Goal: Task Accomplishment & Management: Use online tool/utility

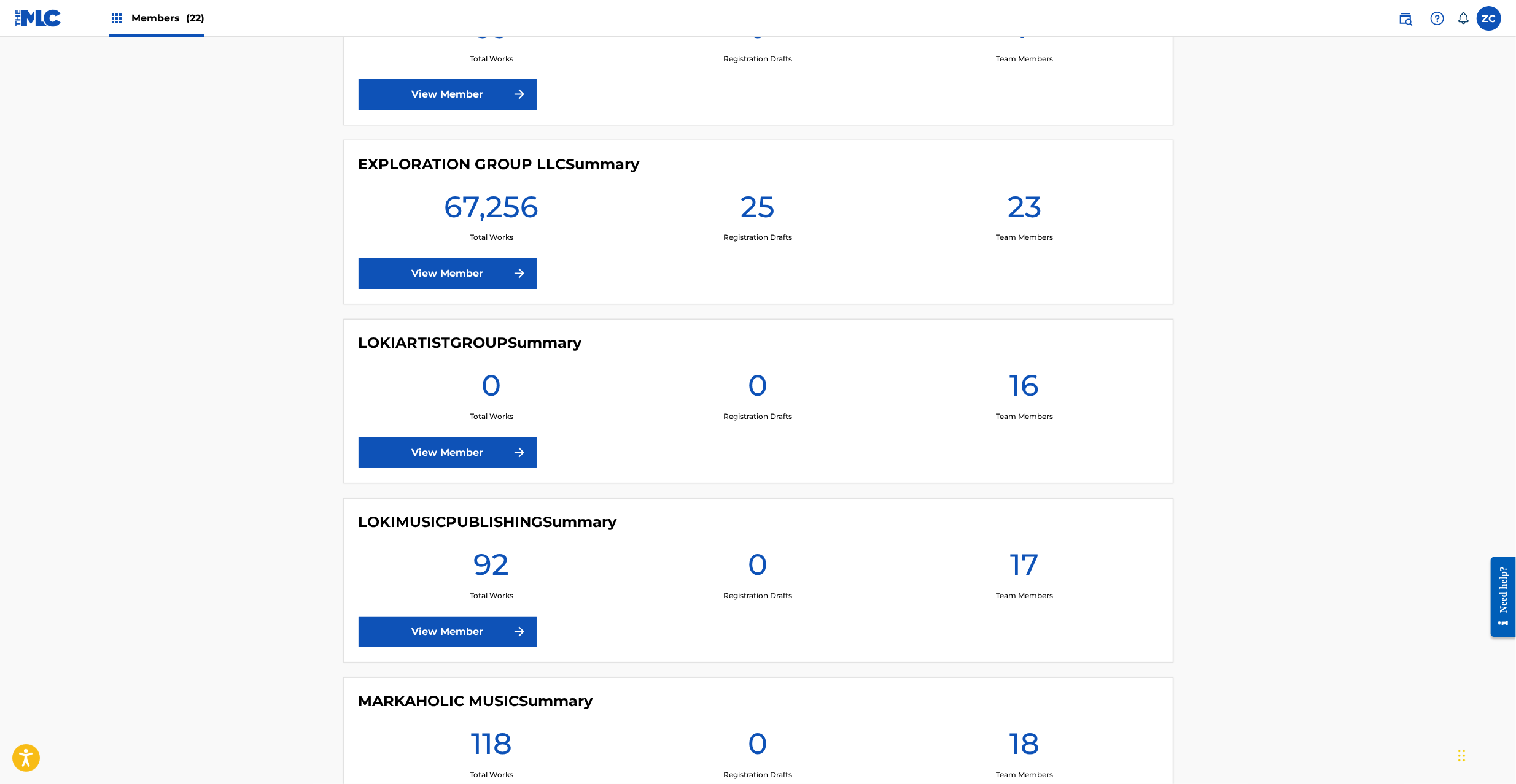
scroll to position [1964, 0]
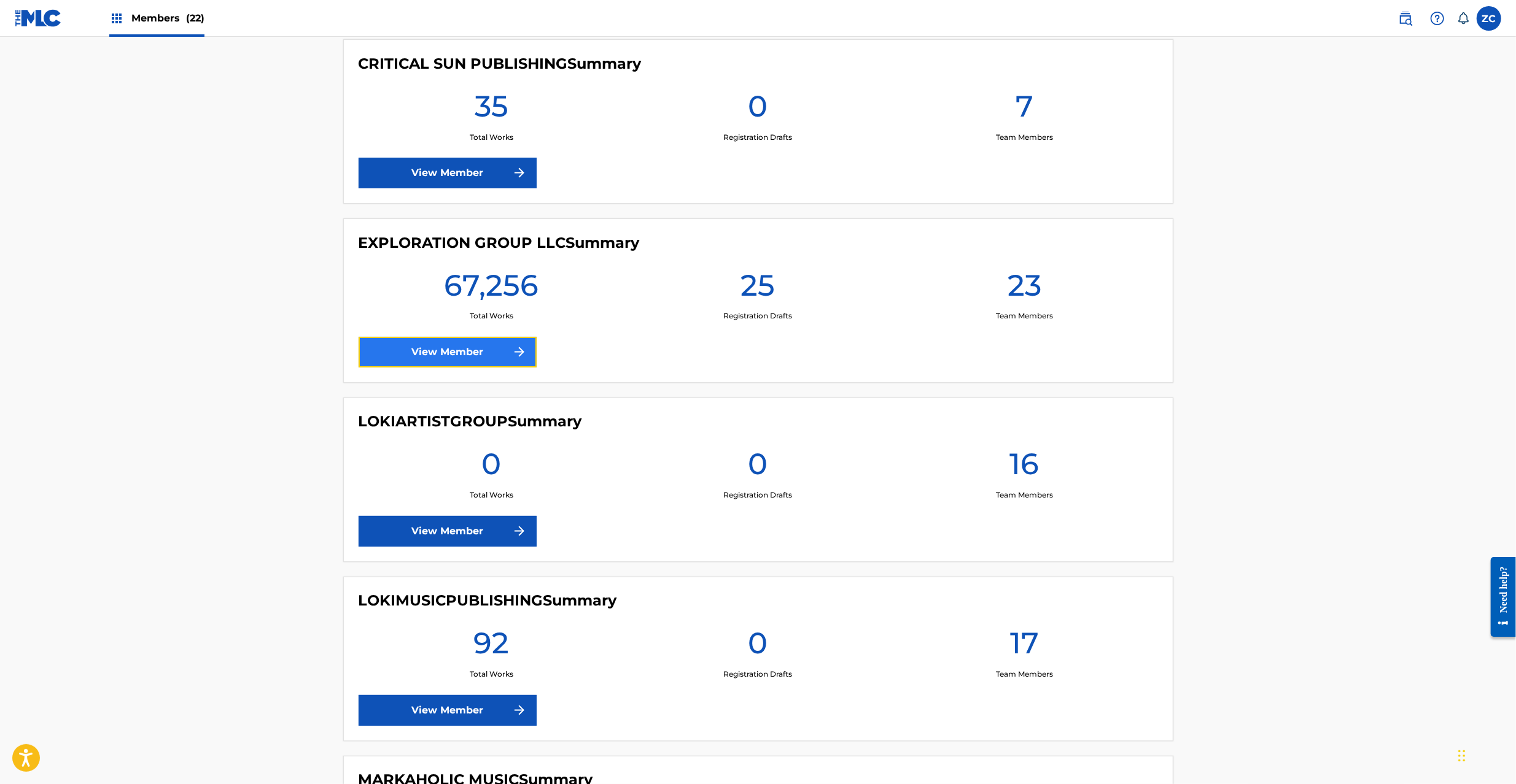
click at [465, 355] on link "View Member" at bounding box center [447, 353] width 178 height 31
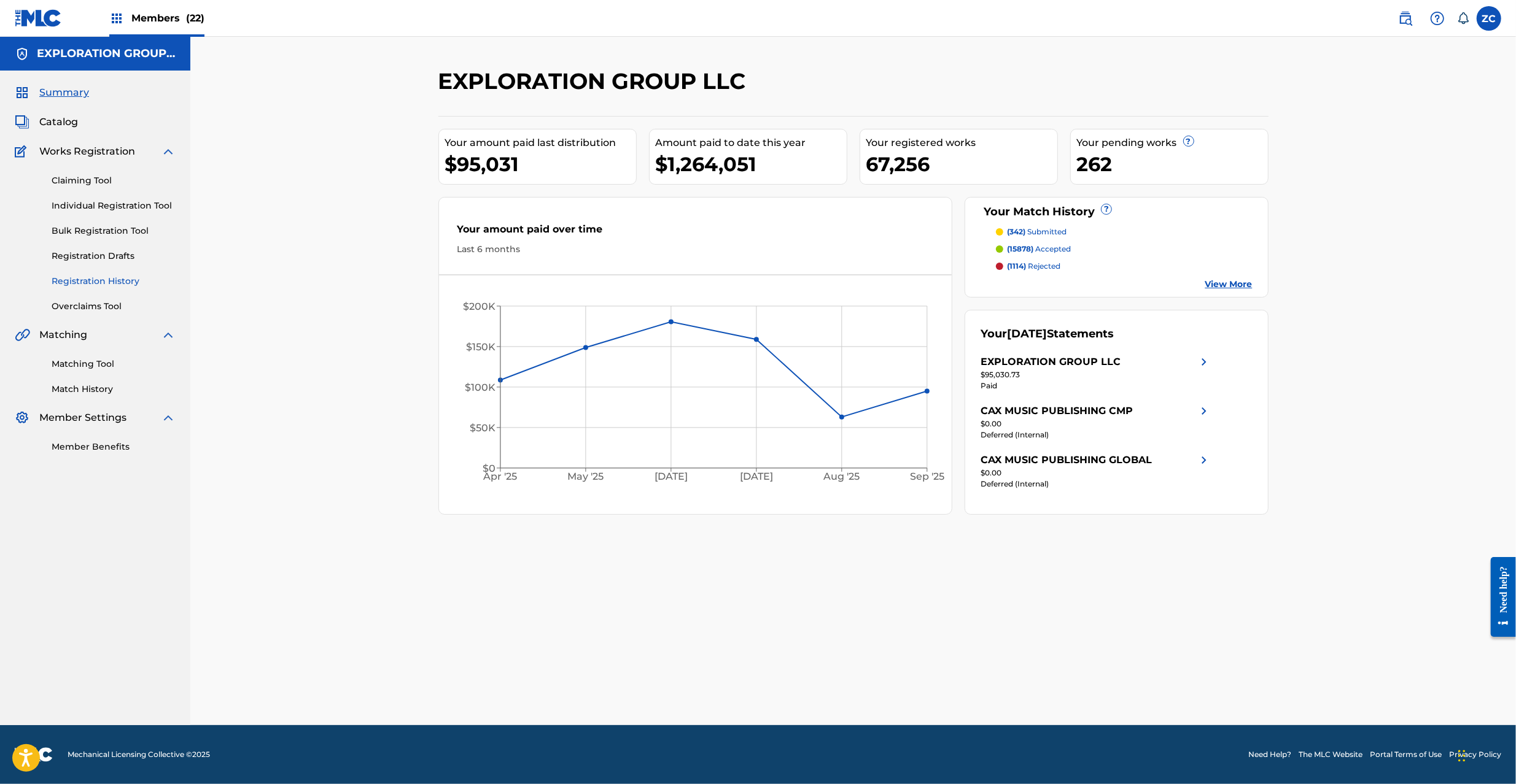
click at [125, 278] on link "Registration History" at bounding box center [113, 281] width 124 height 12
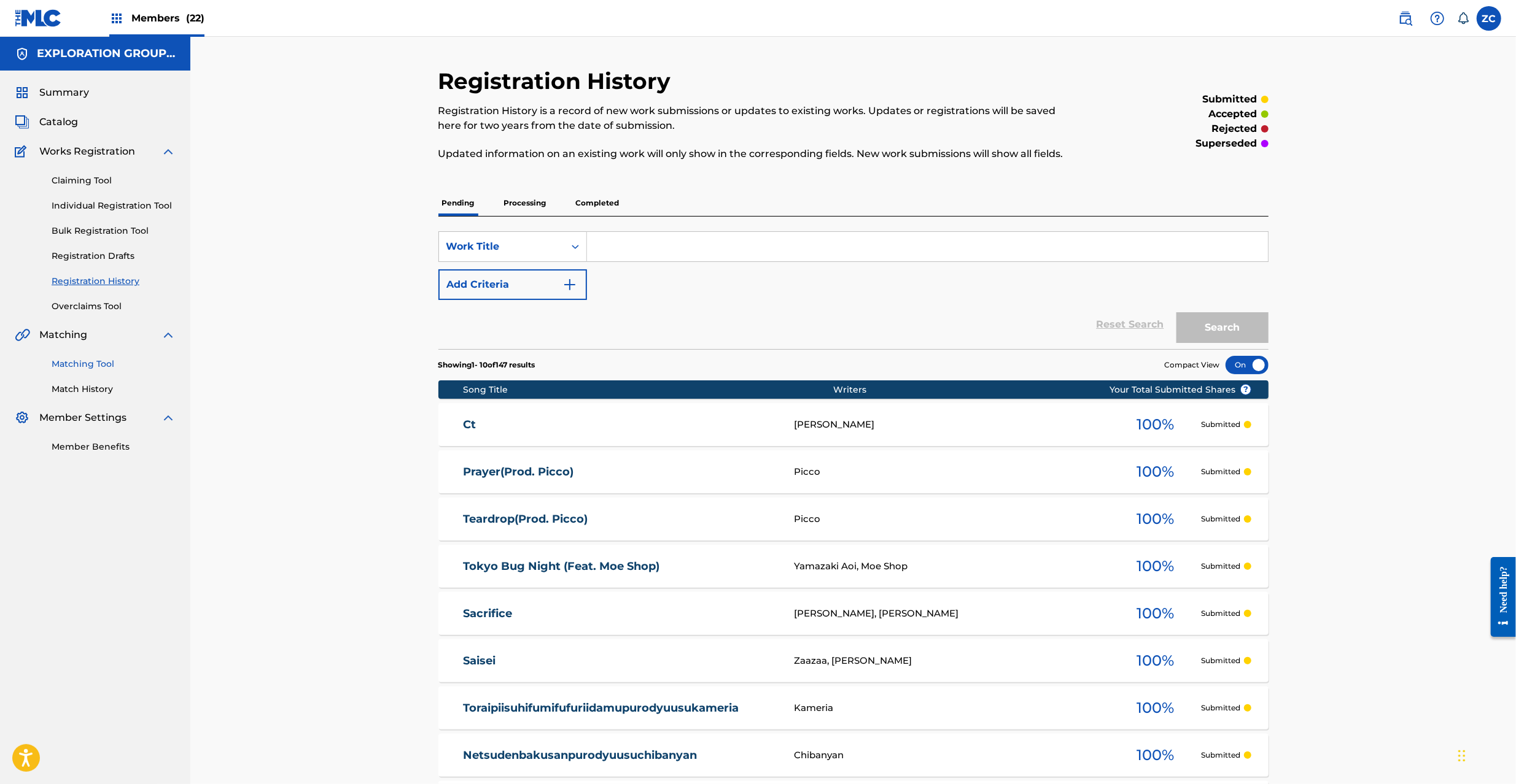
click at [91, 366] on link "Matching Tool" at bounding box center [113, 363] width 124 height 12
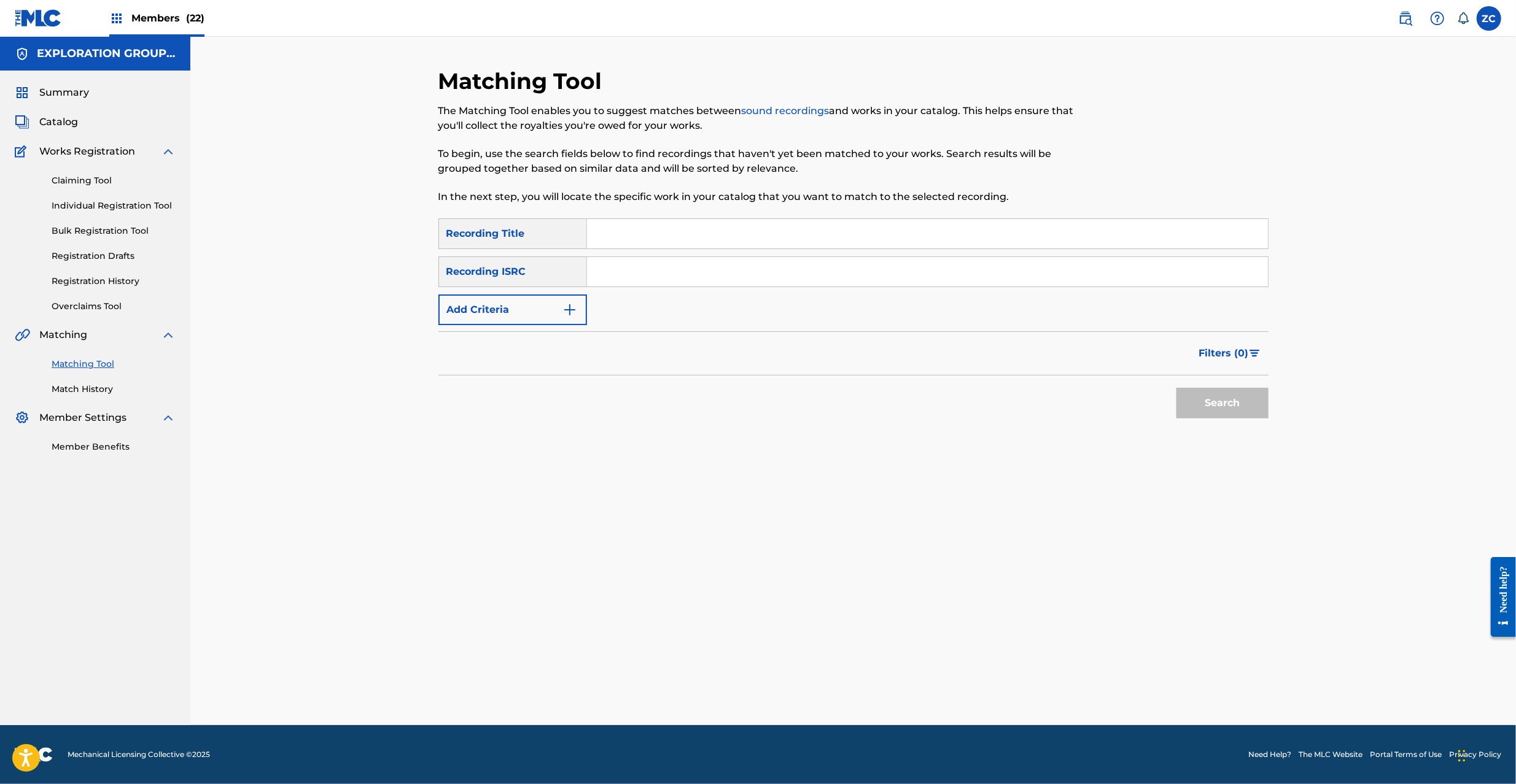
click at [667, 258] on input "Search Form" at bounding box center [928, 272] width 681 height 30
paste input "JPK651601027"
type input "JPK651601027"
click at [1205, 406] on button "Search" at bounding box center [1223, 404] width 92 height 31
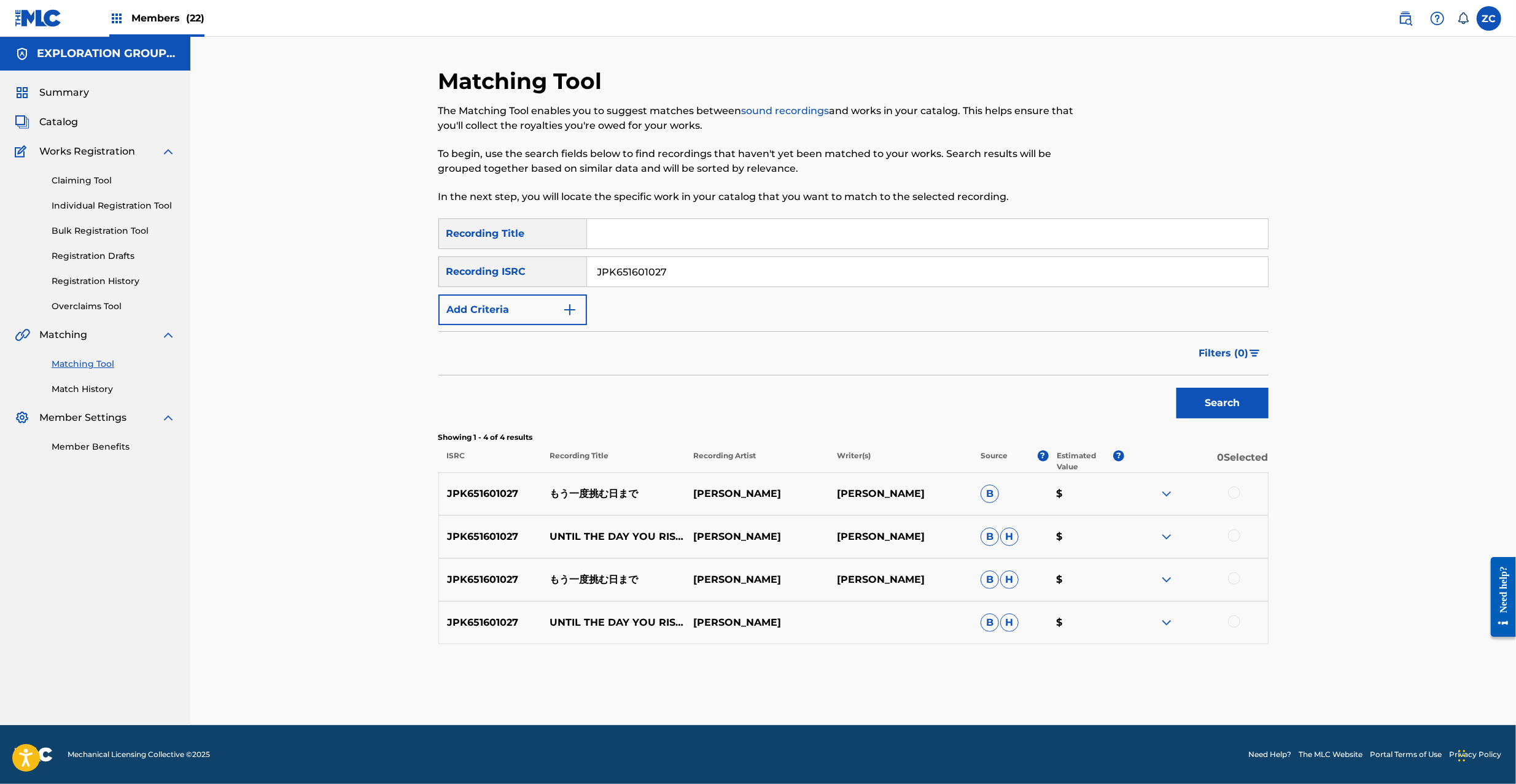
click at [1233, 496] on div at bounding box center [1233, 493] width 12 height 12
click at [847, 685] on button "Match 1 Group" at bounding box center [862, 684] width 136 height 31
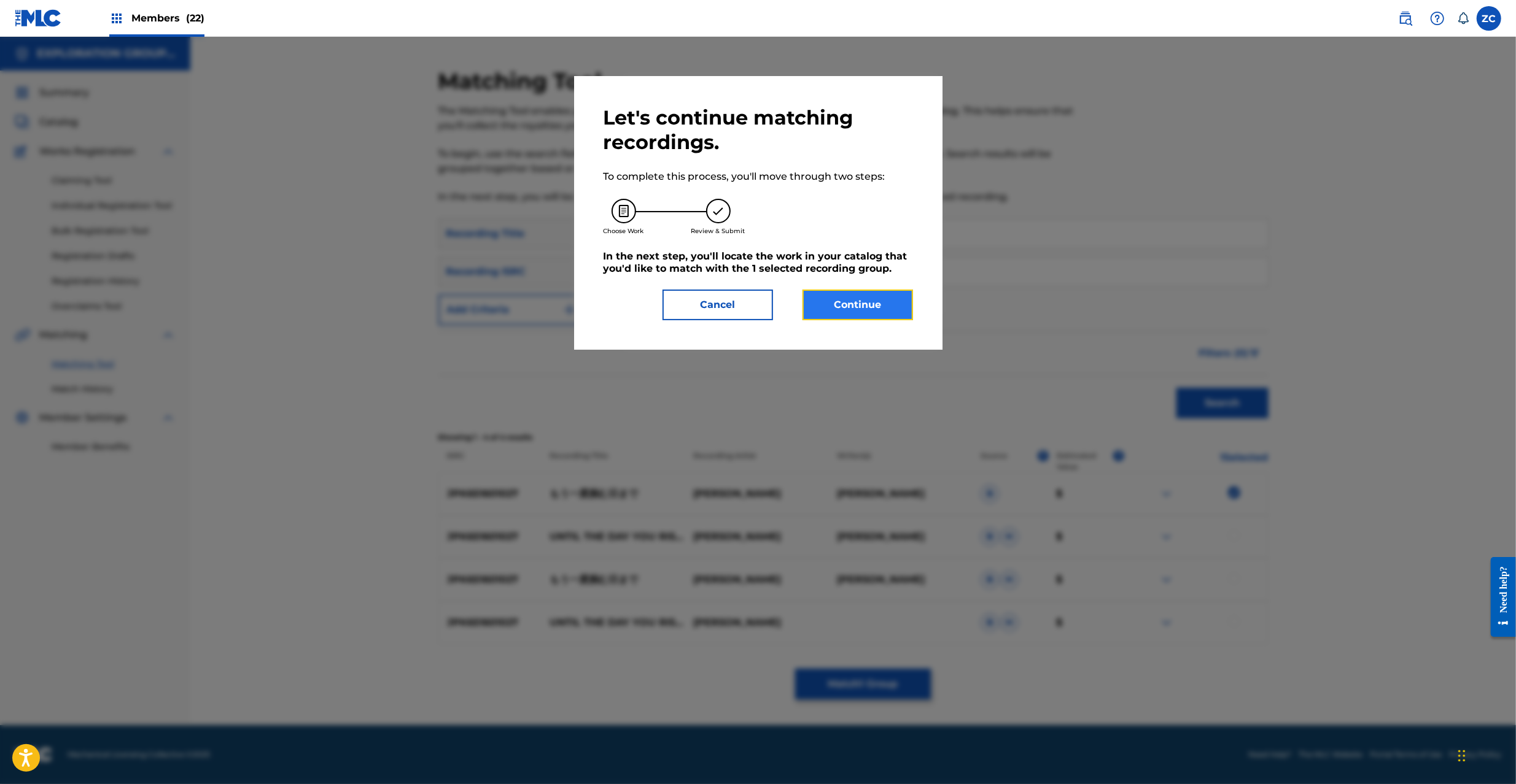
click at [855, 315] on button "Continue" at bounding box center [857, 305] width 111 height 31
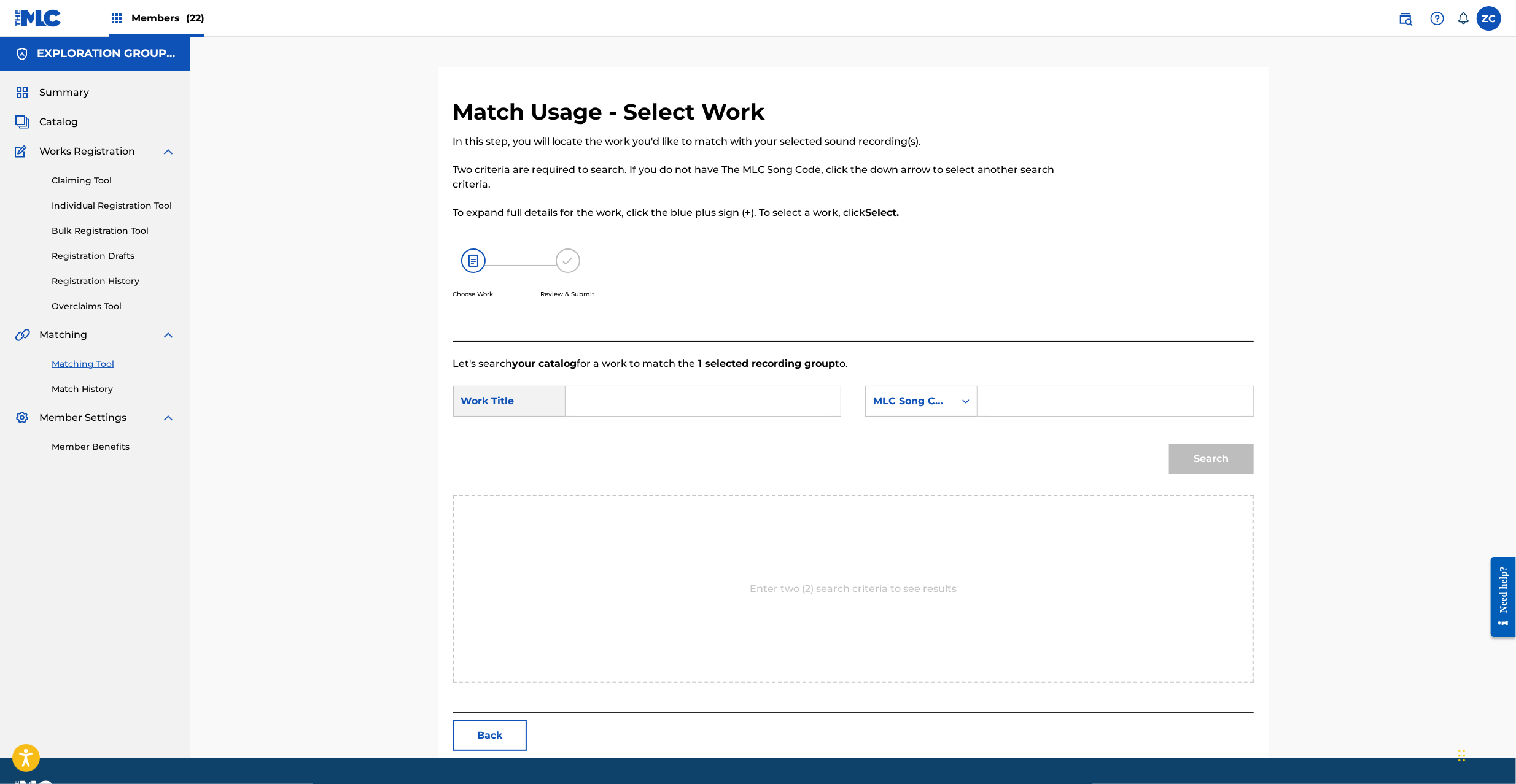
click at [990, 421] on div "SearchWithCriteriaf4e3643b-bb03-4e9e-84ac-d14278b74d4c Work Title SearchWithCri…" at bounding box center [853, 405] width 801 height 38
paste input "MV10G5"
click at [1017, 405] on input "MV10G5" at bounding box center [1115, 401] width 254 height 30
type input "MV10G5"
click at [761, 404] on input "Search Form" at bounding box center [703, 401] width 254 height 30
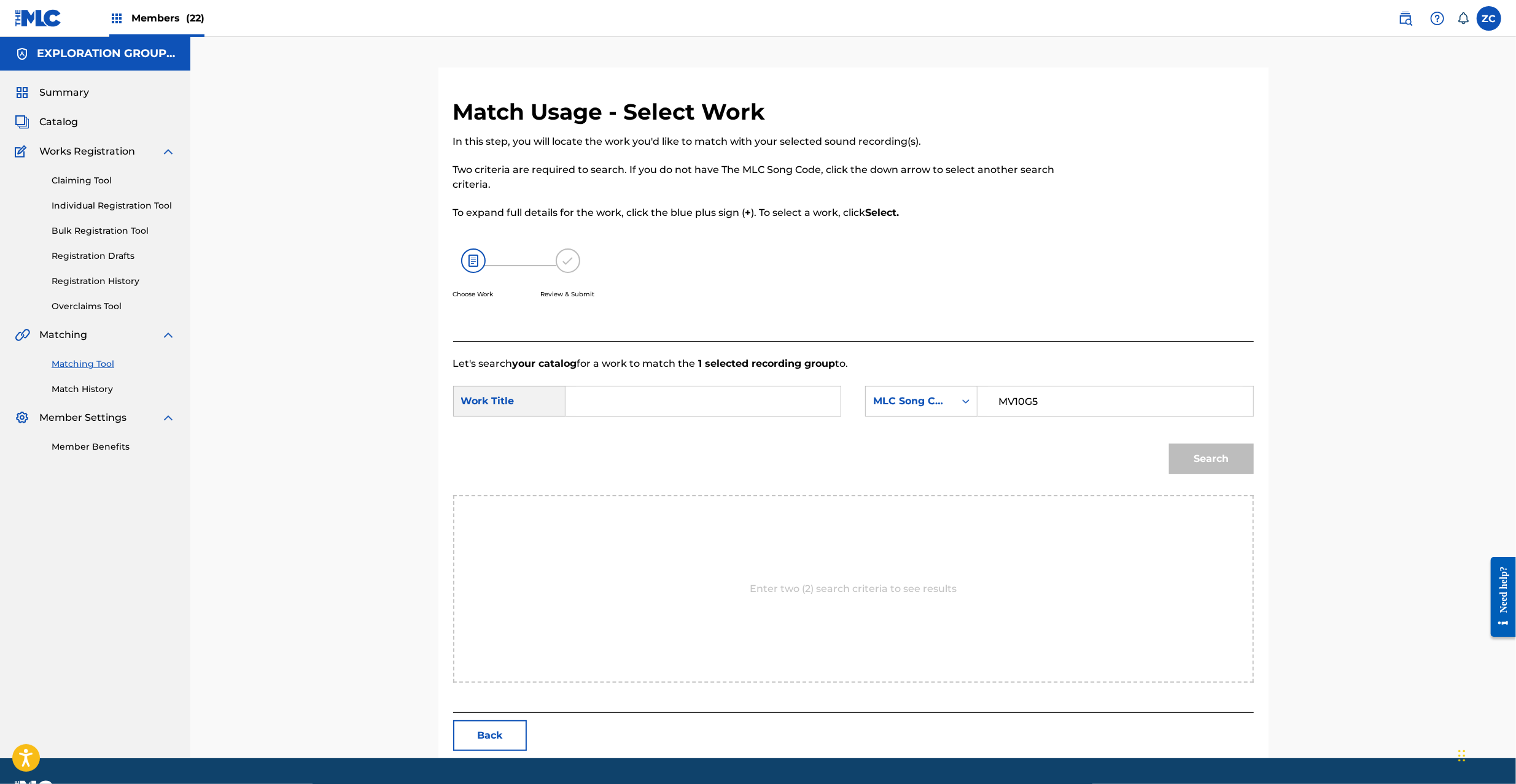
paste input "Mouichido Idomu Himade [PERSON_NAME]"
type input "Mouichido Idomu Himade [PERSON_NAME]"
click at [1241, 455] on button "Search" at bounding box center [1211, 459] width 85 height 31
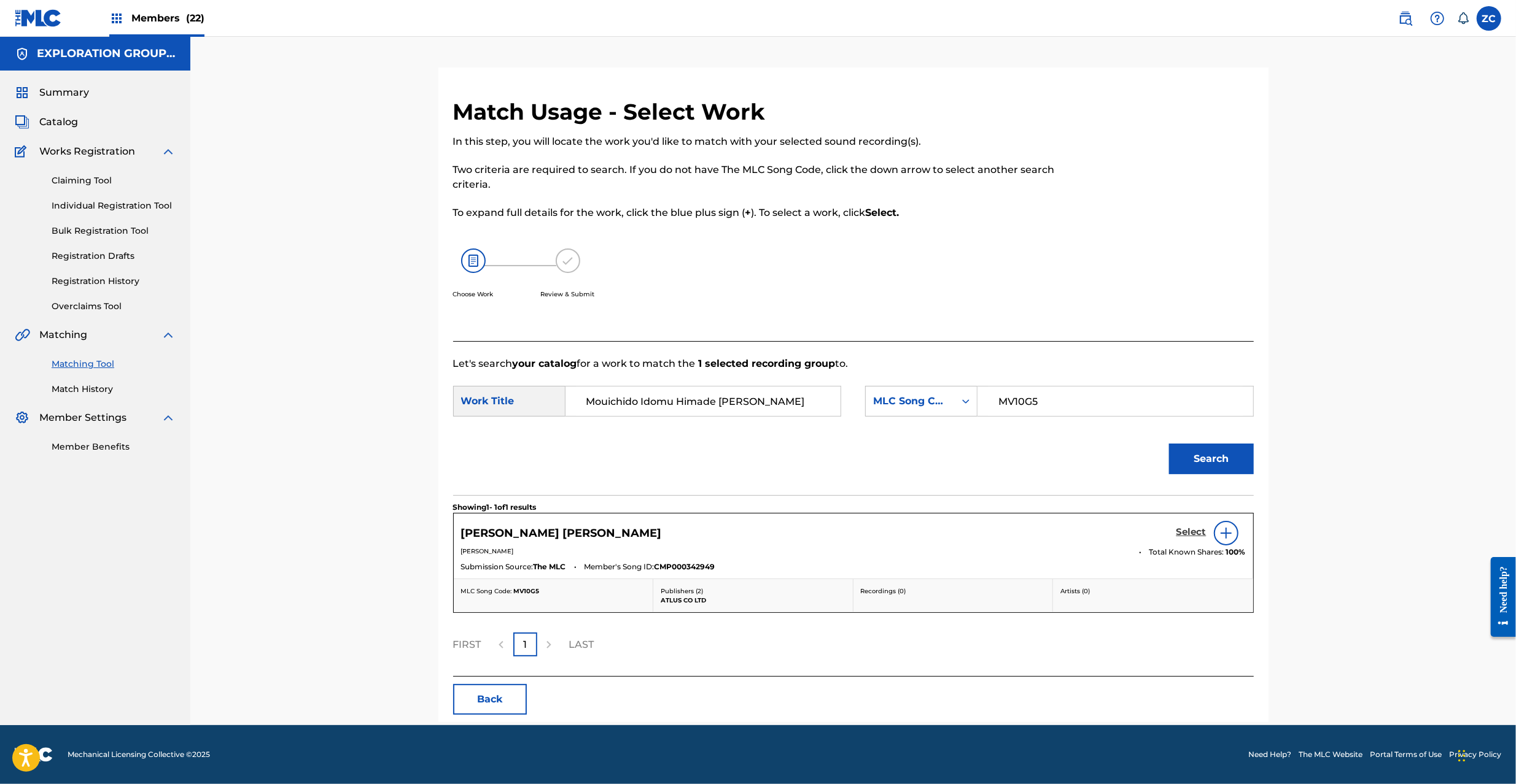
click at [1192, 532] on h5 "Select" at bounding box center [1191, 532] width 30 height 12
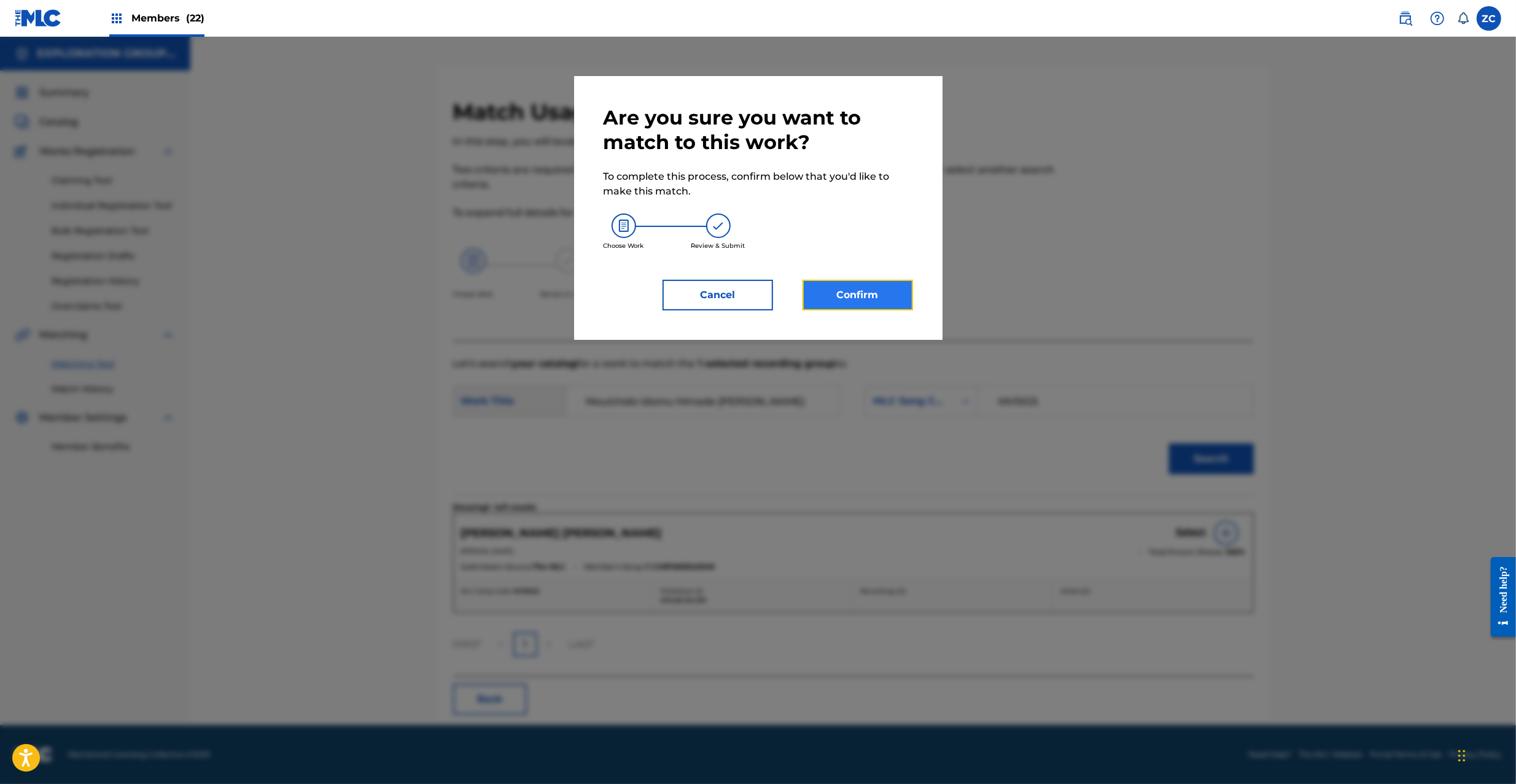
click at [859, 305] on button "Confirm" at bounding box center [857, 295] width 111 height 31
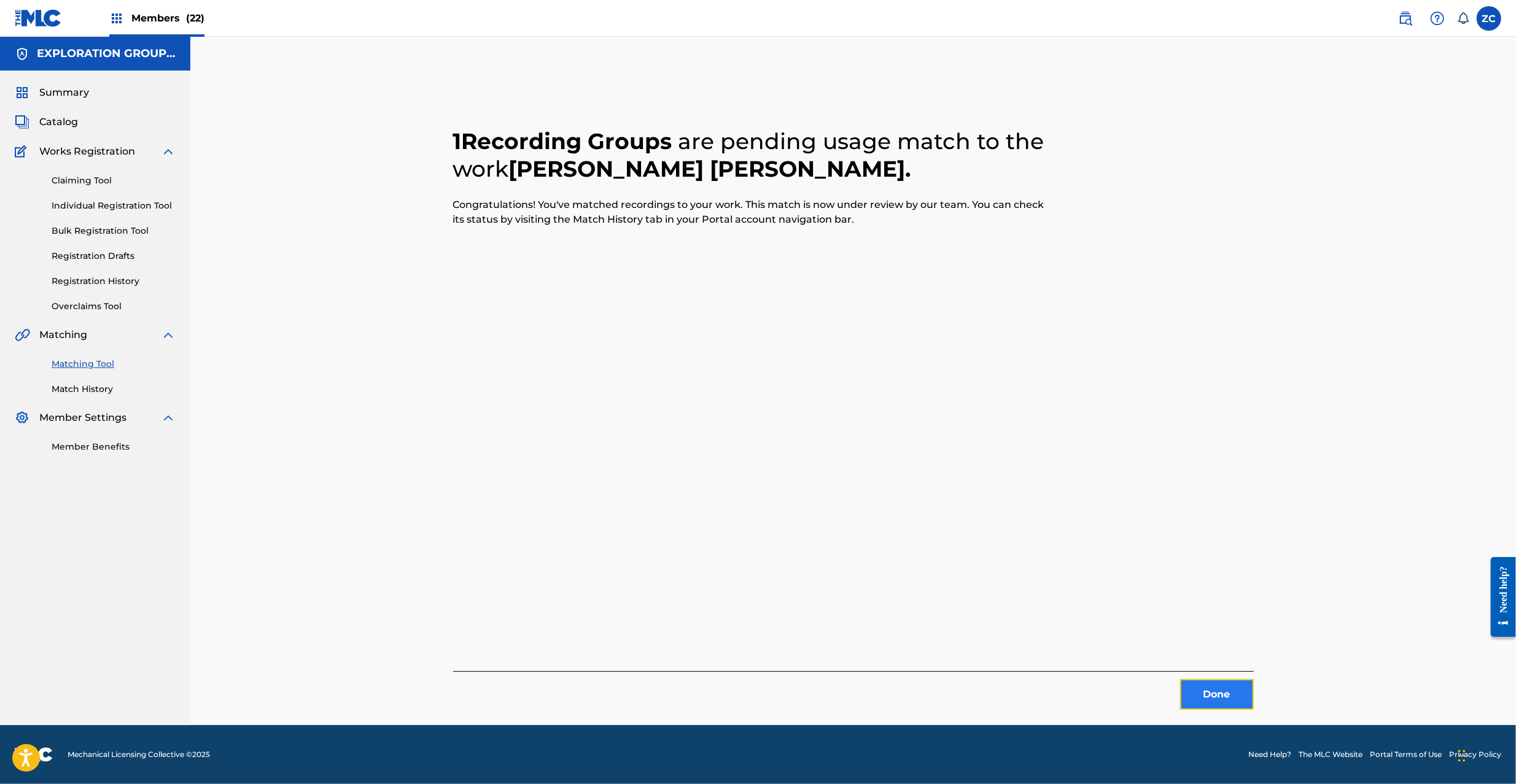
click at [1205, 700] on button "Done" at bounding box center [1217, 695] width 74 height 31
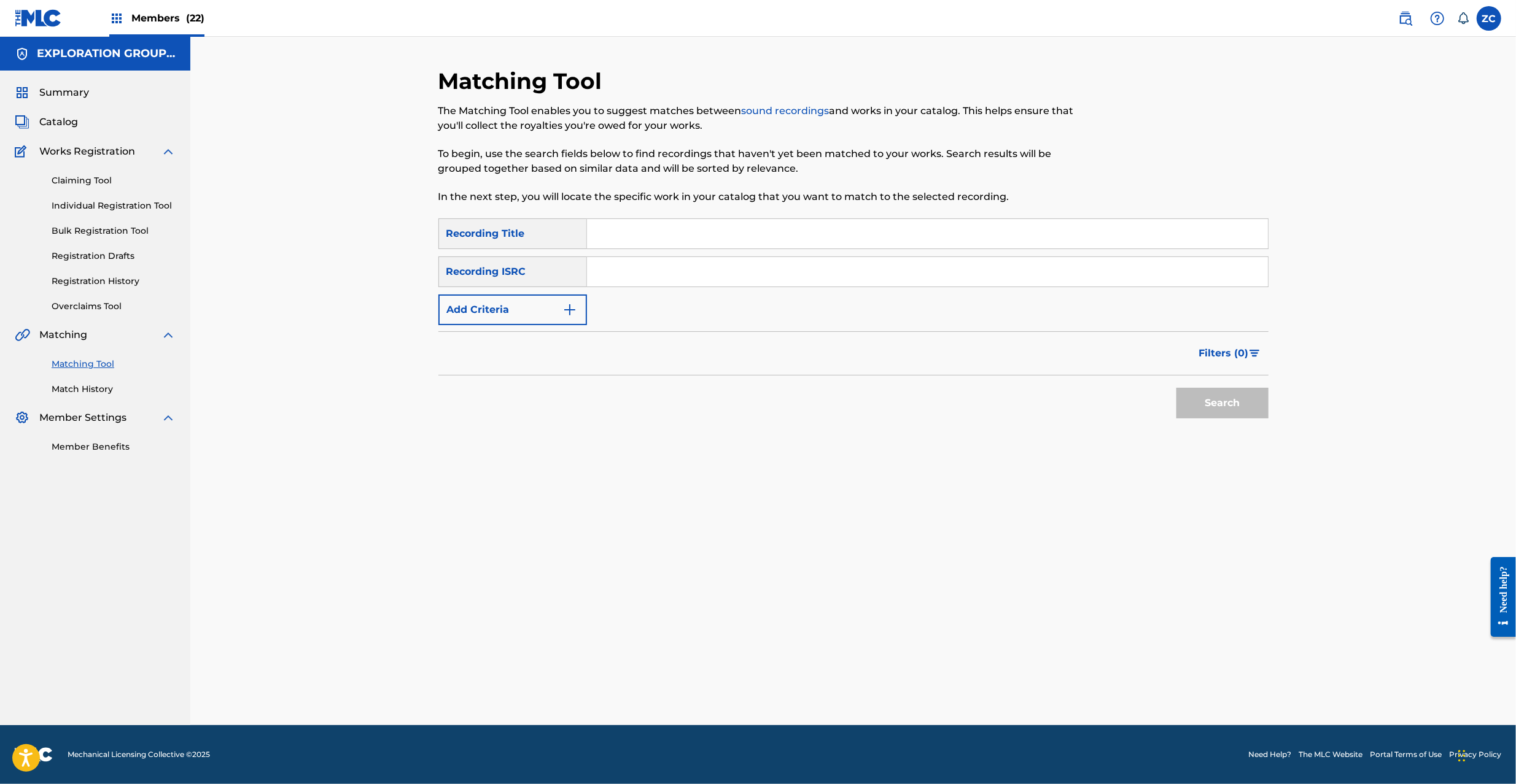
click at [113, 295] on div "Claiming Tool Individual Registration Tool Bulk Registration Tool Registration …" at bounding box center [94, 235] width 161 height 154
click at [121, 276] on link "Registration History" at bounding box center [113, 281] width 124 height 12
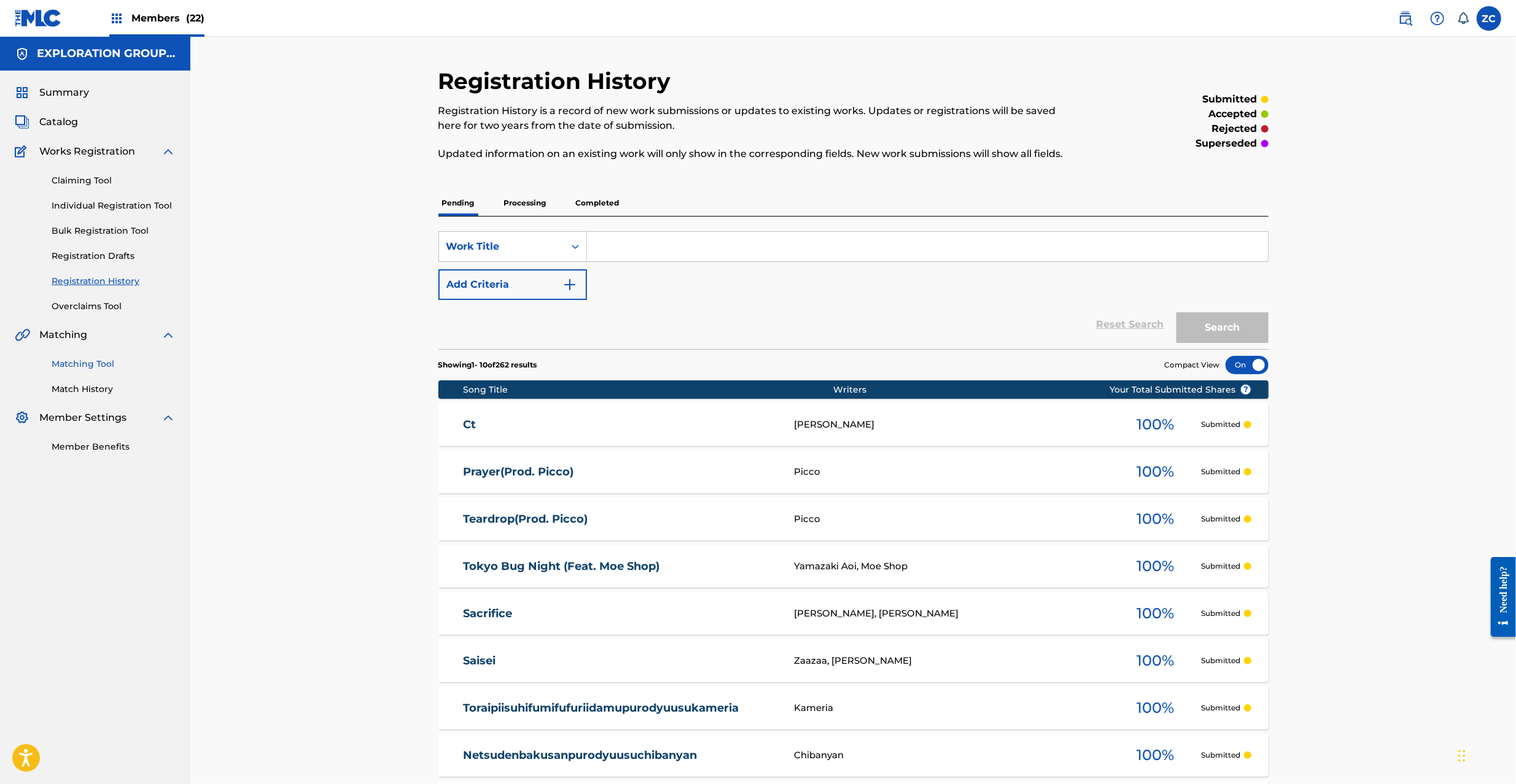
click at [93, 359] on link "Matching Tool" at bounding box center [113, 363] width 124 height 12
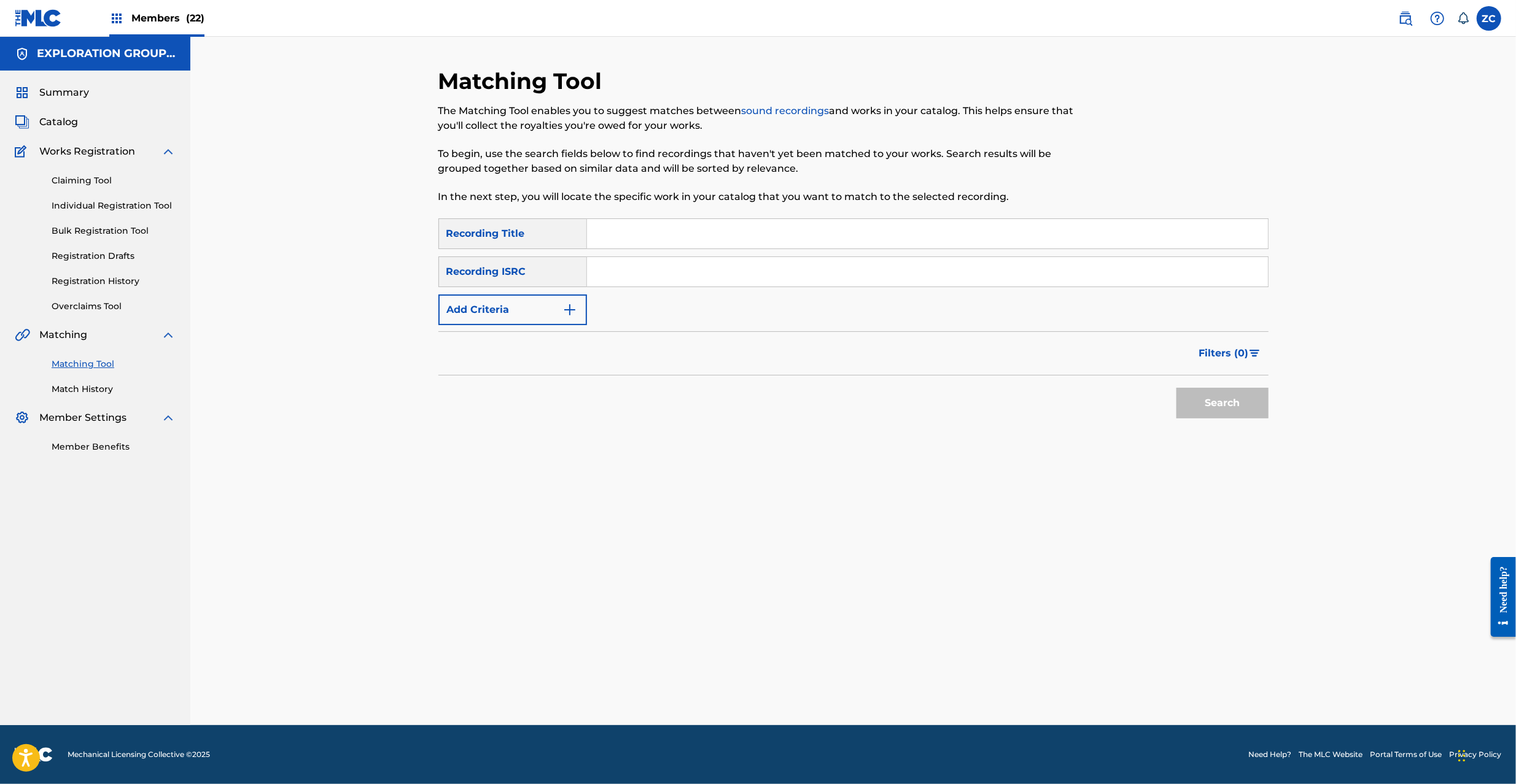
click at [669, 284] on input "Search Form" at bounding box center [928, 272] width 681 height 30
paste input "JPK651264311"
paste input "Search Form"
click at [1236, 417] on button "Search" at bounding box center [1223, 404] width 92 height 31
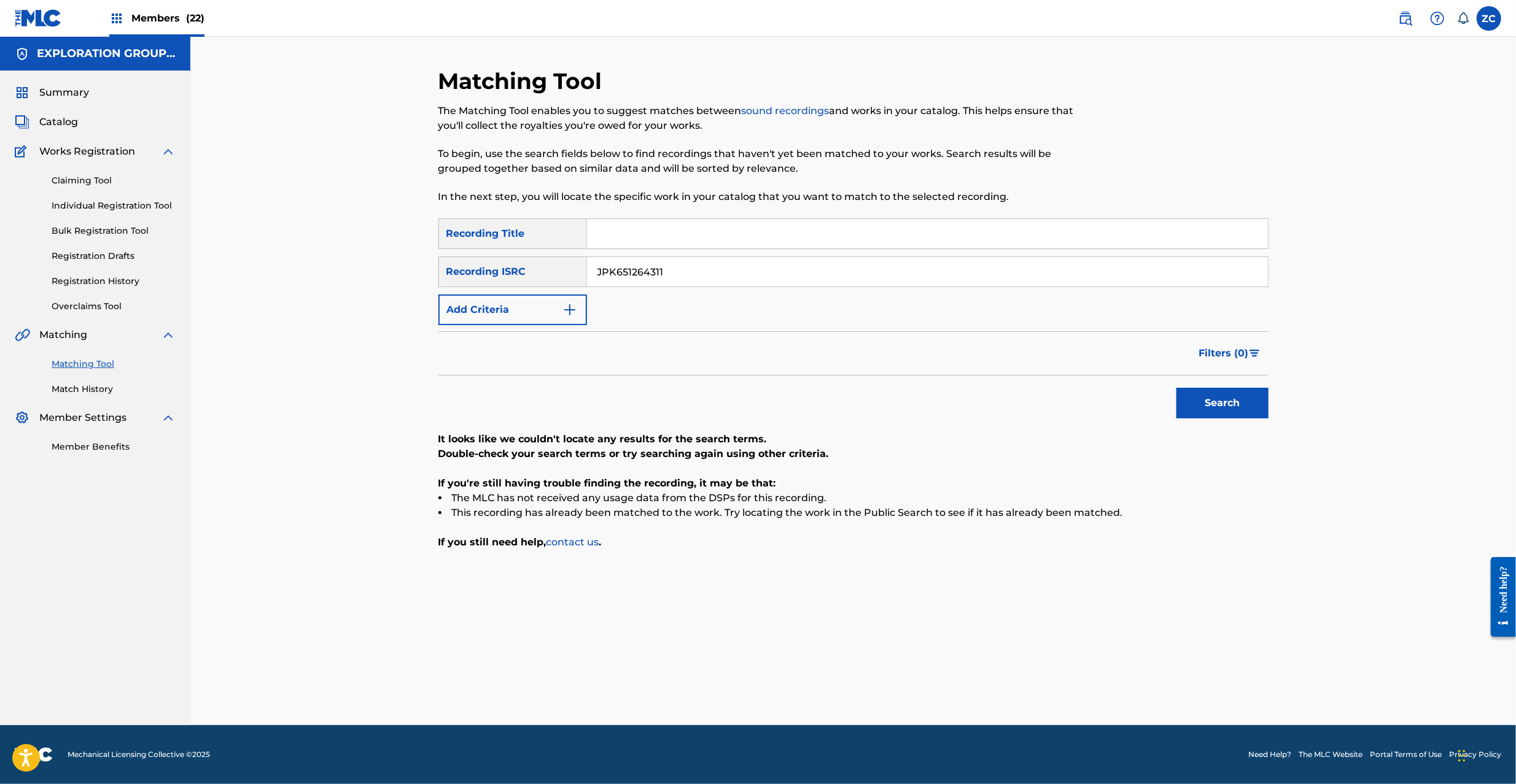
click at [947, 275] on input "JPK651264311" at bounding box center [928, 272] width 681 height 30
paste input "160124"
click at [1177, 388] on button "Search" at bounding box center [1223, 404] width 92 height 31
click at [865, 260] on input "JPK651160124" at bounding box center [928, 272] width 681 height 30
paste input "264911"
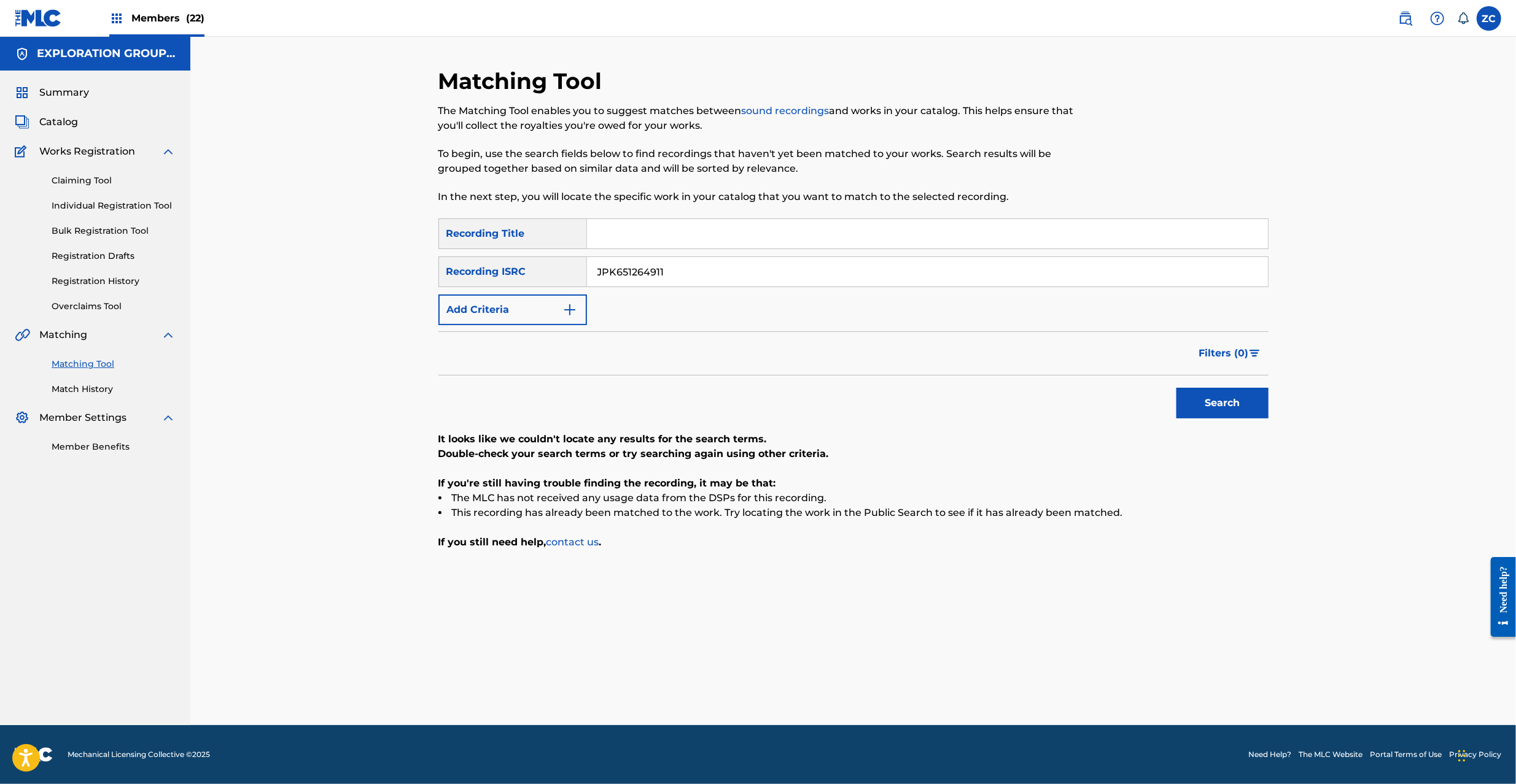
click at [1177, 388] on button "Search" at bounding box center [1223, 404] width 92 height 31
click at [894, 271] on input "JPK651264911" at bounding box center [928, 272] width 681 height 30
paste input "367408"
click at [1177, 388] on button "Search" at bounding box center [1223, 404] width 92 height 31
click at [872, 276] on input "JPK651367408" at bounding box center [928, 272] width 681 height 30
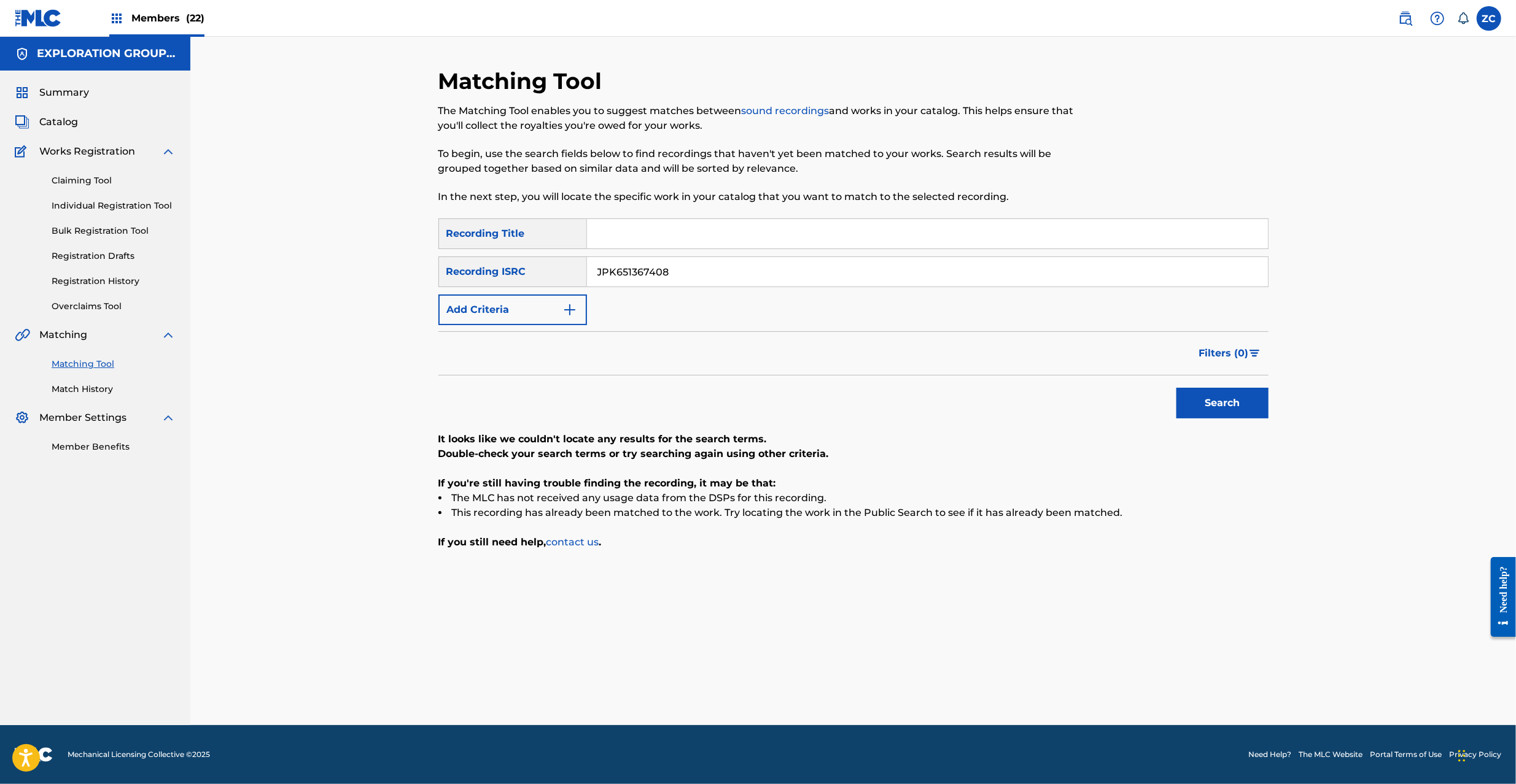
paste input "000140"
click at [1177, 388] on button "Search" at bounding box center [1223, 404] width 92 height 31
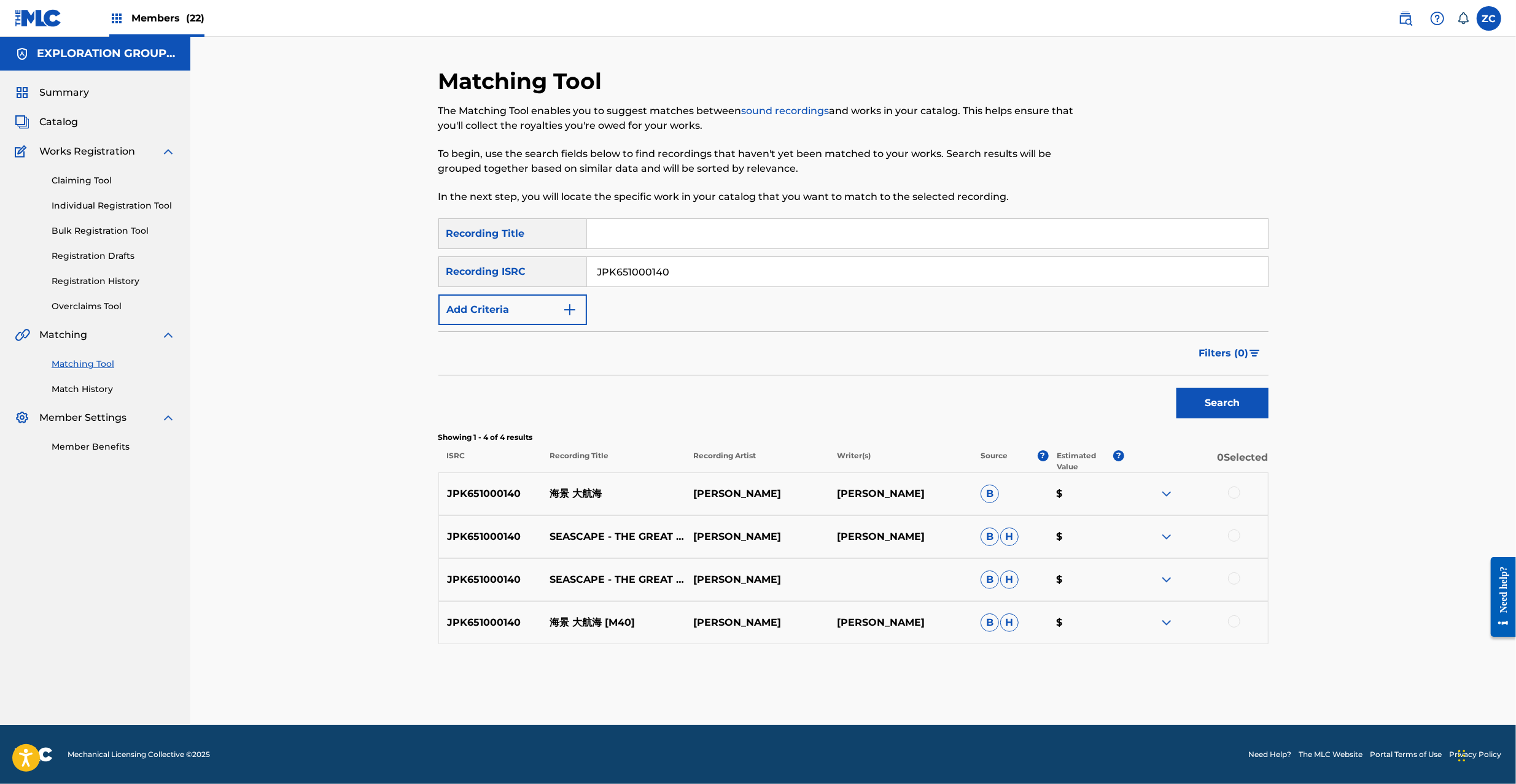
click at [1236, 491] on div at bounding box center [1233, 493] width 12 height 12
click at [1230, 539] on div at bounding box center [1233, 535] width 12 height 12
click at [1235, 578] on div at bounding box center [1233, 578] width 12 height 12
click at [1235, 623] on div at bounding box center [1233, 622] width 12 height 12
click at [742, 278] on input "JPK651000140" at bounding box center [928, 272] width 681 height 30
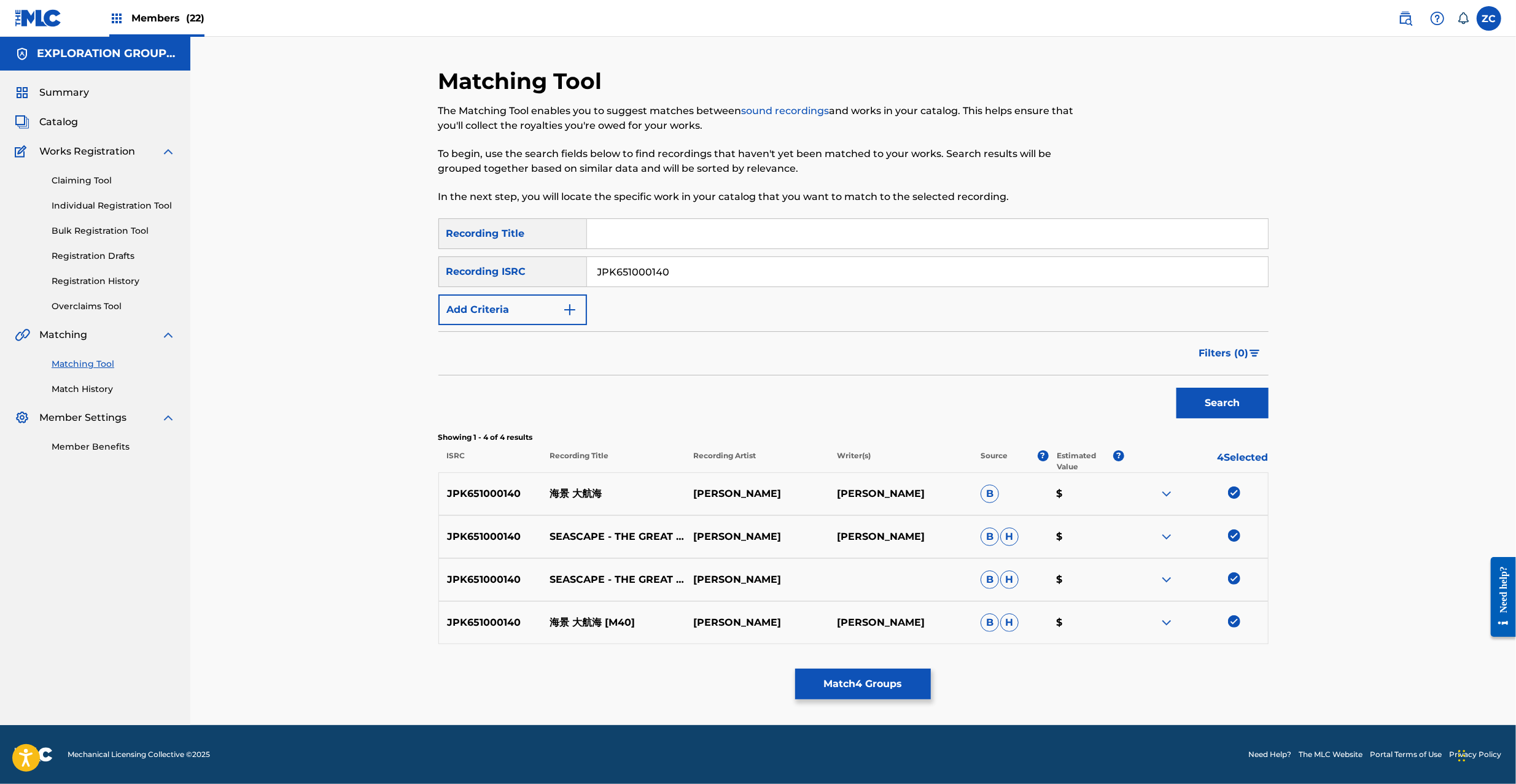
paste input "11"
type input "JPK651000111"
click at [1177, 388] on button "Search" at bounding box center [1223, 404] width 92 height 31
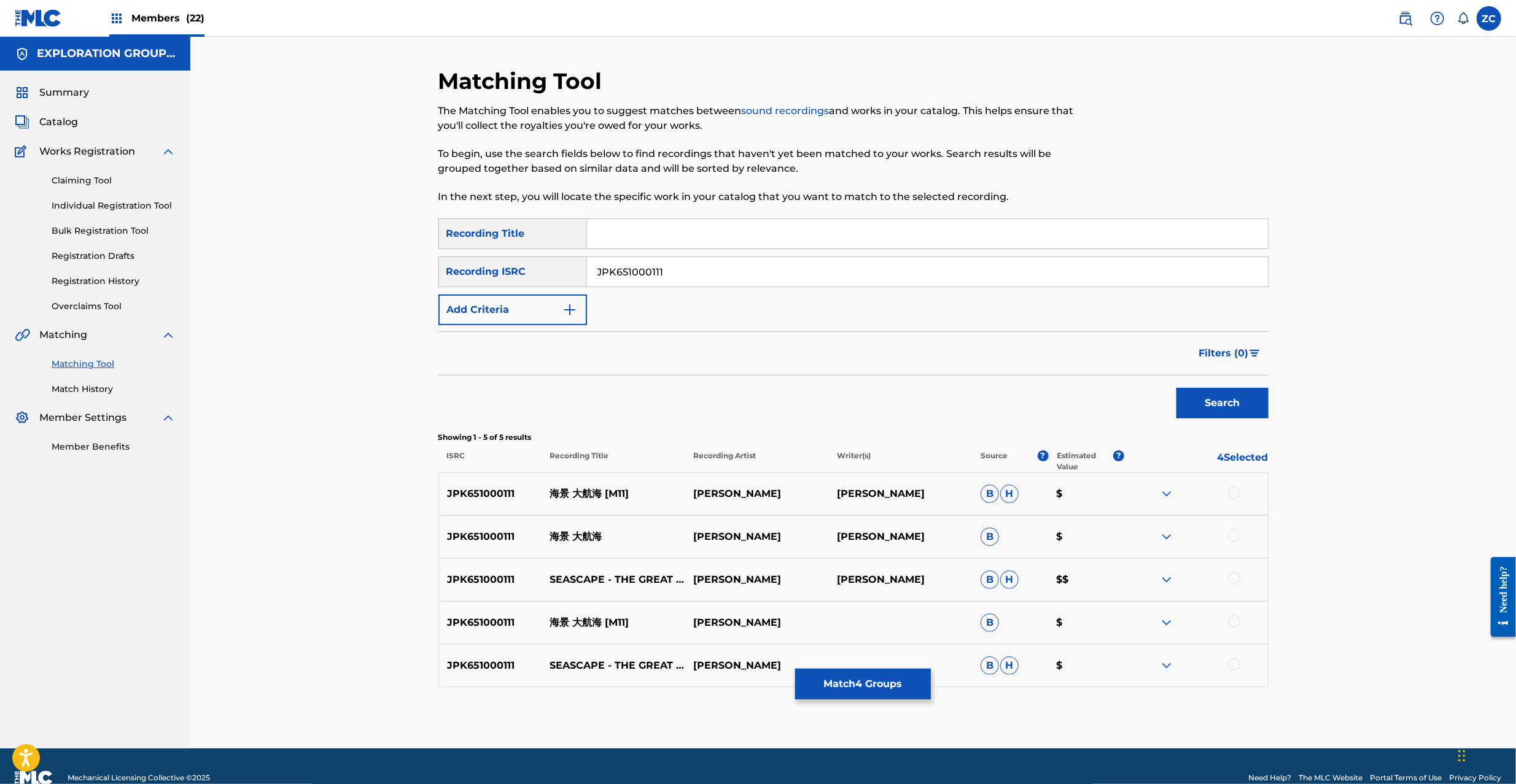
click at [1234, 494] on div at bounding box center [1233, 493] width 12 height 12
click at [1230, 535] on div at bounding box center [1233, 535] width 12 height 12
click at [1233, 579] on div at bounding box center [1233, 578] width 12 height 12
drag, startPoint x: 1230, startPoint y: 620, endPoint x: 1229, endPoint y: 641, distance: 21.0
click at [1230, 619] on div at bounding box center [1233, 622] width 12 height 12
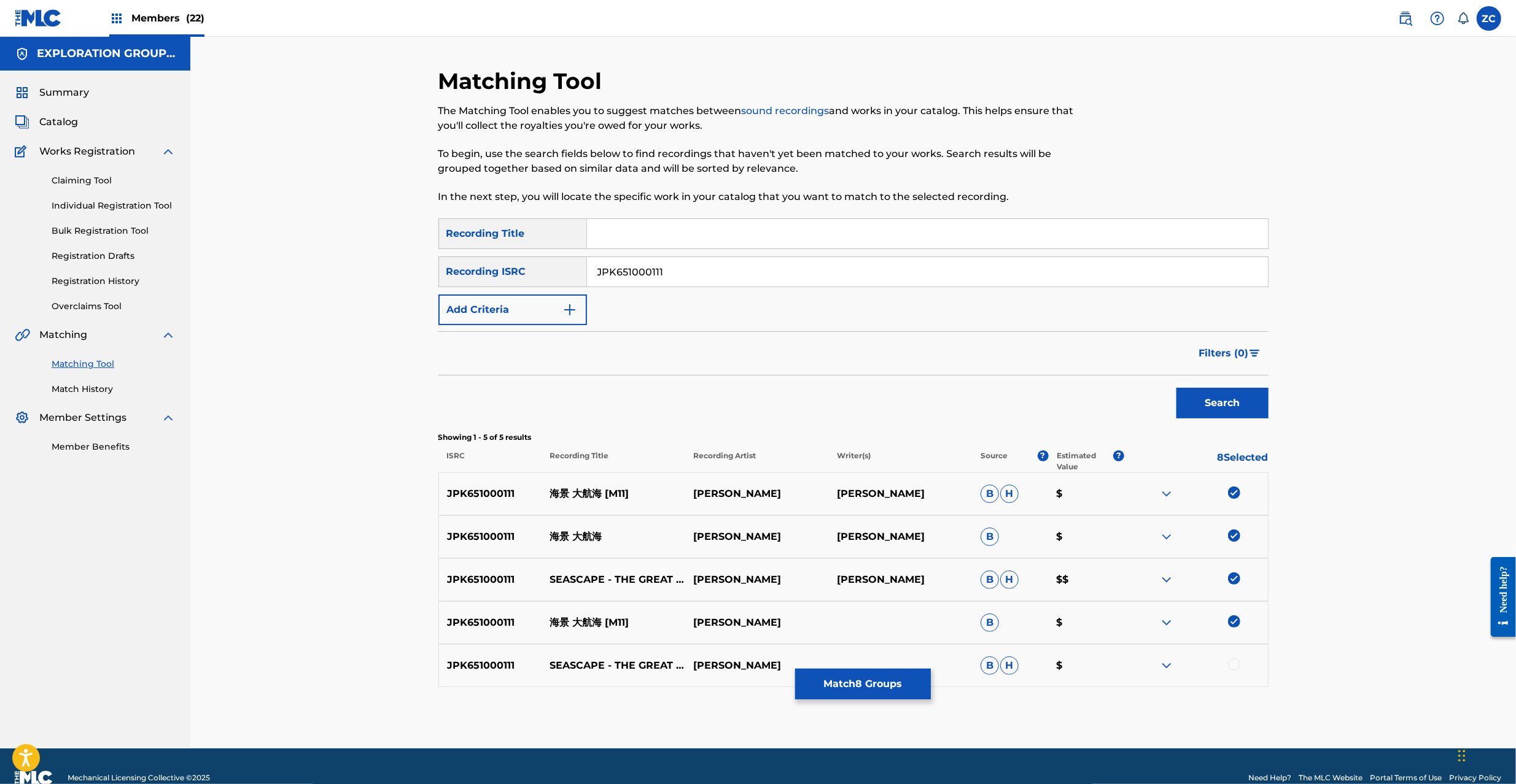
click at [1235, 671] on div at bounding box center [1233, 664] width 12 height 12
click at [873, 682] on button "Match 9 Groups" at bounding box center [862, 684] width 136 height 31
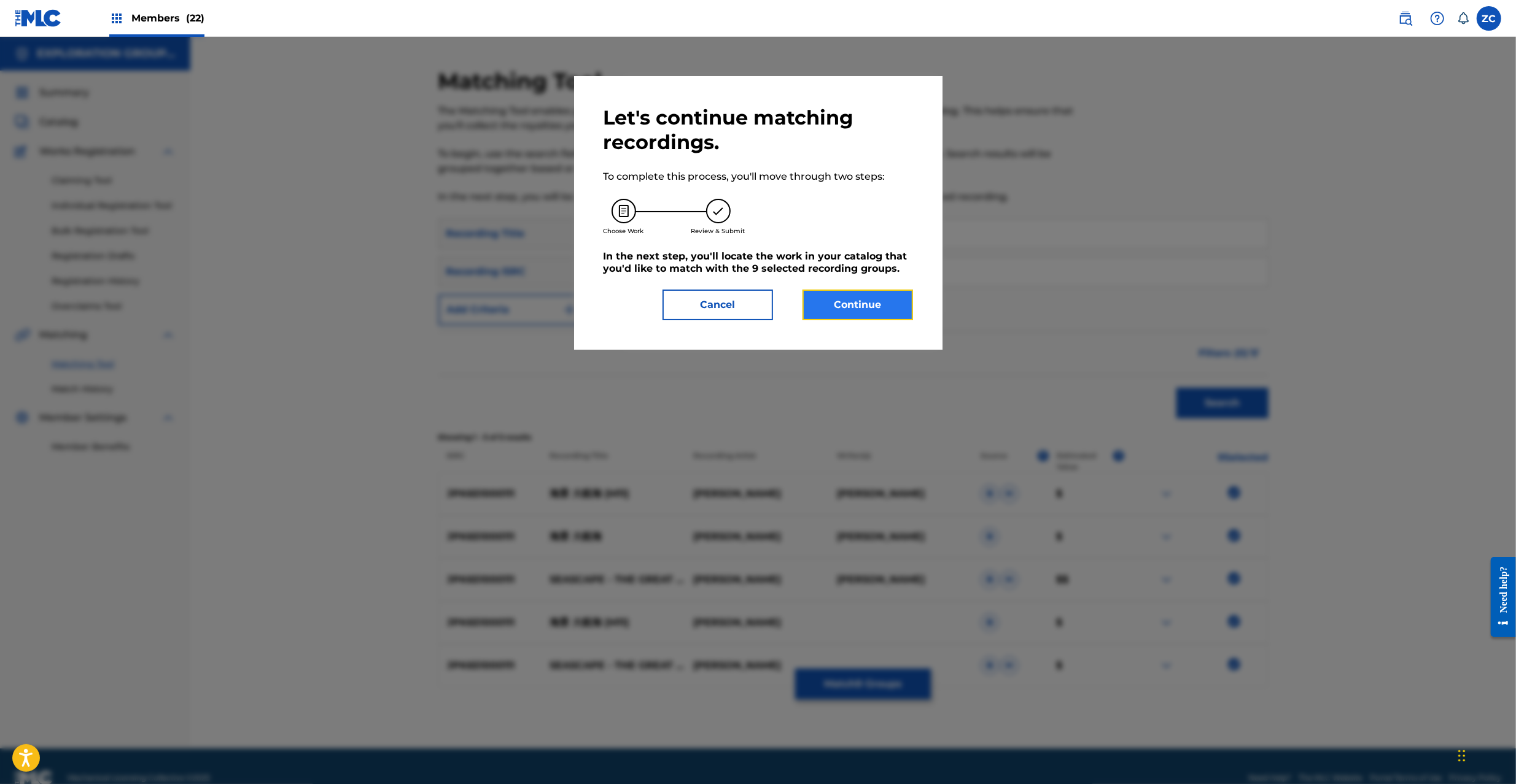
click at [875, 307] on button "Continue" at bounding box center [857, 305] width 111 height 31
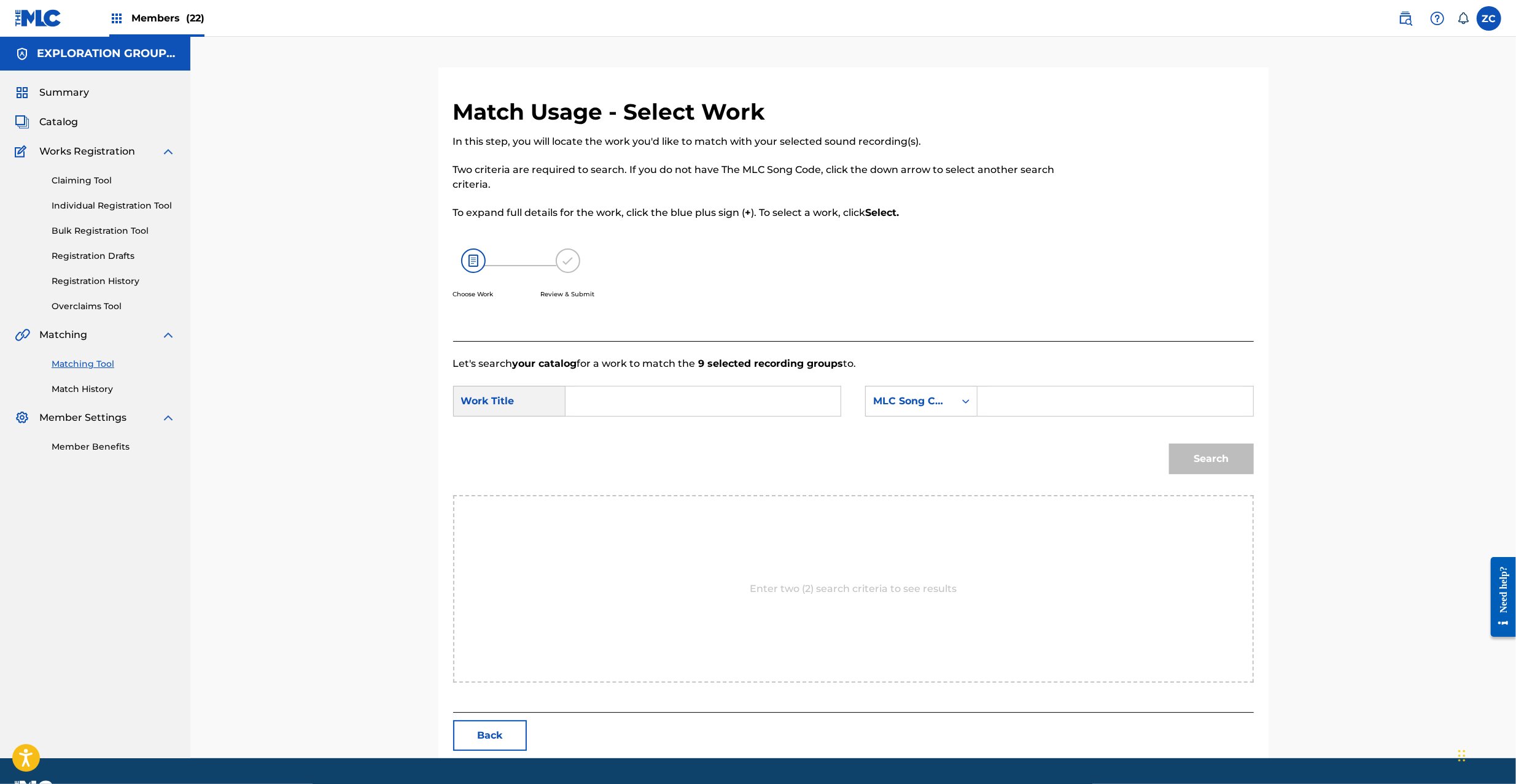
click at [694, 408] on input "Search Form" at bounding box center [703, 401] width 254 height 30
paste input "Kaikei Daikoukai KC66QZ"
click at [695, 404] on input "Kaikei Daikoukai KC66QZ" at bounding box center [703, 401] width 254 height 30
type input "Kaikei Daikoukai"
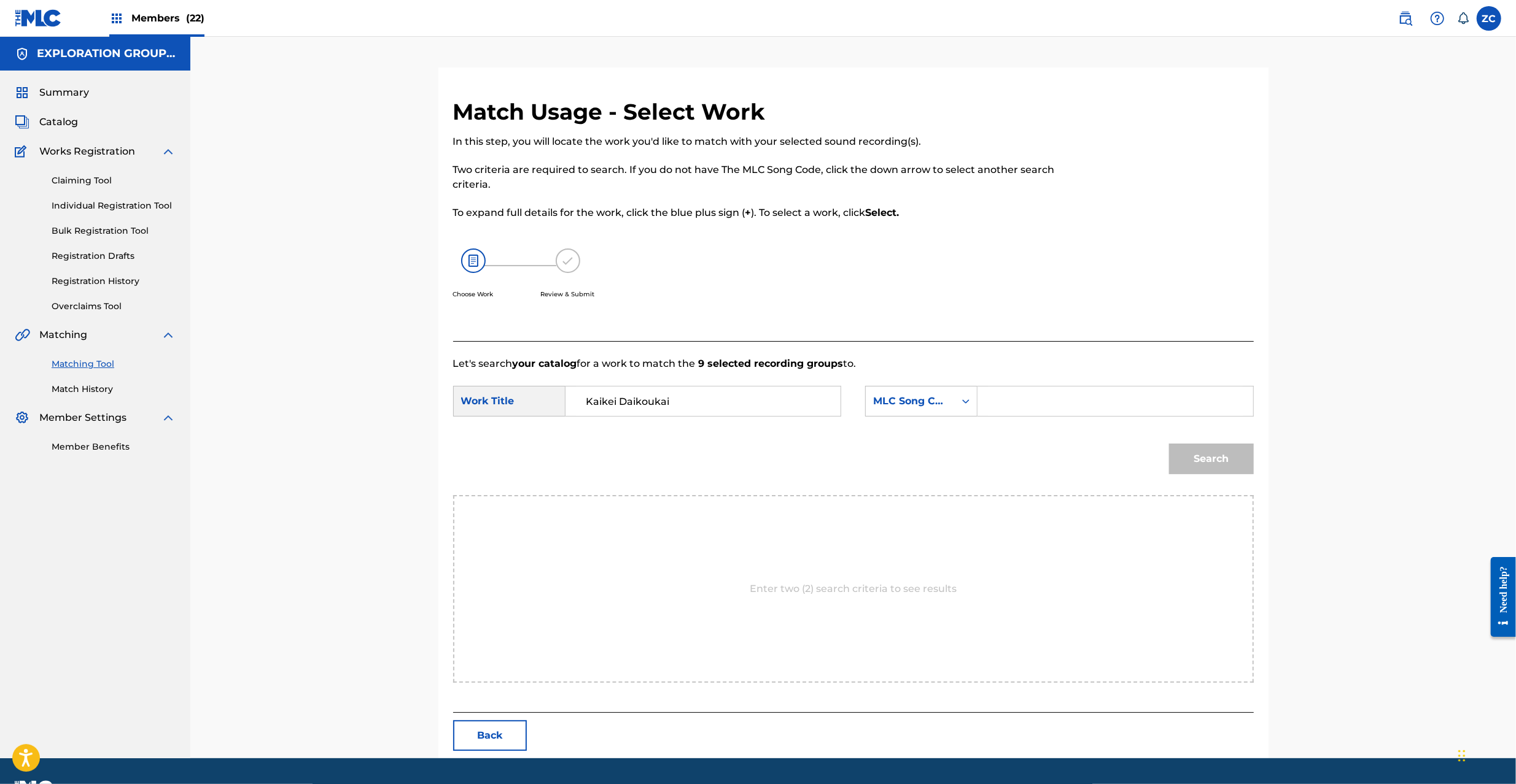
click at [1042, 404] on input "Search Form" at bounding box center [1115, 401] width 254 height 30
paste input "KC66QZ"
type input "KC66QZ"
click at [1192, 454] on button "Search" at bounding box center [1211, 459] width 85 height 31
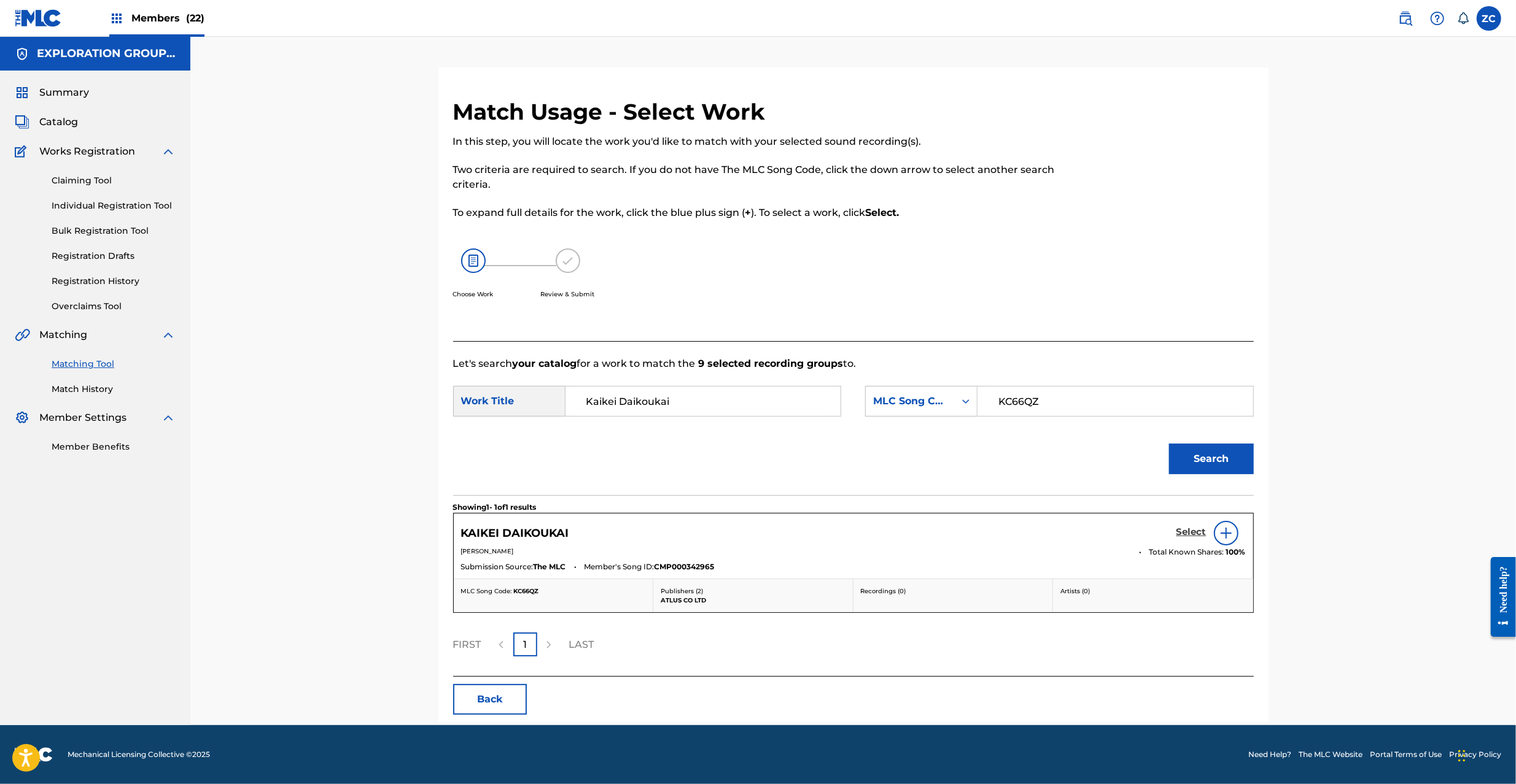
click at [1182, 529] on h5 "Select" at bounding box center [1191, 532] width 30 height 12
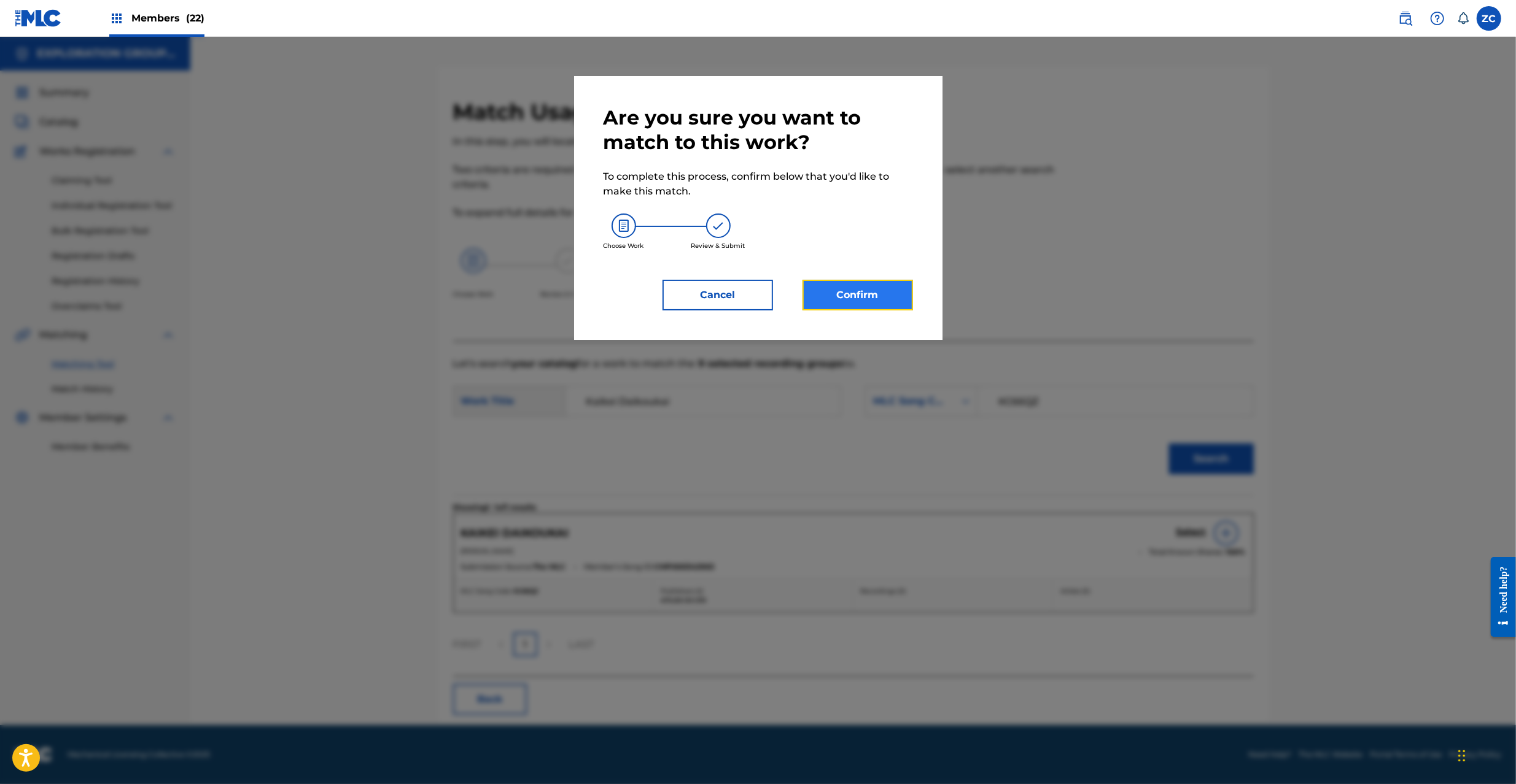
click at [880, 293] on button "Confirm" at bounding box center [857, 295] width 111 height 31
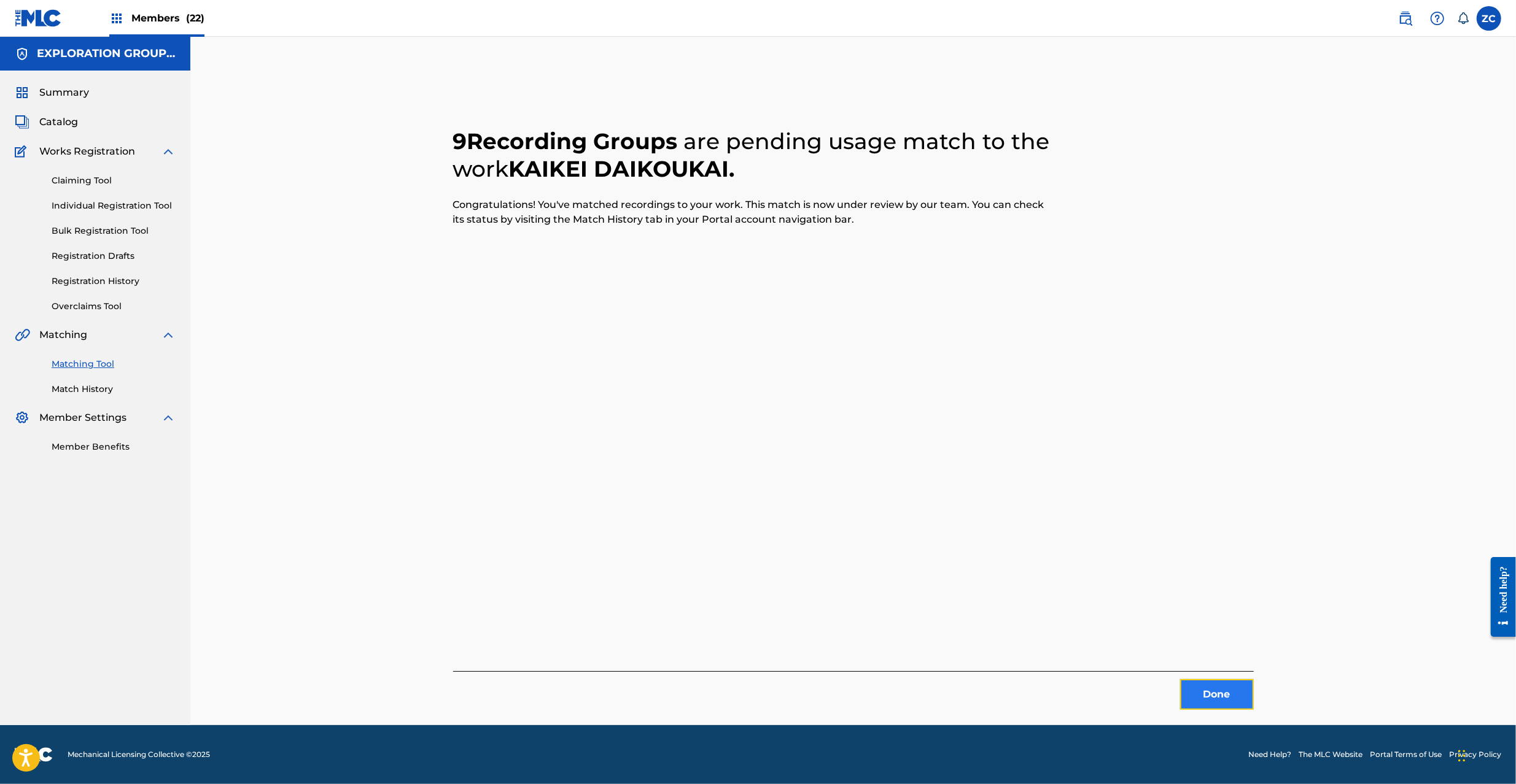
click at [1227, 694] on button "Done" at bounding box center [1217, 695] width 74 height 31
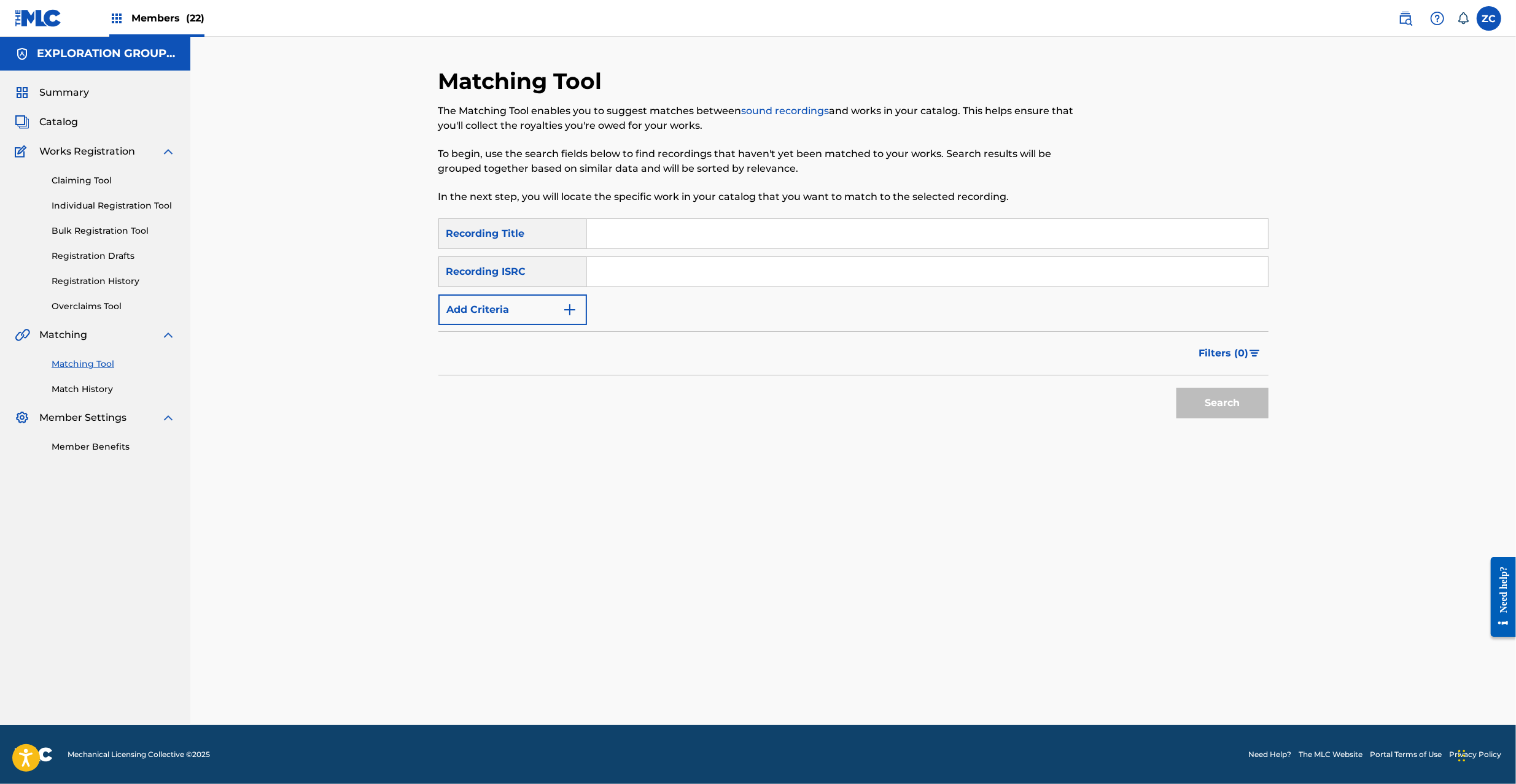
click at [677, 273] on input "Search Form" at bounding box center [928, 272] width 681 height 30
paste input "JPK651000141"
click at [1177, 388] on button "Search" at bounding box center [1223, 404] width 92 height 31
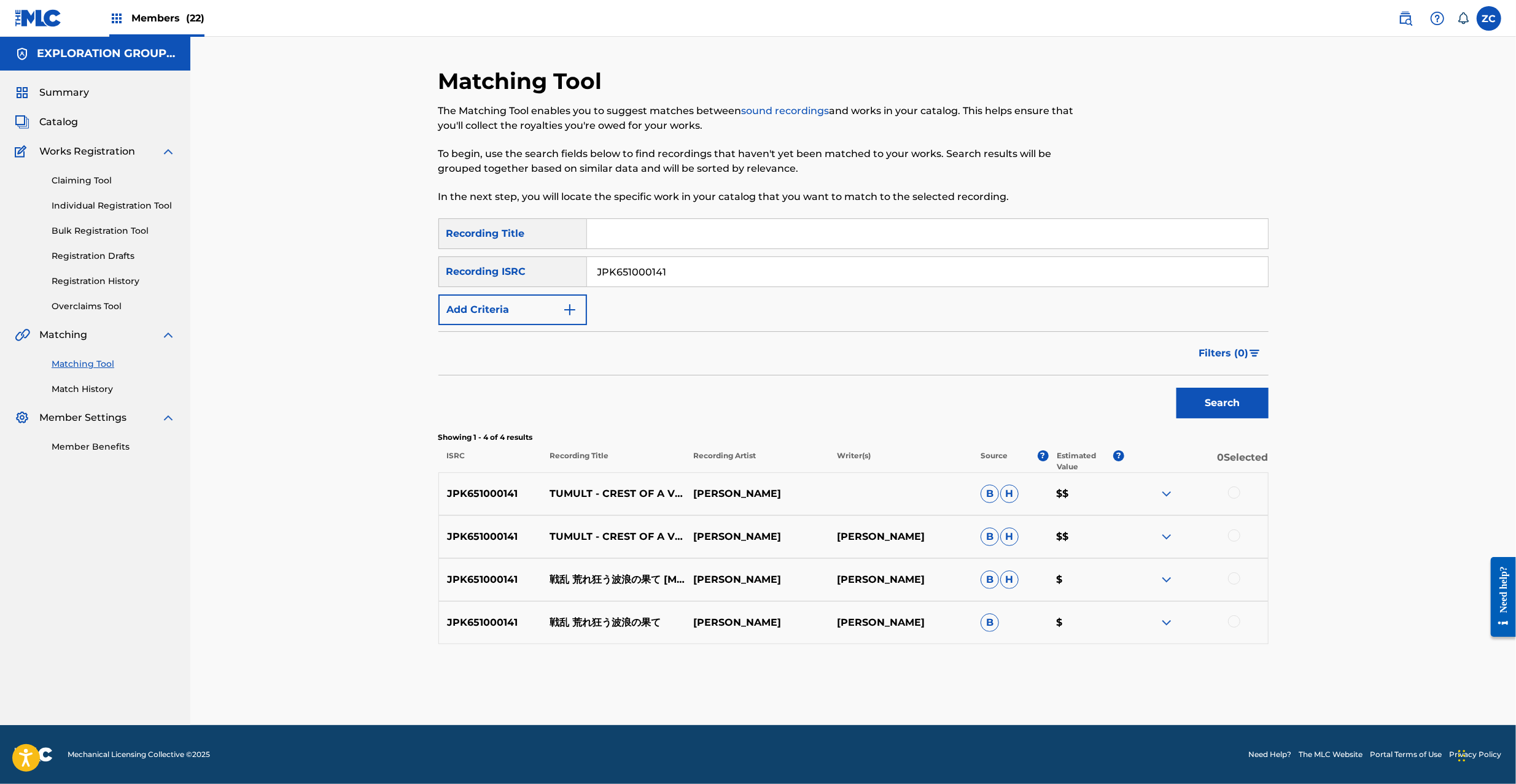
click at [1236, 494] on div at bounding box center [1233, 493] width 12 height 12
drag, startPoint x: 1236, startPoint y: 541, endPoint x: 1233, endPoint y: 549, distance: 8.5
click at [1236, 540] on div at bounding box center [1233, 535] width 12 height 12
click at [1231, 576] on div at bounding box center [1233, 578] width 12 height 12
click at [1234, 626] on div at bounding box center [1233, 622] width 12 height 12
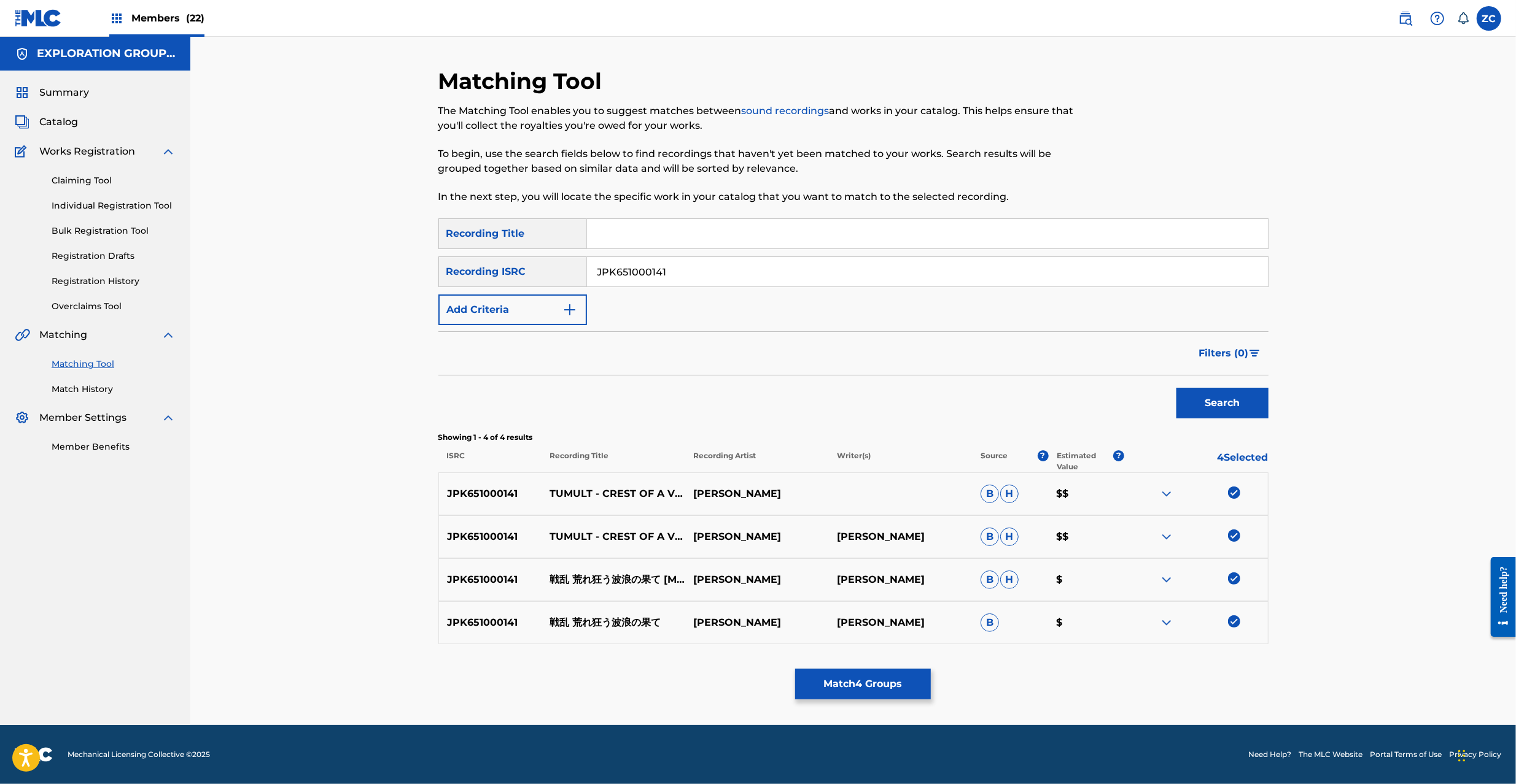
click at [822, 266] on input "JPK651000141" at bounding box center [928, 272] width 681 height 30
paste input "51512"
click at [1177, 388] on button "Search" at bounding box center [1223, 404] width 92 height 31
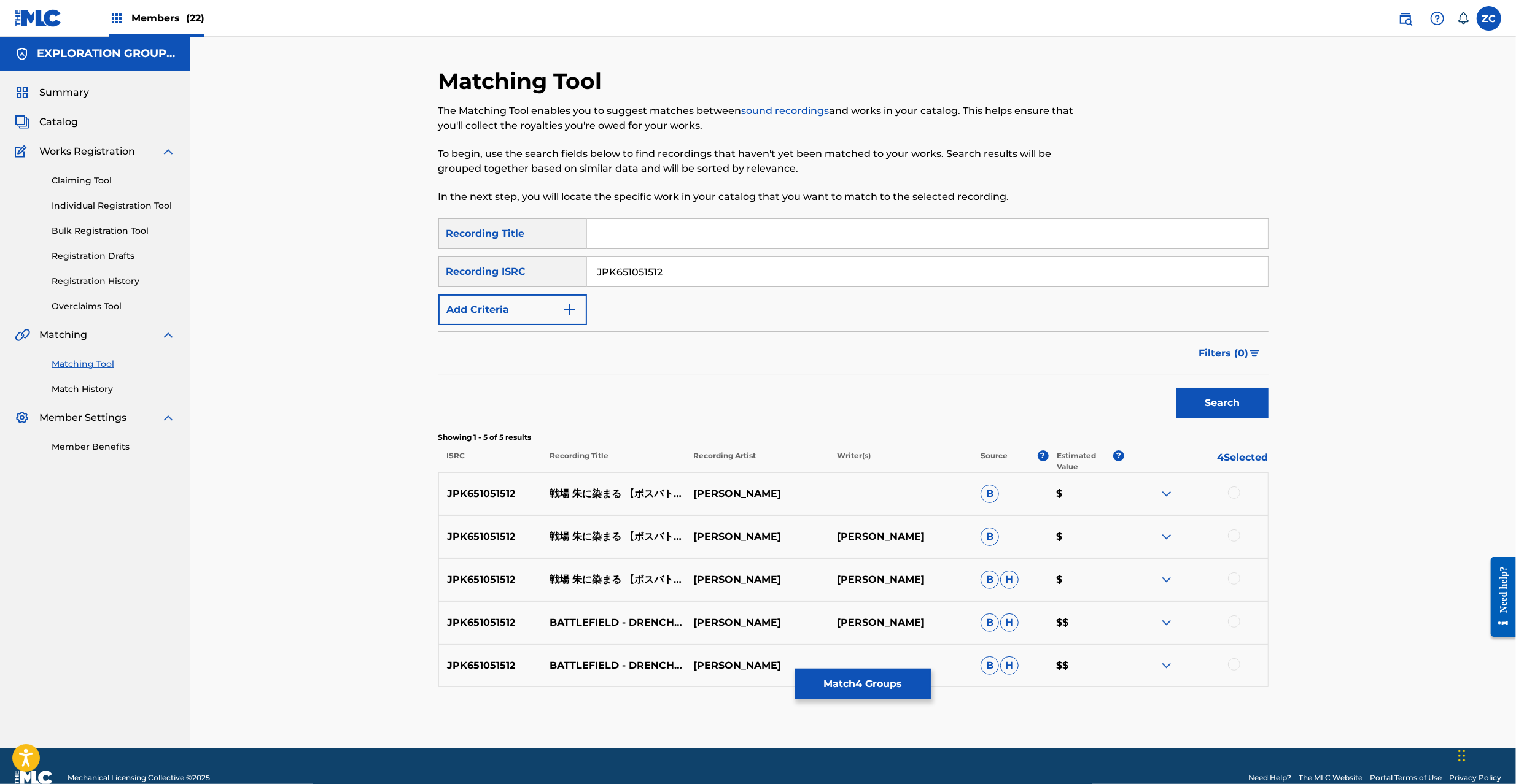
click at [1236, 495] on div at bounding box center [1233, 493] width 12 height 12
click at [1233, 536] on div at bounding box center [1233, 535] width 12 height 12
click at [1233, 583] on div at bounding box center [1233, 578] width 12 height 12
click at [1233, 620] on div at bounding box center [1233, 622] width 12 height 12
click at [1238, 660] on div at bounding box center [1233, 664] width 12 height 12
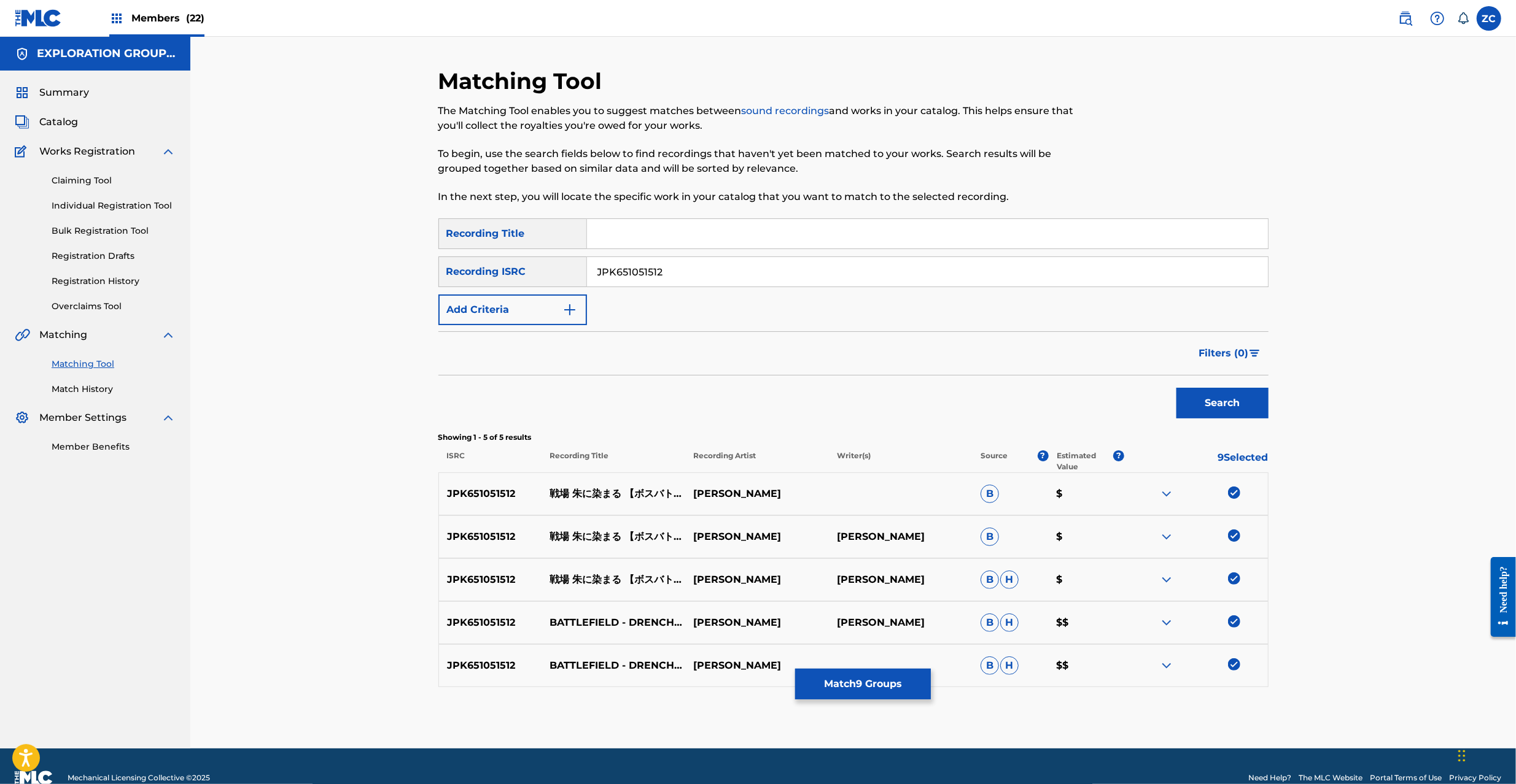
click at [767, 276] on input "JPK651051512" at bounding box center [928, 272] width 681 height 30
paste input "001"
click at [1177, 388] on button "Search" at bounding box center [1223, 404] width 92 height 31
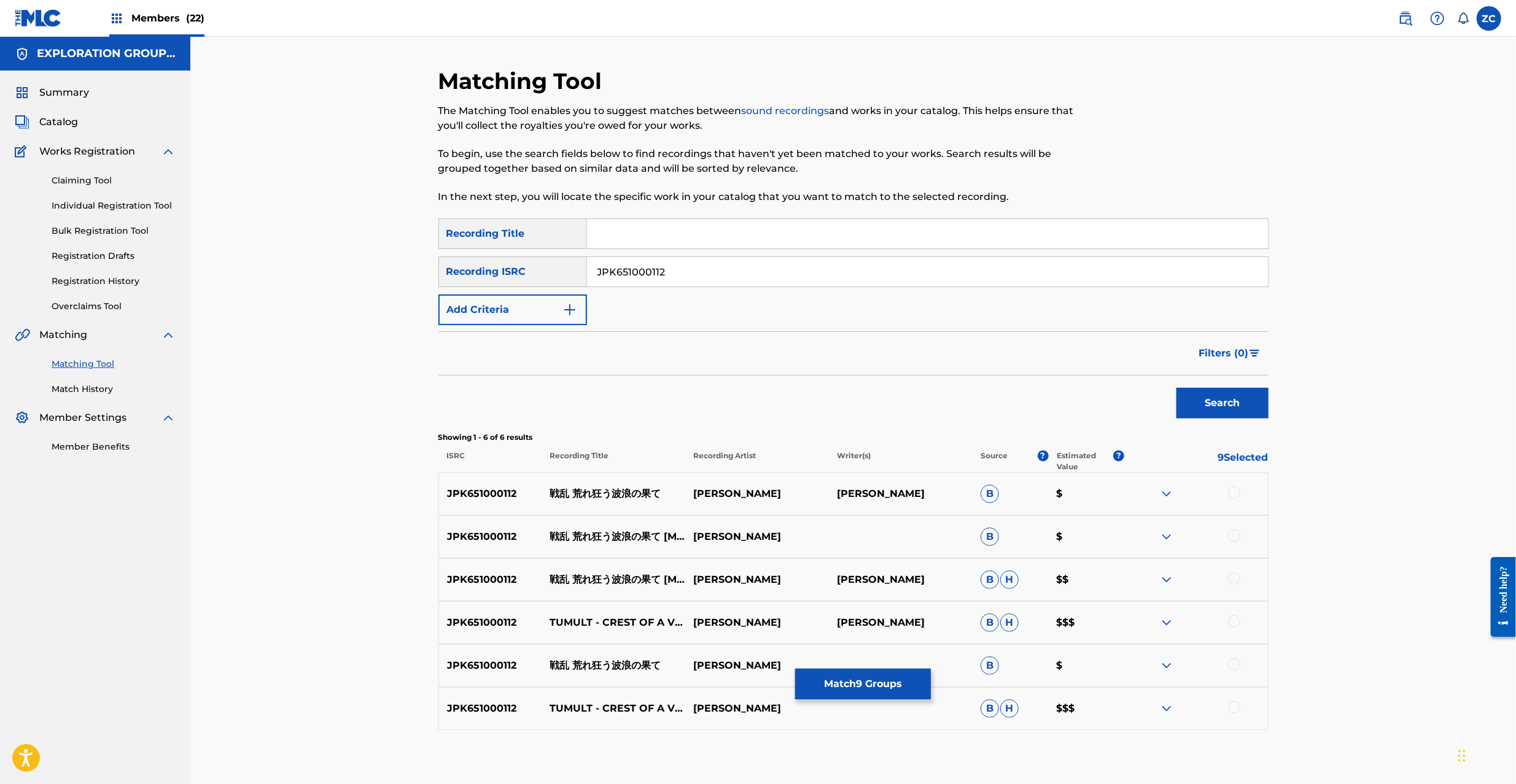
click at [1233, 494] on div at bounding box center [1233, 493] width 12 height 12
click at [1233, 533] on div at bounding box center [1233, 535] width 12 height 12
click at [1231, 582] on div at bounding box center [1233, 578] width 12 height 12
click at [1231, 625] on div at bounding box center [1233, 622] width 12 height 12
click at [1233, 663] on div at bounding box center [1233, 664] width 12 height 12
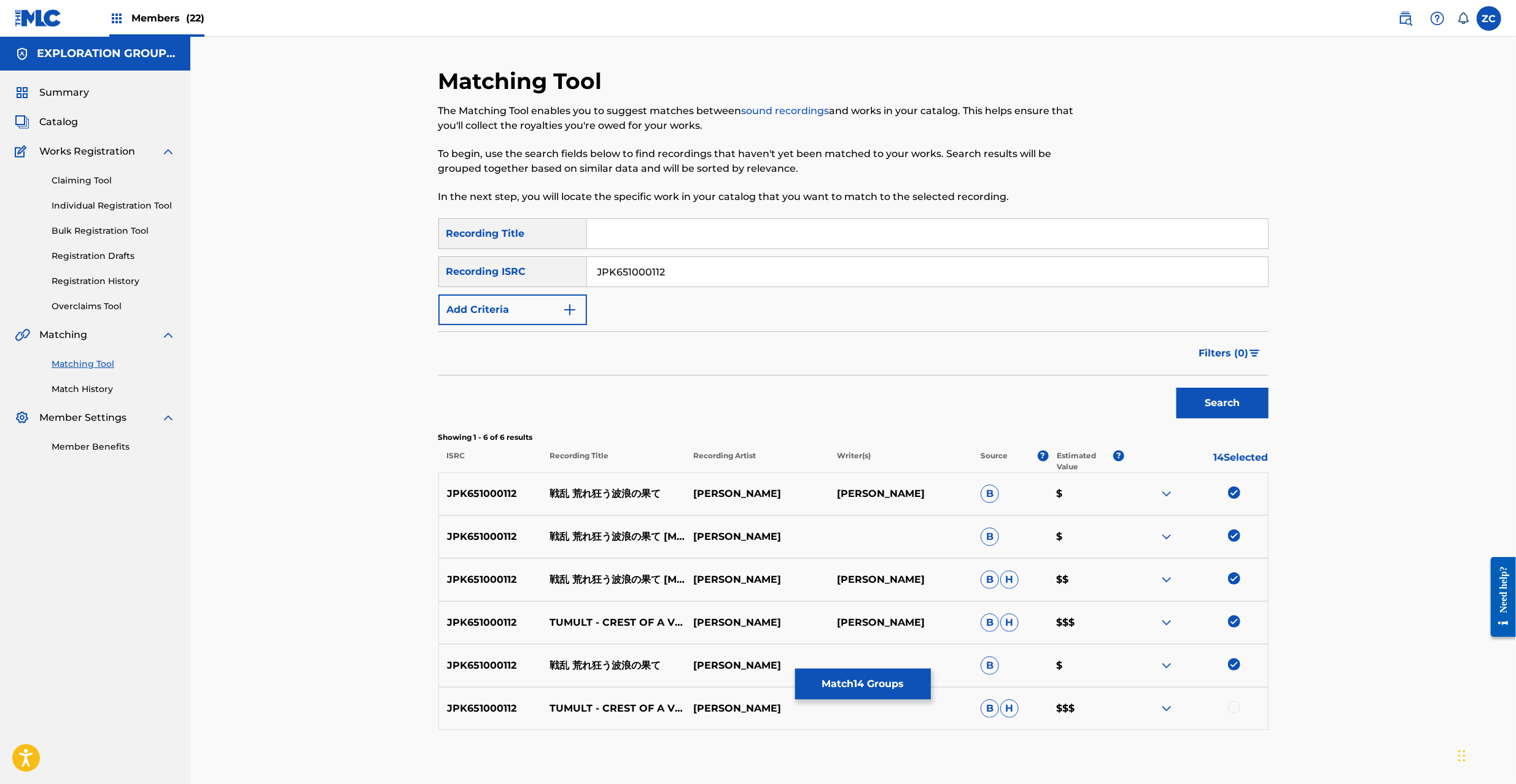
click at [1233, 707] on div at bounding box center [1233, 707] width 12 height 12
click at [814, 273] on input "JPK651000112" at bounding box center [928, 272] width 681 height 30
paste input "60105"
click at [1177, 388] on button "Search" at bounding box center [1223, 404] width 92 height 31
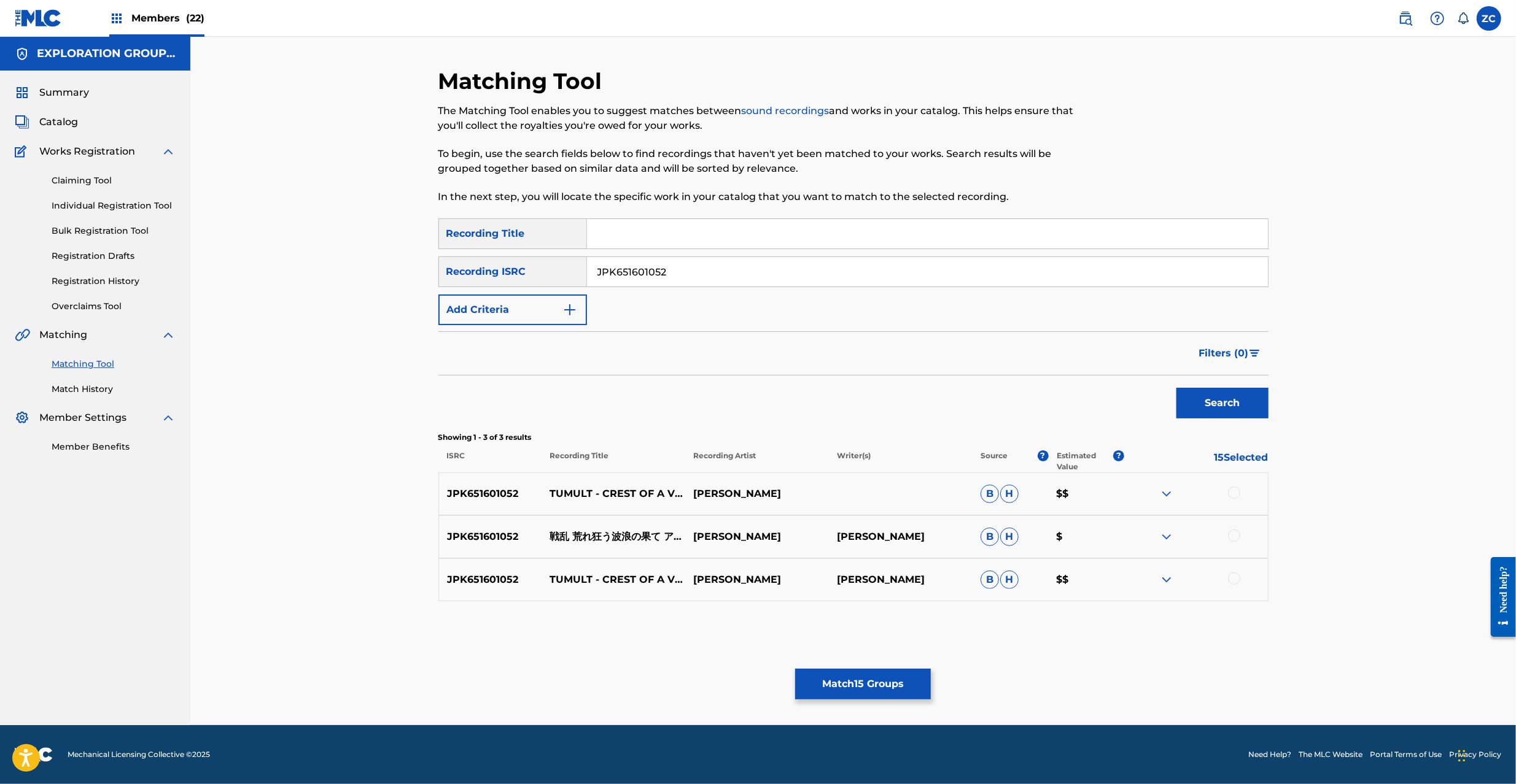
click at [1236, 492] on div at bounding box center [1233, 493] width 12 height 12
click at [1236, 532] on div at bounding box center [1233, 535] width 12 height 12
click at [1236, 576] on div at bounding box center [1233, 578] width 12 height 12
click at [831, 271] on input "JPK651601052" at bounding box center [928, 272] width 681 height 30
paste input "24"
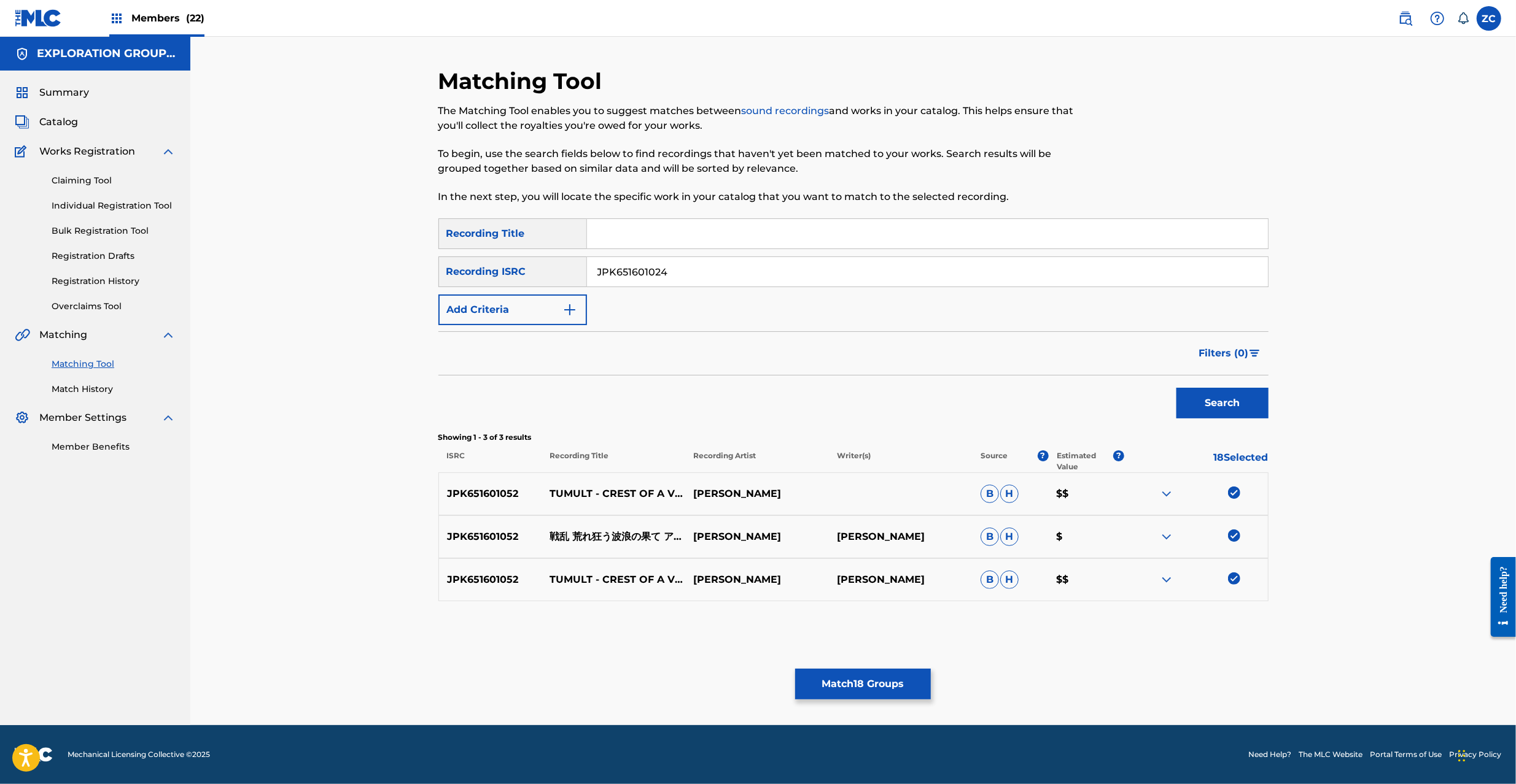
click at [1177, 388] on button "Search" at bounding box center [1223, 404] width 92 height 31
click at [1235, 494] on div at bounding box center [1233, 493] width 12 height 12
click at [1235, 536] on div at bounding box center [1233, 535] width 12 height 12
click at [1236, 578] on div at bounding box center [1233, 578] width 12 height 12
click at [1238, 617] on div at bounding box center [1233, 622] width 12 height 12
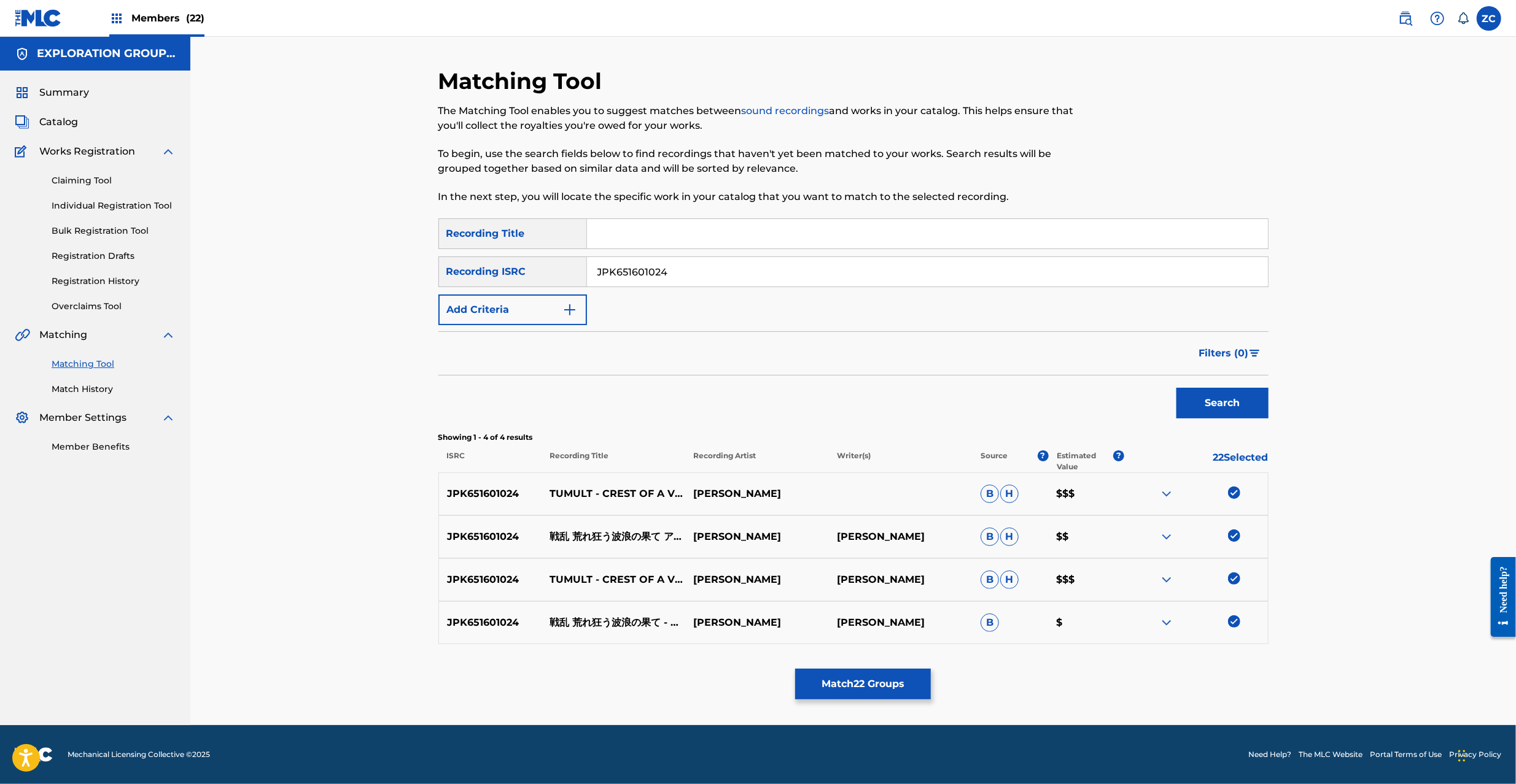
click at [769, 269] on input "JPK651601024" at bounding box center [928, 272] width 681 height 30
paste input "367203"
click at [1177, 388] on button "Search" at bounding box center [1223, 404] width 92 height 31
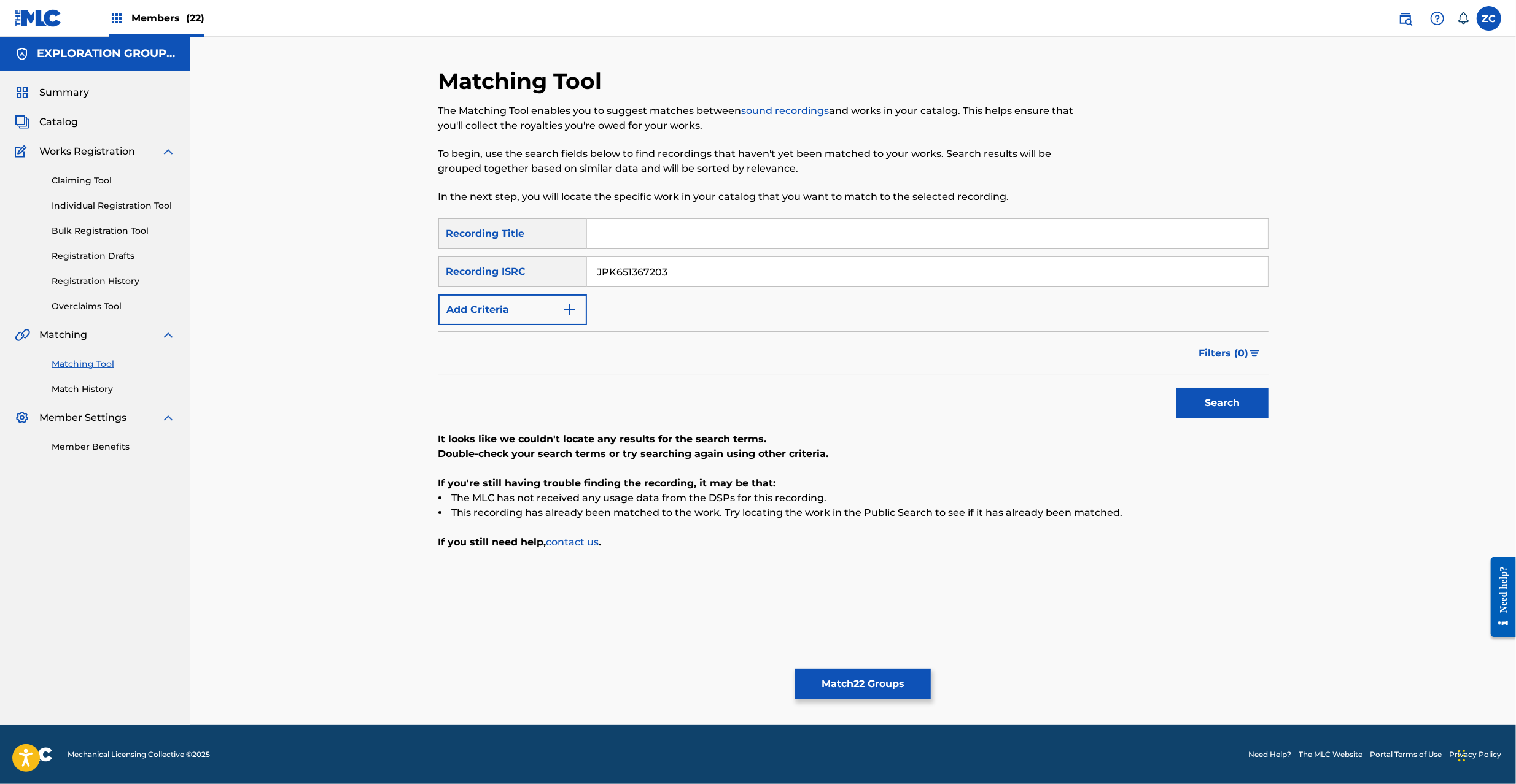
click at [773, 274] on input "JPK651367203" at bounding box center [928, 272] width 681 height 30
paste input "264912"
click at [1177, 388] on button "Search" at bounding box center [1223, 404] width 92 height 31
paste input "3"
click at [1177, 388] on button "Search" at bounding box center [1223, 404] width 92 height 31
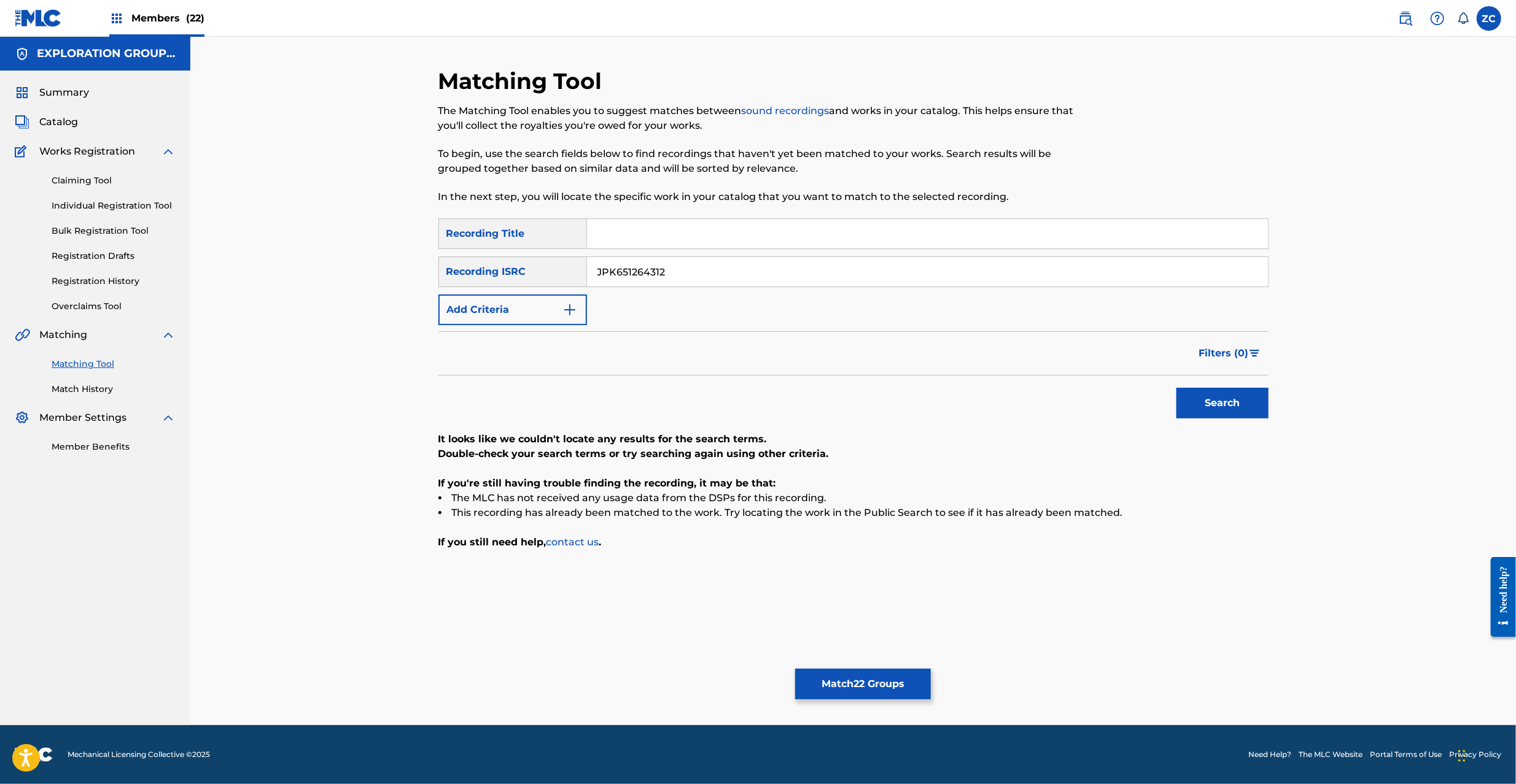
click at [791, 269] on input "JPK651264312" at bounding box center [928, 272] width 681 height 30
paste input "160125"
type input "JPK651160125"
click at [1177, 388] on button "Search" at bounding box center [1223, 404] width 92 height 31
click at [876, 685] on button "Match 22 Groups" at bounding box center [862, 684] width 136 height 31
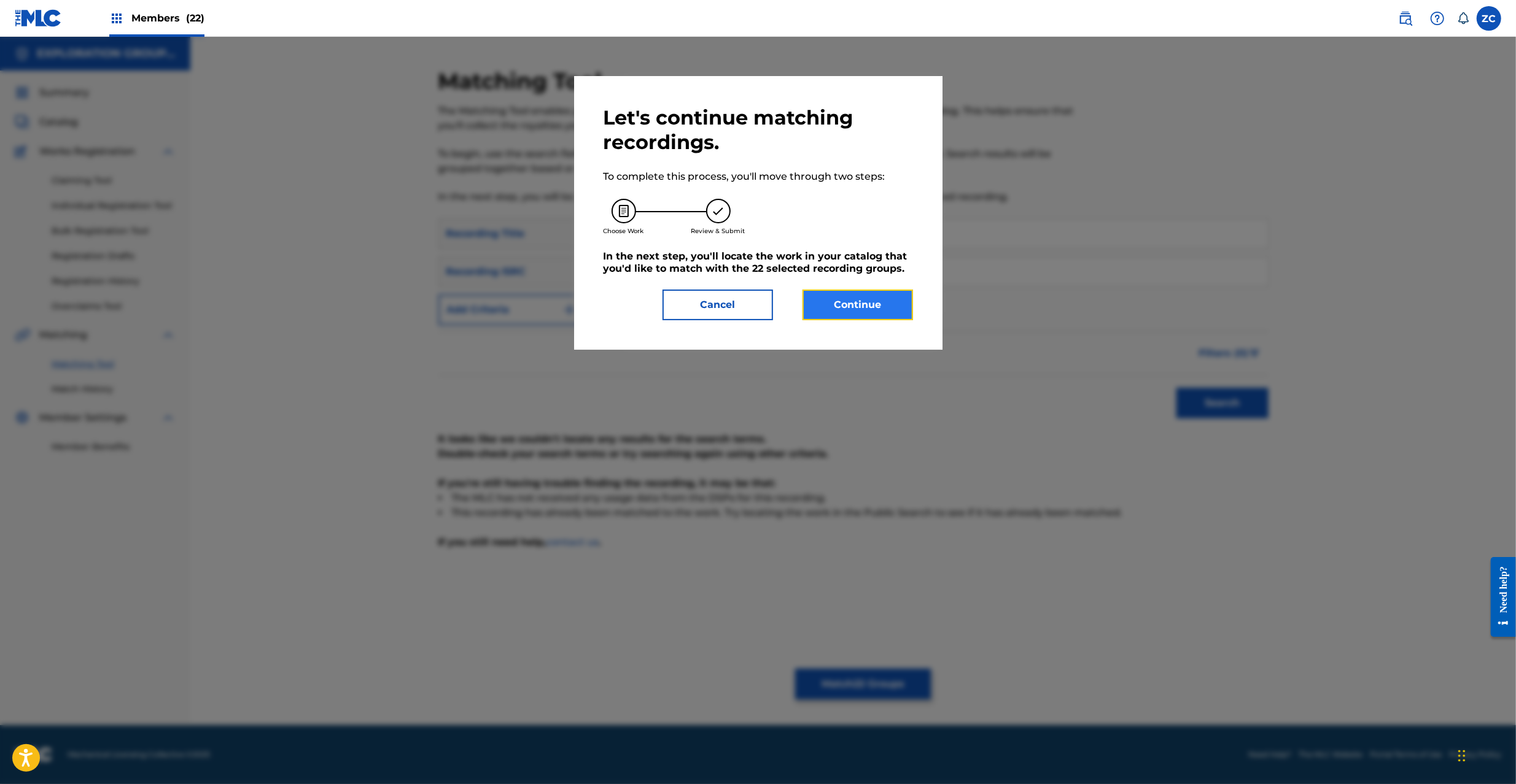
click at [851, 305] on button "Continue" at bounding box center [857, 305] width 111 height 31
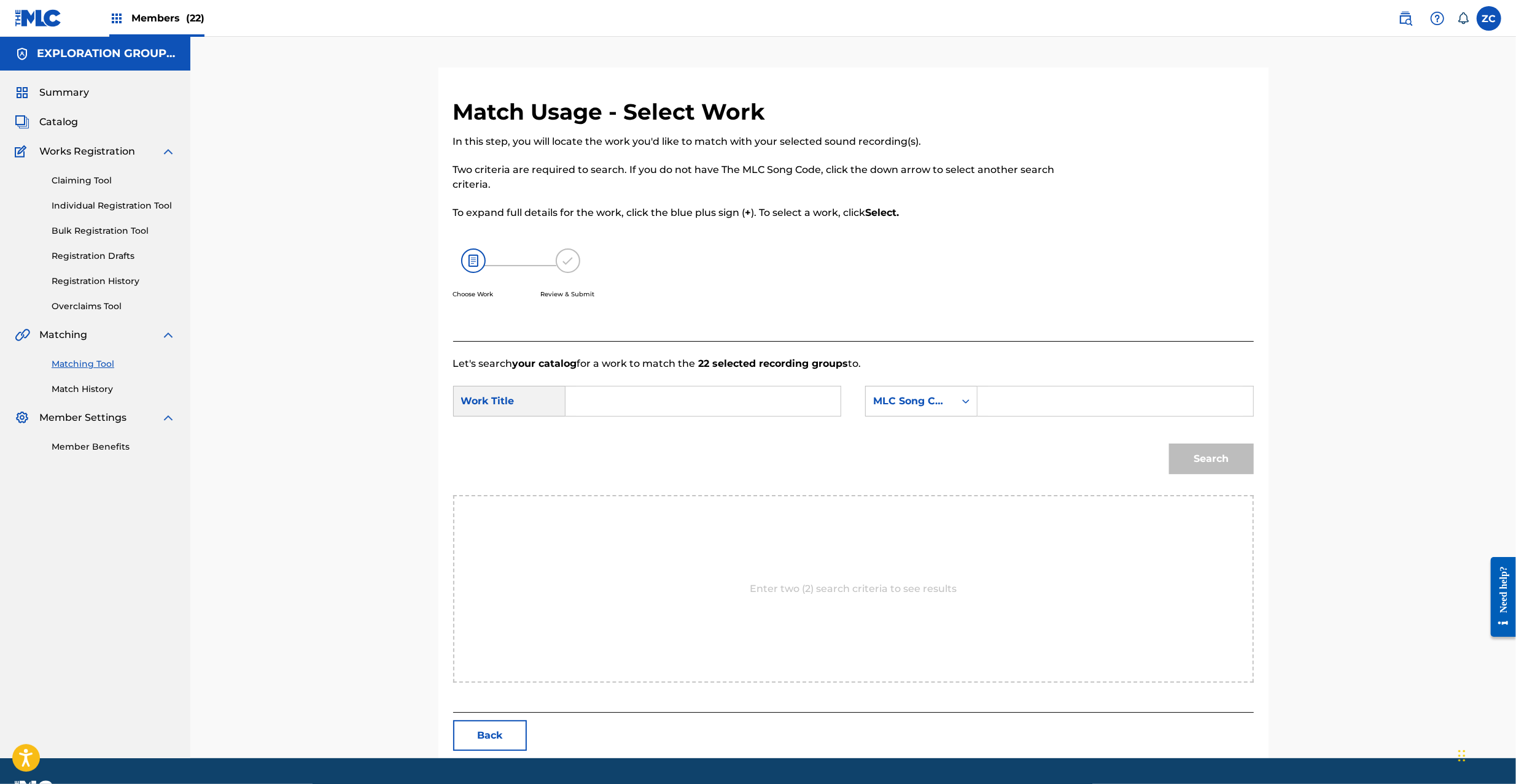
click at [715, 404] on input "Search Form" at bounding box center [703, 401] width 254 height 30
paste input "Senran Arekuruu Harouno Hate S65URI"
click at [783, 399] on input "Senran Arekuruu Harouno Hate S65URI" at bounding box center [703, 401] width 254 height 30
type input "Senran Arekuruu Harouno Hate"
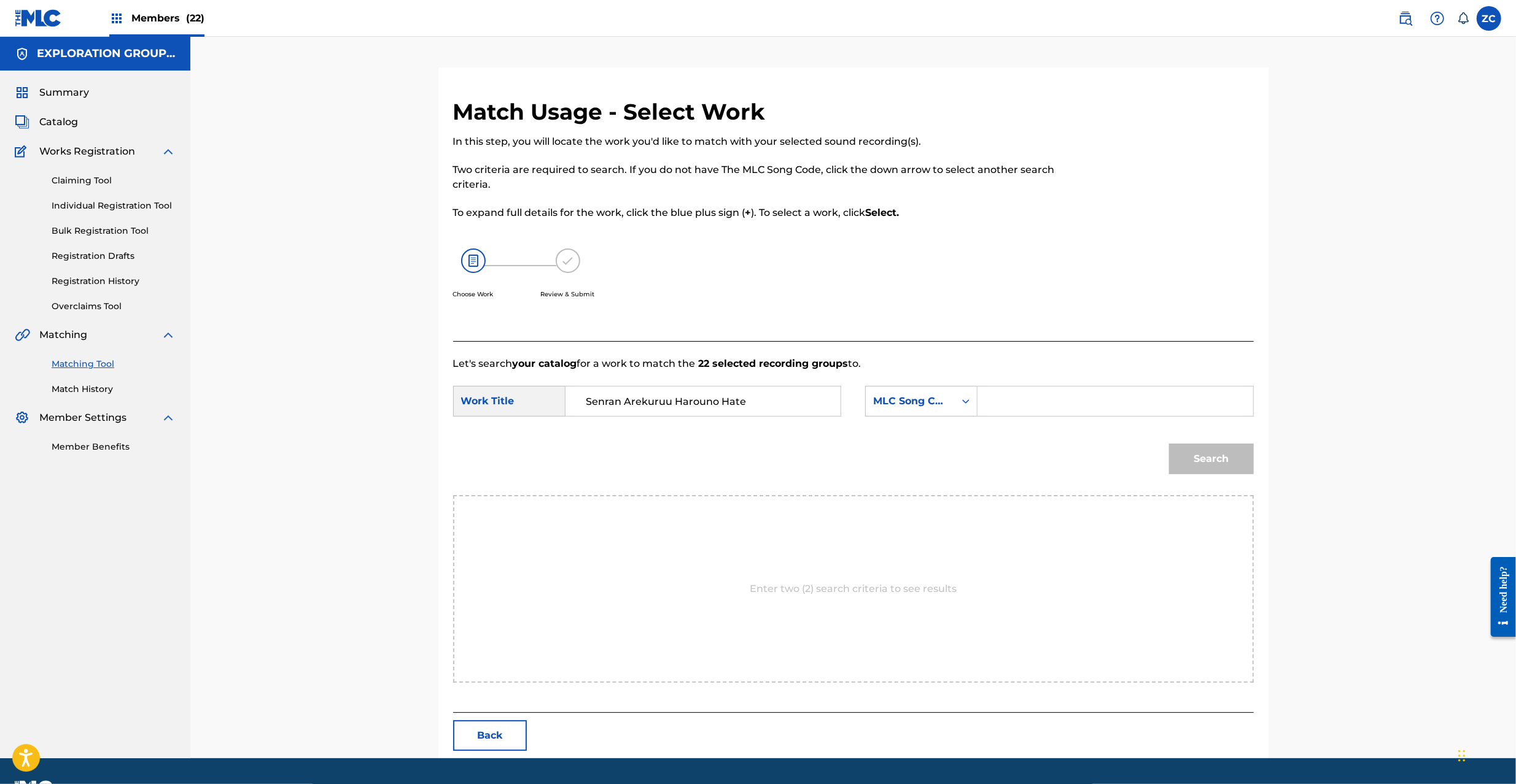
drag, startPoint x: 1104, startPoint y: 411, endPoint x: 1114, endPoint y: 414, distance: 10.4
click at [1104, 411] on input "Search Form" at bounding box center [1115, 401] width 254 height 30
paste input "S65URI"
type input "S65URI"
click at [1257, 465] on div "Match Usage - Select Work In this step, you will locate the work you'd like to …" at bounding box center [854, 428] width 831 height 660
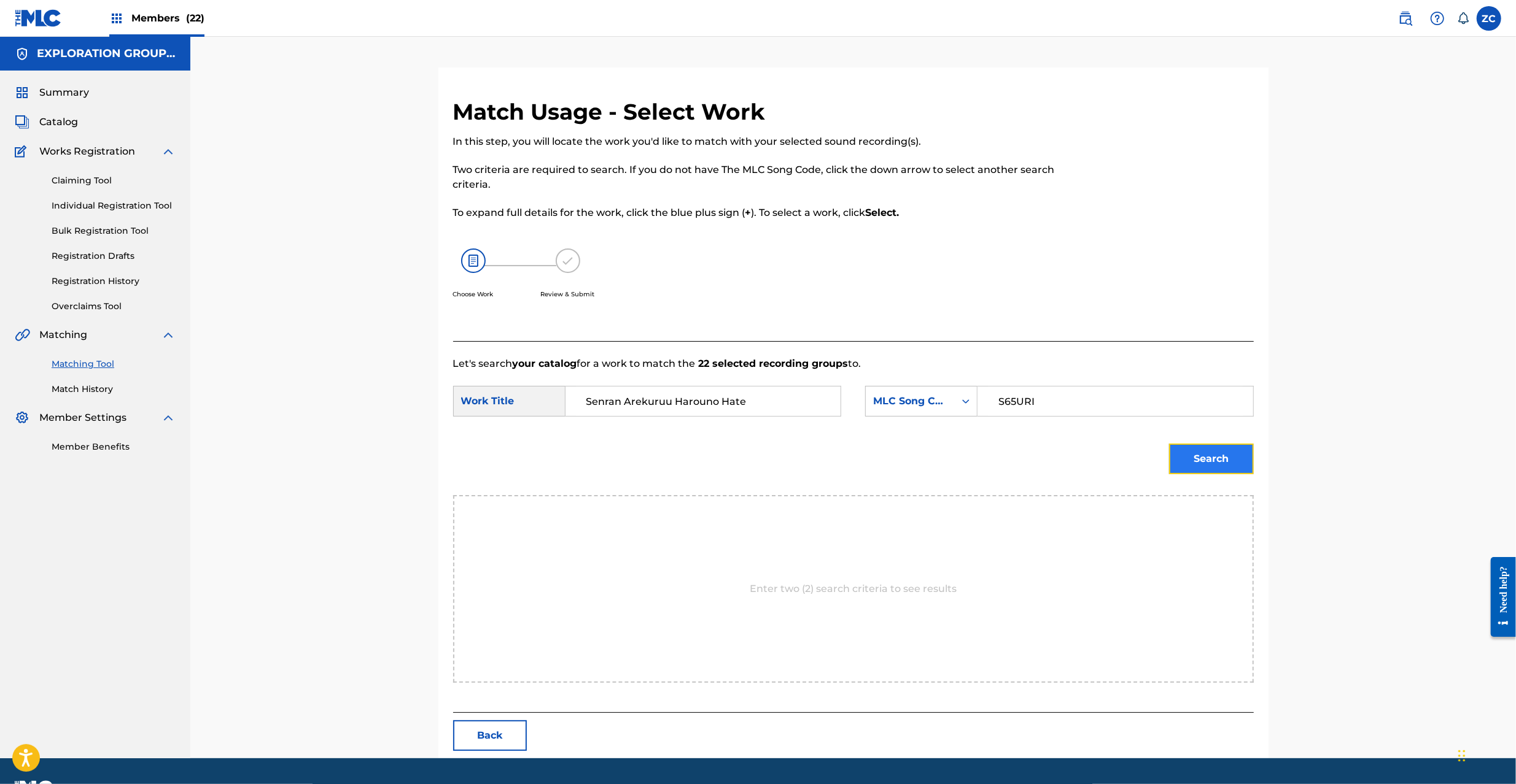
click at [1243, 466] on button "Search" at bounding box center [1211, 459] width 85 height 31
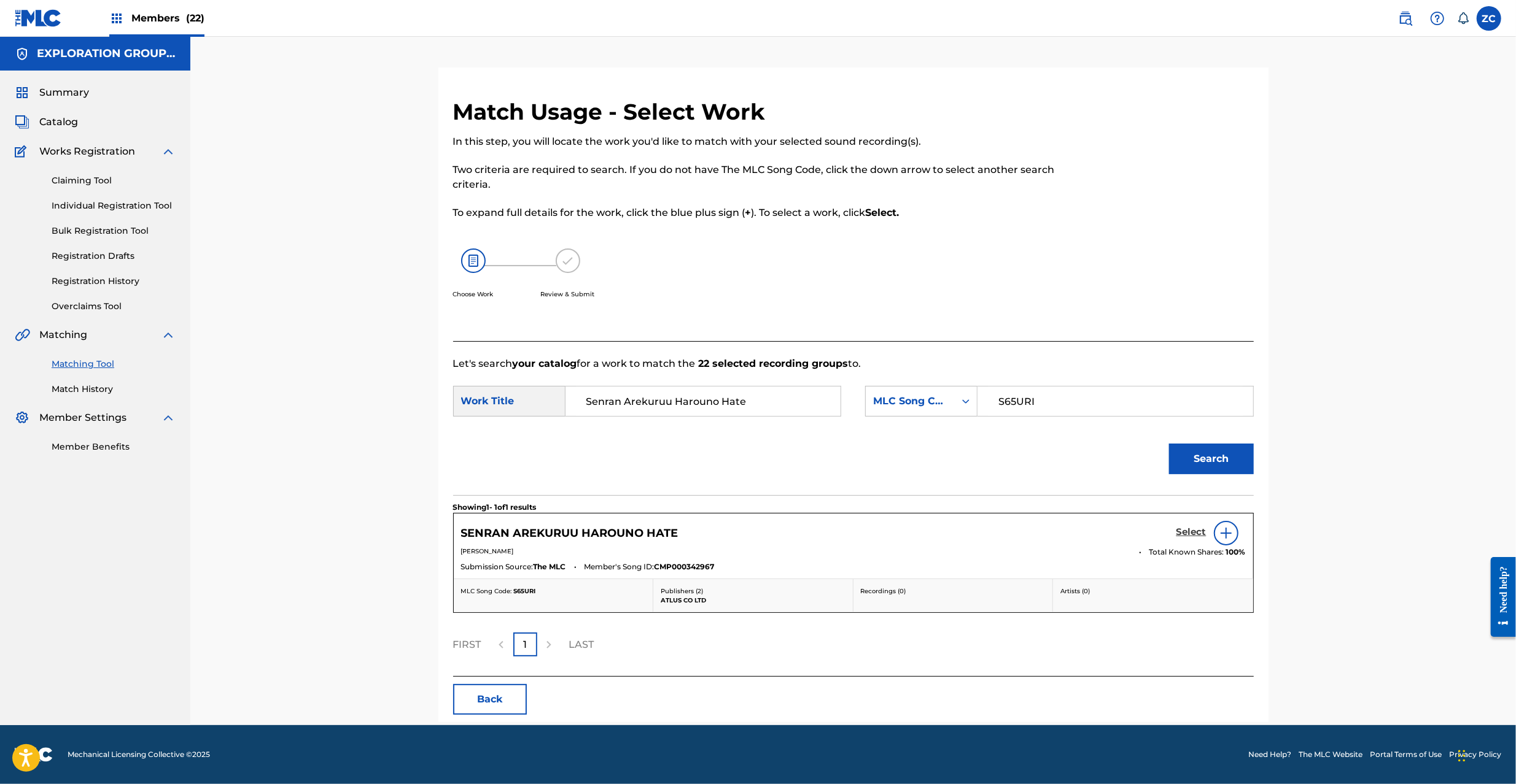
click at [1186, 531] on h5 "Select" at bounding box center [1191, 532] width 30 height 12
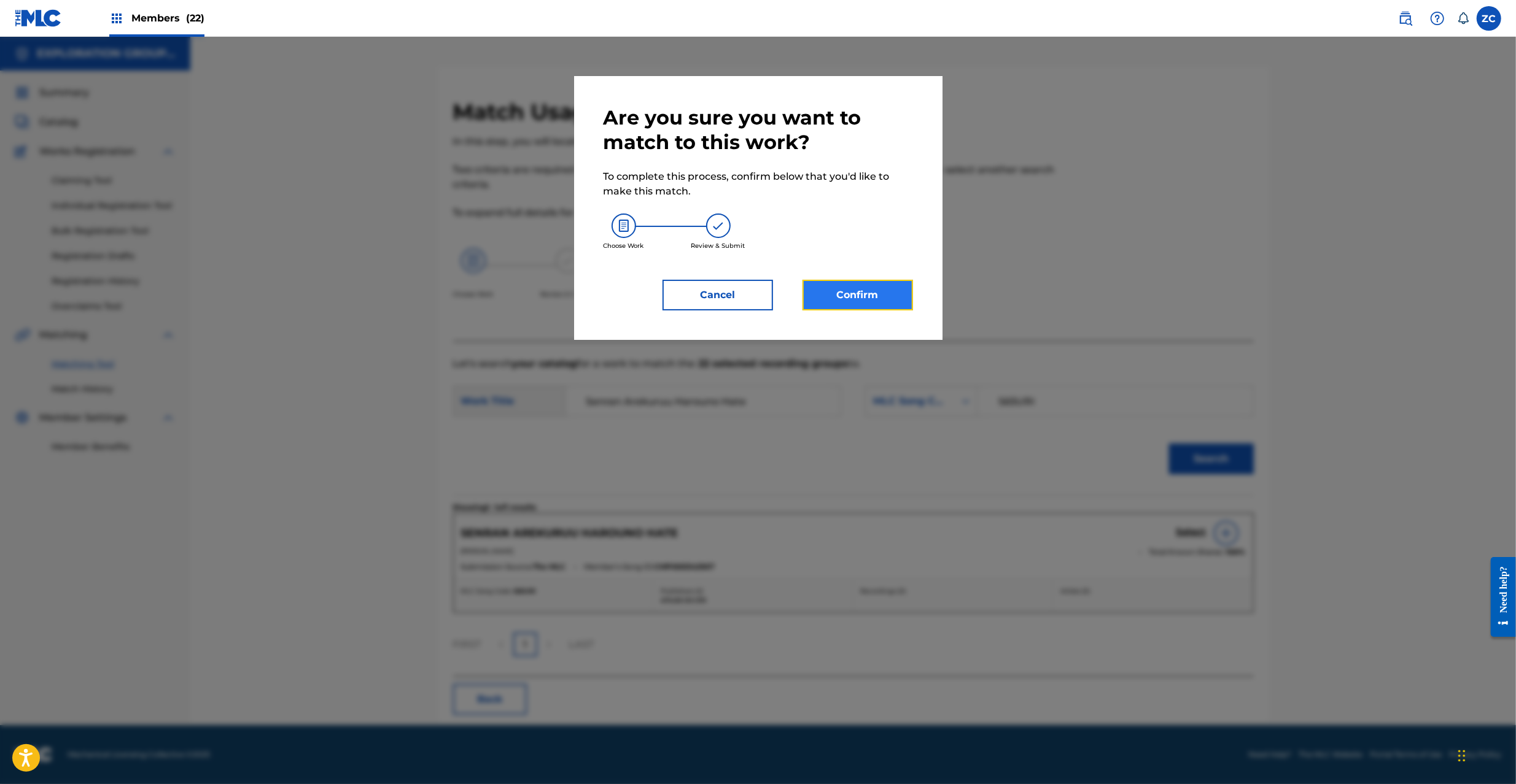
click at [899, 296] on button "Confirm" at bounding box center [857, 295] width 111 height 31
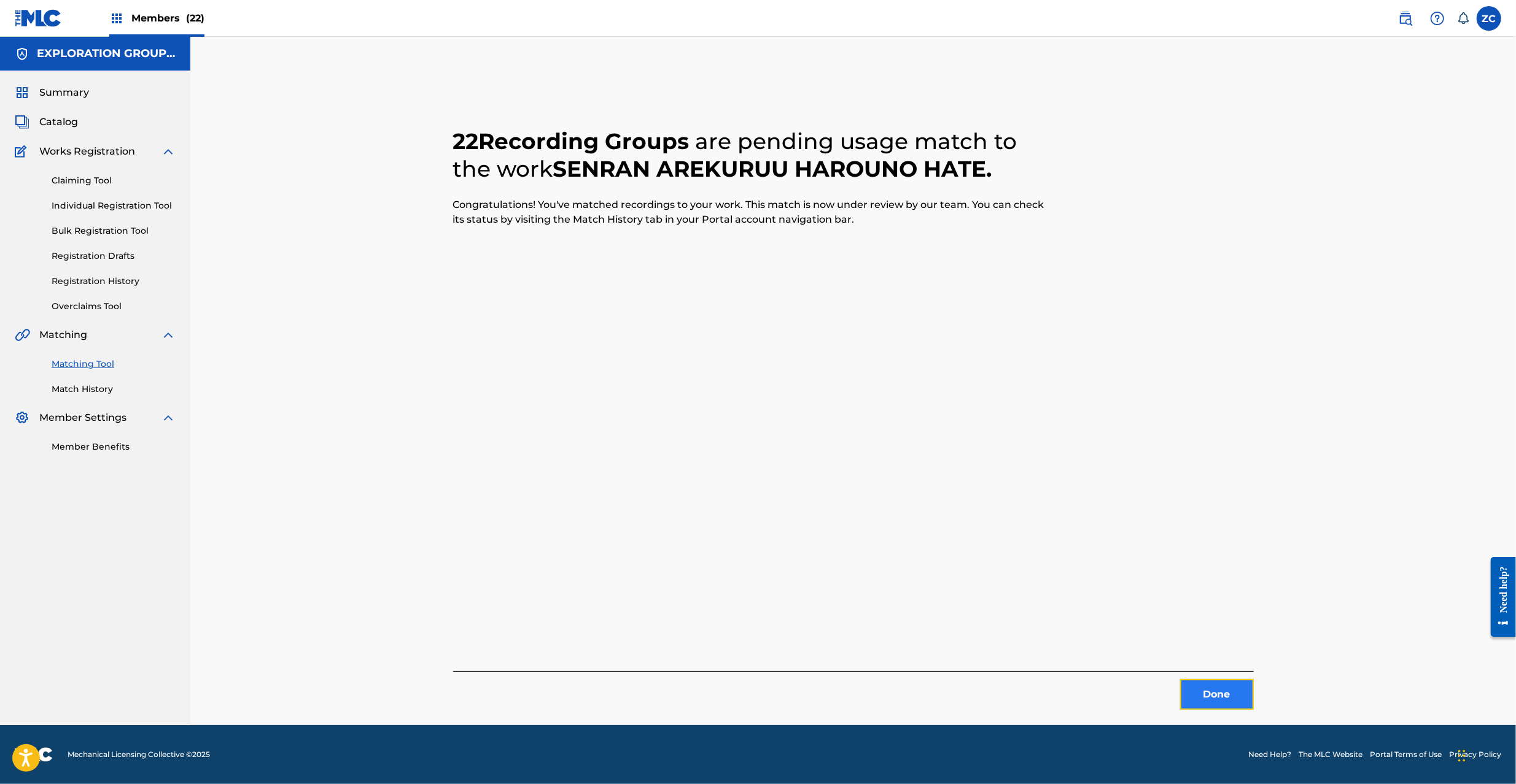
click at [1223, 688] on button "Done" at bounding box center [1217, 695] width 74 height 31
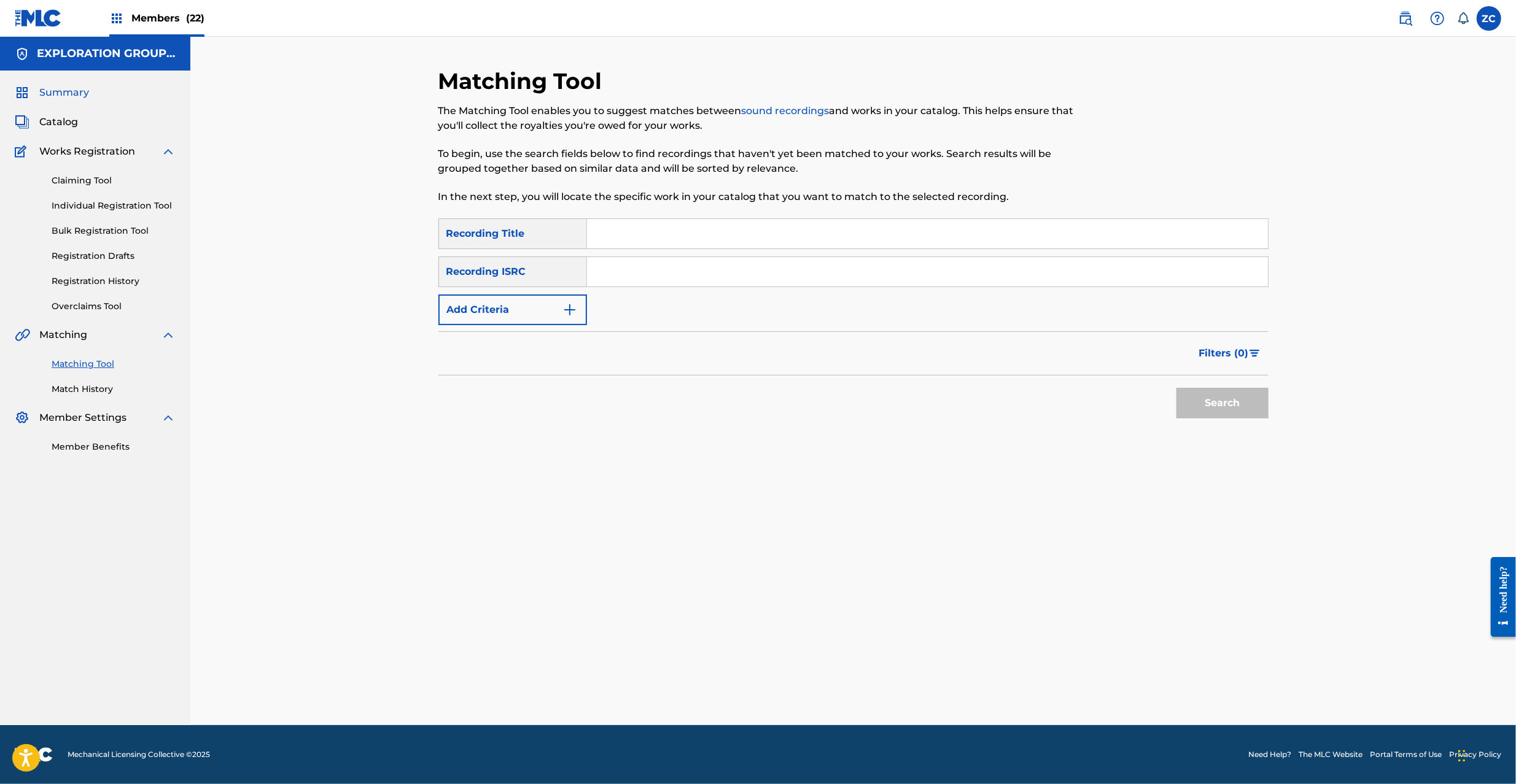
click at [57, 88] on span "Summary" at bounding box center [64, 92] width 50 height 14
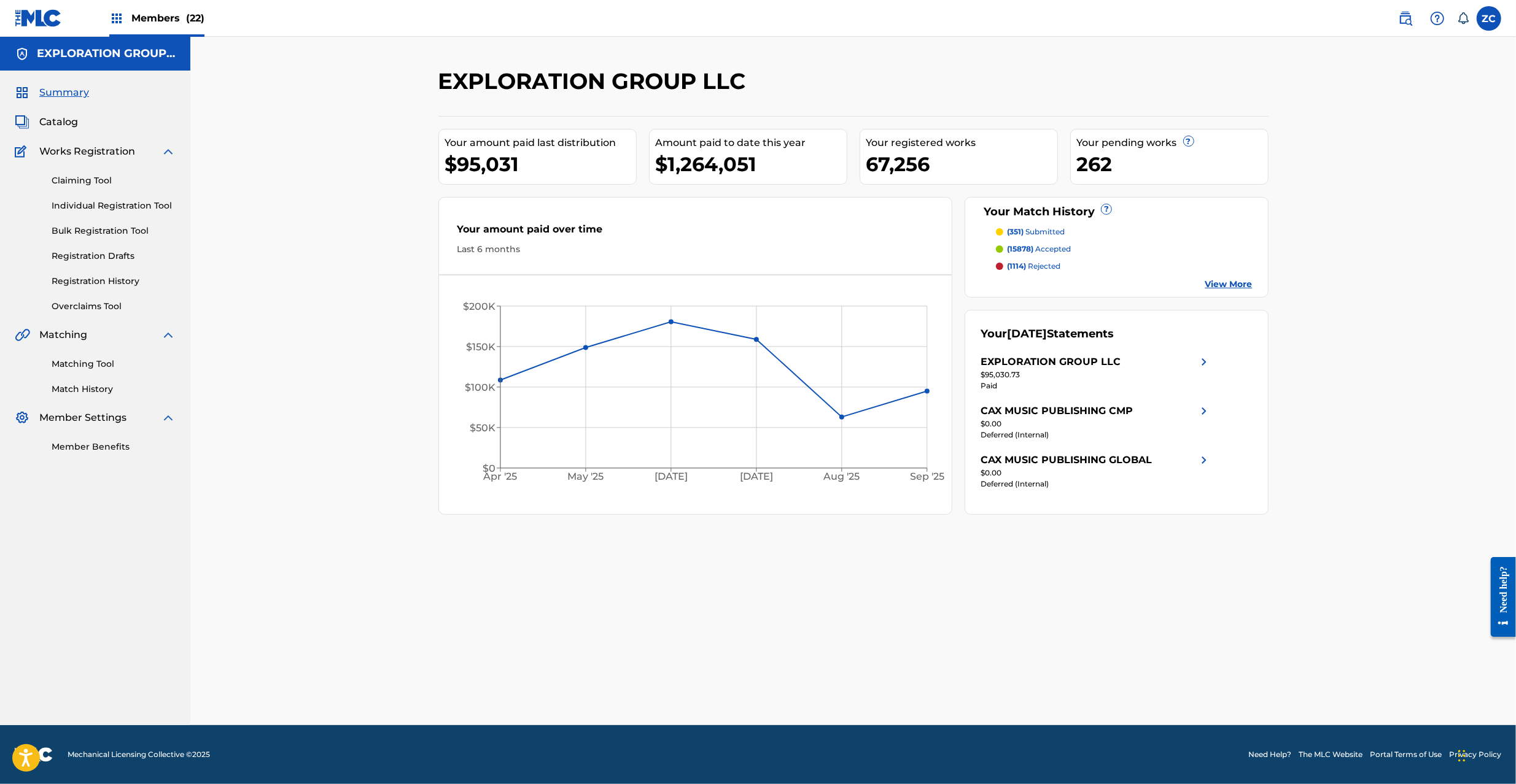
click at [1050, 268] on p "([DATE]) rejected" at bounding box center [1034, 265] width 54 height 11
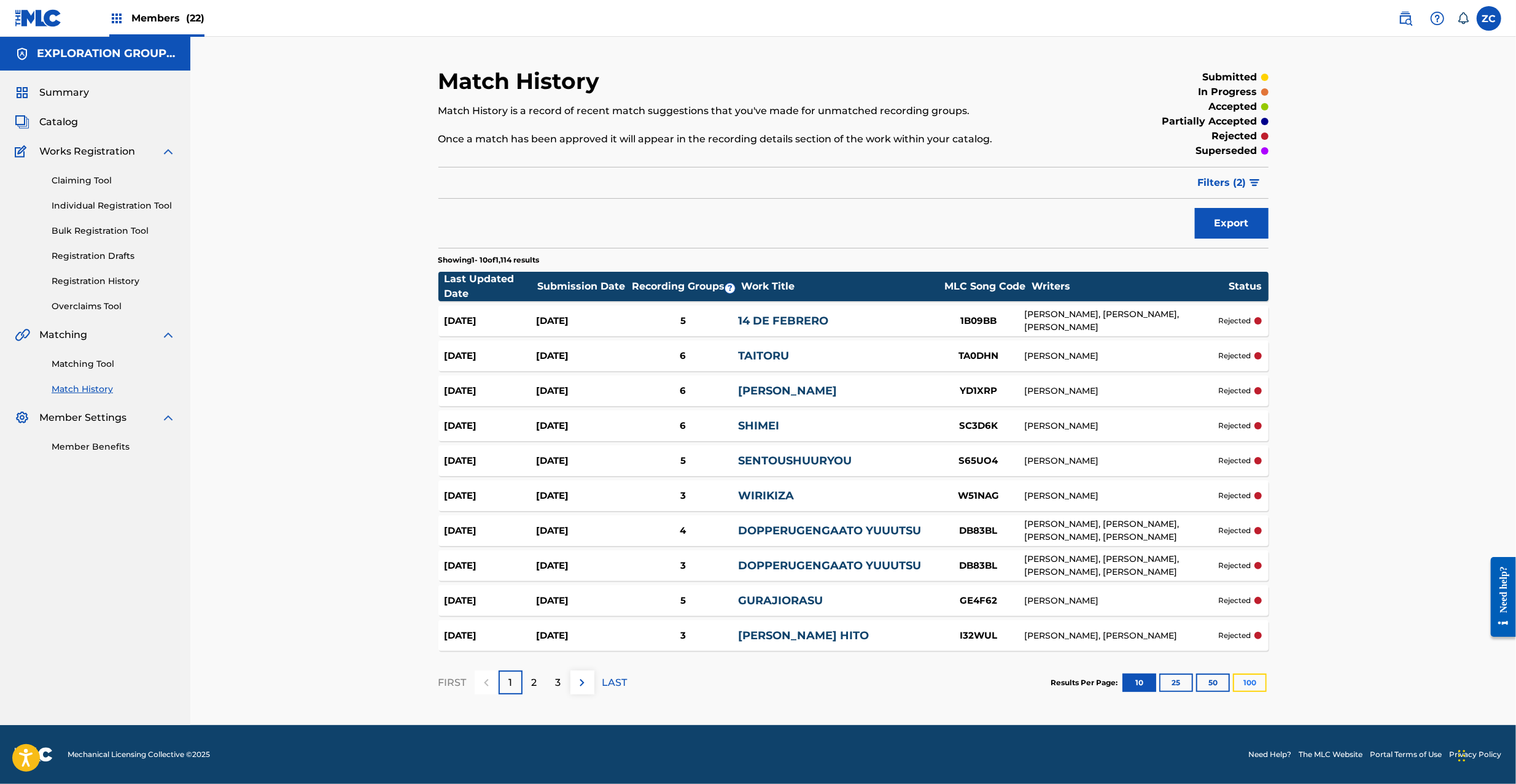
click at [1258, 683] on button "100" at bounding box center [1250, 682] width 34 height 18
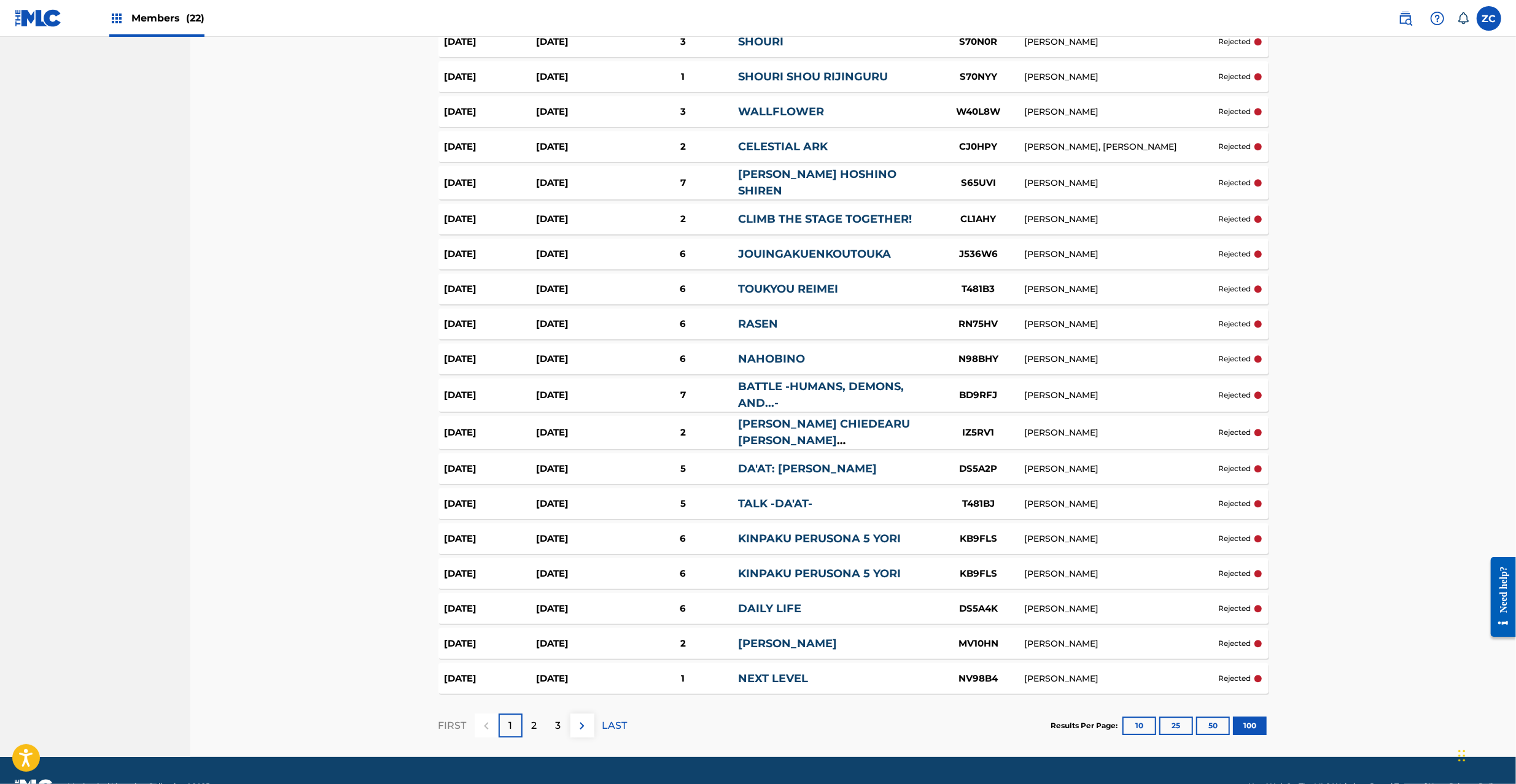
scroll to position [3147, 0]
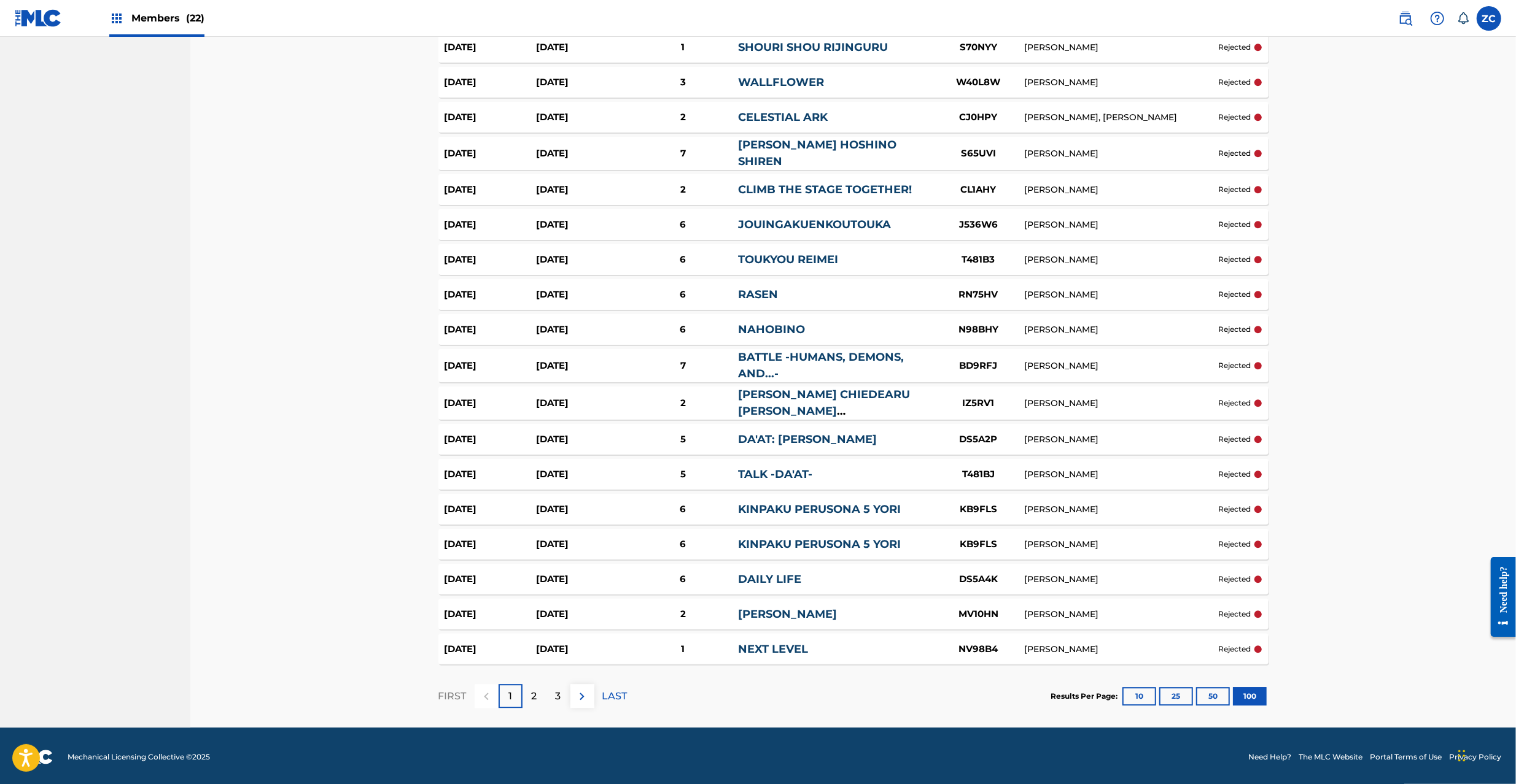
click at [1096, 504] on div "[PERSON_NAME]" at bounding box center [1121, 509] width 194 height 12
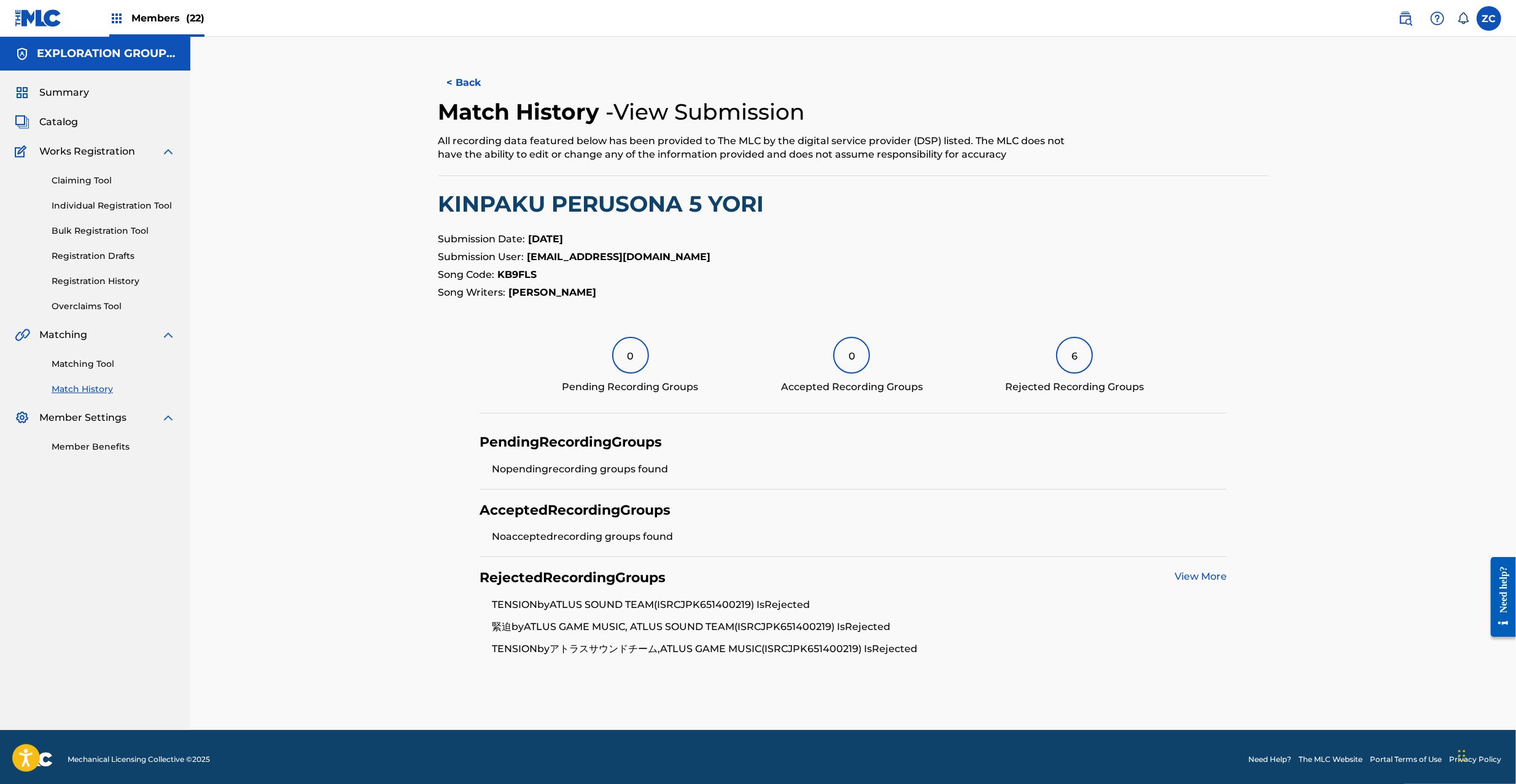
click at [83, 371] on div "Matching Tool Match History" at bounding box center [94, 369] width 161 height 54
click at [89, 359] on link "Matching Tool" at bounding box center [113, 363] width 124 height 12
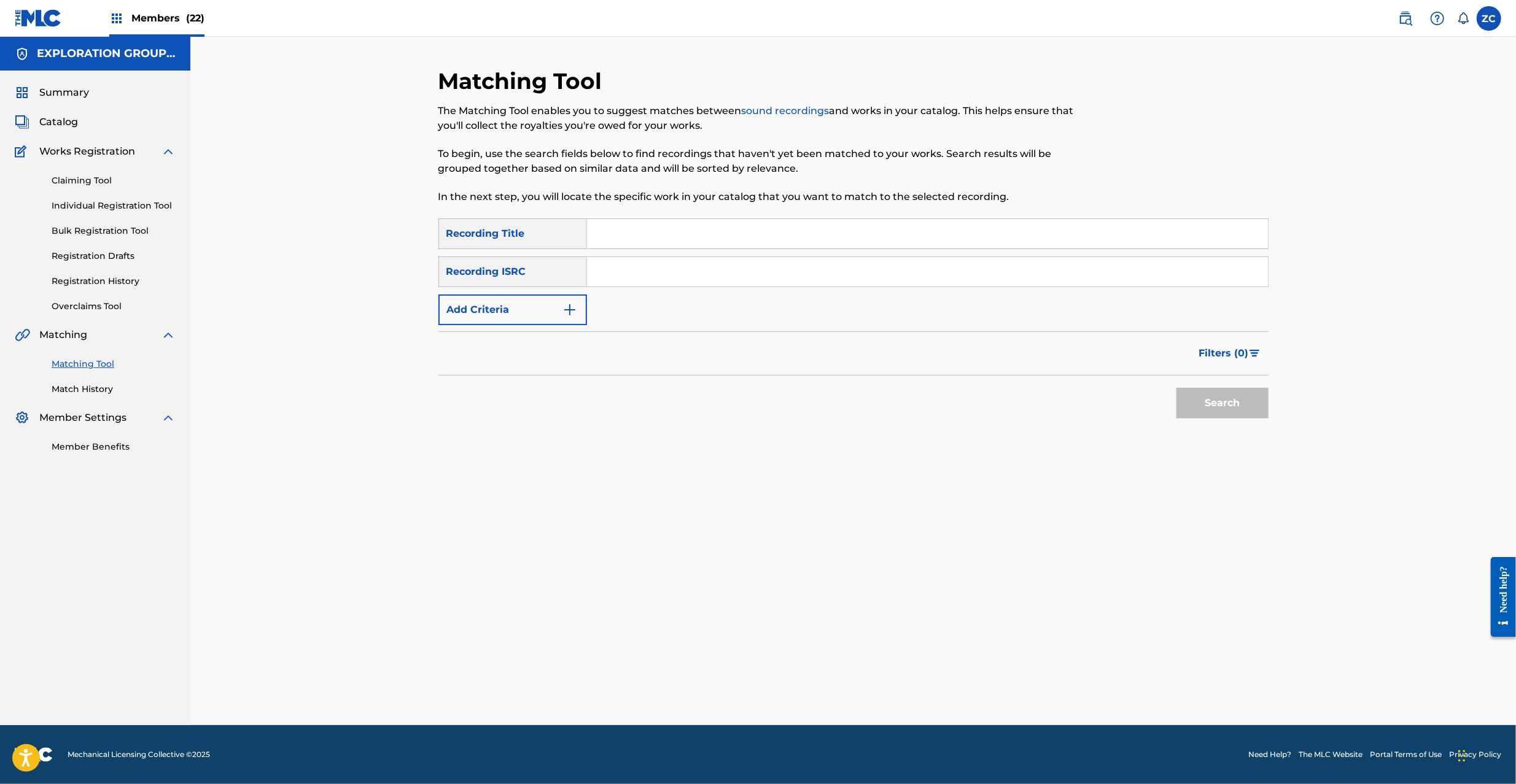
click at [762, 266] on input "Search Form" at bounding box center [928, 272] width 681 height 30
paste input "JPK651200308"
click at [1177, 388] on button "Search" at bounding box center [1223, 404] width 92 height 31
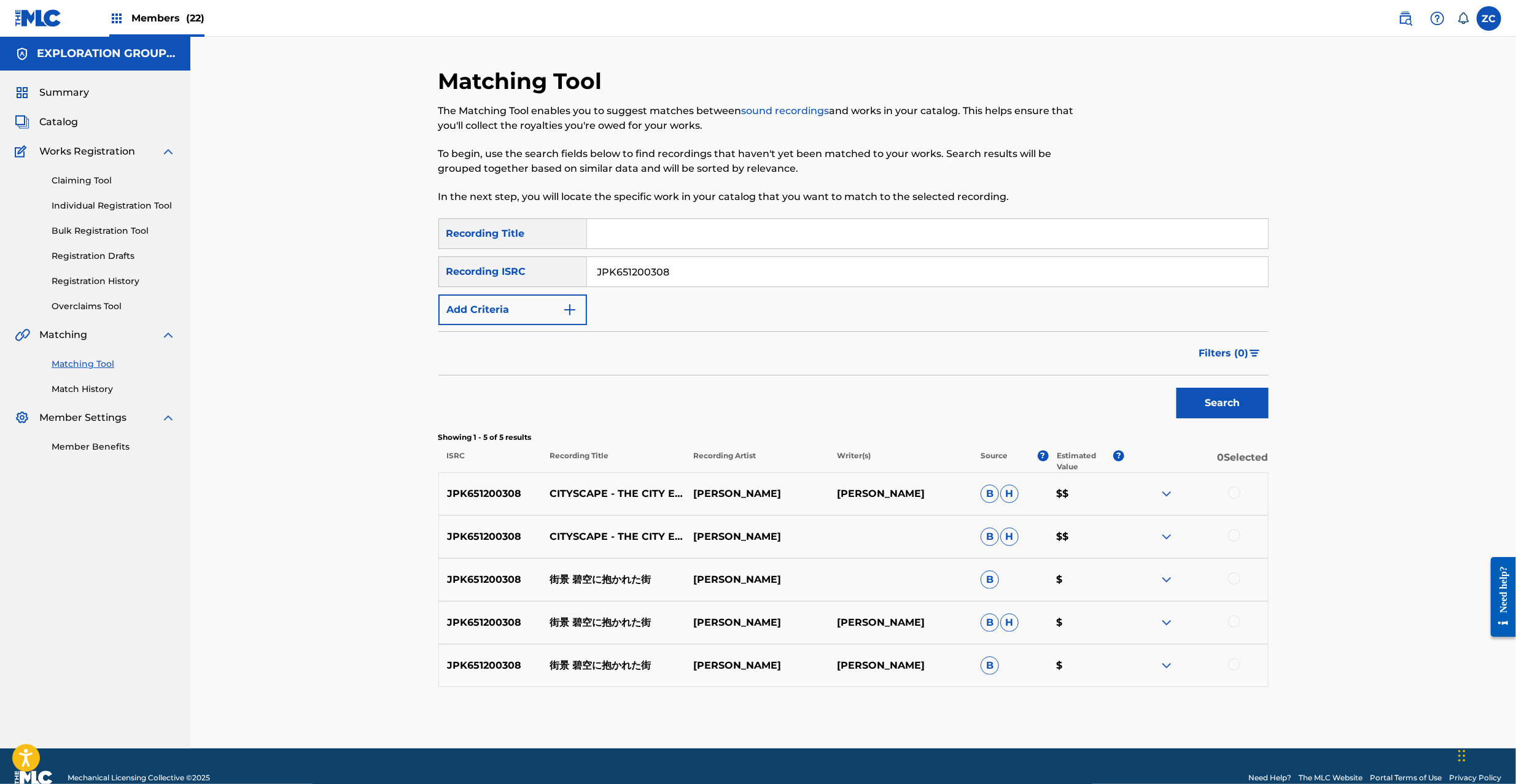
click at [1235, 494] on div at bounding box center [1233, 493] width 12 height 12
click at [1236, 536] on div at bounding box center [1233, 535] width 12 height 12
click at [1236, 577] on div at bounding box center [1233, 578] width 12 height 12
click at [1233, 623] on div at bounding box center [1233, 622] width 12 height 12
click at [1234, 664] on div at bounding box center [1233, 664] width 12 height 12
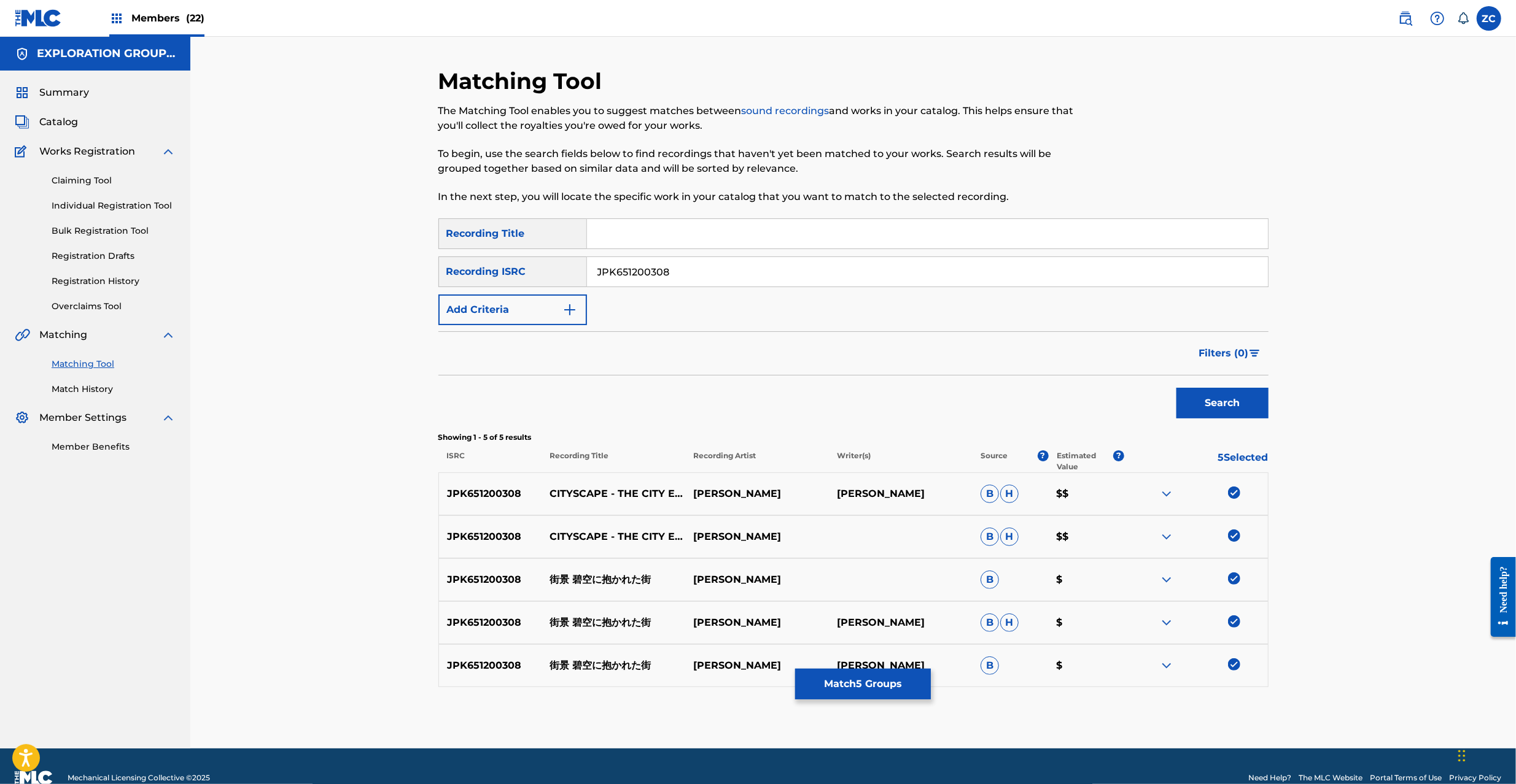
click at [698, 273] on input "JPK651200308" at bounding box center [928, 272] width 681 height 30
paste input "65108"
type input "JPK651265108"
click at [1227, 405] on button "Search" at bounding box center [1223, 404] width 92 height 31
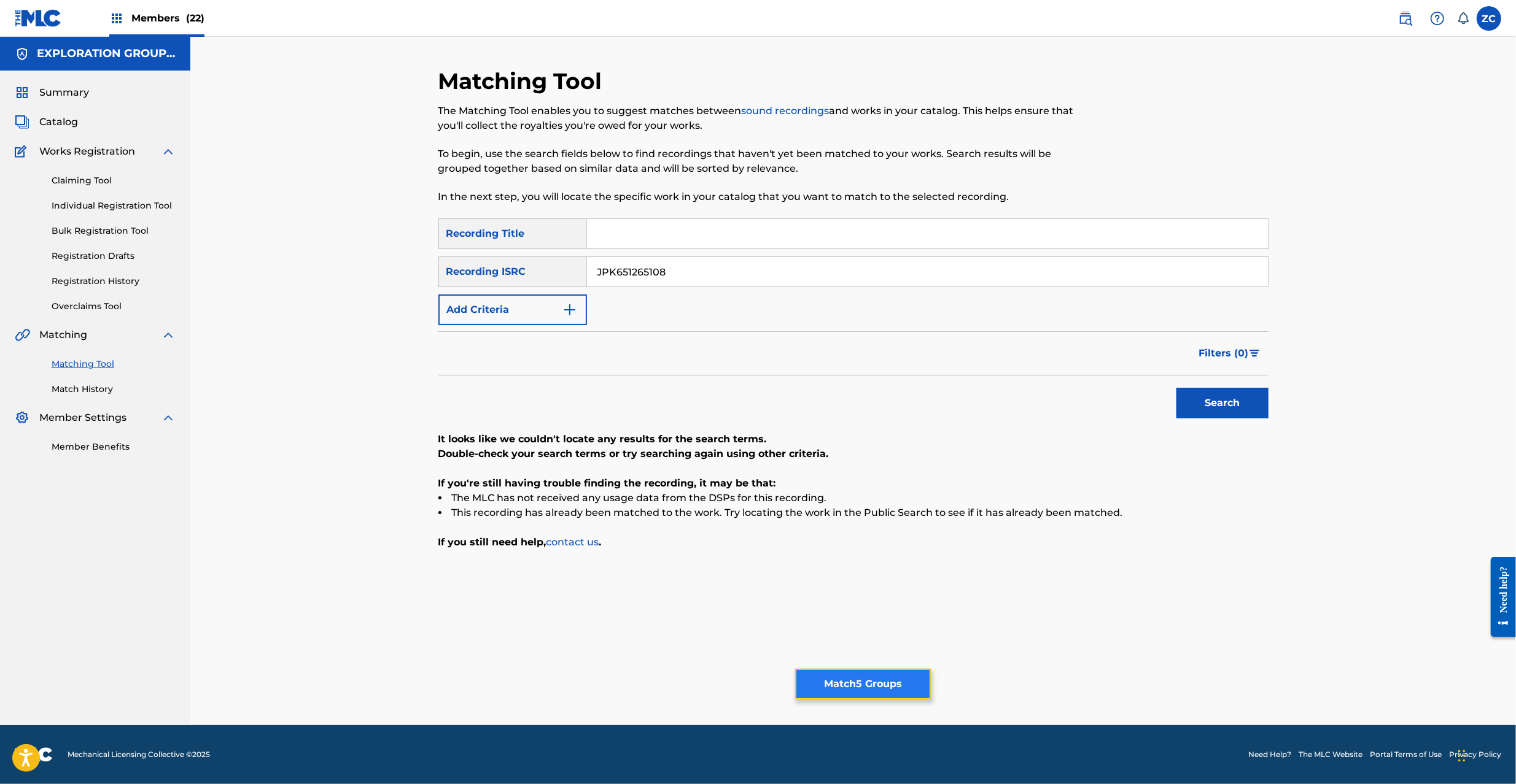
click at [870, 674] on button "Match 5 Groups" at bounding box center [862, 684] width 136 height 31
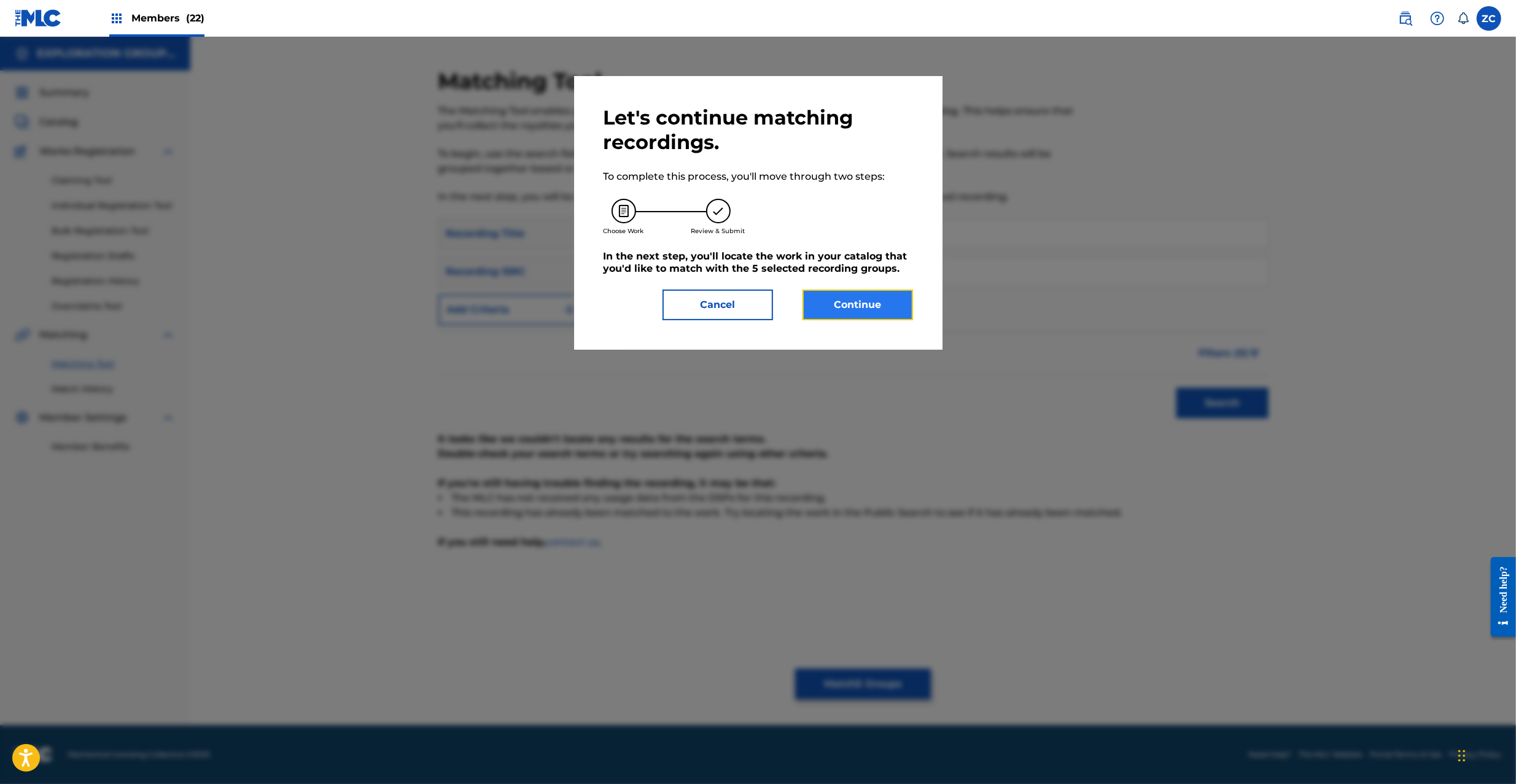
click at [836, 298] on button "Continue" at bounding box center [857, 305] width 111 height 31
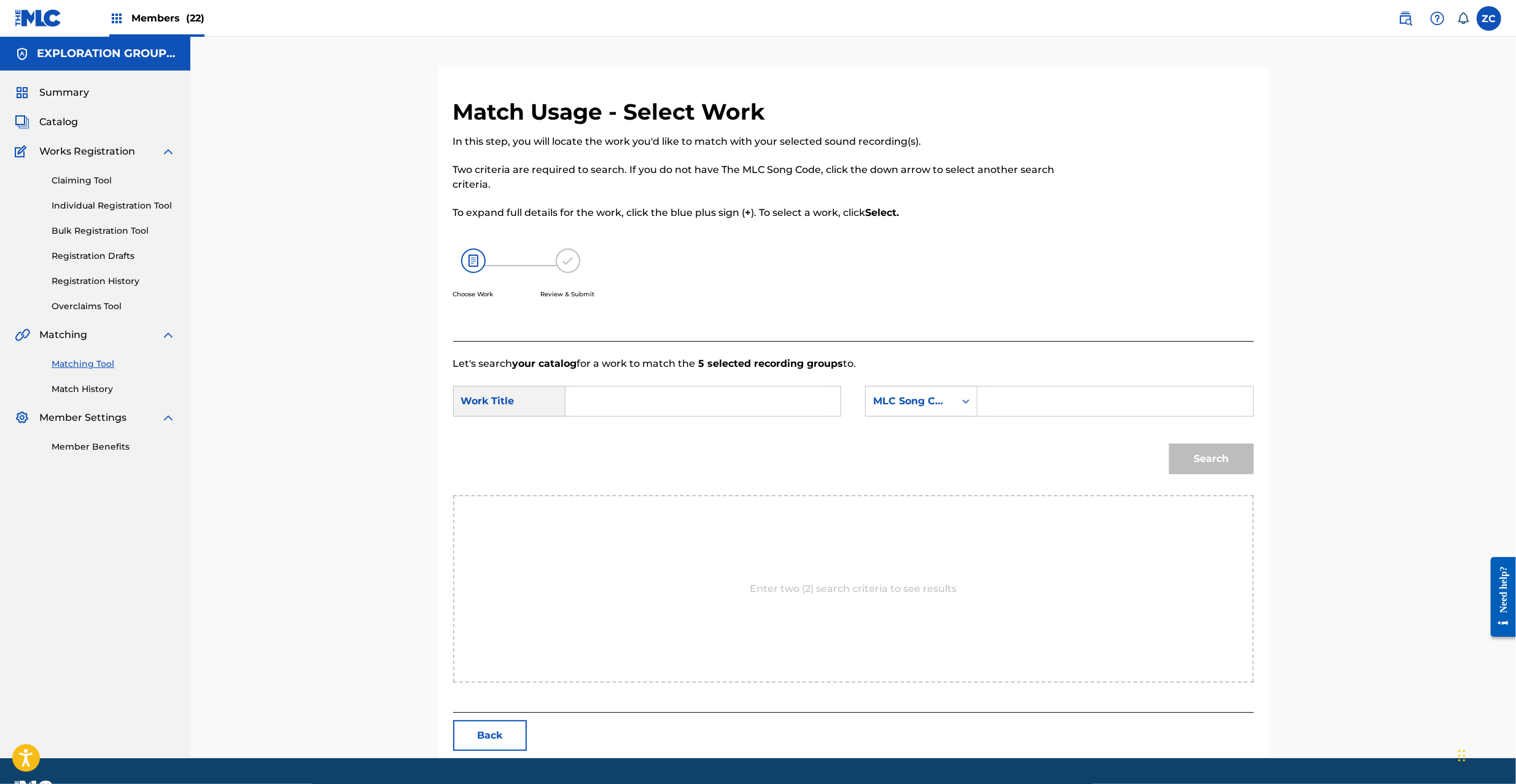
click at [764, 408] on input "Search Form" at bounding box center [703, 401] width 254 height 30
paste input "Gaikei Hekikuuni Dakareta Machi GB2X1C"
click at [784, 404] on input "Gaikei Hekikuuni Dakareta Machi GB2X1C" at bounding box center [703, 401] width 254 height 30
click at [786, 404] on input "Gaikei Hekikuuni Dakareta Machi GB2X1C" at bounding box center [703, 401] width 254 height 30
type input "Gaikei Hekikuuni Dakareta Machi"
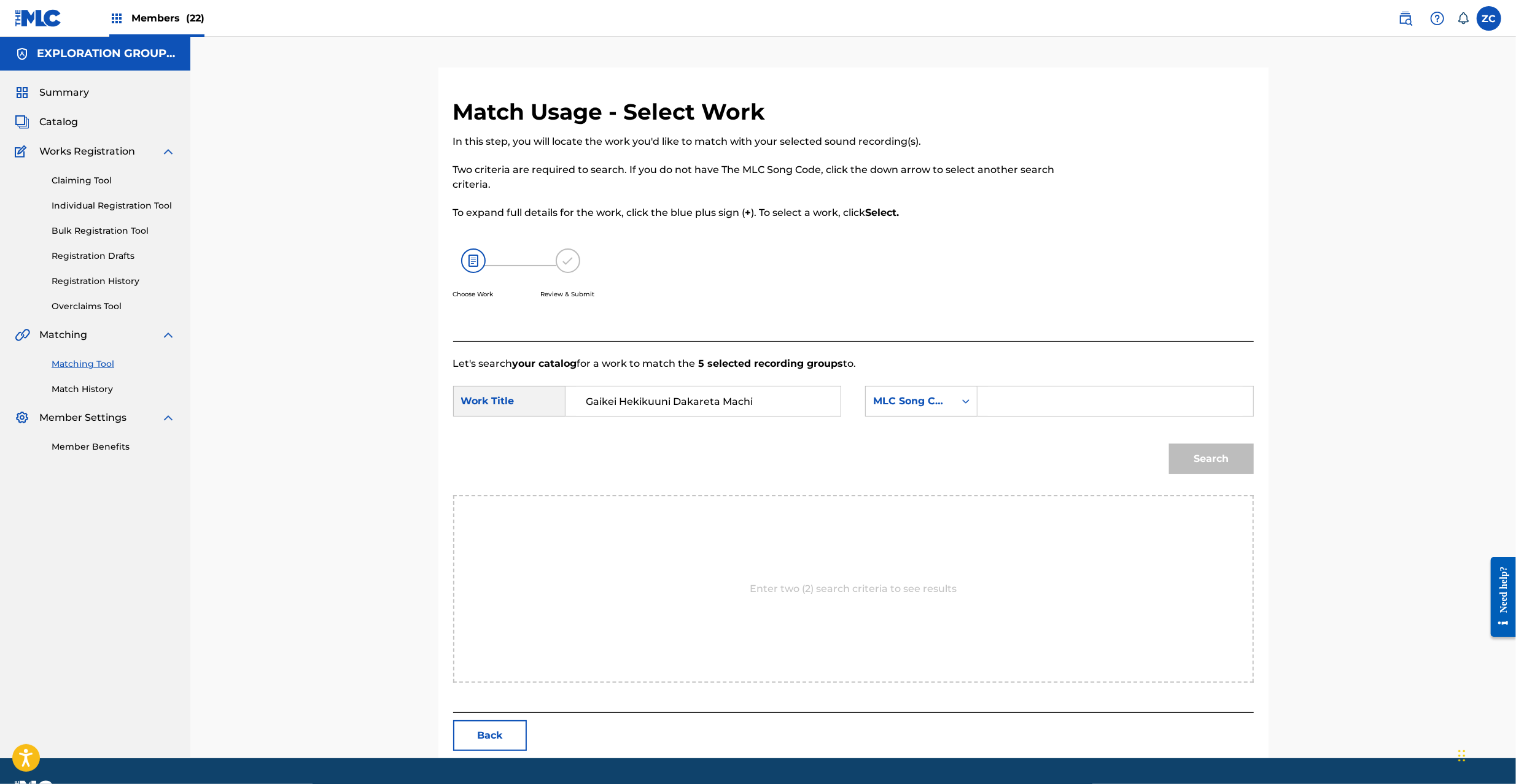
click at [1042, 402] on input "Search Form" at bounding box center [1115, 401] width 254 height 30
paste input "GB2X1C"
type input "GB2X1C"
click at [1213, 457] on button "Search" at bounding box center [1211, 459] width 85 height 31
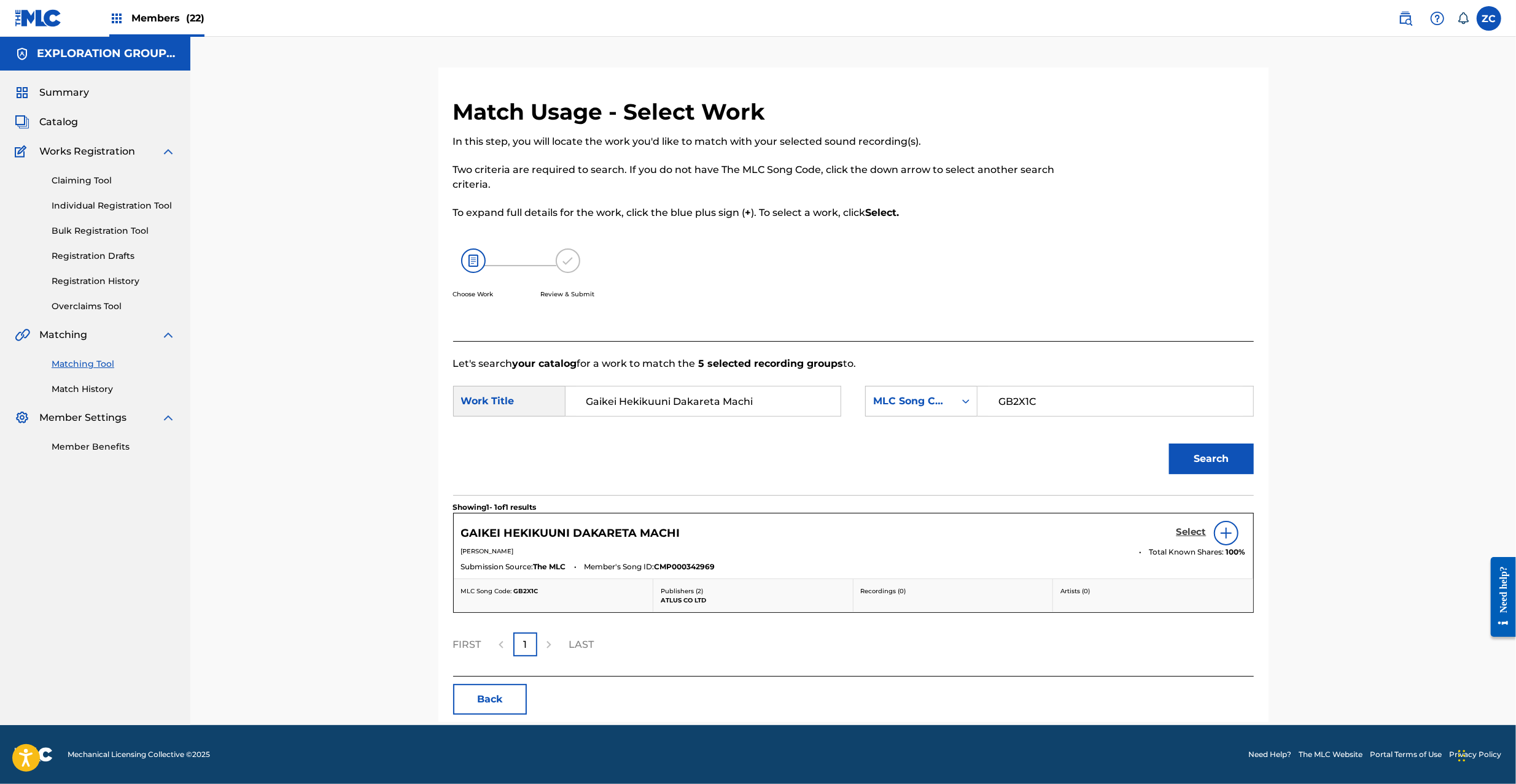
click at [1199, 532] on h5 "Select" at bounding box center [1191, 532] width 30 height 12
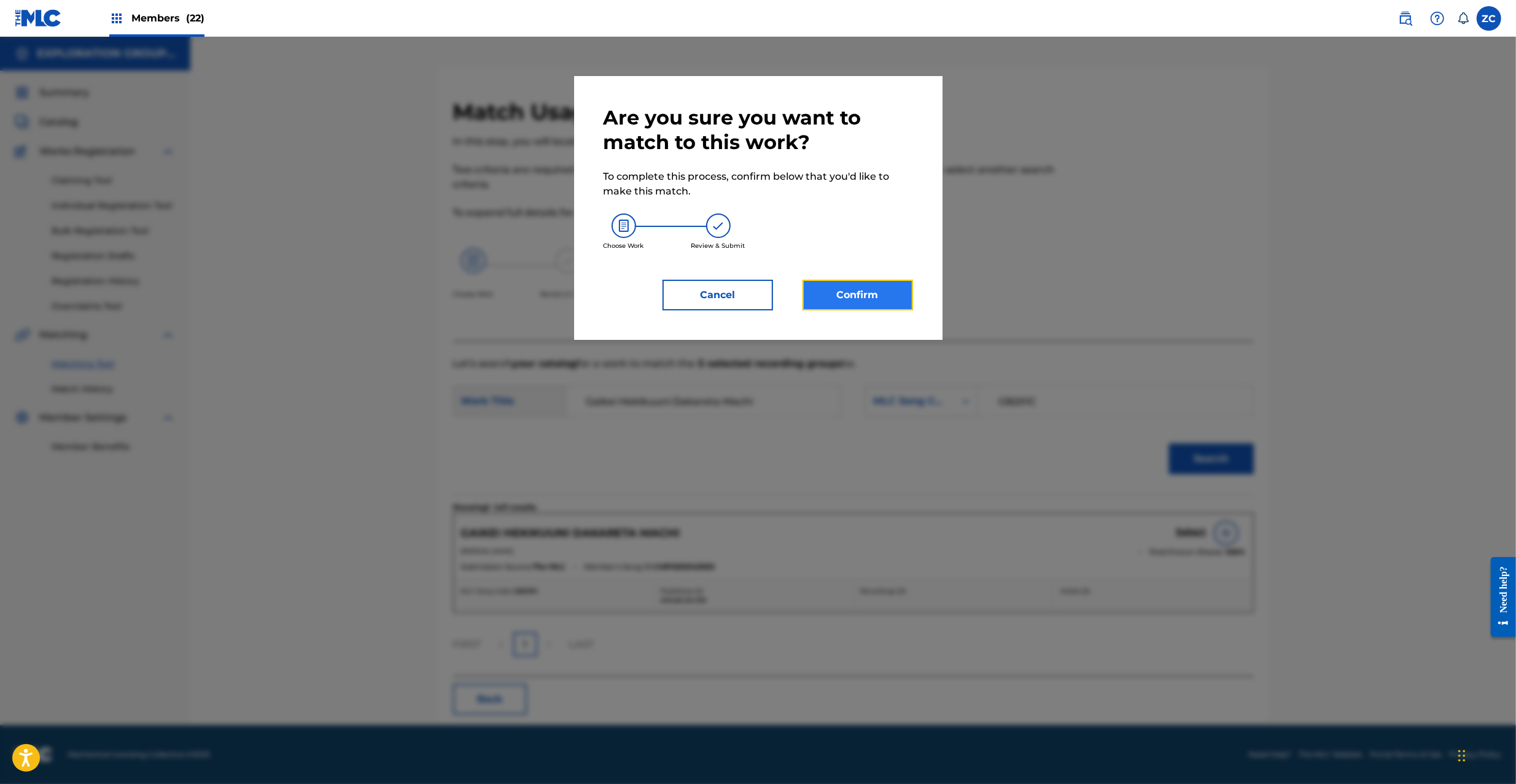
click at [856, 280] on button "Confirm" at bounding box center [857, 295] width 111 height 31
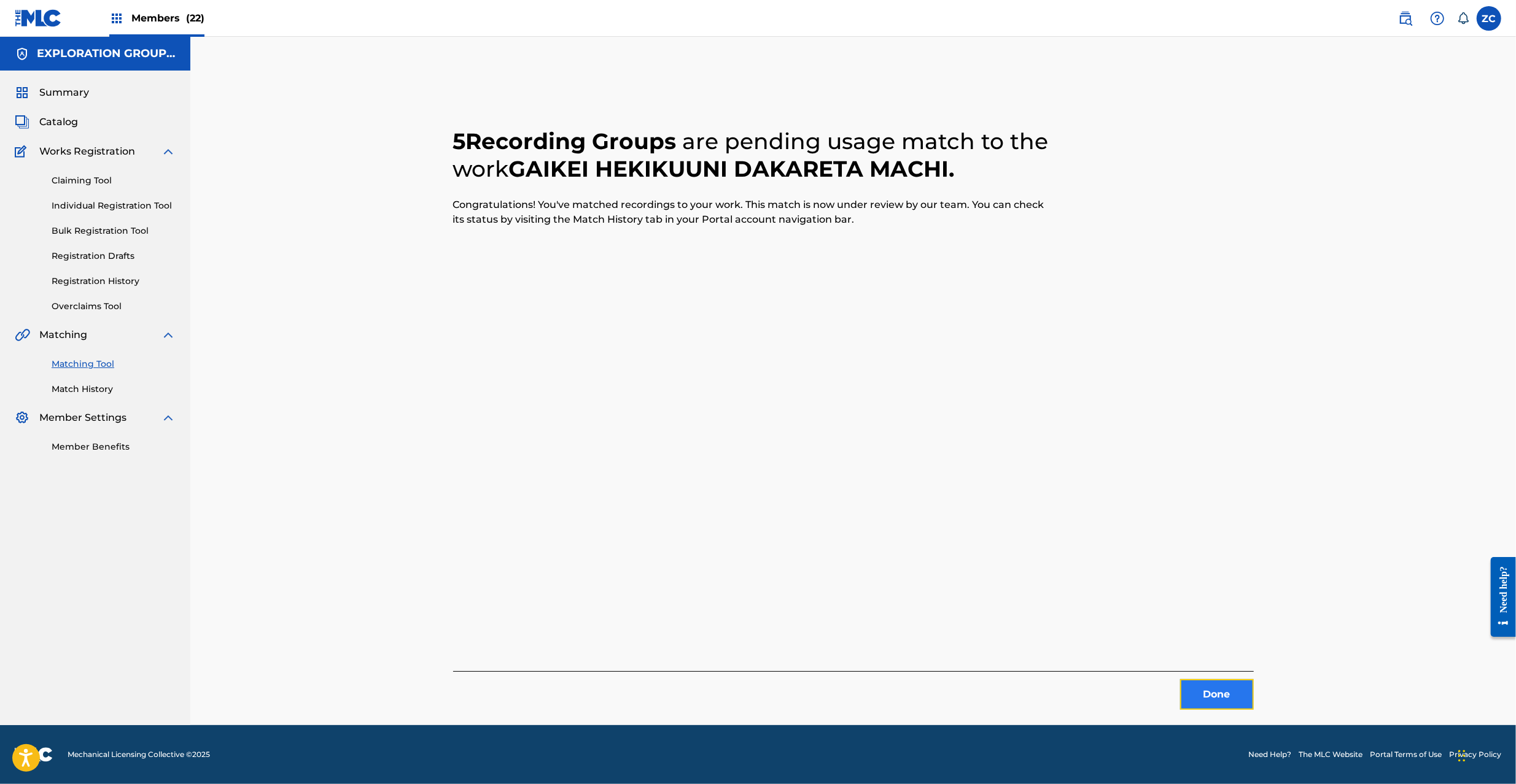
click at [1219, 685] on button "Done" at bounding box center [1217, 695] width 74 height 31
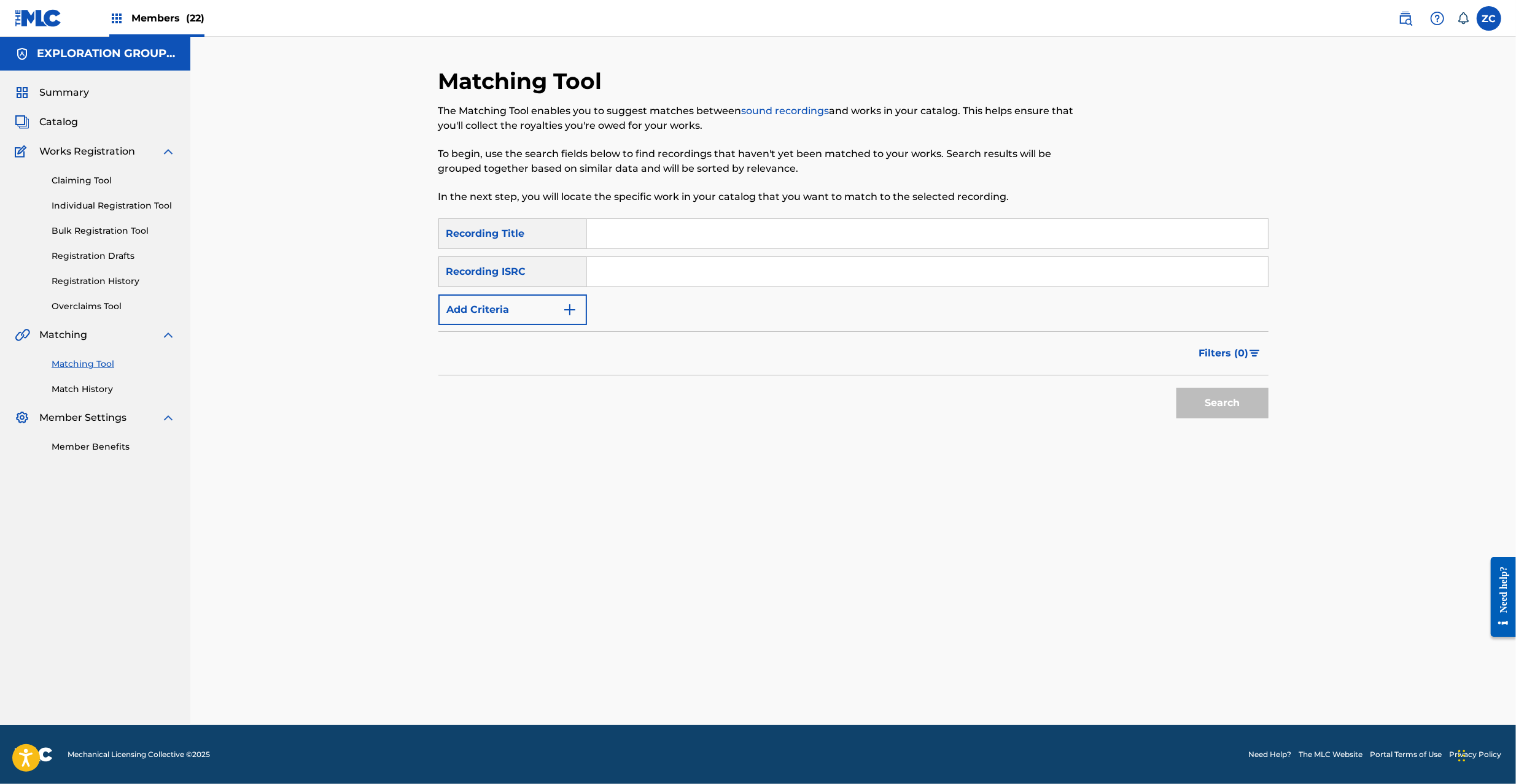
click at [759, 266] on input "Search Form" at bounding box center [928, 272] width 681 height 30
paste input "JPK651265110"
click at [1216, 404] on button "Search" at bounding box center [1223, 404] width 92 height 31
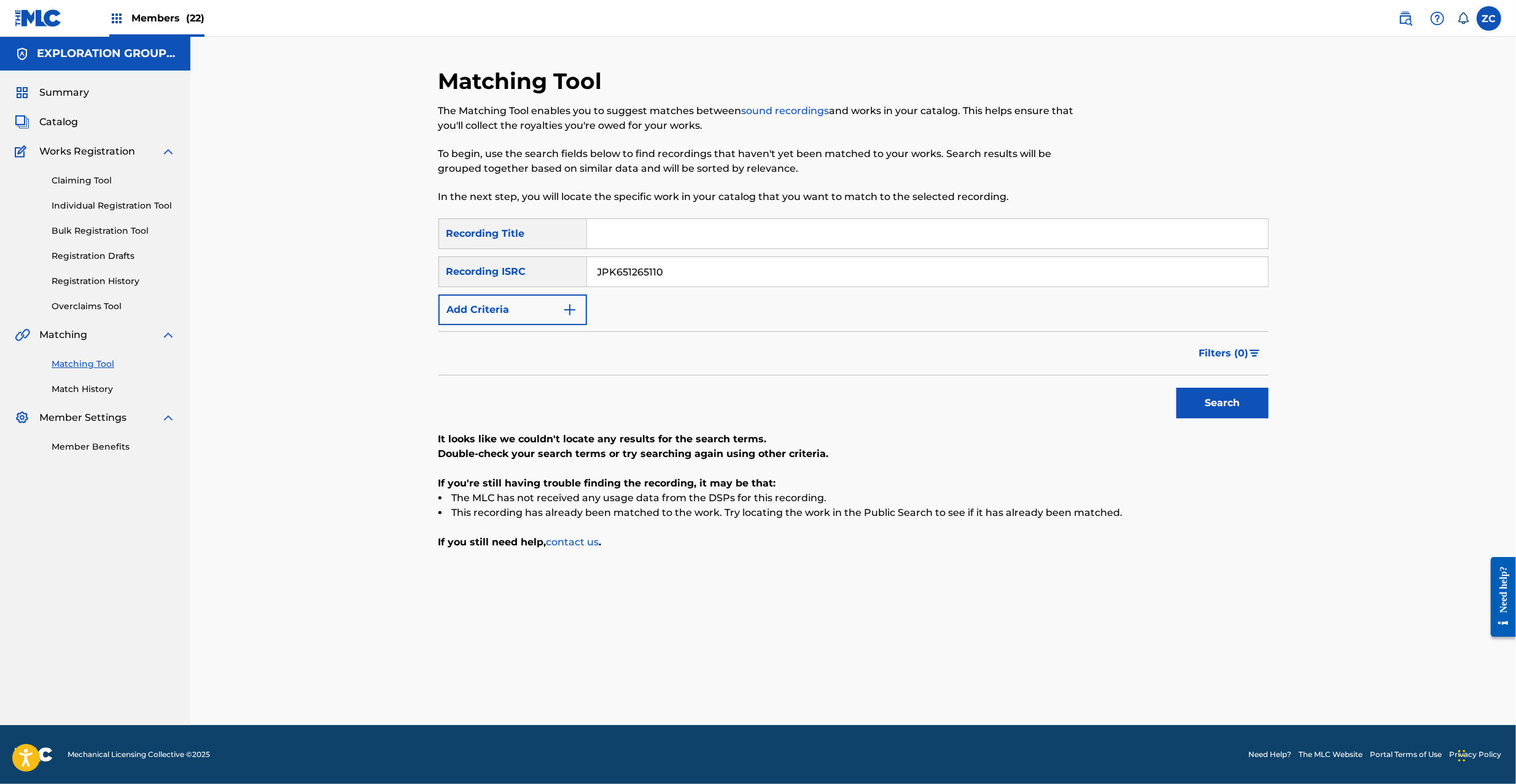
click at [975, 257] on input "JPK651265110" at bounding box center [928, 272] width 681 height 30
paste input "00310"
type input "JPK651200310"
click at [1177, 388] on button "Search" at bounding box center [1223, 404] width 92 height 31
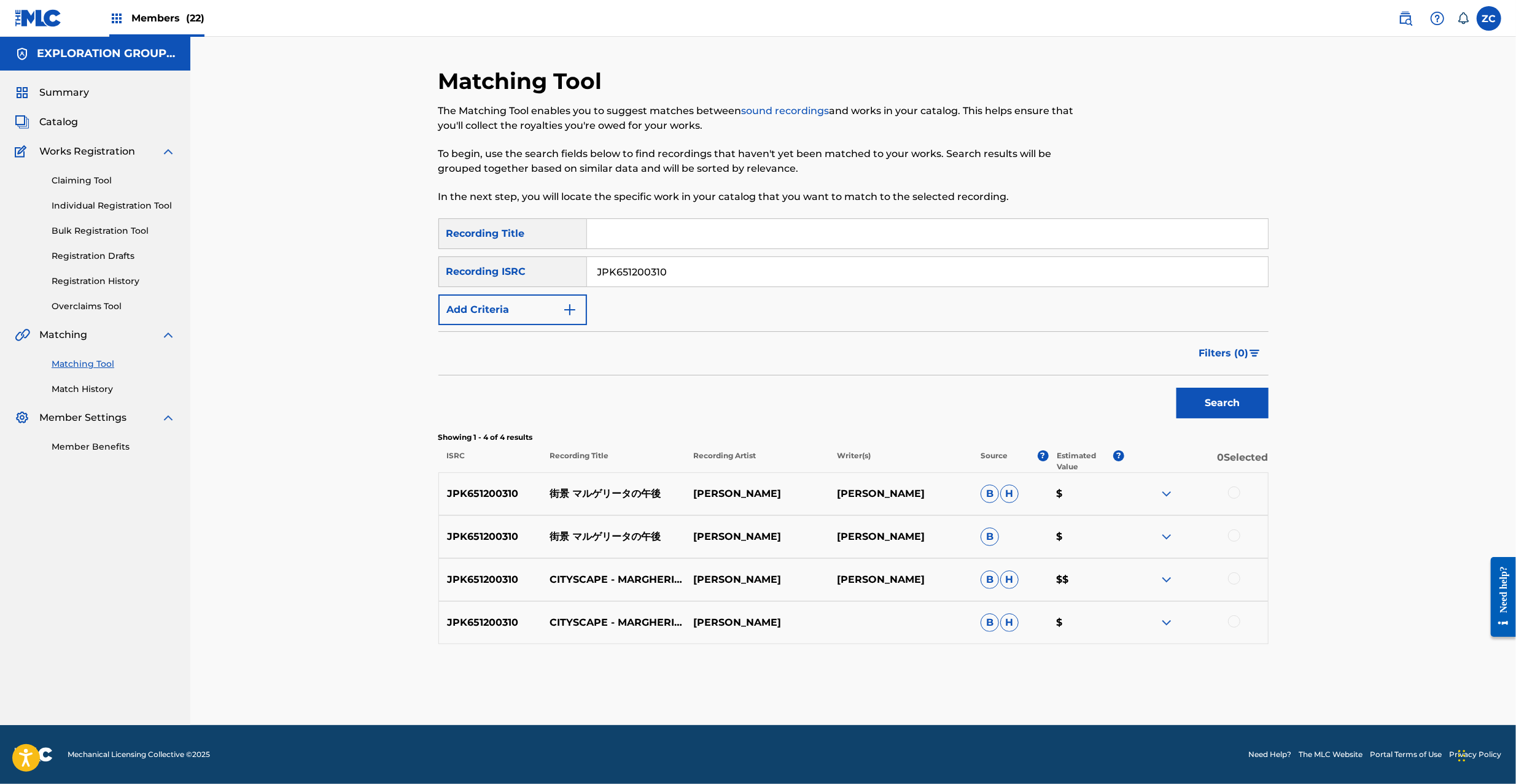
click at [1239, 494] on div at bounding box center [1233, 493] width 12 height 12
click at [1233, 531] on div at bounding box center [1233, 535] width 12 height 12
click at [1233, 580] on div at bounding box center [1233, 578] width 12 height 12
click at [1235, 625] on div at bounding box center [1233, 622] width 12 height 12
click at [869, 685] on button "Match 4 Groups" at bounding box center [862, 684] width 136 height 31
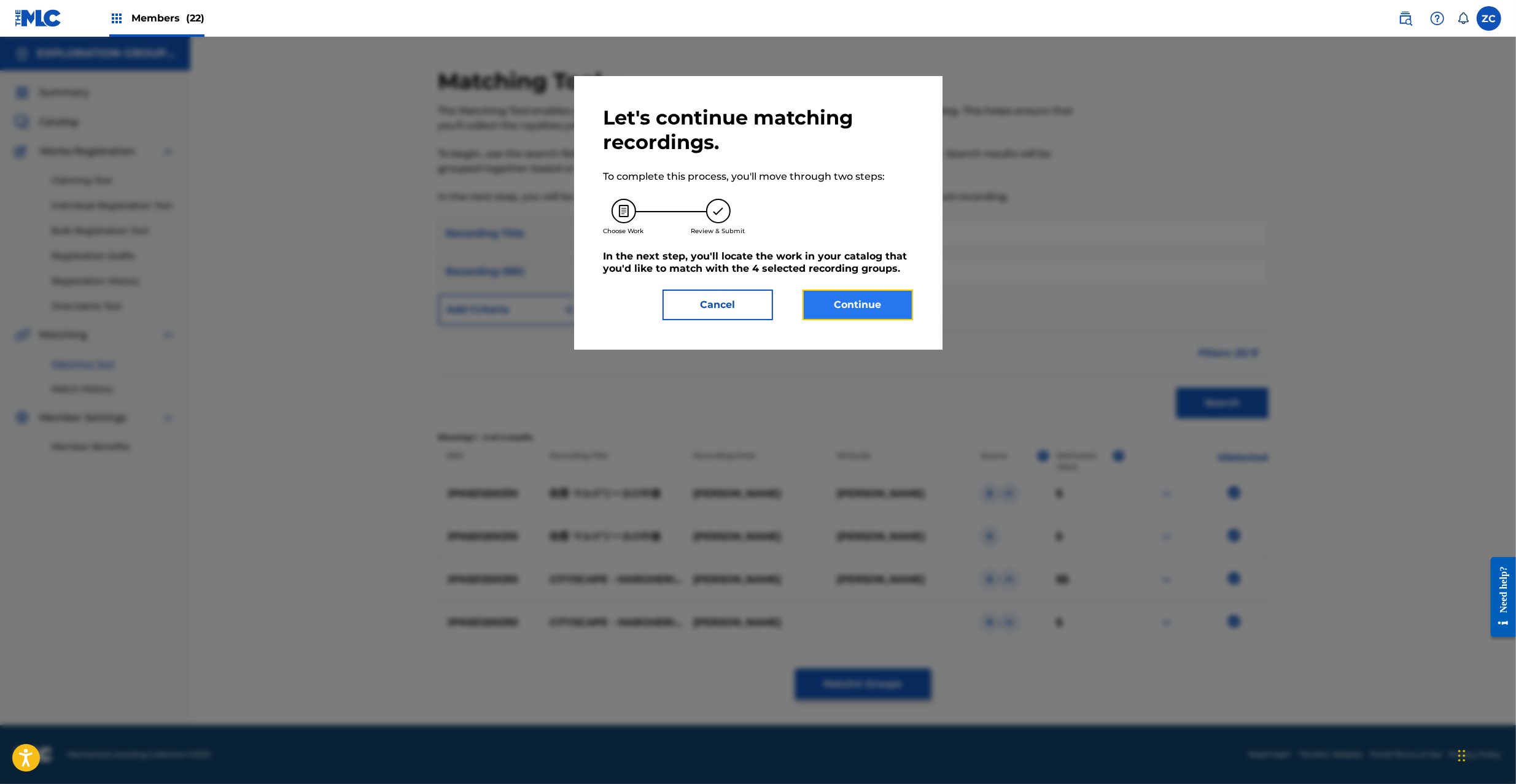
click at [862, 307] on button "Continue" at bounding box center [857, 305] width 111 height 31
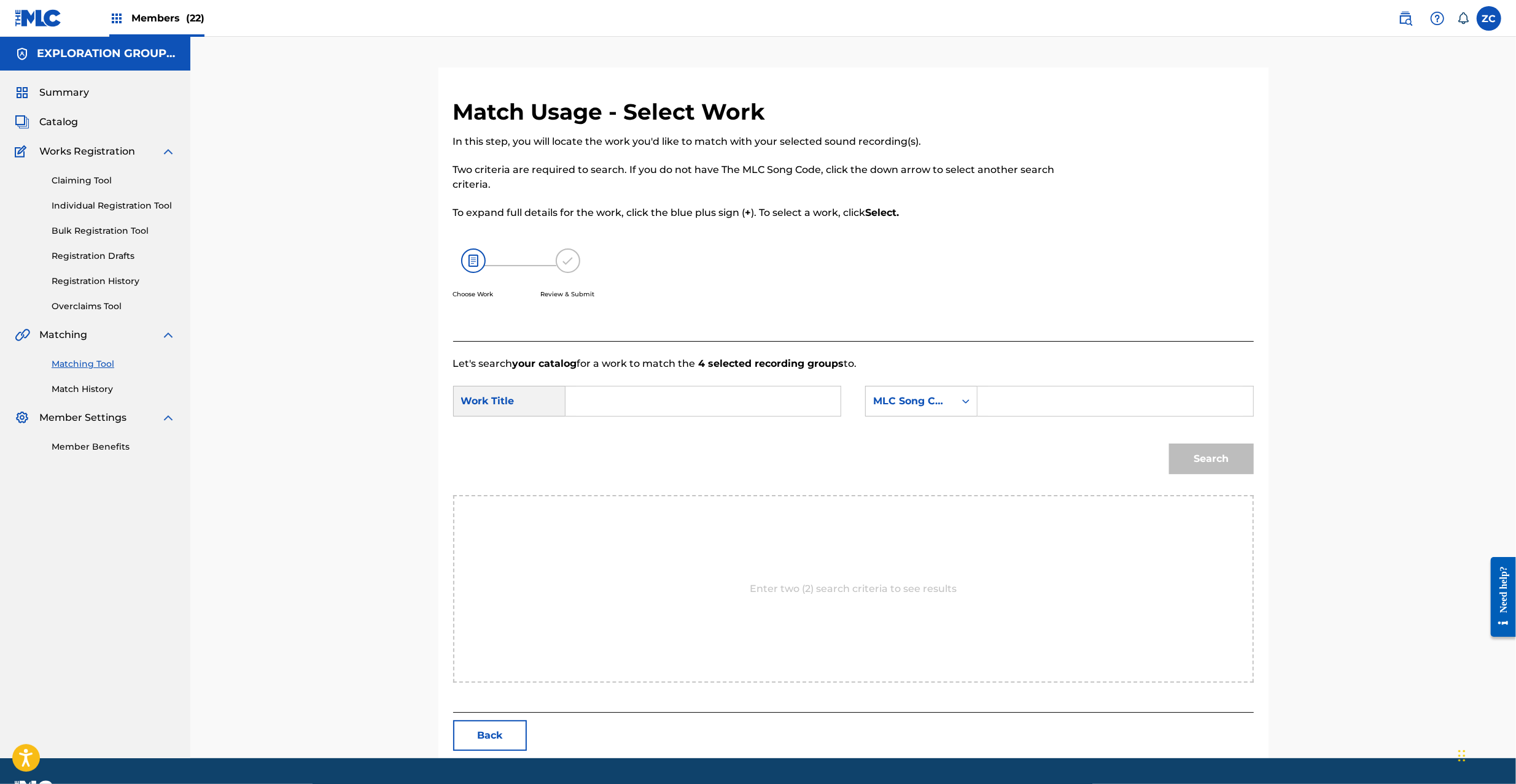
click at [716, 403] on input "Search Form" at bounding box center [703, 401] width 254 height 30
paste input "Gaikei Marugeriitano Gogo GB2X29"
click at [762, 400] on input "Gaikei Marugeriitano Gogo GB2X29" at bounding box center [703, 401] width 254 height 30
type input "Gaikei Marugeriitano Gogo"
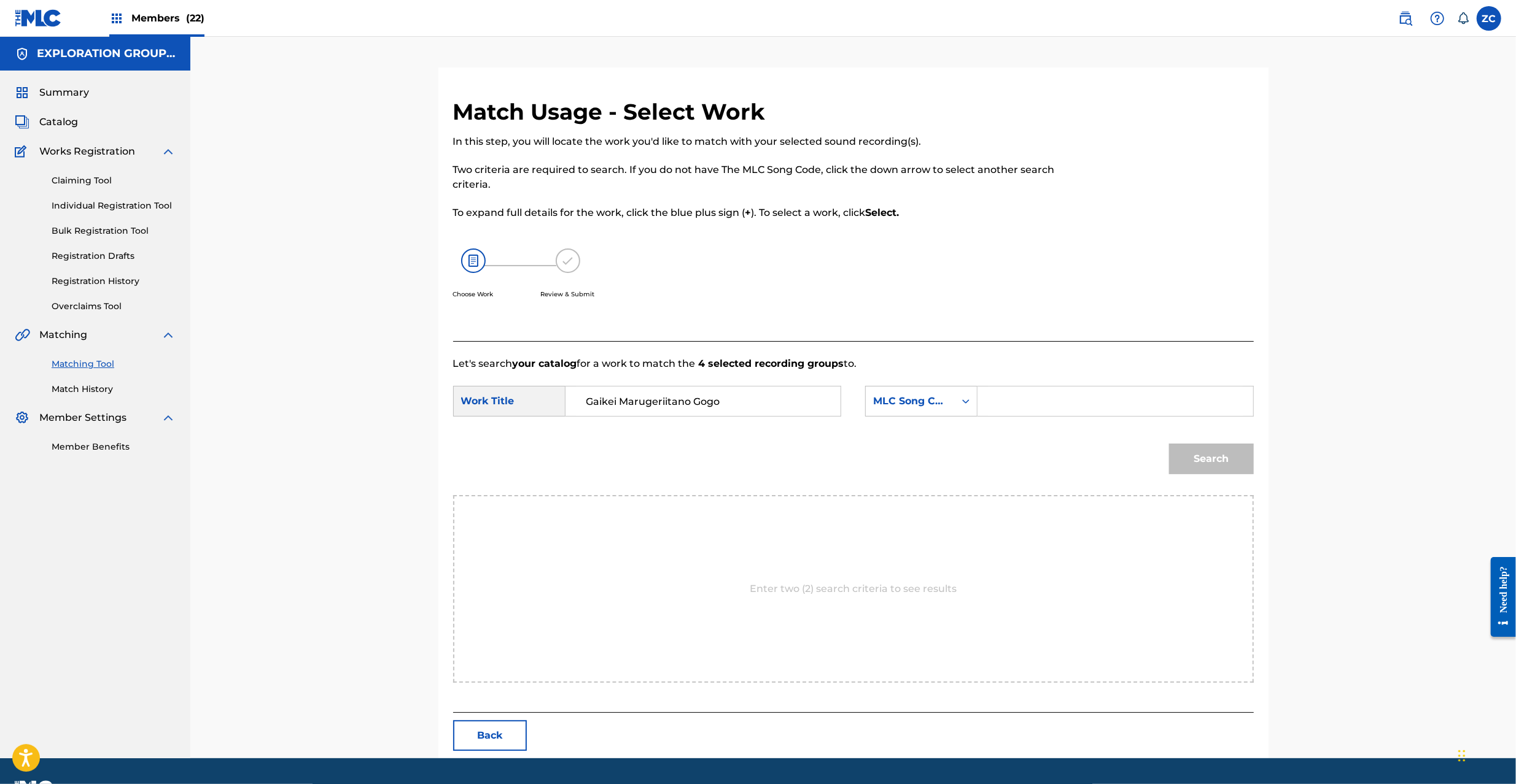
drag, startPoint x: 1019, startPoint y: 403, endPoint x: 1025, endPoint y: 407, distance: 7.2
click at [1019, 403] on input "Search Form" at bounding box center [1115, 401] width 254 height 30
paste input "GB2X29"
type input "GB2X29"
click at [1214, 466] on button "Search" at bounding box center [1211, 459] width 85 height 31
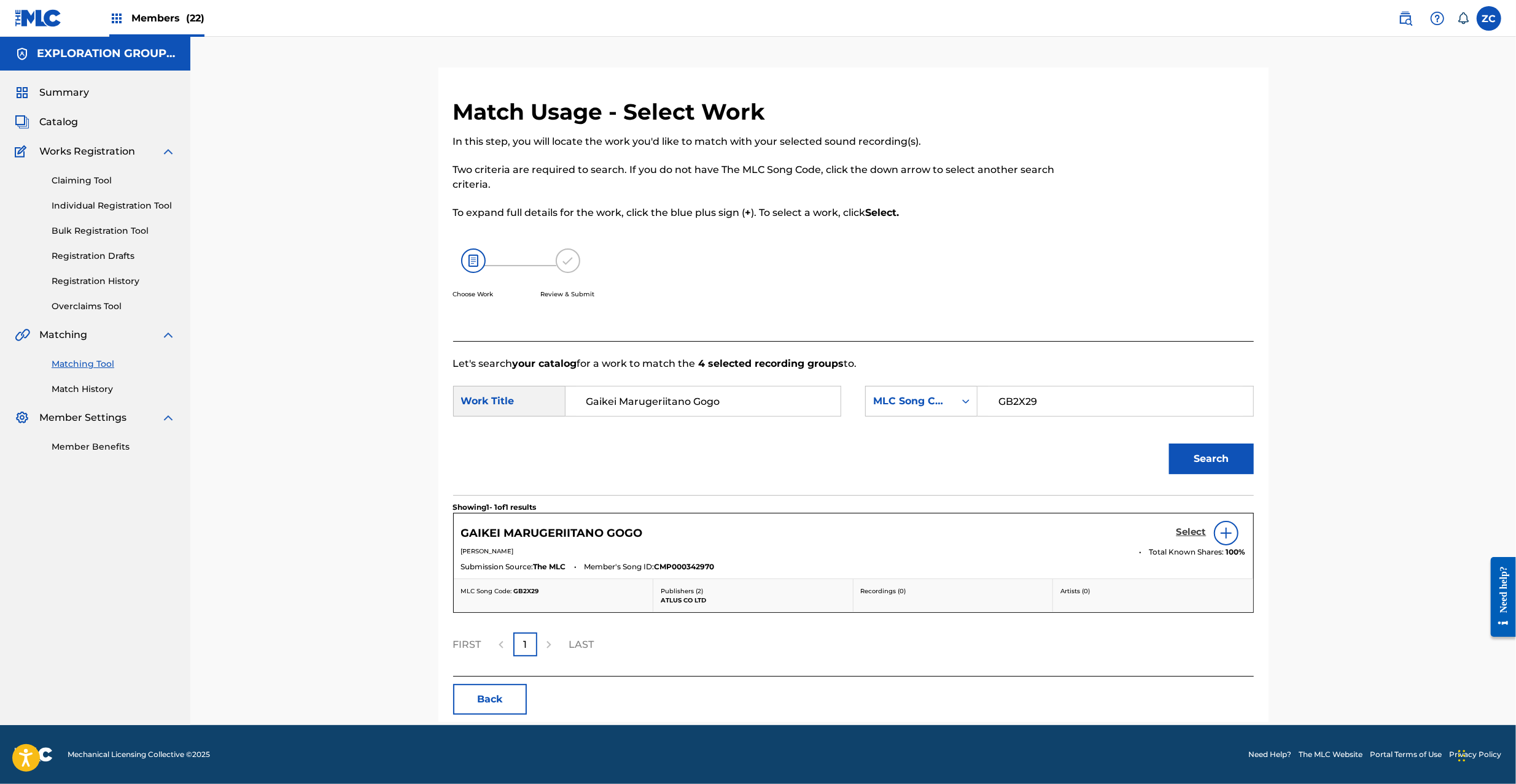
click at [1187, 531] on h5 "Select" at bounding box center [1191, 532] width 30 height 12
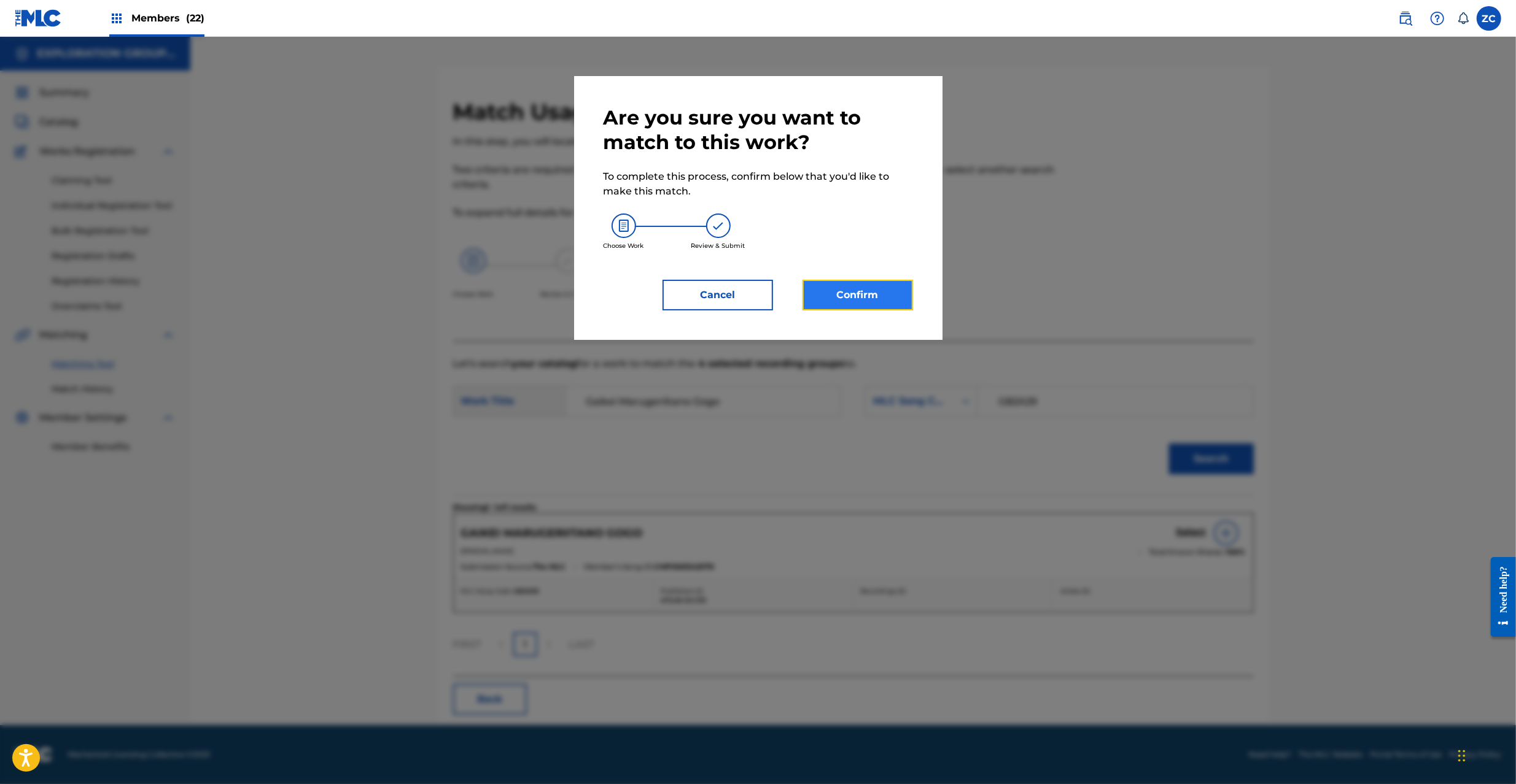
click at [880, 296] on button "Confirm" at bounding box center [857, 295] width 111 height 31
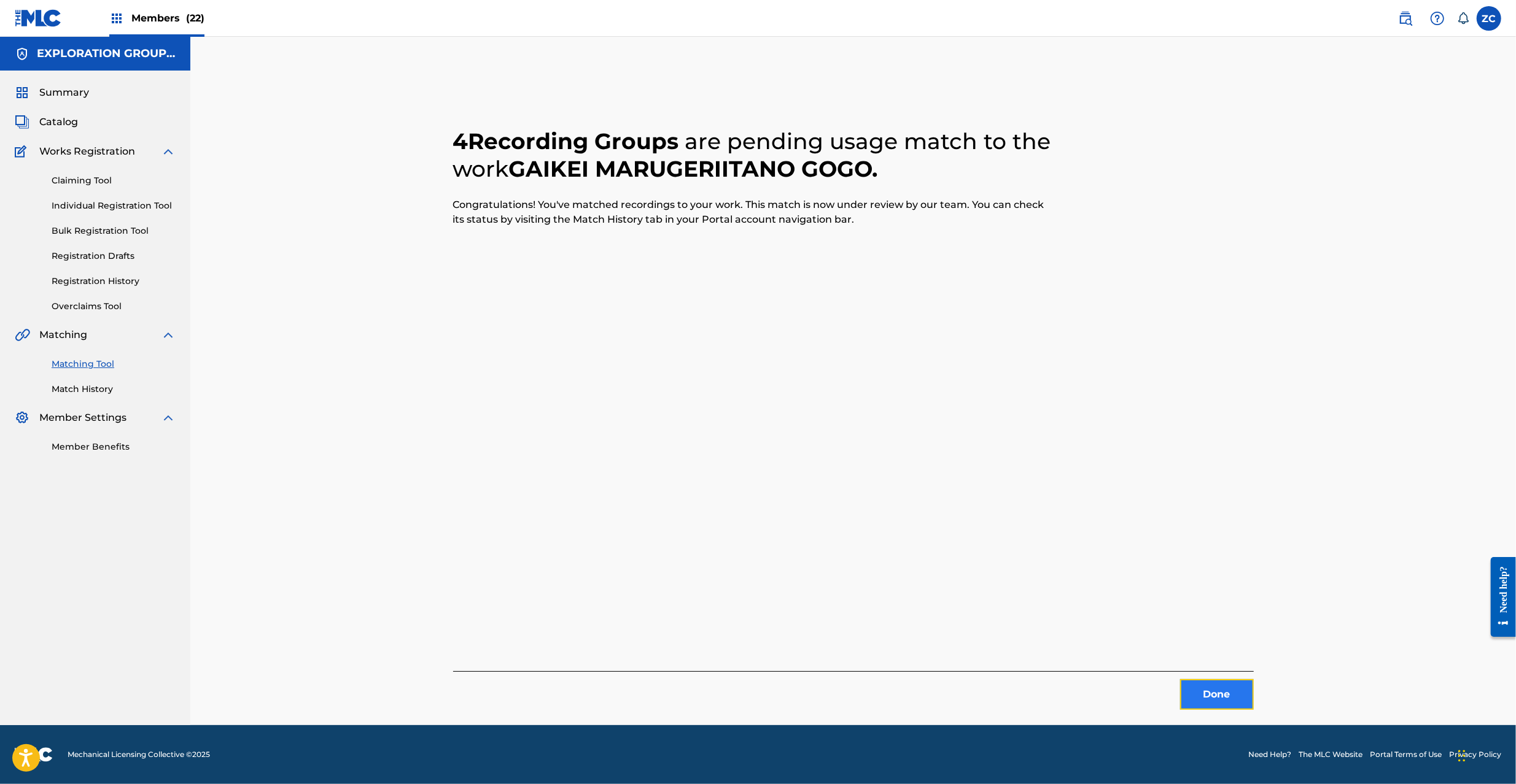
click at [1208, 689] on button "Done" at bounding box center [1217, 695] width 74 height 31
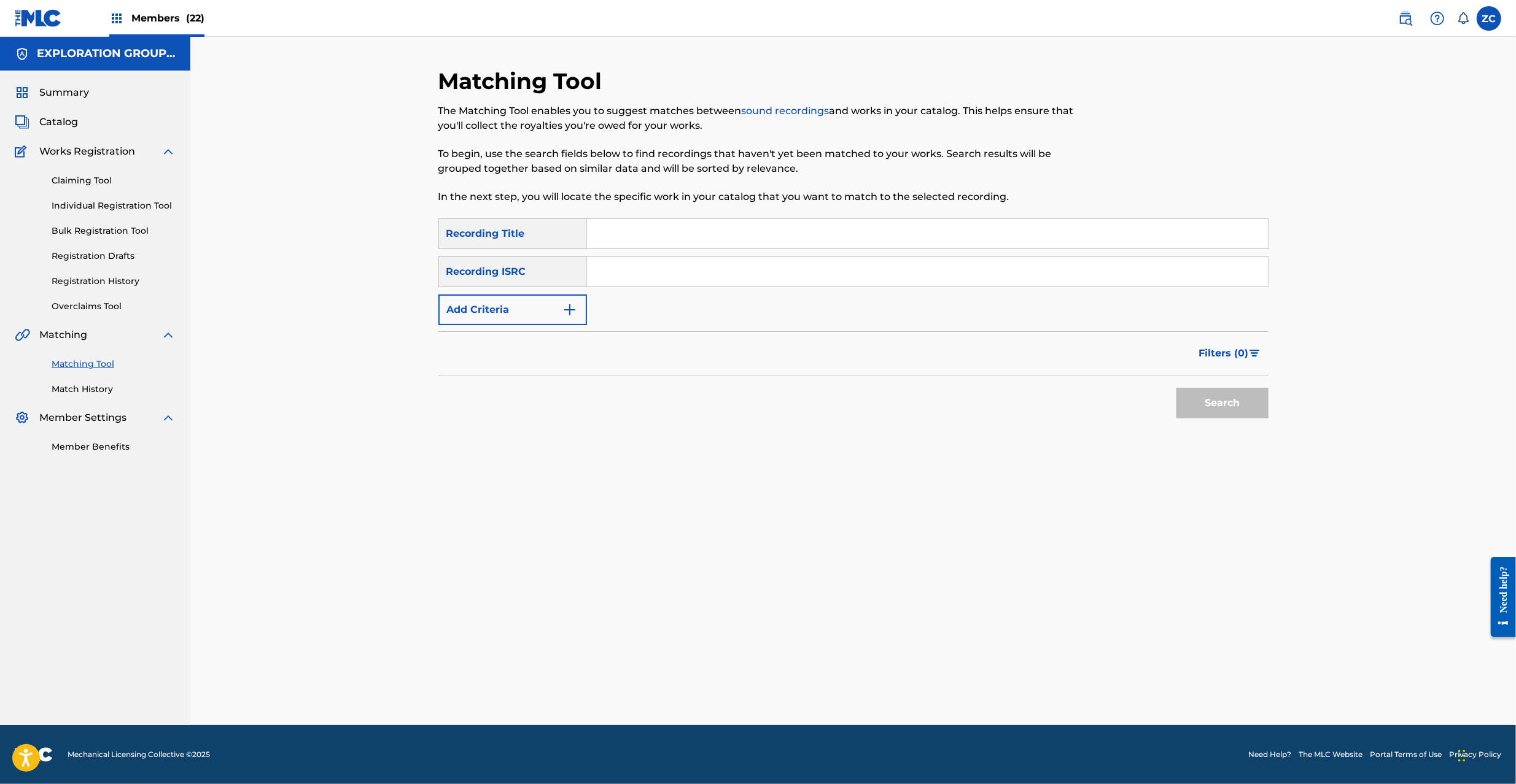
drag, startPoint x: 747, startPoint y: 273, endPoint x: 756, endPoint y: 276, distance: 9.5
click at [747, 273] on input "Search Form" at bounding box center [928, 272] width 681 height 30
paste input "JPK651200311"
drag, startPoint x: 1216, startPoint y: 401, endPoint x: 1180, endPoint y: 397, distance: 36.2
click at [1216, 401] on button "Search" at bounding box center [1223, 404] width 92 height 31
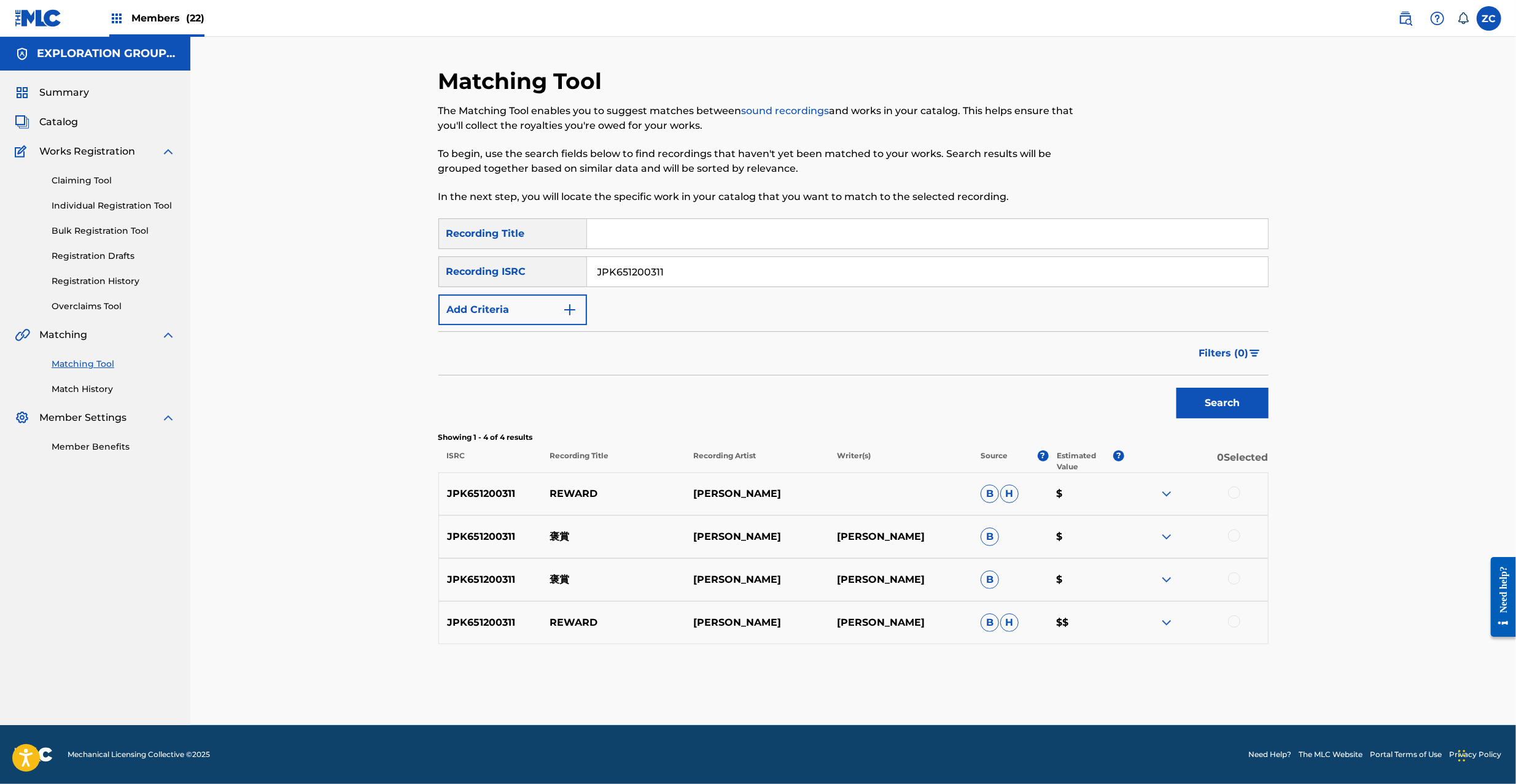
click at [1236, 492] on div at bounding box center [1233, 493] width 12 height 12
click at [1236, 535] on div at bounding box center [1233, 535] width 12 height 12
click at [1235, 578] on div at bounding box center [1233, 578] width 12 height 12
click at [1234, 624] on div at bounding box center [1233, 622] width 12 height 12
click at [819, 276] on input "JPK651200311" at bounding box center [928, 272] width 681 height 30
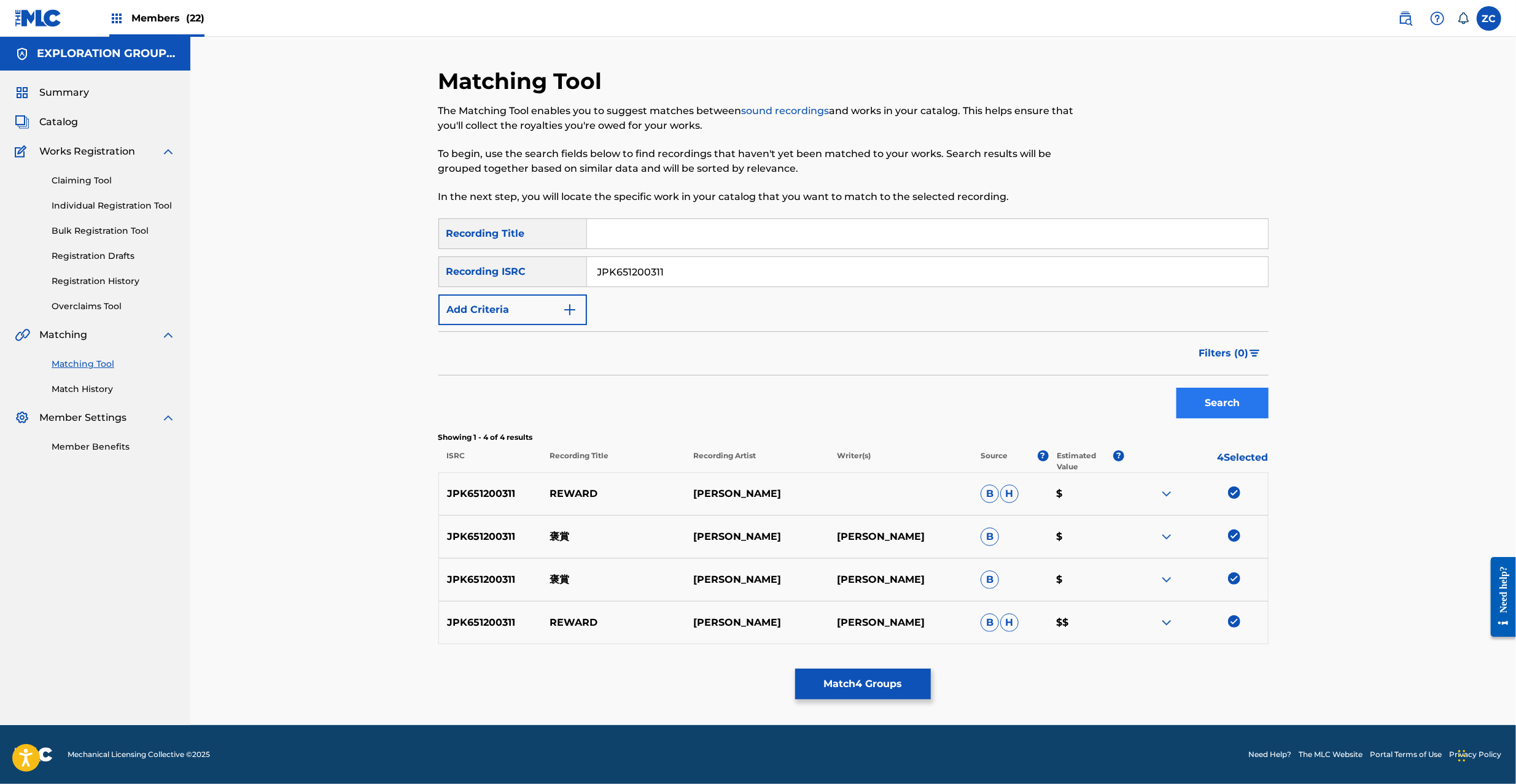
paste input "65111"
type input "JPK651265111"
click at [1209, 401] on button "Search" at bounding box center [1223, 404] width 92 height 31
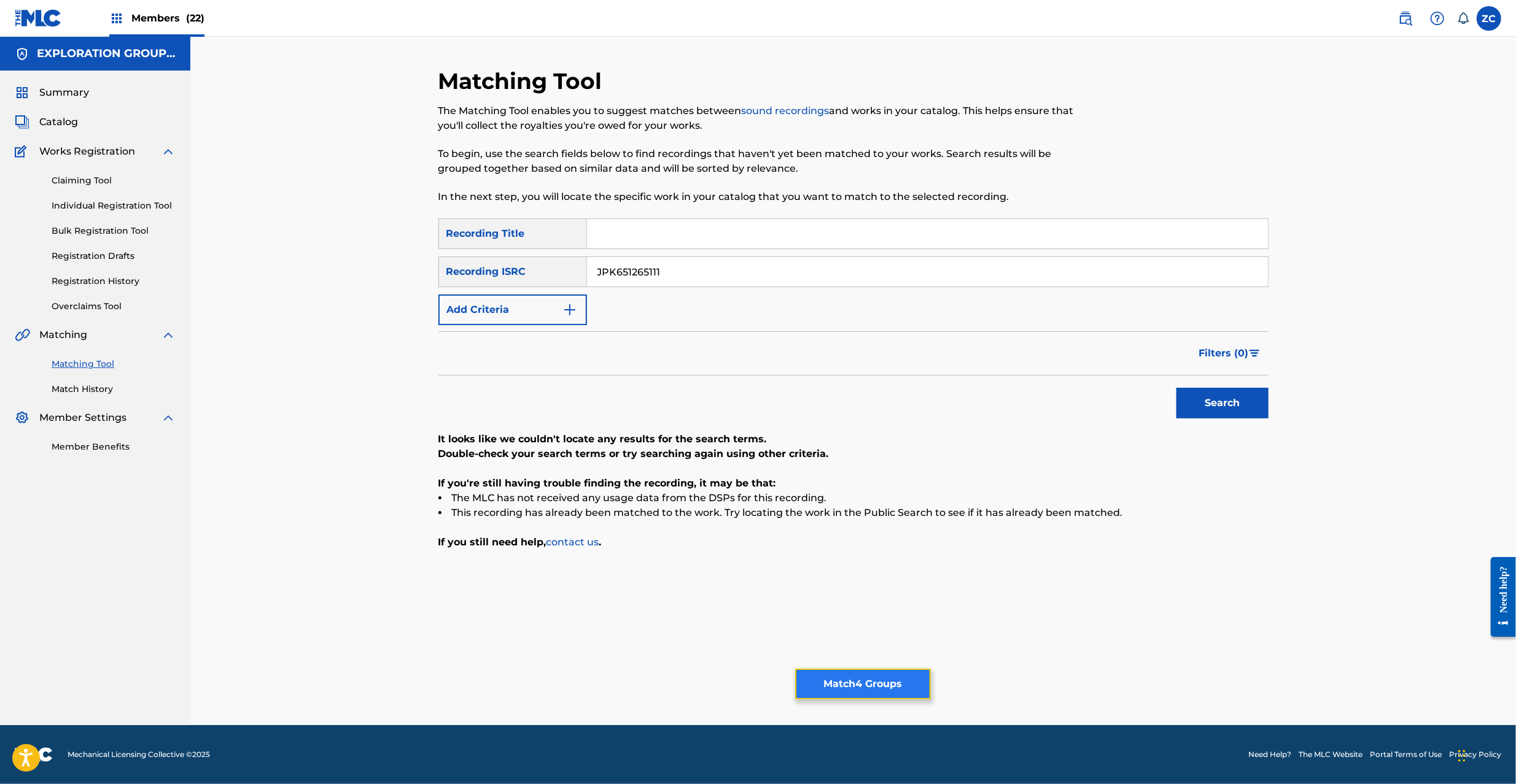
click at [868, 684] on button "Match 4 Groups" at bounding box center [862, 684] width 136 height 31
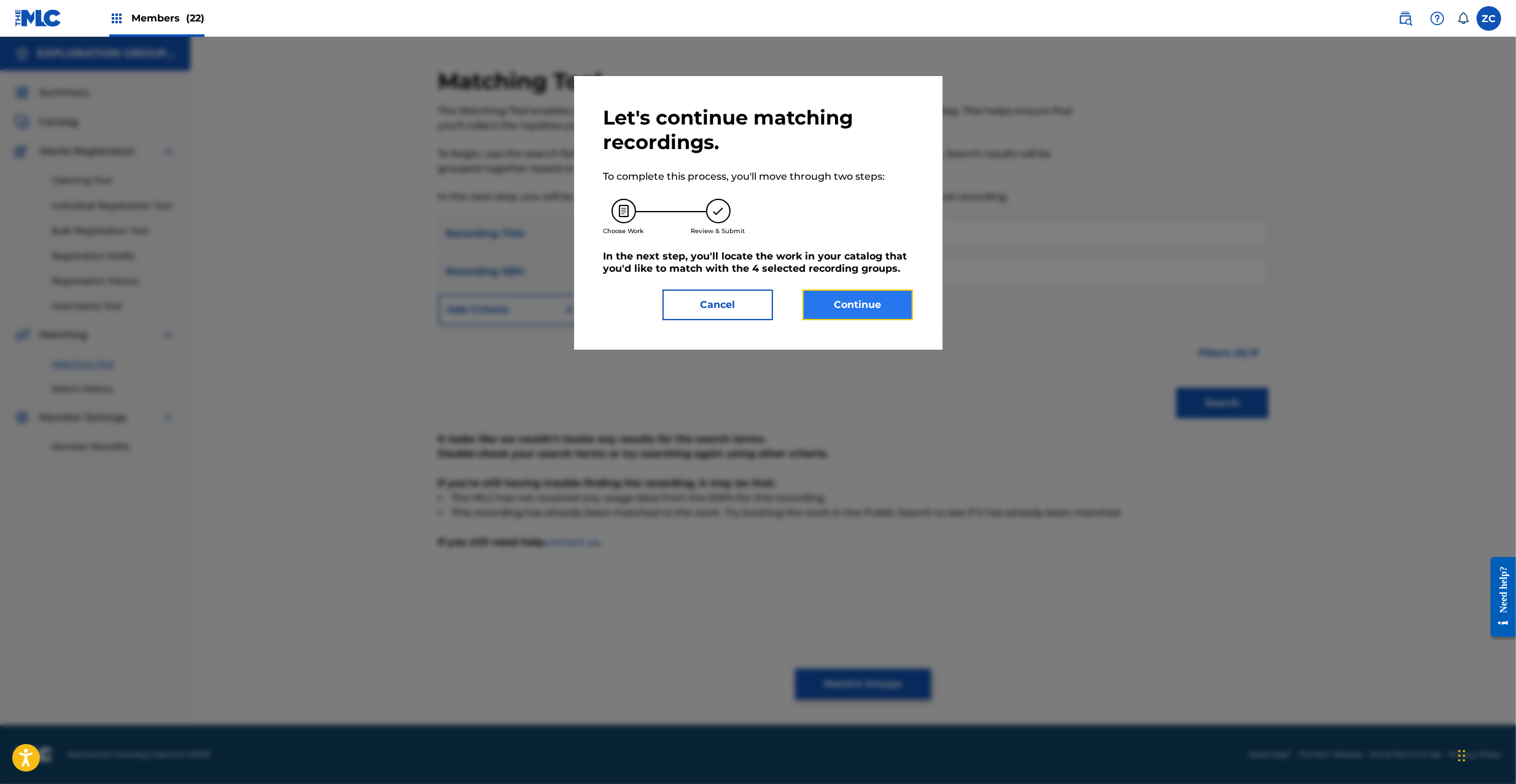
click at [829, 298] on button "Continue" at bounding box center [857, 305] width 111 height 31
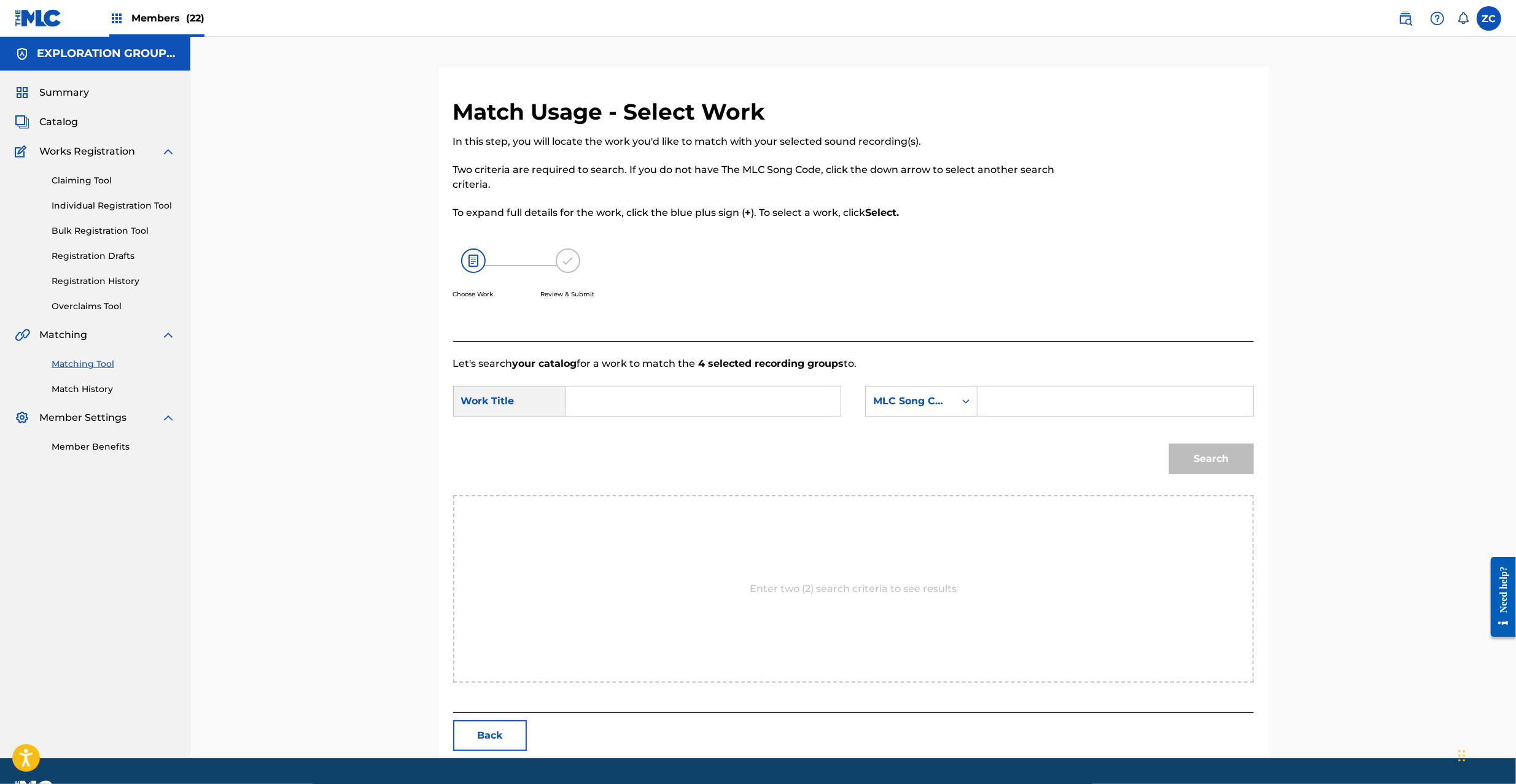
click at [781, 402] on input "Search Form" at bounding box center [703, 401] width 254 height 30
paste input "Houshou HP5421"
click at [673, 404] on input "Houshou HP5421" at bounding box center [703, 401] width 254 height 30
type input "Houshou"
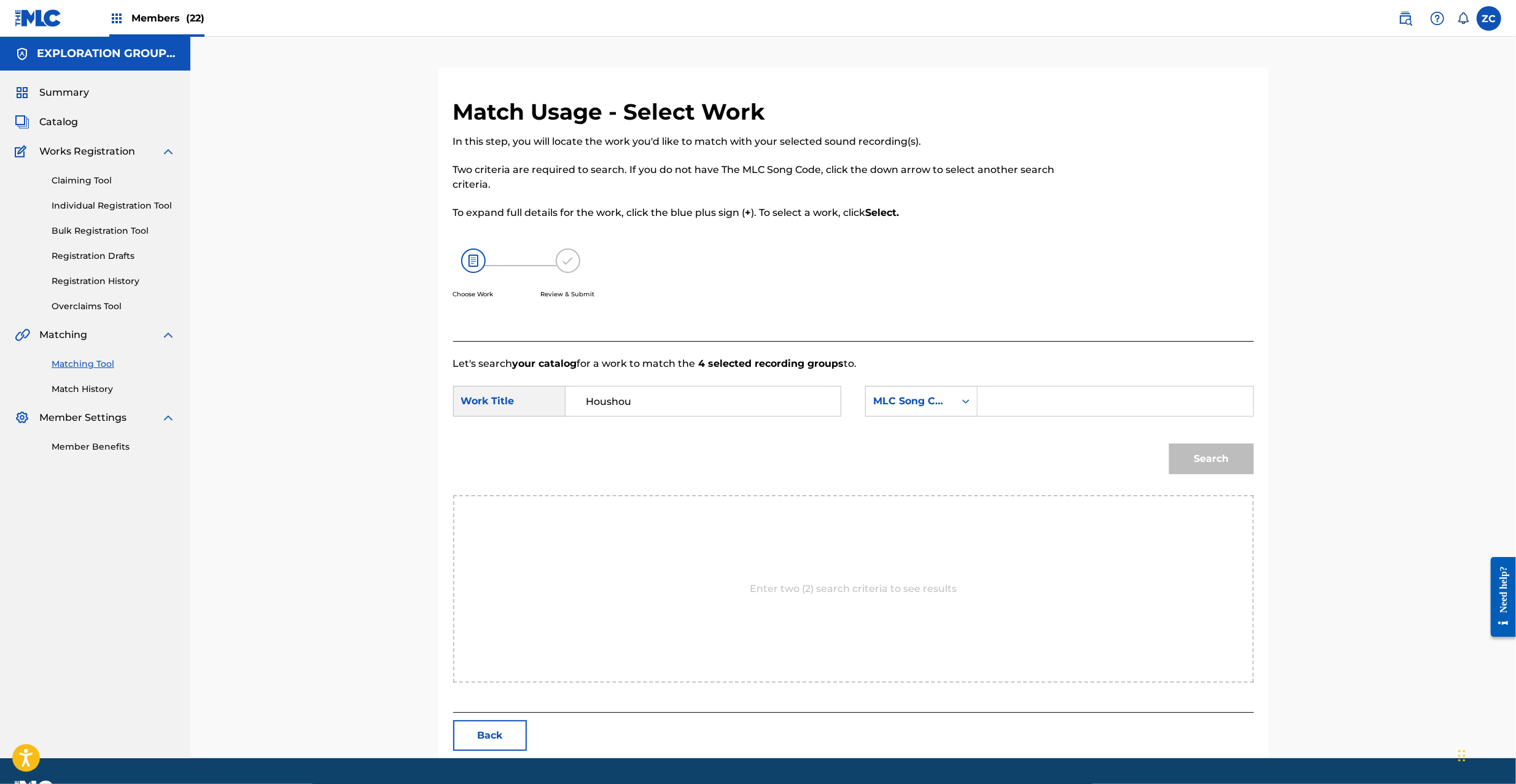
click at [1131, 394] on input "Search Form" at bounding box center [1115, 401] width 254 height 30
paste input "HP5421"
type input "HP5421"
click at [1233, 458] on button "Search" at bounding box center [1211, 459] width 85 height 31
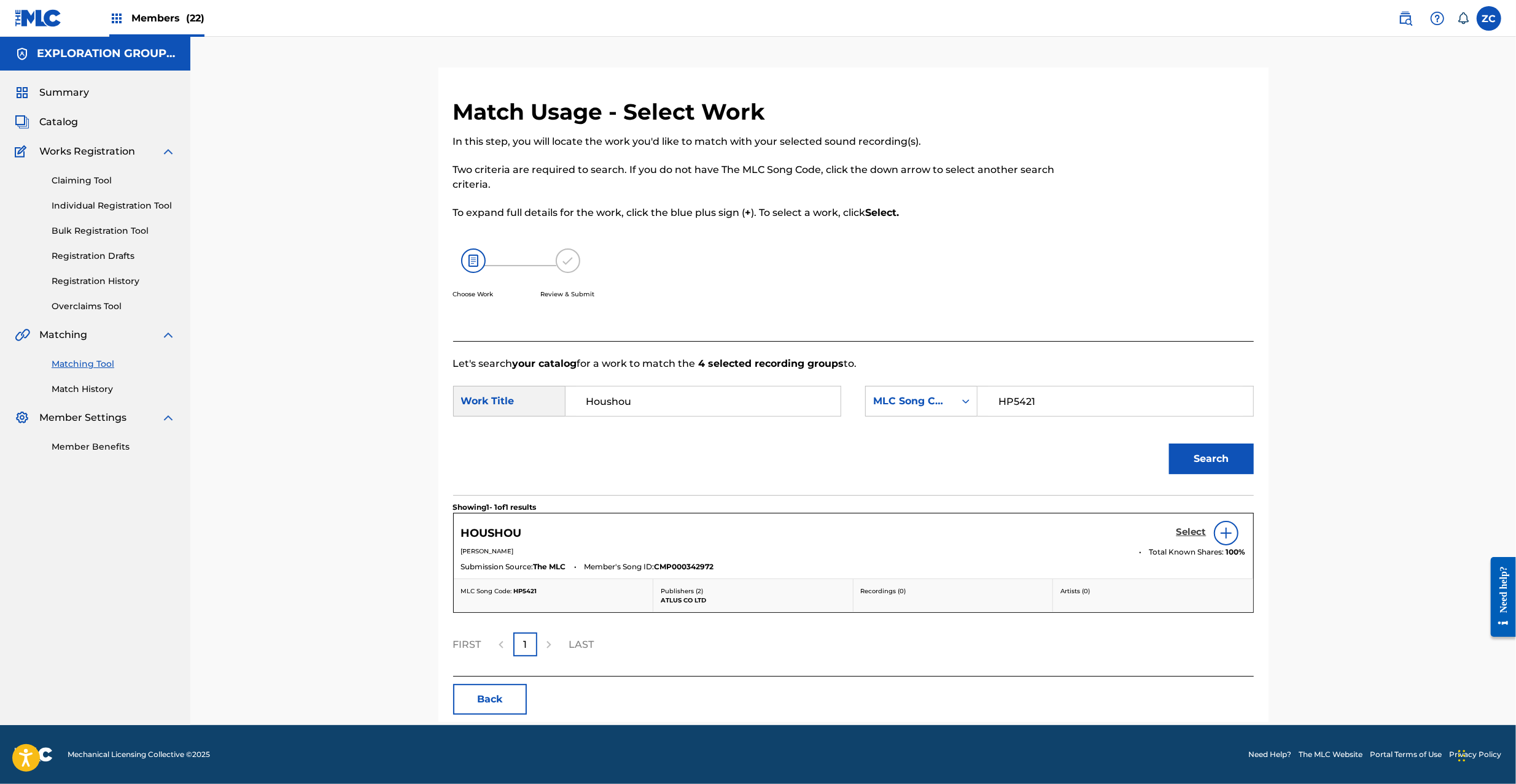
click at [1194, 533] on h5 "Select" at bounding box center [1191, 532] width 30 height 12
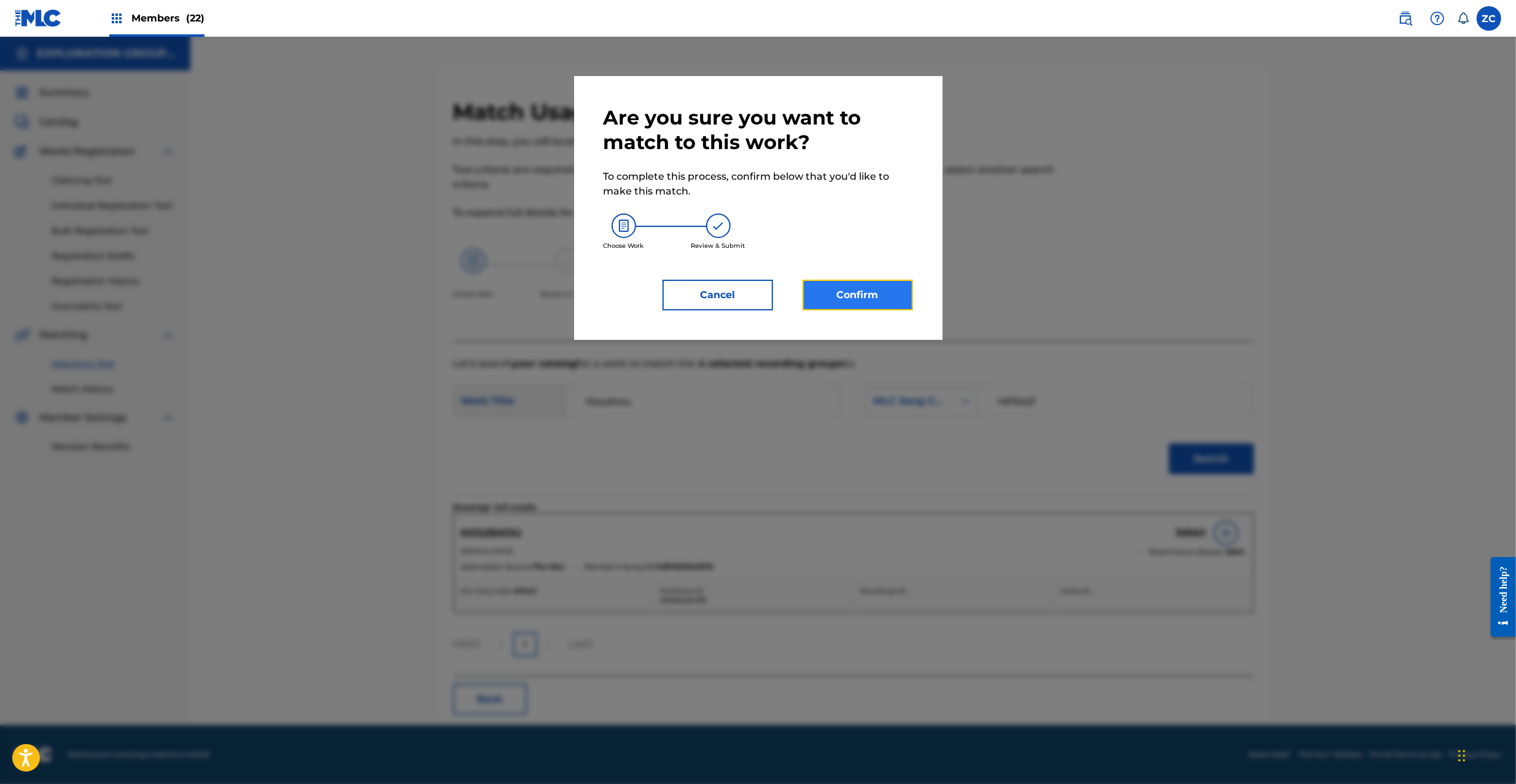
click at [887, 287] on button "Confirm" at bounding box center [857, 295] width 111 height 31
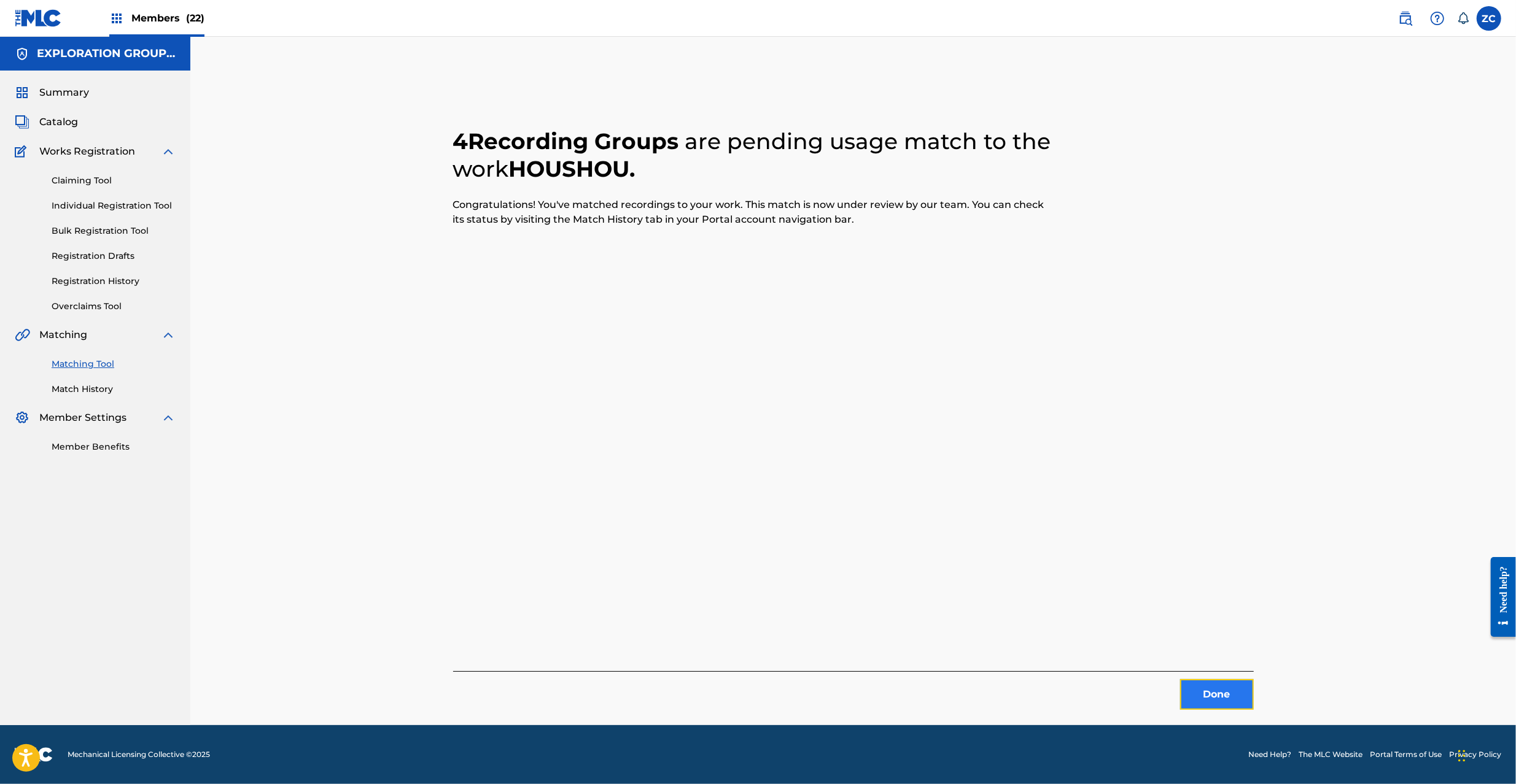
click at [1220, 690] on button "Done" at bounding box center [1217, 695] width 74 height 31
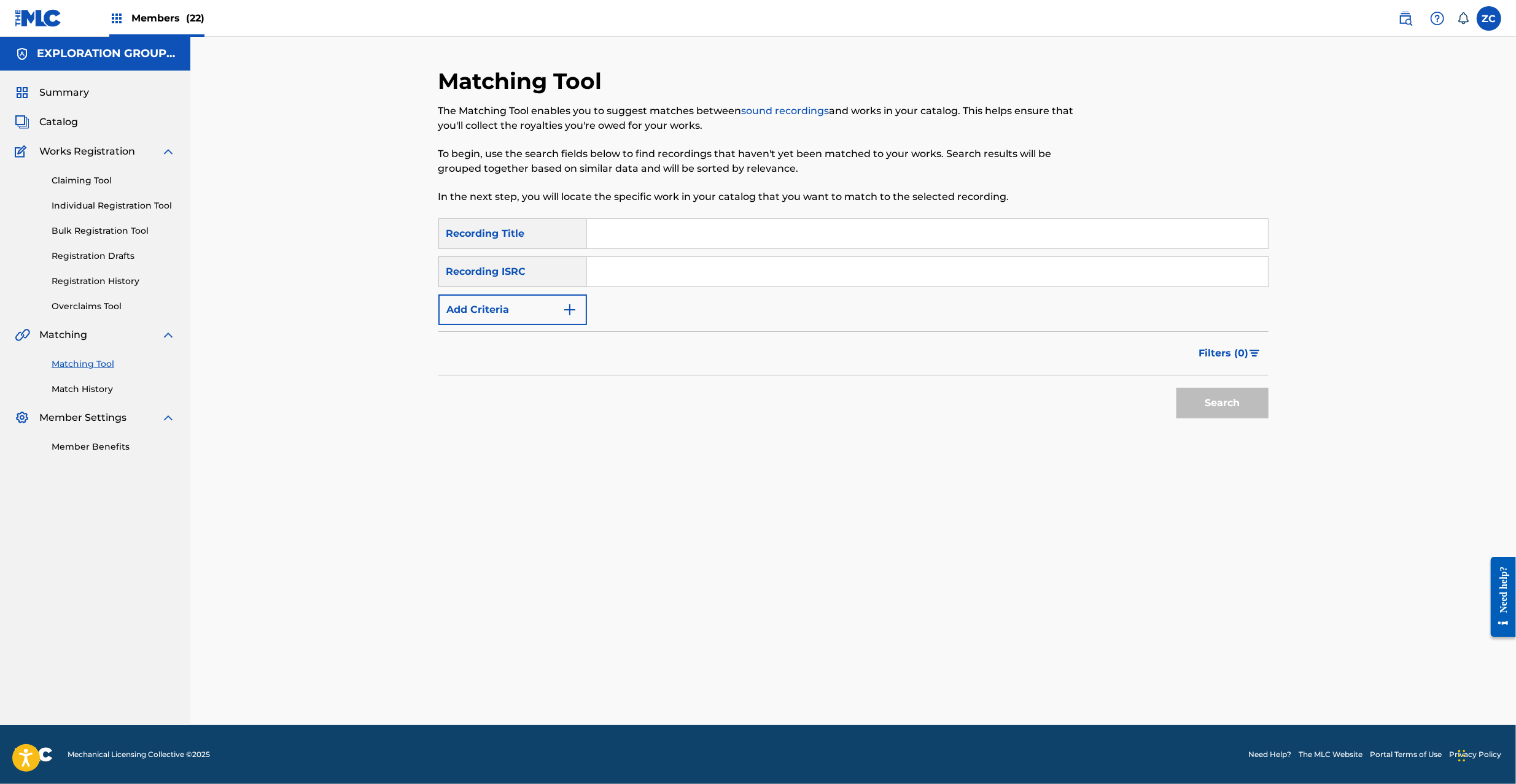
click at [752, 267] on input "Search Form" at bounding box center [928, 272] width 681 height 30
paste input "JPK651367413"
click at [1227, 403] on button "Search" at bounding box center [1223, 404] width 92 height 31
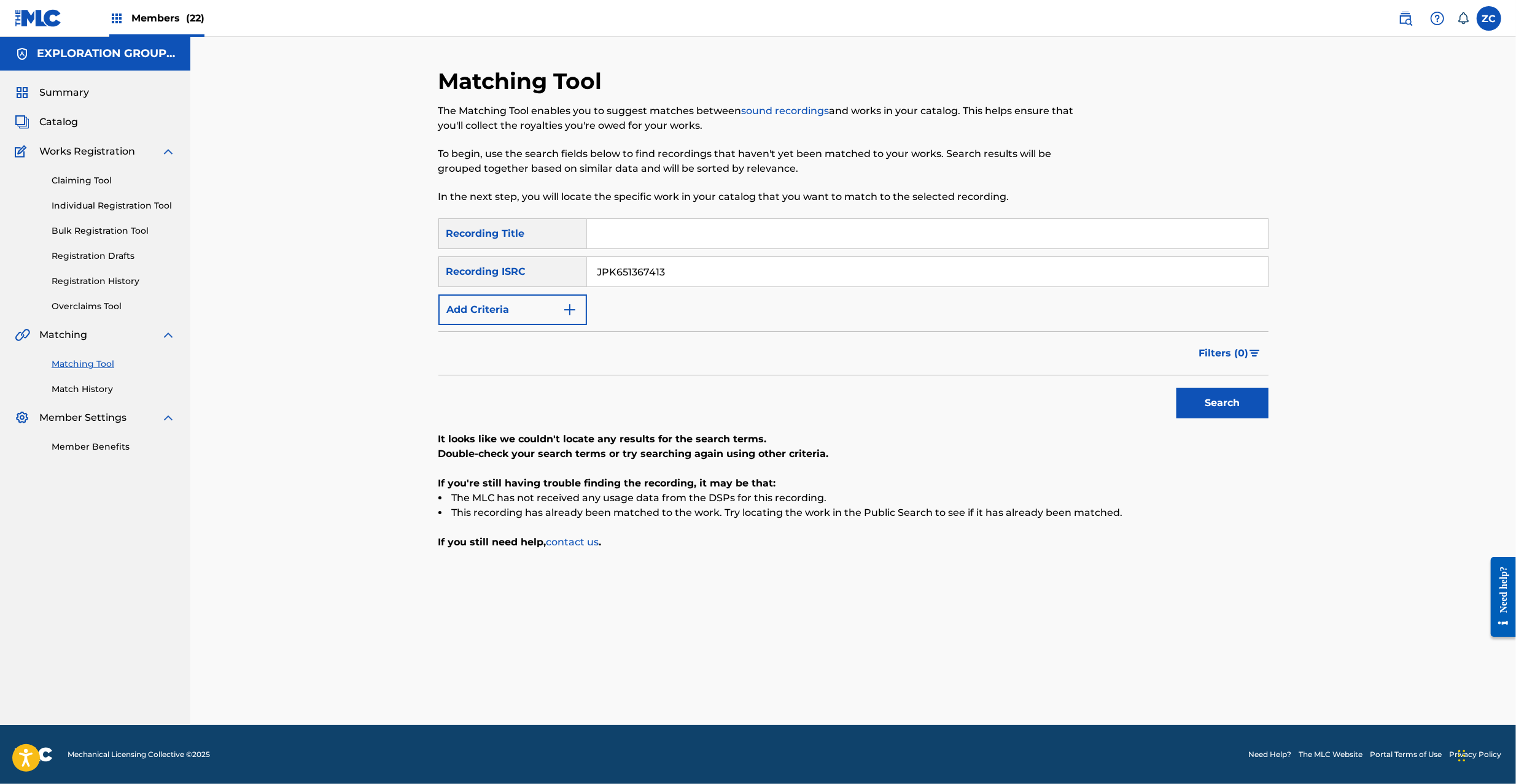
click at [743, 266] on input "JPK651367413" at bounding box center [928, 272] width 681 height 30
paste input "265112"
click at [1177, 388] on button "Search" at bounding box center [1223, 404] width 92 height 31
click at [884, 267] on input "JPK651265112" at bounding box center [928, 272] width 681 height 30
paste input "00312"
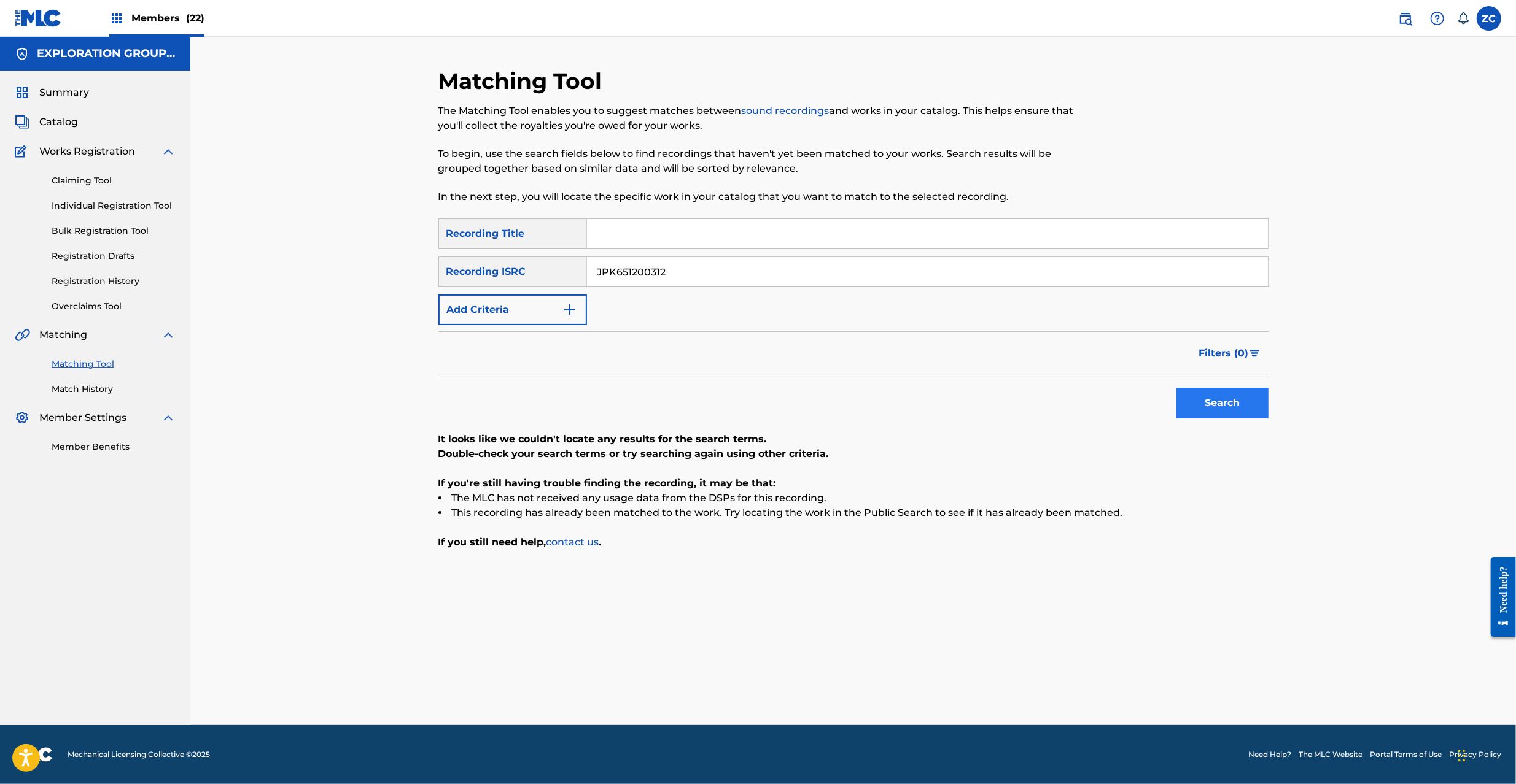
type input "JPK651200312"
click at [1229, 406] on button "Search" at bounding box center [1223, 404] width 92 height 31
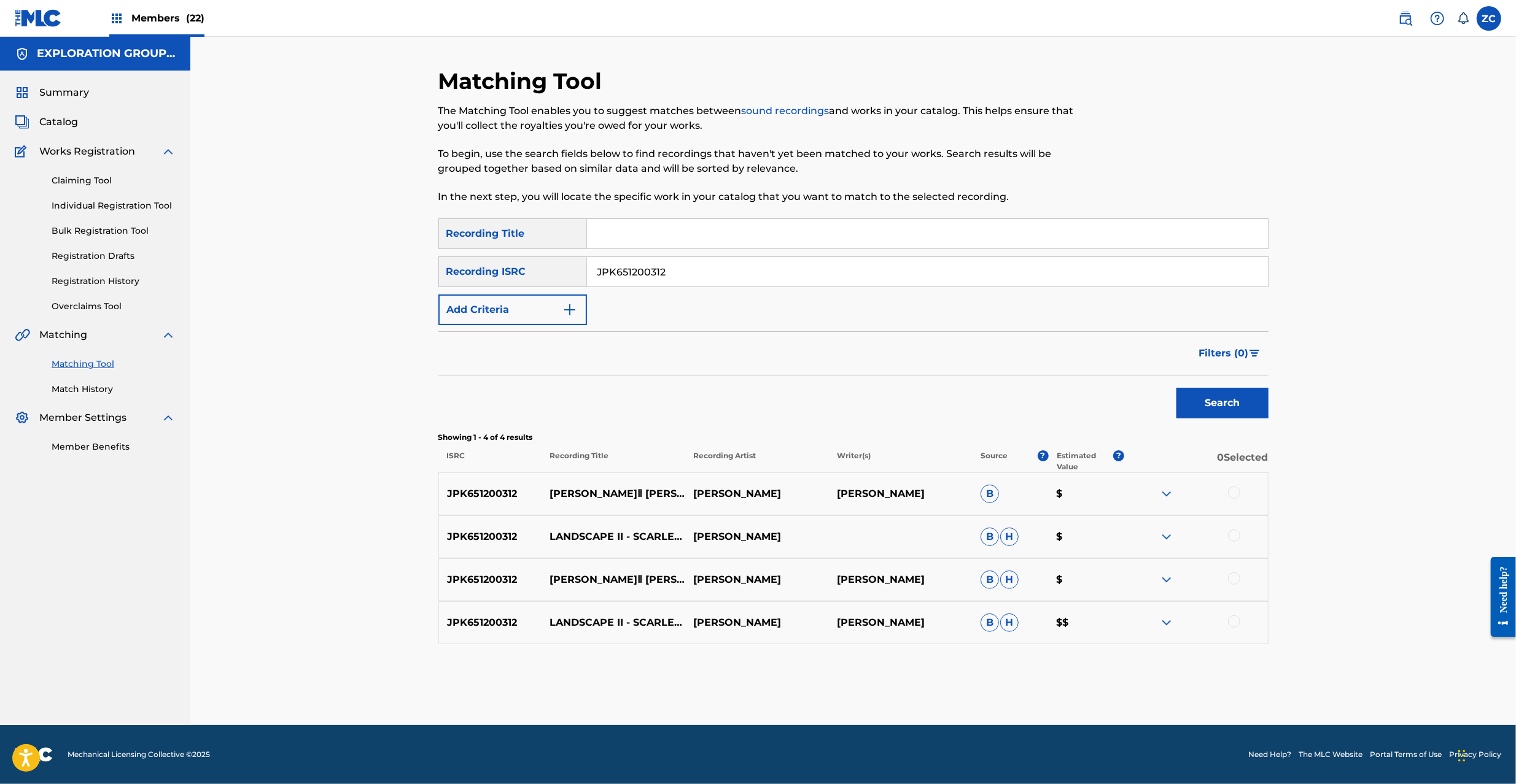
click at [1233, 494] on div at bounding box center [1233, 493] width 12 height 12
click at [1238, 538] on div at bounding box center [1233, 535] width 12 height 12
drag, startPoint x: 1233, startPoint y: 580, endPoint x: 1238, endPoint y: 637, distance: 57.2
click at [1233, 580] on div at bounding box center [1233, 578] width 12 height 12
click at [1234, 620] on div at bounding box center [1233, 622] width 12 height 12
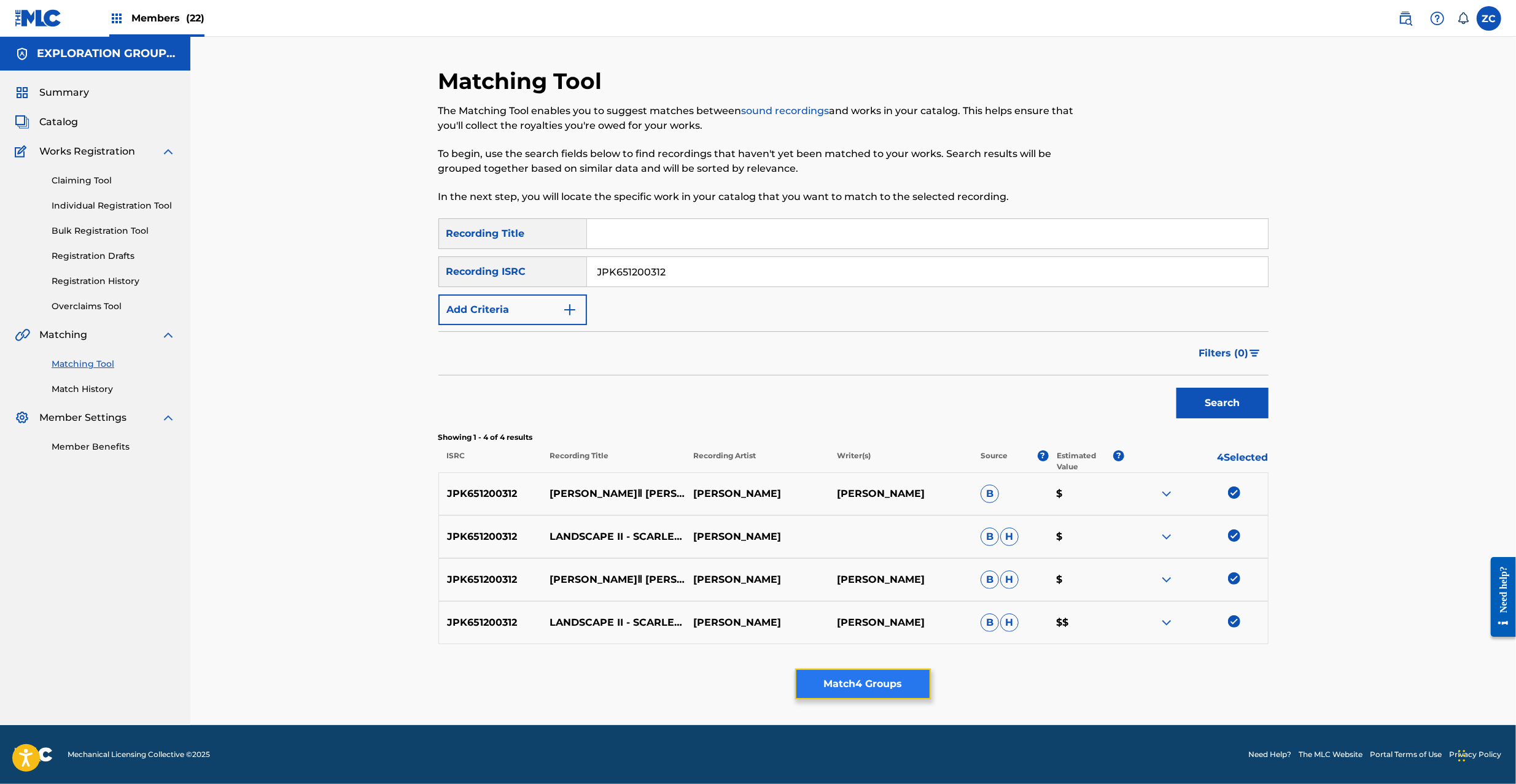
click at [851, 696] on button "Match 4 Groups" at bounding box center [862, 684] width 136 height 31
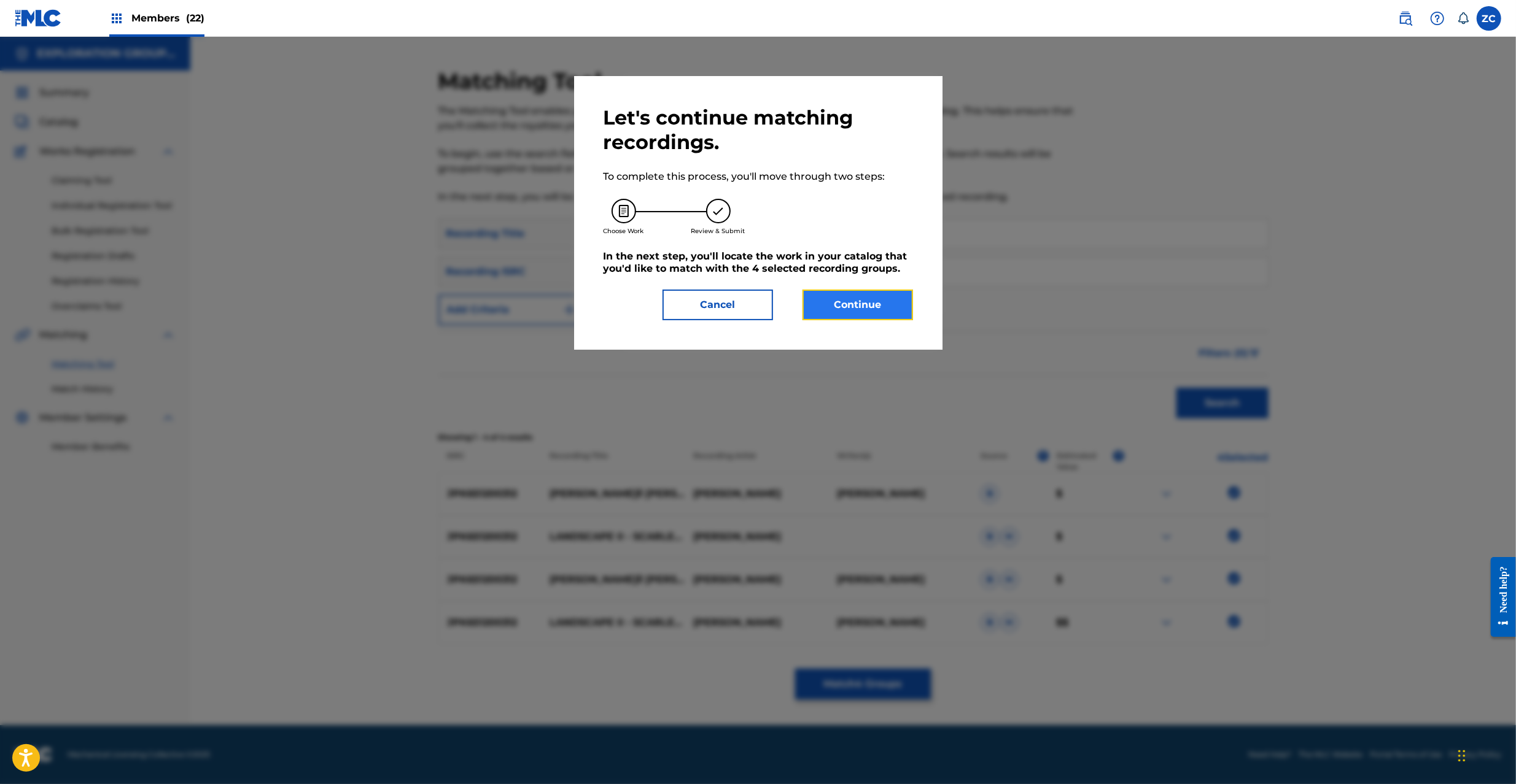
click at [856, 311] on button "Continue" at bounding box center [857, 305] width 111 height 31
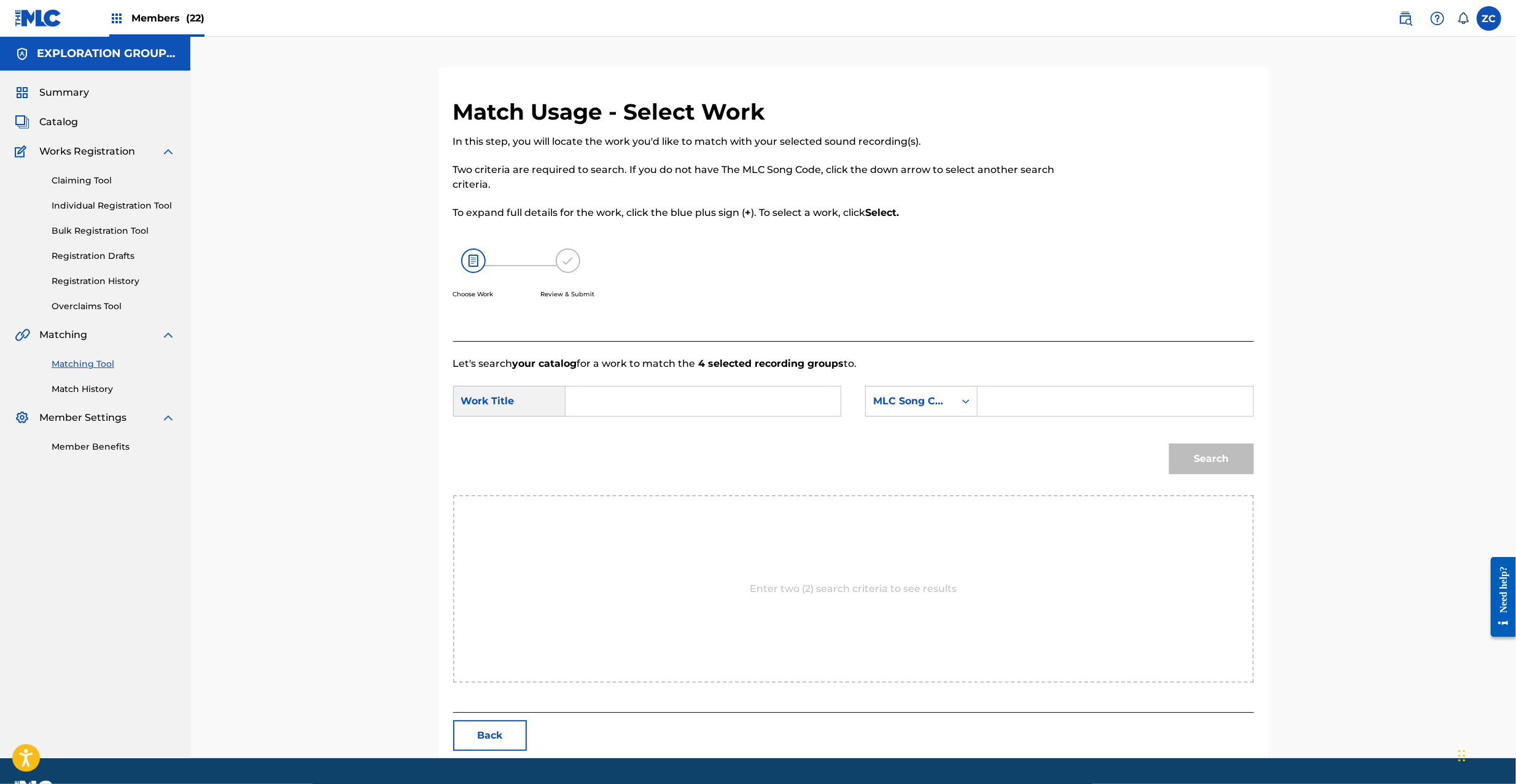
click at [714, 415] on input "Search Form" at bounding box center [703, 401] width 254 height 30
paste input "[PERSON_NAME] 2 Tankouno Ishibayashi DS5A4O"
click at [751, 395] on input "[PERSON_NAME] 2 Tankouno Ishibayashi DS5A4O" at bounding box center [703, 401] width 254 height 30
type input "[PERSON_NAME] 2 [PERSON_NAME]"
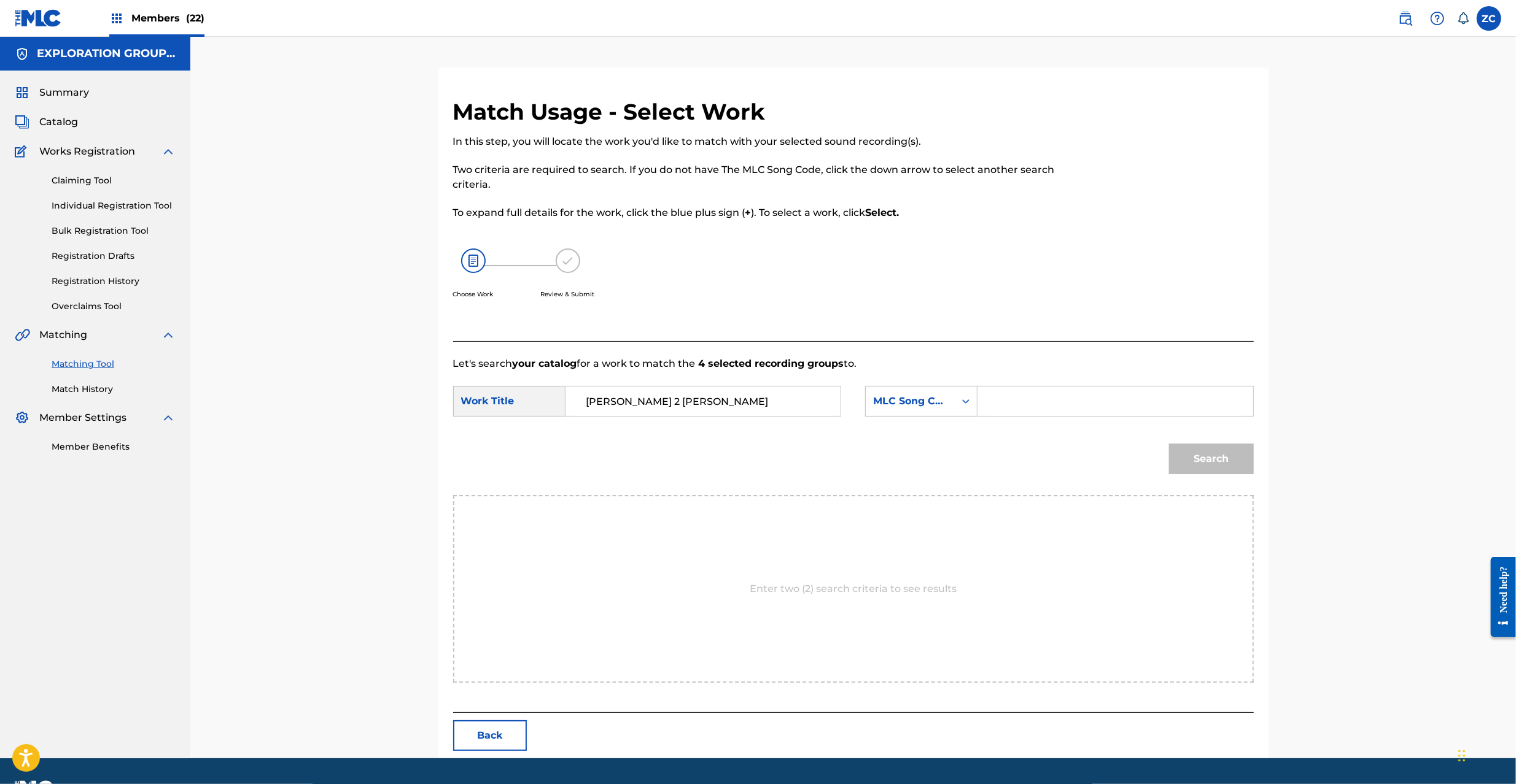
click at [1076, 410] on input "Search Form" at bounding box center [1115, 401] width 254 height 30
paste input "DS5A4O"
type input "DS5A4O"
click at [1247, 463] on button "Search" at bounding box center [1211, 459] width 85 height 31
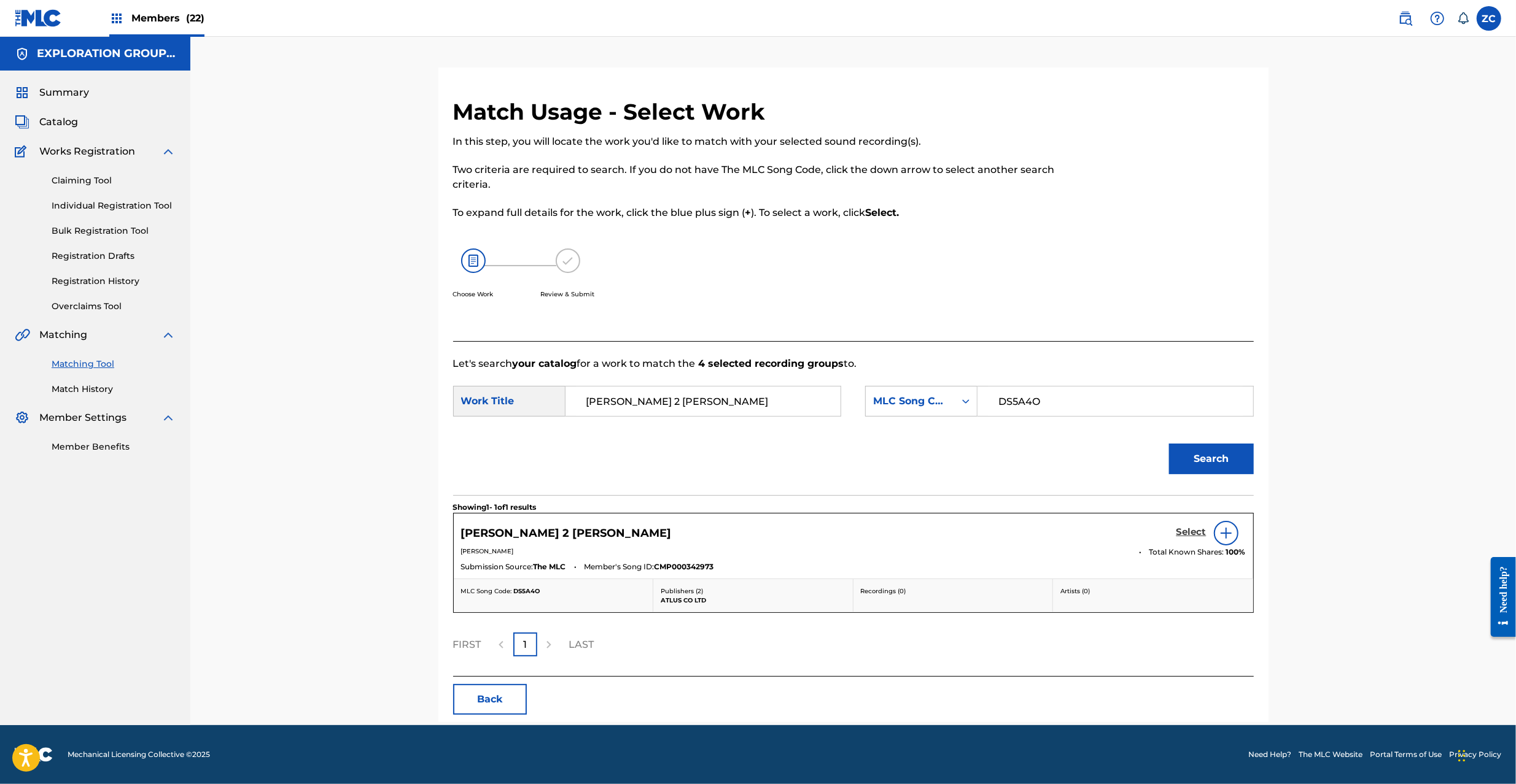
click at [1192, 533] on h5 "Select" at bounding box center [1191, 532] width 30 height 12
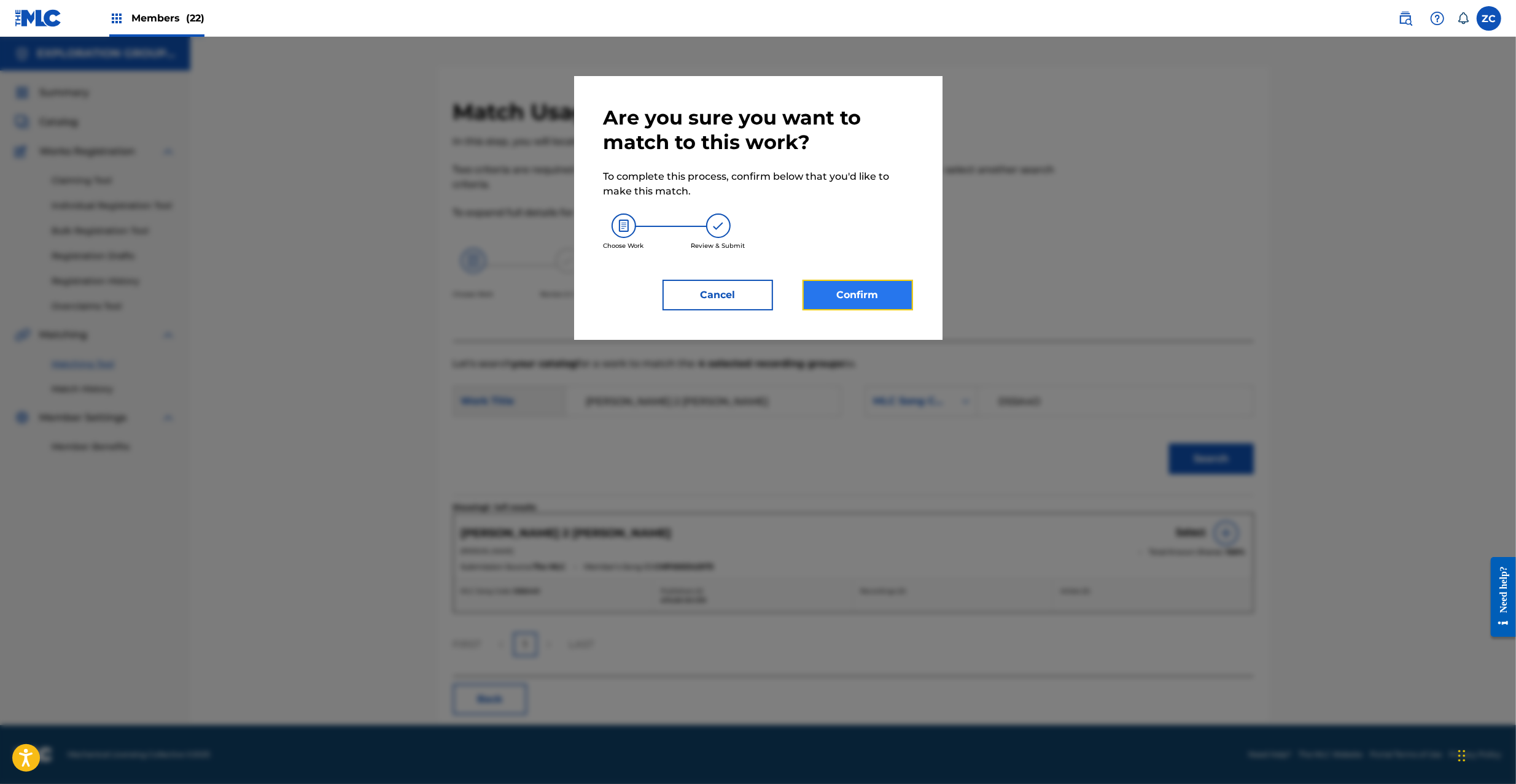
click at [878, 291] on button "Confirm" at bounding box center [857, 295] width 111 height 31
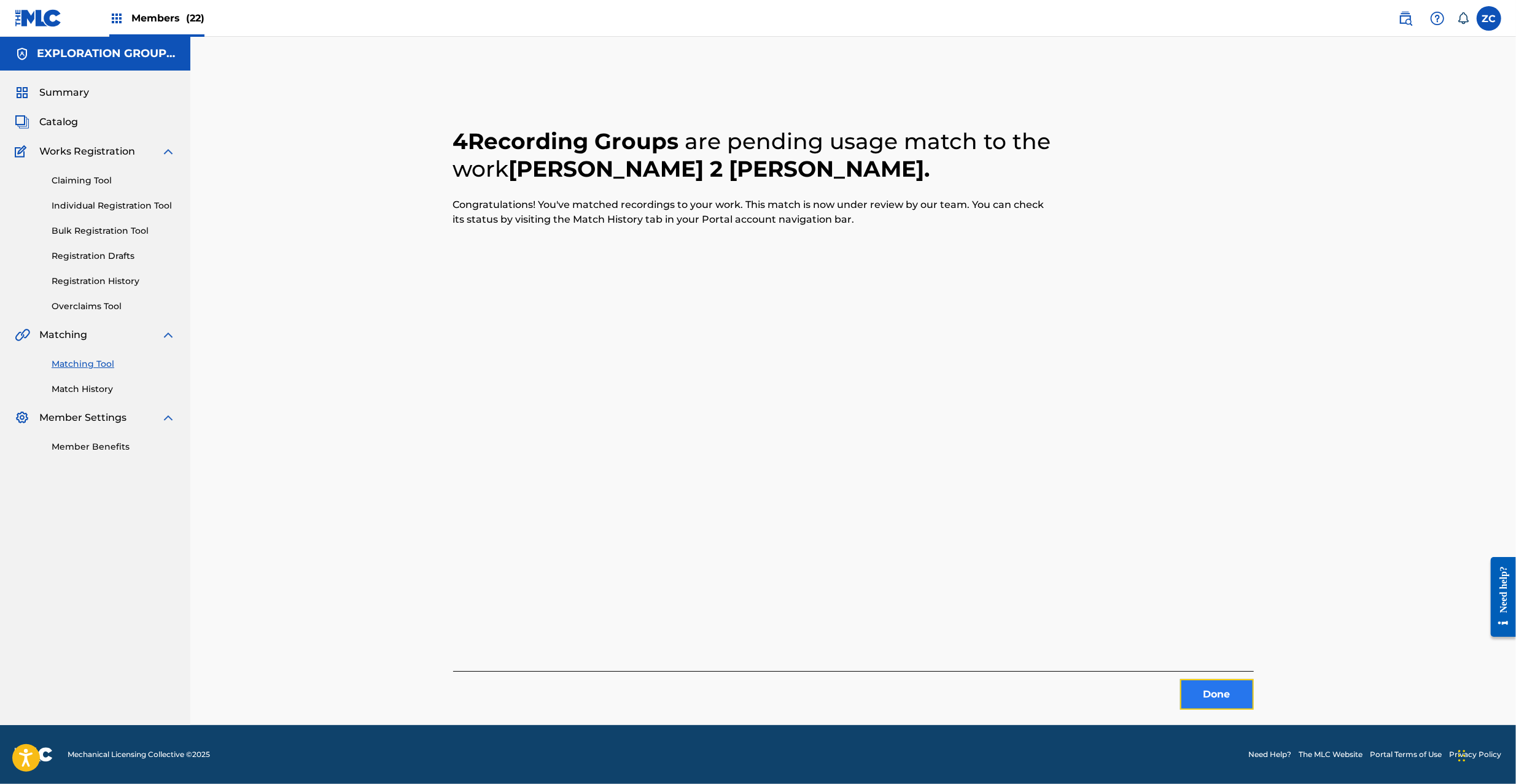
click at [1227, 703] on button "Done" at bounding box center [1217, 695] width 74 height 31
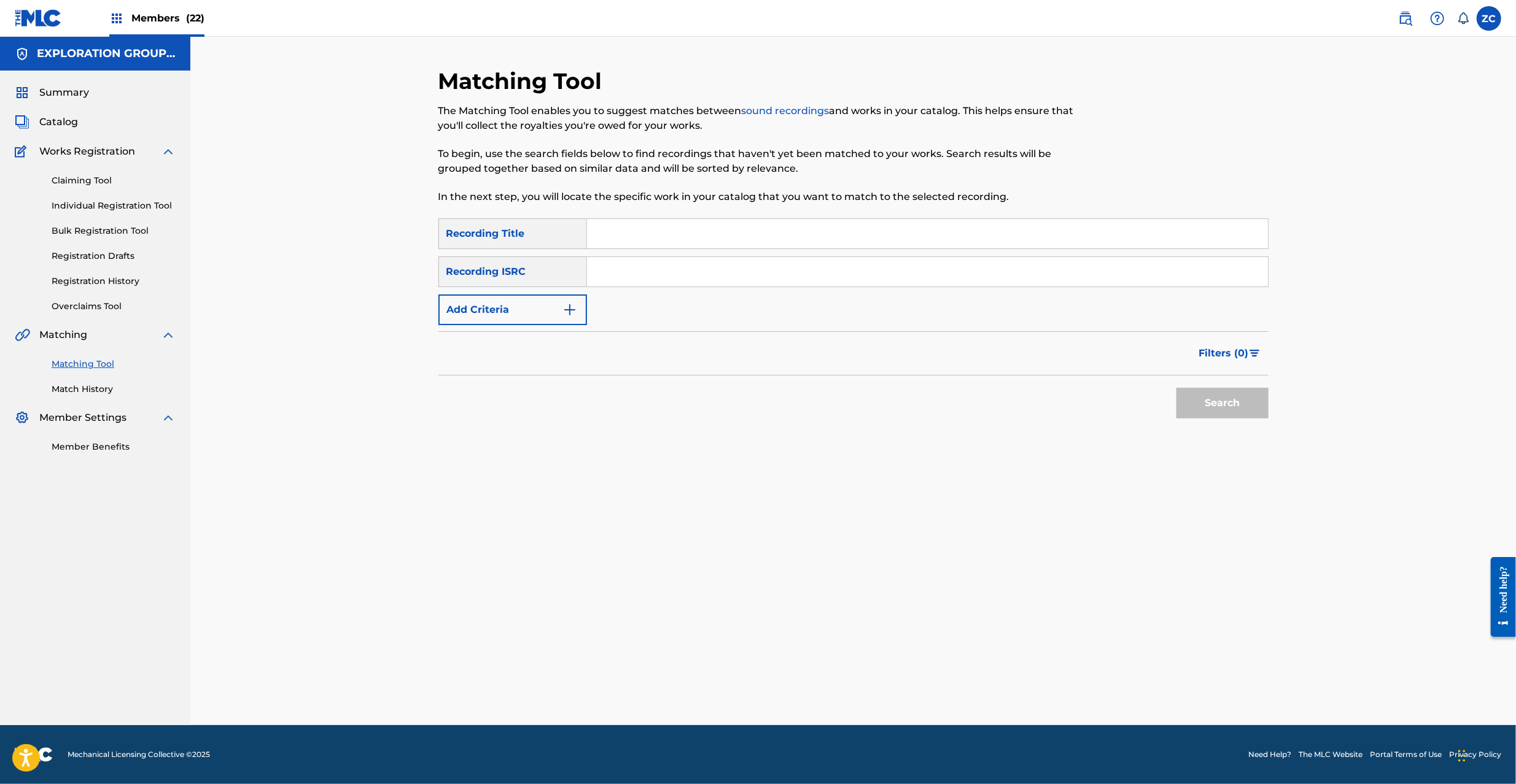
drag, startPoint x: 935, startPoint y: 266, endPoint x: 958, endPoint y: 282, distance: 28.0
click at [935, 266] on input "Search Form" at bounding box center [928, 272] width 681 height 30
paste input "JPK651300341"
click at [1214, 408] on button "Search" at bounding box center [1223, 404] width 92 height 31
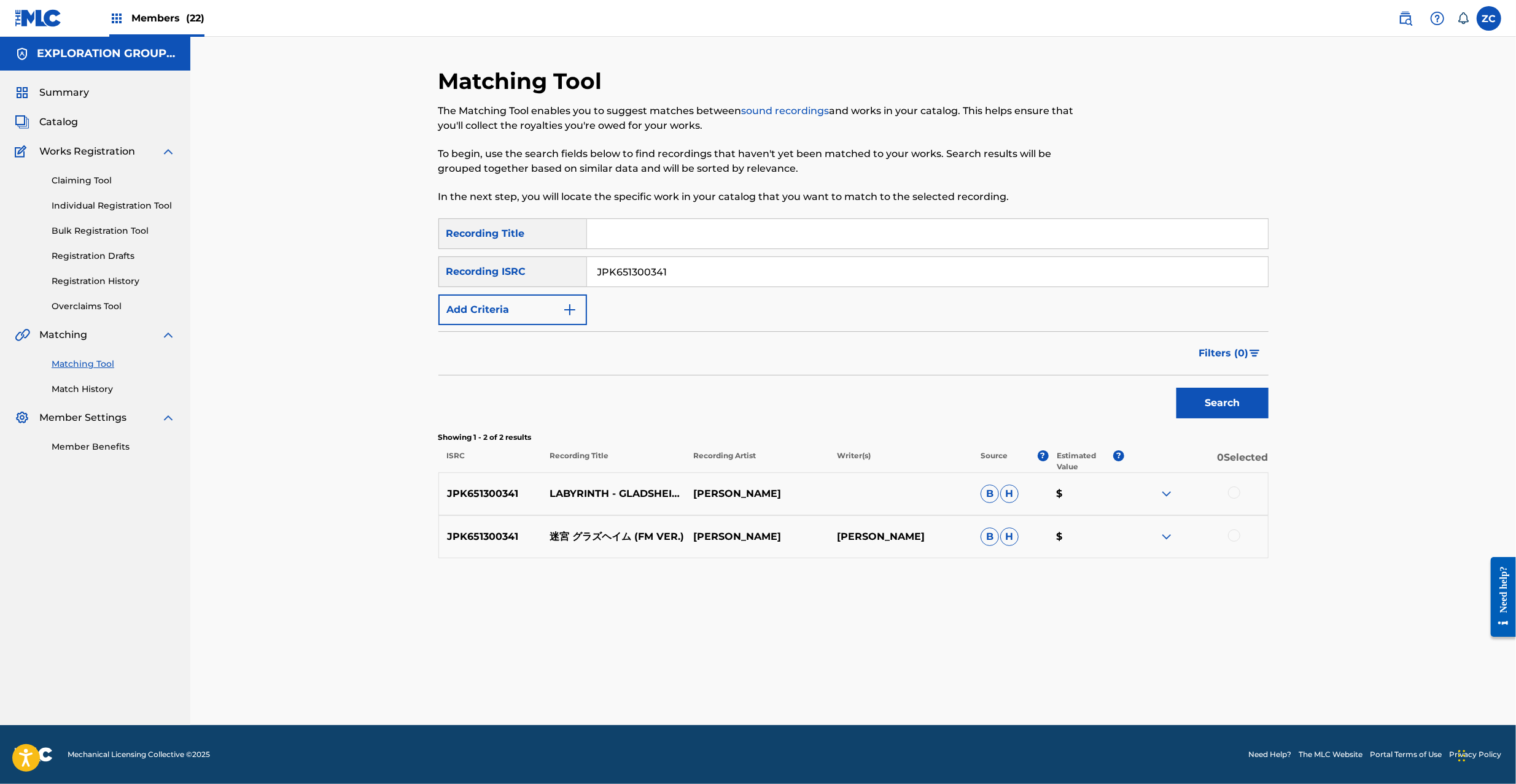
click at [1233, 497] on div at bounding box center [1233, 493] width 12 height 12
click at [1234, 533] on div at bounding box center [1233, 535] width 12 height 12
click at [686, 281] on input "JPK651300341" at bounding box center [928, 272] width 681 height 30
paste input "31"
type input "JPK651300331"
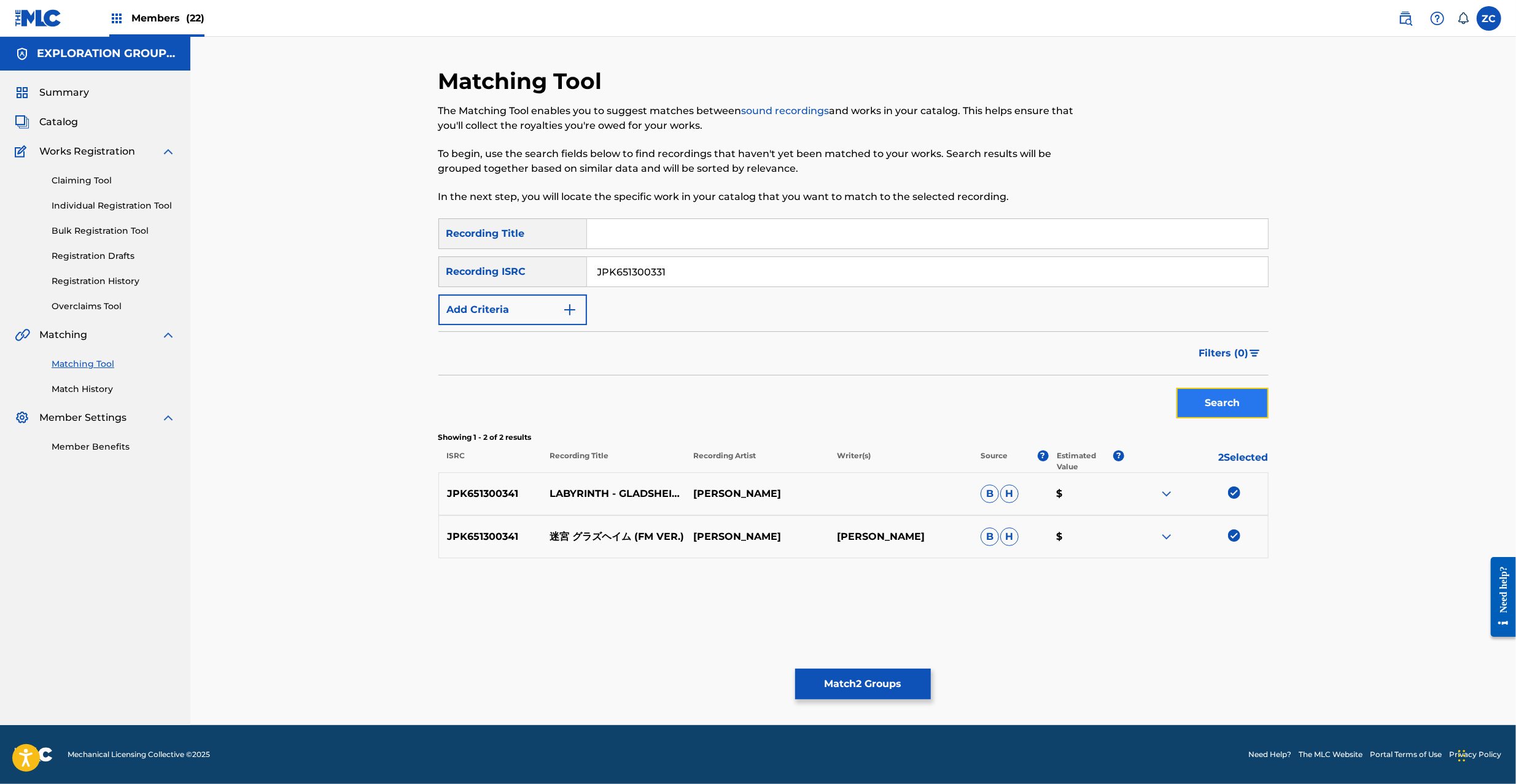
click at [1238, 408] on button "Search" at bounding box center [1223, 404] width 92 height 31
click at [1236, 494] on div at bounding box center [1233, 493] width 12 height 12
click at [1234, 534] on div at bounding box center [1233, 535] width 12 height 12
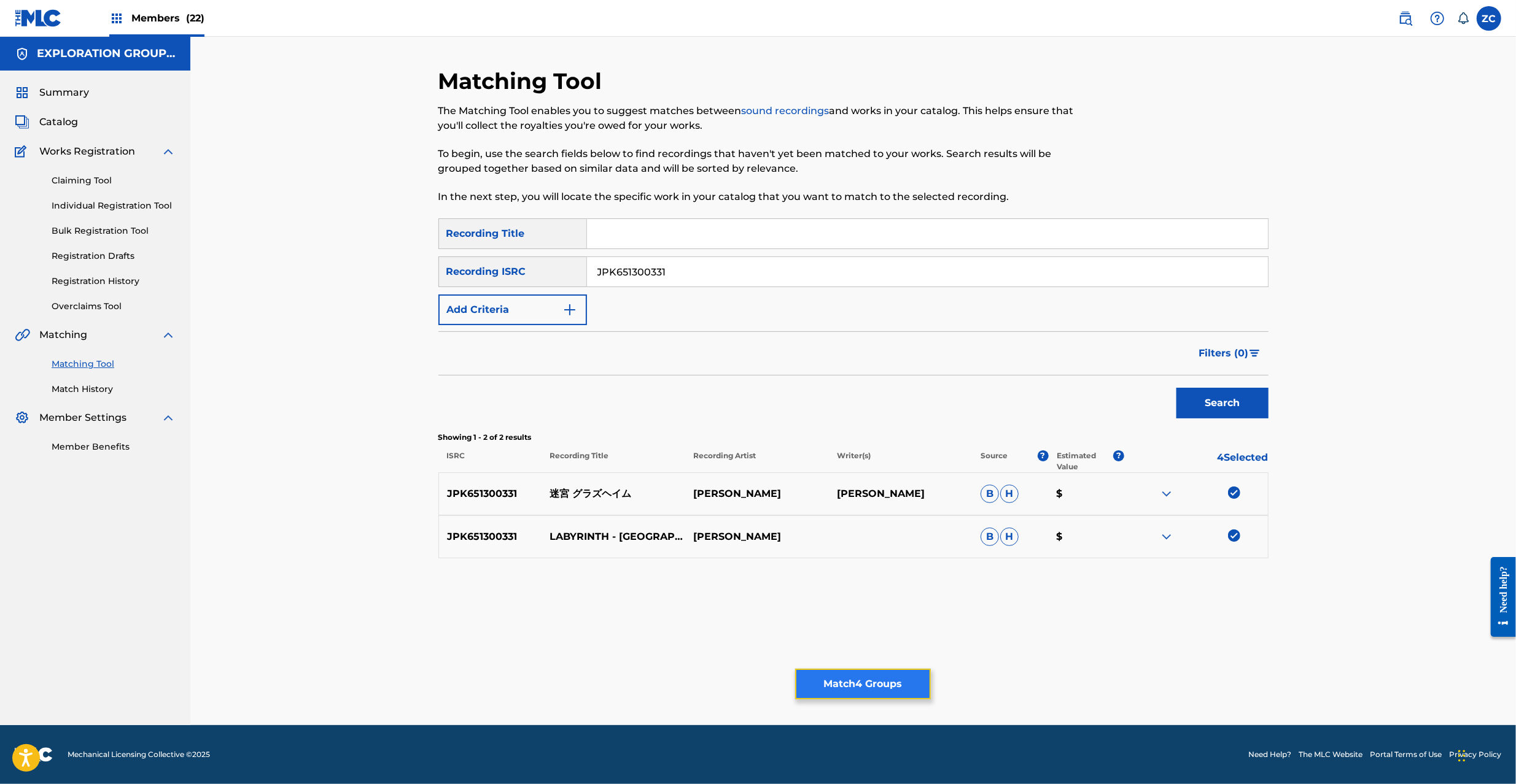
click at [897, 685] on button "Match 4 Groups" at bounding box center [862, 684] width 136 height 31
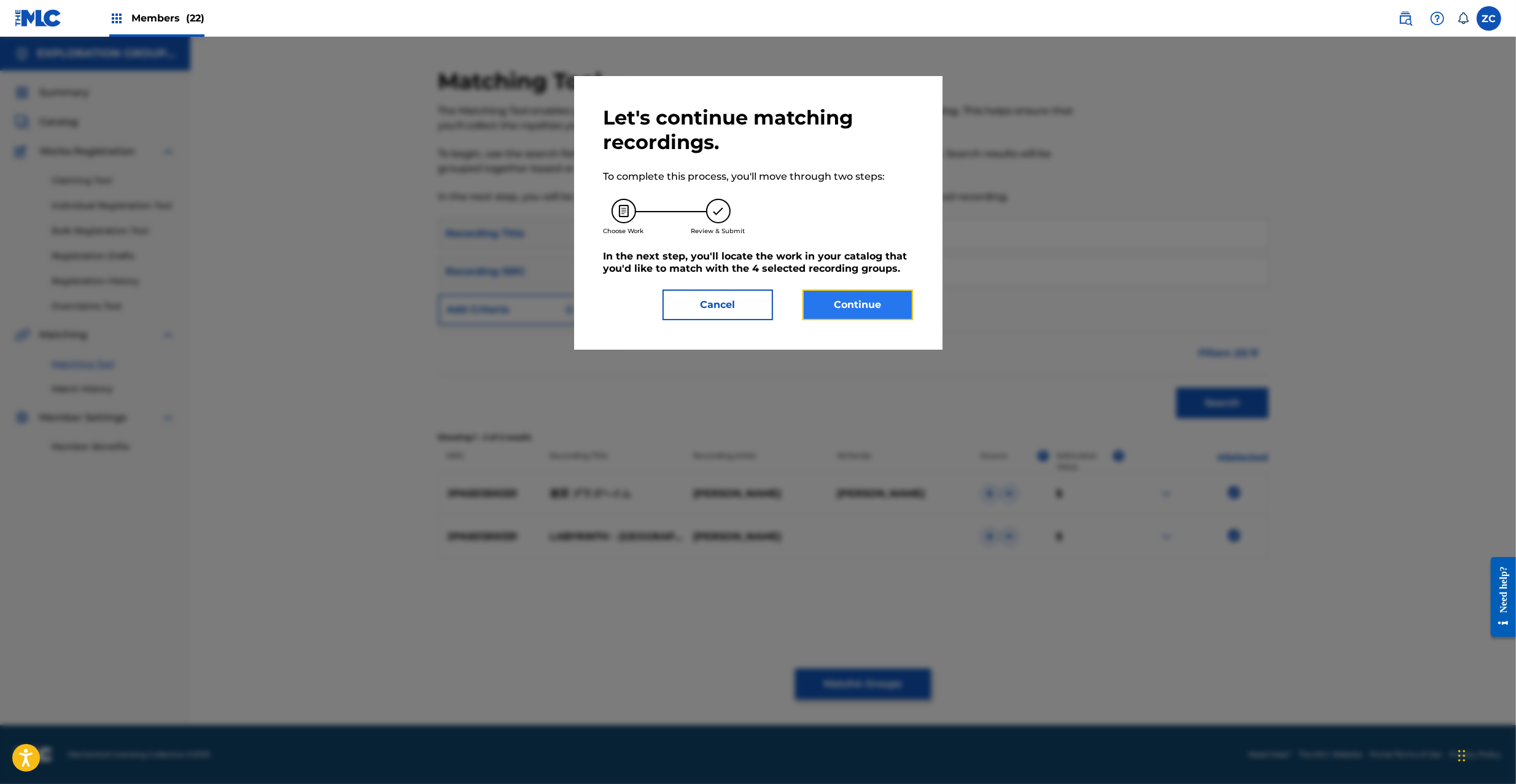
click at [877, 305] on button "Continue" at bounding box center [857, 305] width 111 height 31
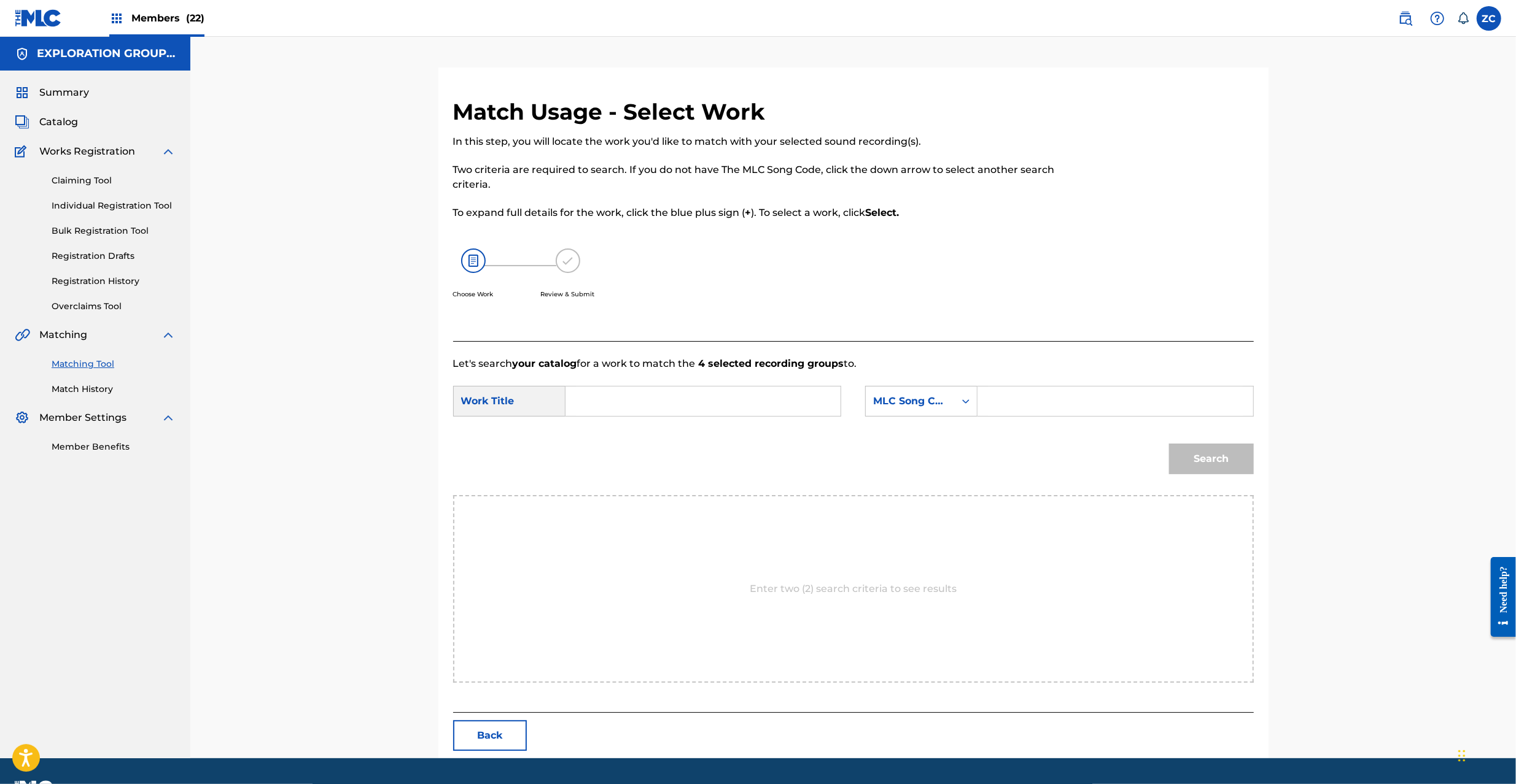
click at [808, 404] on input "Search Form" at bounding box center [703, 401] width 254 height 30
paste input "Meikyuu Gurazuheimu MV10ES"
click at [743, 399] on input "Meikyuu Gurazuheimu MV10ES" at bounding box center [703, 401] width 254 height 30
click at [743, 399] on input "Meikyuu Gurazuheimu" at bounding box center [703, 401] width 254 height 30
type input "Meikyuu Gurazuheimu"
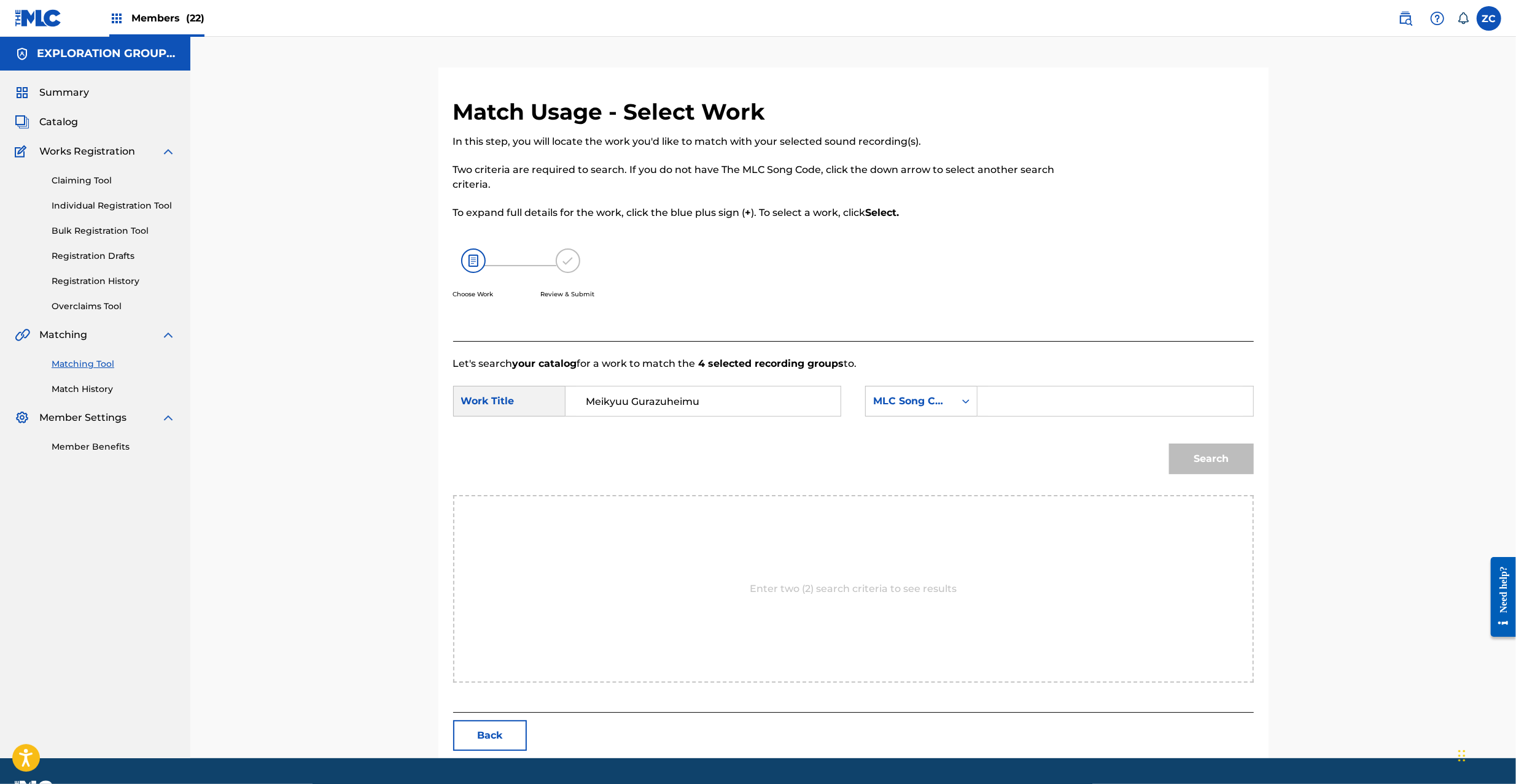
click at [1075, 415] on input "Search Form" at bounding box center [1115, 401] width 254 height 30
paste input "MV10ES"
type input "MV10ES"
click at [1218, 465] on button "Search" at bounding box center [1211, 459] width 85 height 31
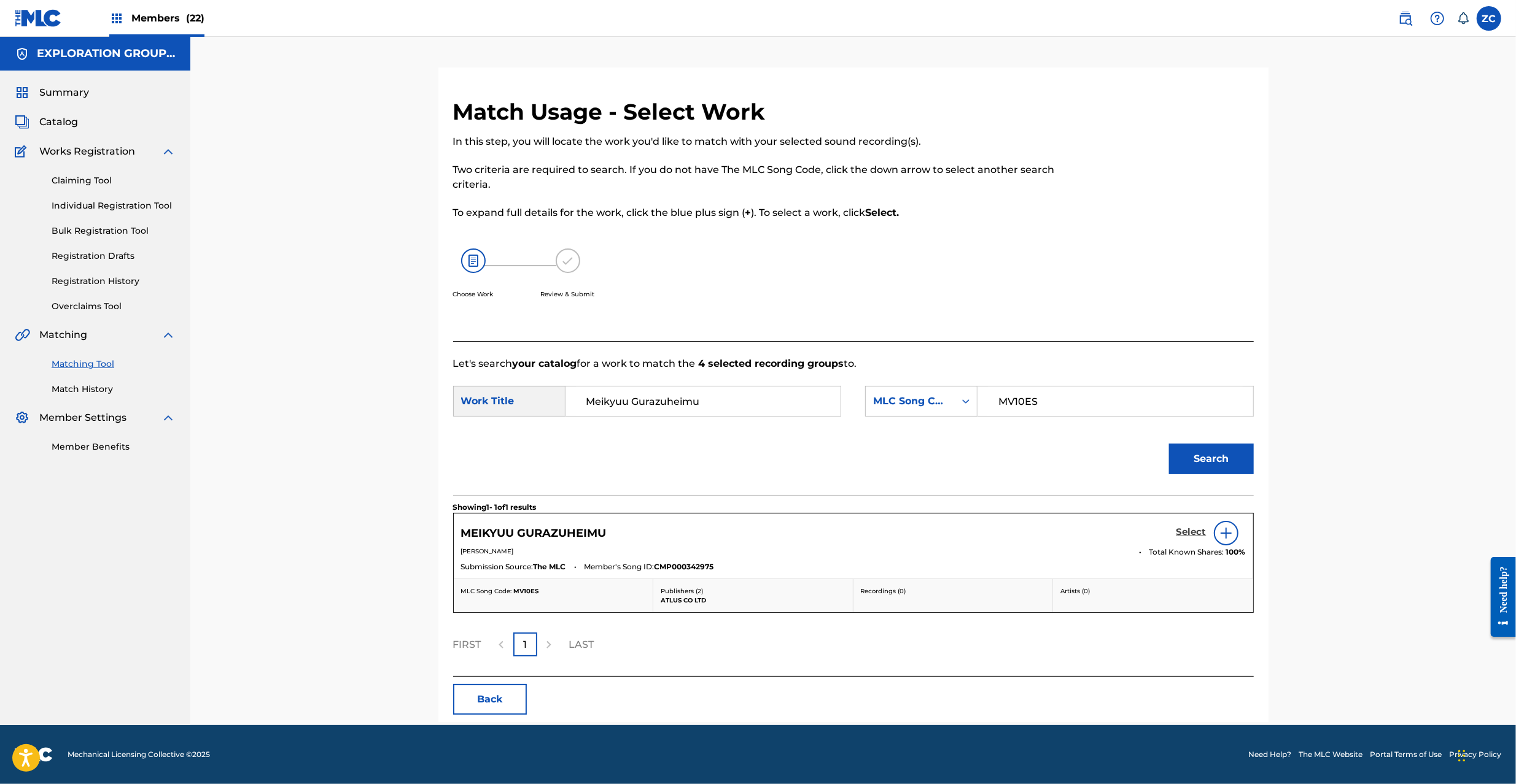
click at [1181, 530] on h5 "Select" at bounding box center [1191, 532] width 30 height 12
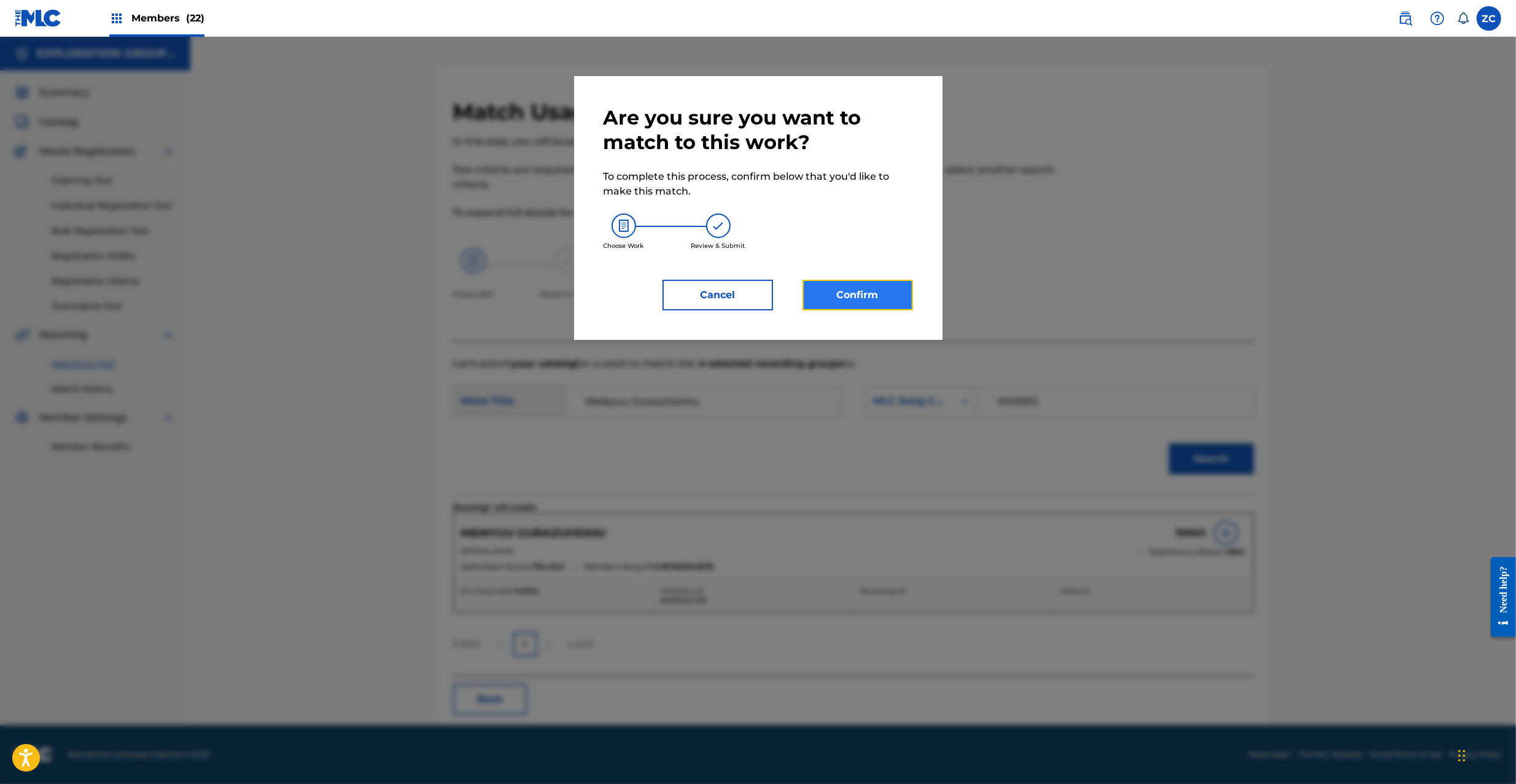
click at [845, 293] on button "Confirm" at bounding box center [857, 295] width 111 height 31
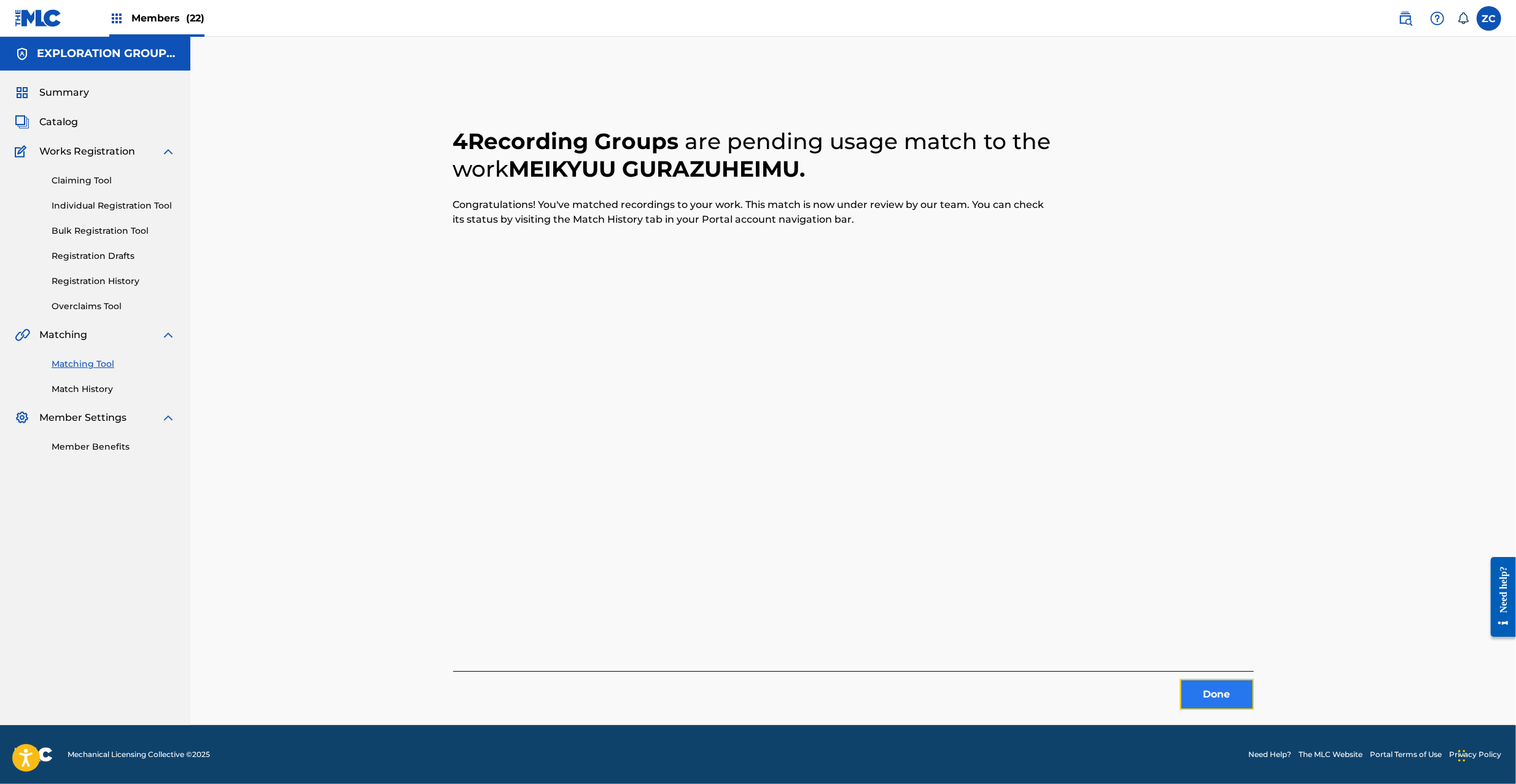
click at [1234, 702] on button "Done" at bounding box center [1217, 695] width 74 height 31
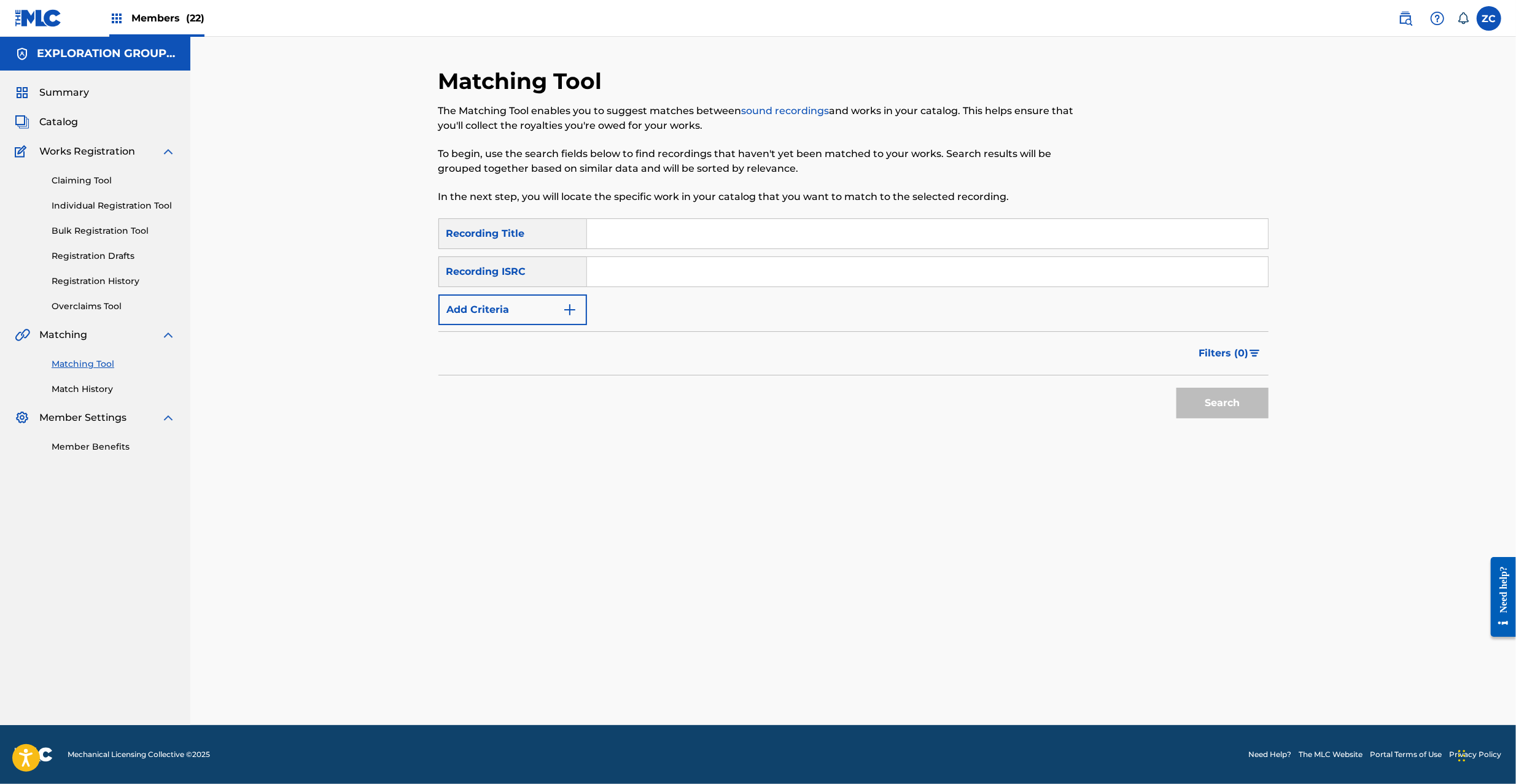
drag, startPoint x: 696, startPoint y: 280, endPoint x: 709, endPoint y: 282, distance: 13.2
click at [696, 280] on input "Search Form" at bounding box center [928, 272] width 681 height 30
paste input "JPK651300342"
click at [1229, 404] on button "Search" at bounding box center [1223, 404] width 92 height 31
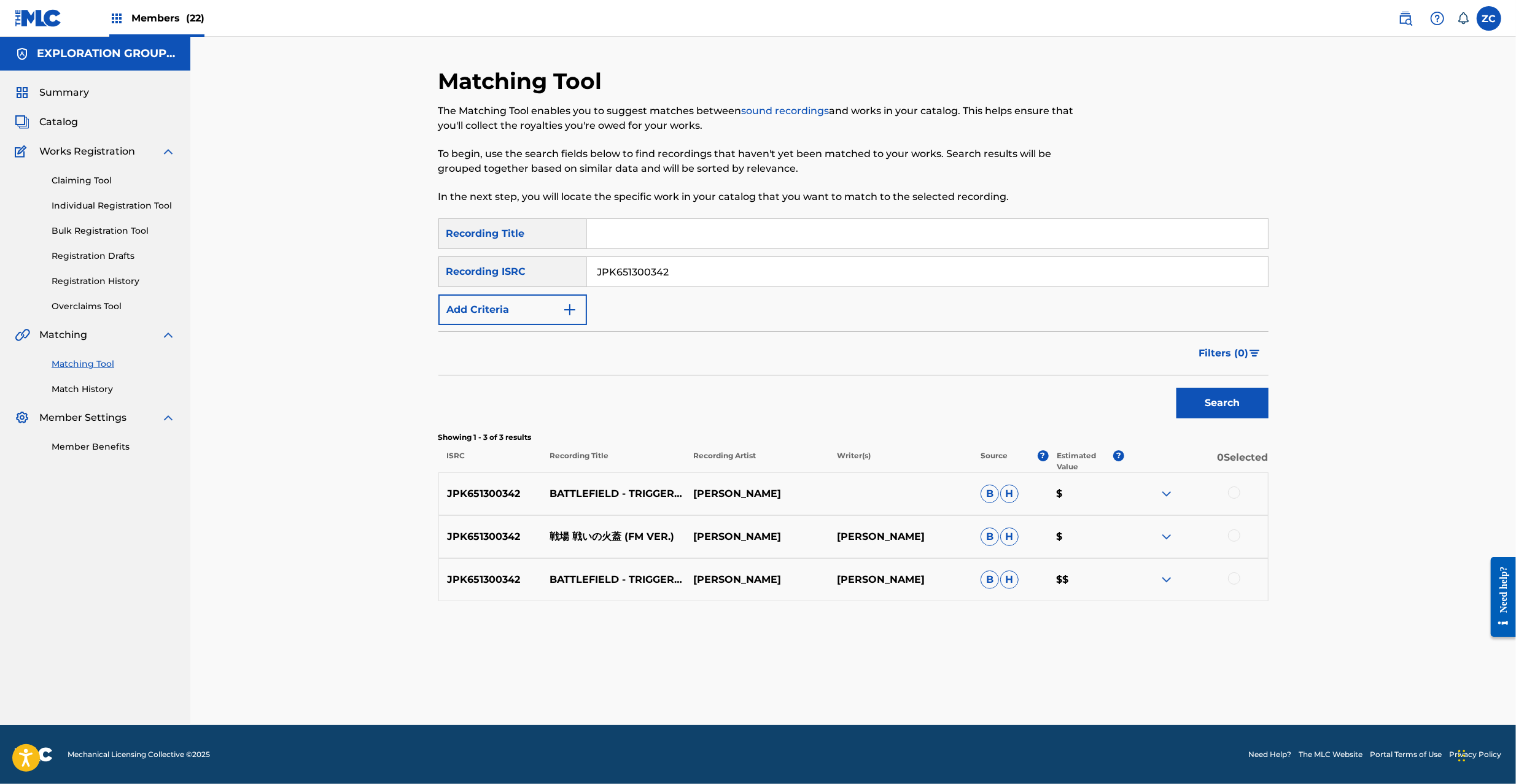
click at [1231, 494] on div at bounding box center [1233, 493] width 12 height 12
click at [1236, 538] on div at bounding box center [1233, 535] width 12 height 12
click at [1233, 582] on div at bounding box center [1233, 578] width 12 height 12
click at [699, 273] on input "JPK651300342" at bounding box center [928, 272] width 681 height 30
paste input "32"
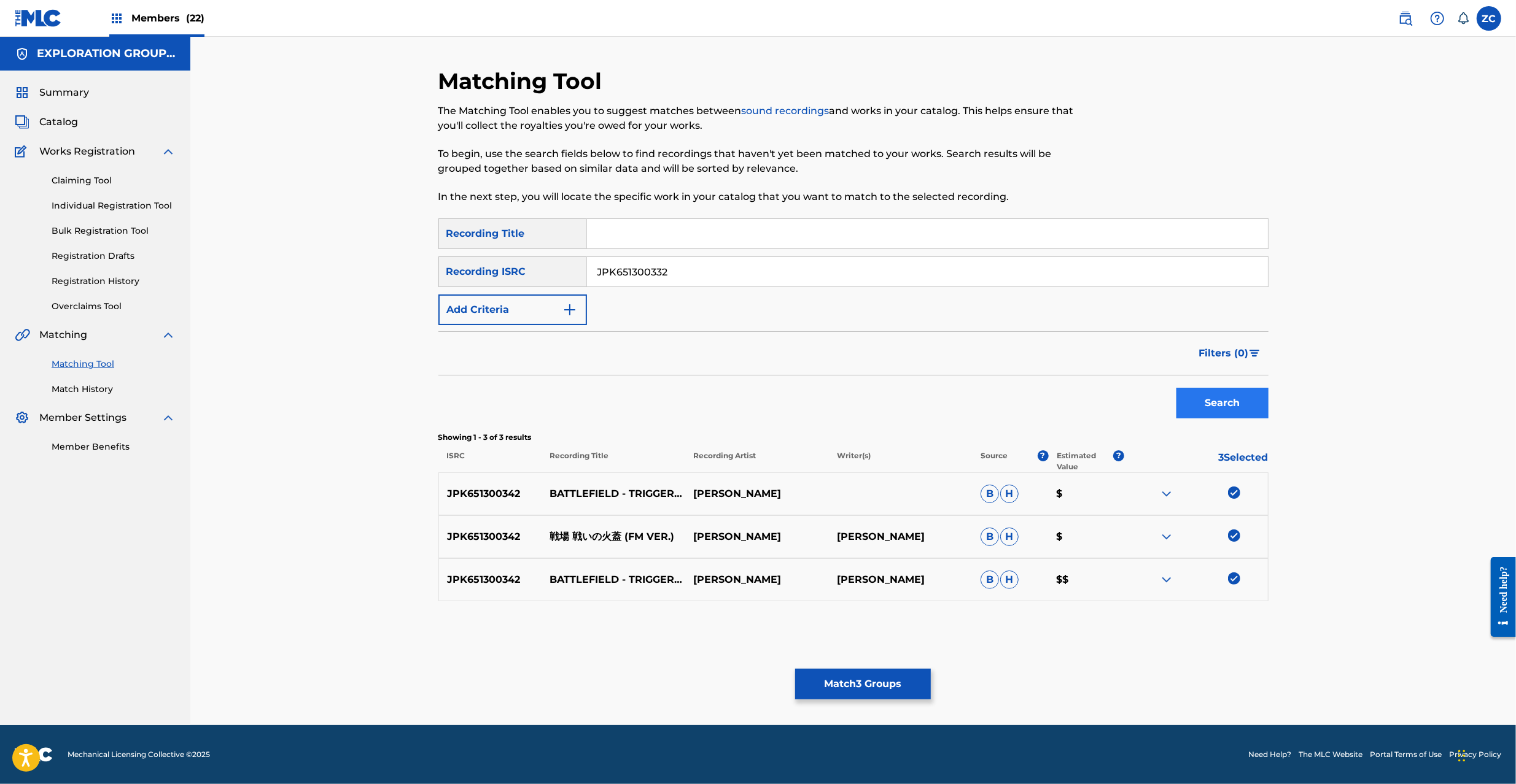
type input "JPK651300332"
click at [1209, 398] on button "Search" at bounding box center [1223, 404] width 92 height 31
click at [1233, 490] on div at bounding box center [1233, 493] width 12 height 12
click at [1238, 536] on div at bounding box center [1233, 535] width 12 height 12
click at [1238, 580] on div at bounding box center [1233, 578] width 12 height 12
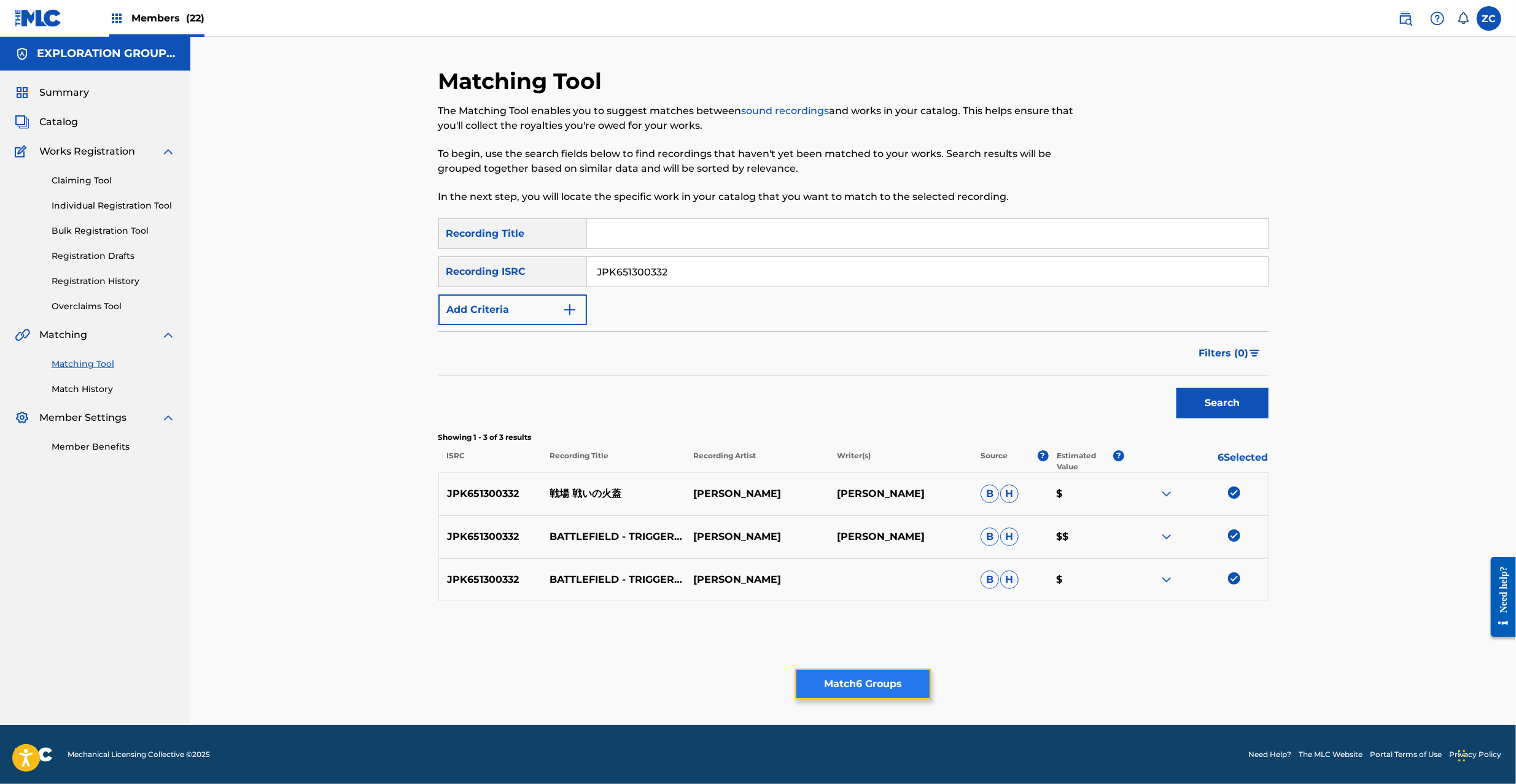
click at [878, 688] on button "Match 6 Groups" at bounding box center [862, 684] width 136 height 31
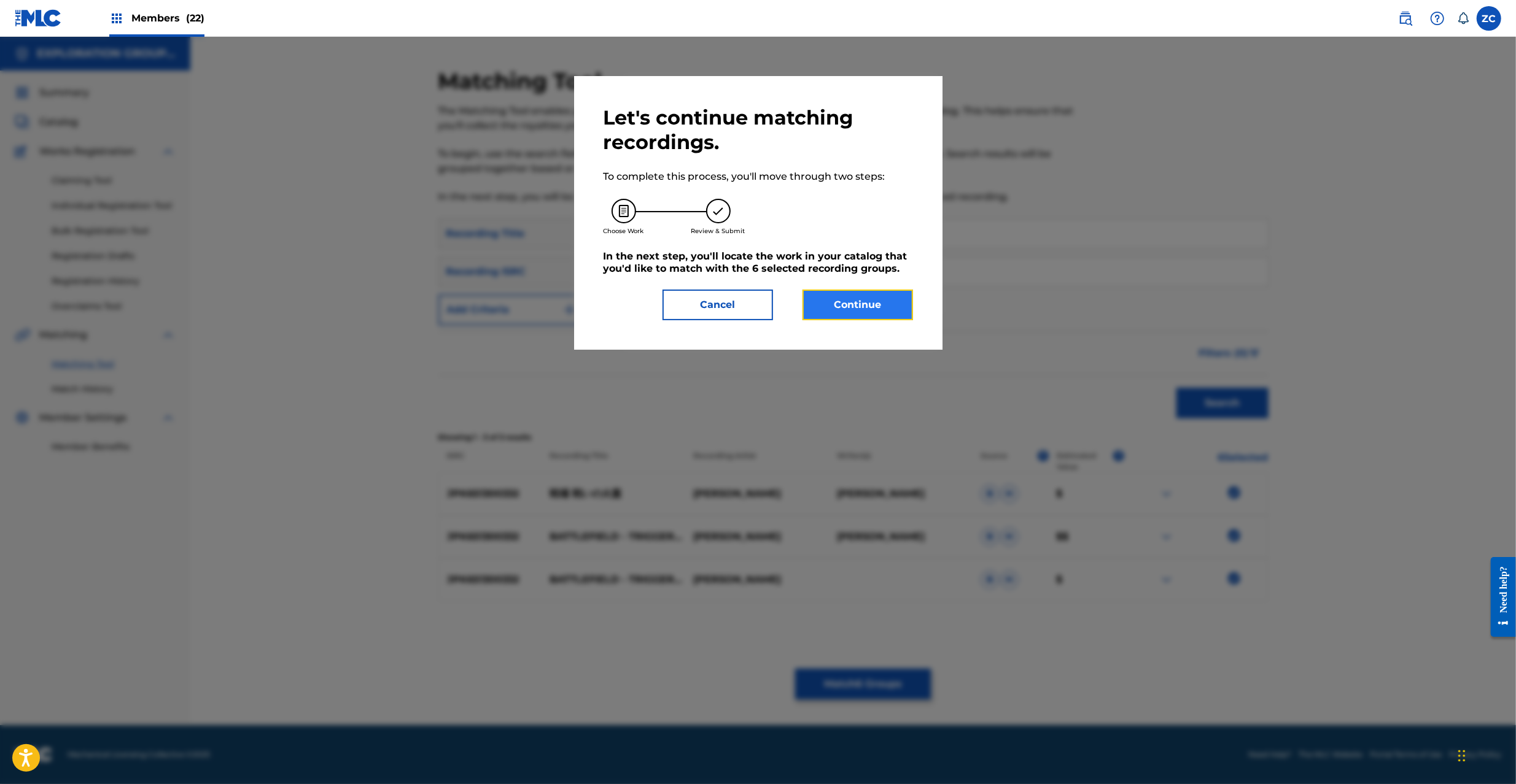
click at [878, 310] on button "Continue" at bounding box center [857, 305] width 111 height 31
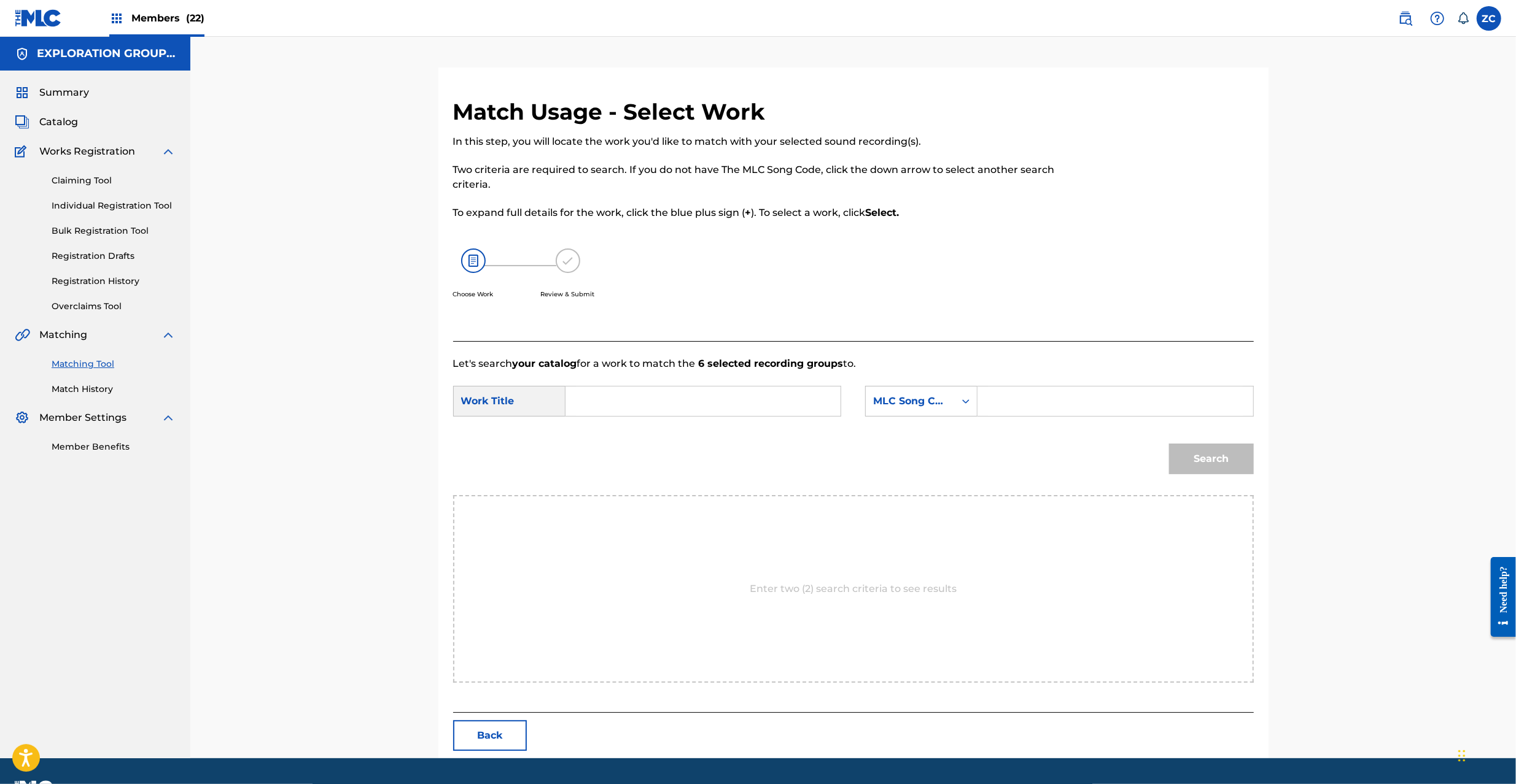
click at [728, 399] on input "Search Form" at bounding box center [703, 401] width 254 height 30
paste input "Ikusaba Tatakaino Hibuta IZ5RWI"
click at [748, 408] on input "Ikusaba Tatakaino Hibuta IZ5RWI" at bounding box center [703, 401] width 254 height 30
type input "[PERSON_NAME] Hibuta"
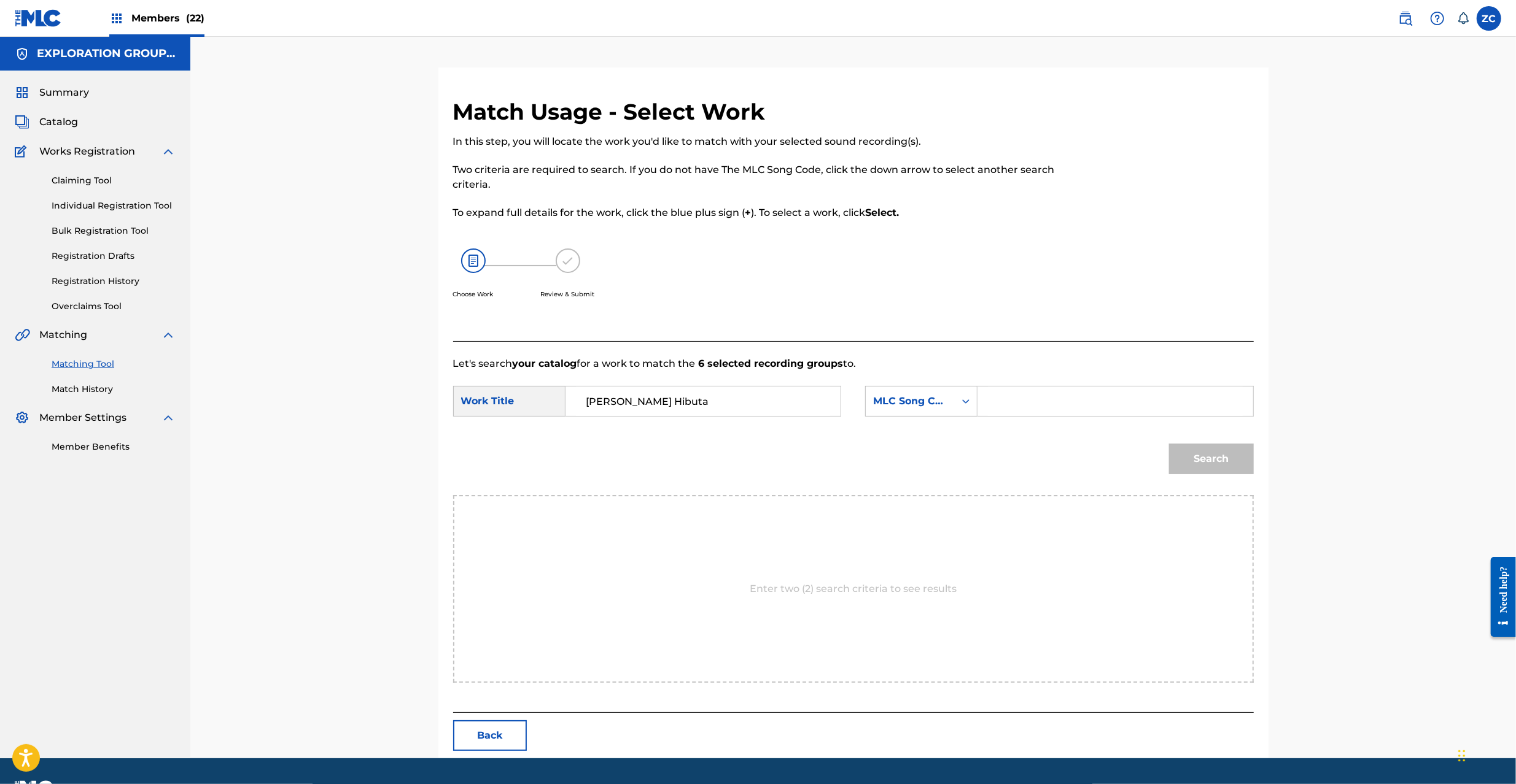
click at [1015, 401] on input "Search Form" at bounding box center [1115, 401] width 254 height 30
paste input "IZ5RWI"
type input "IZ5RWI"
click at [1213, 457] on button "Search" at bounding box center [1211, 459] width 85 height 31
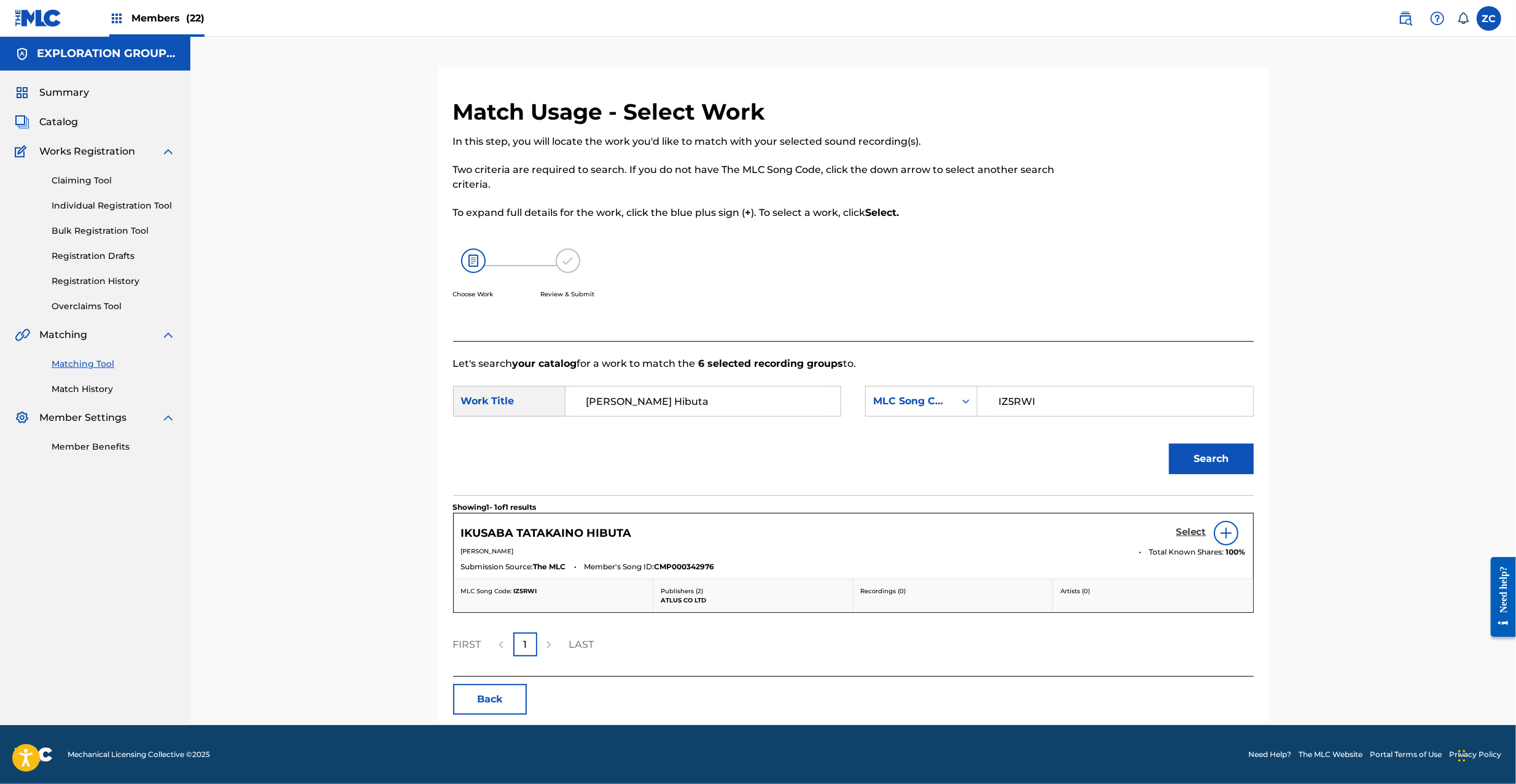
click at [1197, 535] on h5 "Select" at bounding box center [1191, 532] width 30 height 12
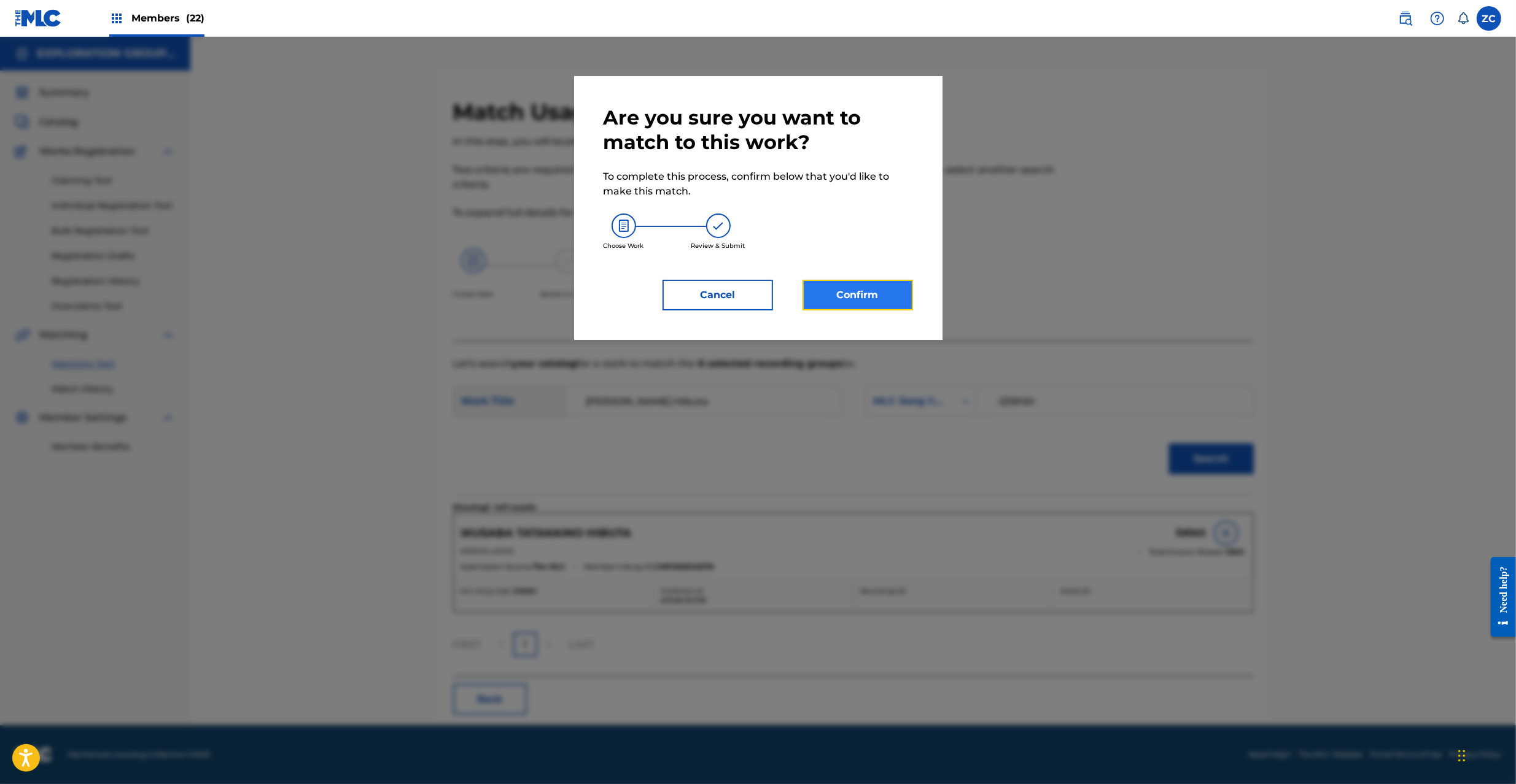
click at [884, 286] on button "Confirm" at bounding box center [857, 295] width 111 height 31
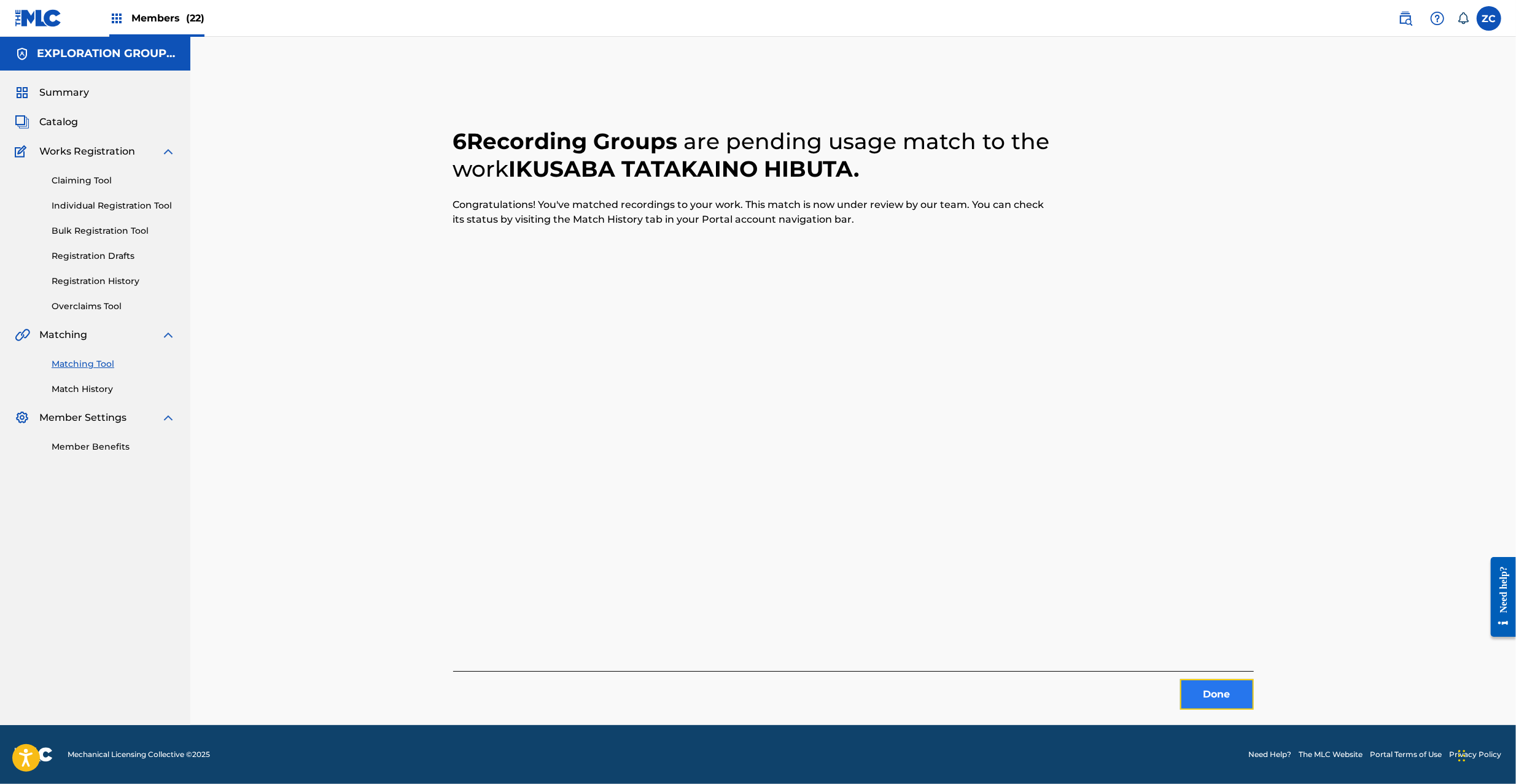
click at [1231, 696] on button "Done" at bounding box center [1217, 695] width 74 height 31
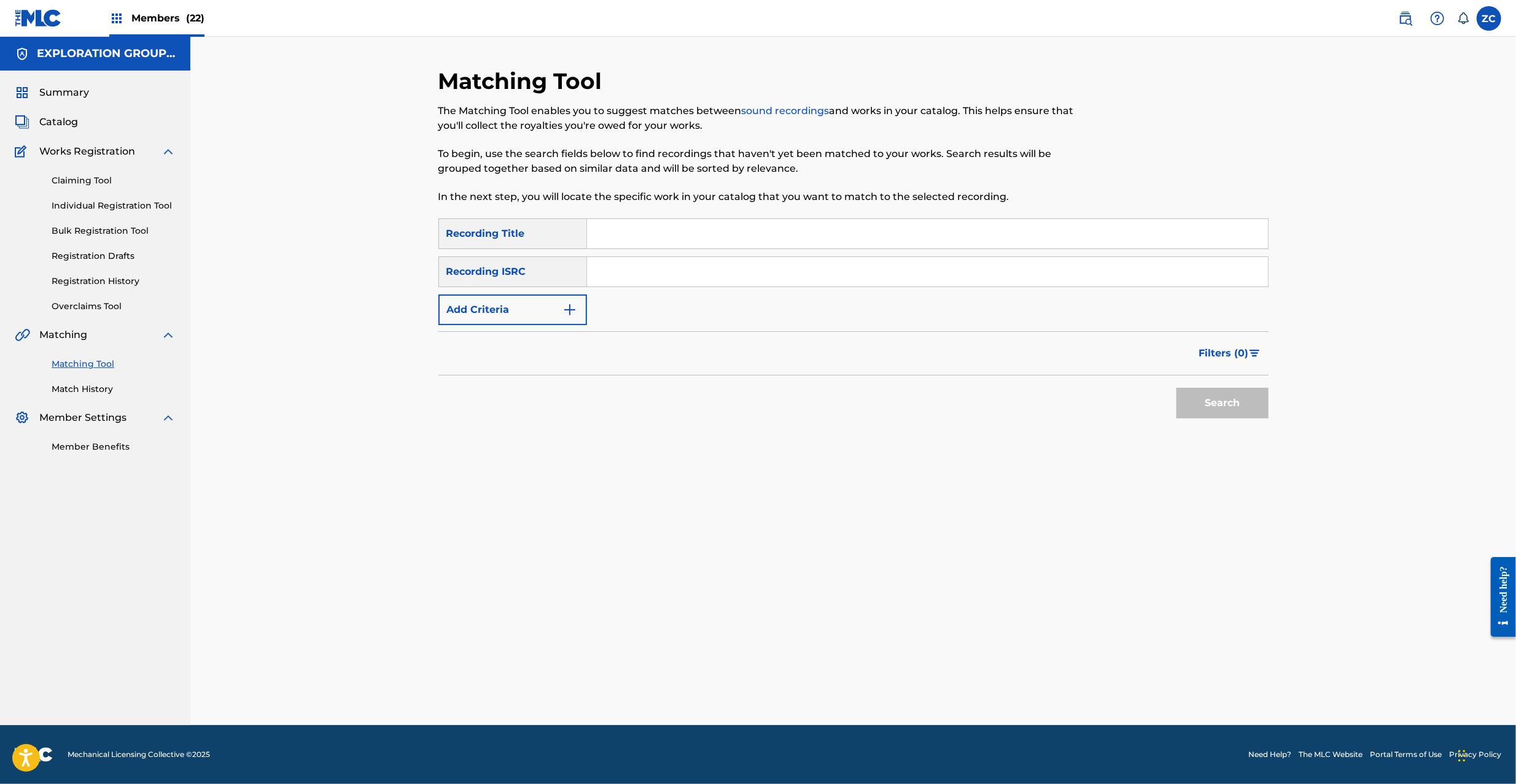
drag, startPoint x: 747, startPoint y: 276, endPoint x: 764, endPoint y: 280, distance: 17.5
click at [747, 276] on input "Search Form" at bounding box center [928, 272] width 681 height 30
paste input "JPK651300343"
click at [1249, 399] on button "Search" at bounding box center [1223, 404] width 92 height 31
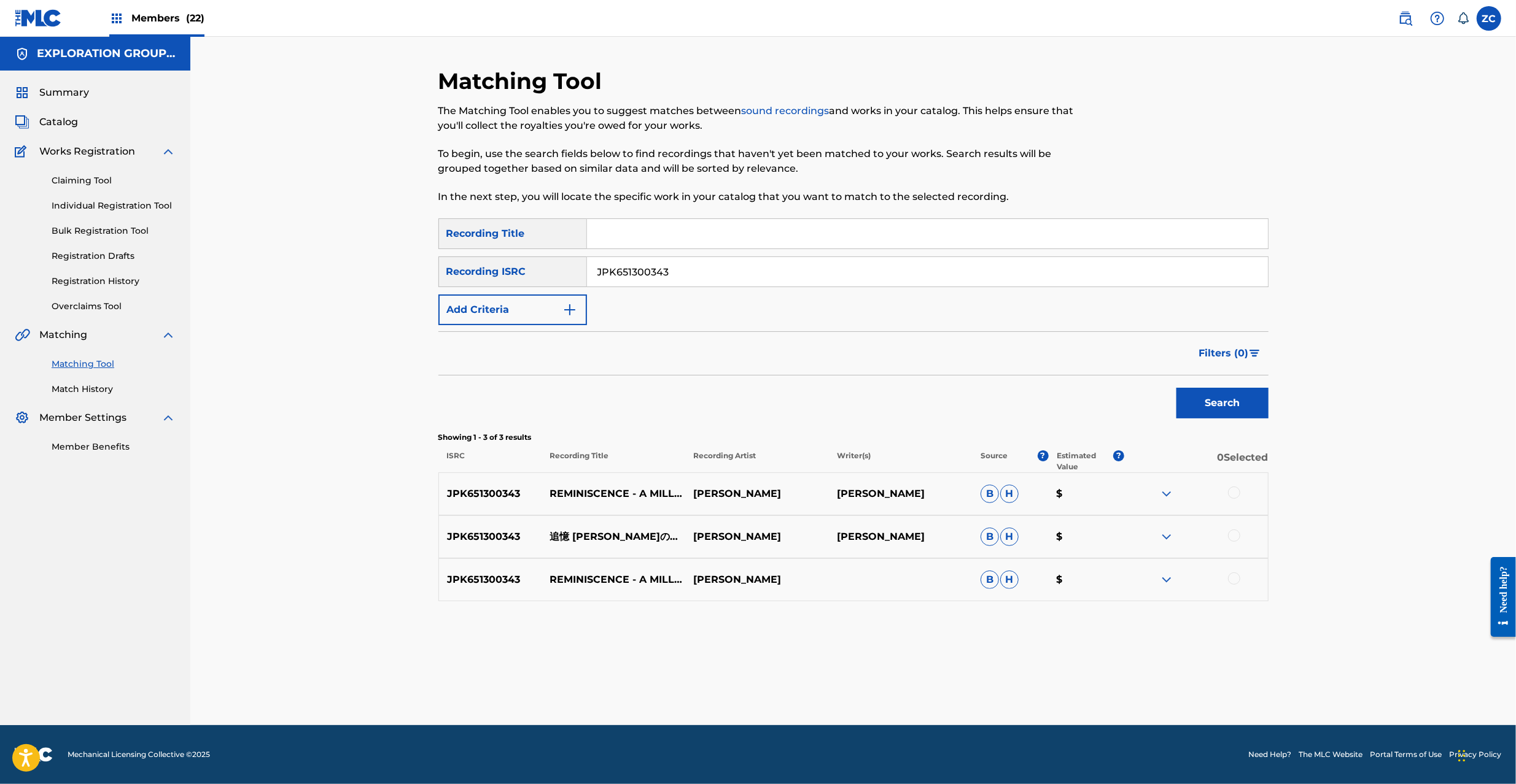
click at [1234, 492] on div at bounding box center [1233, 493] width 12 height 12
click at [1236, 531] on div at bounding box center [1233, 535] width 12 height 12
click at [1233, 582] on div at bounding box center [1233, 578] width 12 height 12
click at [694, 271] on input "JPK651300343" at bounding box center [928, 272] width 681 height 30
paste input "33"
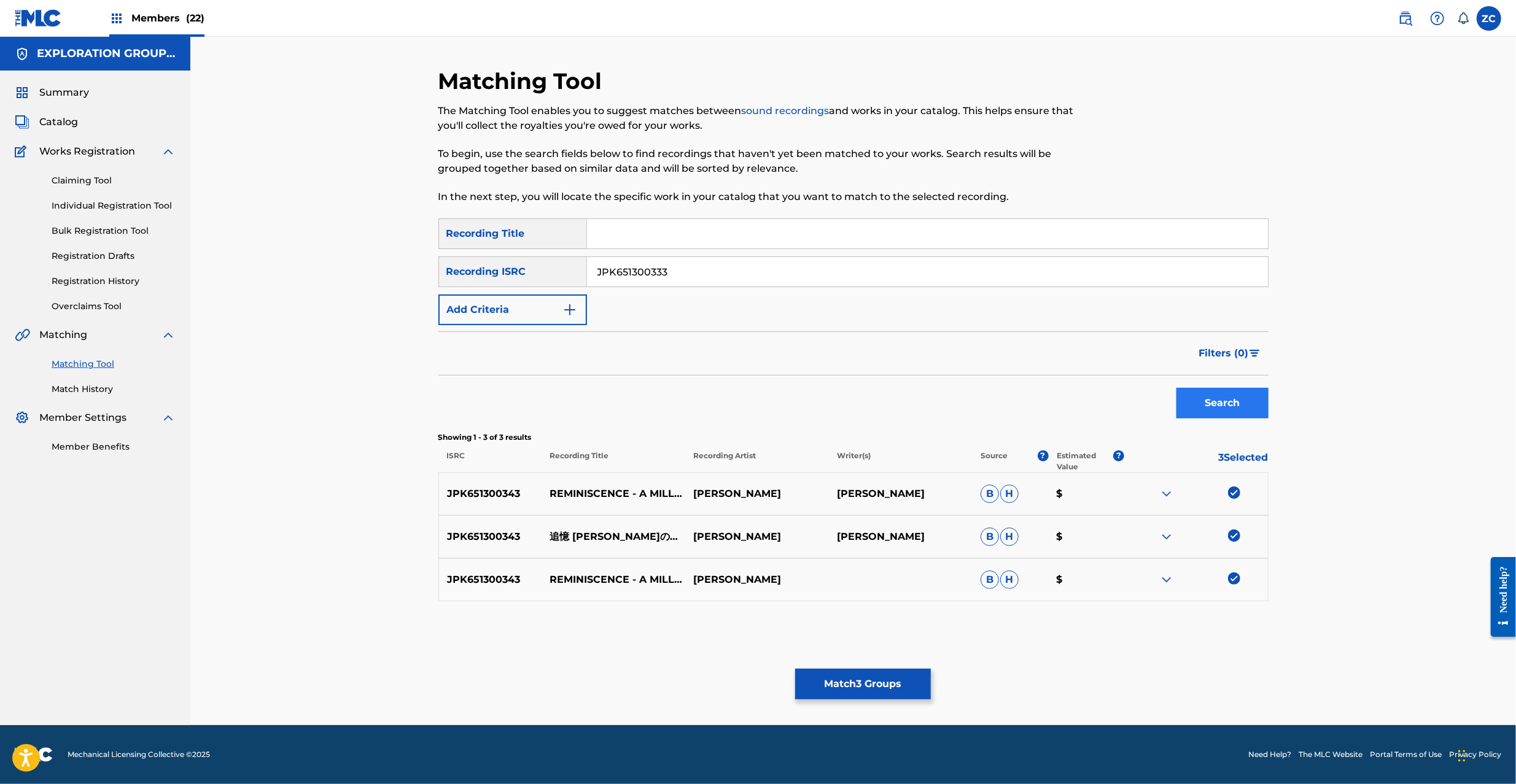
type input "JPK651300333"
click at [1240, 405] on button "Search" at bounding box center [1223, 404] width 92 height 31
click at [1236, 495] on div at bounding box center [1233, 493] width 12 height 12
click at [1234, 538] on div at bounding box center [1233, 535] width 12 height 12
click at [1233, 577] on div at bounding box center [1233, 578] width 12 height 12
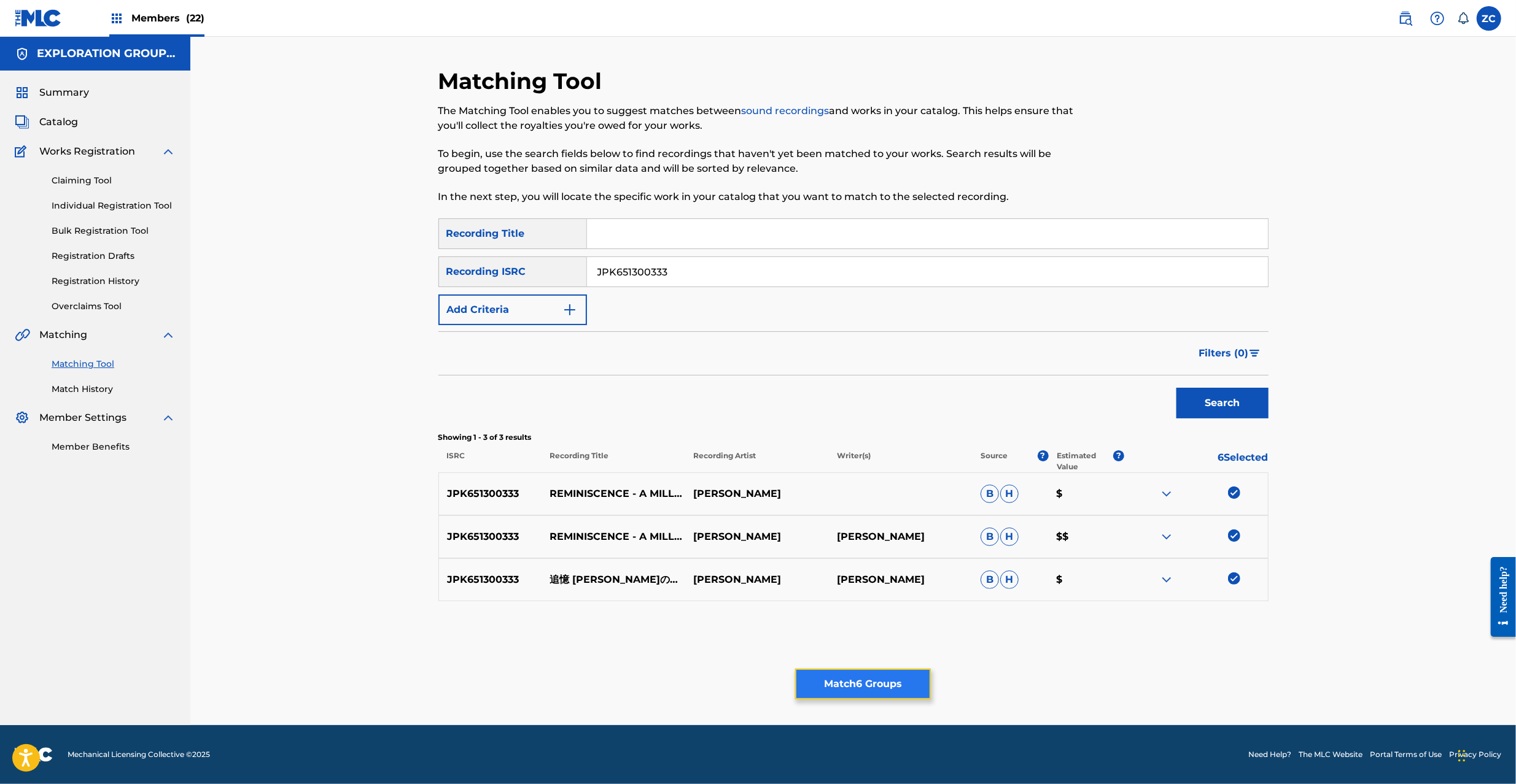
click at [860, 677] on button "Match 6 Groups" at bounding box center [862, 684] width 136 height 31
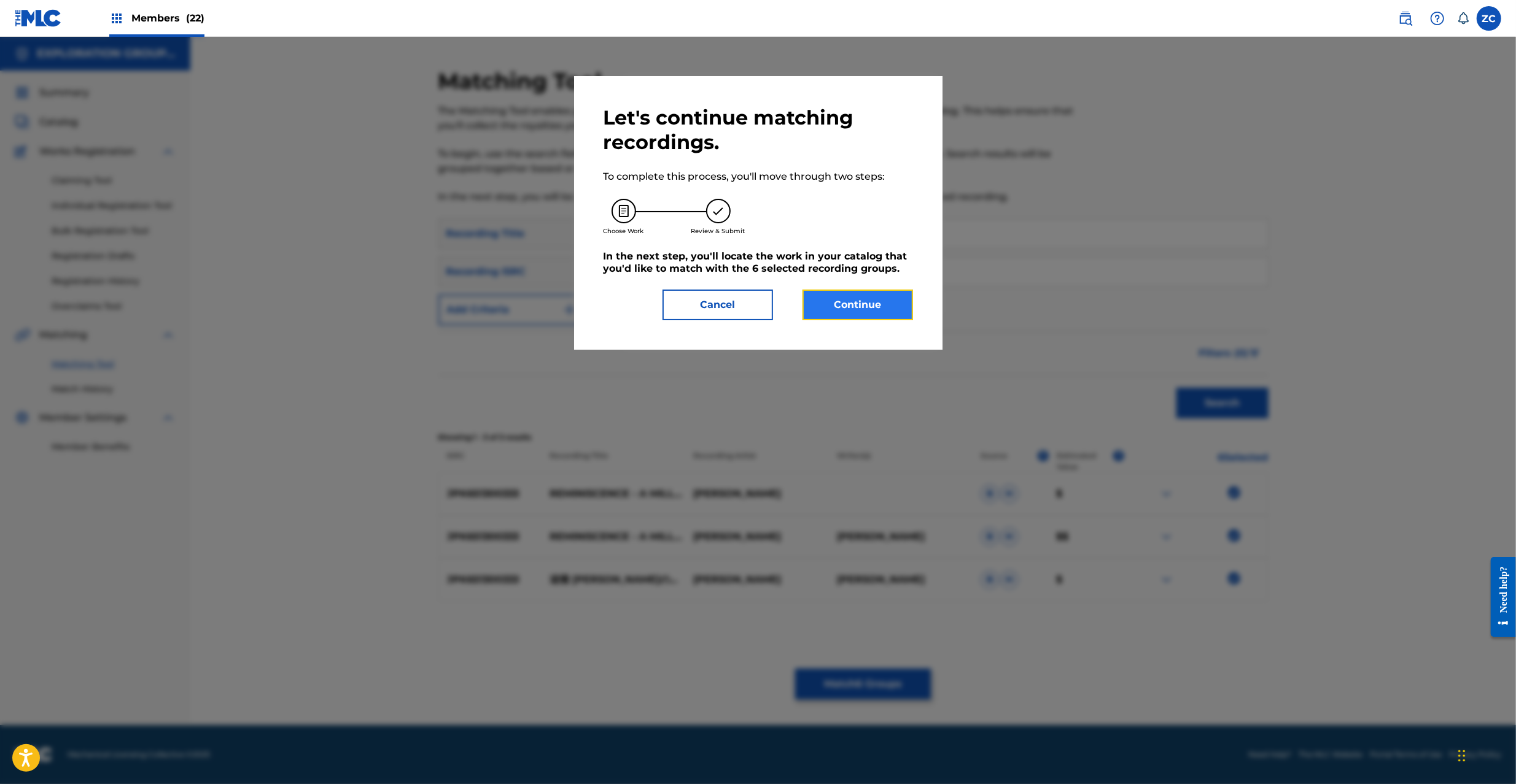
drag, startPoint x: 883, startPoint y: 307, endPoint x: 878, endPoint y: 312, distance: 7.1
click at [878, 312] on button "Continue" at bounding box center [857, 305] width 111 height 31
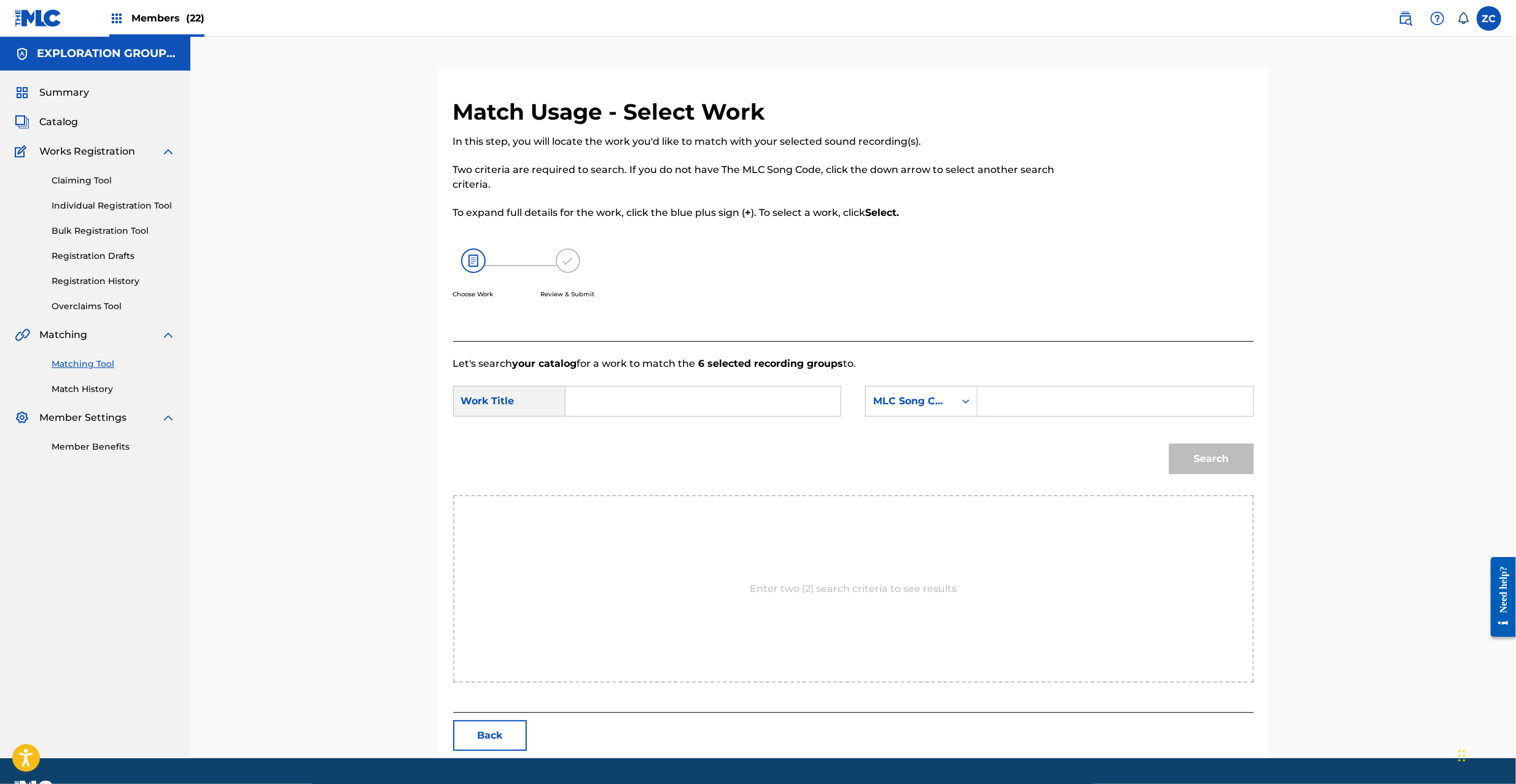
click at [784, 405] on input "Search Form" at bounding box center [703, 401] width 254 height 30
paste input "Tsuioku Sennenno Kodoku T481CH"
click at [764, 391] on input "Tsuioku Sennenno Kodoku T481CH" at bounding box center [703, 401] width 254 height 30
click at [764, 393] on input "Tsuioku Sennenno Kodoku T481CH" at bounding box center [703, 401] width 254 height 30
click at [750, 399] on input "Tsuioku Sennenno Kodoku T481CH" at bounding box center [703, 401] width 254 height 30
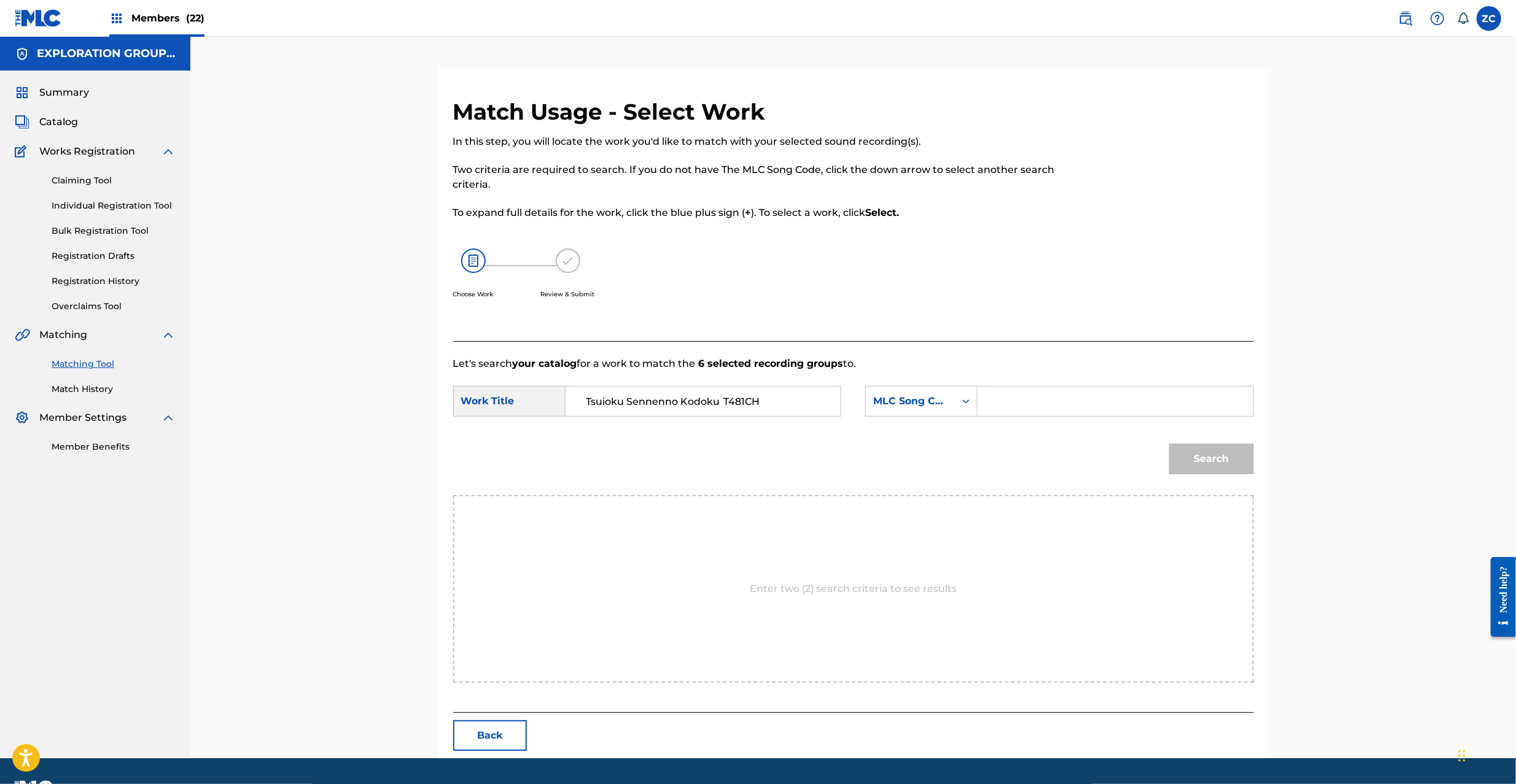
click at [747, 399] on input "Tsuioku Sennenno Kodoku T481CH" at bounding box center [703, 401] width 254 height 30
click at [758, 403] on input "Tsuioku Sennenno Kodoku T481CH" at bounding box center [703, 401] width 254 height 30
type input "Tsuioku Sennenno Kodoku"
drag, startPoint x: 993, startPoint y: 402, endPoint x: 1000, endPoint y: 404, distance: 7.3
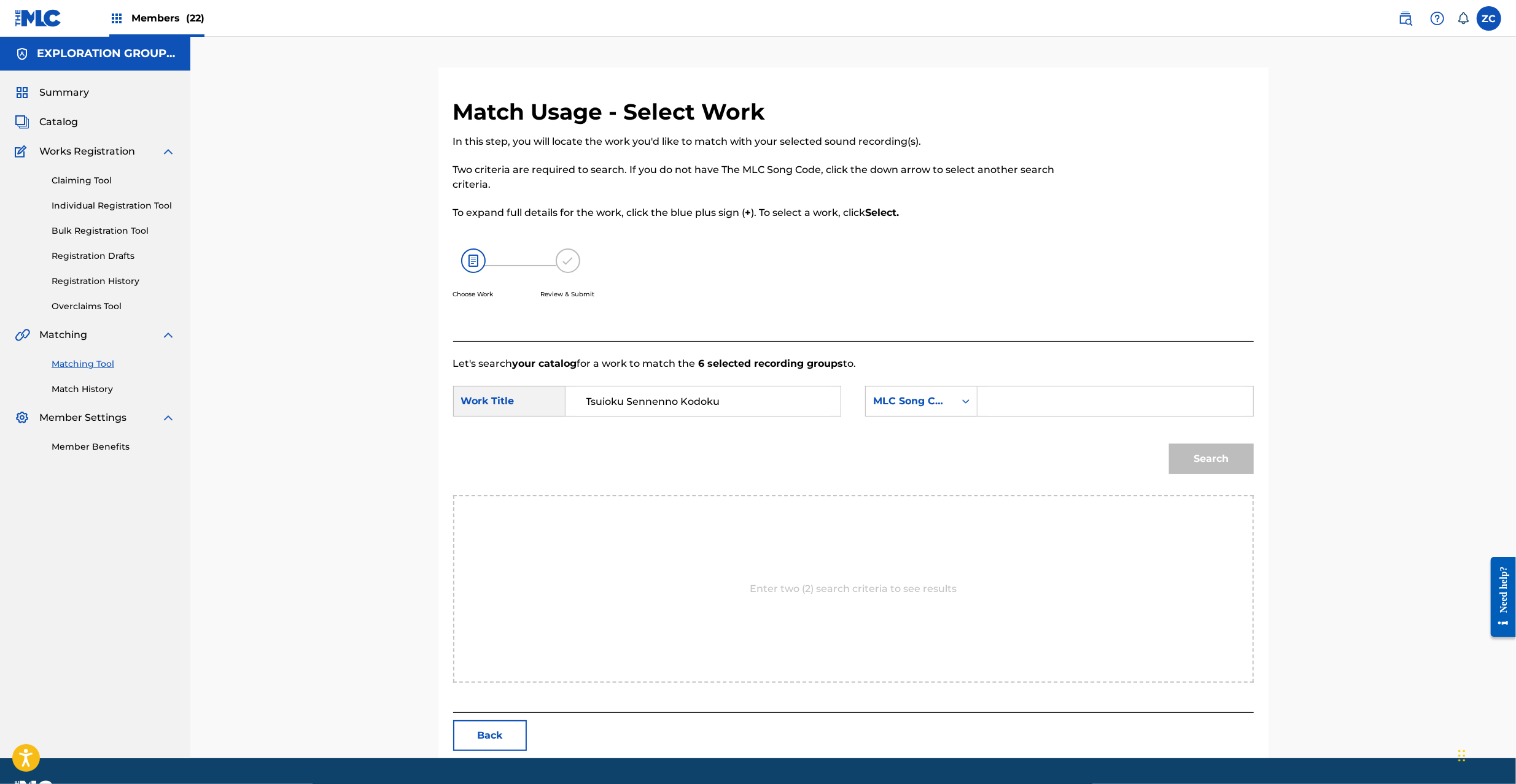
click at [993, 402] on input "Search Form" at bounding box center [1115, 401] width 254 height 30
paste input "T481CH"
type input "T481CH"
click at [1213, 461] on button "Search" at bounding box center [1211, 459] width 85 height 31
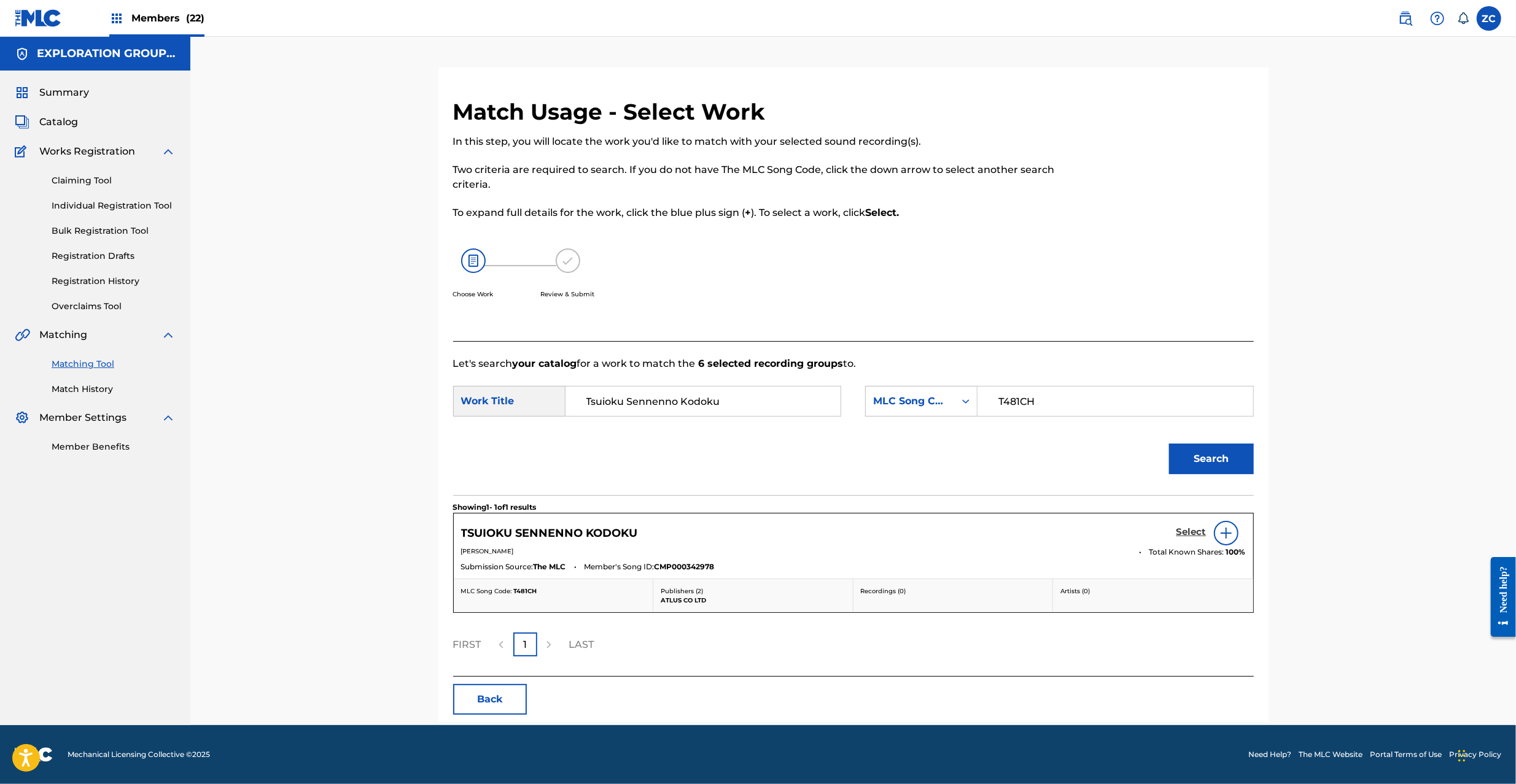
click at [1186, 536] on h5 "Select" at bounding box center [1191, 532] width 30 height 12
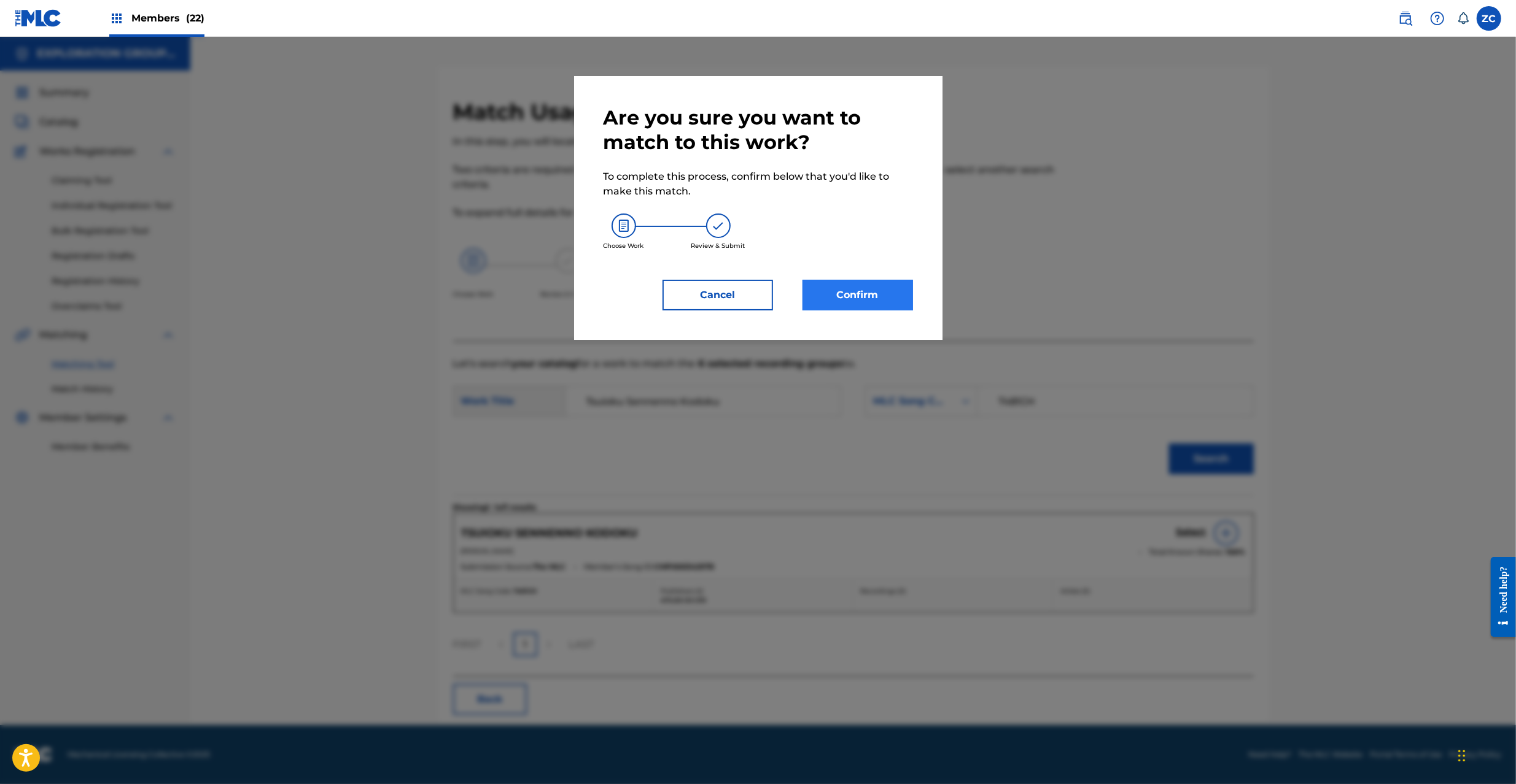
drag, startPoint x: 843, startPoint y: 275, endPoint x: 863, endPoint y: 298, distance: 30.5
click at [843, 278] on div "Are you sure you want to match to this work? To complete this process, confirm …" at bounding box center [758, 208] width 310 height 205
click at [863, 298] on button "Confirm" at bounding box center [857, 295] width 111 height 31
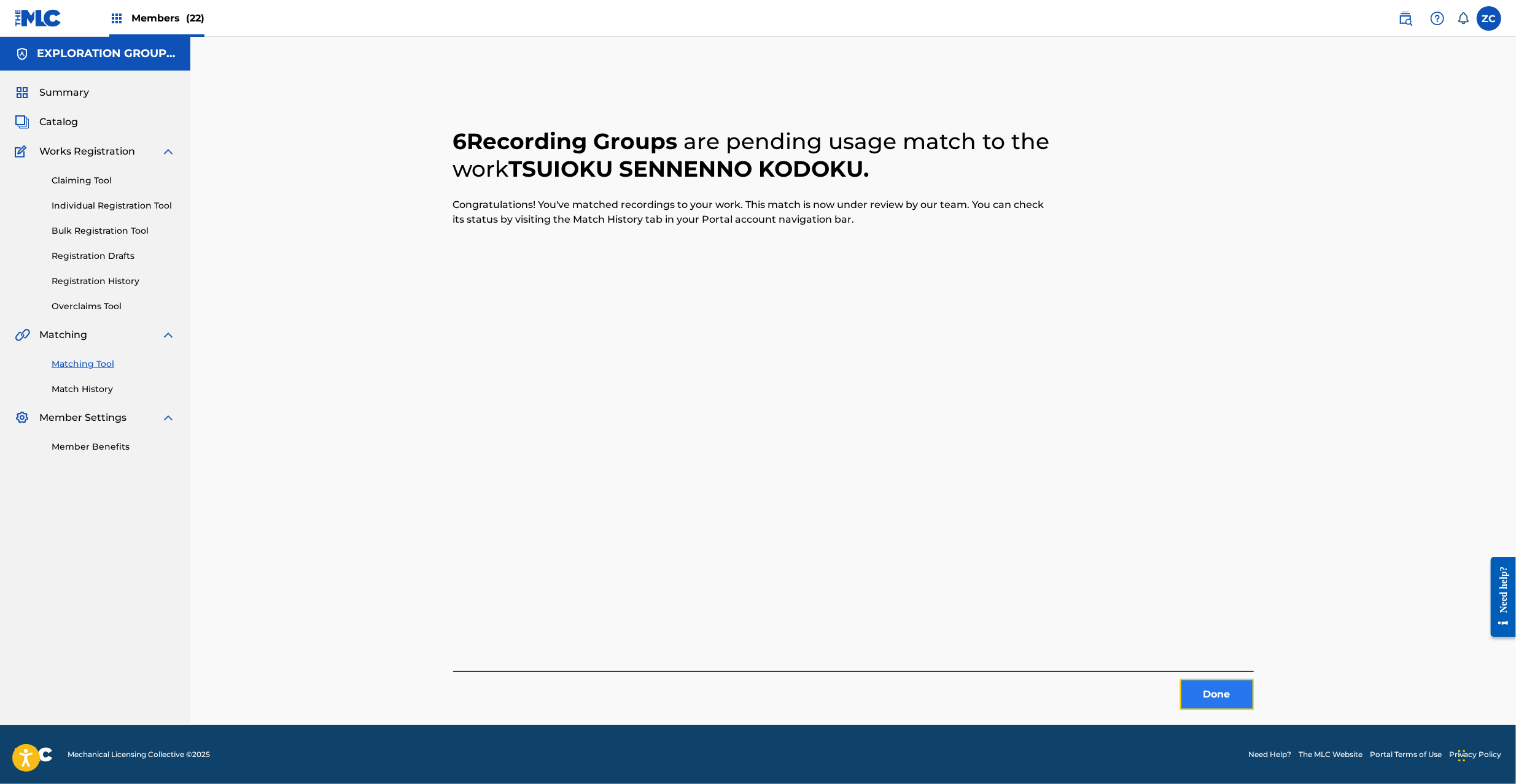
click at [1205, 700] on button "Done" at bounding box center [1217, 695] width 74 height 31
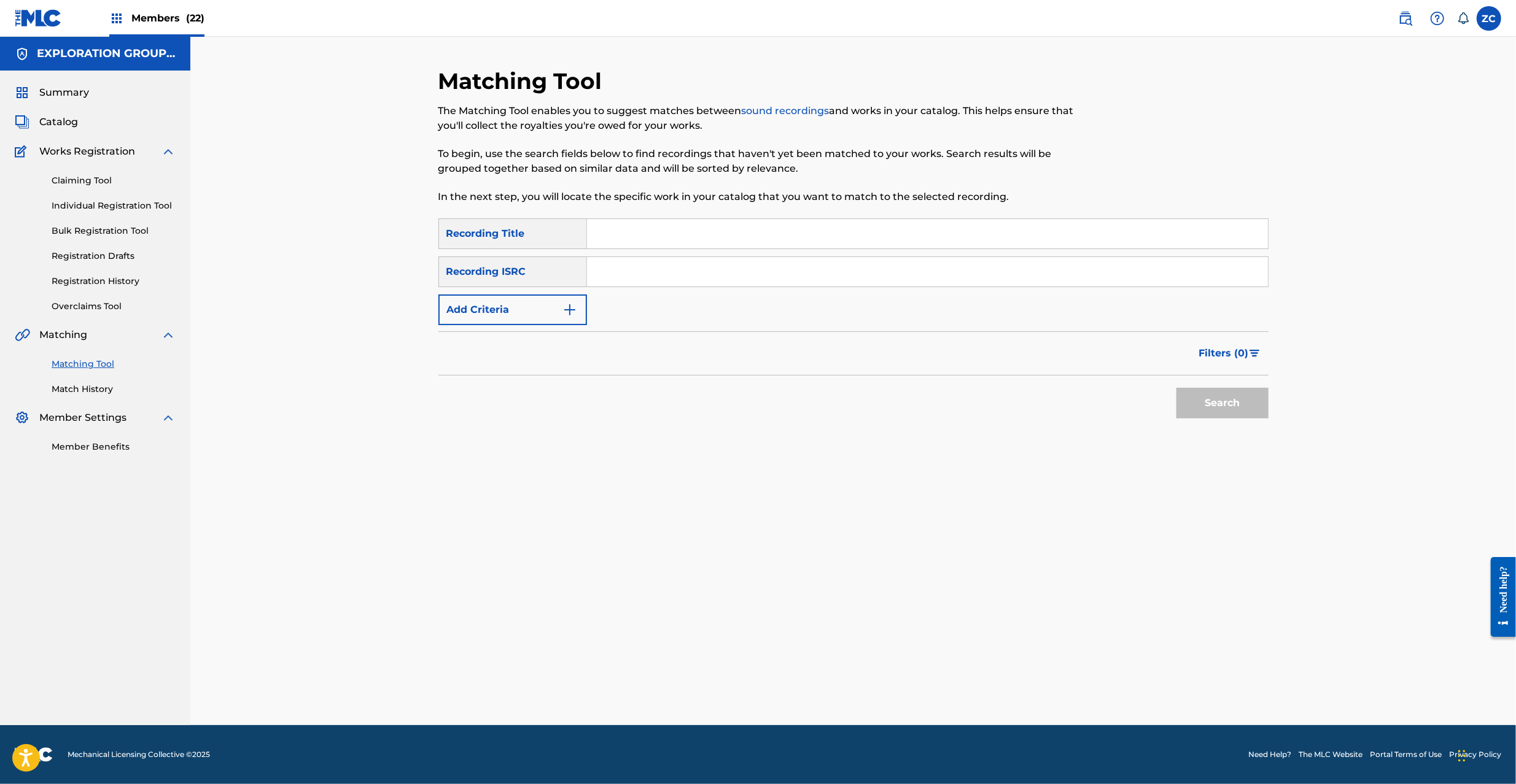
drag, startPoint x: 783, startPoint y: 270, endPoint x: 793, endPoint y: 276, distance: 11.7
click at [783, 270] on input "Search Form" at bounding box center [928, 272] width 681 height 30
paste input "JPK651300344"
click at [1236, 398] on button "Search" at bounding box center [1223, 404] width 92 height 31
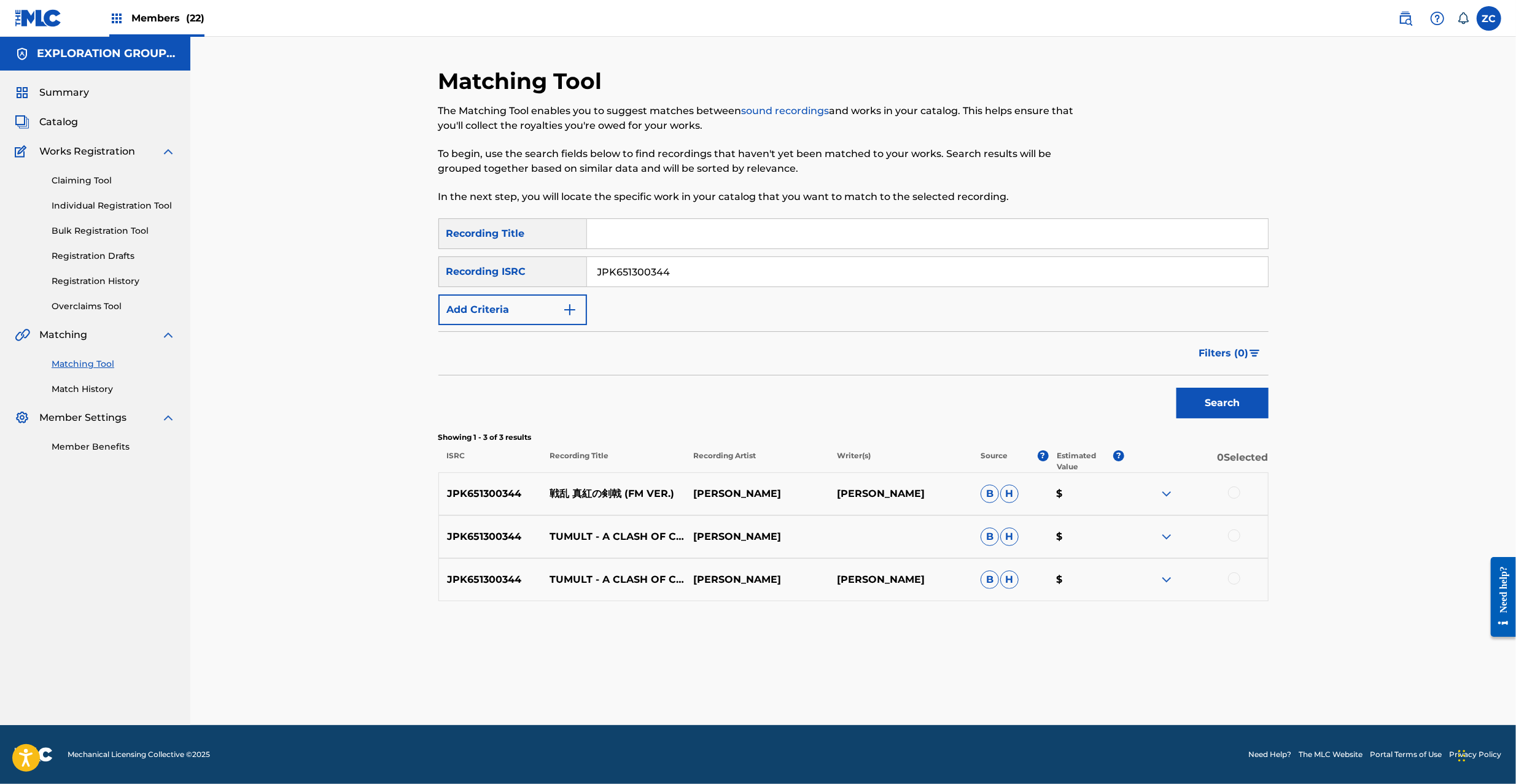
click at [1233, 494] on div at bounding box center [1233, 493] width 12 height 12
click at [1236, 536] on div at bounding box center [1233, 535] width 12 height 12
click at [1233, 577] on div at bounding box center [1233, 578] width 12 height 12
click at [679, 275] on input "JPK651300344" at bounding box center [928, 272] width 681 height 30
paste input "34"
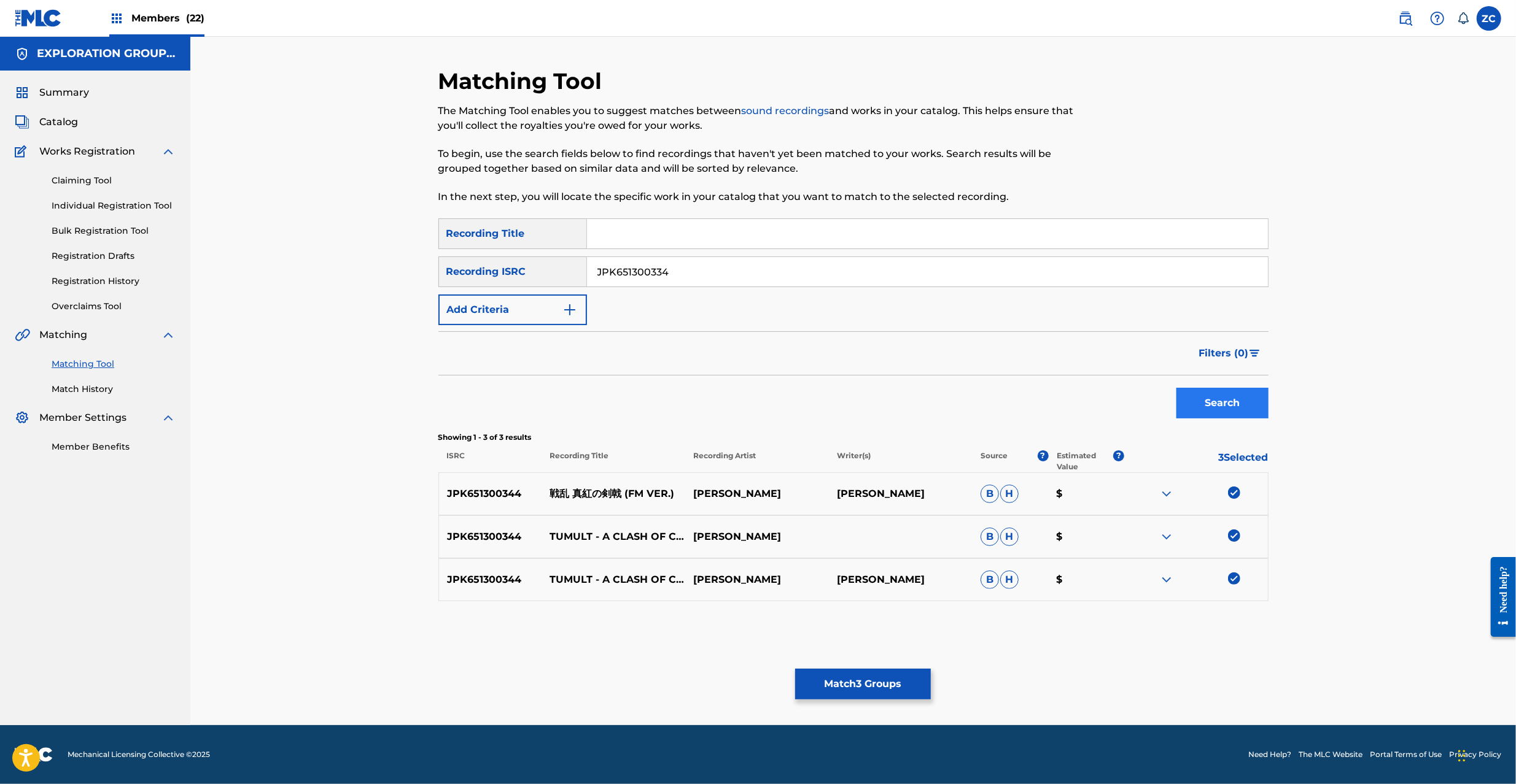
type input "JPK651300334"
click at [1230, 408] on button "Search" at bounding box center [1223, 404] width 92 height 31
click at [1239, 491] on div at bounding box center [1233, 493] width 12 height 12
click at [1240, 536] on div at bounding box center [1196, 536] width 143 height 14
click at [1233, 536] on div at bounding box center [1233, 535] width 12 height 12
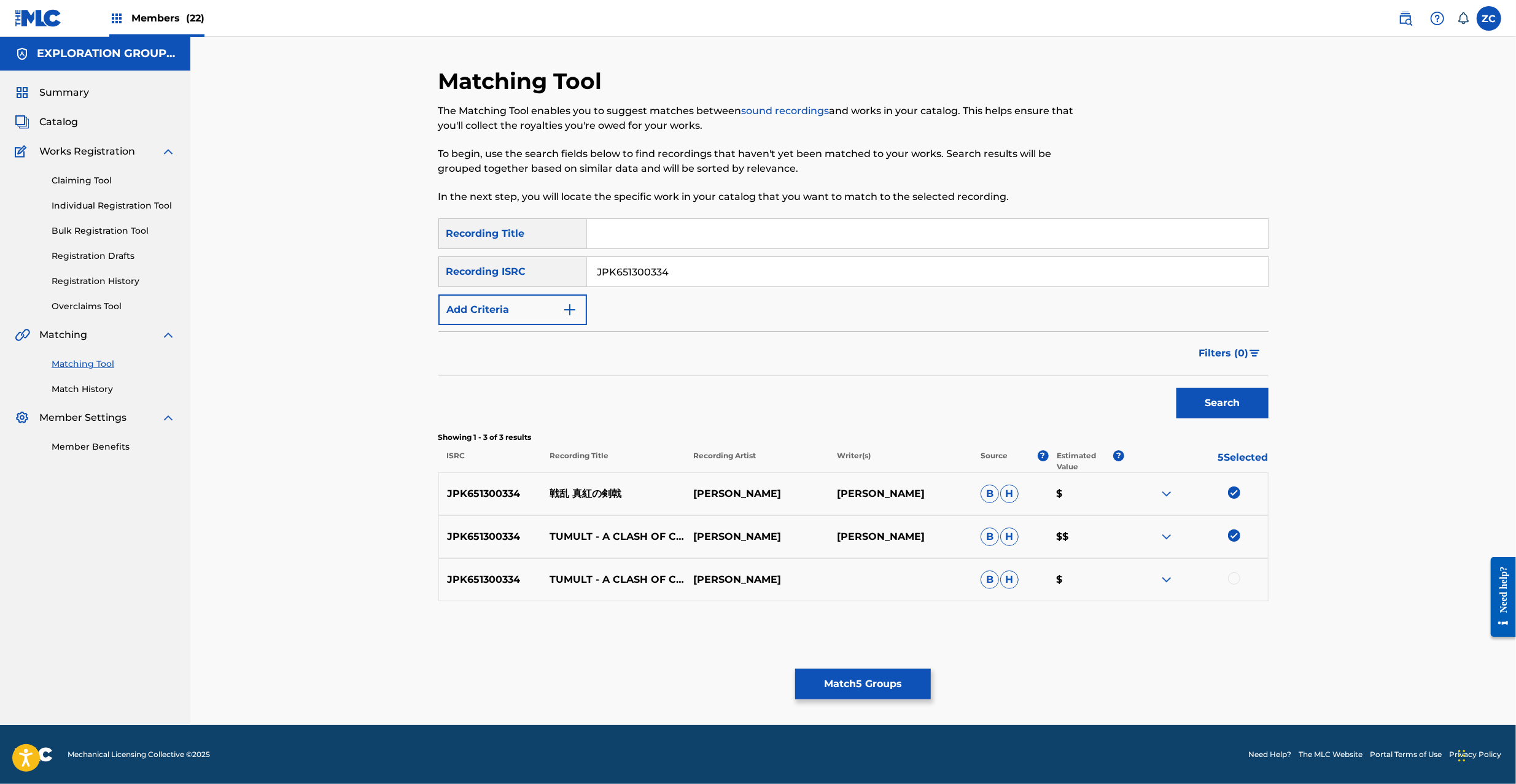
click at [1238, 580] on div at bounding box center [1233, 578] width 12 height 12
click at [894, 691] on button "Match 6 Groups" at bounding box center [862, 684] width 136 height 31
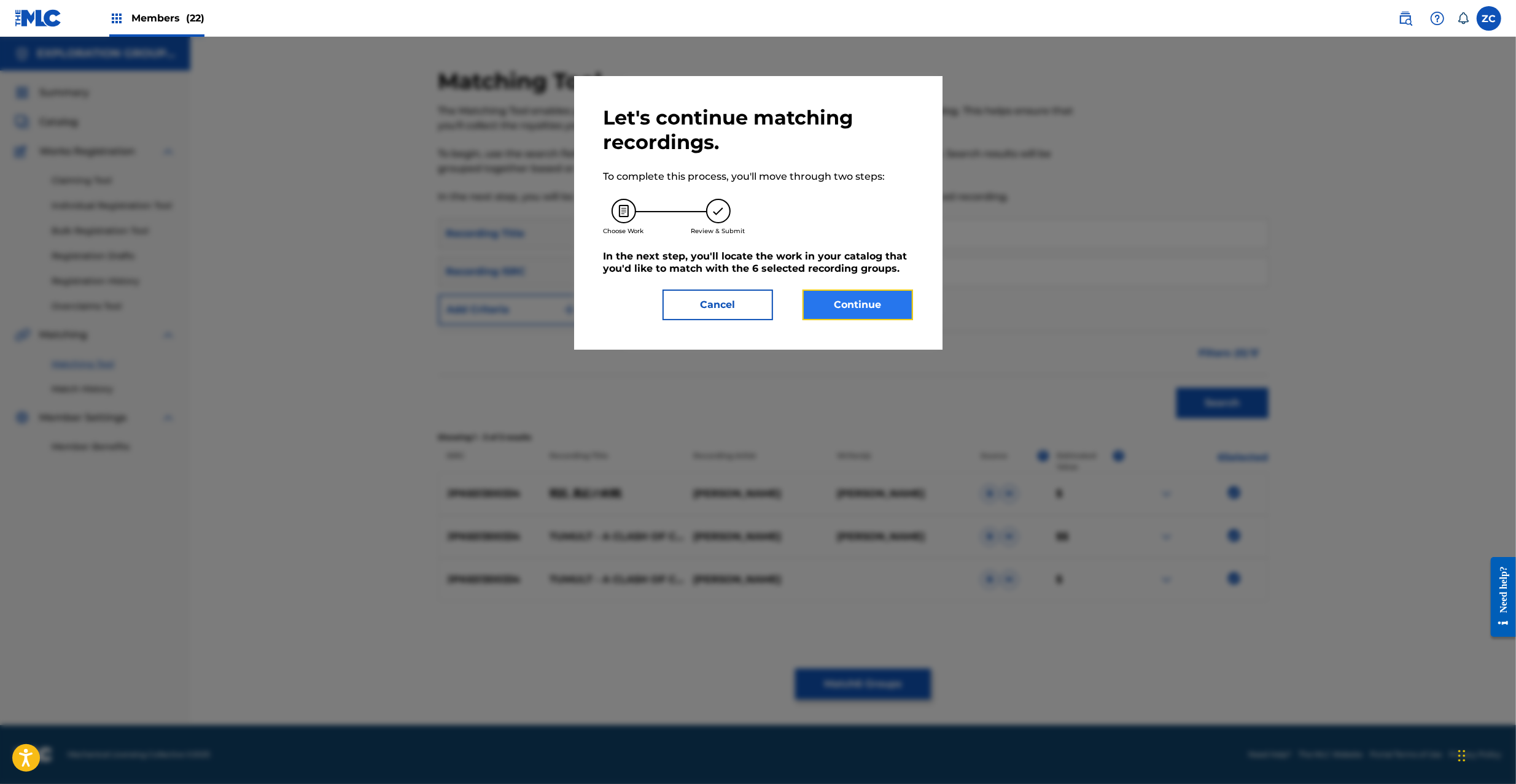
click at [866, 303] on button "Continue" at bounding box center [857, 305] width 111 height 31
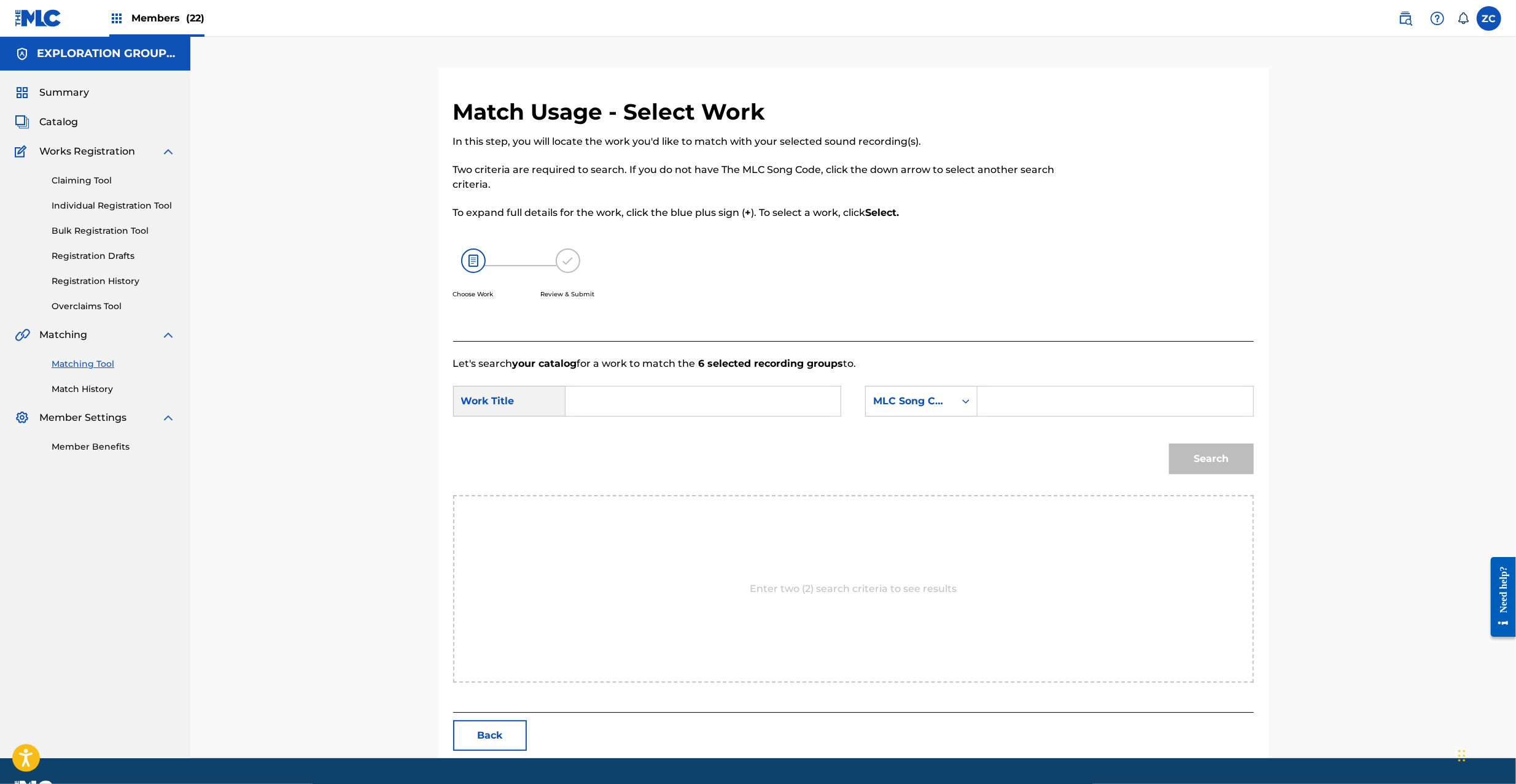
click at [735, 417] on div "SearchWithCriteriaf4e3643b-bb03-4e9e-84ac-d14278b74d4c Work Title SearchWithCri…" at bounding box center [853, 405] width 801 height 38
click at [737, 412] on input "Search Form" at bounding box center [703, 401] width 254 height 30
paste input "Senran [PERSON_NAME] S65USG"
click at [758, 404] on input "Senran [PERSON_NAME] S65USG" at bounding box center [703, 401] width 254 height 30
drag, startPoint x: 758, startPoint y: 404, endPoint x: 780, endPoint y: 404, distance: 22.0
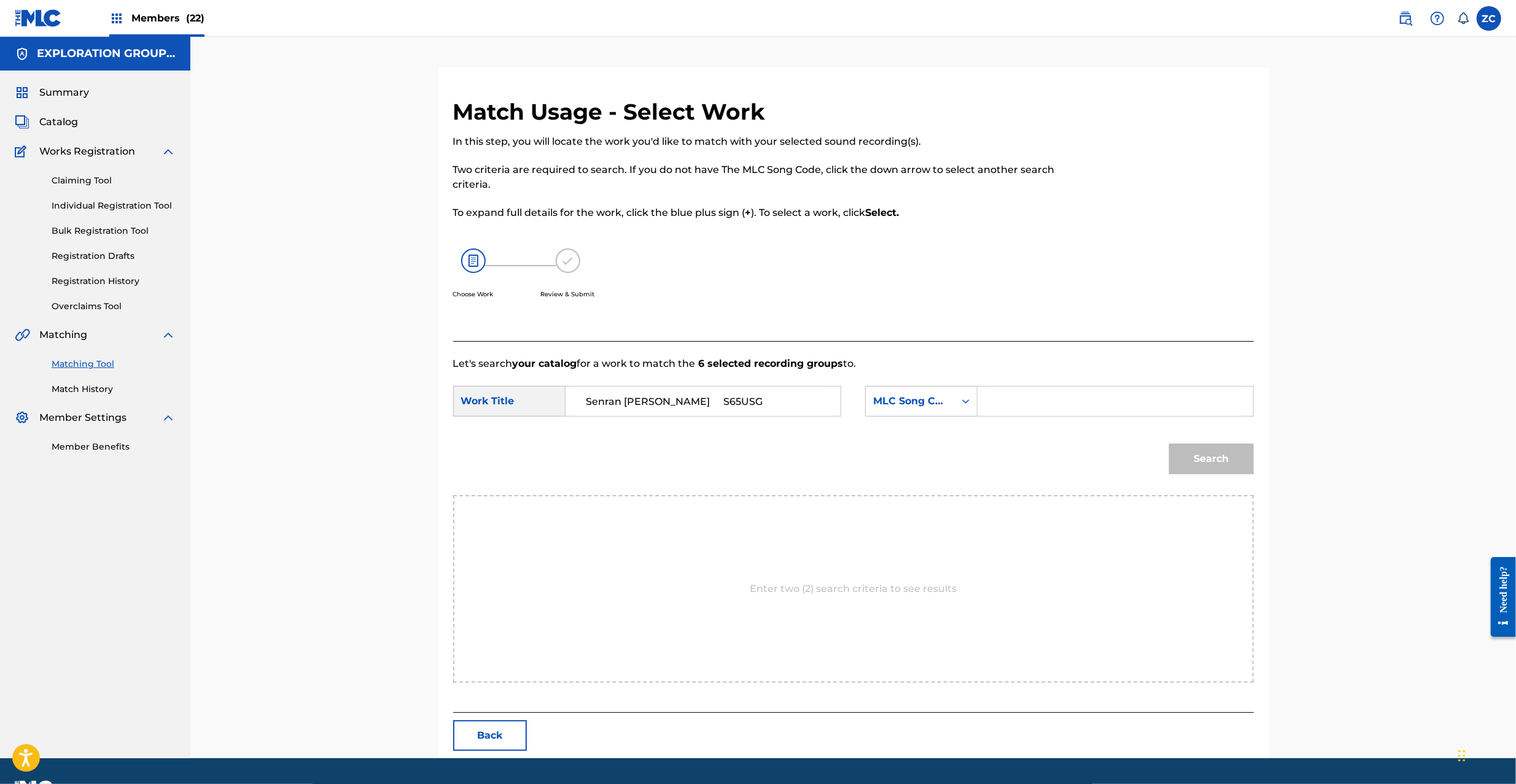
click at [759, 404] on input "Senran [PERSON_NAME] S65USG" at bounding box center [703, 401] width 254 height 30
type input "[PERSON_NAME]"
click at [1064, 402] on input "Search Form" at bounding box center [1115, 401] width 254 height 30
paste input "S65USG"
type input "S65USG"
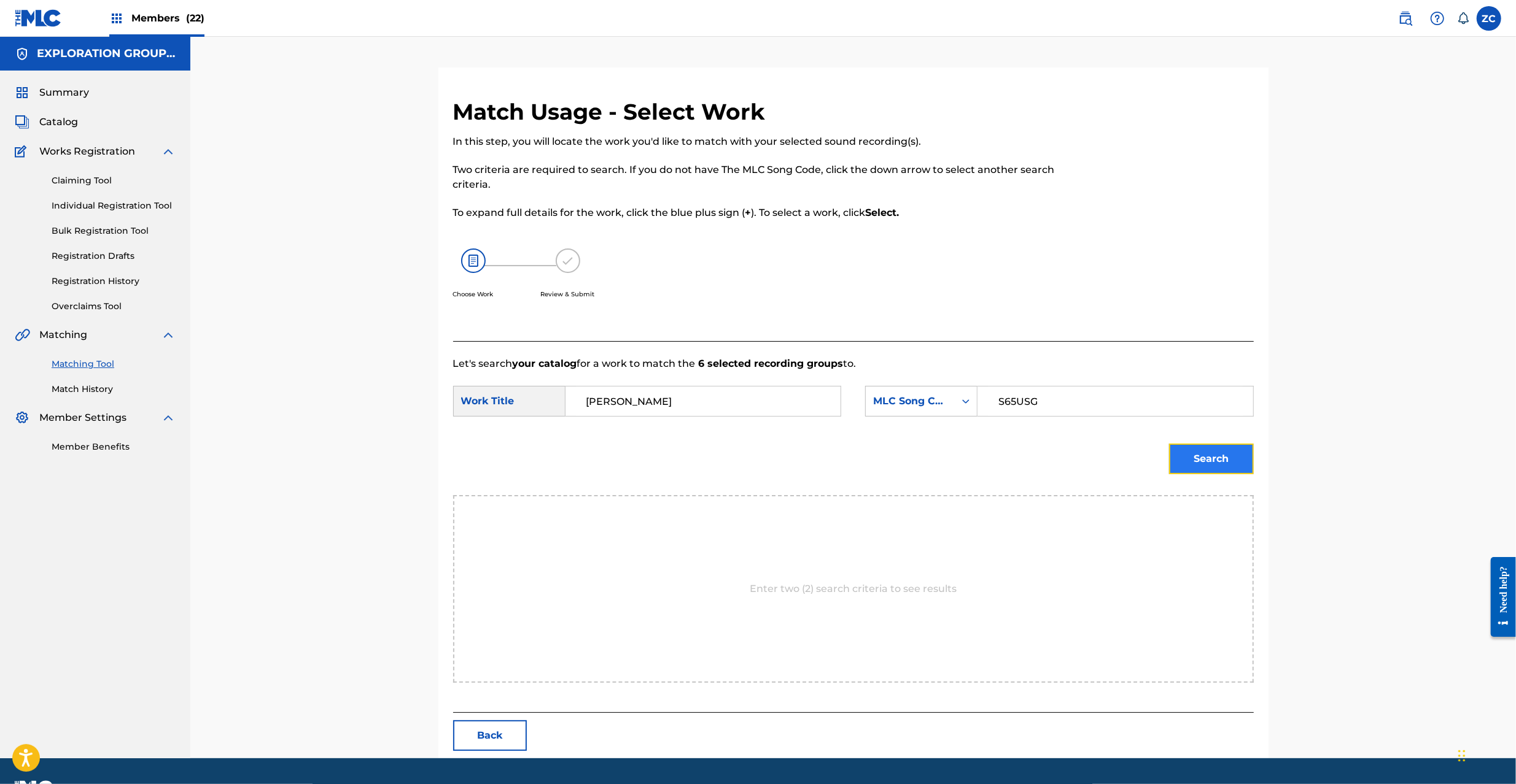
click at [1201, 448] on button "Search" at bounding box center [1211, 459] width 85 height 31
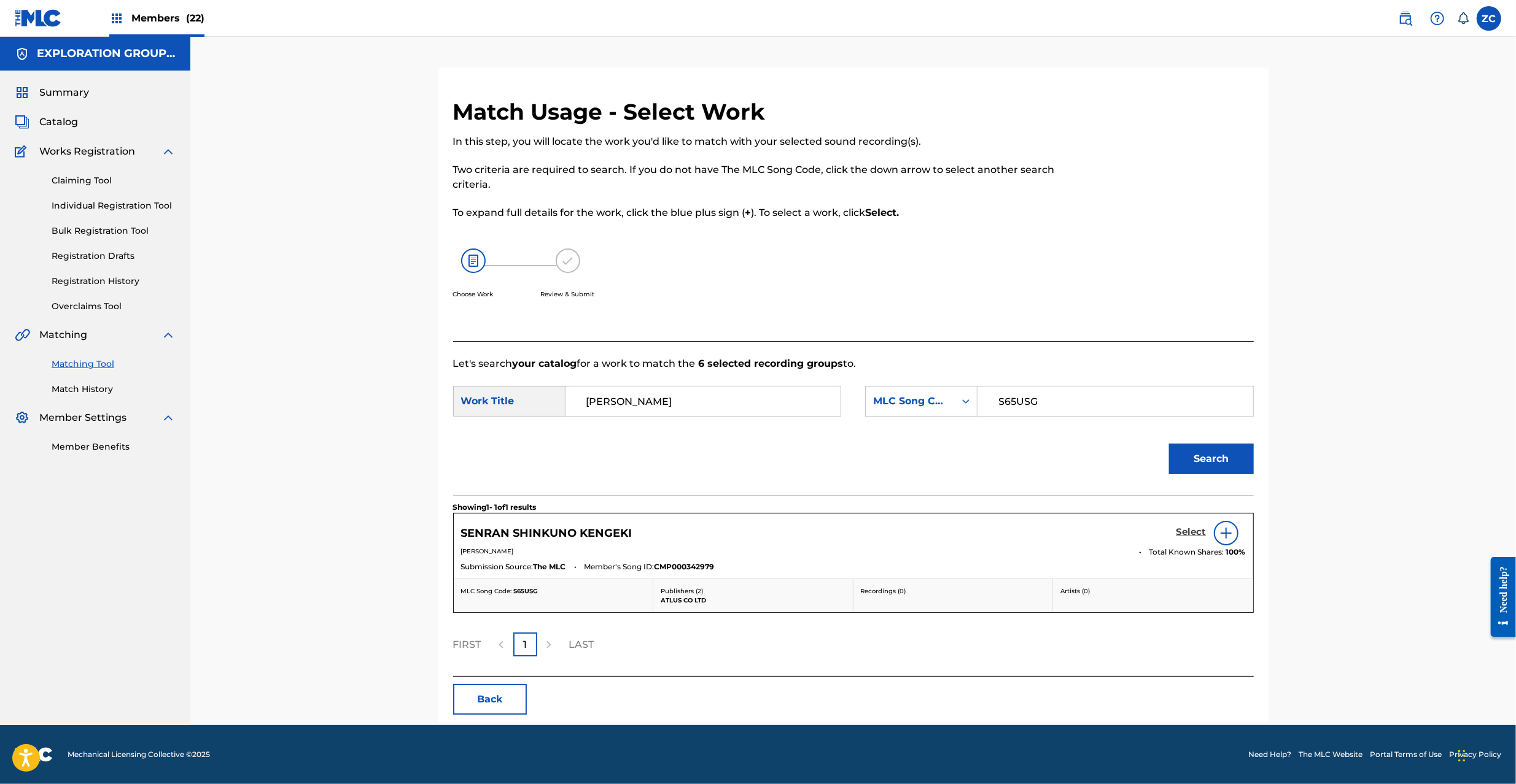
click at [1199, 531] on h5 "Select" at bounding box center [1191, 532] width 30 height 12
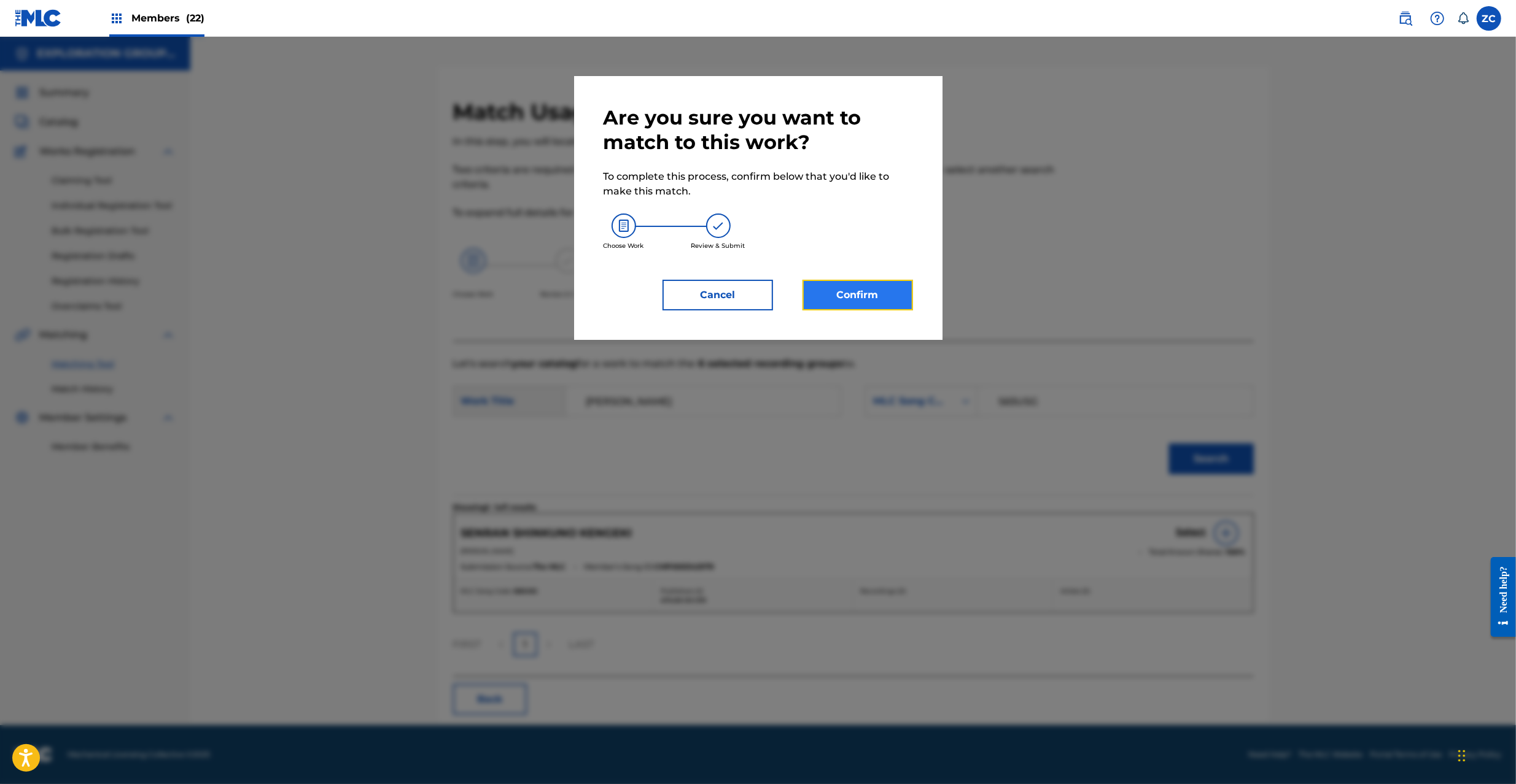
click at [869, 290] on button "Confirm" at bounding box center [857, 295] width 111 height 31
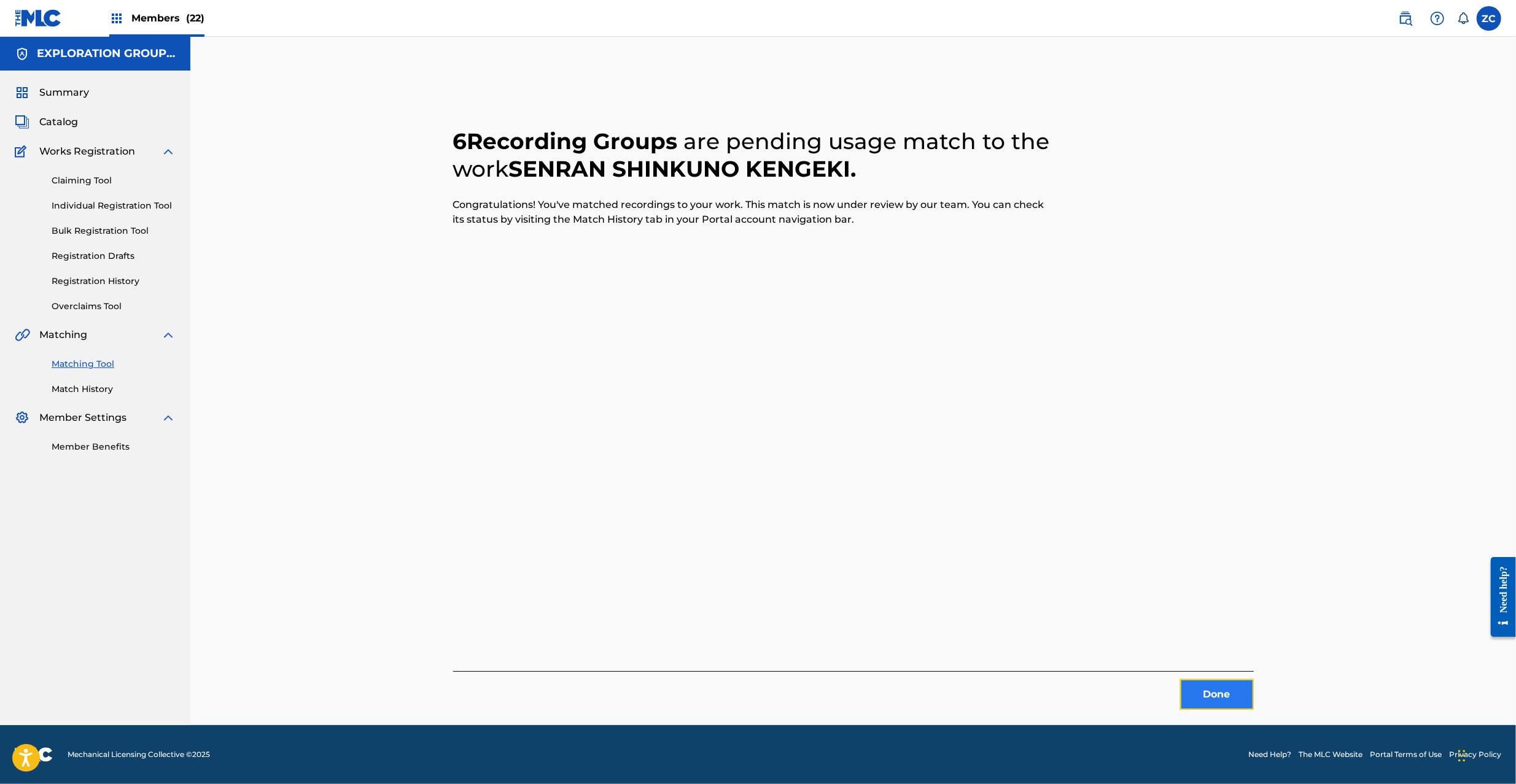
click at [1226, 700] on button "Done" at bounding box center [1217, 695] width 74 height 31
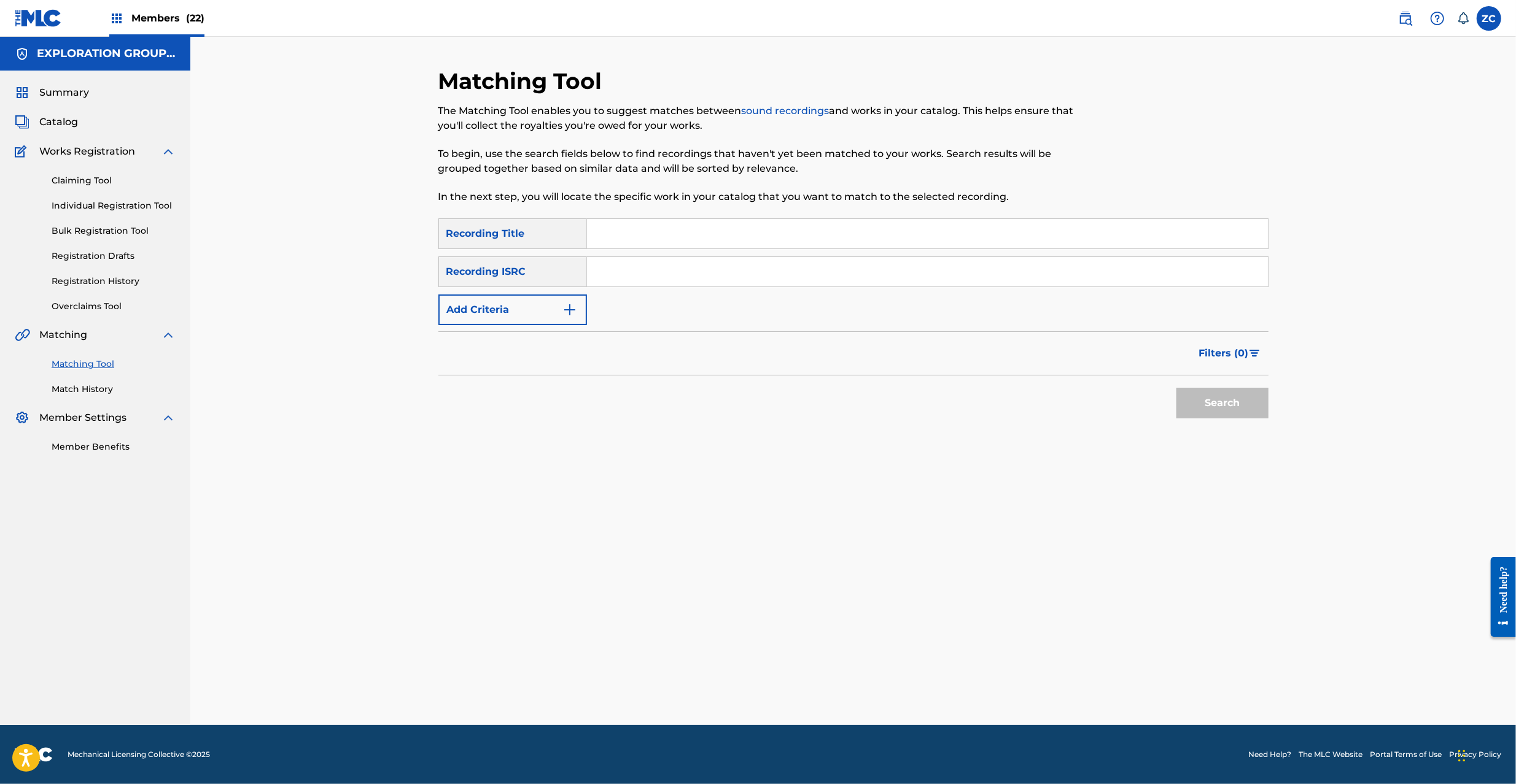
drag, startPoint x: 764, startPoint y: 274, endPoint x: 833, endPoint y: 310, distance: 77.8
click at [764, 274] on input "Search Form" at bounding box center [928, 272] width 681 height 30
paste input "JPK651300345"
click at [1204, 405] on button "Search" at bounding box center [1223, 404] width 92 height 31
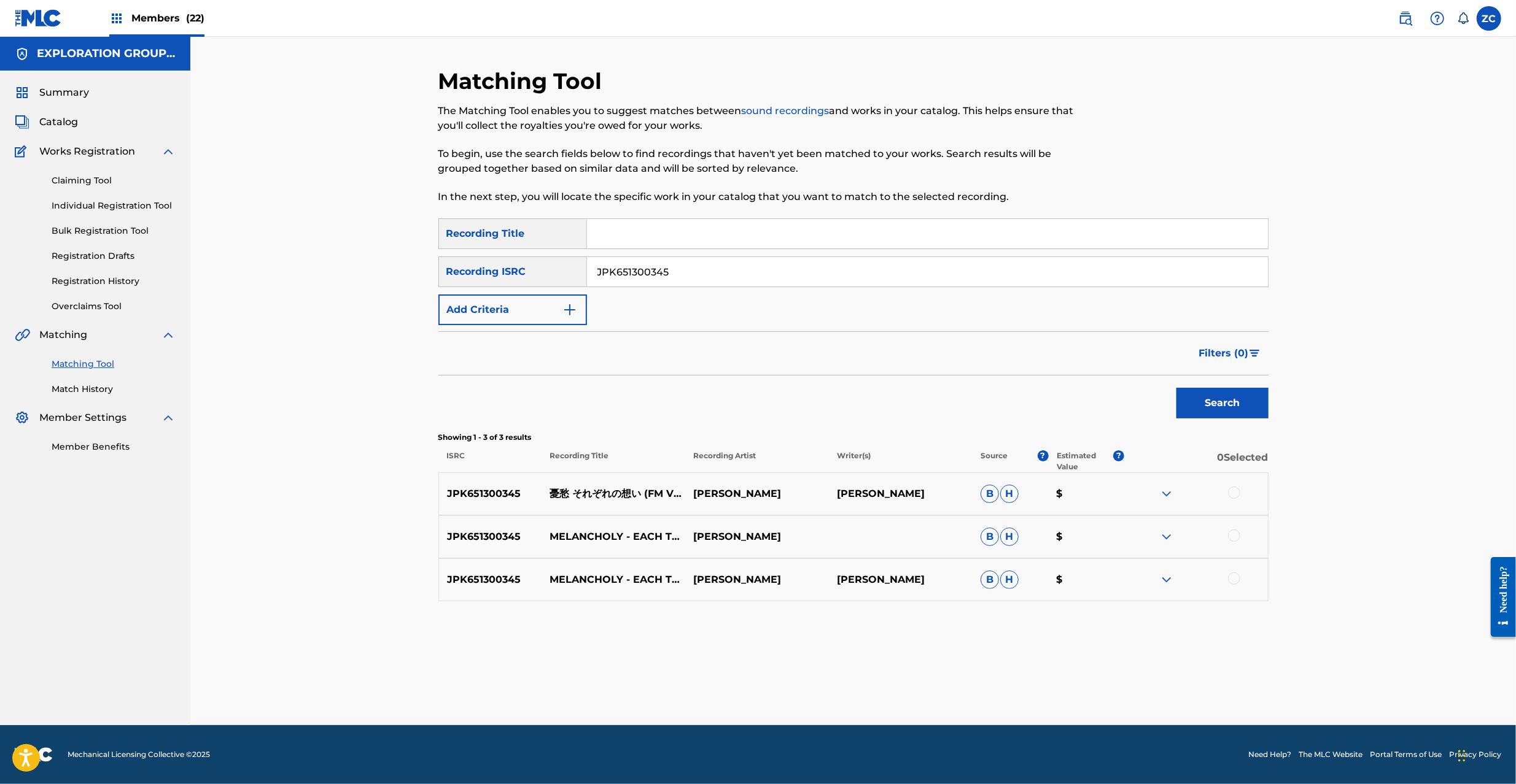
click at [1235, 492] on div at bounding box center [1233, 493] width 12 height 12
click at [1233, 536] on div at bounding box center [1233, 535] width 12 height 12
click at [1233, 583] on div at bounding box center [1233, 578] width 12 height 12
click at [801, 273] on input "JPK651300345" at bounding box center [928, 272] width 681 height 30
paste input "35"
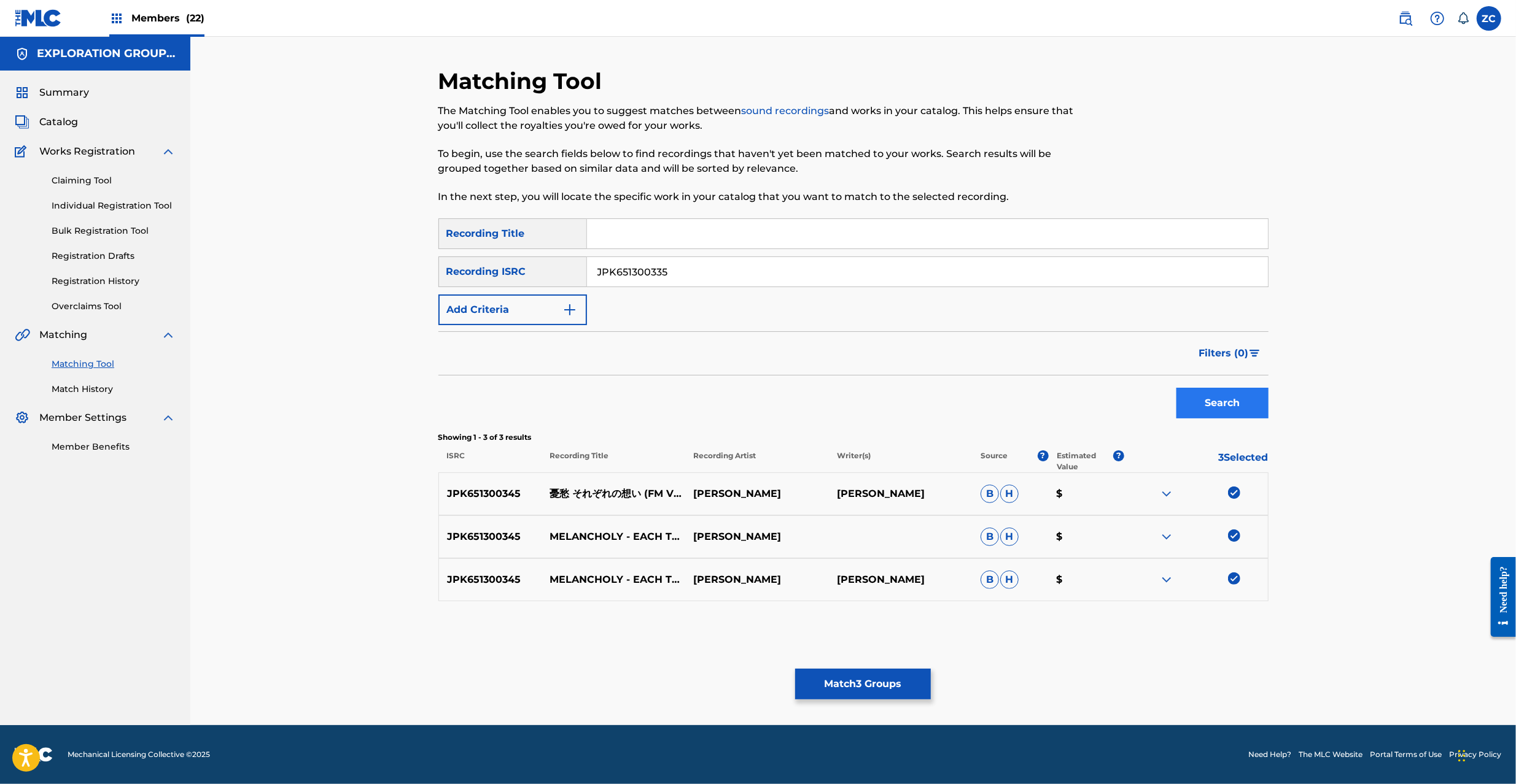
type input "JPK651300335"
click at [1224, 403] on button "Search" at bounding box center [1223, 404] width 92 height 31
click at [1231, 494] on div at bounding box center [1233, 493] width 12 height 12
click at [1235, 531] on div at bounding box center [1233, 535] width 12 height 12
click at [1236, 580] on div at bounding box center [1233, 578] width 12 height 12
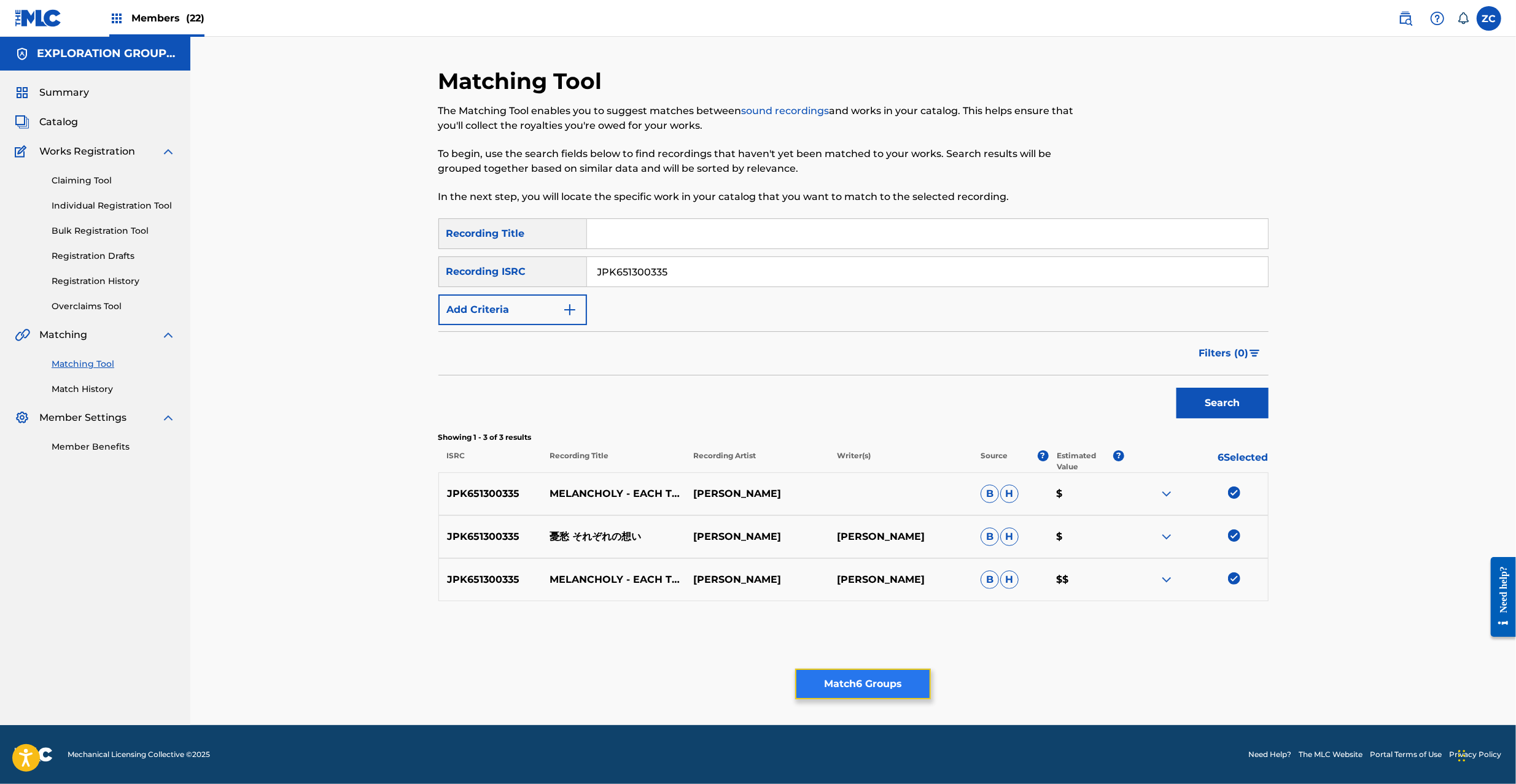
click at [850, 678] on button "Match 6 Groups" at bounding box center [862, 684] width 136 height 31
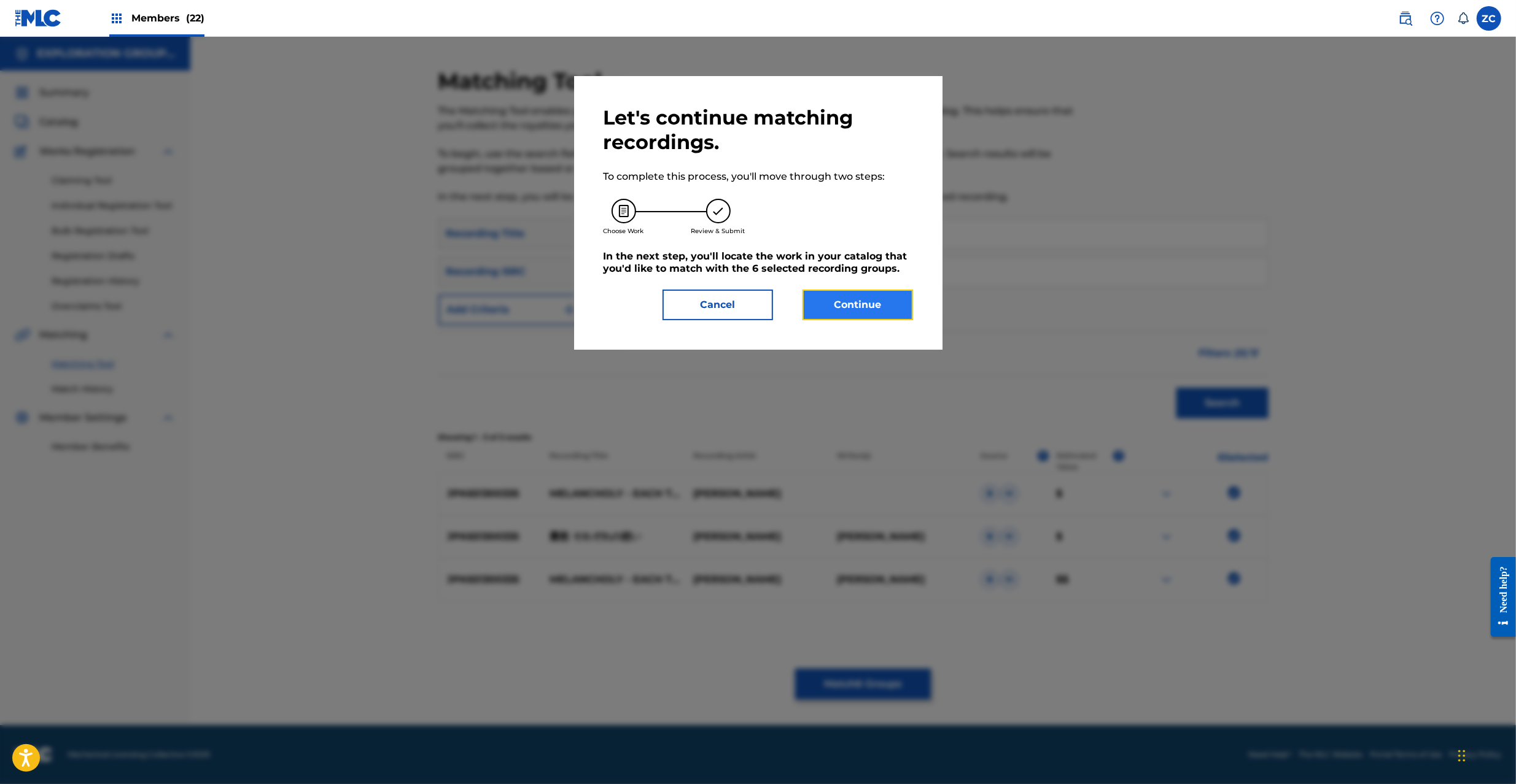
click at [850, 305] on button "Continue" at bounding box center [857, 305] width 111 height 31
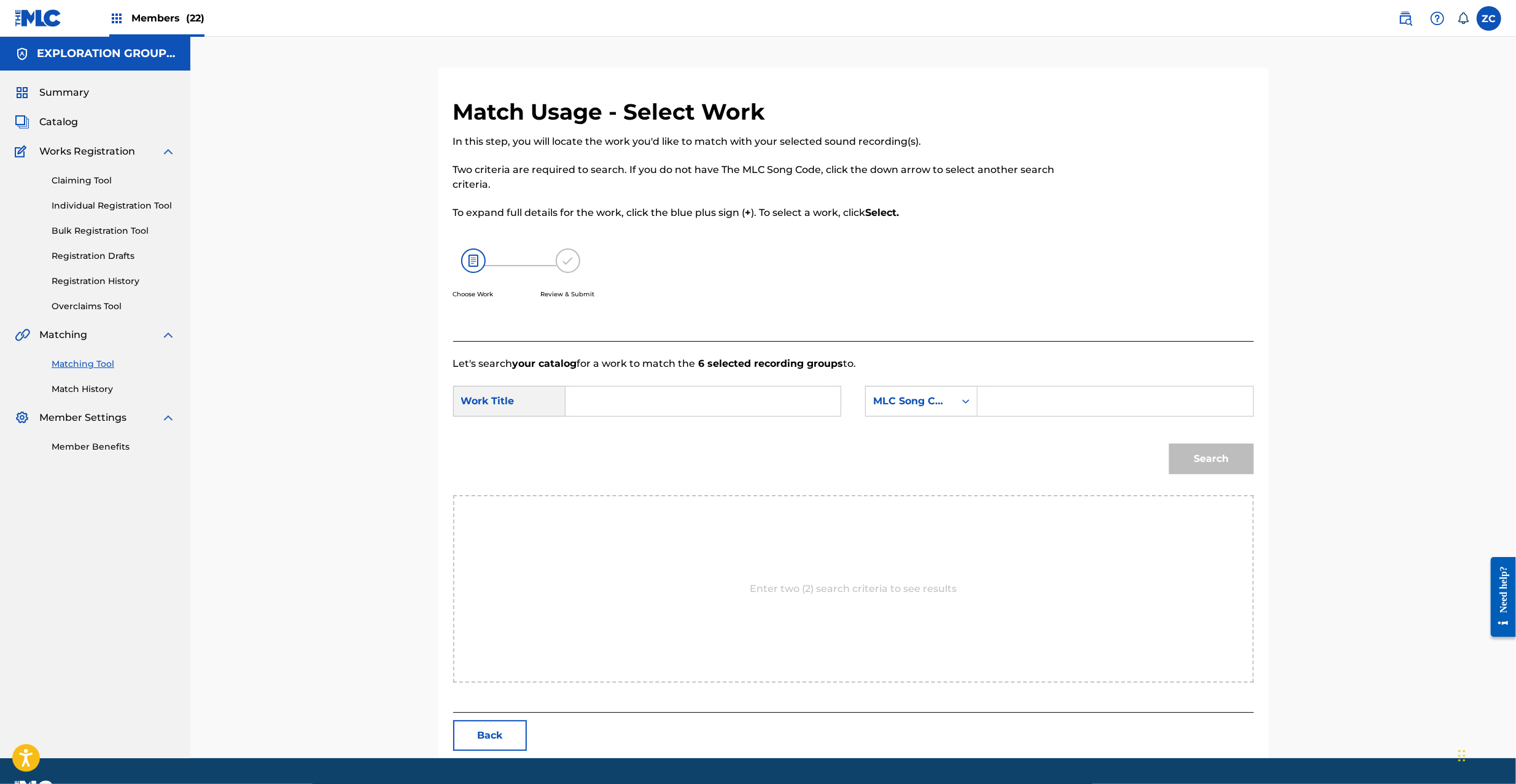
click at [774, 397] on input "Search Form" at bounding box center [703, 401] width 254 height 30
paste input "[PERSON_NAME] Sorezoreno Omoi YP0W08"
click at [760, 399] on input "[PERSON_NAME] Sorezoreno Omoi YP0W08" at bounding box center [703, 401] width 254 height 30
type input "[PERSON_NAME]"
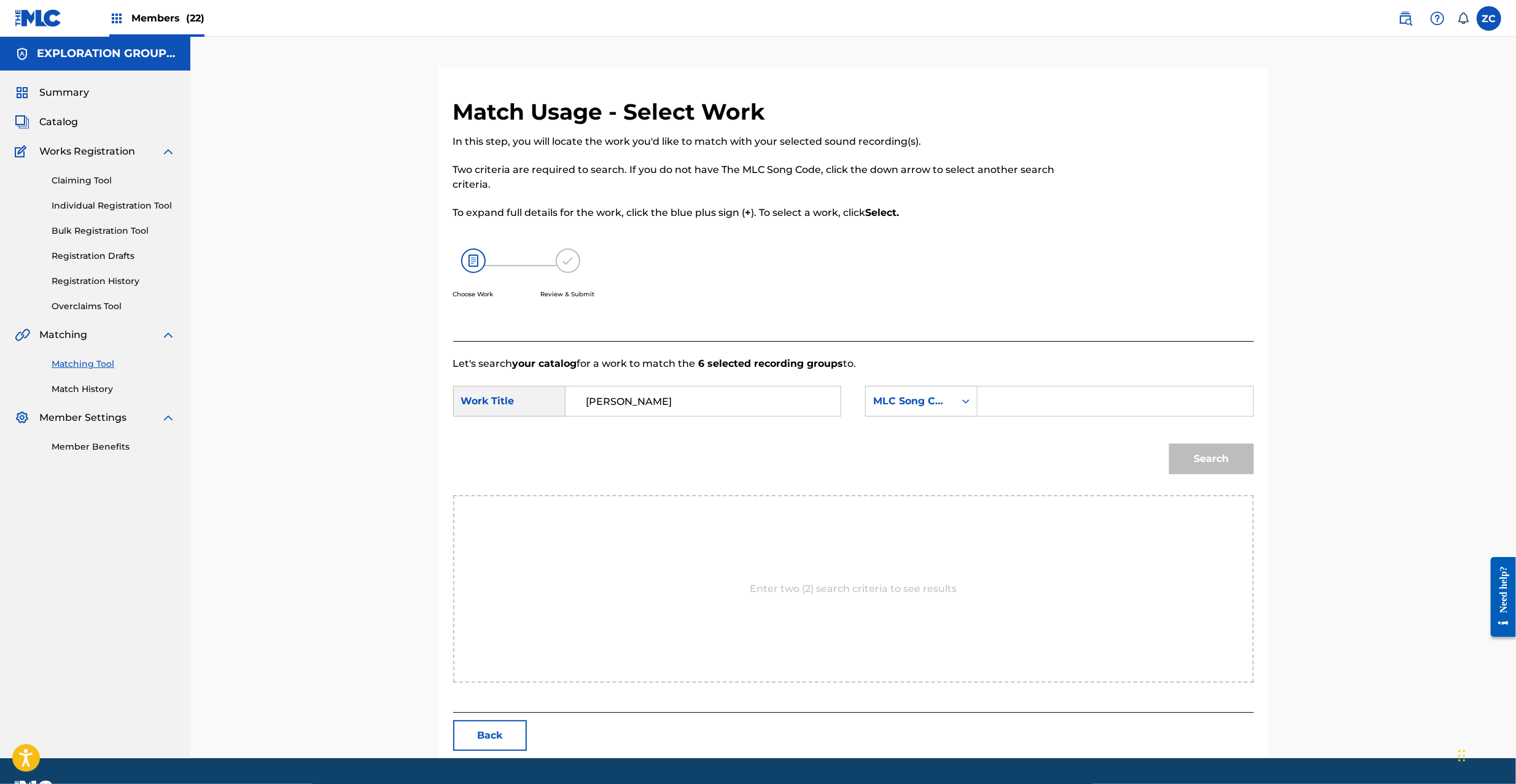
drag, startPoint x: 1023, startPoint y: 406, endPoint x: 1048, endPoint y: 413, distance: 26.0
click at [1023, 406] on input "Search Form" at bounding box center [1115, 401] width 254 height 30
paste input "YP0W08"
type input "YP0W08"
click at [1224, 457] on button "Search" at bounding box center [1211, 459] width 85 height 31
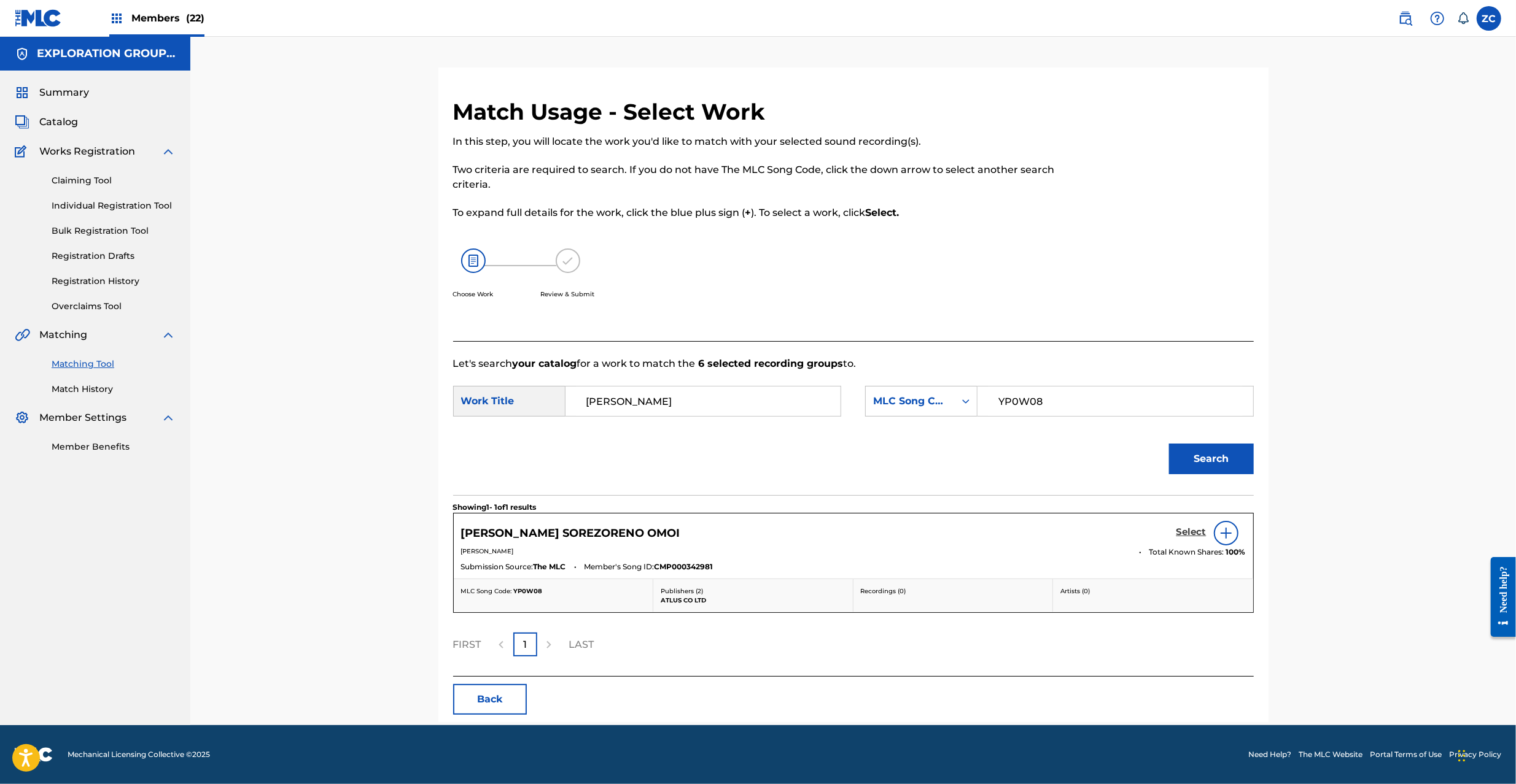
click at [1192, 536] on h5 "Select" at bounding box center [1191, 532] width 30 height 12
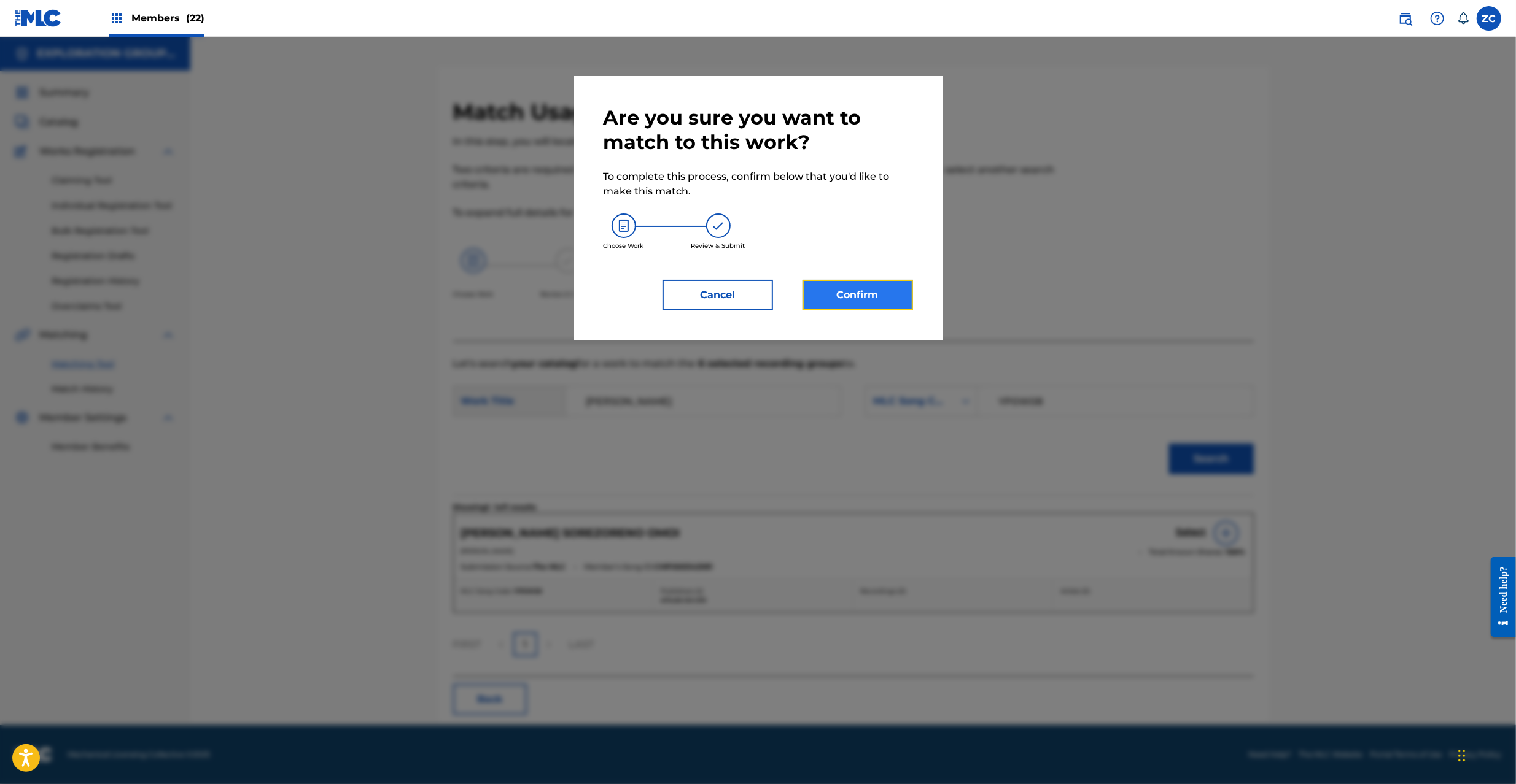
click at [866, 295] on button "Confirm" at bounding box center [857, 295] width 111 height 31
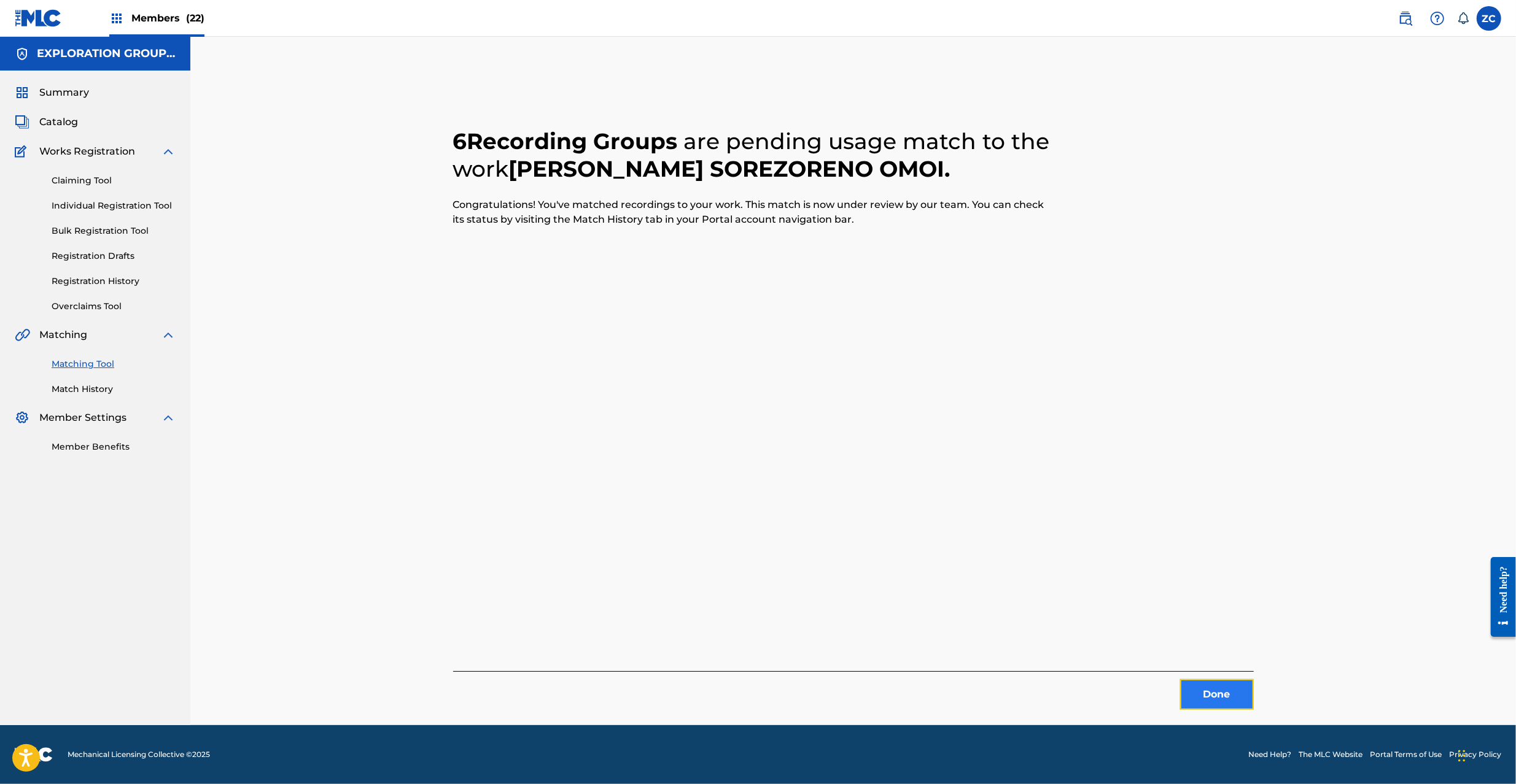
click at [1225, 695] on button "Done" at bounding box center [1217, 695] width 74 height 31
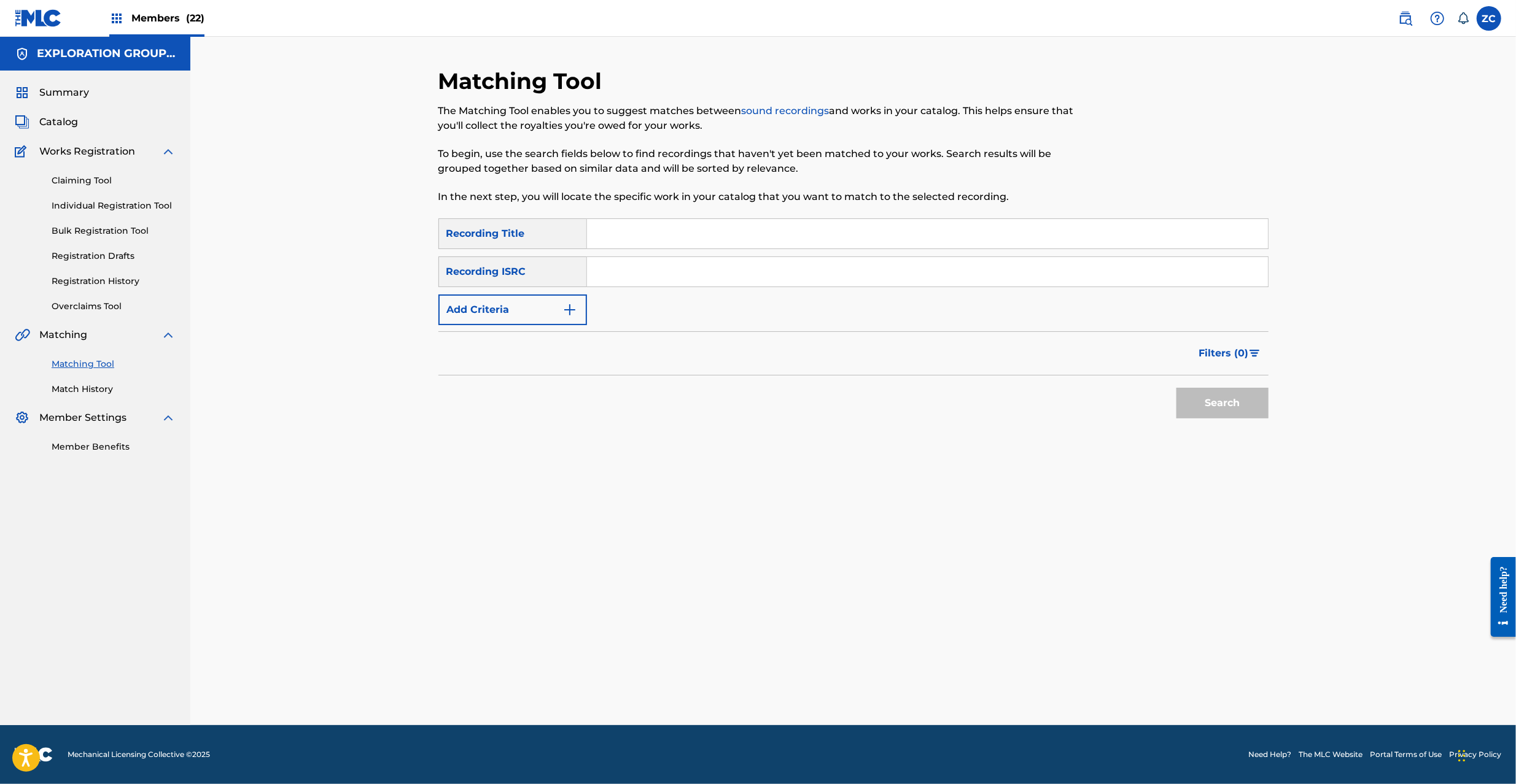
click at [884, 271] on input "Search Form" at bounding box center [928, 272] width 681 height 30
paste input "JPK651300346"
click at [1221, 415] on button "Search" at bounding box center [1223, 404] width 92 height 31
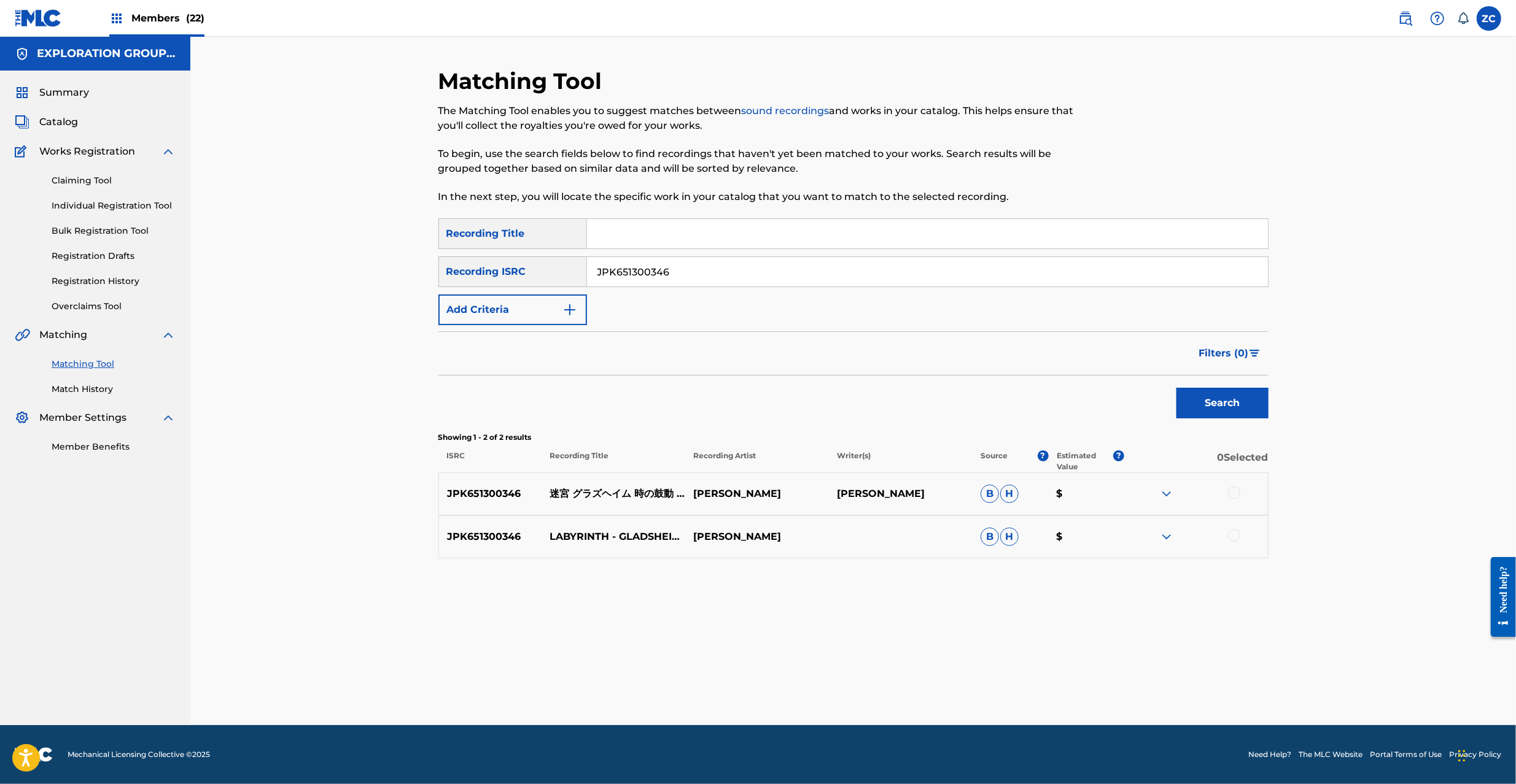
click at [1234, 494] on div at bounding box center [1233, 493] width 12 height 12
click at [1234, 538] on div at bounding box center [1233, 535] width 12 height 12
click at [749, 275] on input "JPK651300346" at bounding box center [928, 272] width 681 height 30
paste input "36"
type input "JPK651300336"
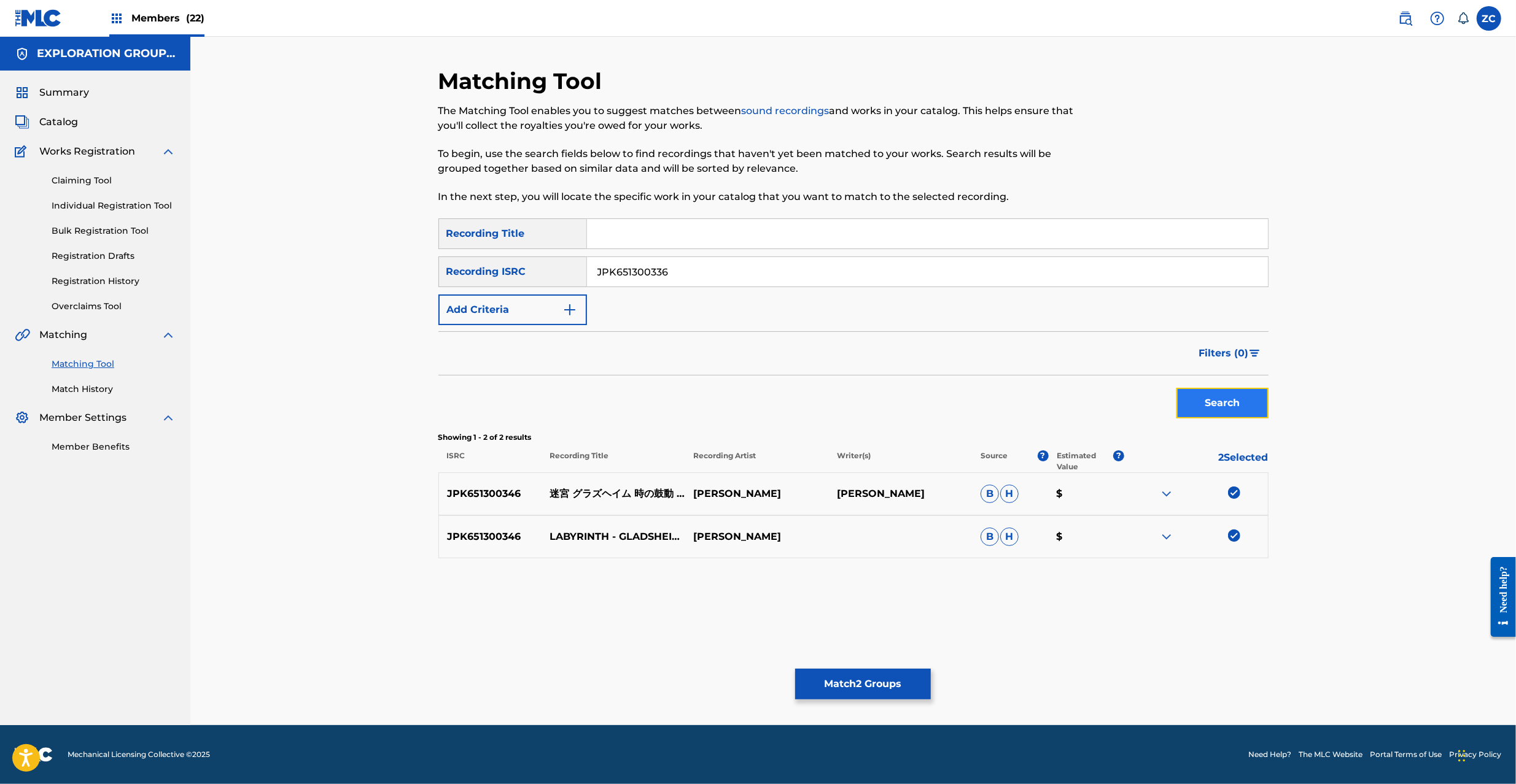
click at [1231, 397] on button "Search" at bounding box center [1223, 404] width 92 height 31
click at [1239, 491] on div at bounding box center [1233, 493] width 12 height 12
click at [1235, 540] on div at bounding box center [1233, 535] width 12 height 12
click at [873, 685] on button "Match 4 Groups" at bounding box center [862, 684] width 136 height 31
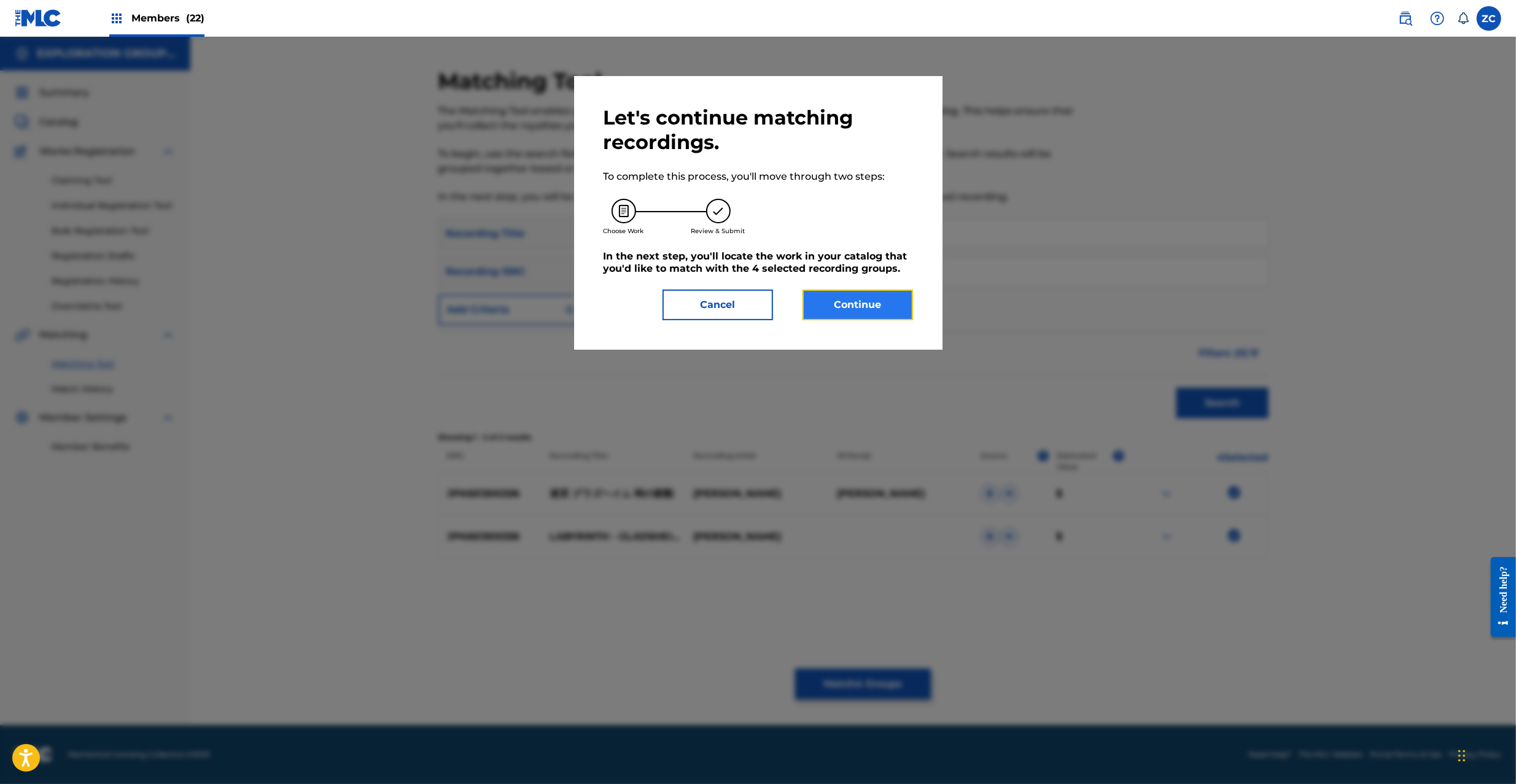
click at [893, 291] on button "Continue" at bounding box center [857, 305] width 111 height 31
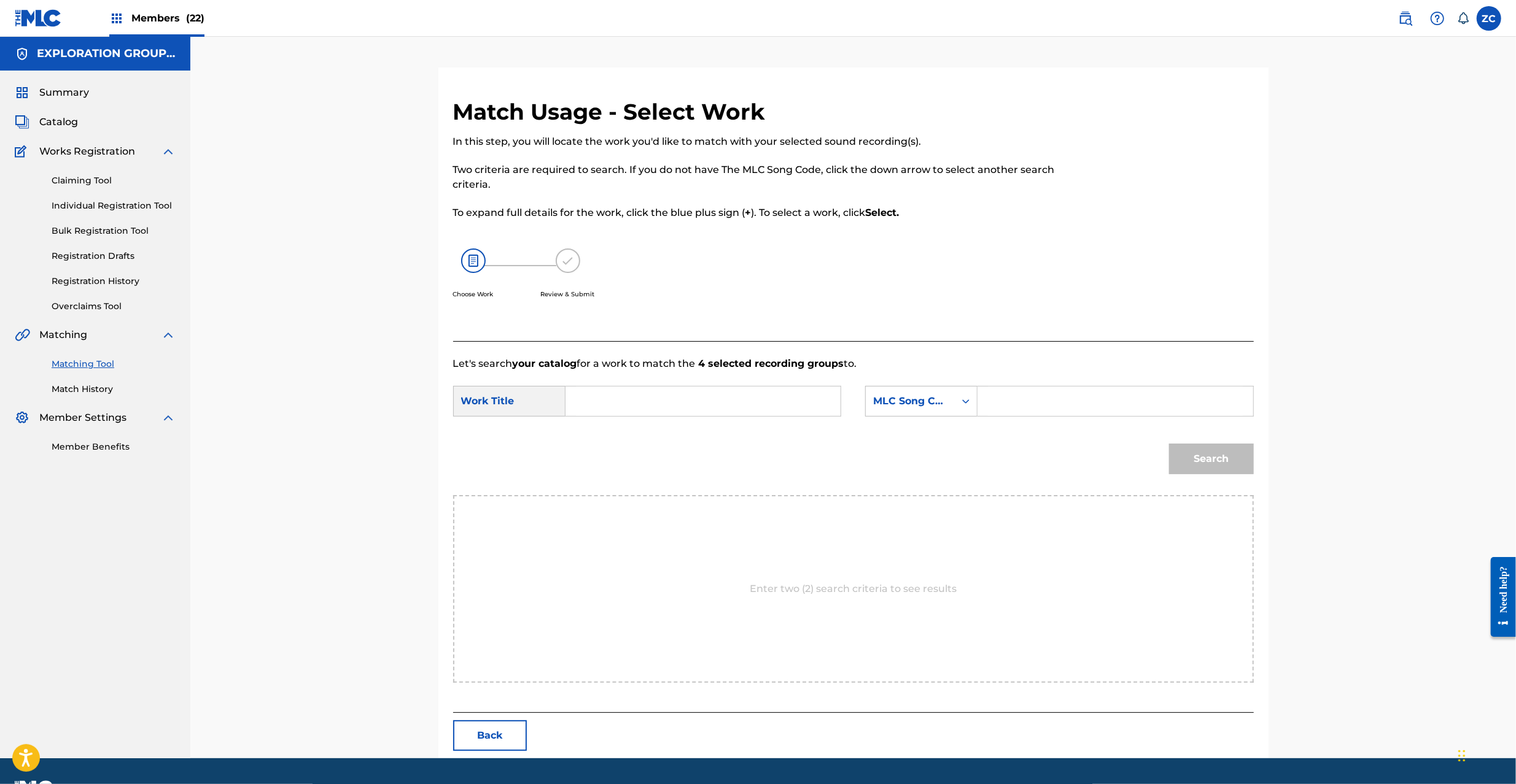
click at [788, 396] on input "Search Form" at bounding box center [703, 401] width 254 height 30
paste input "Meikyuu Gurazuheimu Tokino Kodou Shin Danjon 5 F MV10I9"
click at [789, 400] on input "Meikyuu Gurazuheimu Tokino Kodou Shin Danjon 5 F MV10I9" at bounding box center [703, 401] width 254 height 30
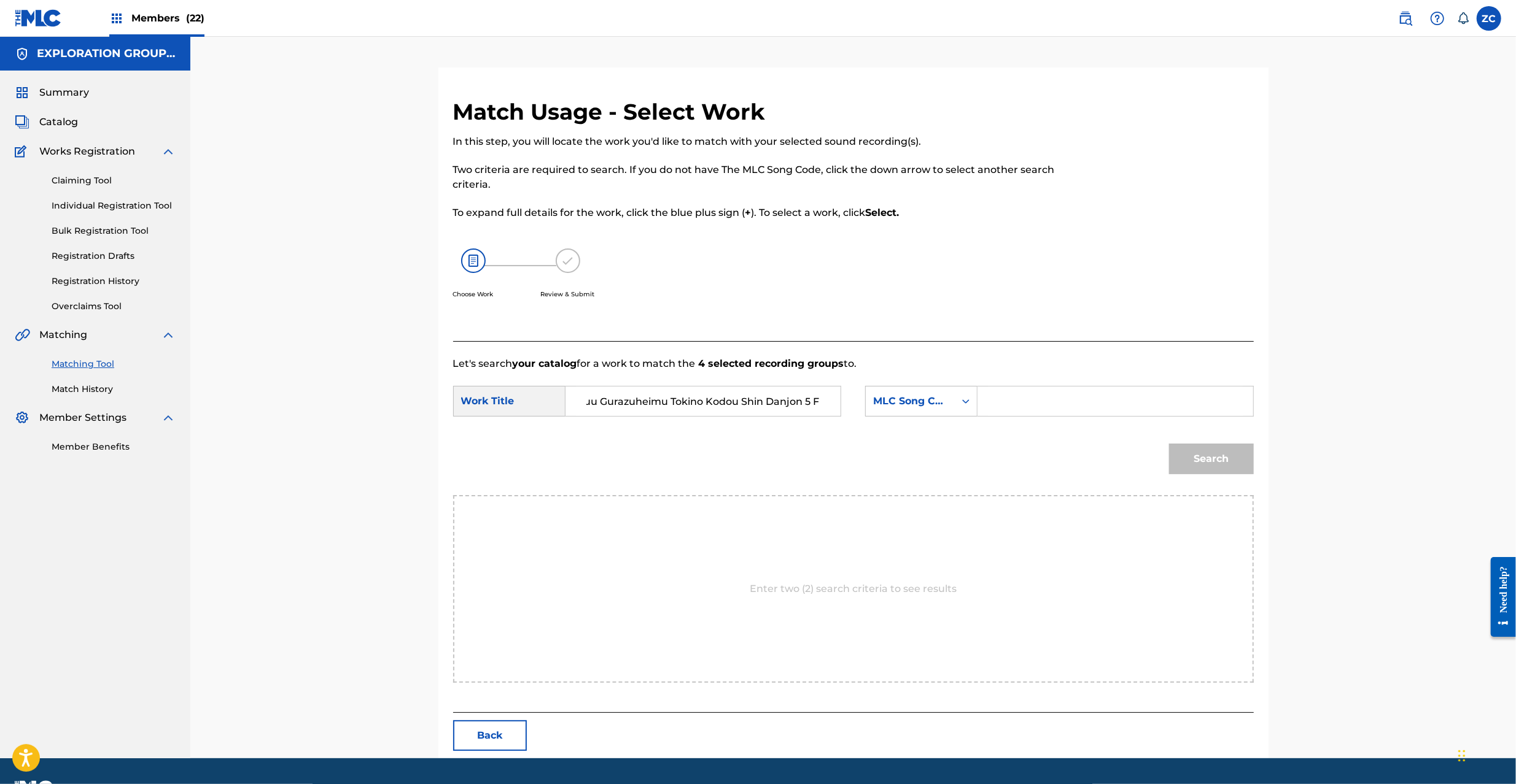
scroll to position [0, 41]
type input "Meikyuu Gurazuheimu Tokino Kodou Shin Danjon 5 F"
click at [1044, 399] on input "Search Form" at bounding box center [1115, 401] width 254 height 30
paste input "MV10I9"
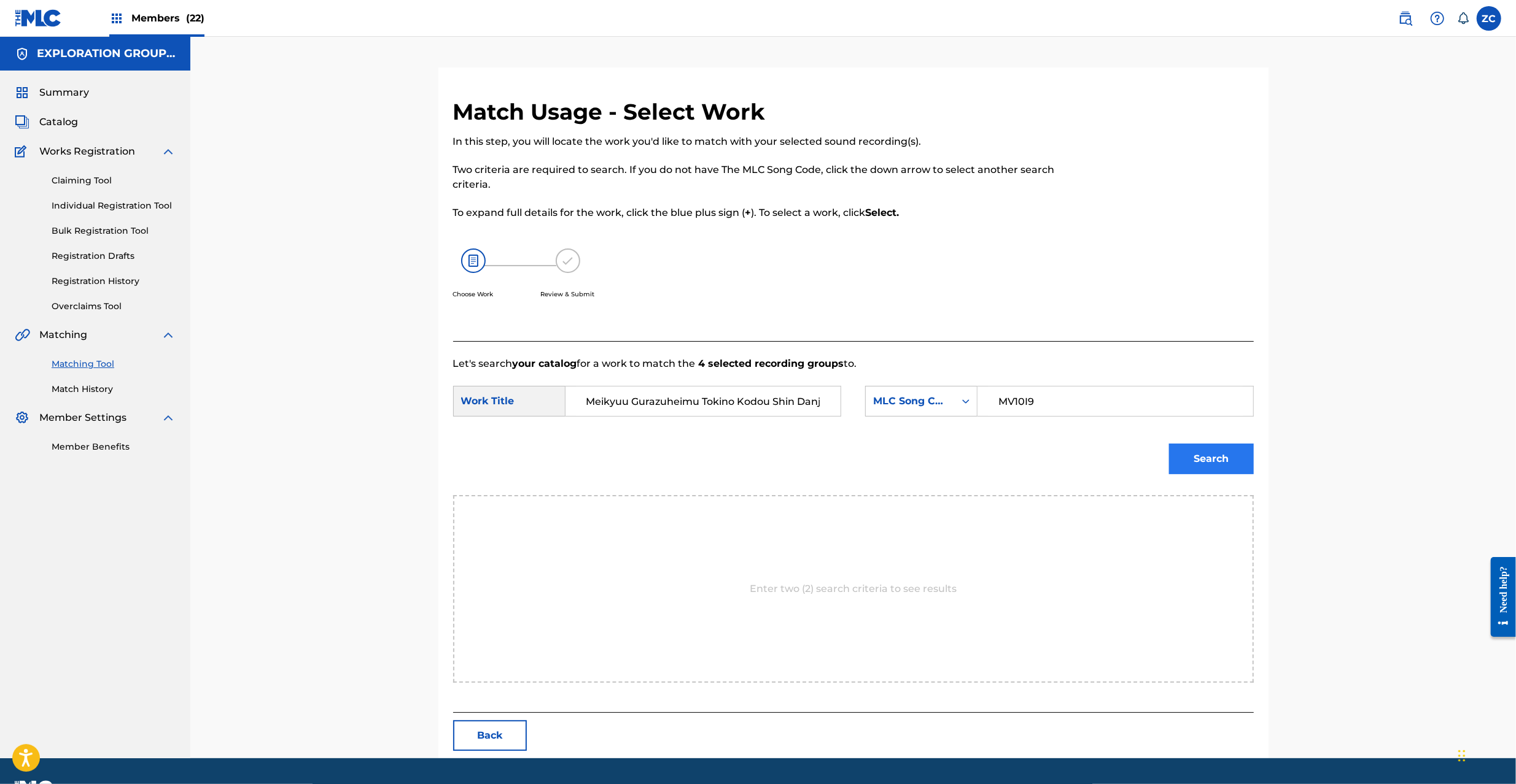
type input "MV10I9"
click at [1209, 462] on button "Search" at bounding box center [1211, 459] width 85 height 31
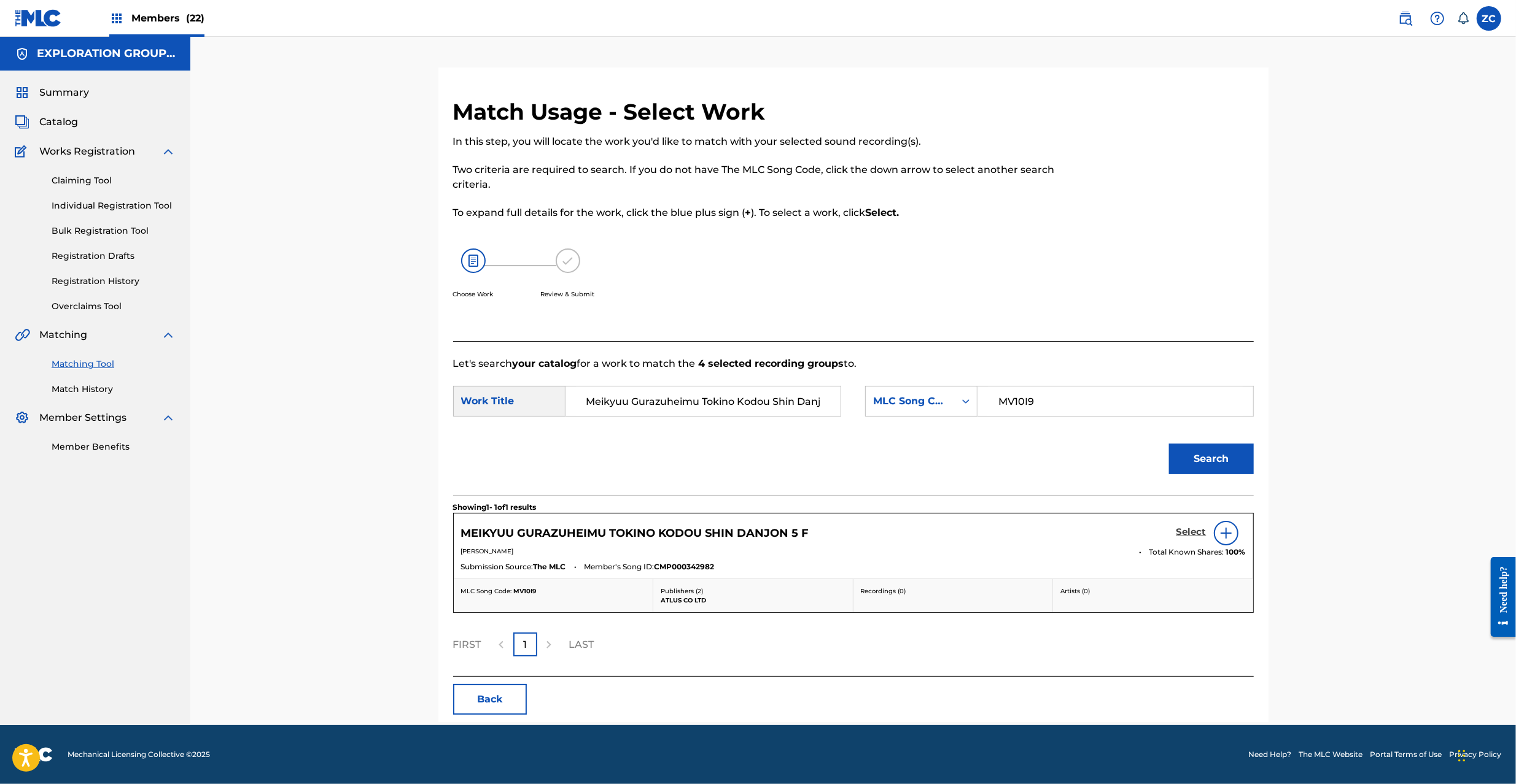
click at [1196, 536] on h5 "Select" at bounding box center [1191, 532] width 30 height 12
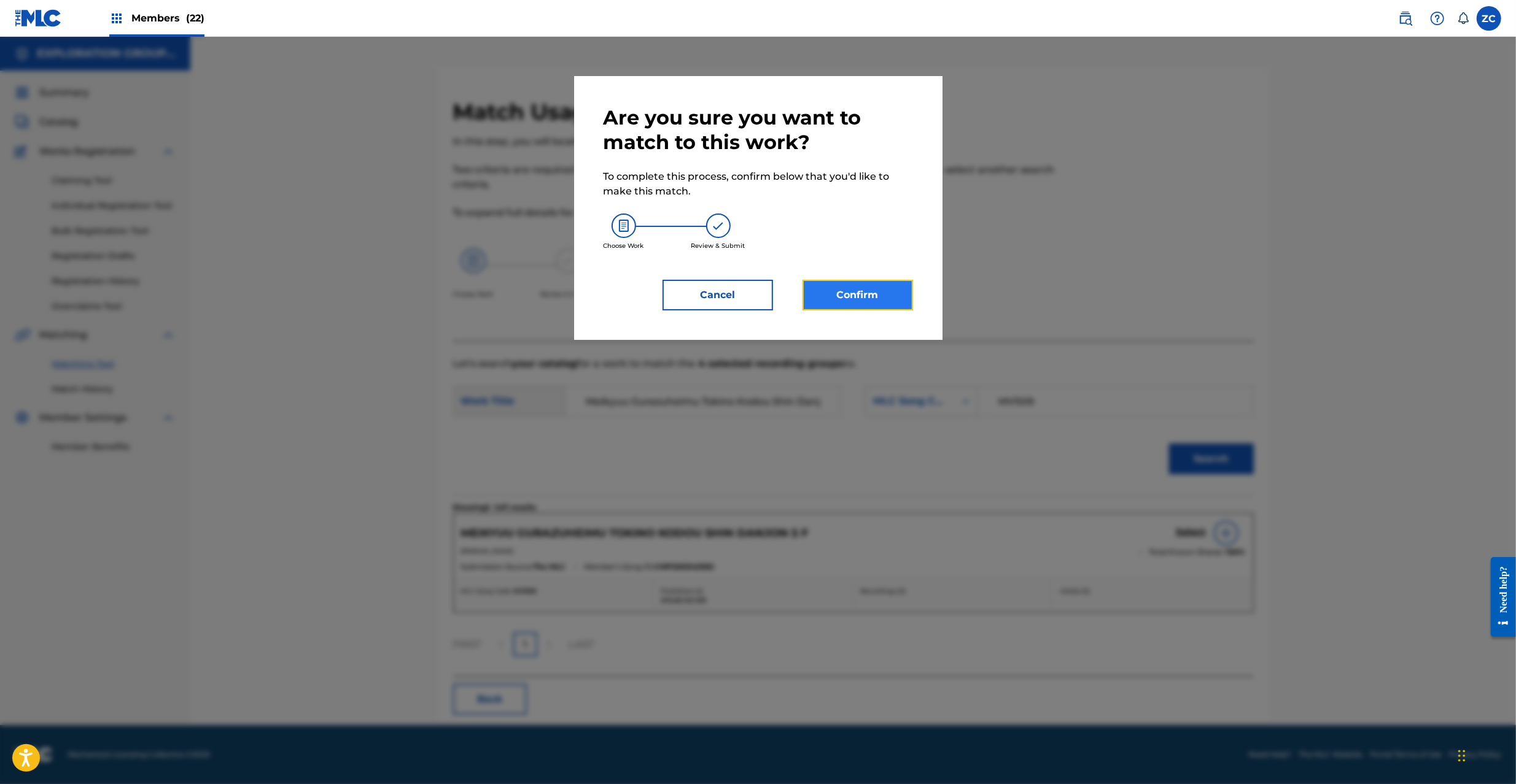
click at [843, 291] on button "Confirm" at bounding box center [857, 295] width 111 height 31
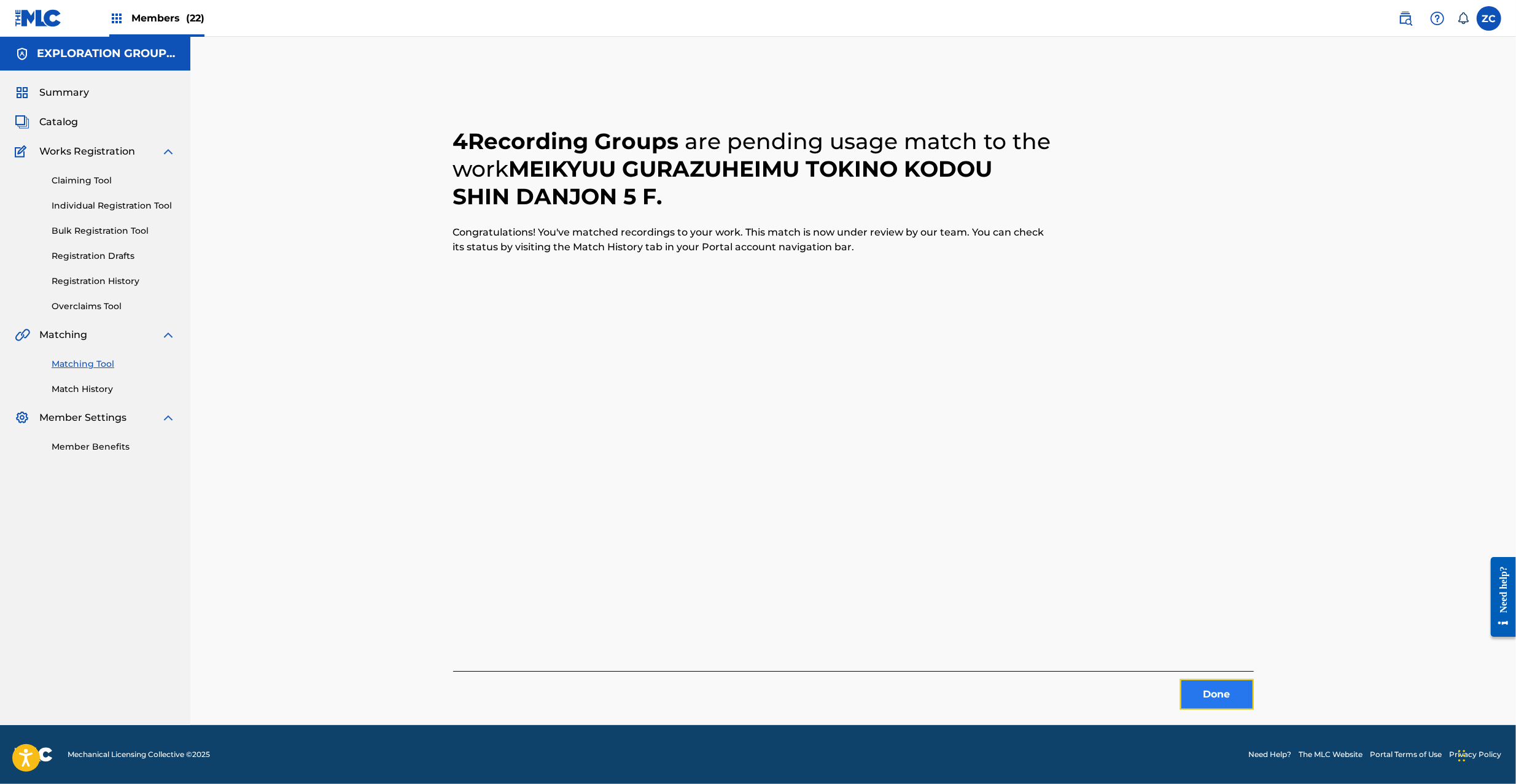
click at [1204, 688] on button "Done" at bounding box center [1217, 695] width 74 height 31
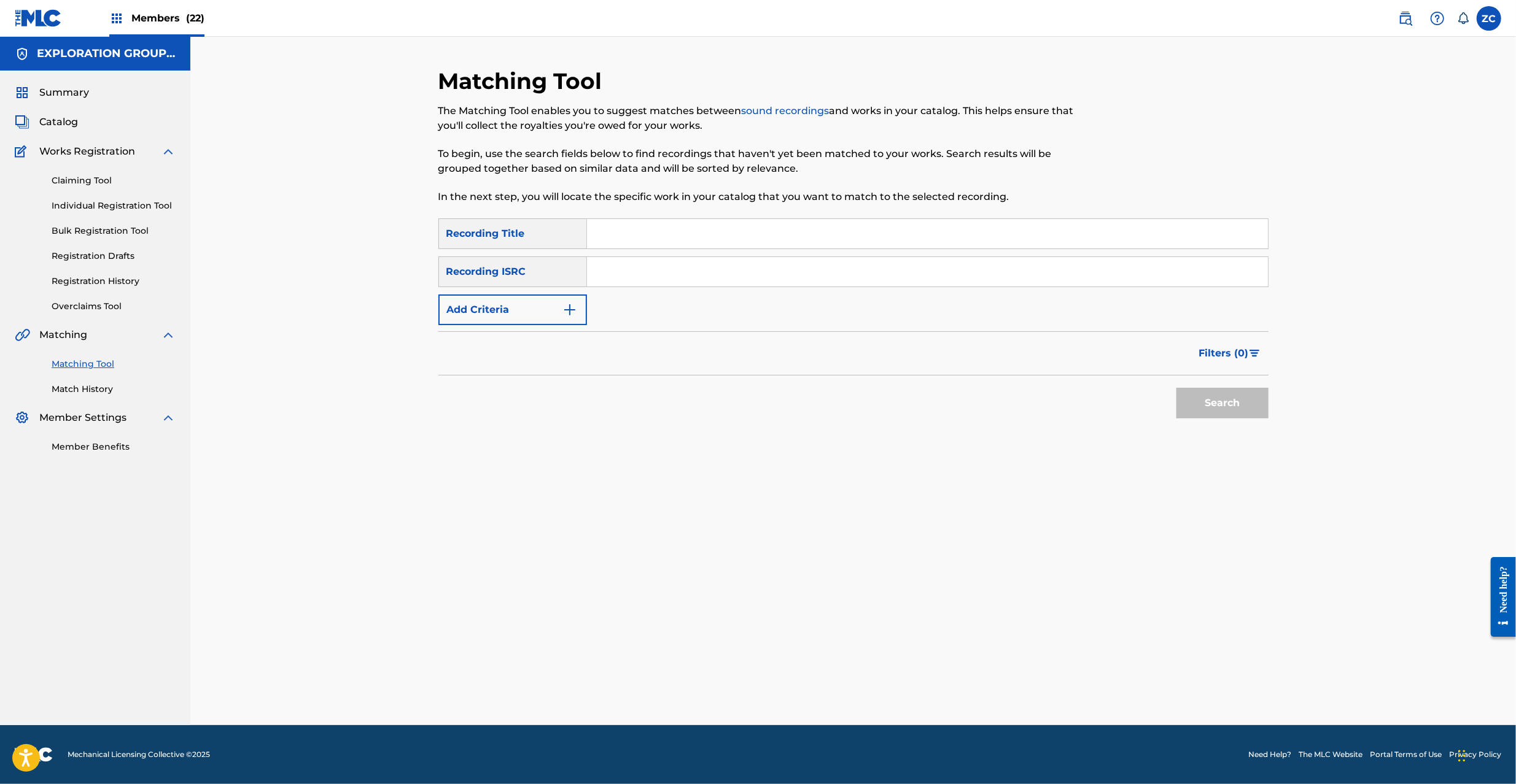
click at [796, 278] on input "Search Form" at bounding box center [928, 272] width 681 height 30
paste input "JPK651300347"
click at [1246, 405] on button "Search" at bounding box center [1223, 404] width 92 height 31
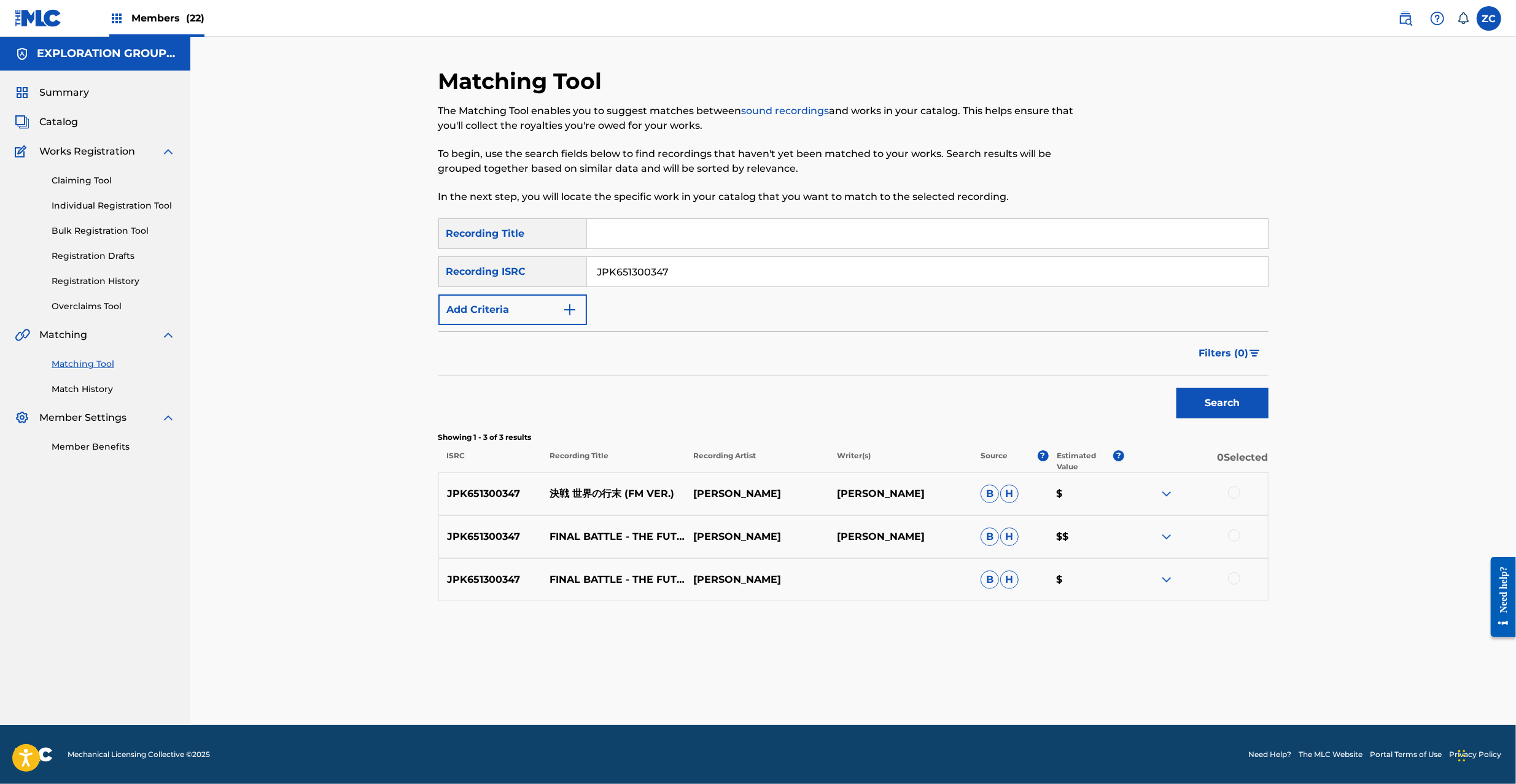
click at [1233, 495] on div at bounding box center [1233, 493] width 12 height 12
click at [1233, 527] on div "JPK651300347 FINAL BATTLE - THE FUTURE OF THE WORLD - FM VER. [PERSON_NAME] B H…" at bounding box center [854, 537] width 831 height 43
click at [1235, 538] on div at bounding box center [1233, 535] width 12 height 12
click at [1229, 580] on div at bounding box center [1233, 578] width 12 height 12
click at [884, 278] on input "JPK651300347" at bounding box center [928, 272] width 681 height 30
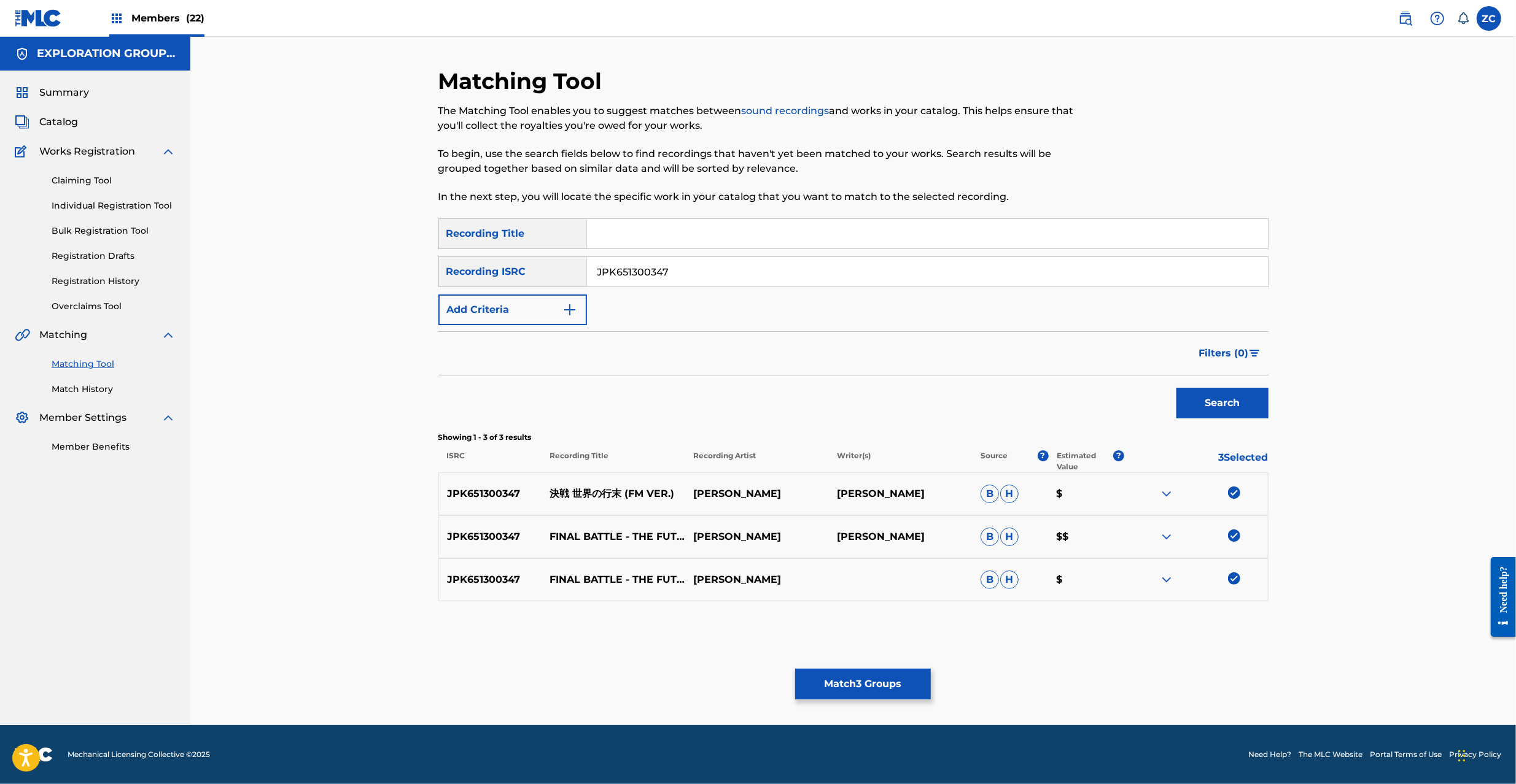
paste input "37"
type input "JPK651300337"
click at [1230, 405] on button "Search" at bounding box center [1223, 404] width 92 height 31
click at [1235, 492] on div at bounding box center [1233, 493] width 12 height 12
click at [1233, 535] on div at bounding box center [1233, 535] width 12 height 12
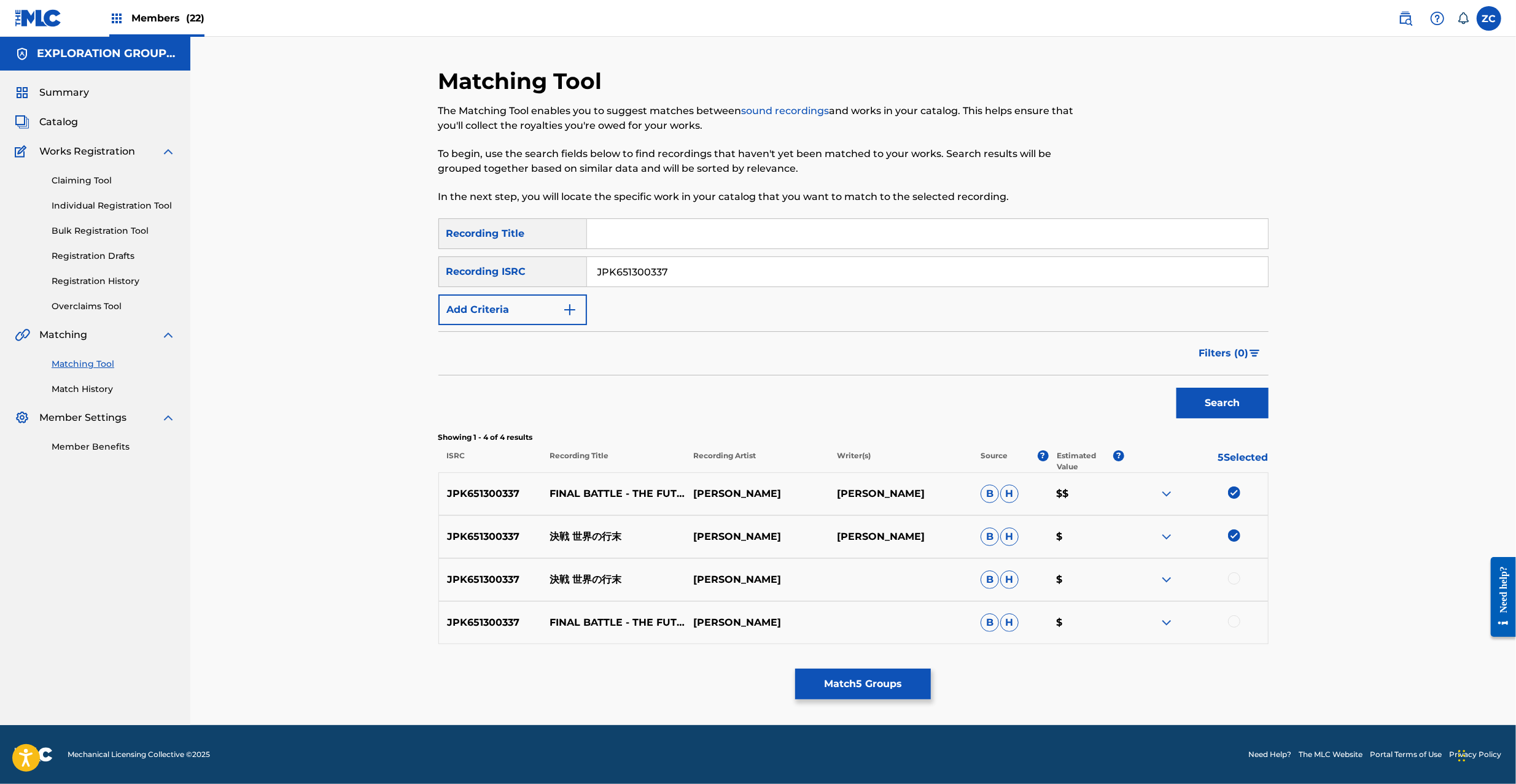
click at [1234, 582] on div at bounding box center [1233, 578] width 12 height 12
click at [1236, 624] on div at bounding box center [1233, 622] width 12 height 12
drag, startPoint x: 663, startPoint y: 270, endPoint x: 536, endPoint y: 262, distance: 127.3
click at [536, 262] on div "SearchWithCriteria21d13a17-8acc-4d48-99bd-2c7ce97a0afc Recording ISRC JPK651300…" at bounding box center [854, 272] width 831 height 31
click at [657, 268] on input "JPK651300337" at bounding box center [928, 272] width 681 height 30
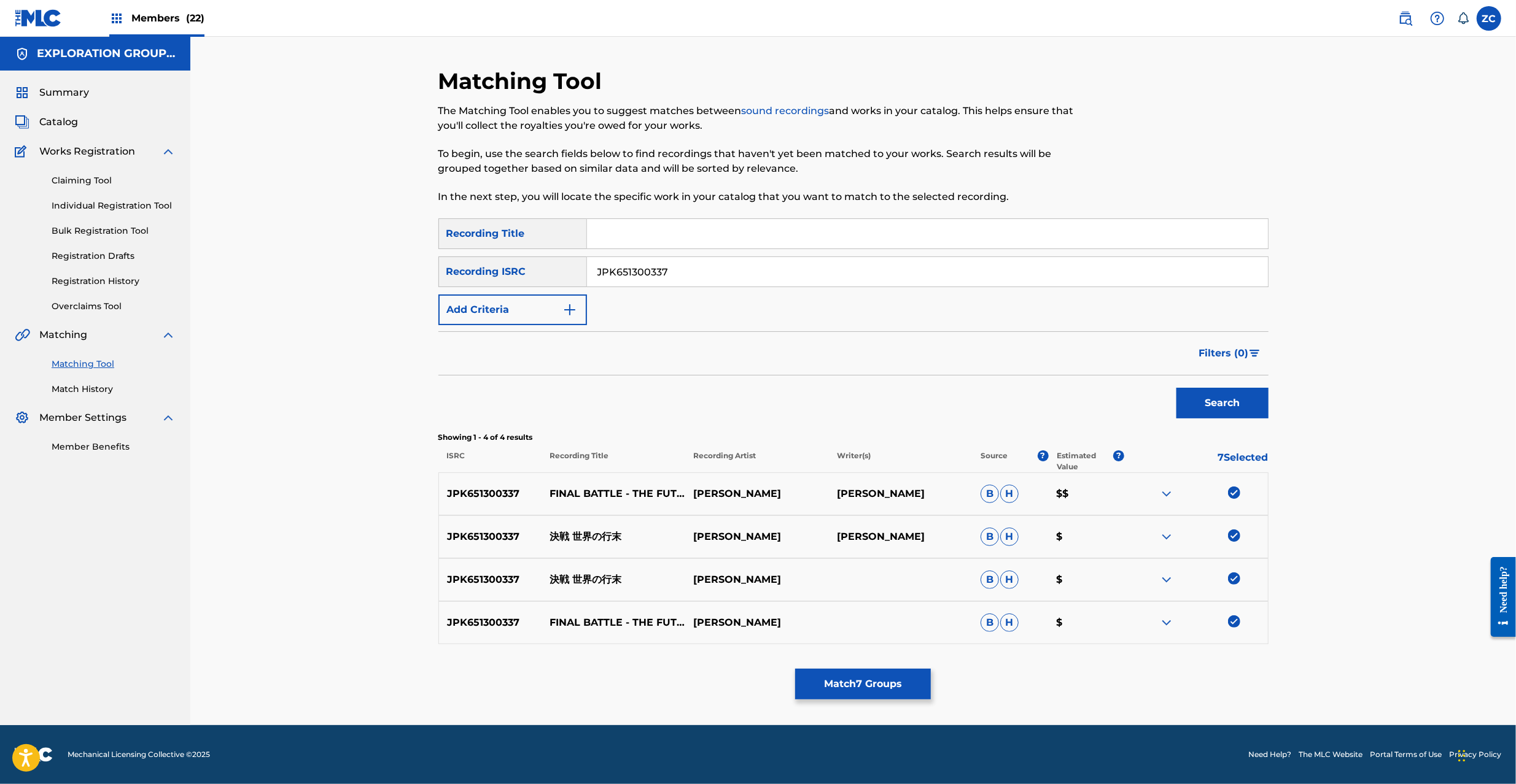
click at [657, 267] on input "JPK651300337" at bounding box center [928, 272] width 681 height 30
click at [863, 675] on button "Match 7 Groups" at bounding box center [862, 684] width 136 height 31
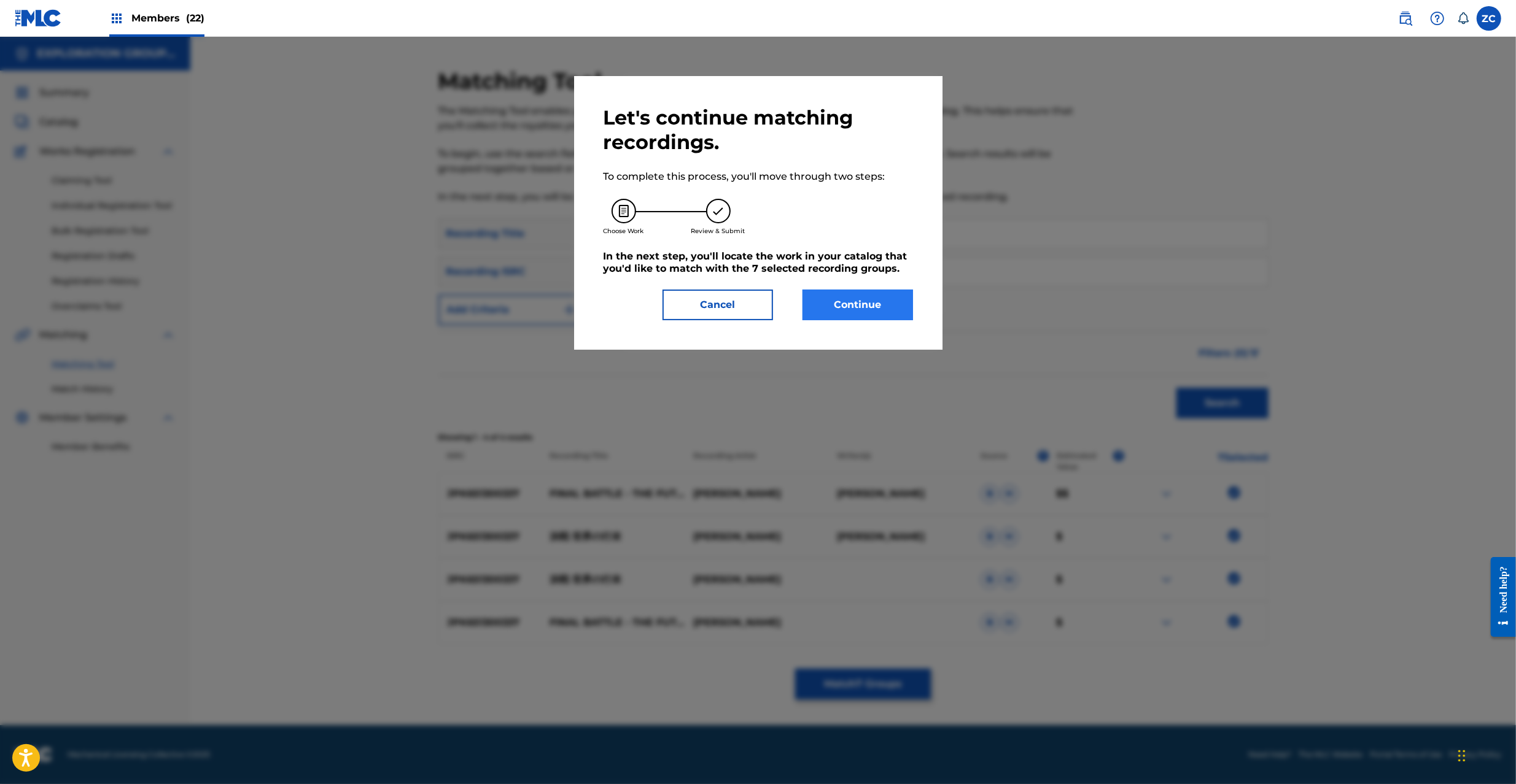
click at [894, 287] on div "Let's continue matching recordings. To complete this process, you'll move throu…" at bounding box center [758, 213] width 310 height 215
click at [869, 312] on button "Continue" at bounding box center [857, 305] width 111 height 31
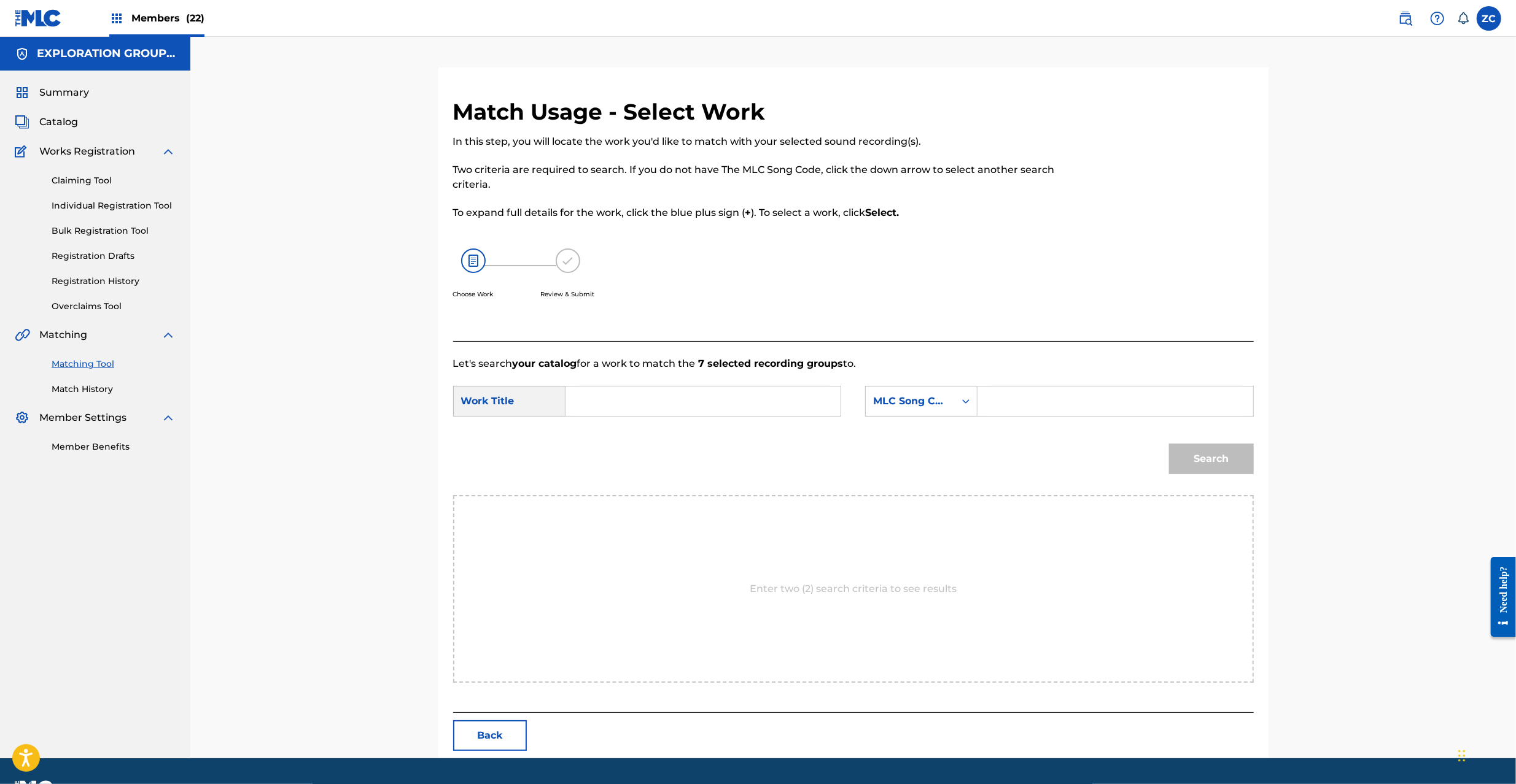
drag, startPoint x: 1390, startPoint y: 649, endPoint x: 1383, endPoint y: 640, distance: 11.4
click at [1390, 649] on div "Match Usage - Select Work In this step, you will locate the work you'd like to …" at bounding box center [853, 397] width 1326 height 722
click at [707, 410] on input "Search Form" at bounding box center [703, 401] width 254 height 30
paste input "[PERSON_NAME] Sekaino Yukue Shin [PERSON_NAME] Bosu Batoru KC66P5"
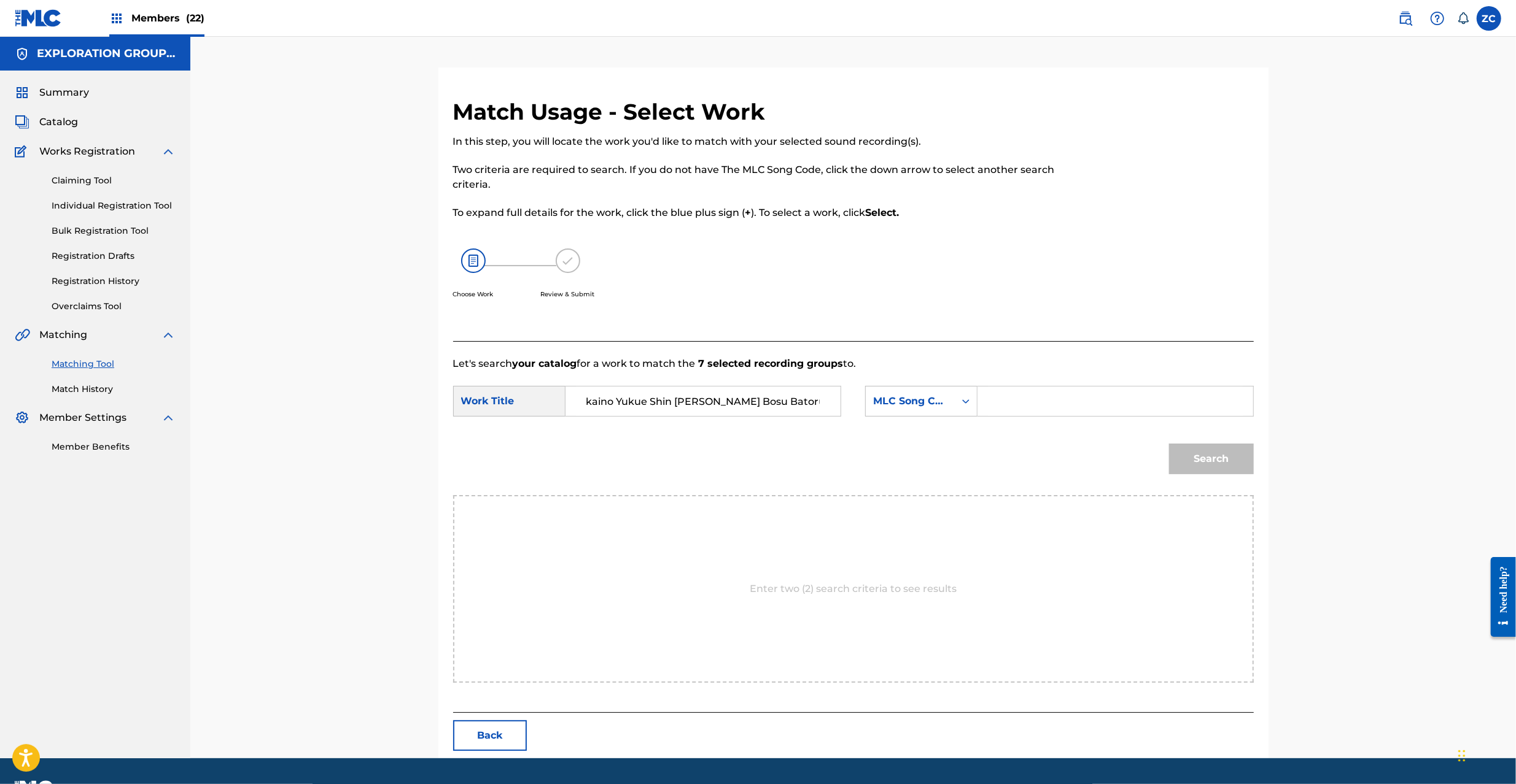
click at [781, 410] on input "[PERSON_NAME] Sekaino Yukue Shin [PERSON_NAME] Bosu Batoru KC66P5" at bounding box center [703, 401] width 254 height 30
click at [786, 408] on input "[PERSON_NAME] Sekaino Yukue Shin [PERSON_NAME] Bosu Batoru KC66P5" at bounding box center [703, 401] width 254 height 30
click at [774, 399] on input "[PERSON_NAME] Sekaino Yukue Shin [PERSON_NAME] Bosu Batoru KC66P5" at bounding box center [703, 401] width 254 height 30
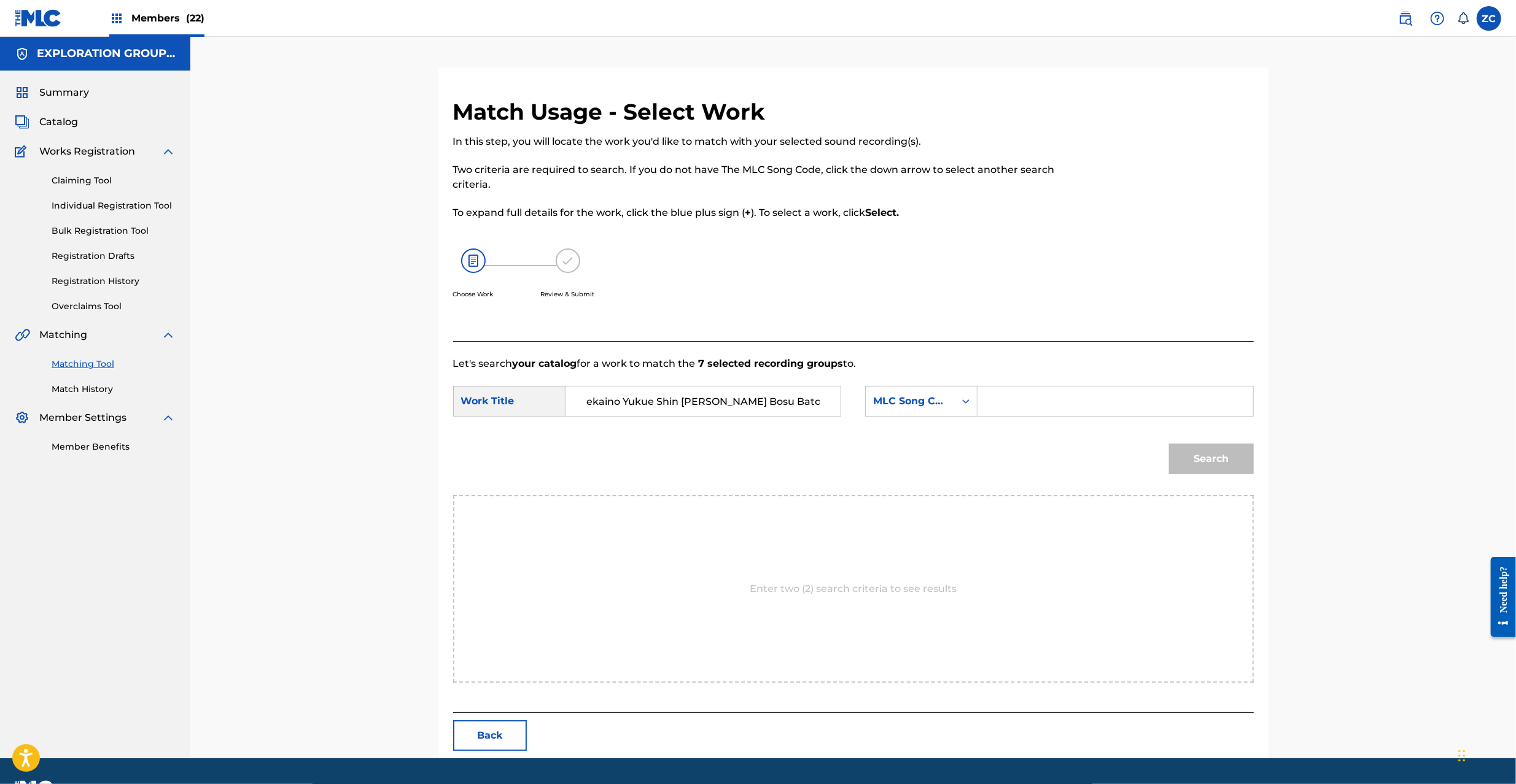
click at [815, 403] on input "[PERSON_NAME] Sekaino Yukue Shin [PERSON_NAME] Bosu Batoru KC66P5" at bounding box center [703, 401] width 254 height 30
type input "[PERSON_NAME] Sekaino Yukue Shin [PERSON_NAME] Bosu Batoru"
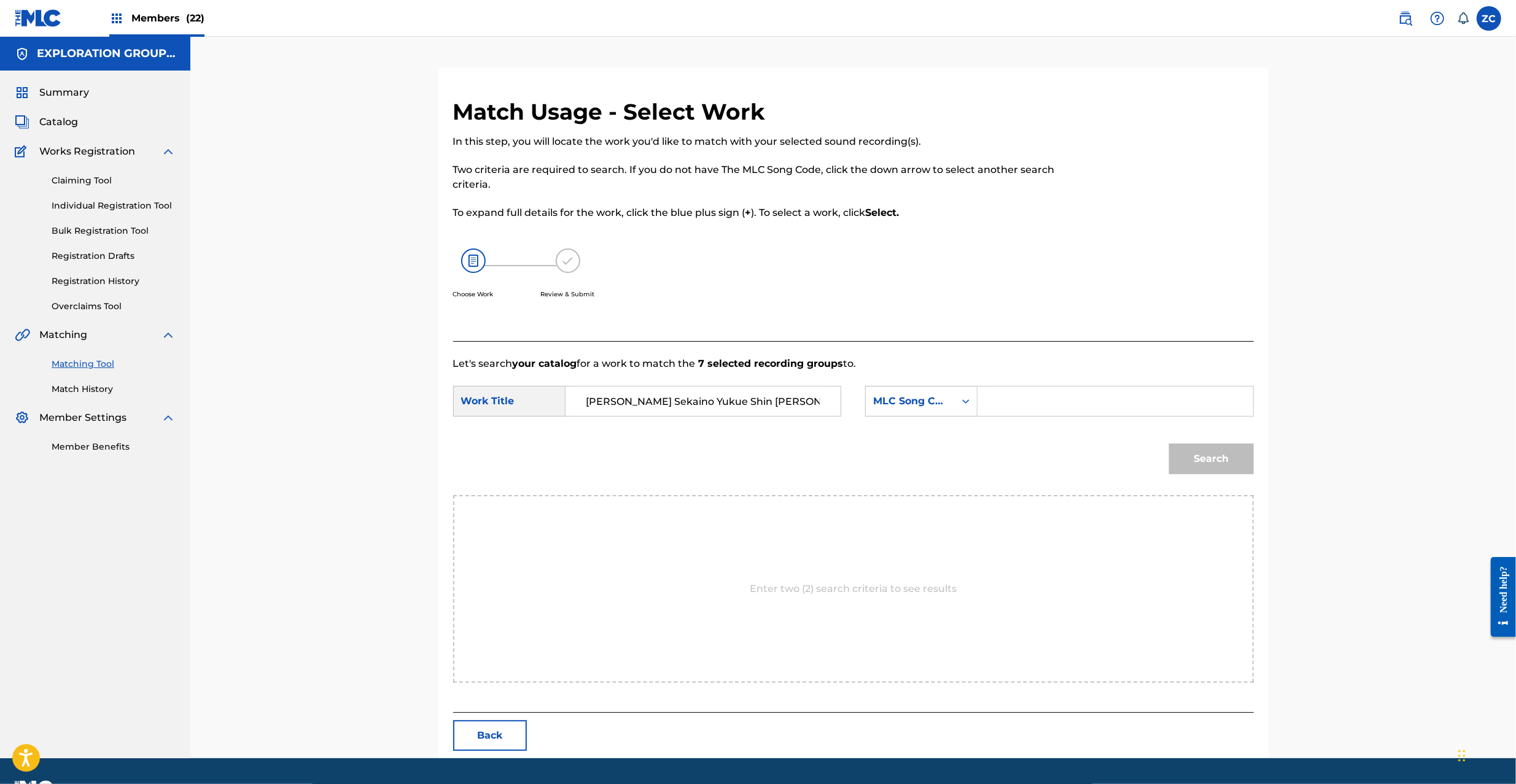
drag, startPoint x: 1000, startPoint y: 408, endPoint x: 1015, endPoint y: 411, distance: 15.3
click at [1000, 408] on input "Search Form" at bounding box center [1115, 401] width 254 height 30
paste input "KC66P5"
type input "KC66P5"
click at [1221, 461] on button "Search" at bounding box center [1211, 459] width 85 height 31
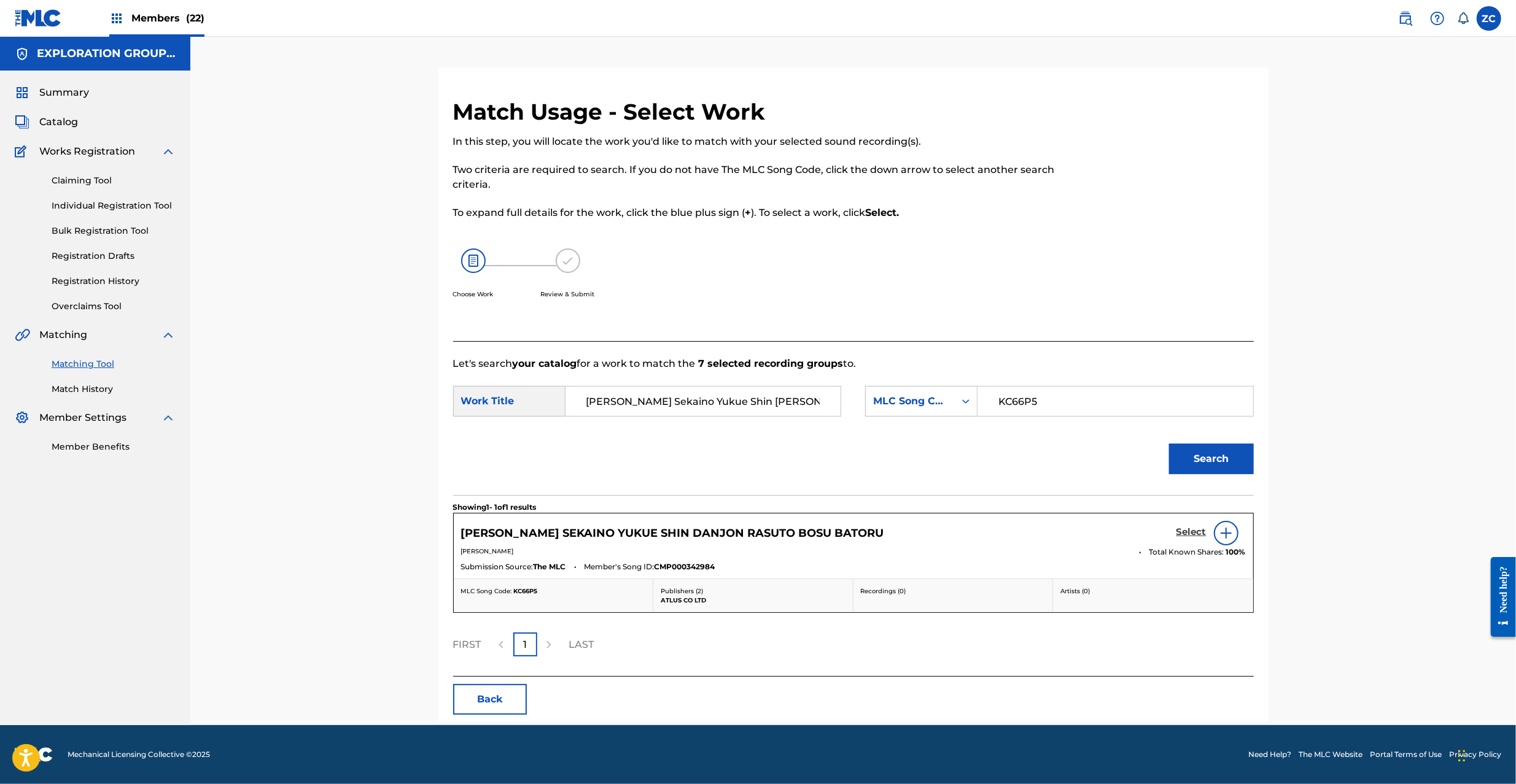
click at [1199, 535] on h5 "Select" at bounding box center [1191, 532] width 30 height 12
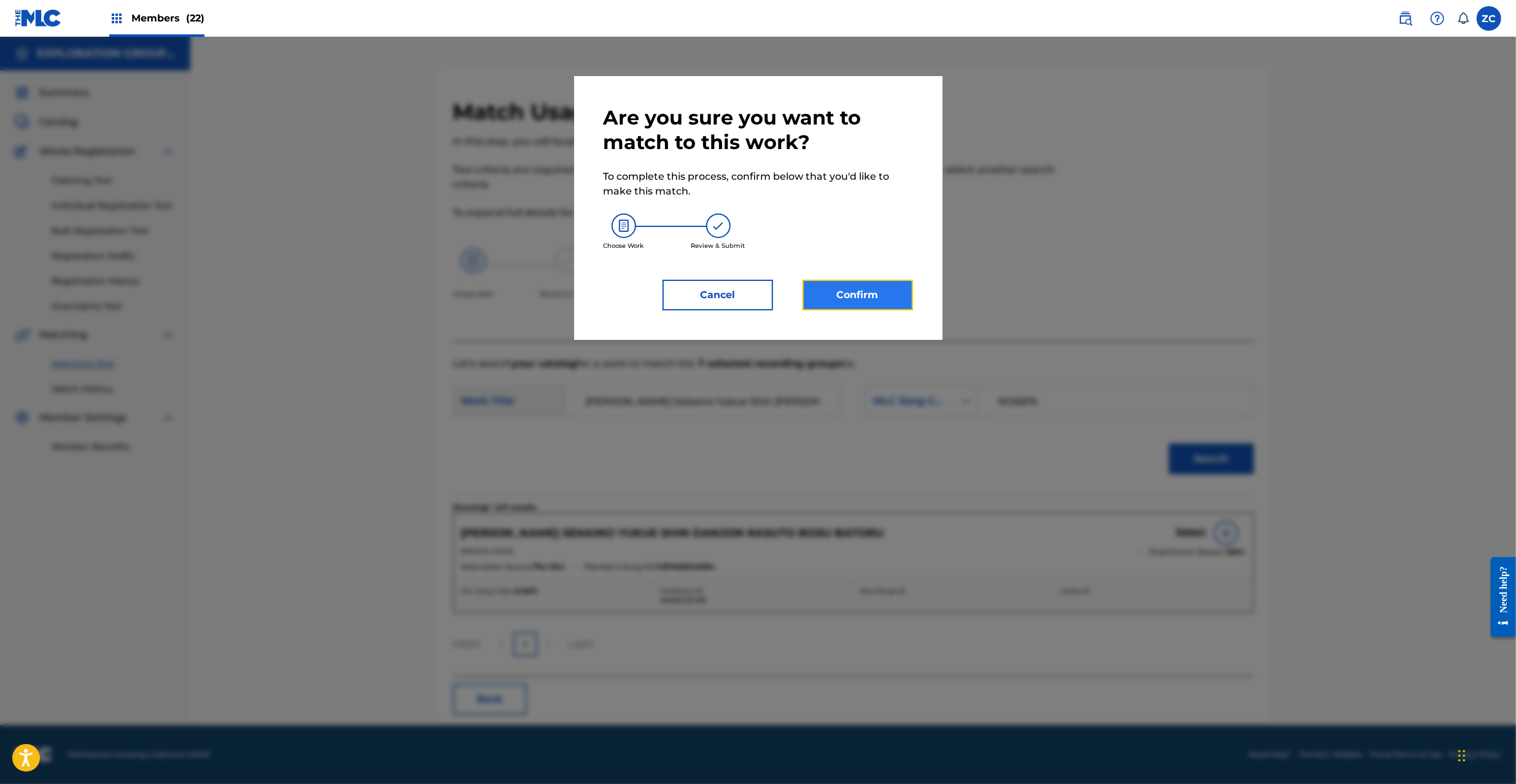
click at [807, 291] on button "Confirm" at bounding box center [857, 295] width 111 height 31
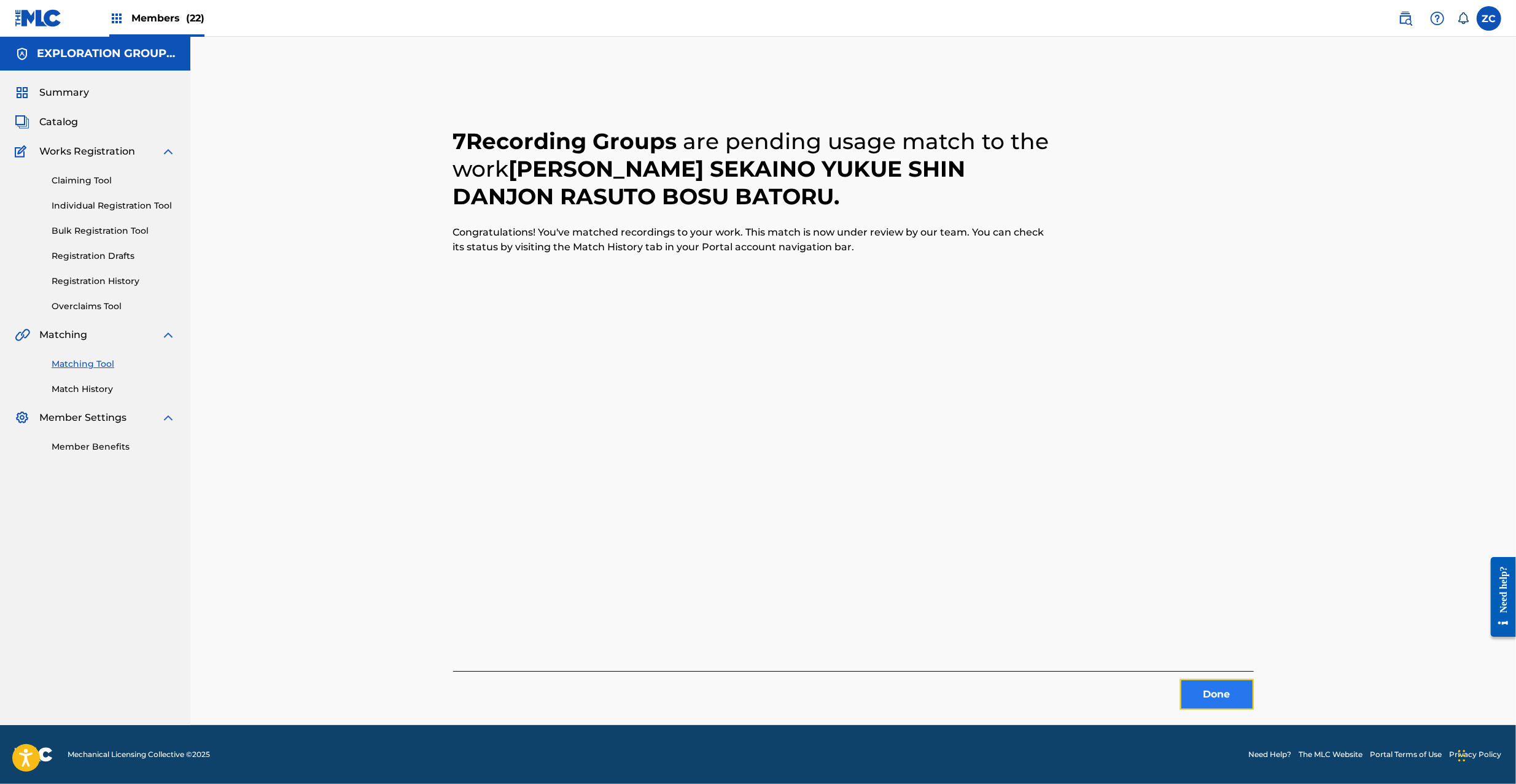
click at [1216, 691] on button "Done" at bounding box center [1217, 695] width 74 height 31
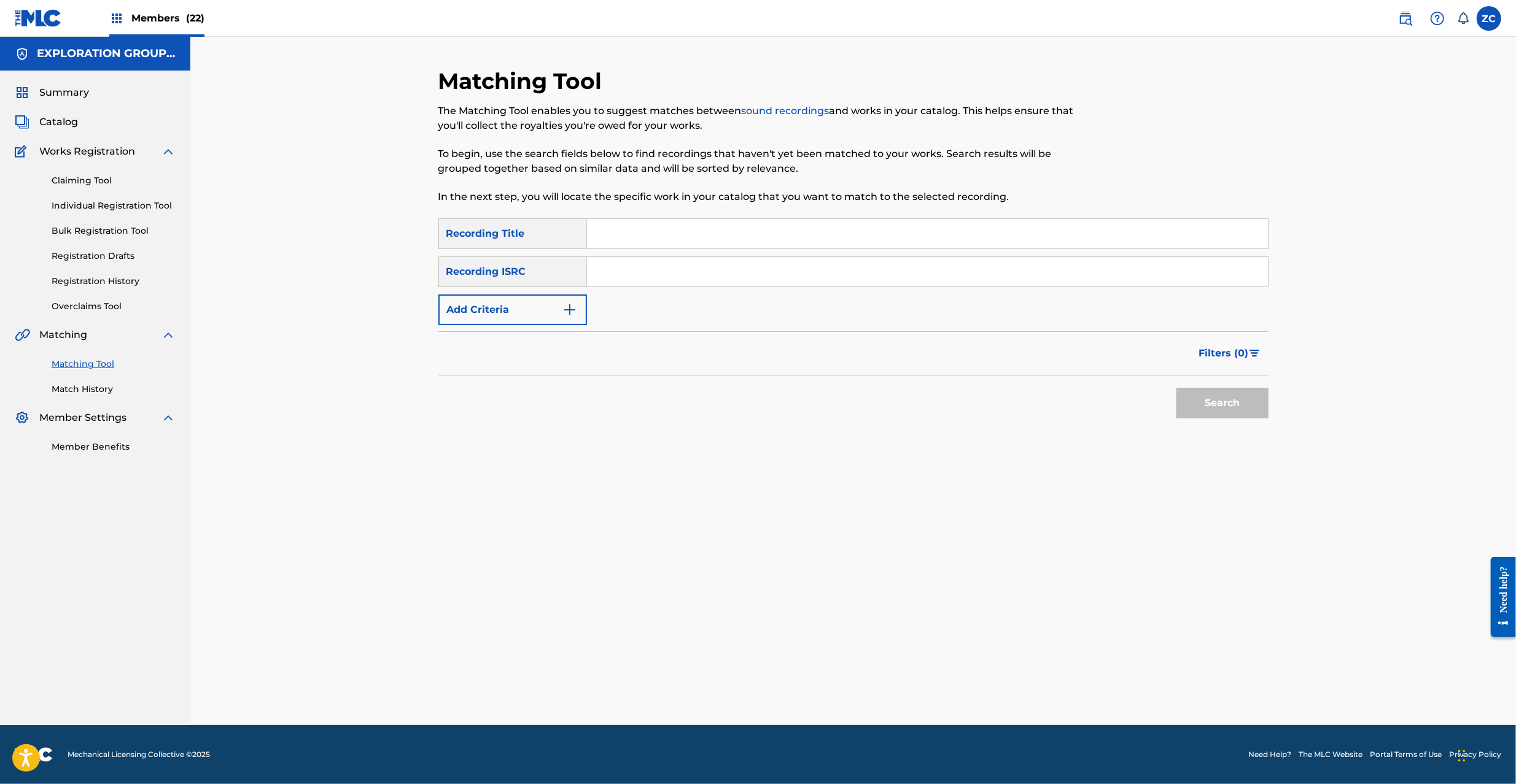
click at [691, 270] on input "Search Form" at bounding box center [928, 272] width 681 height 30
paste input "JPK651300338"
type input "JPK651300338"
click at [1226, 406] on button "Search" at bounding box center [1223, 404] width 92 height 31
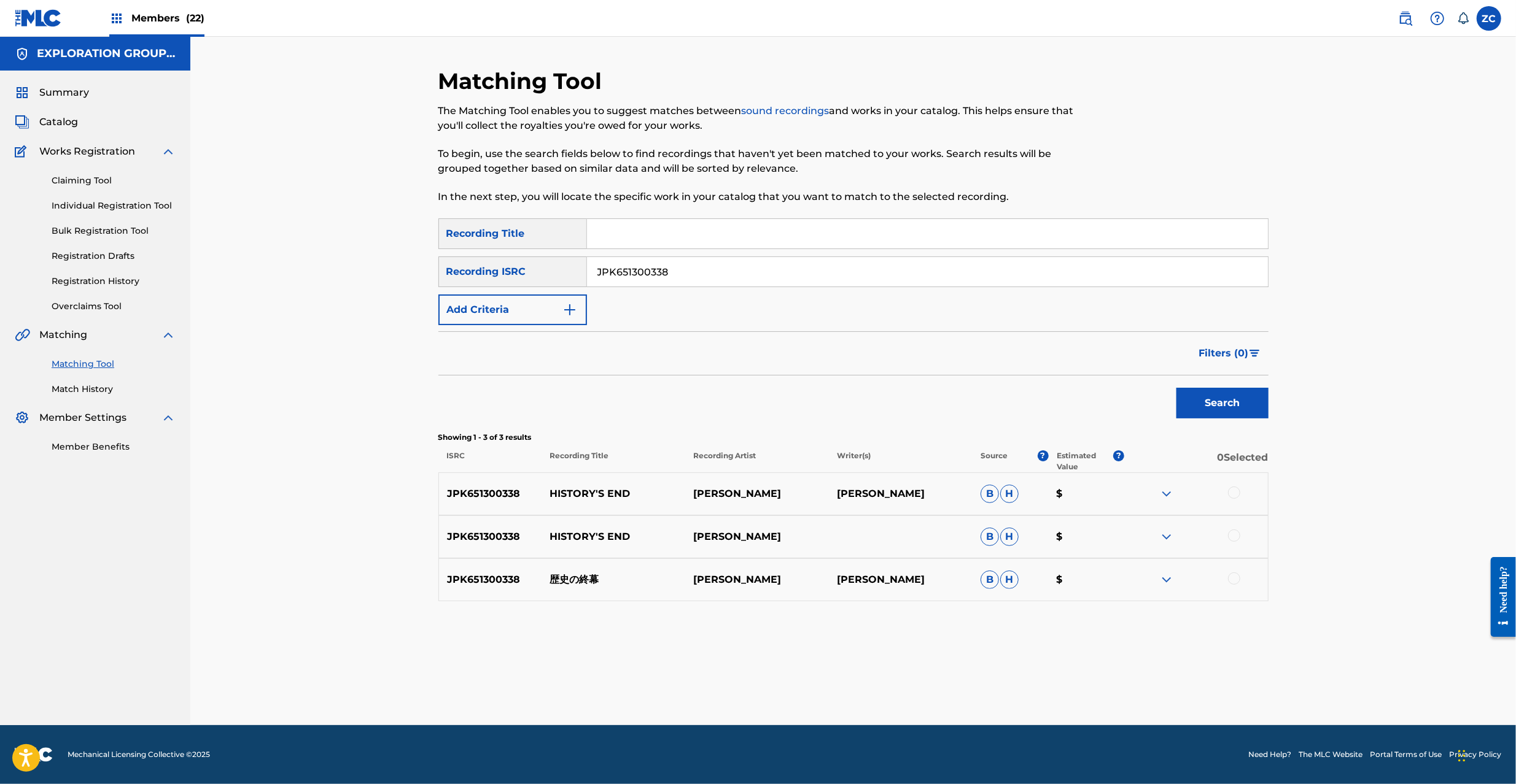
click at [1238, 492] on div at bounding box center [1233, 493] width 12 height 12
click at [1236, 532] on div at bounding box center [1233, 535] width 12 height 12
click at [1231, 576] on div at bounding box center [1233, 578] width 12 height 12
click at [906, 680] on button "Match 3 Groups" at bounding box center [862, 684] width 136 height 31
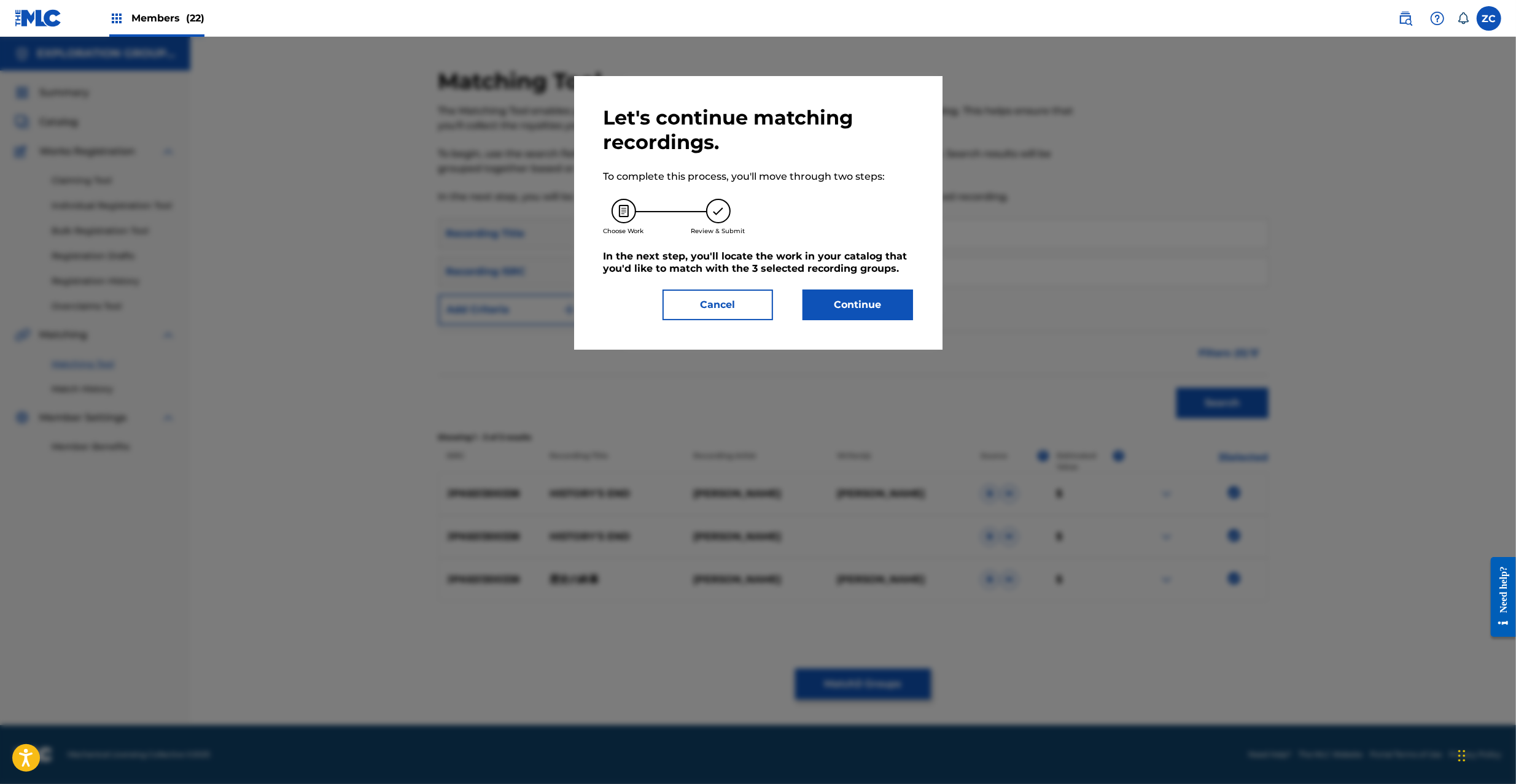
click at [865, 327] on div "Let's continue matching recordings. To complete this process, you'll move throu…" at bounding box center [758, 212] width 368 height 274
click at [868, 304] on button "Continue" at bounding box center [857, 305] width 111 height 31
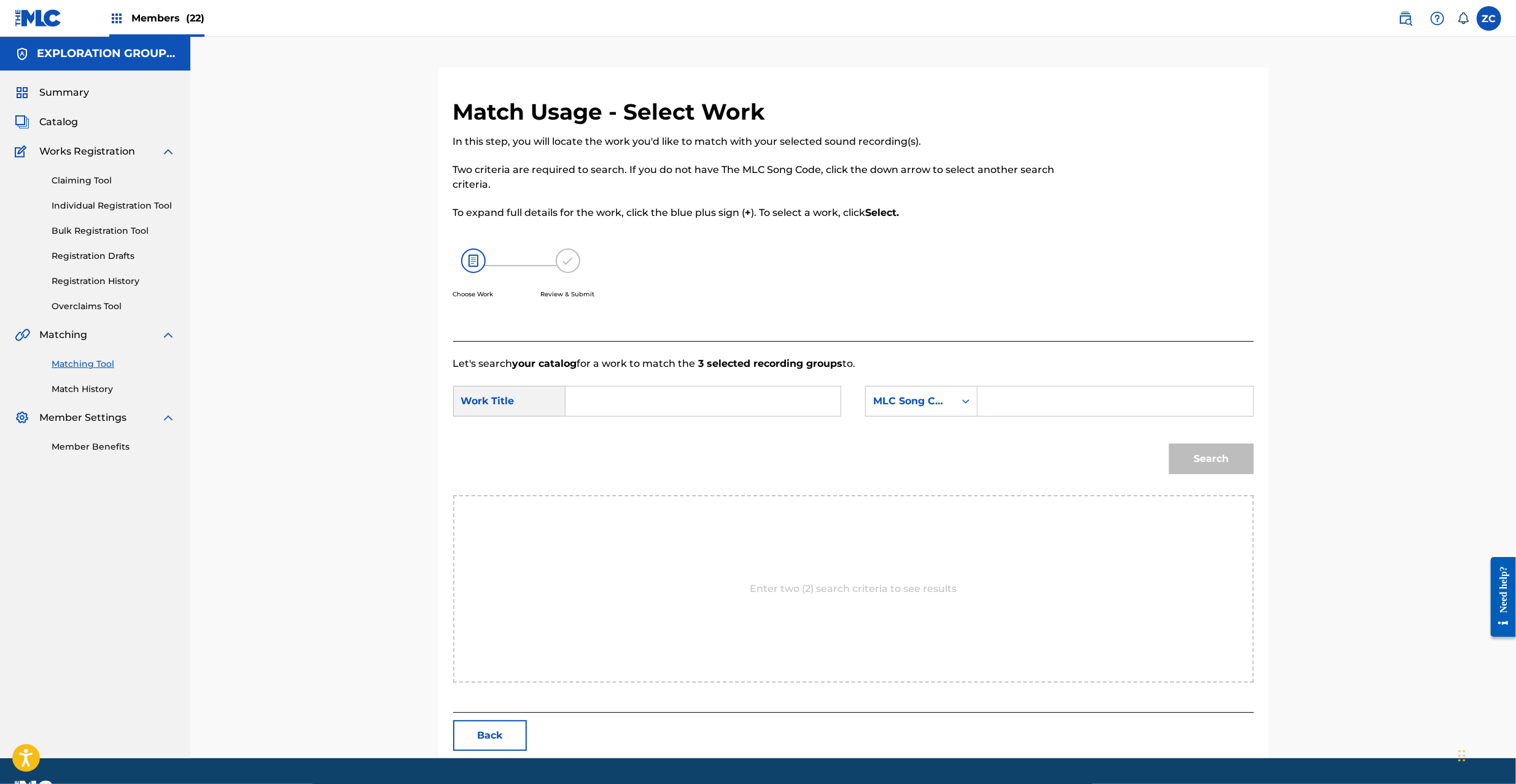
click at [755, 404] on input "Search Form" at bounding box center [703, 401] width 254 height 30
paste input "[PERSON_NAME] RN75HZ"
click at [735, 399] on input "[PERSON_NAME] RN75HZ" at bounding box center [703, 401] width 254 height 30
type input "[PERSON_NAME]"
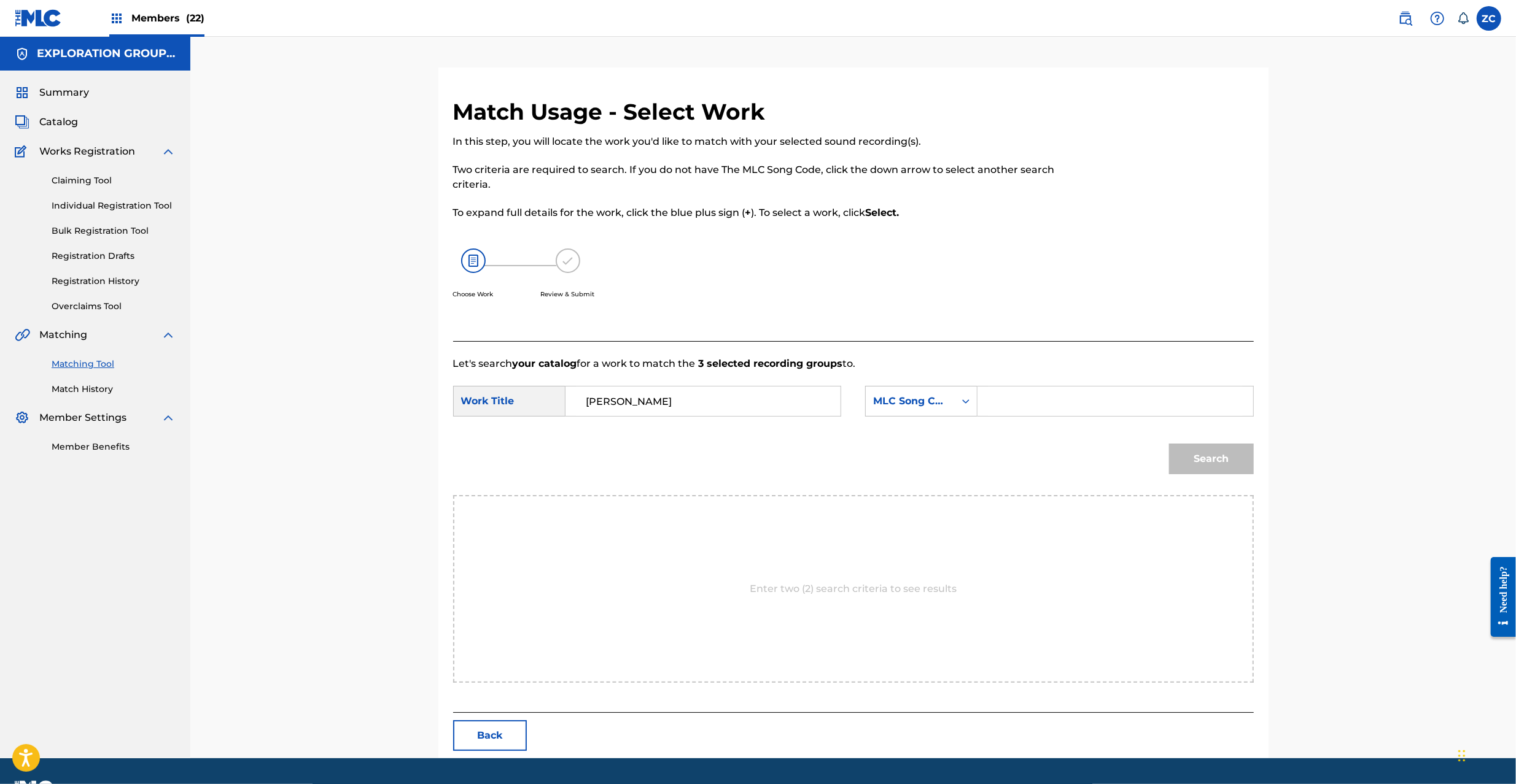
click at [1012, 393] on input "Search Form" at bounding box center [1115, 401] width 254 height 30
paste input "RN75HZ"
type input "RN75HZ"
click at [1205, 457] on button "Search" at bounding box center [1211, 459] width 85 height 31
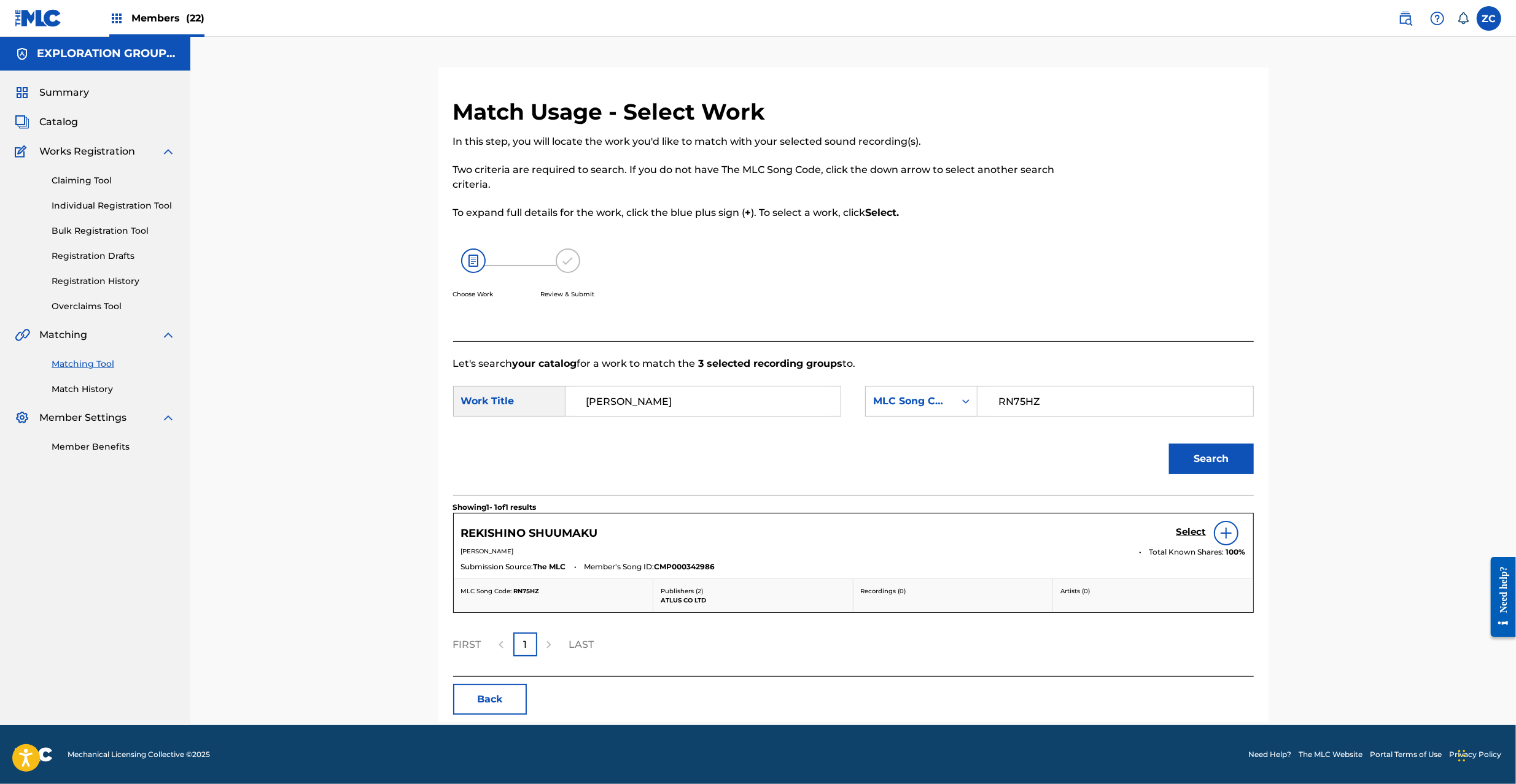
click at [1364, 282] on div "Match Usage - Select Work In this step, you will locate the work you'd like to …" at bounding box center [853, 380] width 1326 height 689
click at [1444, 468] on div "Match Usage - Select Work In this step, you will locate the work you'd like to …" at bounding box center [853, 380] width 1326 height 689
click at [1189, 531] on h5 "Select" at bounding box center [1191, 532] width 30 height 12
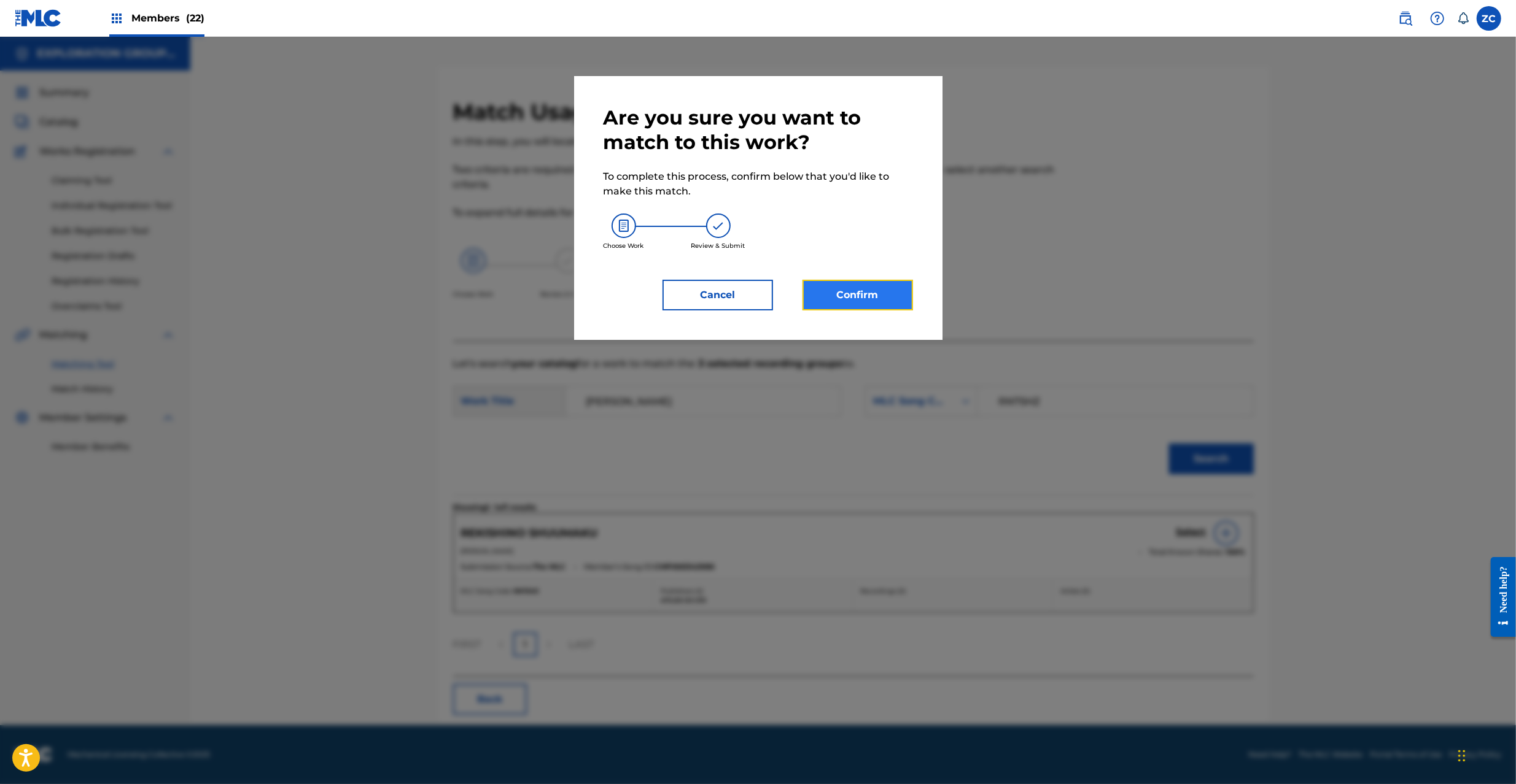
click at [897, 285] on button "Confirm" at bounding box center [857, 295] width 111 height 31
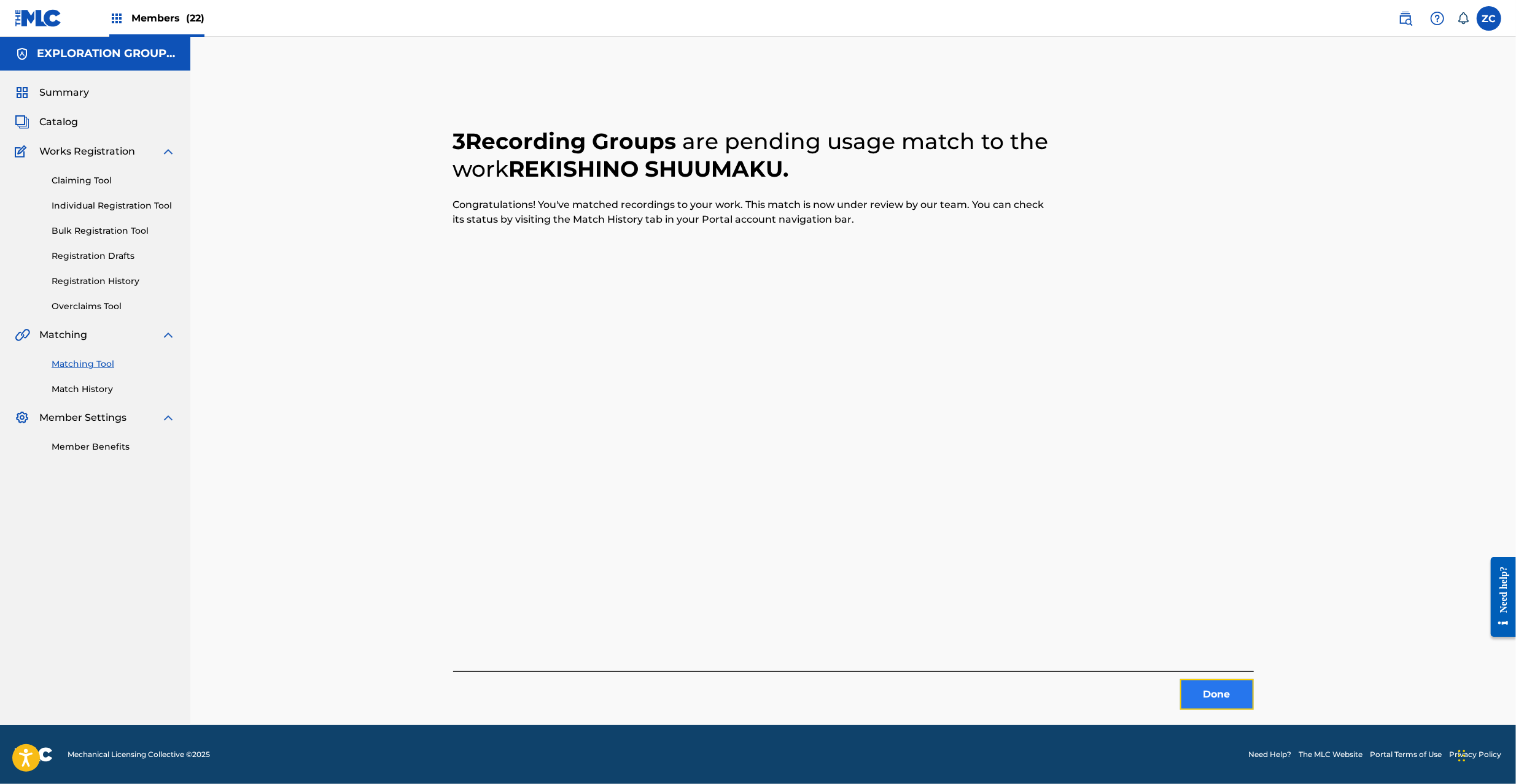
click at [1182, 700] on button "Done" at bounding box center [1217, 695] width 74 height 31
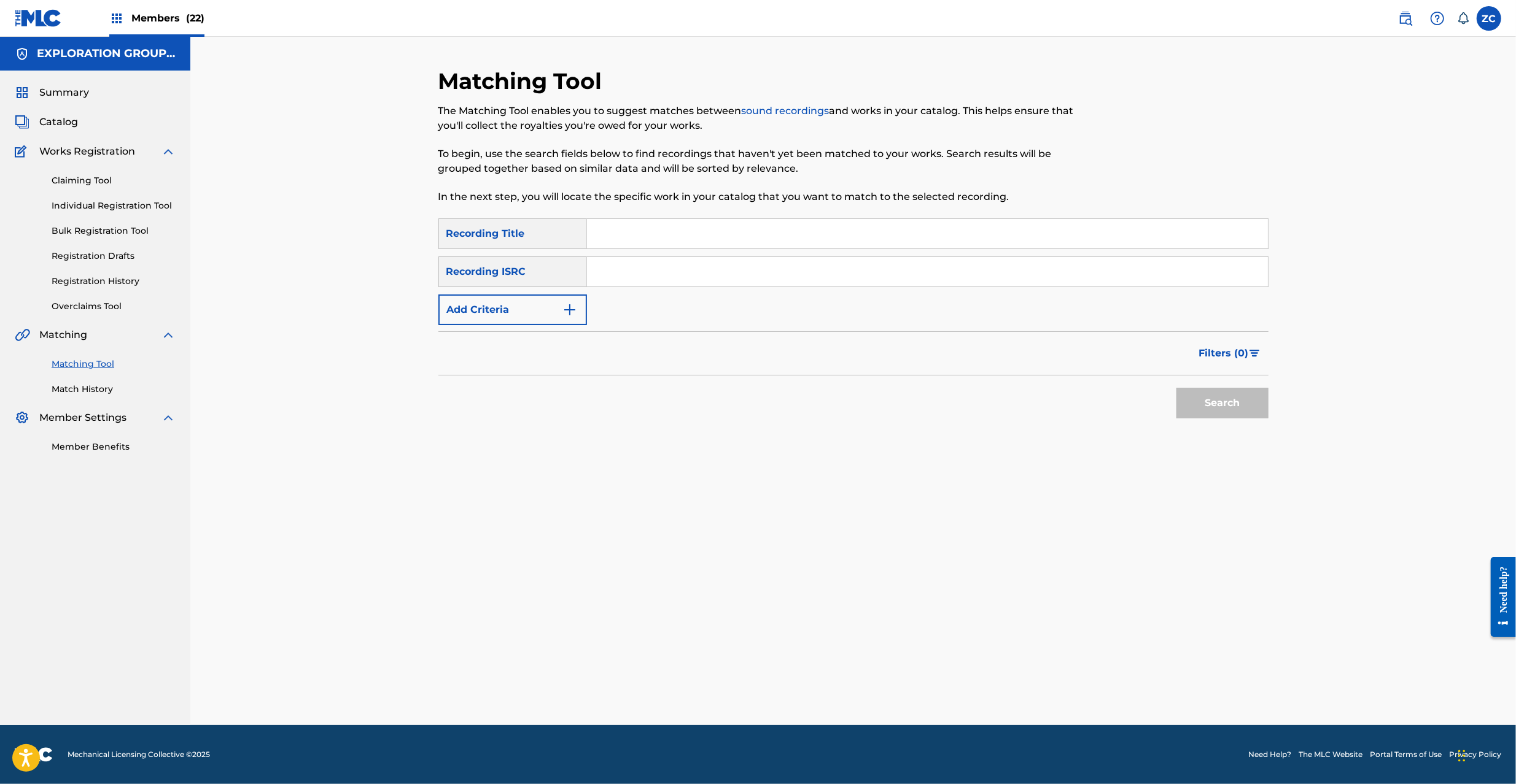
drag, startPoint x: 898, startPoint y: 271, endPoint x: 934, endPoint y: 303, distance: 48.2
click at [898, 271] on input "Search Form" at bounding box center [928, 272] width 681 height 30
paste input "JPK651300339"
type input "JPK651300339"
click at [1184, 404] on button "Search" at bounding box center [1223, 404] width 92 height 31
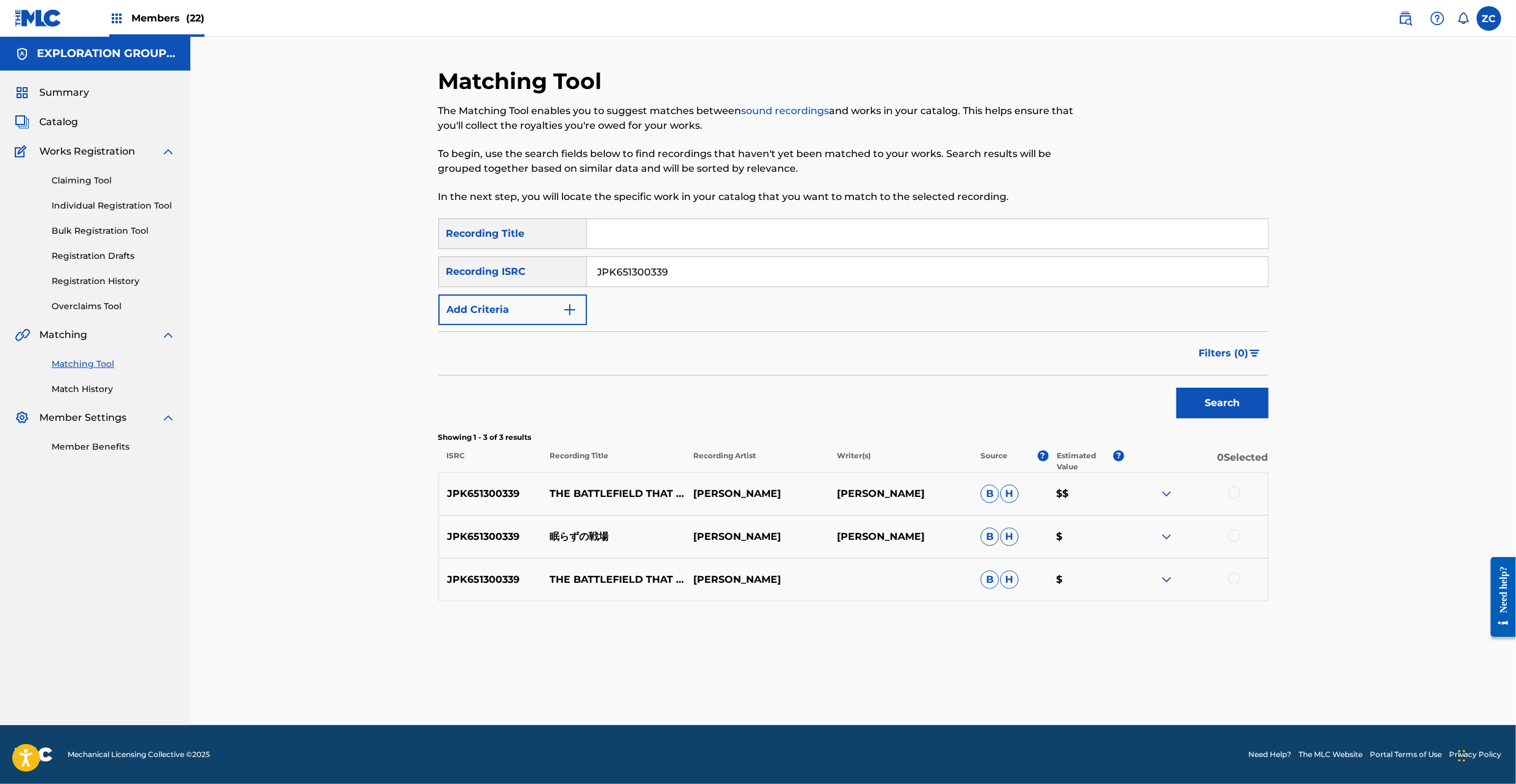
click at [1231, 489] on div at bounding box center [1233, 493] width 12 height 12
click at [1235, 531] on div at bounding box center [1233, 535] width 12 height 12
click at [1235, 576] on div at bounding box center [1233, 578] width 12 height 12
click at [908, 683] on button "Match 3 Groups" at bounding box center [862, 684] width 136 height 31
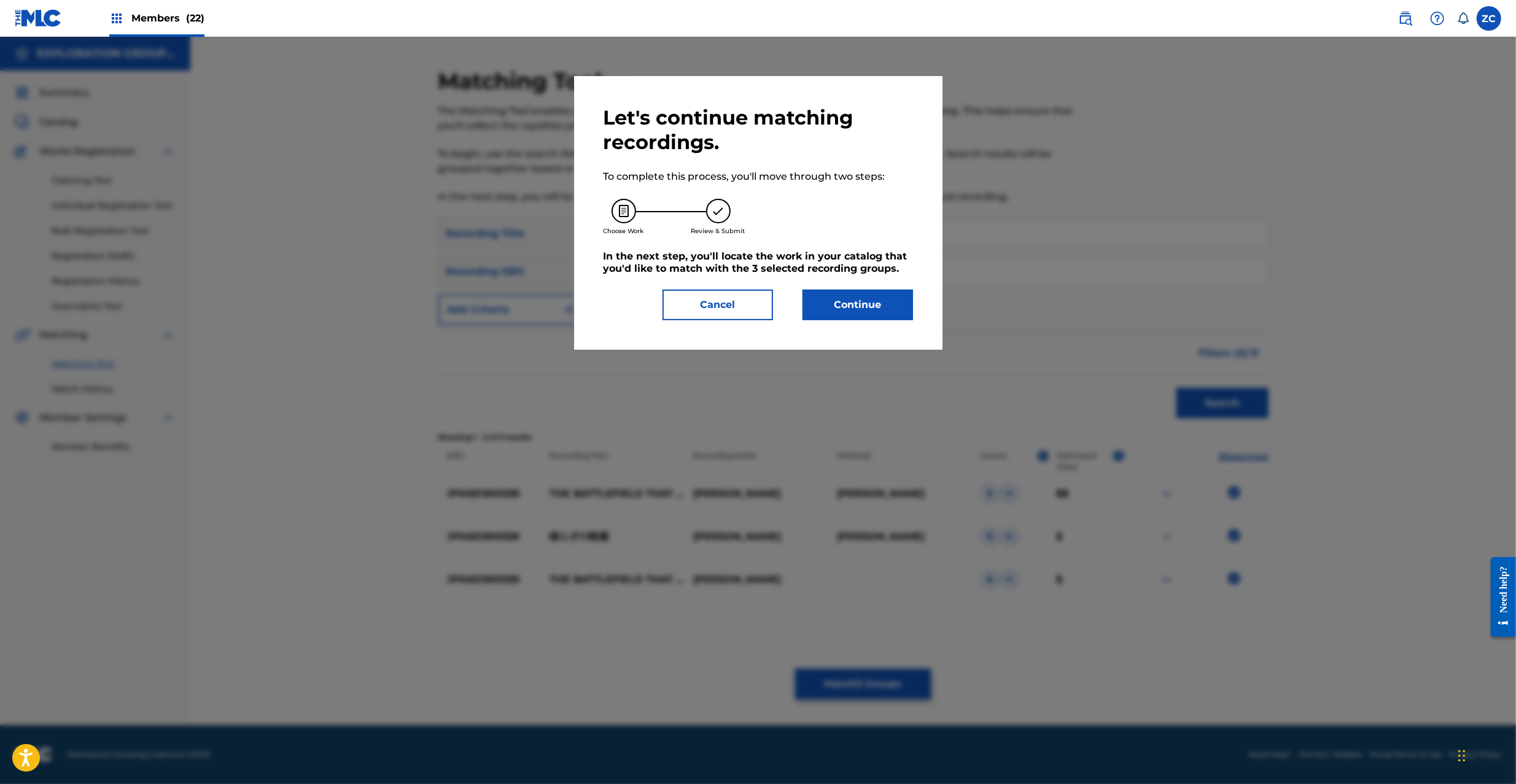
click at [912, 311] on div "Let's continue matching recordings. To complete this process, you'll move throu…" at bounding box center [758, 212] width 368 height 274
click at [848, 314] on button "Continue" at bounding box center [857, 305] width 111 height 31
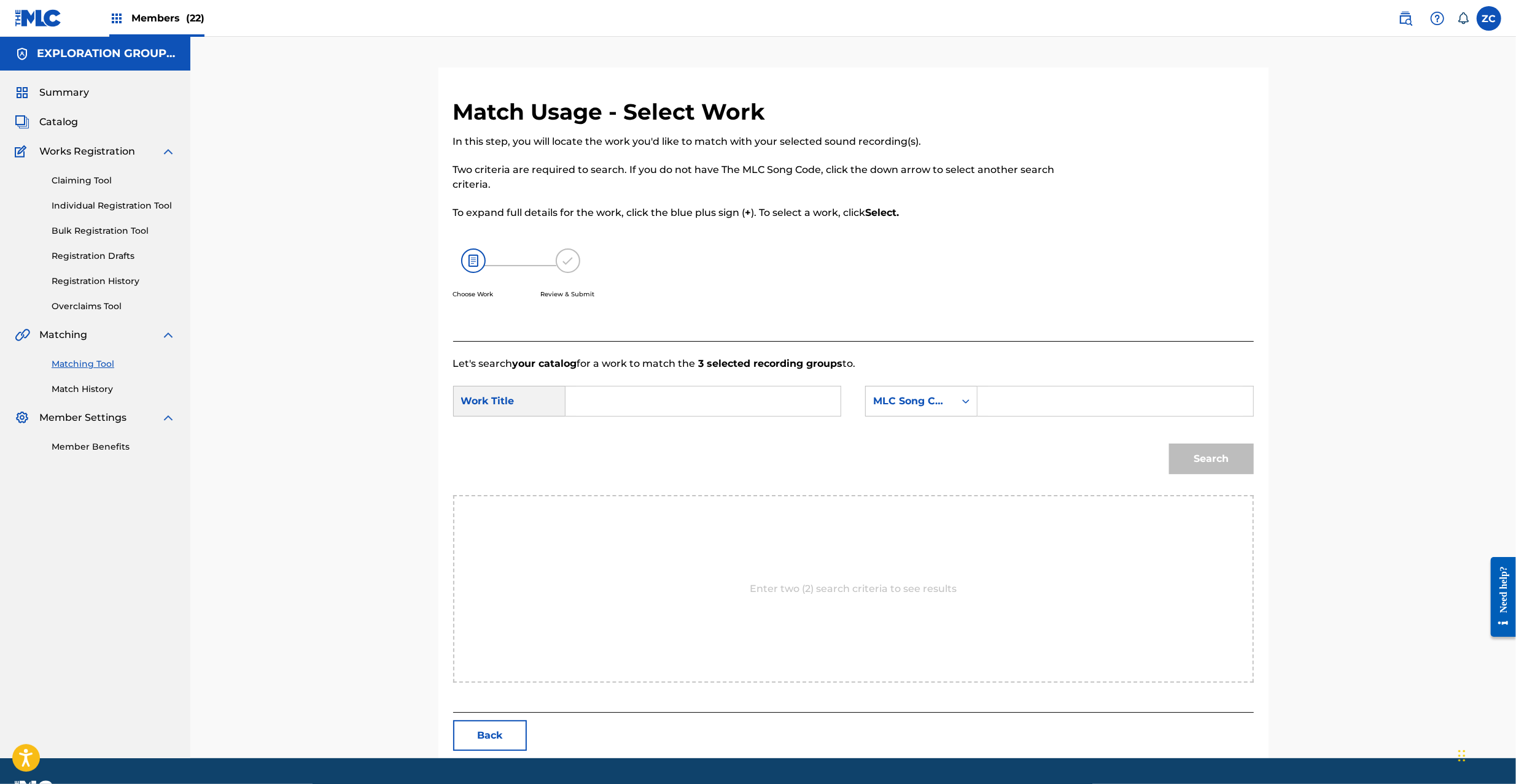
click at [739, 394] on input "Search Form" at bounding box center [703, 401] width 254 height 30
paste input "Nemurazuno [PERSON_NAME] Batorukyoku Autoteiku 2 N98BHU"
click at [787, 404] on input "Nemurazuno [PERSON_NAME] Batorukyoku Autoteiku 2 N98BHU" at bounding box center [703, 401] width 254 height 30
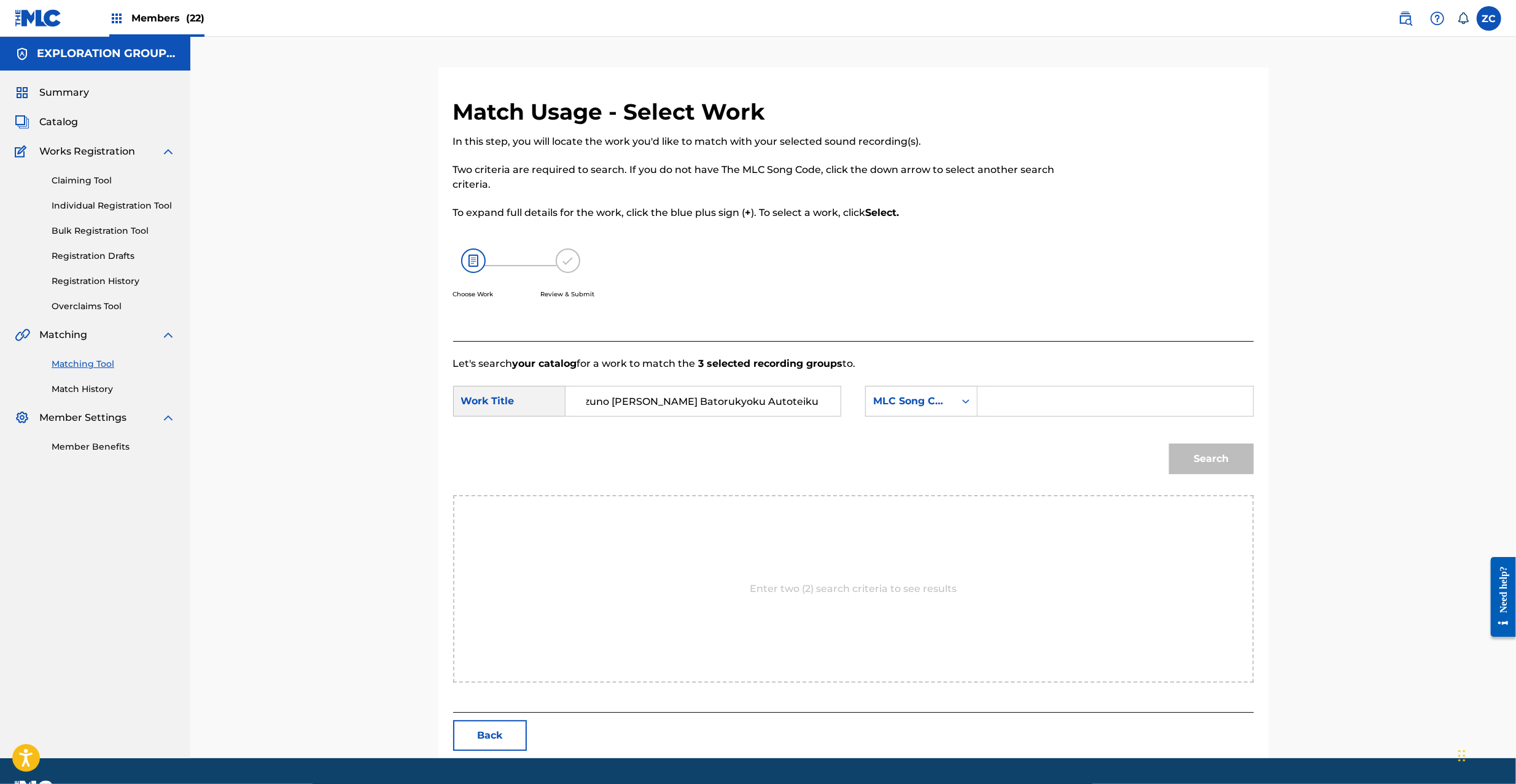
scroll to position [0, 0]
type input "Nemurazuno [PERSON_NAME] Batorukyoku Autoteiku 2"
click at [1007, 404] on input "Search Form" at bounding box center [1115, 401] width 254 height 30
paste input "N98BHU"
type input "N98BHU"
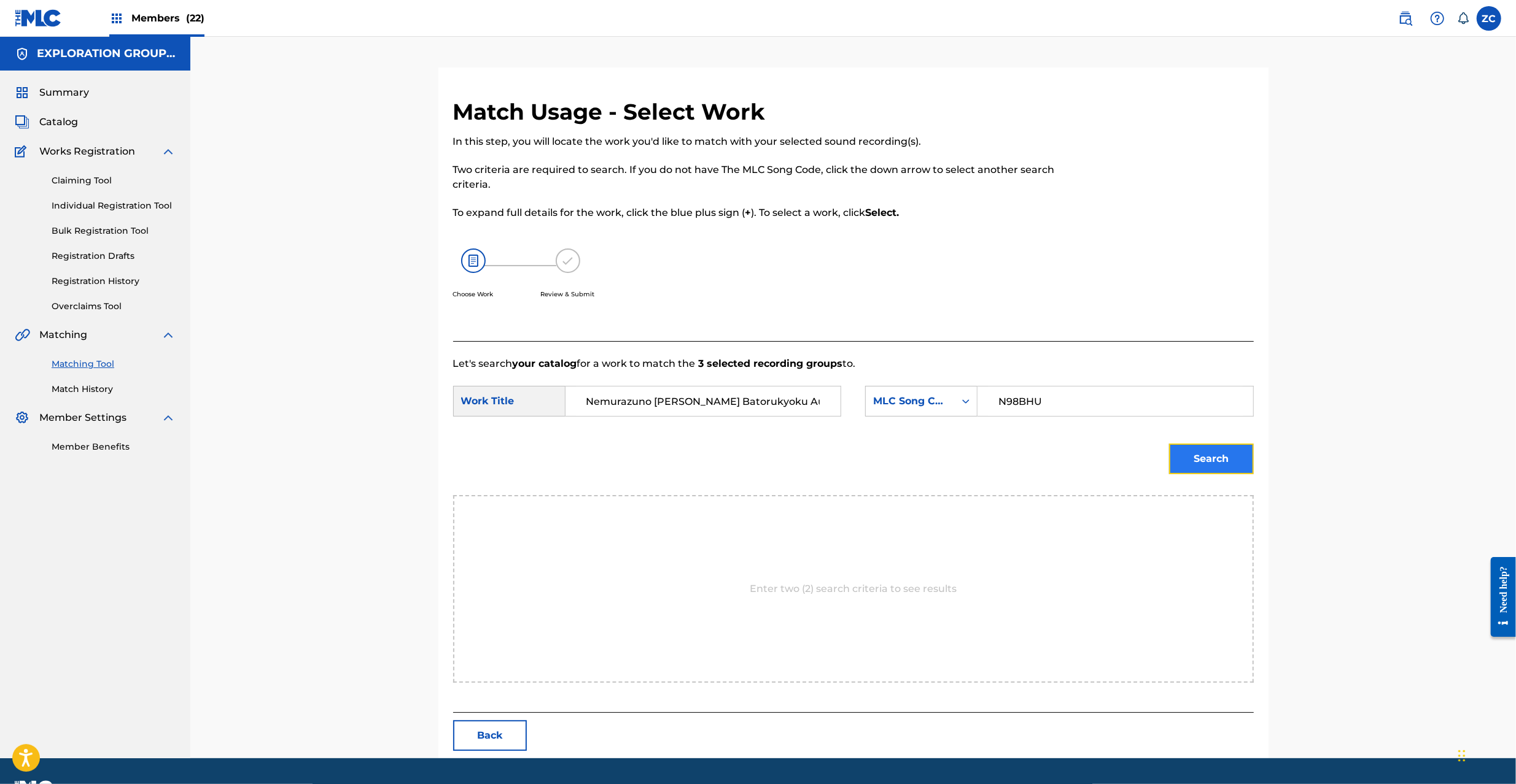
click at [1177, 469] on button "Search" at bounding box center [1211, 459] width 85 height 31
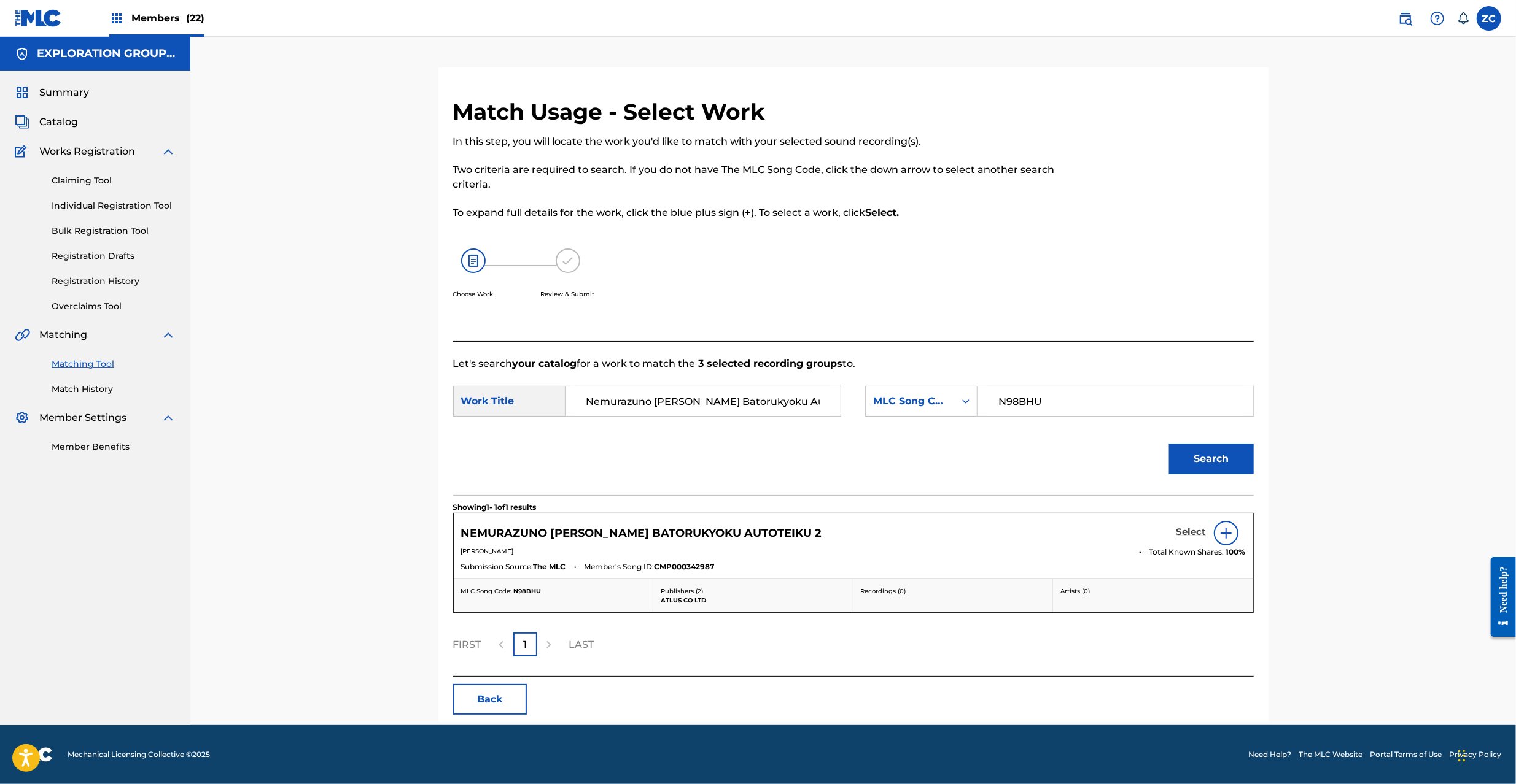
click at [1195, 538] on h5 "Select" at bounding box center [1191, 532] width 30 height 12
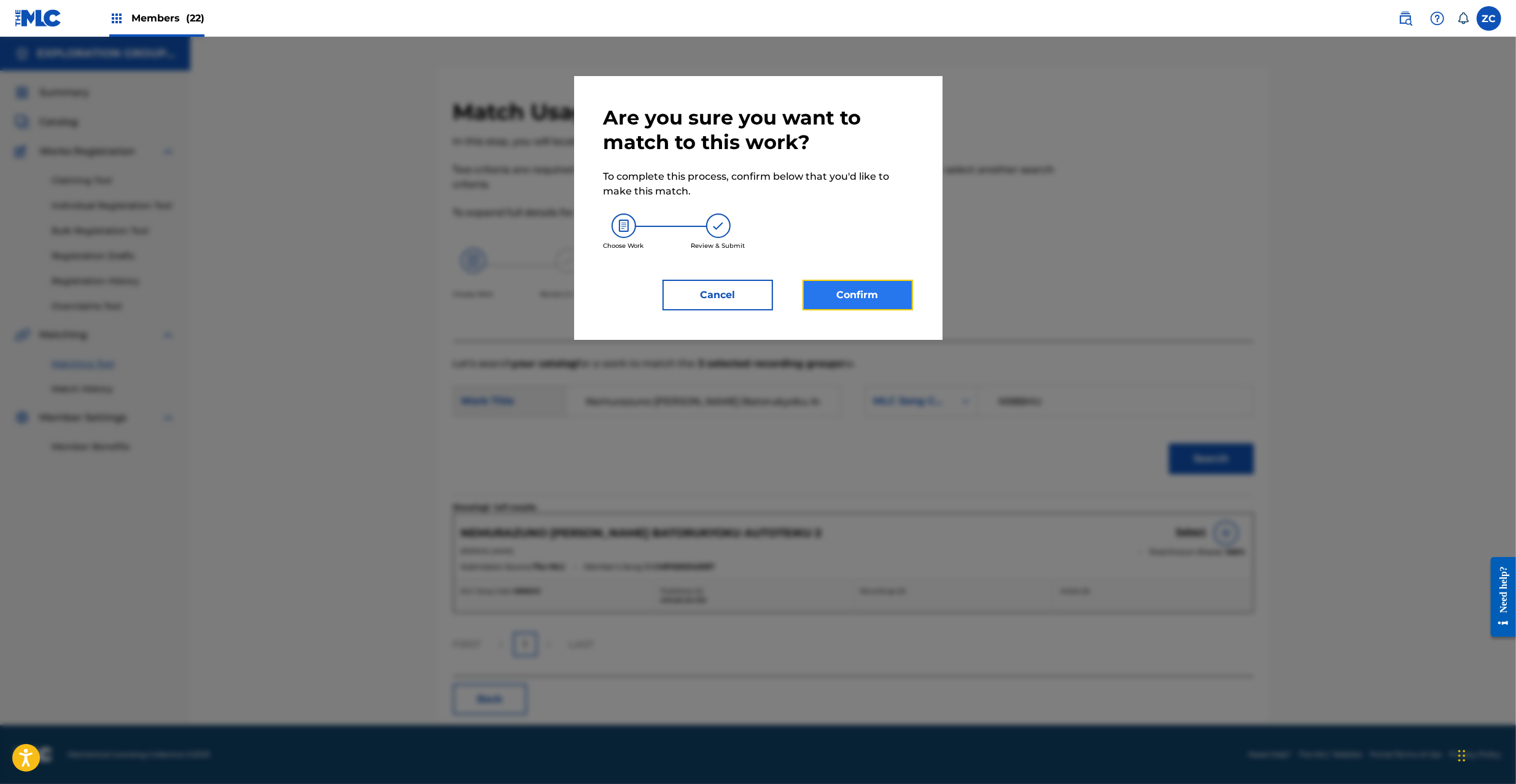
click at [856, 291] on button "Confirm" at bounding box center [857, 295] width 111 height 31
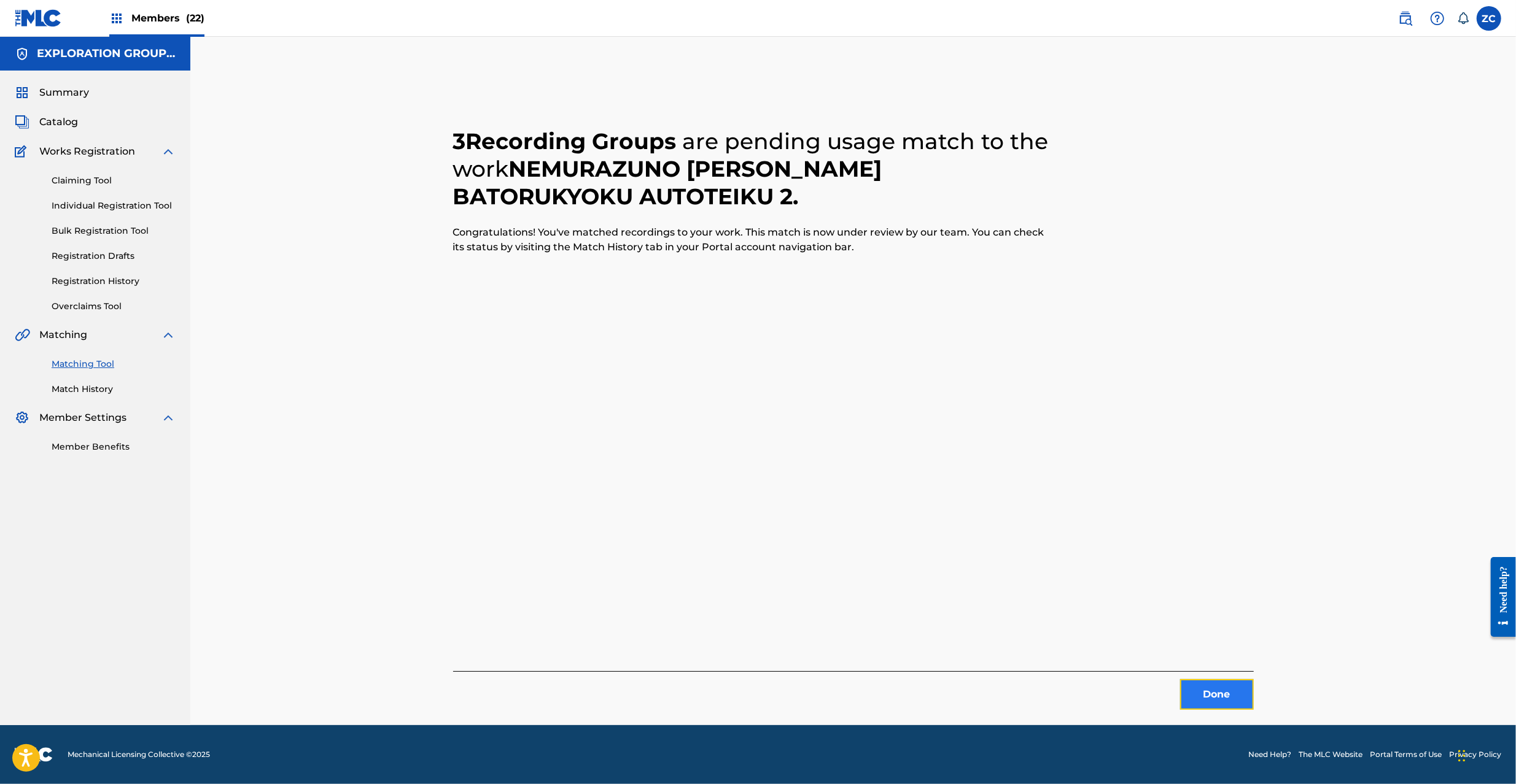
click at [1224, 702] on button "Done" at bounding box center [1217, 695] width 74 height 31
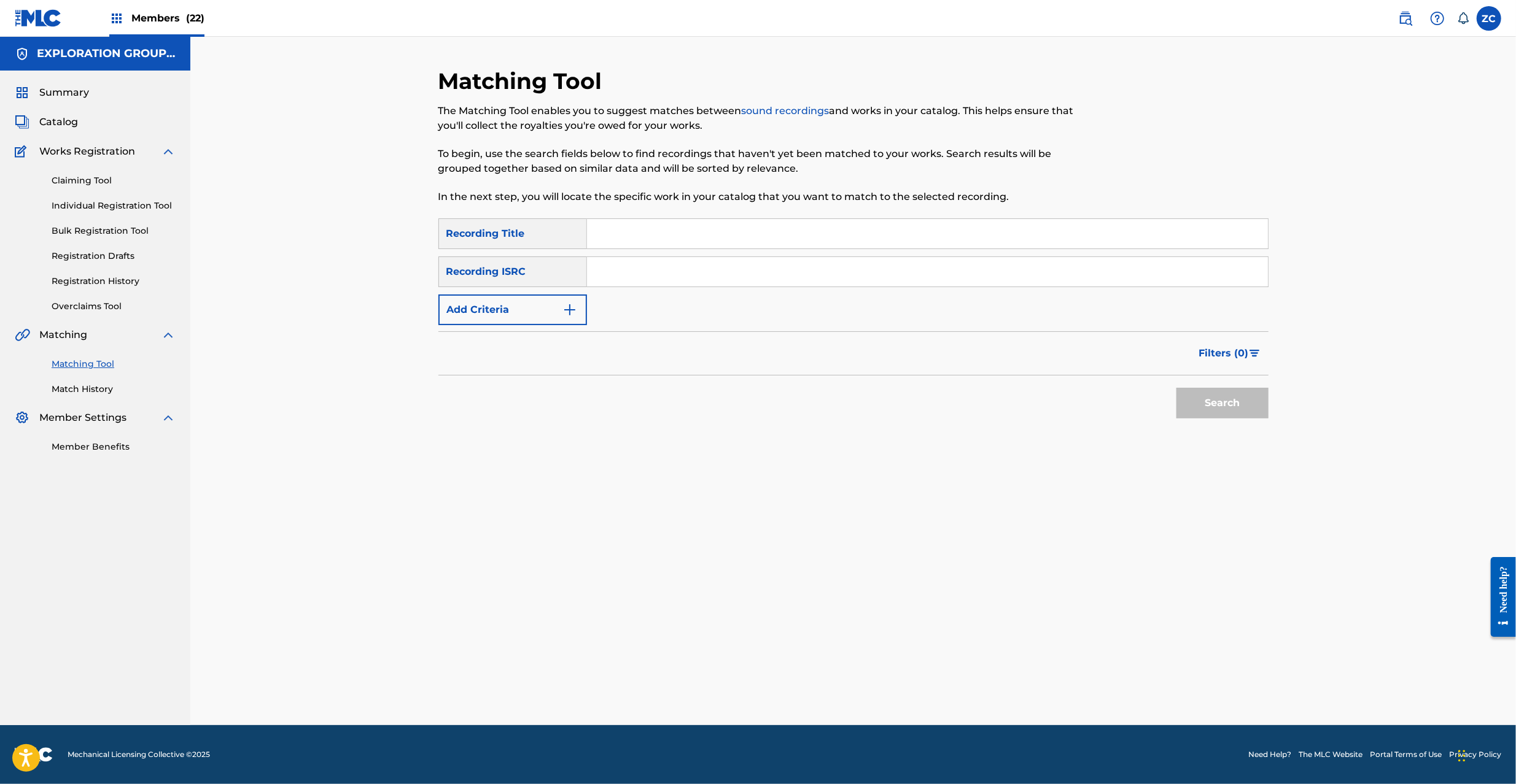
drag, startPoint x: 851, startPoint y: 273, endPoint x: 873, endPoint y: 284, distance: 24.6
click at [851, 273] on input "Search Form" at bounding box center [928, 272] width 681 height 30
paste input "JPK651401725"
type input "JPK651401725"
click at [1205, 405] on button "Search" at bounding box center [1223, 404] width 92 height 31
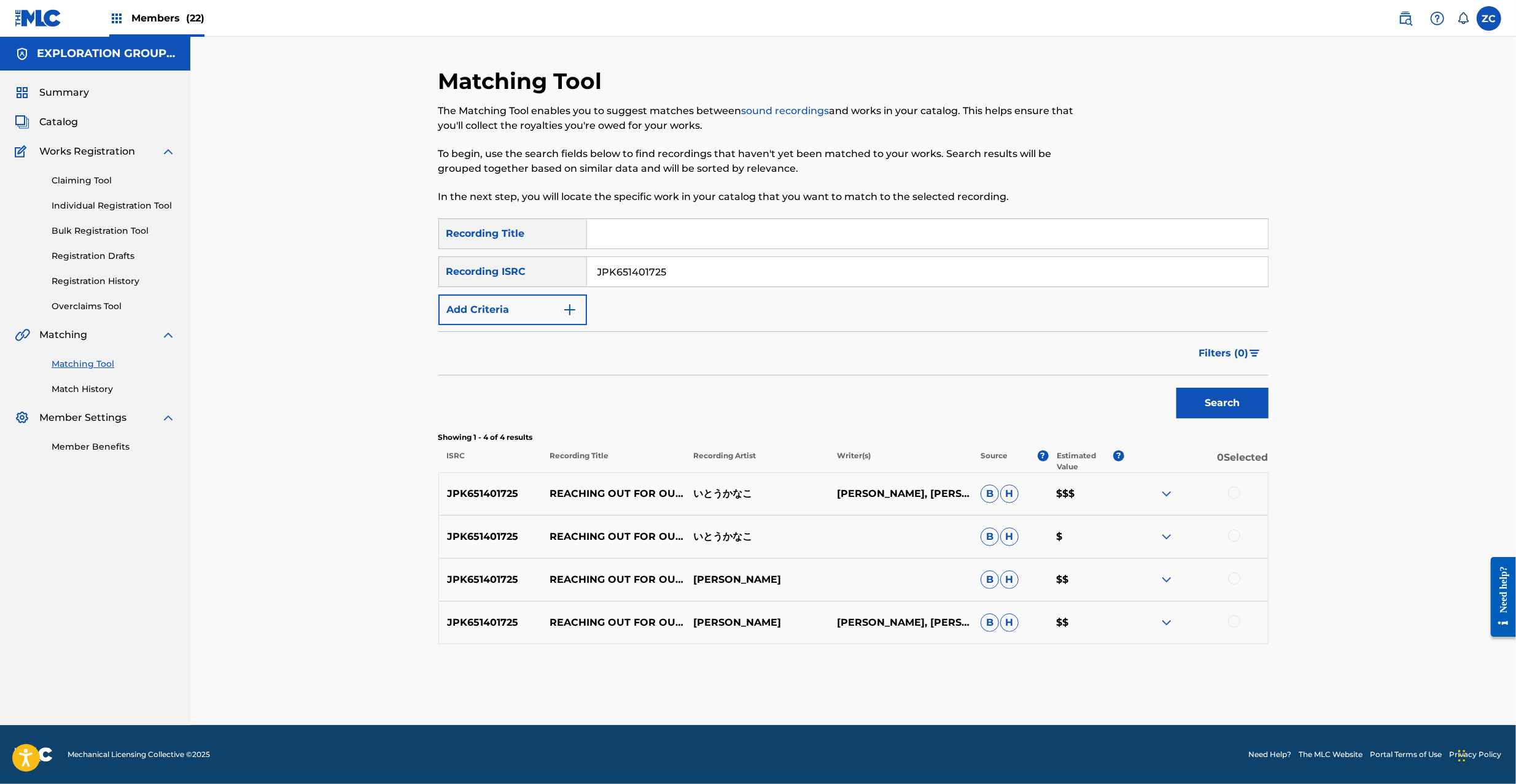
click at [1231, 492] on div at bounding box center [1233, 493] width 12 height 12
click at [1233, 536] on div at bounding box center [1233, 535] width 12 height 12
click at [1235, 578] on div at bounding box center [1233, 578] width 12 height 12
click at [1238, 626] on div at bounding box center [1233, 622] width 12 height 12
click at [888, 686] on button "Match 4 Groups" at bounding box center [862, 684] width 136 height 31
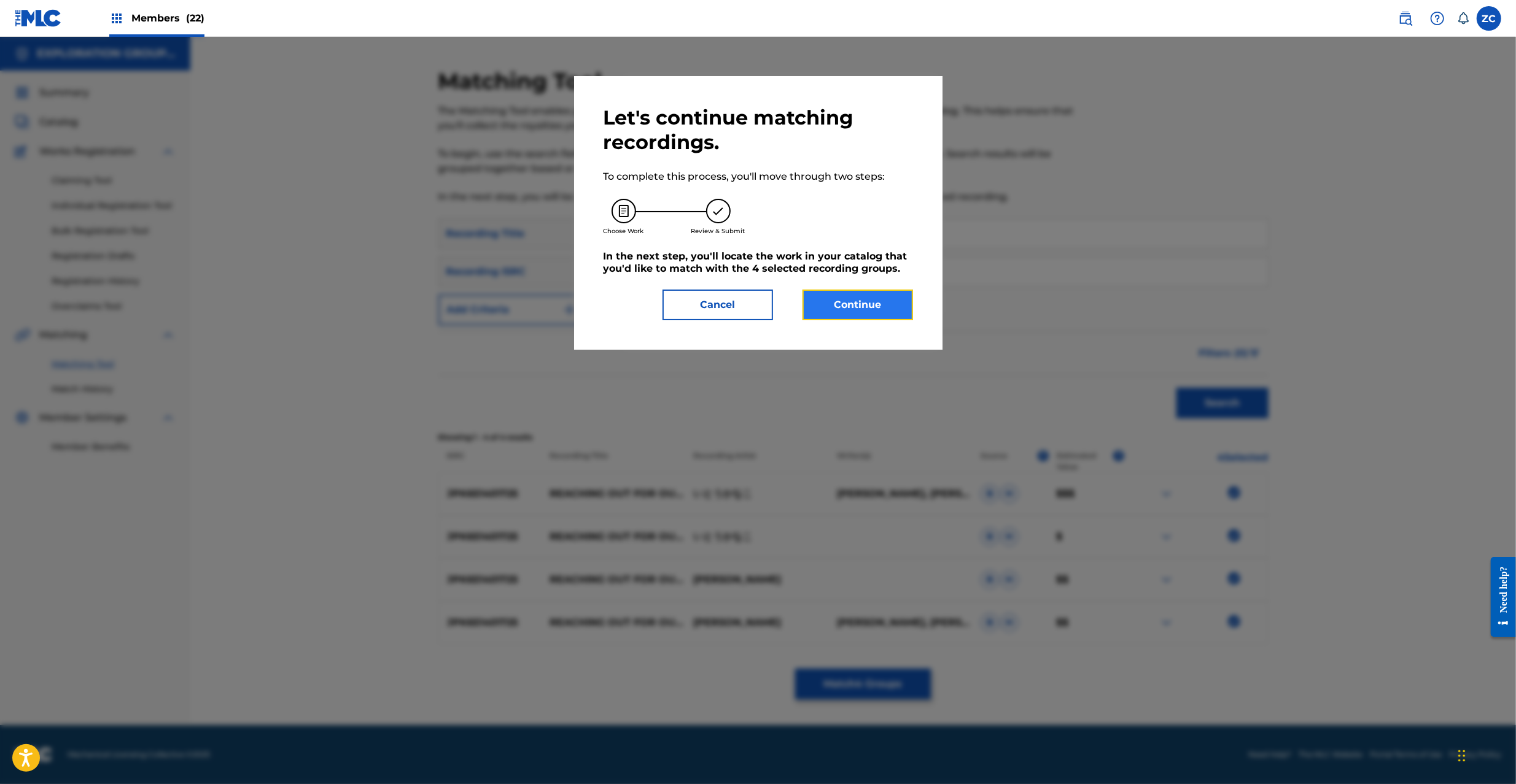
click at [882, 300] on button "Continue" at bounding box center [857, 305] width 111 height 31
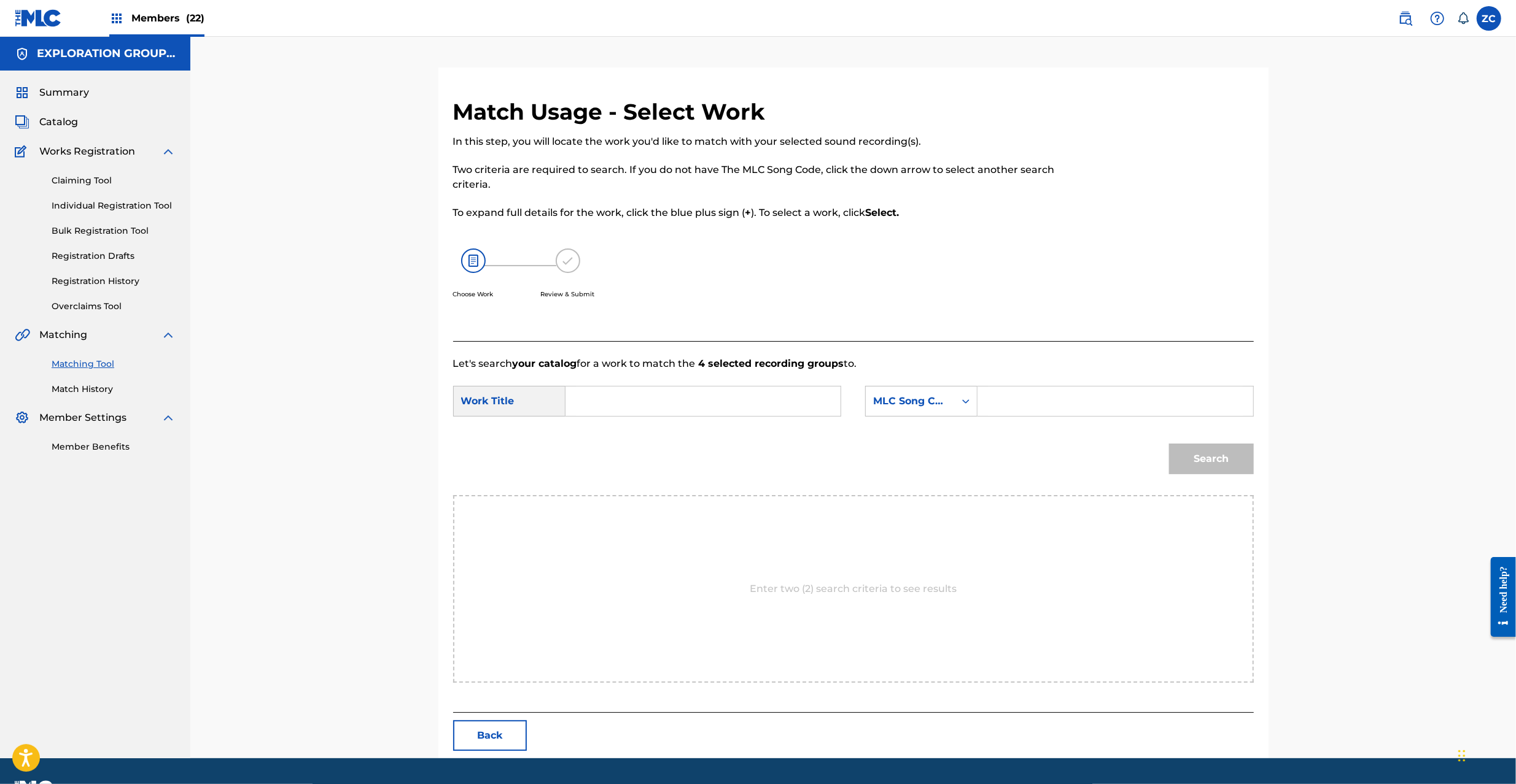
click at [783, 408] on input "Search Form" at bounding box center [703, 401] width 254 height 30
paste input "Reaching Out For Our Future RN75H6"
click at [756, 402] on input "Reaching Out For Our Future RN75H6" at bounding box center [703, 401] width 254 height 30
type input "Reaching Out For Our Future"
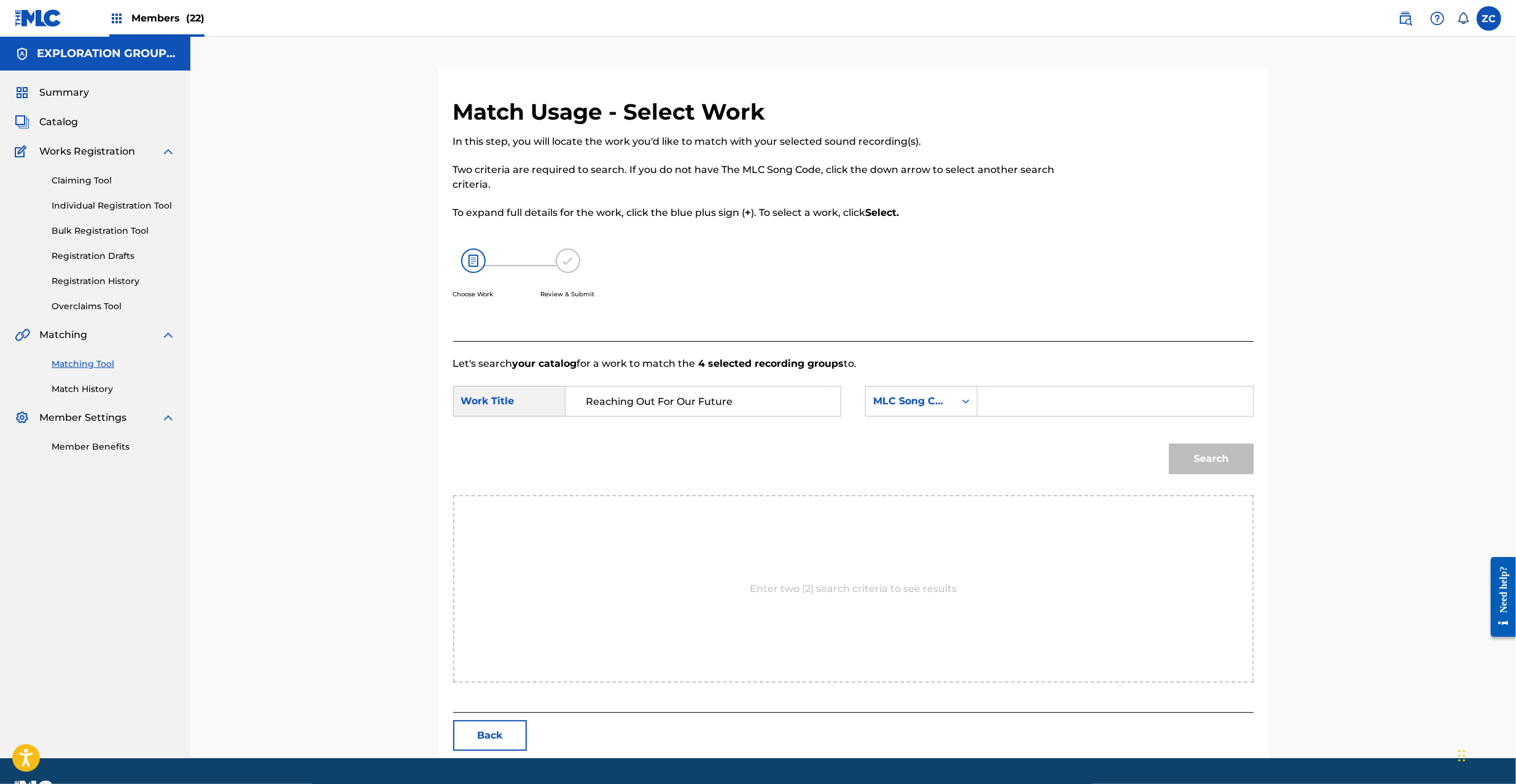
click at [1032, 400] on input "Search Form" at bounding box center [1115, 401] width 254 height 30
paste input "RN75H6"
type input "RN75H6"
click at [1221, 458] on button "Search" at bounding box center [1211, 459] width 85 height 31
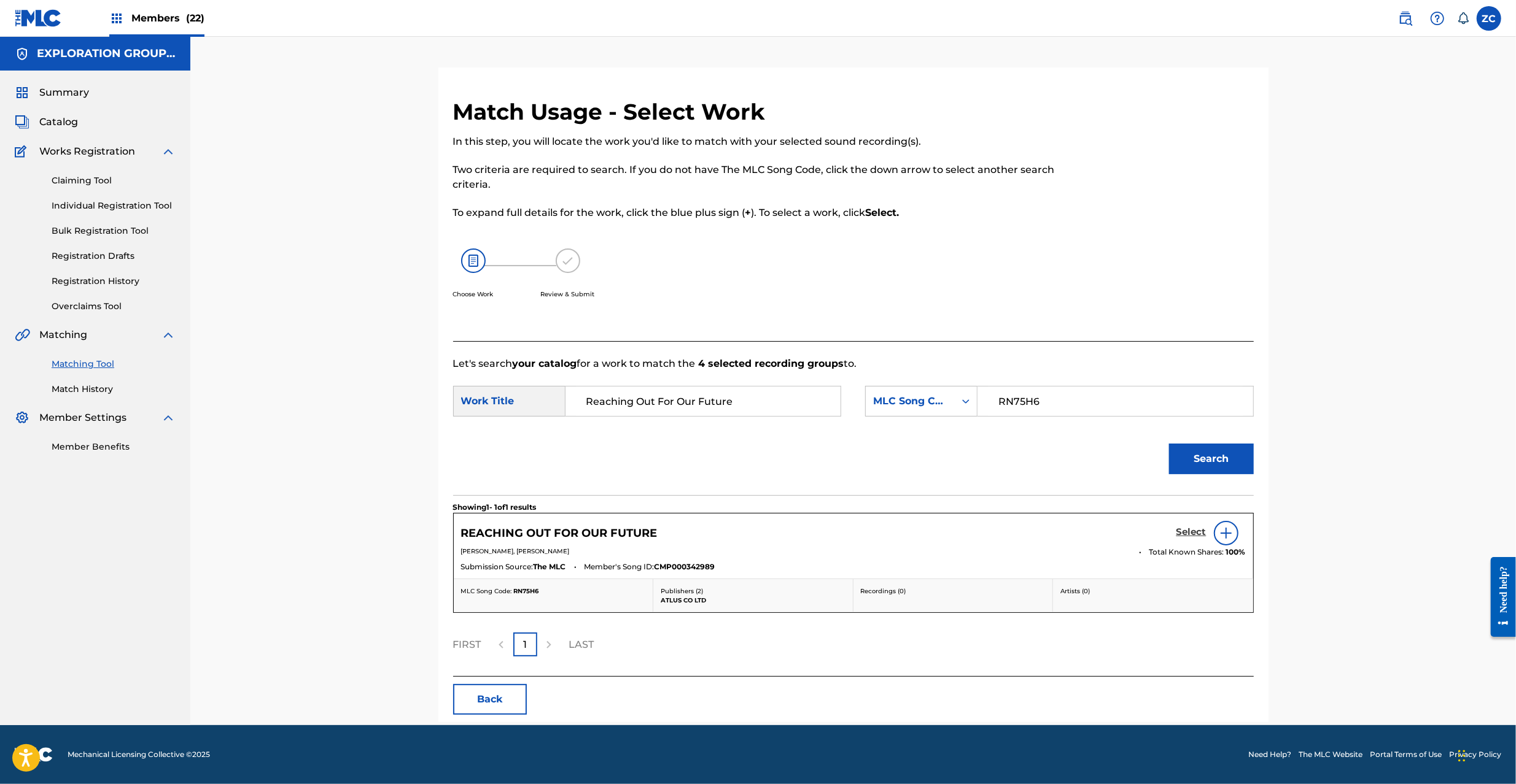
click at [1203, 533] on h5 "Select" at bounding box center [1191, 532] width 30 height 12
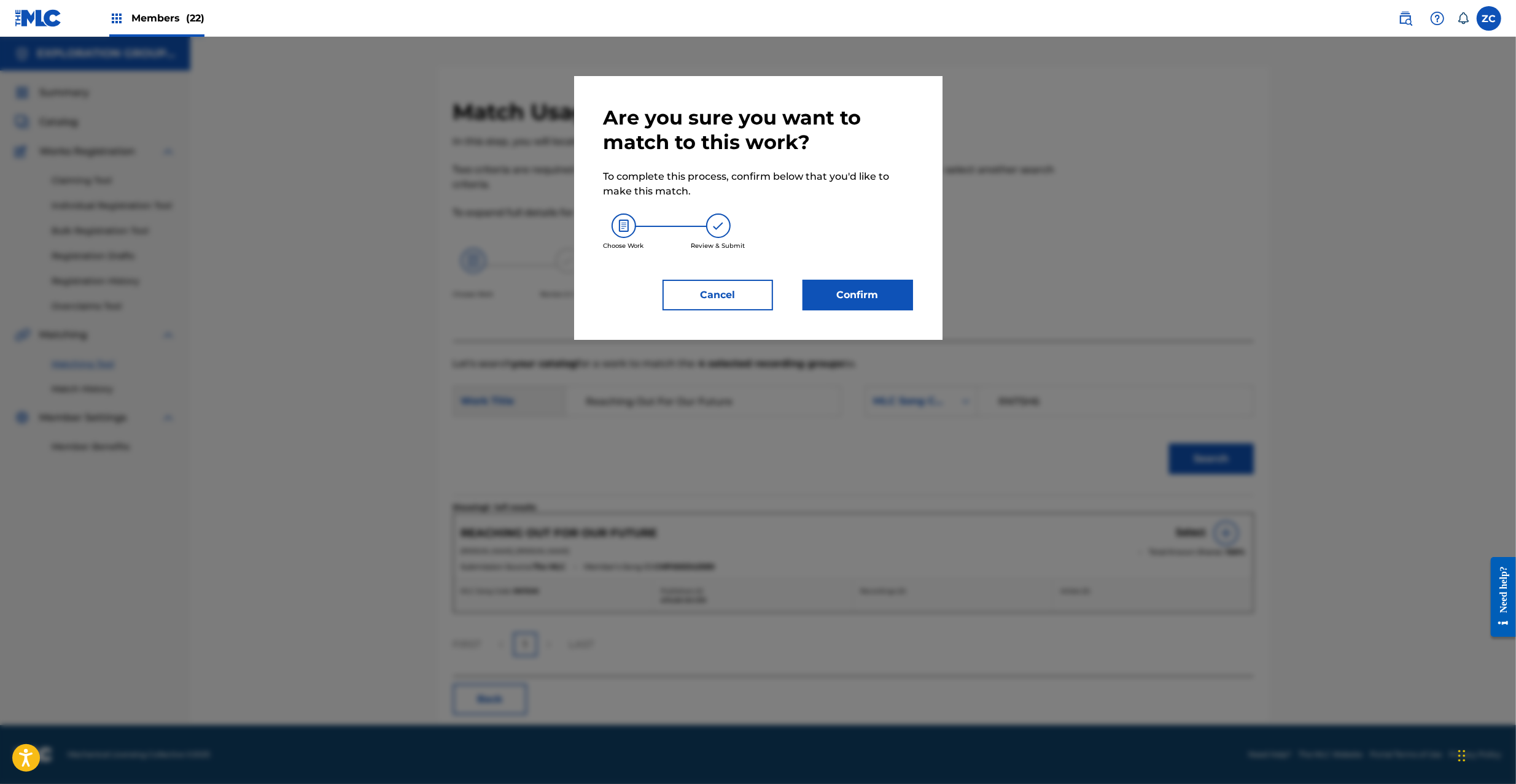
click at [853, 315] on div "Are you sure you want to match to this work? To complete this process, confirm …" at bounding box center [758, 208] width 368 height 264
click at [856, 306] on button "Confirm" at bounding box center [857, 295] width 111 height 31
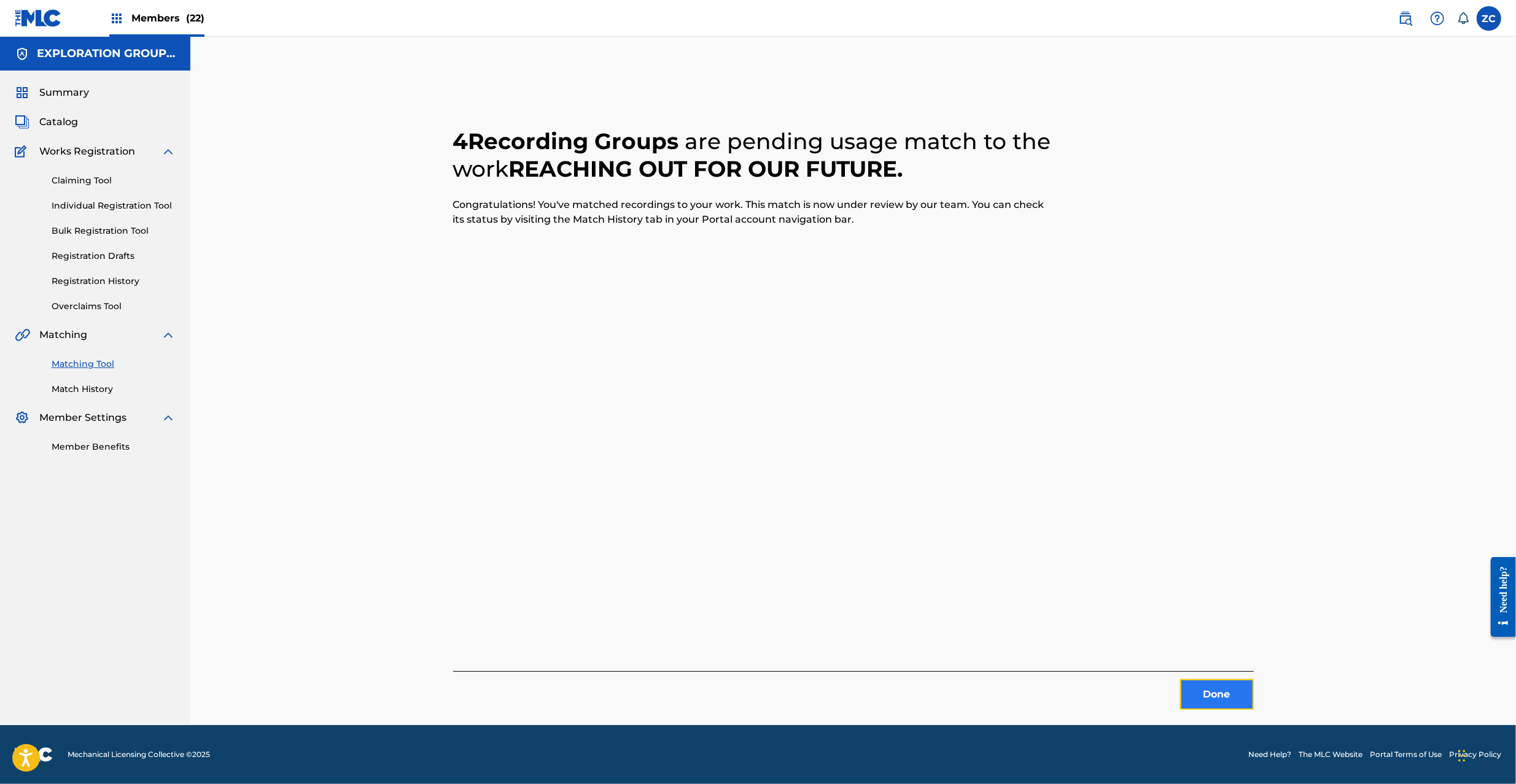
click at [1235, 698] on button "Done" at bounding box center [1217, 695] width 74 height 31
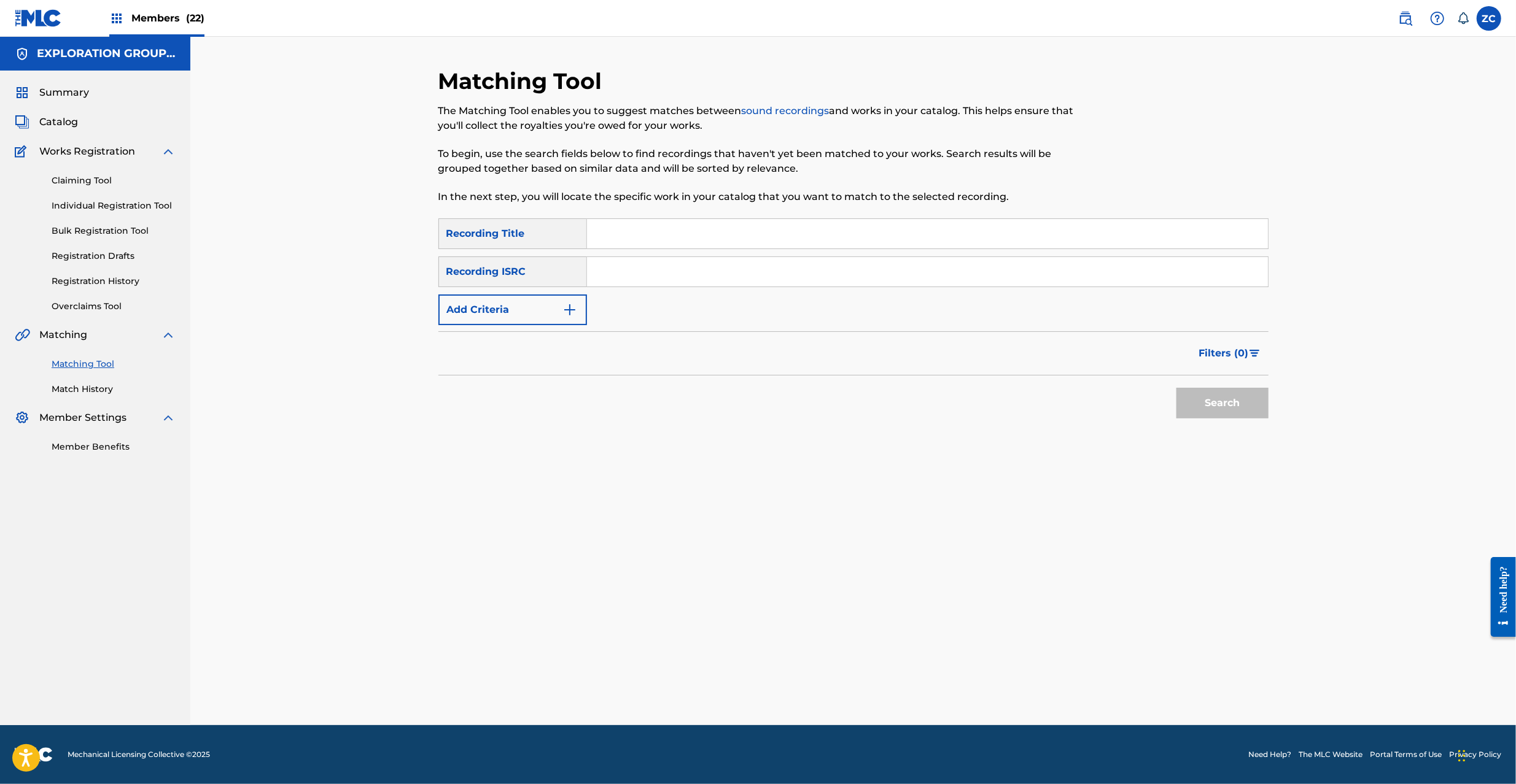
drag, startPoint x: 856, startPoint y: 278, endPoint x: 897, endPoint y: 309, distance: 51.4
click at [856, 278] on input "Search Form" at bounding box center [928, 272] width 681 height 30
paste input "JPK651401737"
click at [1200, 403] on button "Search" at bounding box center [1223, 404] width 92 height 31
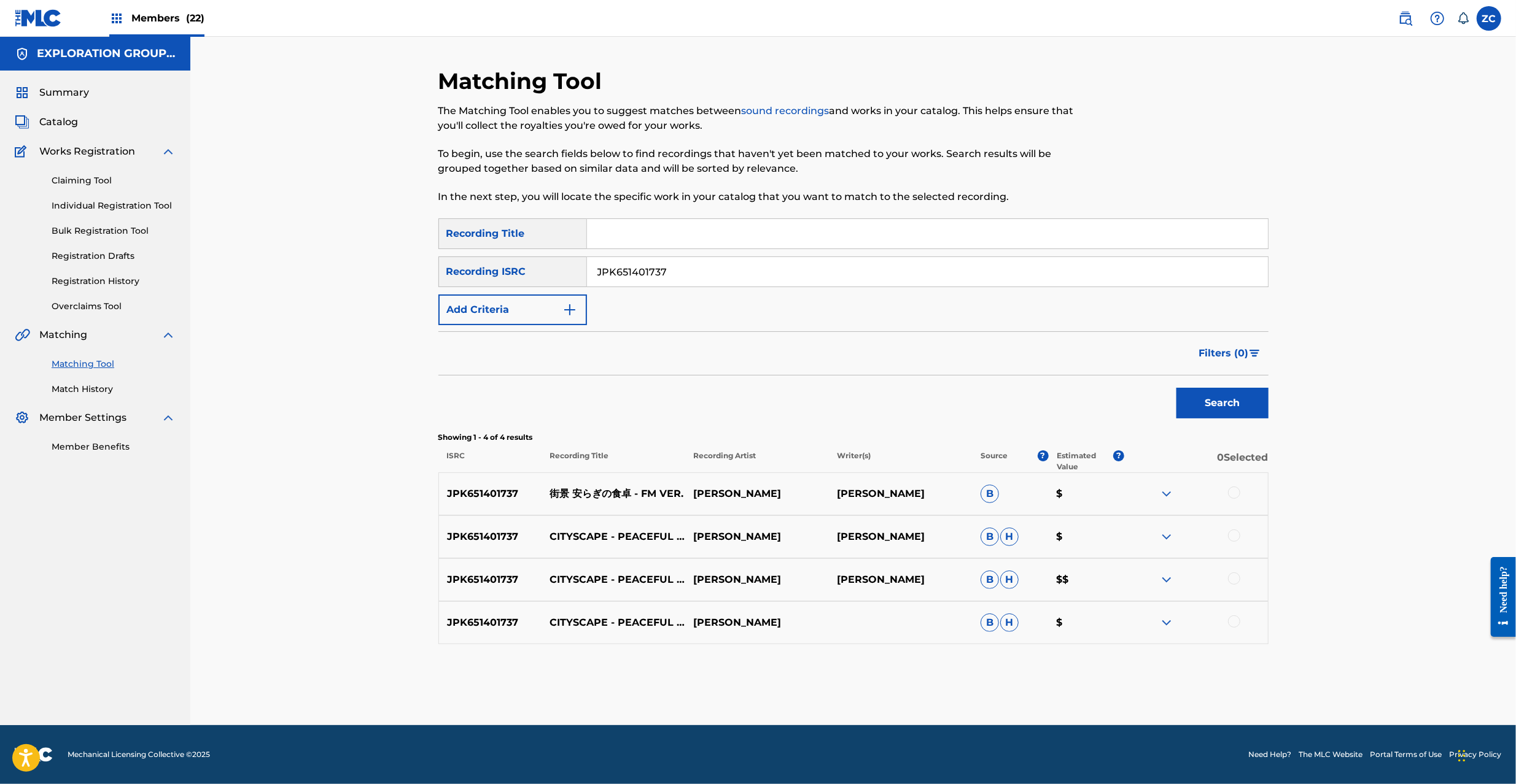
click at [1229, 494] on div at bounding box center [1233, 493] width 12 height 12
click at [1236, 538] on div at bounding box center [1233, 535] width 12 height 12
click at [1236, 580] on div at bounding box center [1233, 578] width 12 height 12
click at [1234, 619] on div at bounding box center [1233, 622] width 12 height 12
click at [825, 280] on input "JPK651401737" at bounding box center [928, 272] width 681 height 30
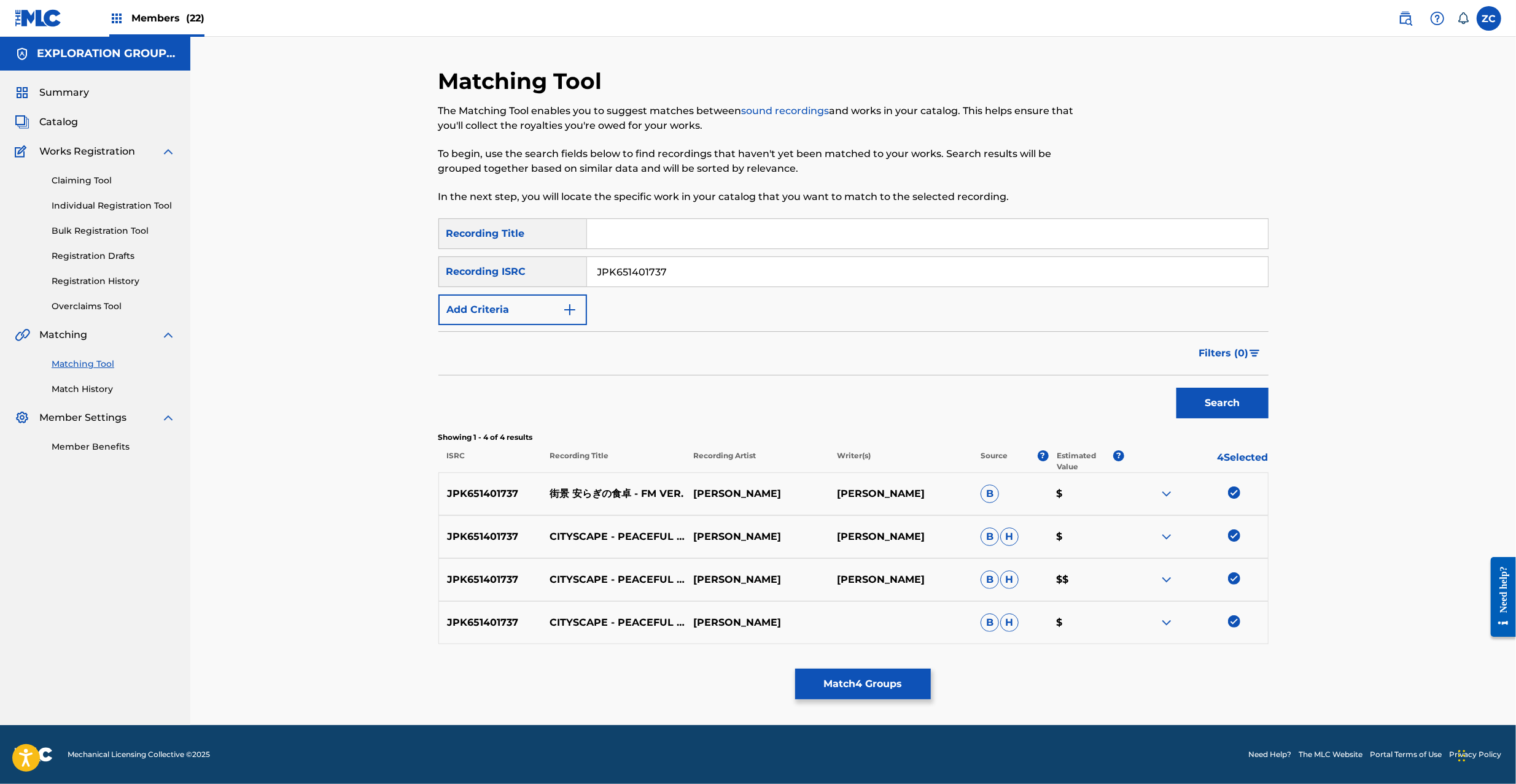
paste input "26"
type input "JPK651401726"
click at [1206, 400] on button "Search" at bounding box center [1223, 404] width 92 height 31
drag, startPoint x: 1236, startPoint y: 492, endPoint x: 1241, endPoint y: 535, distance: 43.3
click at [1236, 495] on div at bounding box center [1233, 493] width 12 height 12
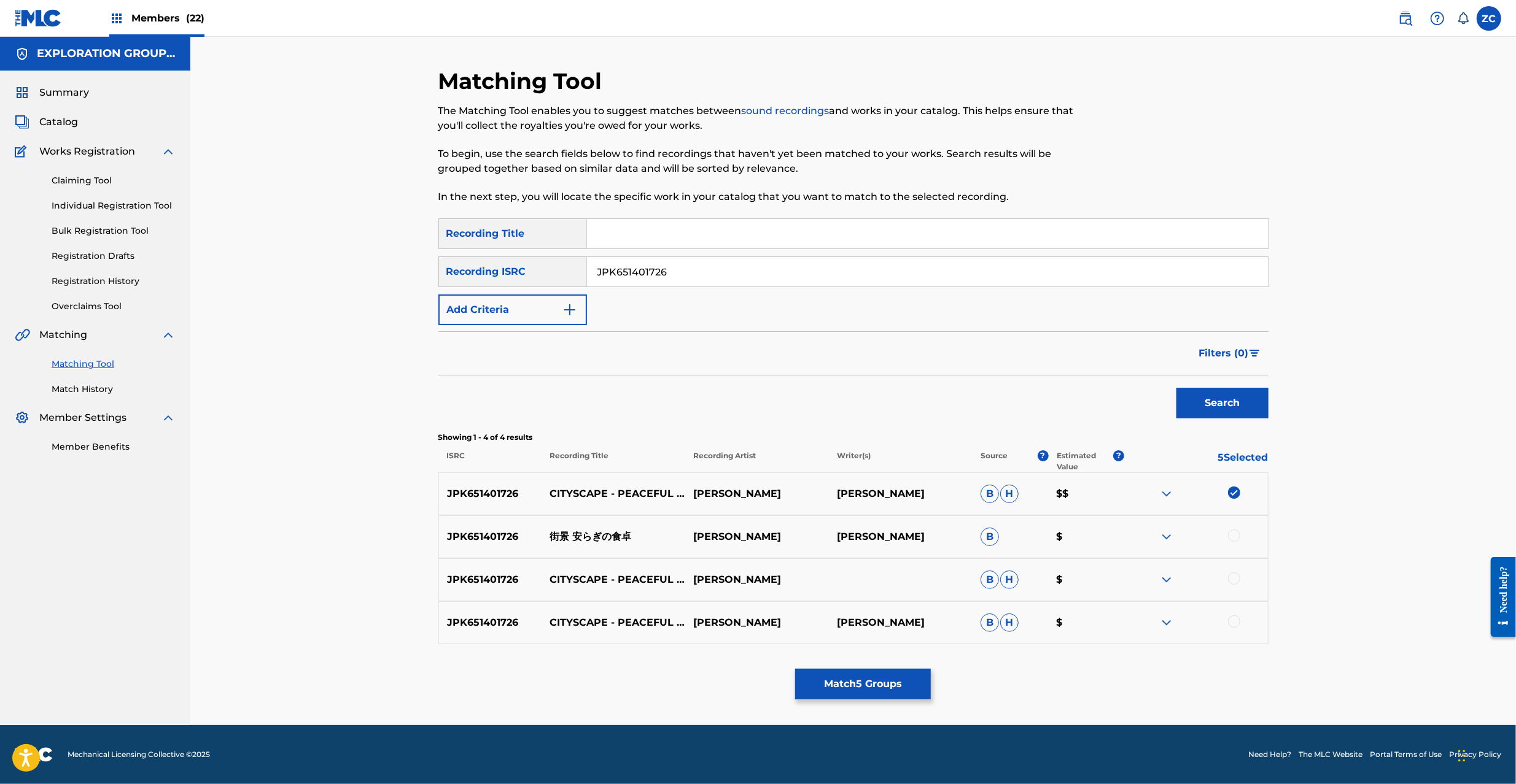
drag, startPoint x: 1235, startPoint y: 536, endPoint x: 1238, endPoint y: 585, distance: 49.1
click at [1235, 536] on div at bounding box center [1233, 535] width 12 height 12
click at [1233, 576] on div at bounding box center [1233, 578] width 12 height 12
click at [1231, 622] on div at bounding box center [1233, 622] width 12 height 12
click at [827, 686] on button "Match 8 Groups" at bounding box center [862, 684] width 136 height 31
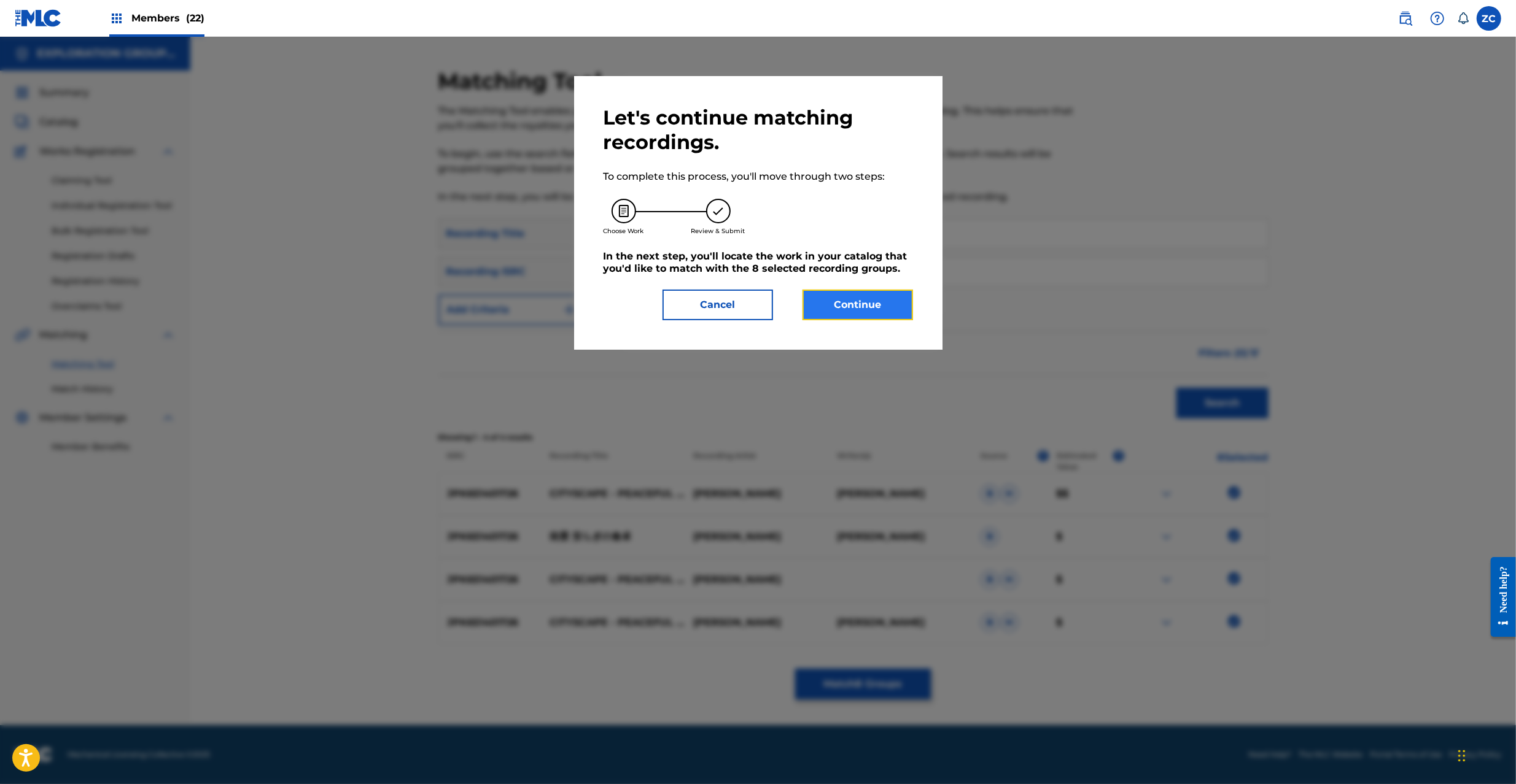
click at [859, 289] on button "Continue" at bounding box center [857, 305] width 111 height 31
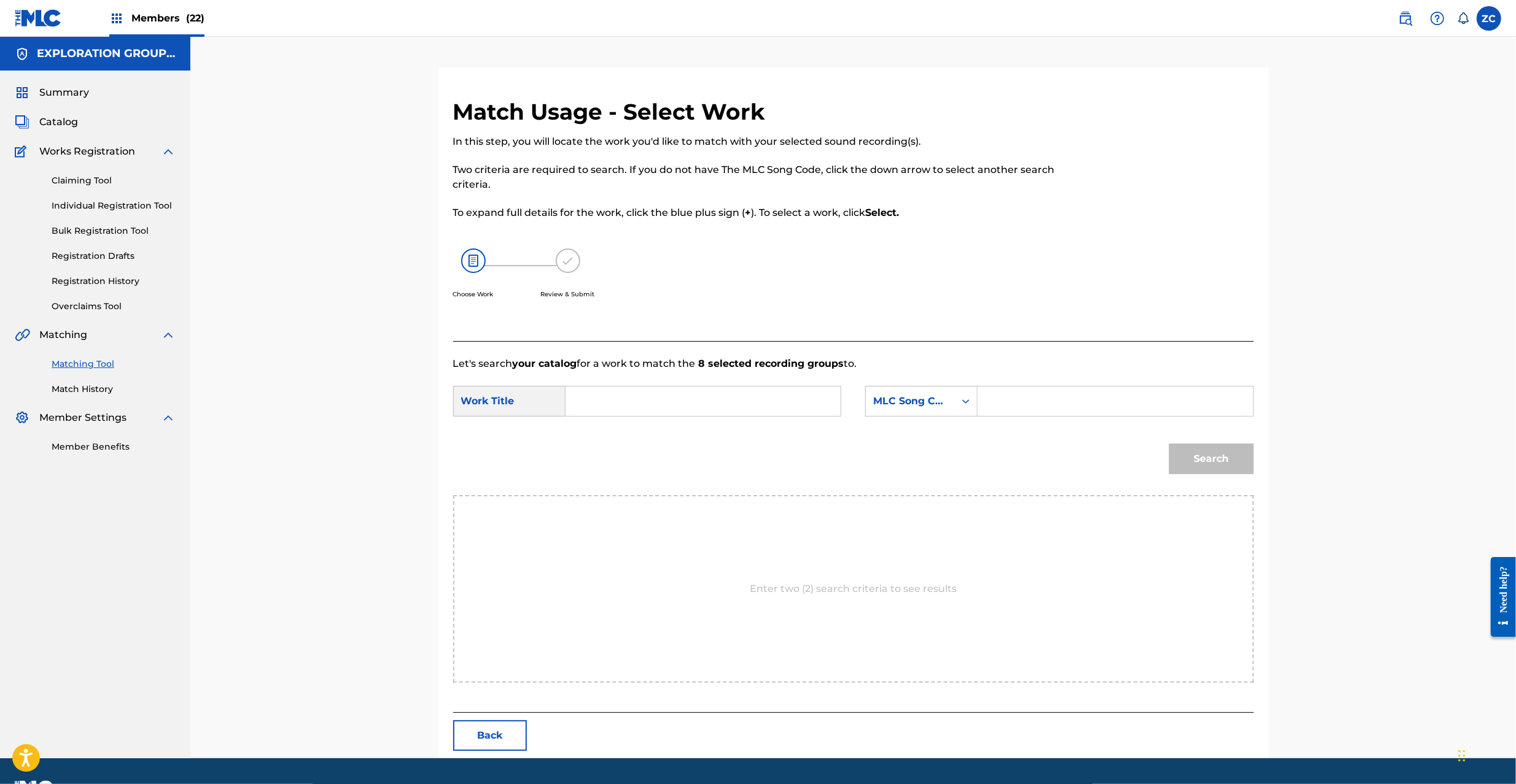
click at [643, 403] on input "Search Form" at bounding box center [703, 401] width 254 height 30
paste input "[PERSON_NAME] Shokutaku GB2X2Y"
click at [749, 408] on input "[PERSON_NAME] Shokutaku GB2X2Y" at bounding box center [703, 401] width 254 height 30
type input "[PERSON_NAME] Shokutaku"
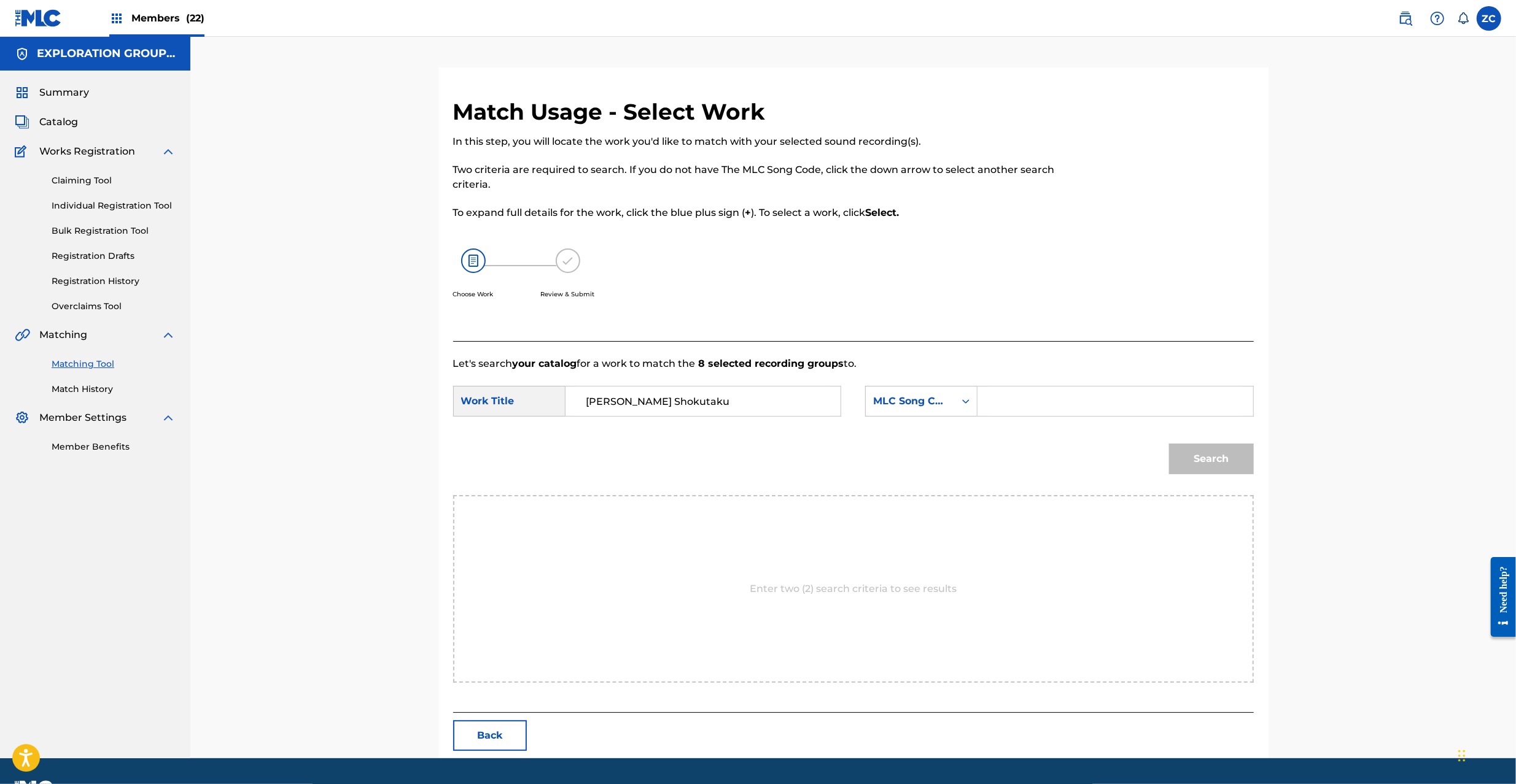
click at [1017, 410] on input "Search Form" at bounding box center [1115, 401] width 254 height 30
paste input "GB2X2Y"
type input "GB2X2Y"
click at [1219, 477] on div "Search" at bounding box center [1208, 455] width 91 height 49
click at [1228, 469] on button "Search" at bounding box center [1211, 459] width 85 height 31
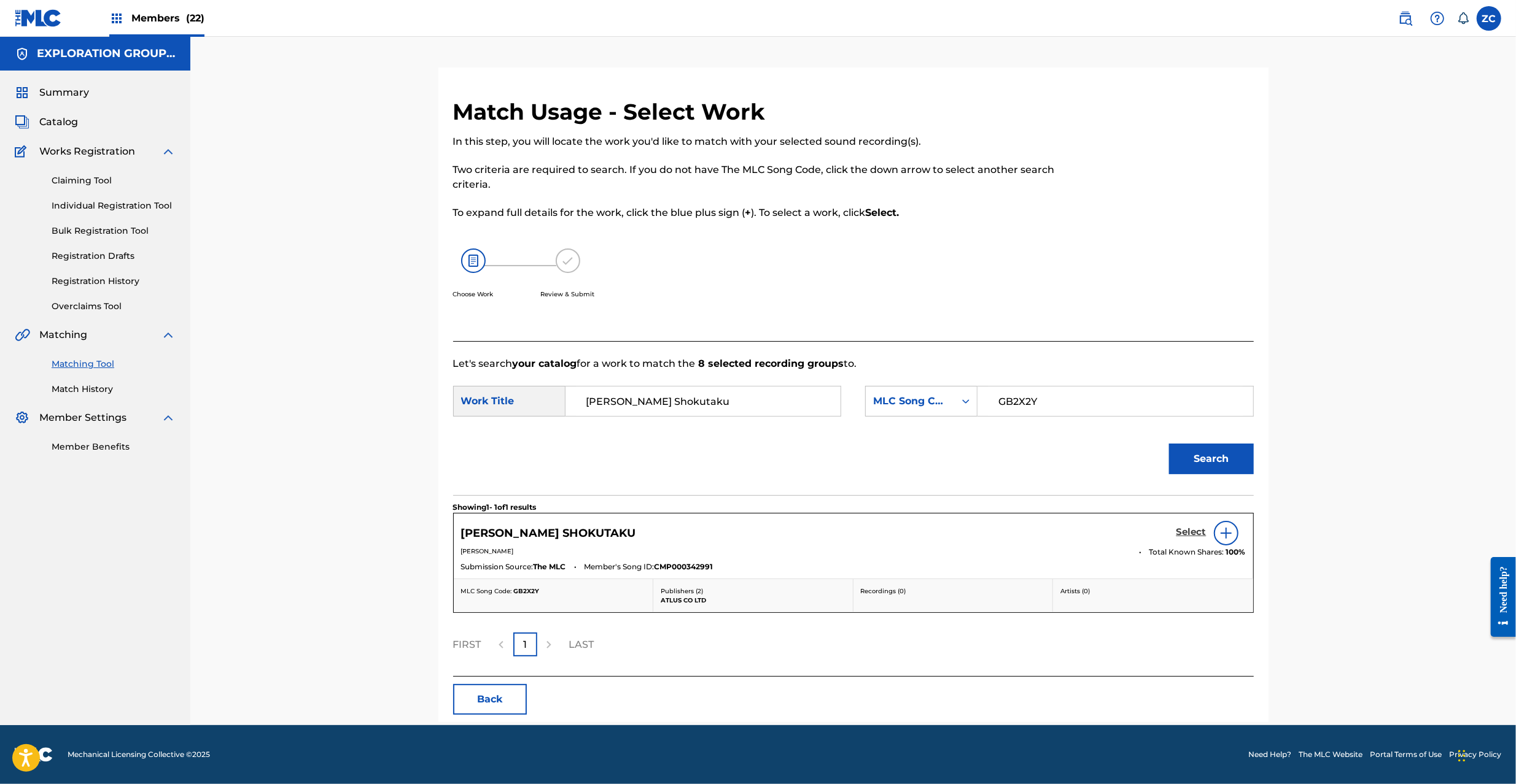
click at [1194, 534] on h5 "Select" at bounding box center [1191, 532] width 30 height 12
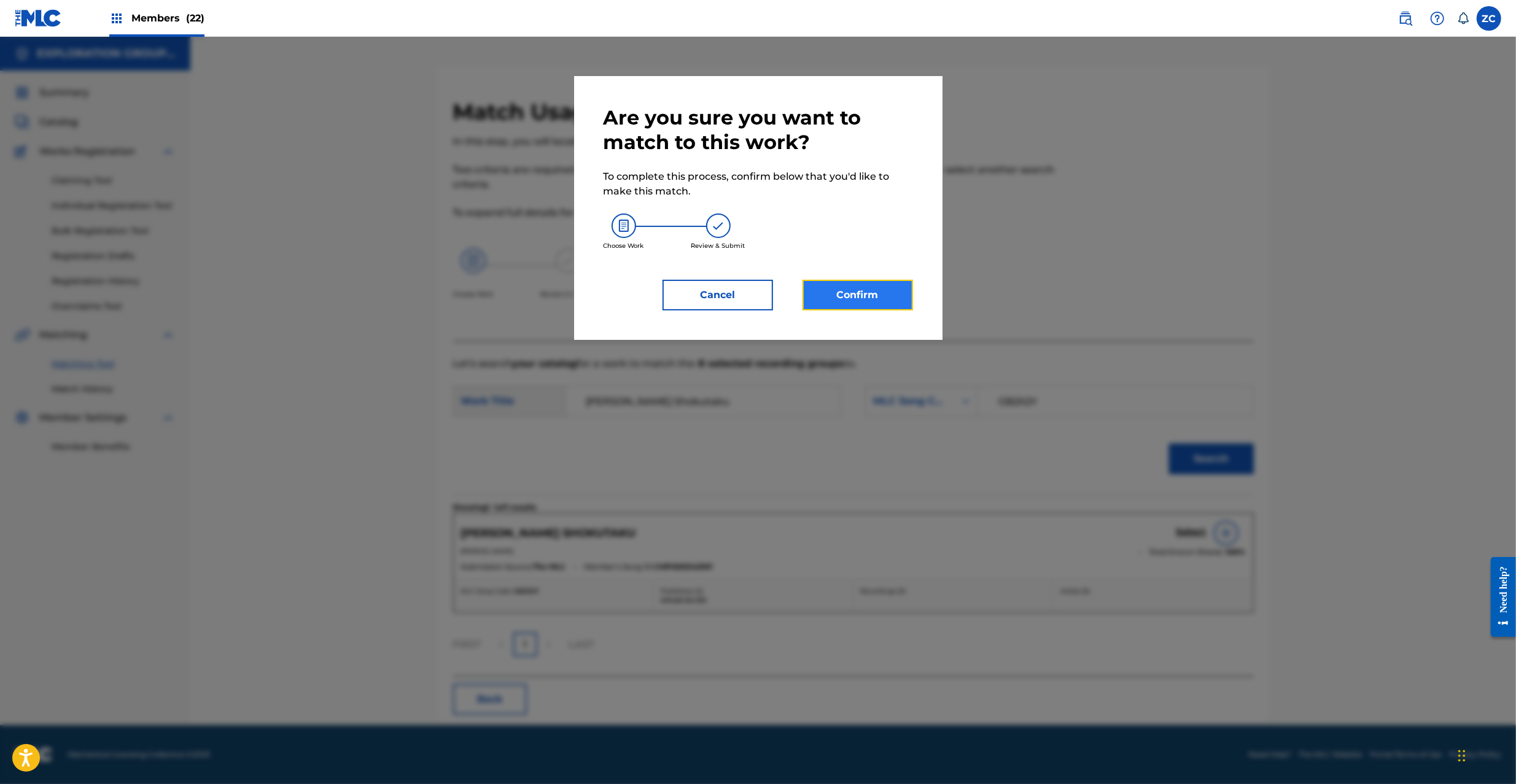
click at [837, 301] on button "Confirm" at bounding box center [857, 295] width 111 height 31
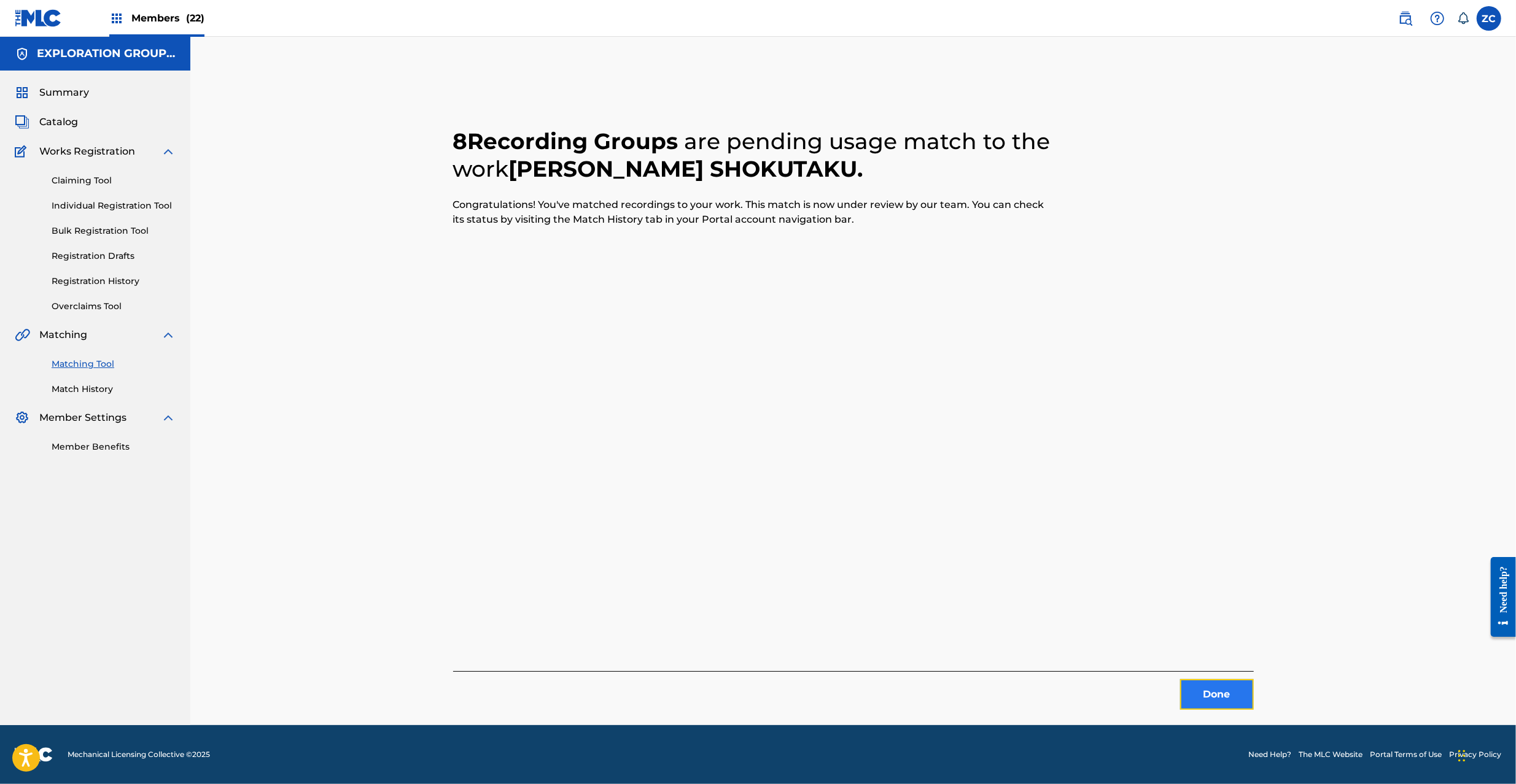
click at [1214, 691] on button "Done" at bounding box center [1217, 695] width 74 height 31
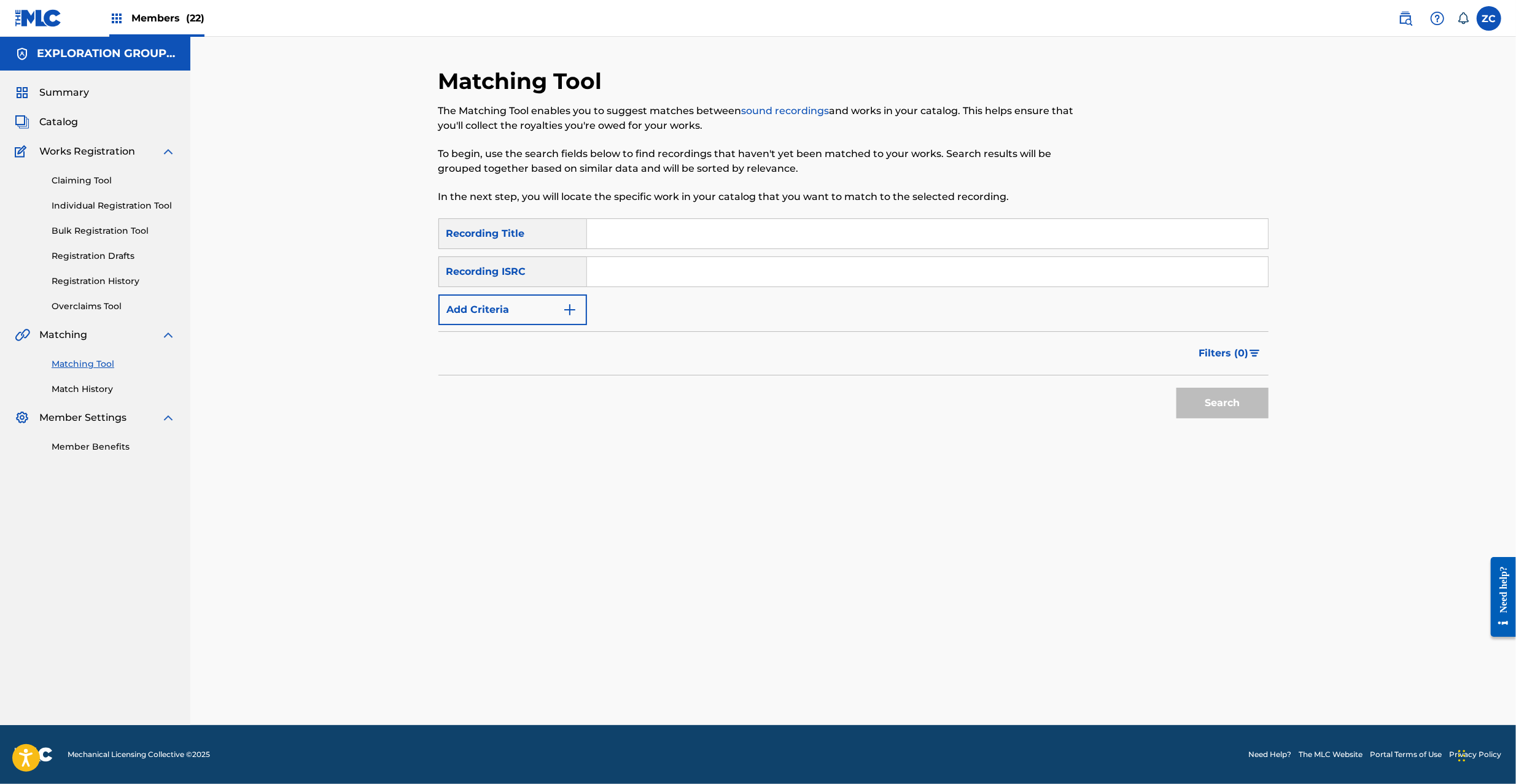
click at [687, 273] on input "Search Form" at bounding box center [928, 272] width 681 height 30
paste input "JPK651401738"
click at [1224, 401] on button "Search" at bounding box center [1223, 404] width 92 height 31
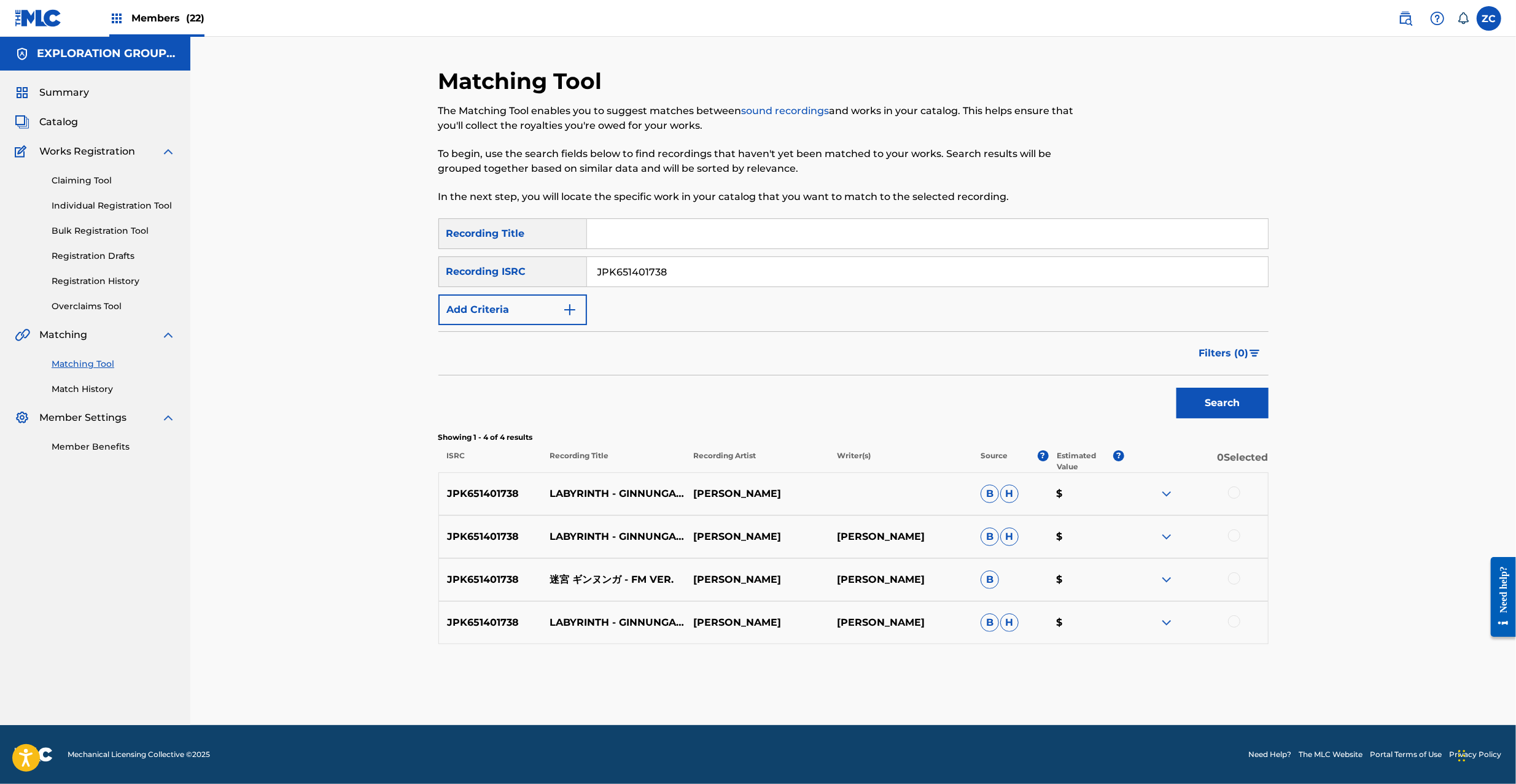
click at [1238, 491] on div at bounding box center [1233, 493] width 12 height 12
drag, startPoint x: 1234, startPoint y: 538, endPoint x: 1234, endPoint y: 556, distance: 18.0
click at [1234, 538] on div at bounding box center [1233, 535] width 12 height 12
drag, startPoint x: 1235, startPoint y: 576, endPoint x: 1231, endPoint y: 636, distance: 60.1
click at [1235, 580] on div at bounding box center [1233, 578] width 12 height 12
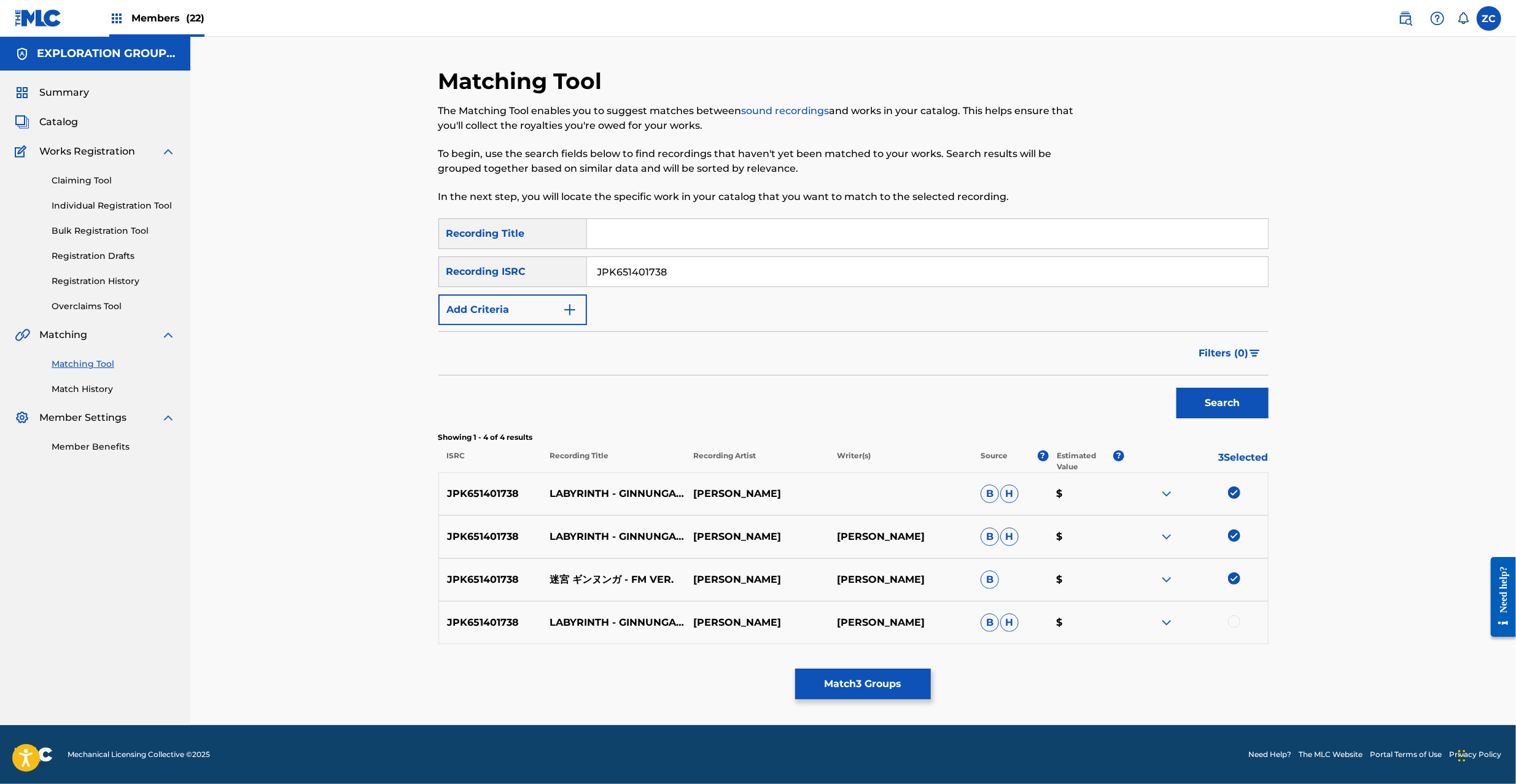
click at [1233, 626] on div at bounding box center [1233, 622] width 12 height 12
click at [723, 274] on input "JPK651401738" at bounding box center [928, 272] width 681 height 30
paste input "27"
type input "JPK651401727"
click at [1235, 402] on button "Search" at bounding box center [1223, 404] width 92 height 31
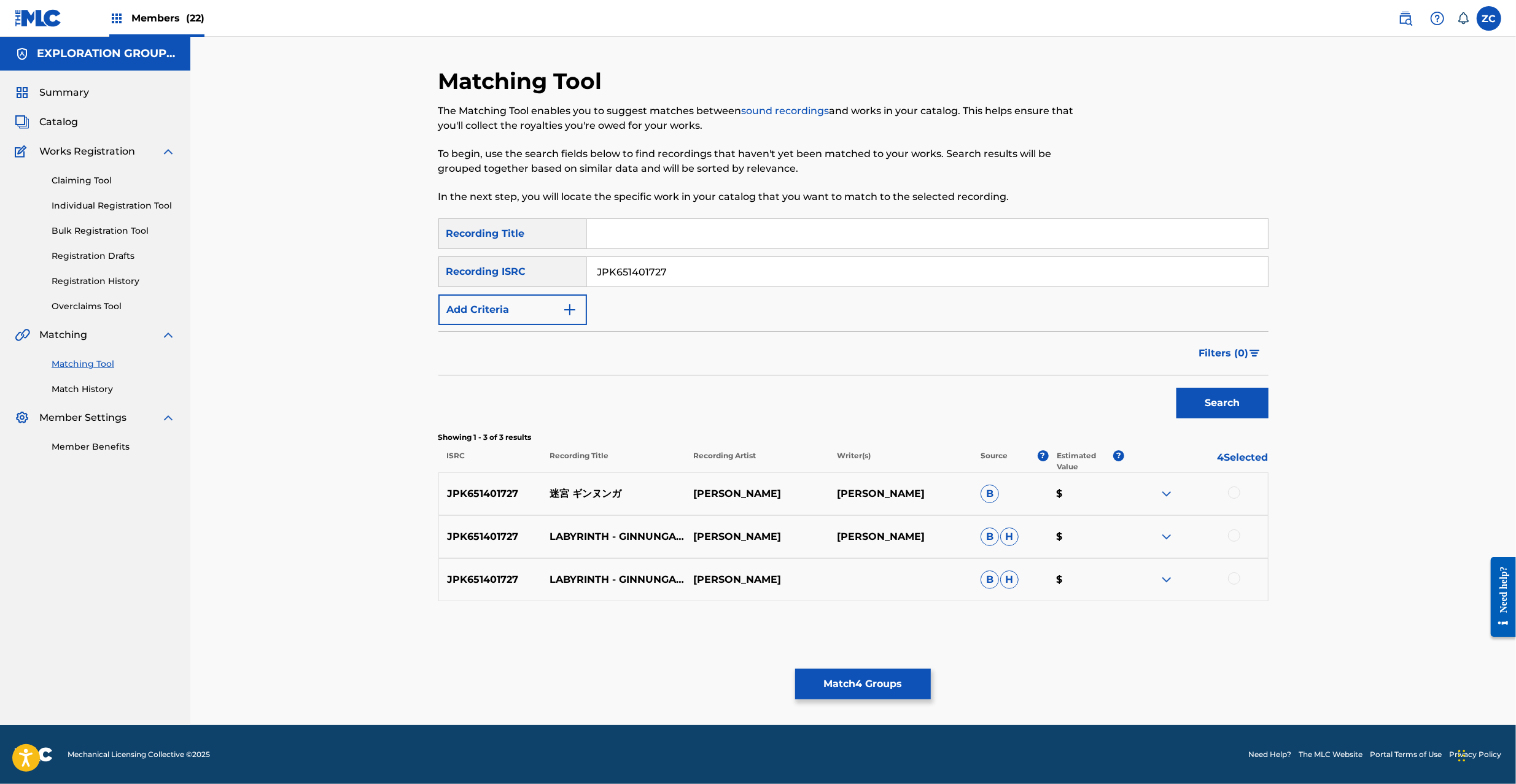
click at [1236, 494] on div at bounding box center [1233, 493] width 12 height 12
click at [1235, 539] on div at bounding box center [1233, 535] width 12 height 12
click at [1236, 579] on div at bounding box center [1233, 578] width 12 height 12
click at [872, 680] on button "Match 7 Groups" at bounding box center [862, 684] width 136 height 31
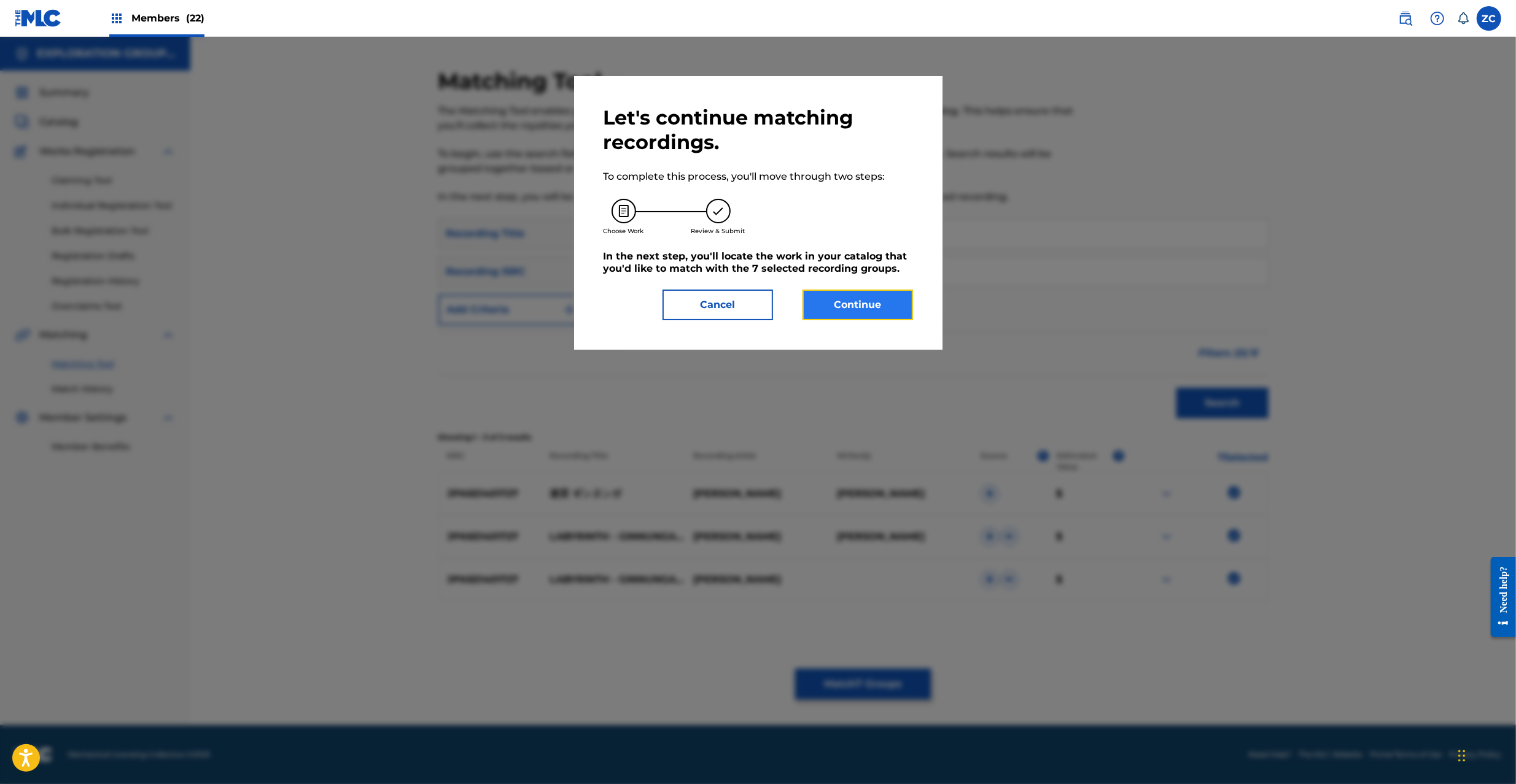
click at [899, 307] on button "Continue" at bounding box center [857, 305] width 111 height 31
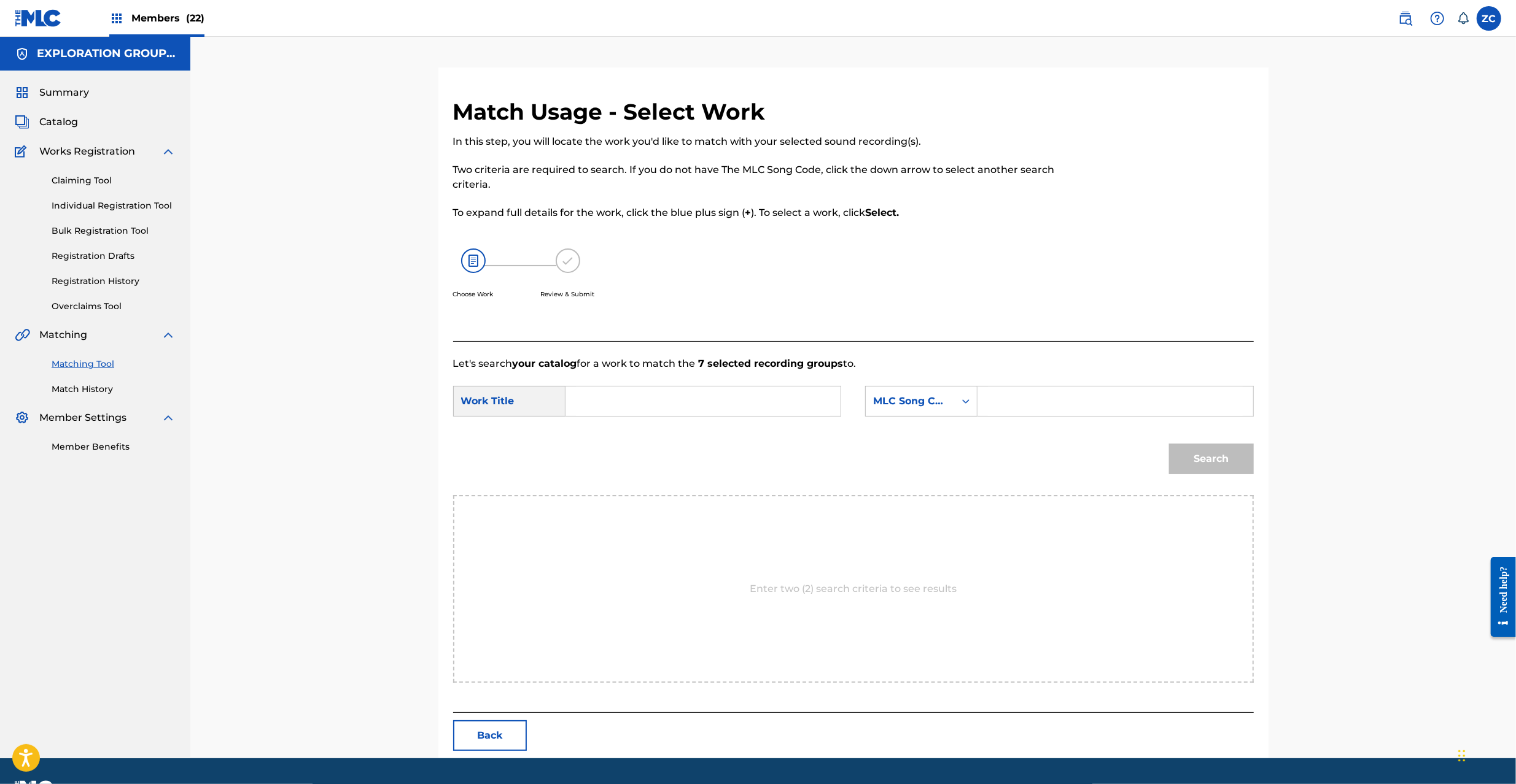
click at [734, 415] on input "Search Form" at bounding box center [703, 401] width 254 height 30
click at [739, 404] on input "Search Form" at bounding box center [703, 401] width 254 height 30
paste input "Meikyuu Ginnunga MV10IQ"
click at [701, 398] on input "Meikyuu Ginnunga MV10IQ" at bounding box center [703, 401] width 254 height 30
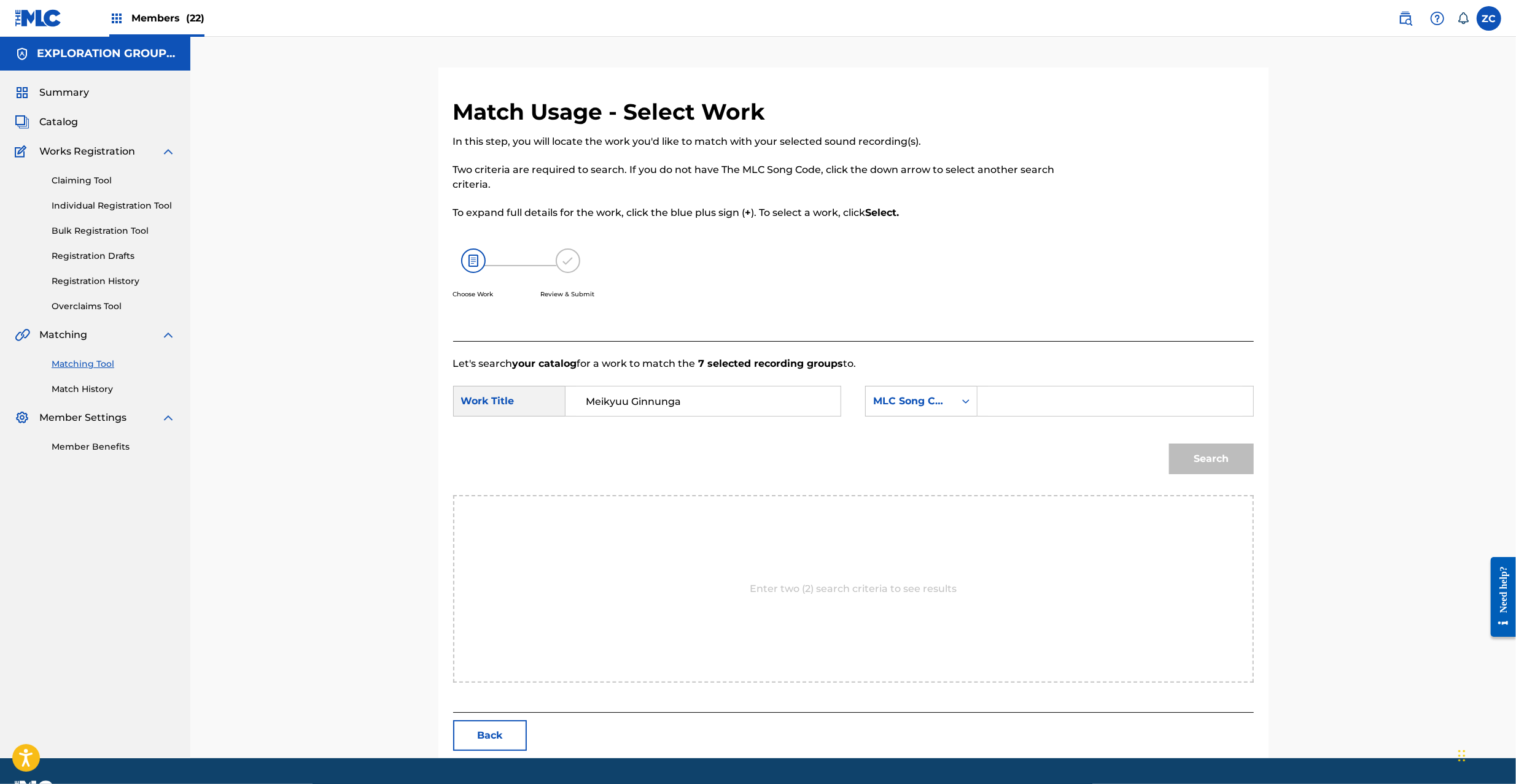
type input "Meikyuu Ginnunga"
click at [1056, 396] on input "Search Form" at bounding box center [1115, 401] width 254 height 30
paste input "MV10IQ"
type input "MV10IQ"
click at [1223, 454] on button "Search" at bounding box center [1211, 459] width 85 height 31
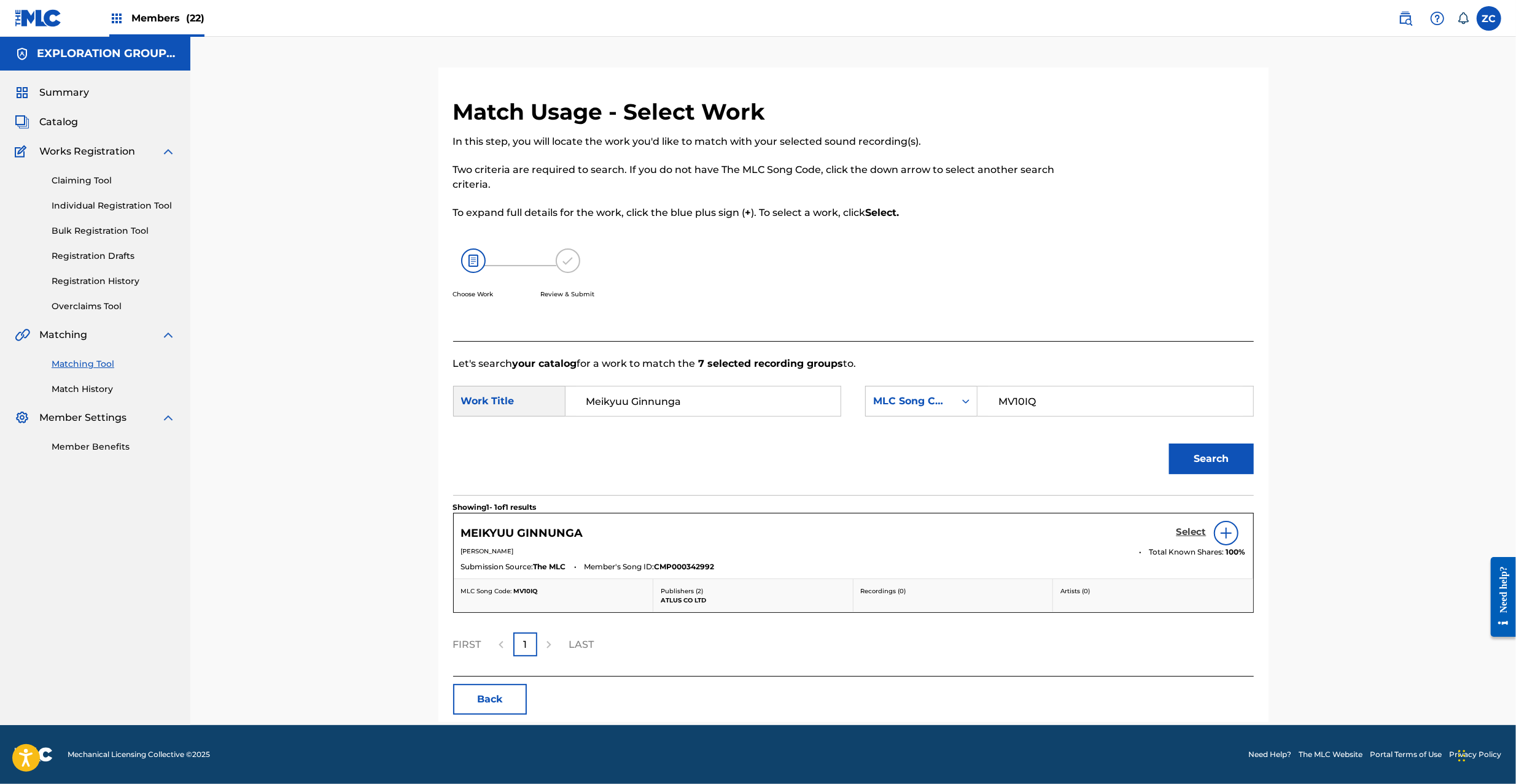
click at [1185, 532] on h5 "Select" at bounding box center [1191, 532] width 30 height 12
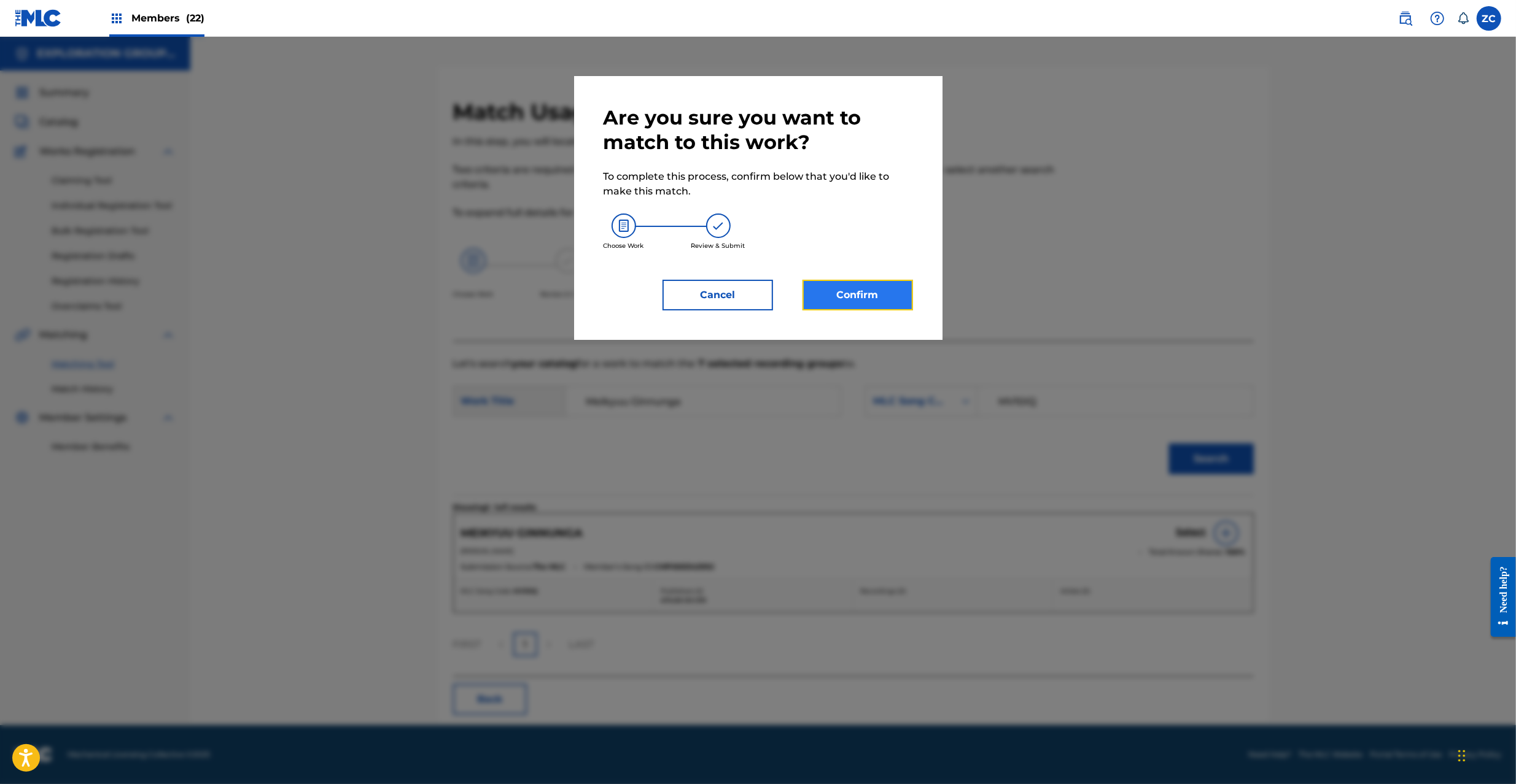
click at [882, 303] on button "Confirm" at bounding box center [857, 295] width 111 height 31
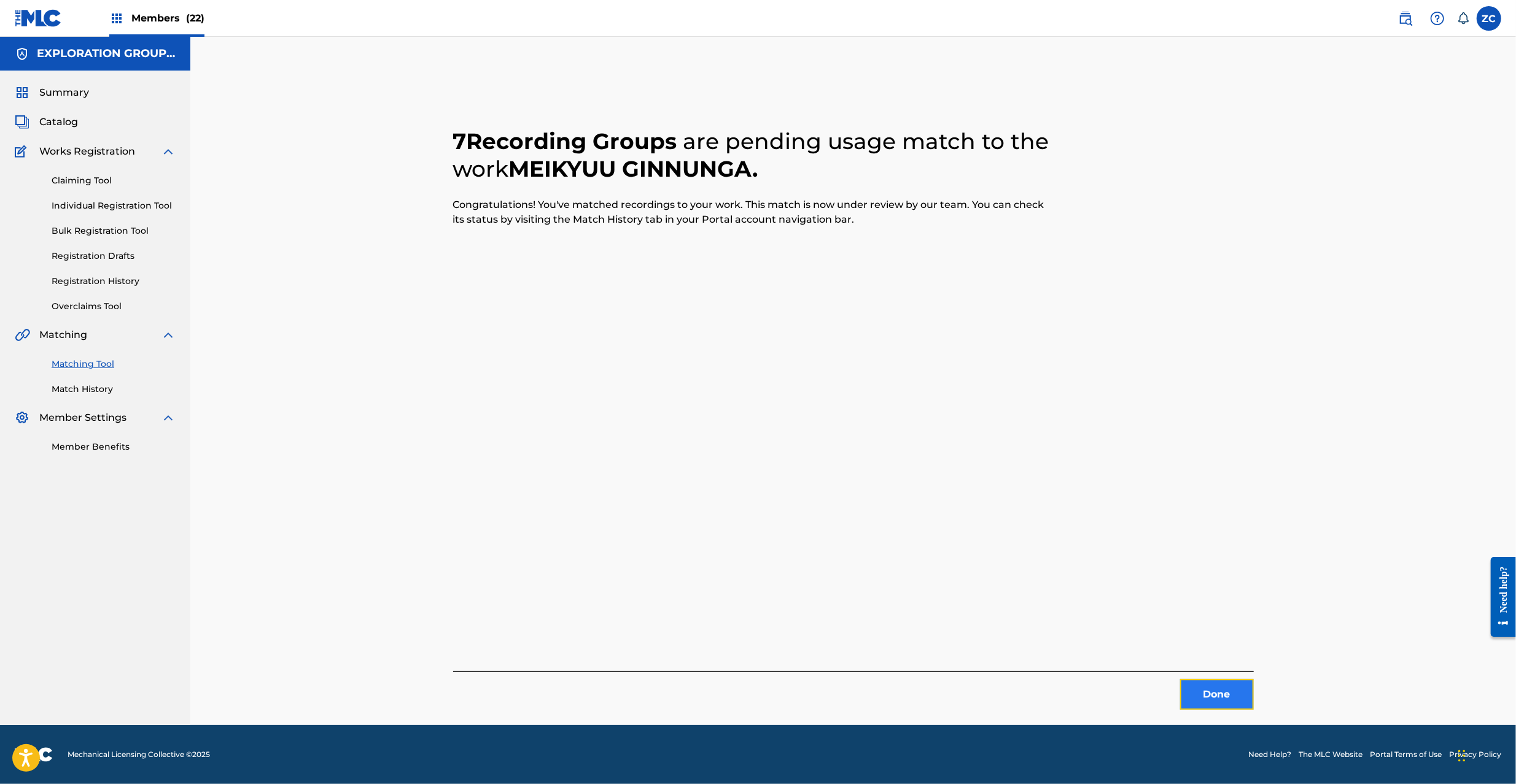
click at [1209, 694] on button "Done" at bounding box center [1217, 695] width 74 height 31
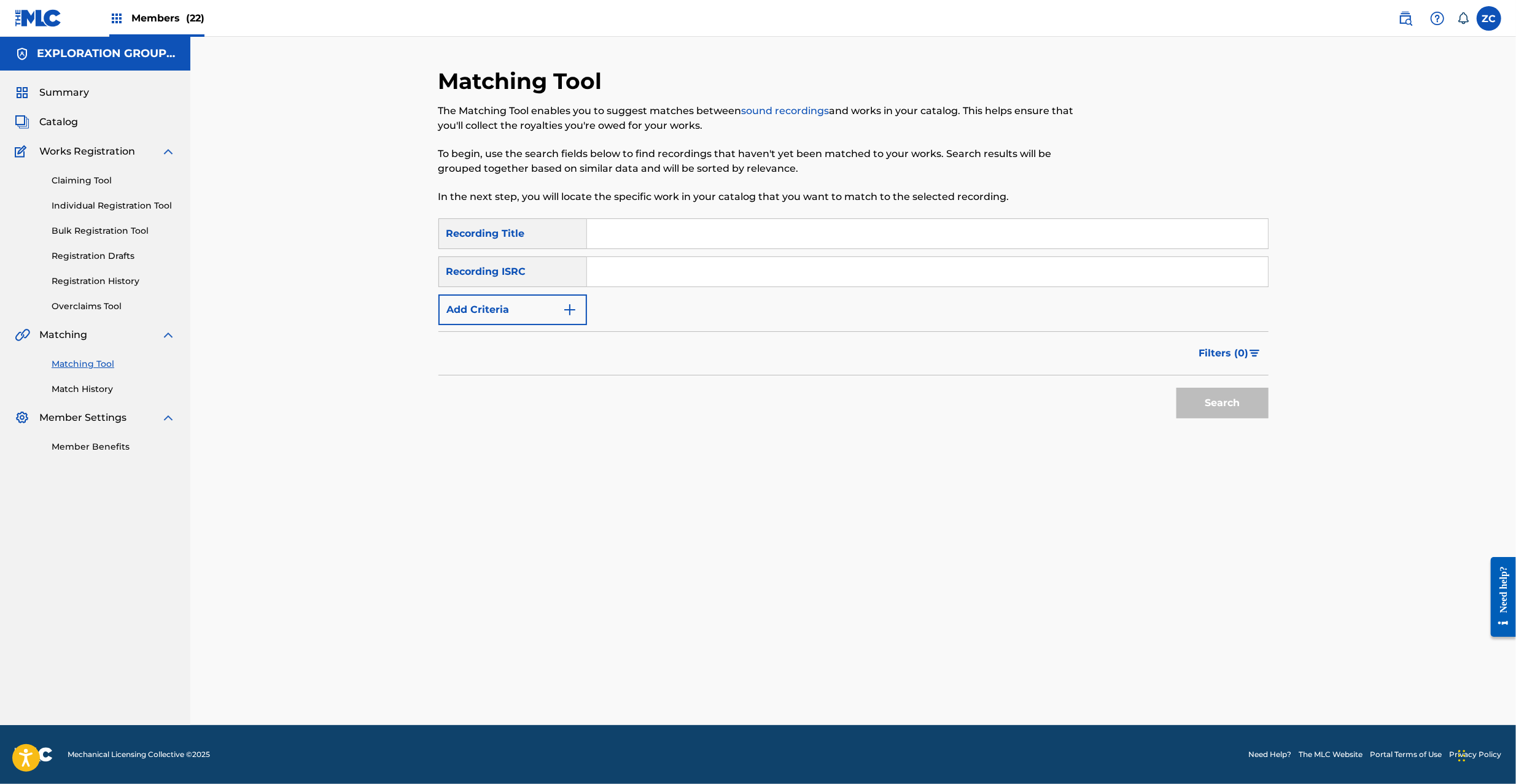
click at [835, 271] on input "Search Form" at bounding box center [928, 272] width 681 height 30
paste input "JPK651401739"
click at [1221, 393] on button "Search" at bounding box center [1223, 404] width 92 height 31
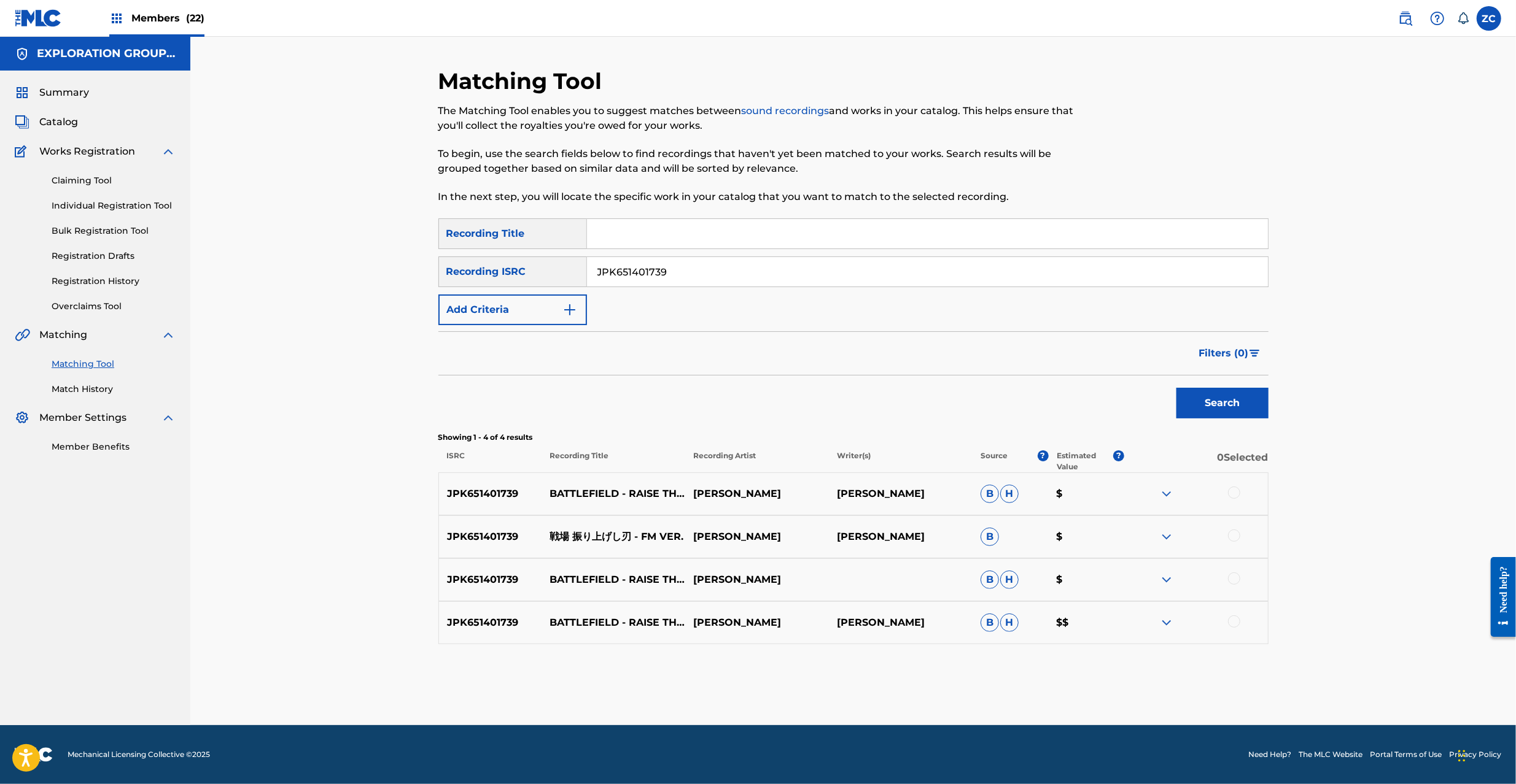
click at [1240, 492] on div at bounding box center [1196, 494] width 143 height 14
click at [1231, 492] on div at bounding box center [1233, 493] width 12 height 12
drag, startPoint x: 1231, startPoint y: 534, endPoint x: 1238, endPoint y: 576, distance: 42.6
click at [1233, 541] on div at bounding box center [1233, 535] width 12 height 12
drag, startPoint x: 1236, startPoint y: 578, endPoint x: 1226, endPoint y: 634, distance: 56.9
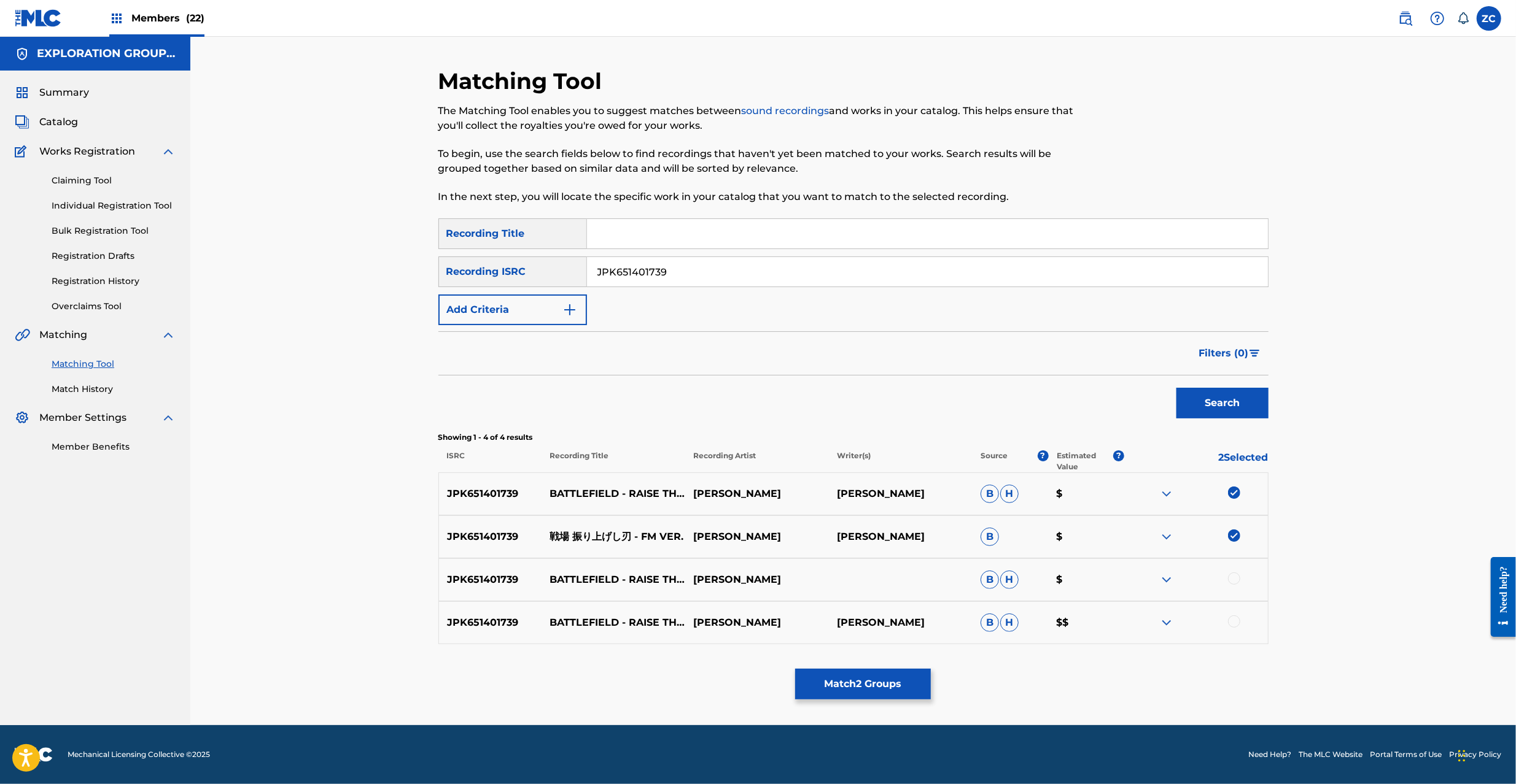
click at [1236, 582] on div at bounding box center [1233, 578] width 12 height 12
click at [1230, 625] on div at bounding box center [1233, 622] width 12 height 12
click at [935, 279] on input "JPK651401739" at bounding box center [928, 272] width 681 height 30
paste input "28"
type input "JPK651401728"
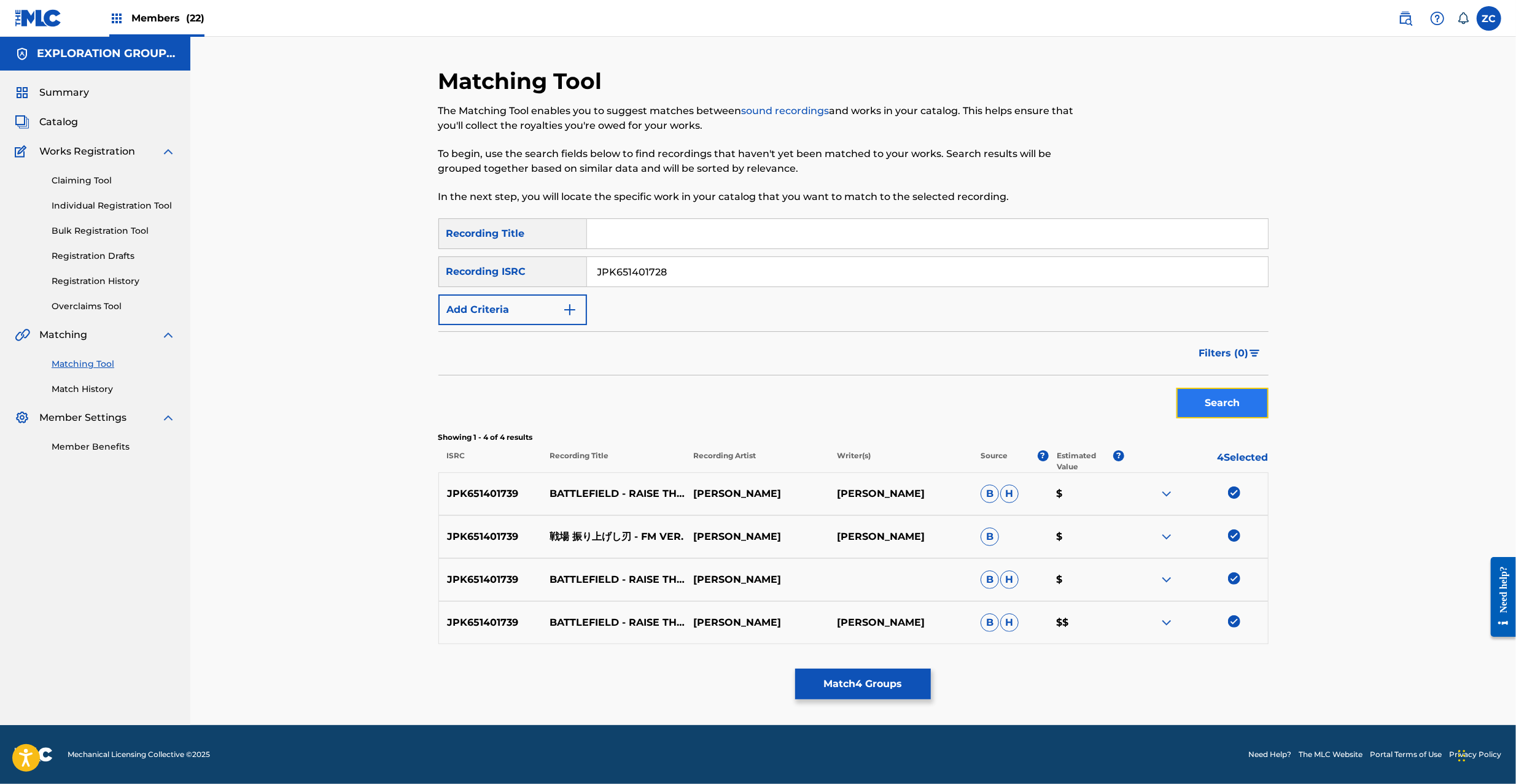
click at [1231, 407] on button "Search" at bounding box center [1223, 404] width 92 height 31
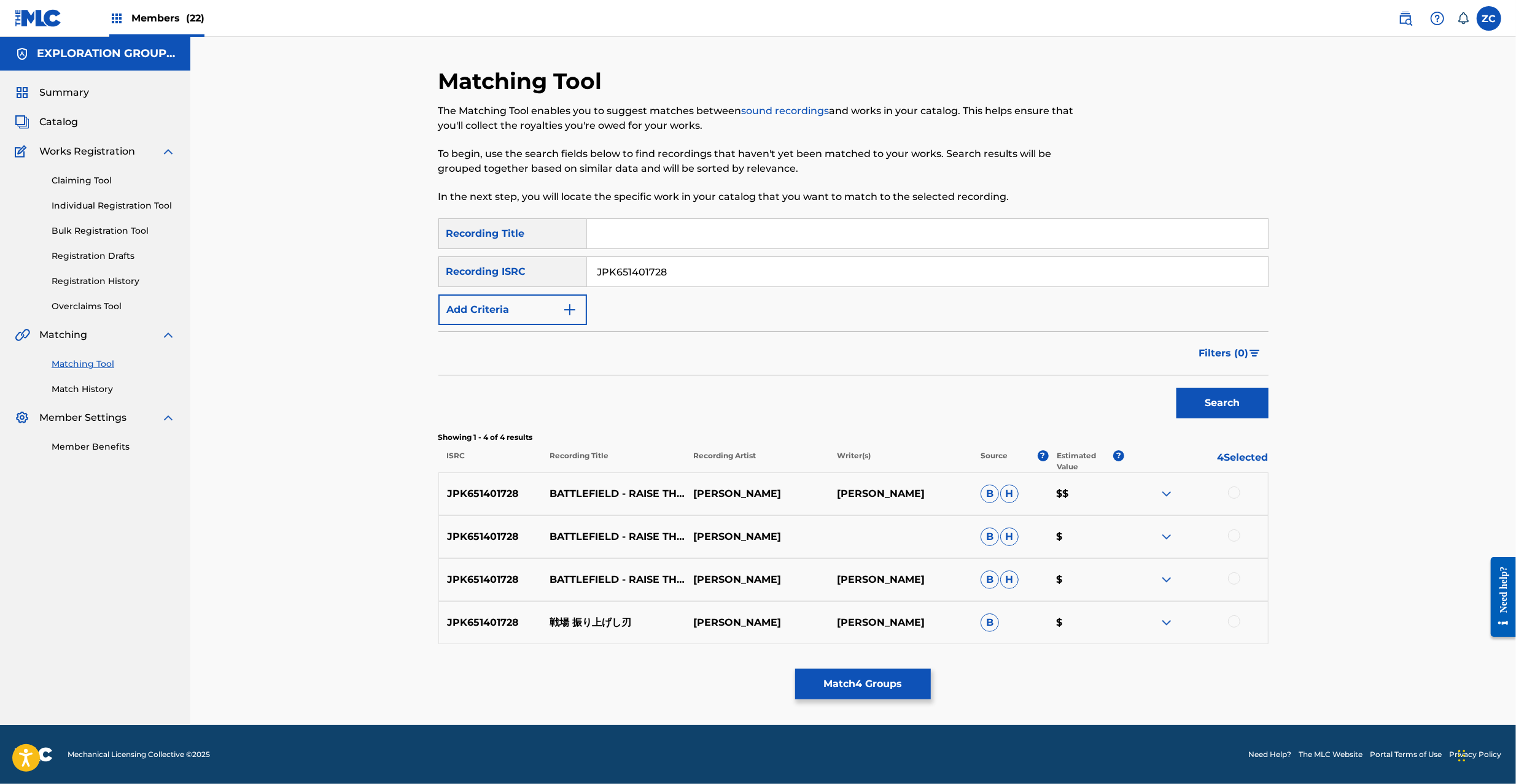
click at [1230, 499] on div at bounding box center [1196, 494] width 143 height 14
click at [1233, 536] on div at bounding box center [1233, 535] width 12 height 12
click at [1233, 492] on div at bounding box center [1233, 493] width 12 height 12
click at [1235, 578] on div at bounding box center [1233, 578] width 12 height 12
click at [1233, 625] on div at bounding box center [1233, 622] width 12 height 12
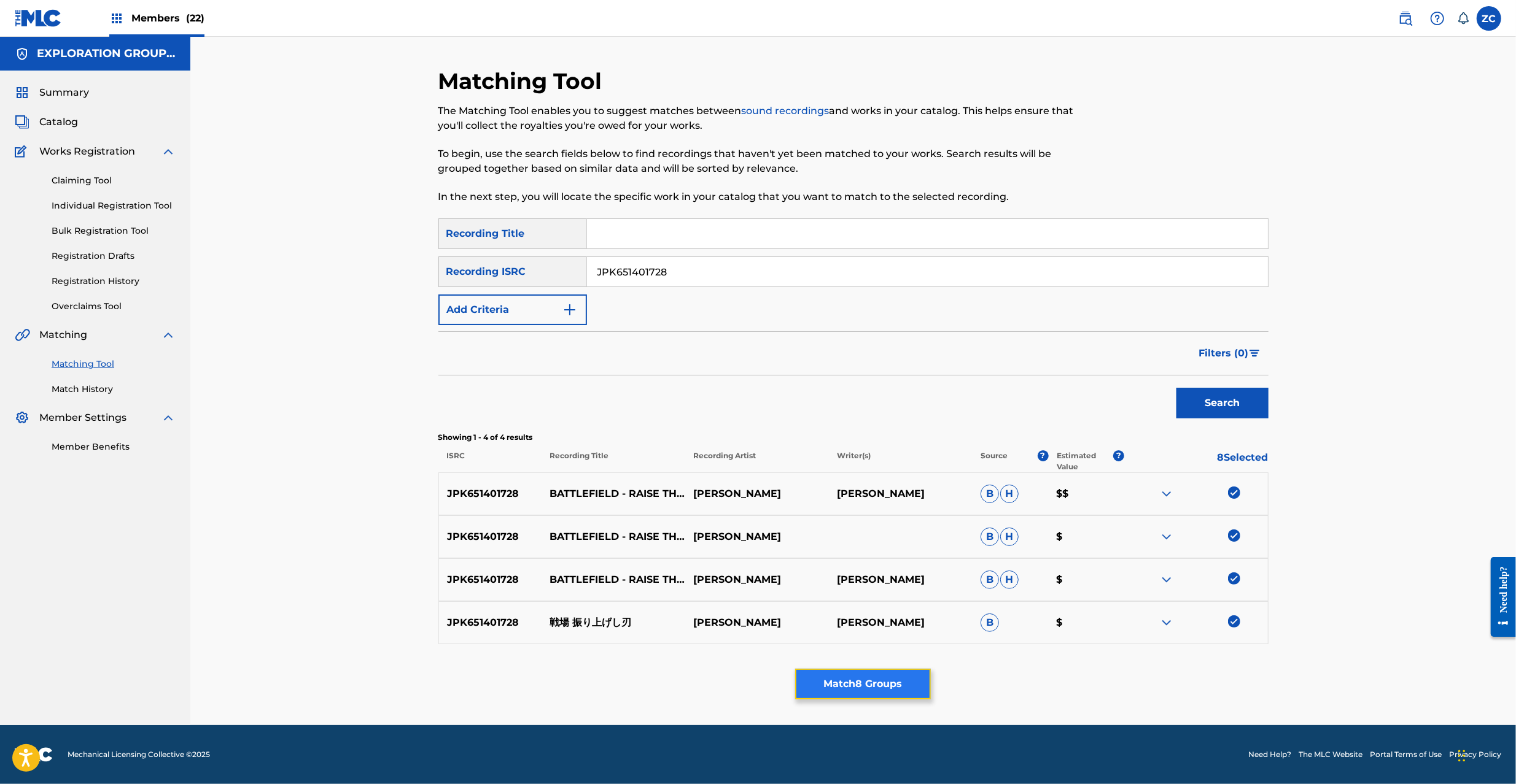
click at [842, 672] on button "Match 8 Groups" at bounding box center [862, 684] width 136 height 31
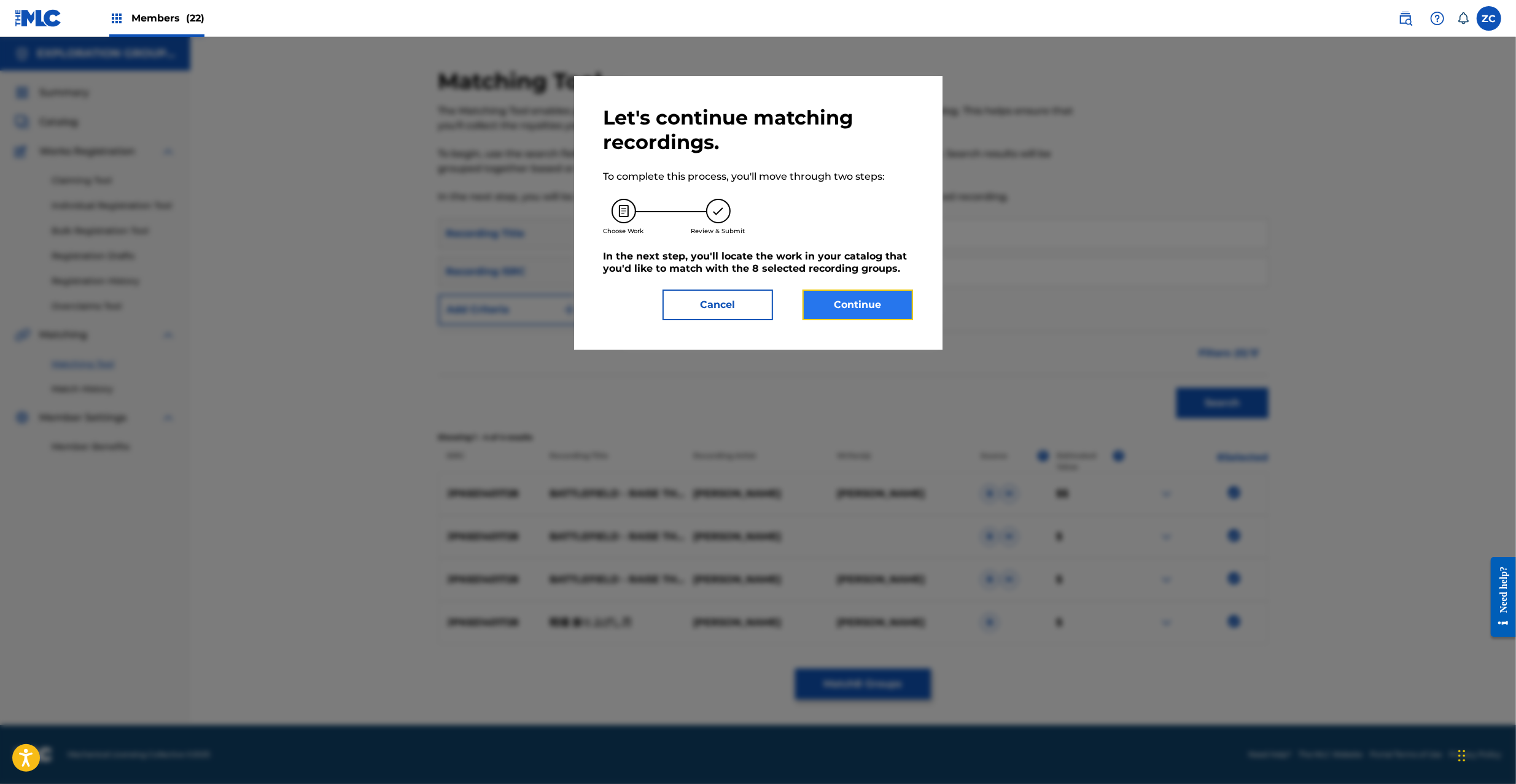
click at [858, 302] on button "Continue" at bounding box center [857, 305] width 111 height 31
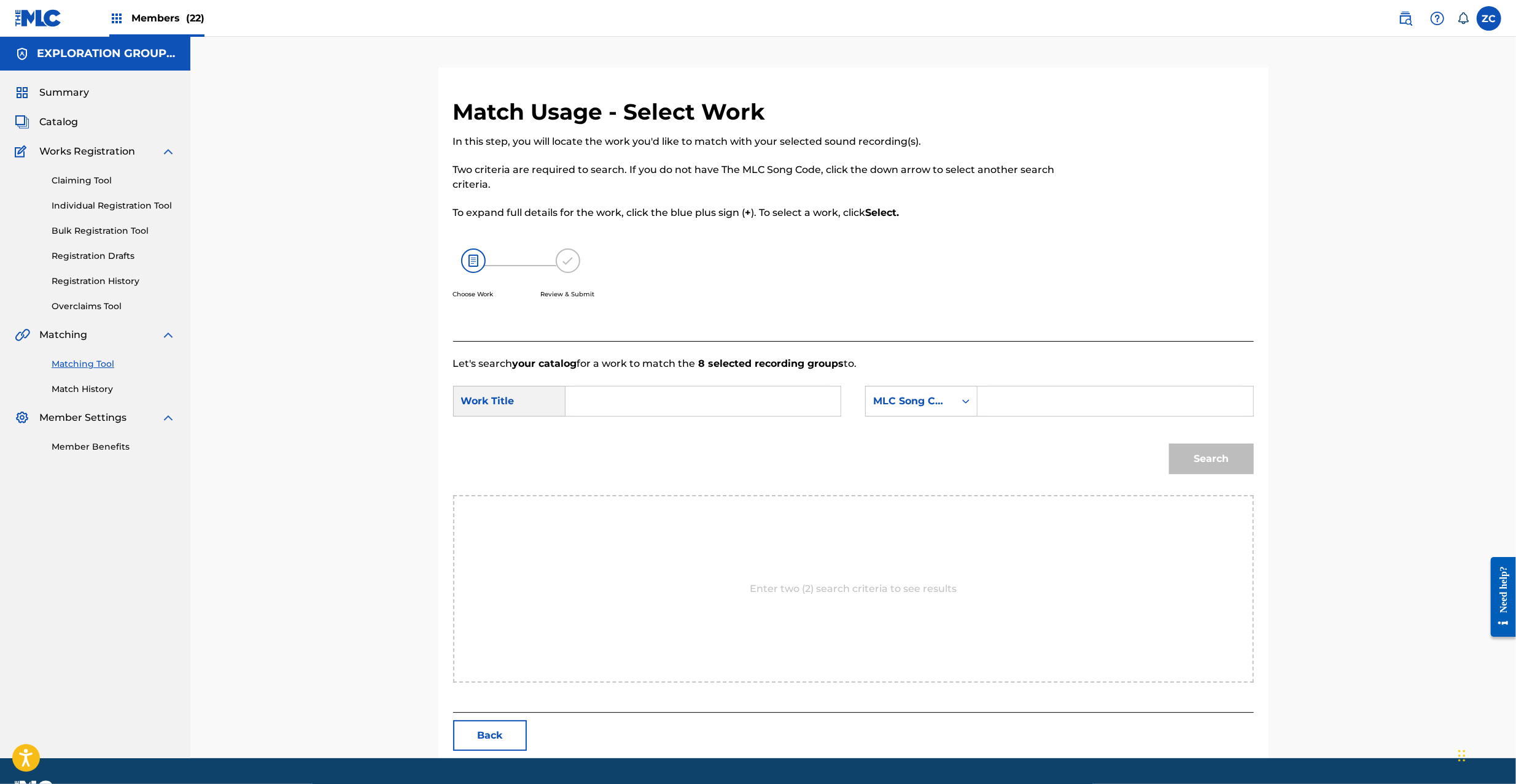
click at [723, 404] on input "Search Form" at bounding box center [703, 401] width 254 height 30
paste input "Ikusaba Furiageshi Yaiba IZ5RWC"
click at [718, 399] on input "Ikusaba Furiageshi Yaiba IZ5RWC" at bounding box center [703, 401] width 254 height 30
type input "Ikusaba Furiageshi Yaiba"
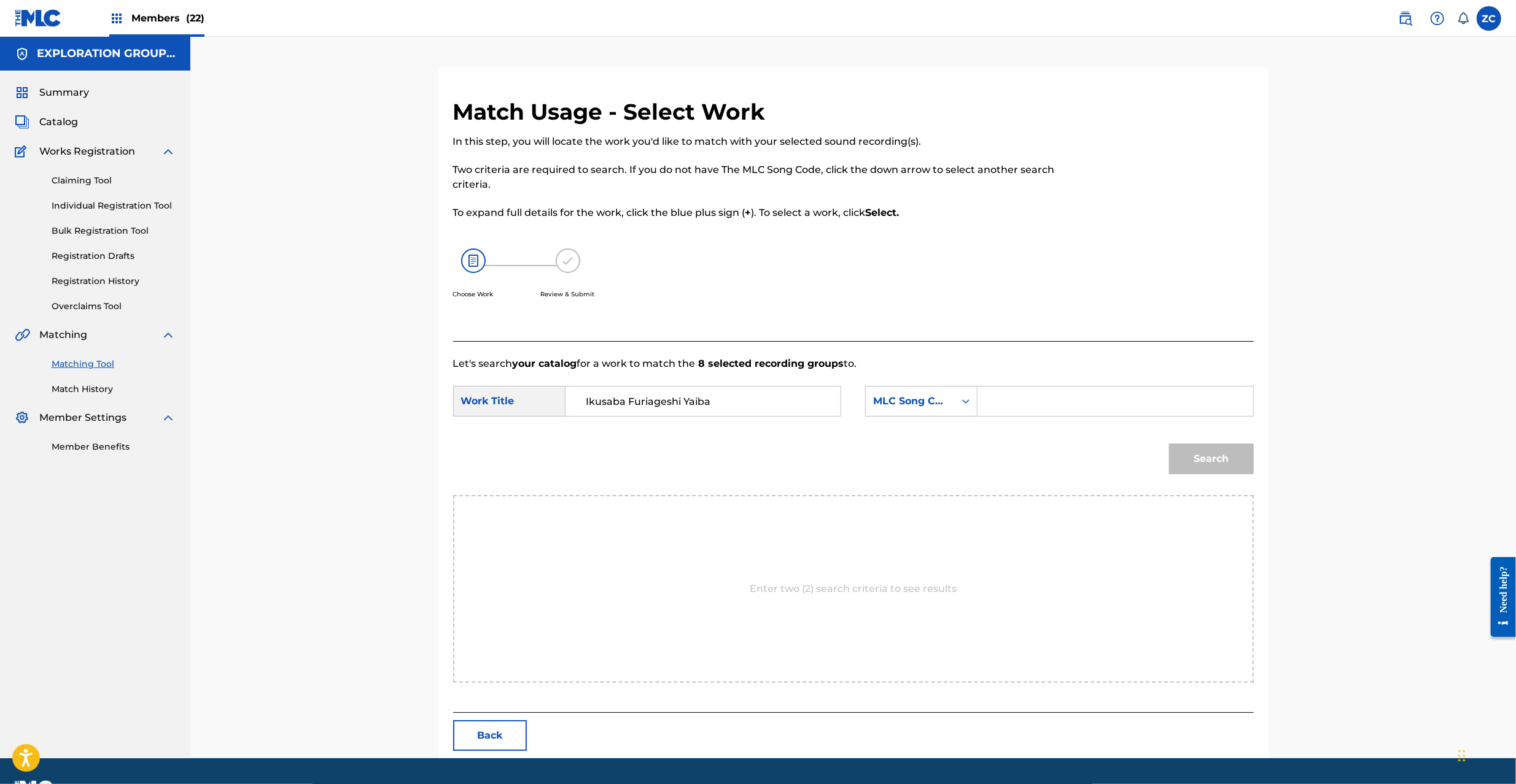
click at [1083, 404] on input "Search Form" at bounding box center [1115, 401] width 254 height 30
paste input "IZ5RWC"
type input "IZ5RWC"
click at [1206, 457] on button "Search" at bounding box center [1211, 459] width 85 height 31
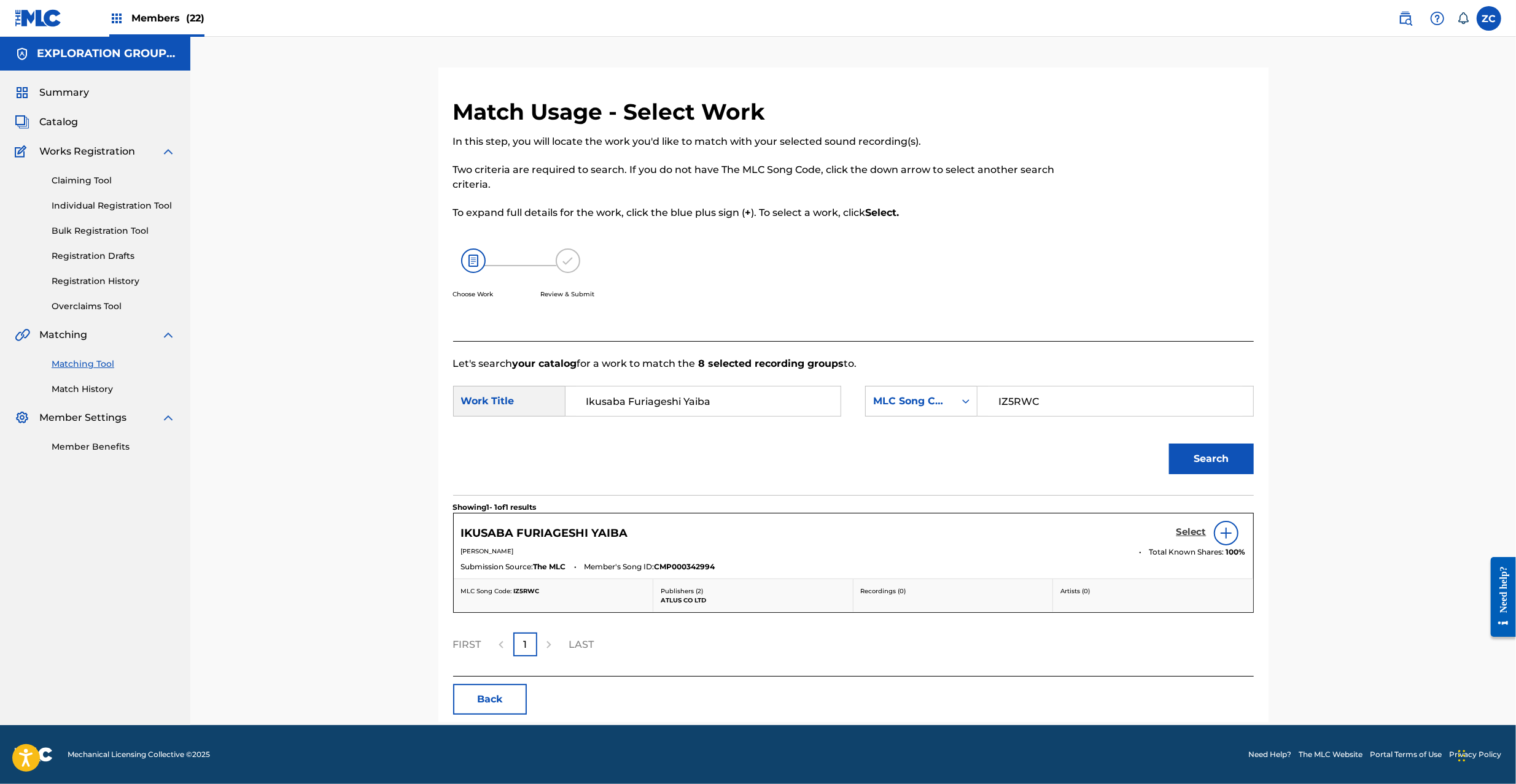
click at [1182, 533] on h5 "Select" at bounding box center [1191, 532] width 30 height 12
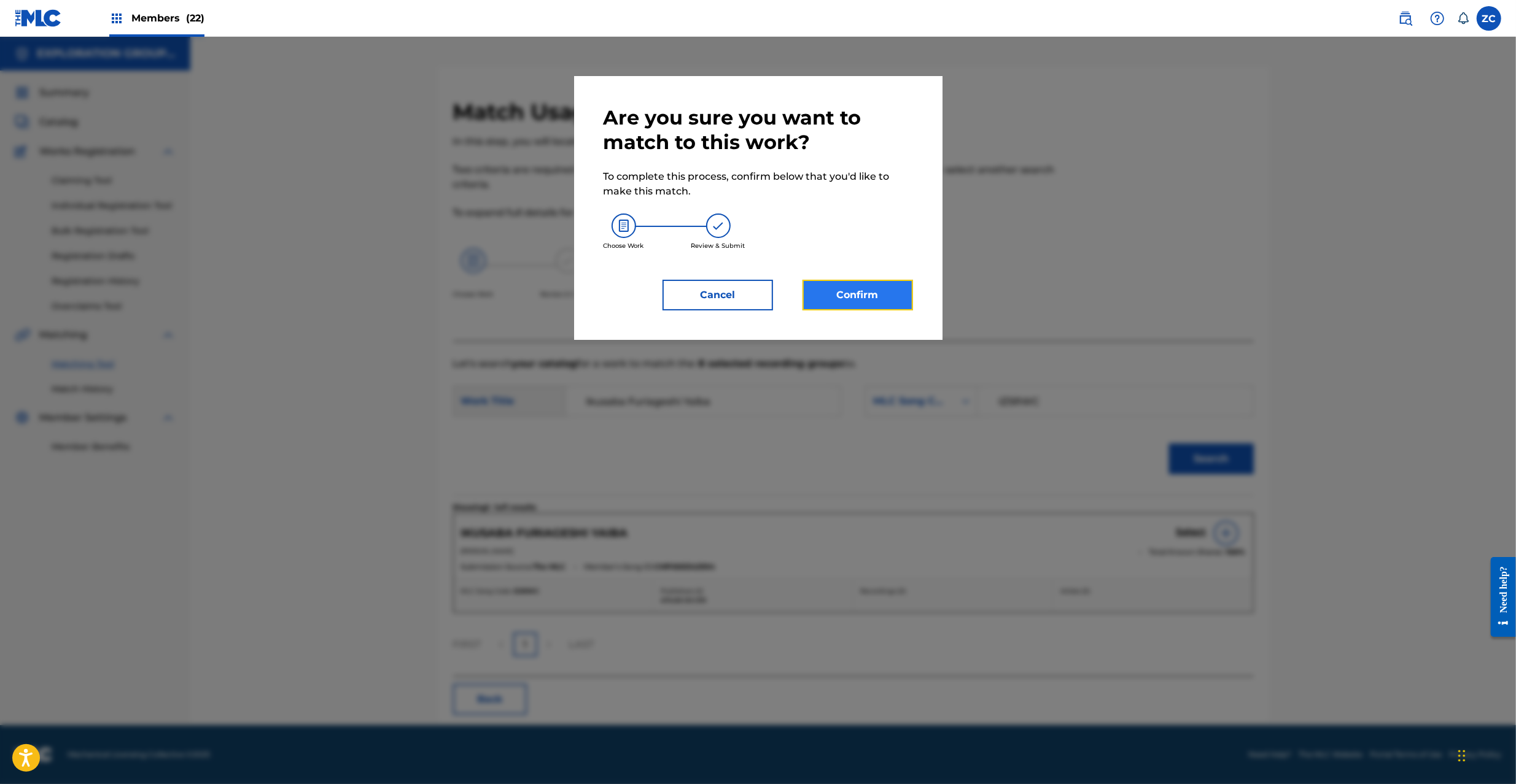
click at [860, 288] on button "Confirm" at bounding box center [857, 295] width 111 height 31
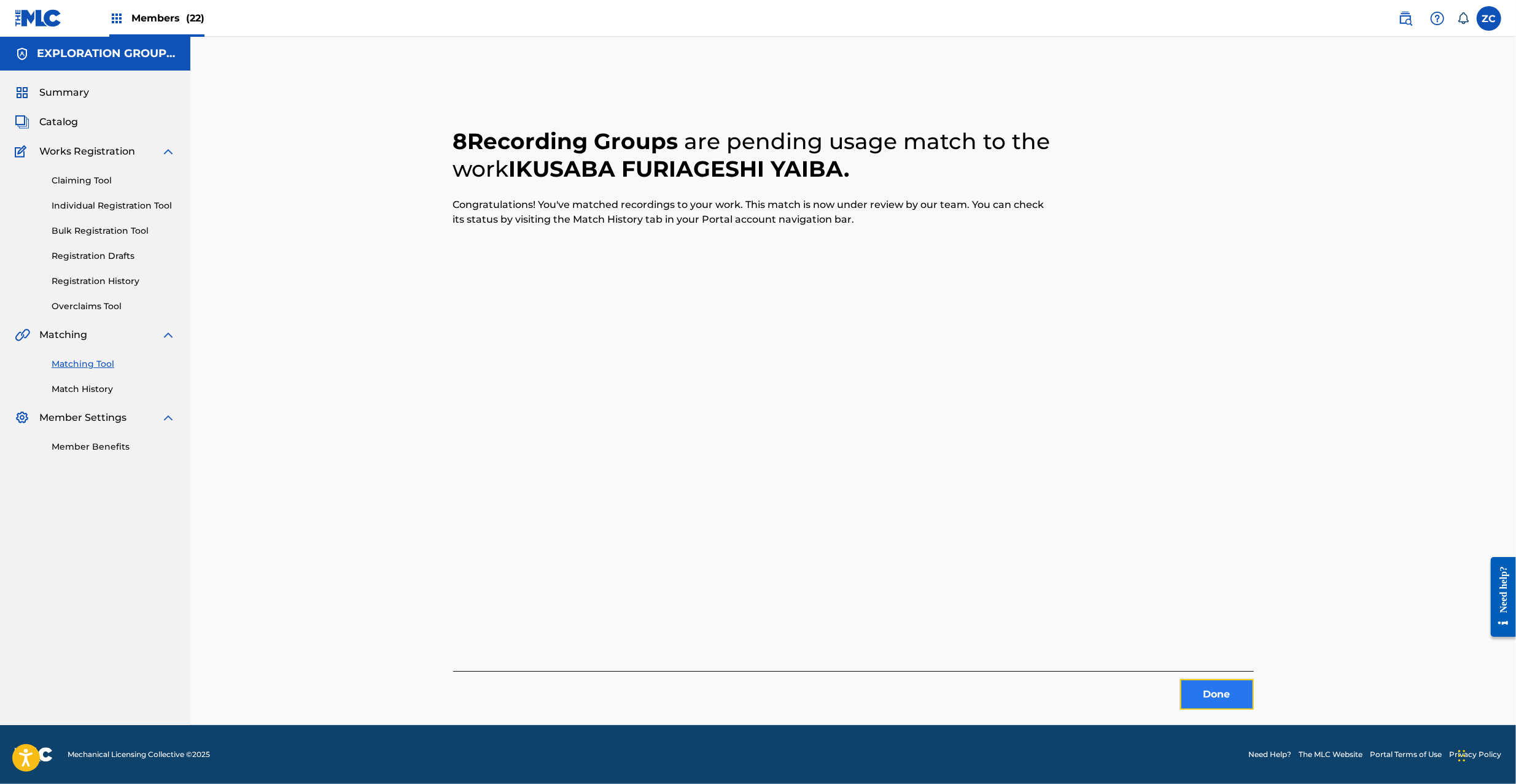
click at [1220, 696] on button "Done" at bounding box center [1217, 695] width 74 height 31
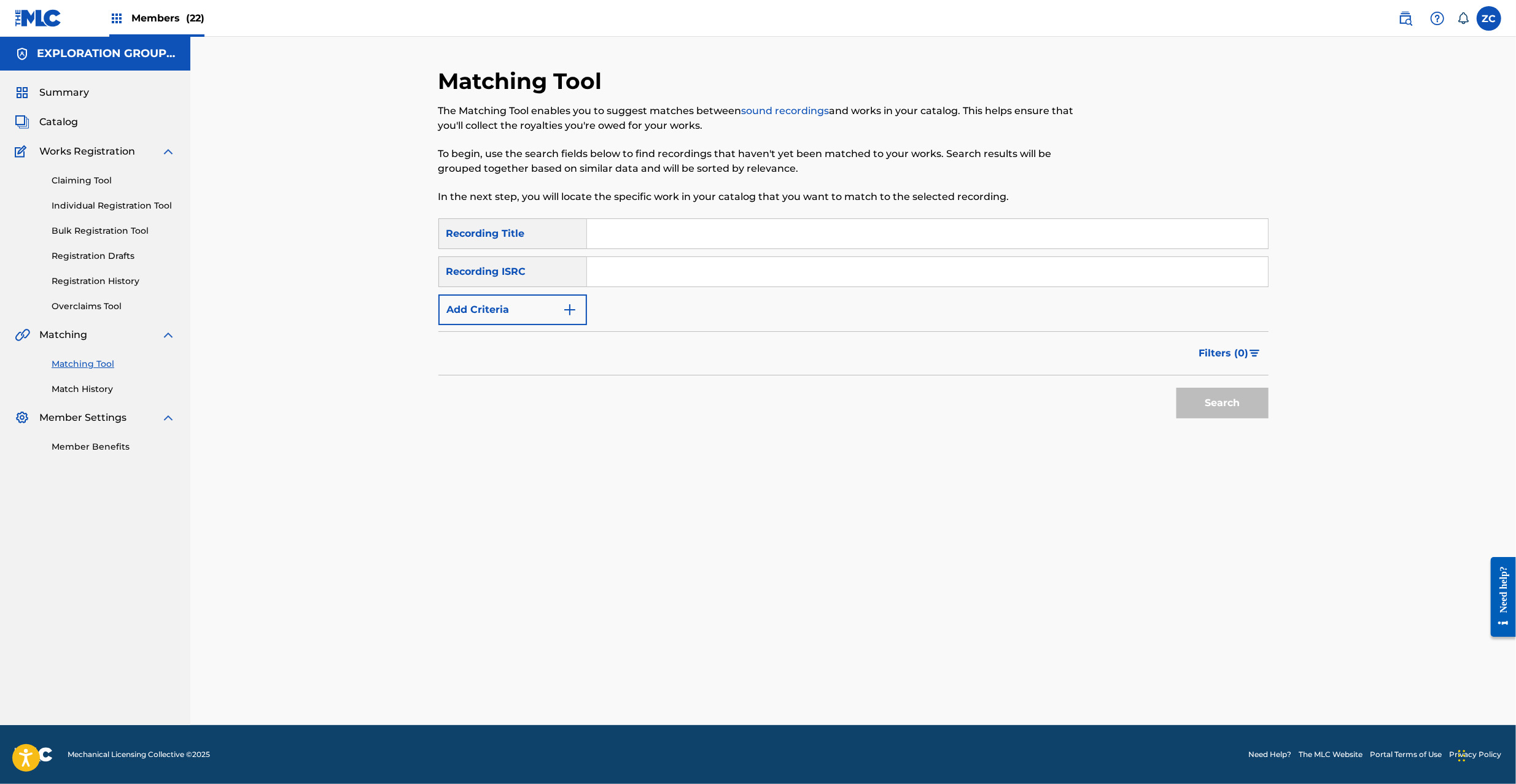
click at [726, 279] on input "Search Form" at bounding box center [928, 272] width 681 height 30
paste input "JPK651401740"
click at [1225, 401] on button "Search" at bounding box center [1223, 404] width 92 height 31
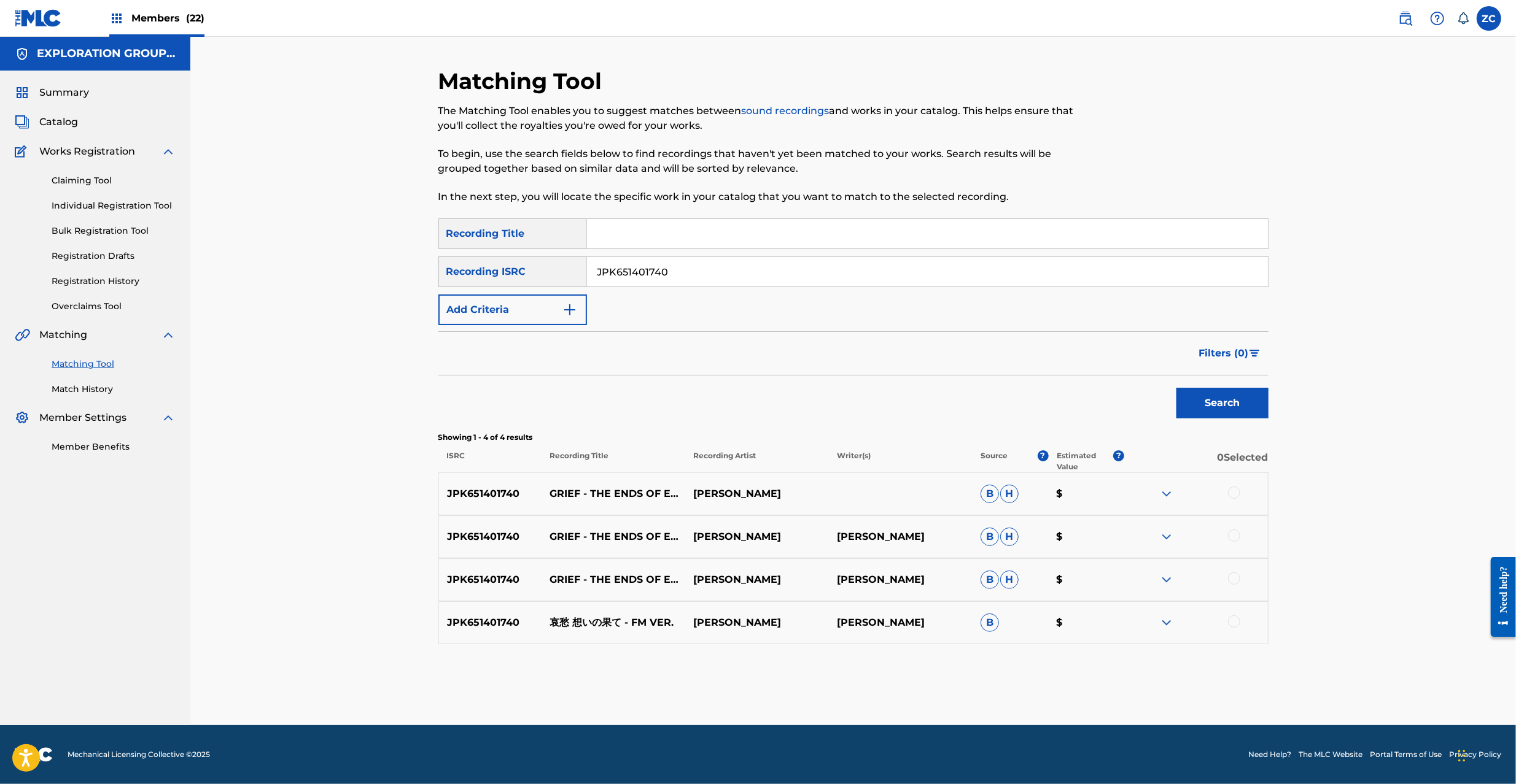
click at [1233, 494] on div at bounding box center [1233, 493] width 12 height 12
click at [1233, 532] on div at bounding box center [1233, 535] width 12 height 12
click at [1235, 578] on div at bounding box center [1233, 578] width 12 height 12
click at [1235, 622] on div at bounding box center [1233, 622] width 12 height 12
click at [787, 268] on input "JPK651401740" at bounding box center [928, 272] width 681 height 30
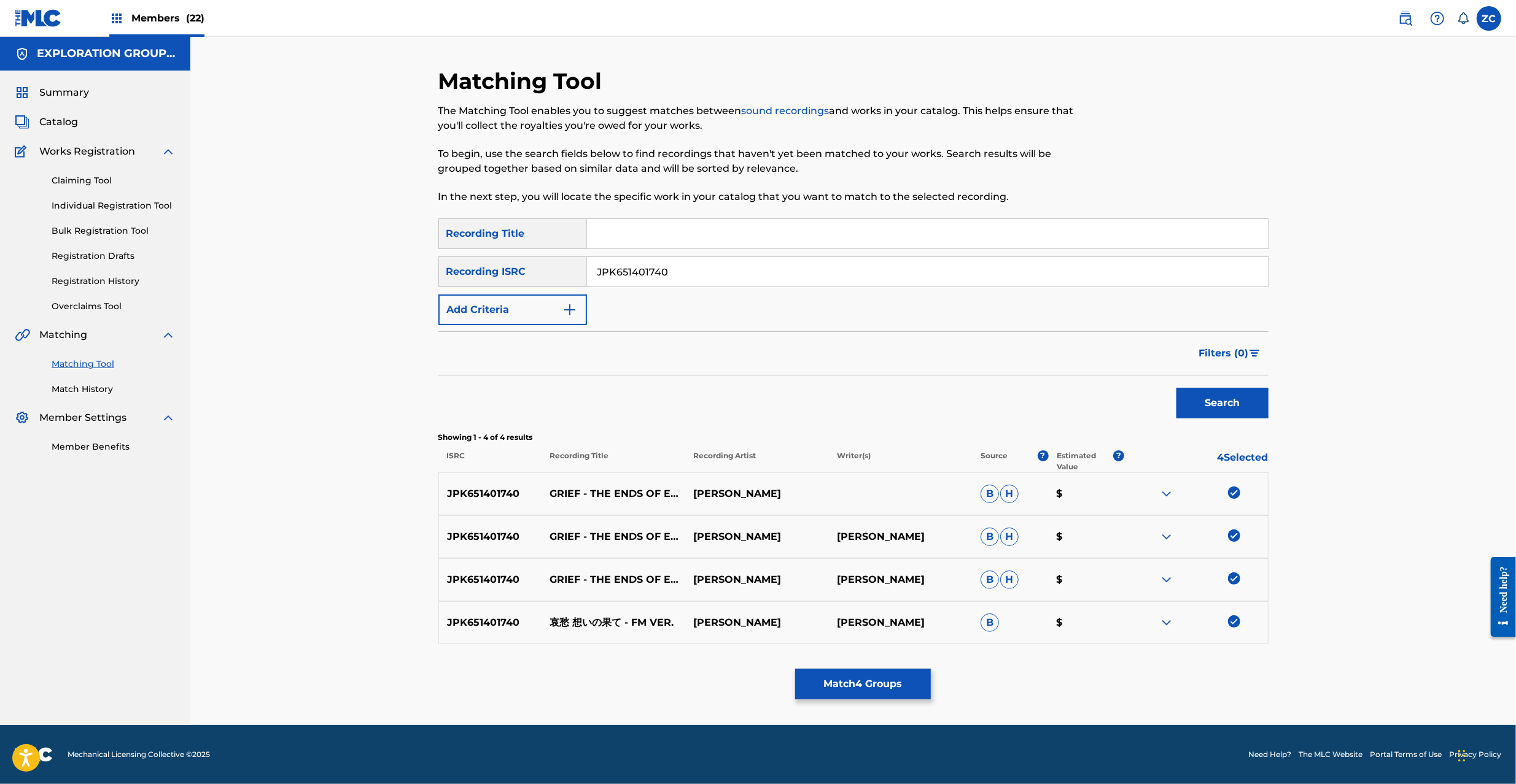
paste input "29"
type input "JPK651401729"
click at [1205, 399] on button "Search" at bounding box center [1223, 404] width 92 height 31
click at [1239, 492] on div at bounding box center [1233, 493] width 12 height 12
click at [1238, 535] on div at bounding box center [1233, 535] width 12 height 12
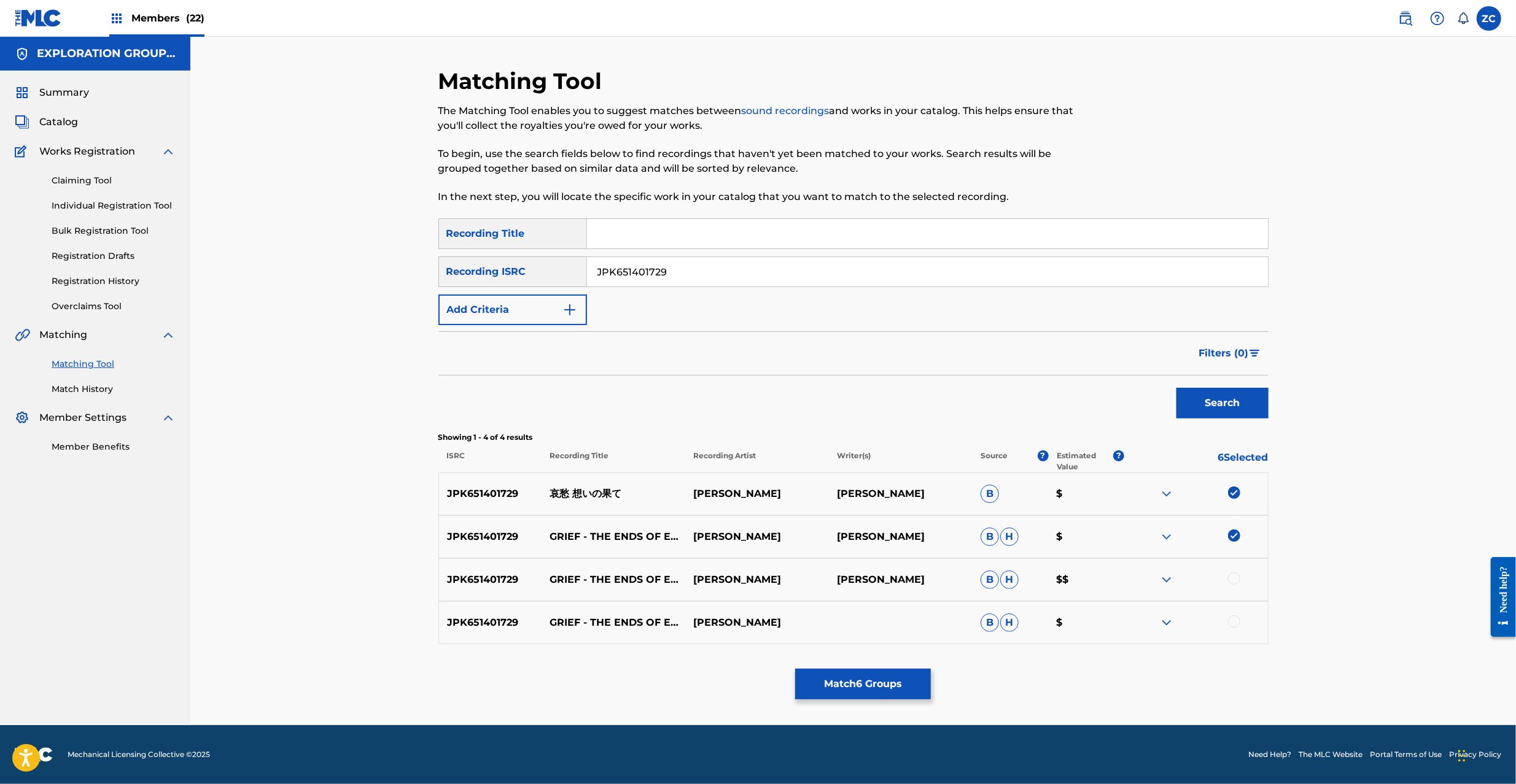
click at [1236, 582] on div at bounding box center [1233, 578] width 12 height 12
click at [1236, 623] on div at bounding box center [1233, 622] width 12 height 12
click at [882, 674] on button "Match 8 Groups" at bounding box center [862, 684] width 136 height 31
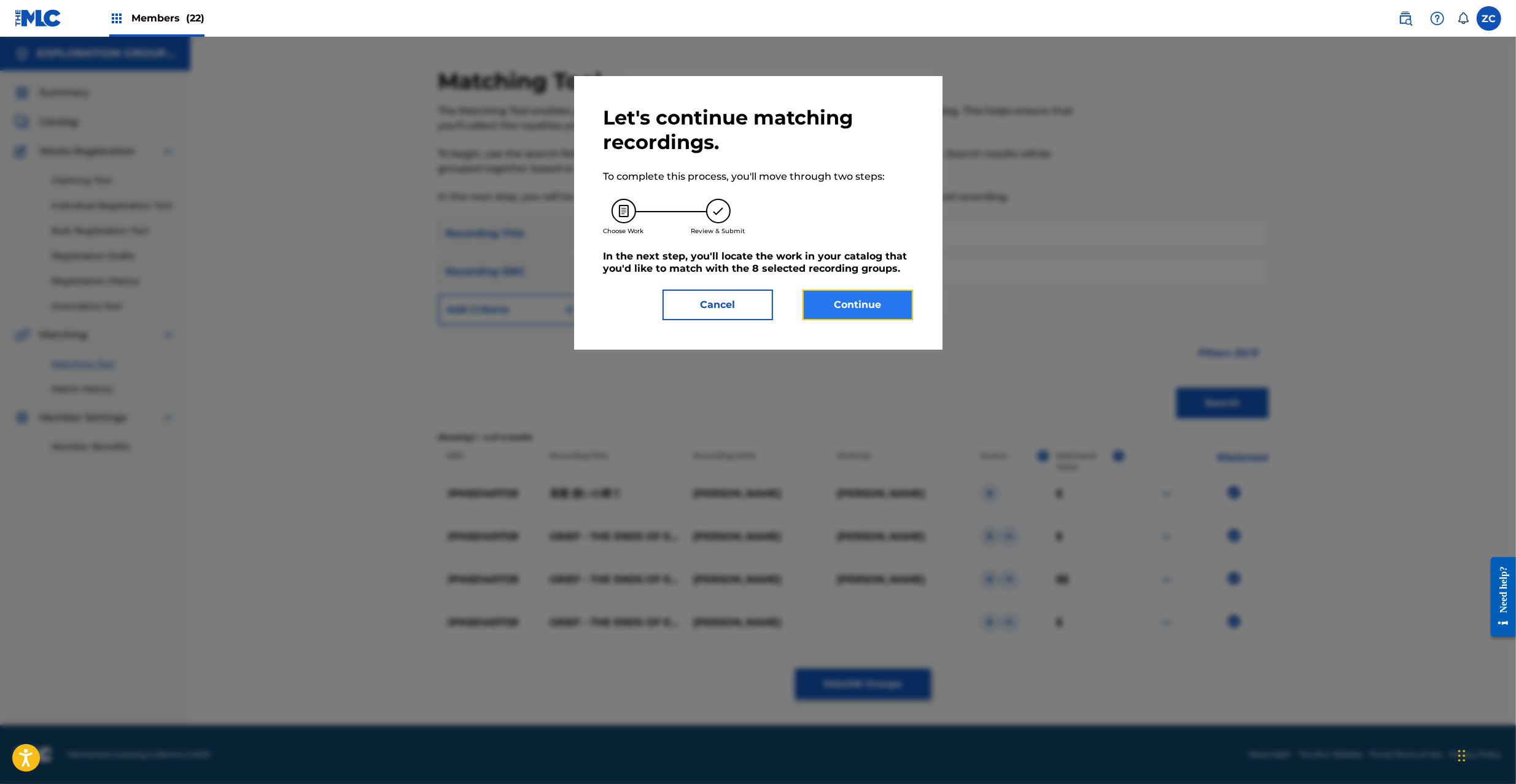
click at [861, 314] on button "Continue" at bounding box center [857, 305] width 111 height 31
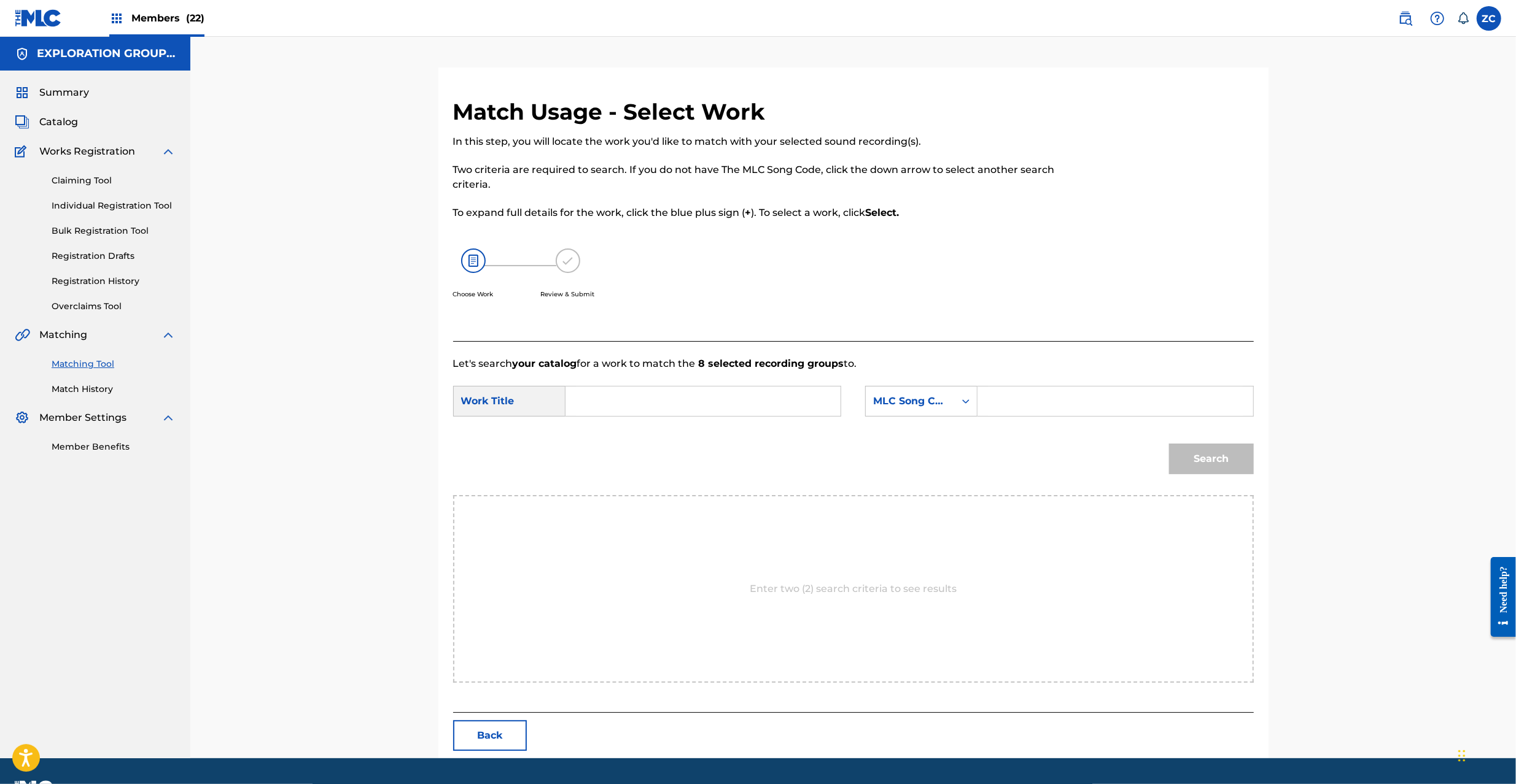
click at [784, 400] on input "Search Form" at bounding box center [703, 401] width 254 height 30
paste input "Aishuu Omoino Hate AY83EV"
click at [733, 405] on input "Aishuu Omoino Hate AY83EV" at bounding box center [703, 401] width 254 height 30
type input "Aishuu Omoino Hate"
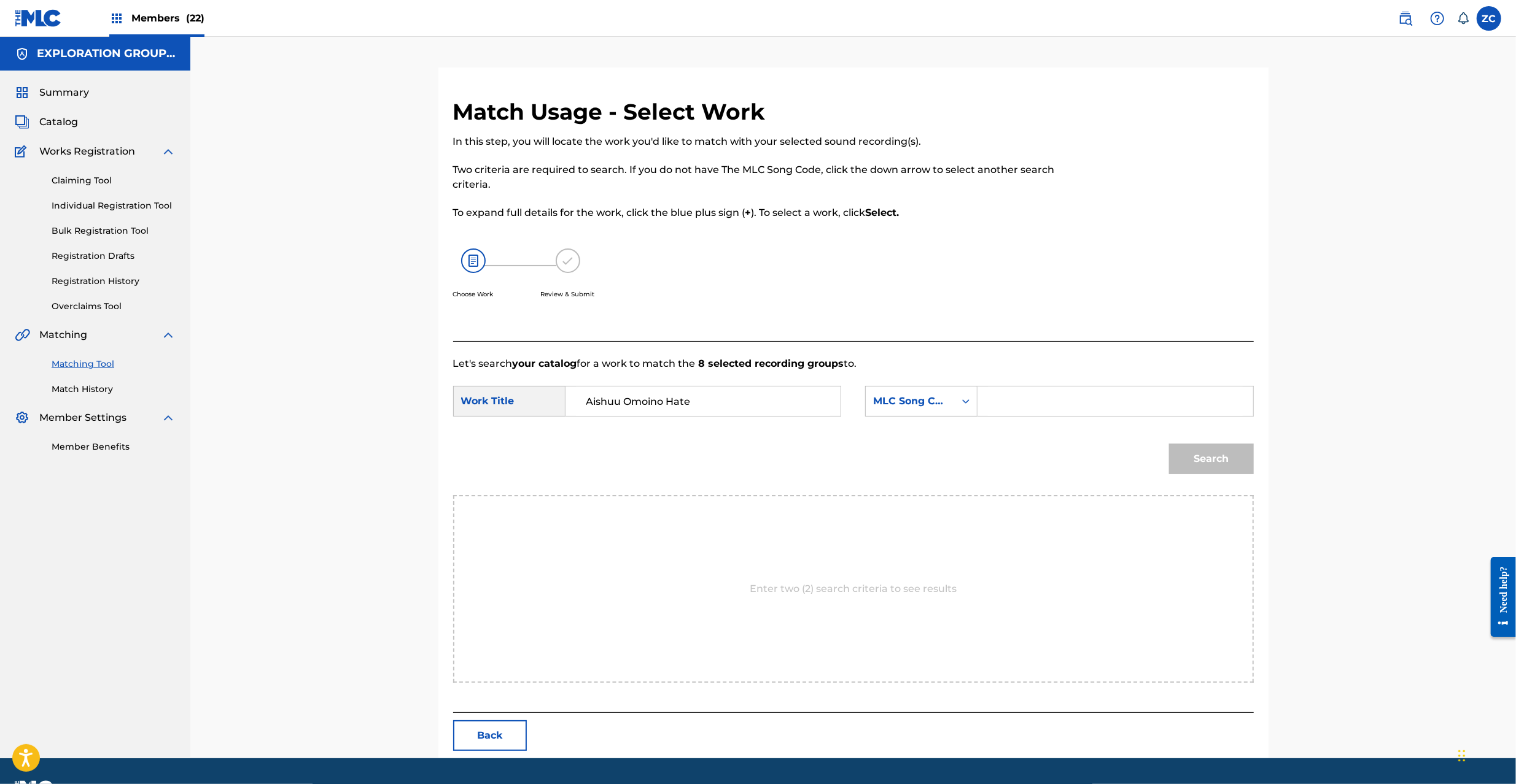
drag, startPoint x: 1079, startPoint y: 405, endPoint x: 1085, endPoint y: 410, distance: 7.8
click at [1079, 405] on input "Search Form" at bounding box center [1115, 401] width 254 height 30
paste input "AY83EV"
type input "AY83EV"
click at [1228, 451] on button "Search" at bounding box center [1211, 459] width 85 height 31
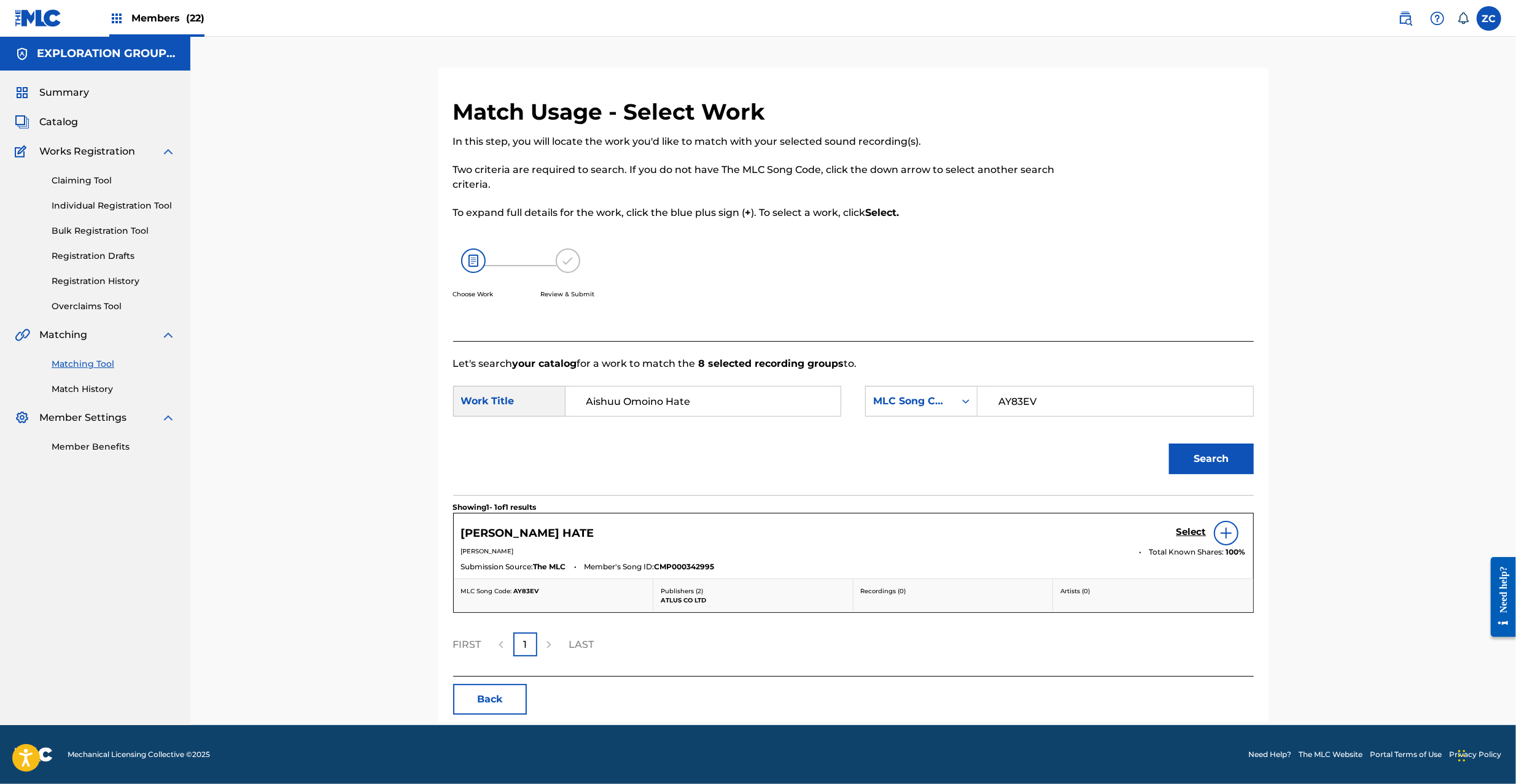
click at [1180, 526] on div "Select" at bounding box center [1211, 533] width 69 height 25
click at [1200, 533] on h5 "Select" at bounding box center [1191, 532] width 30 height 12
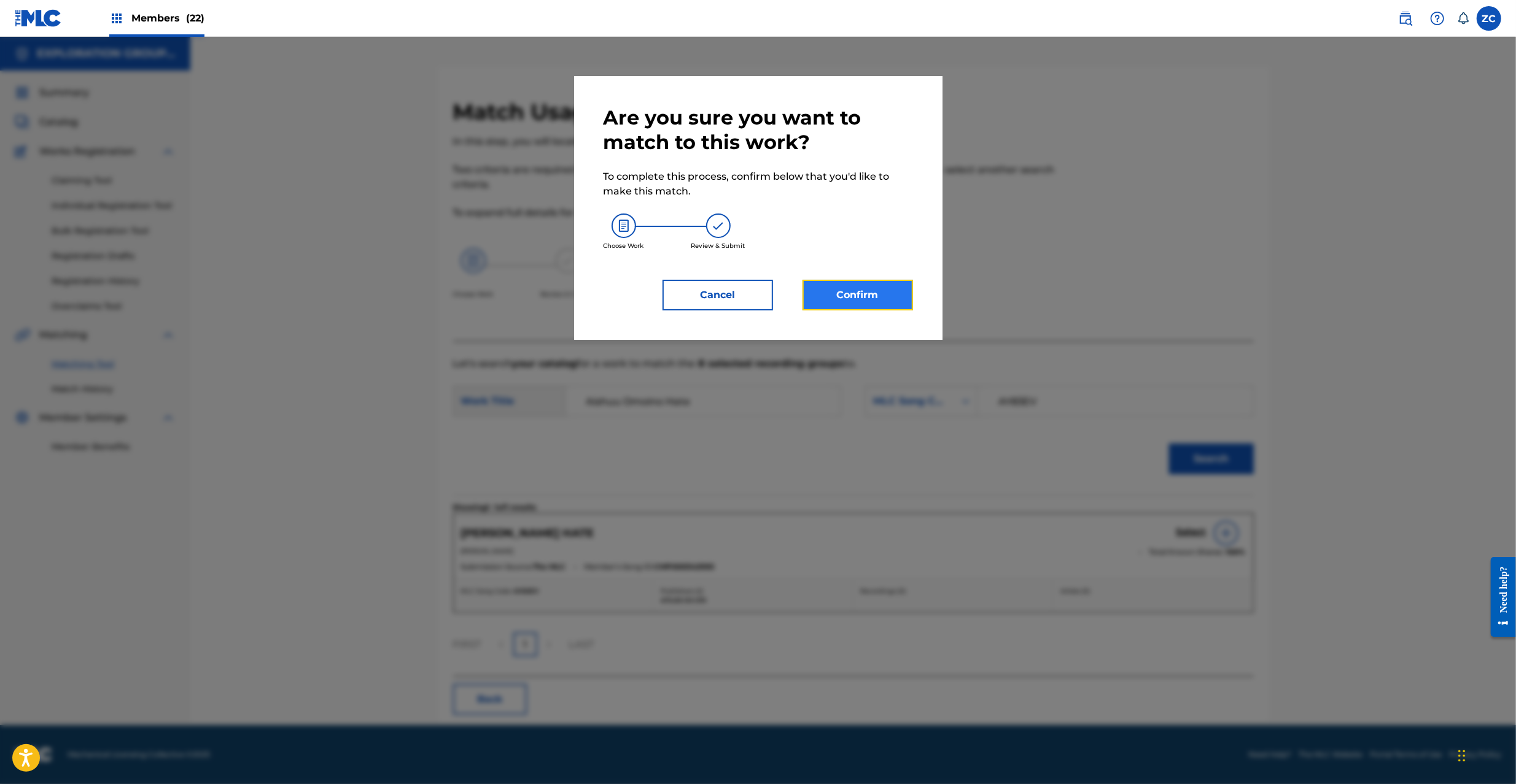
click at [857, 306] on button "Confirm" at bounding box center [857, 295] width 111 height 31
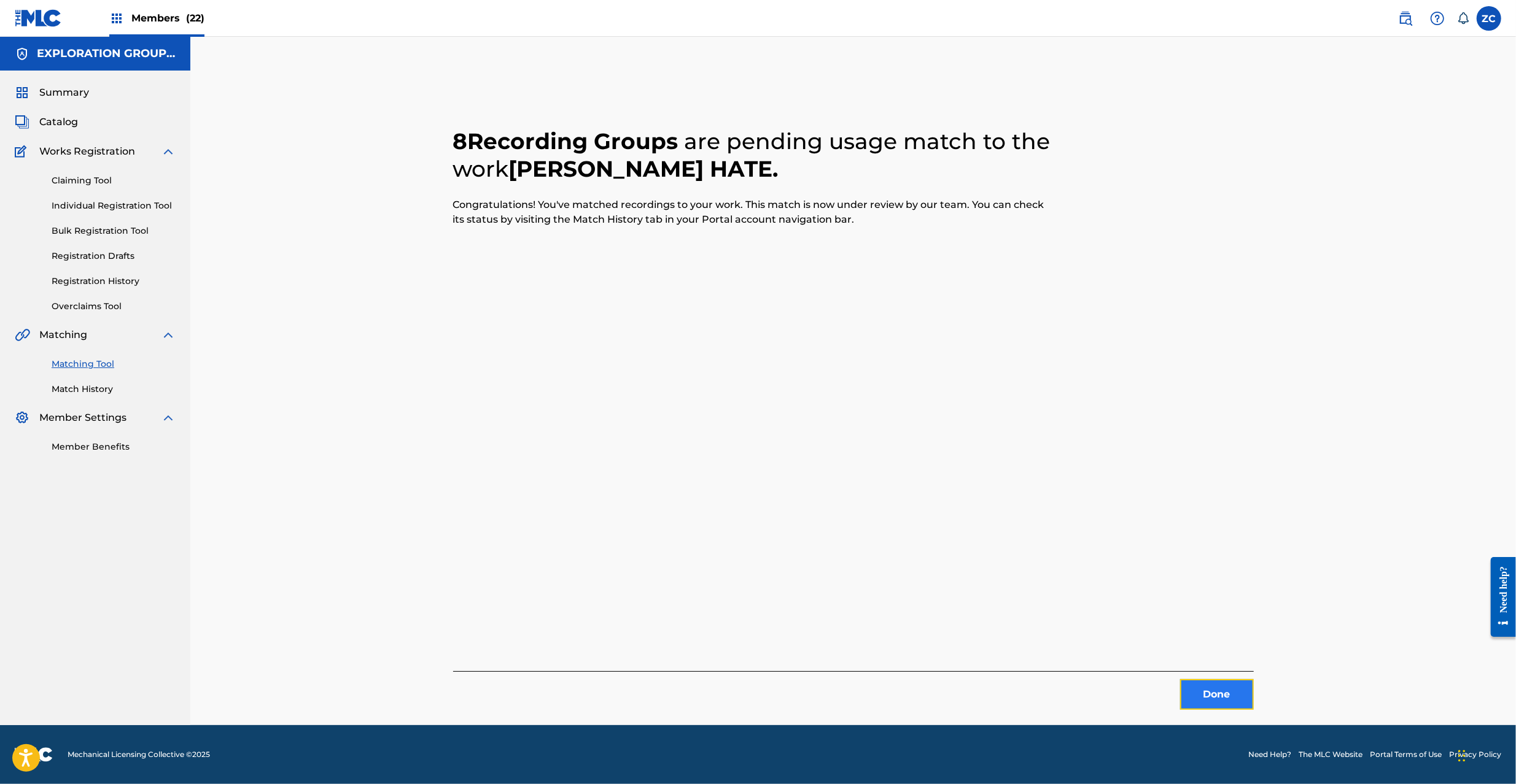
click at [1214, 687] on button "Done" at bounding box center [1217, 695] width 74 height 31
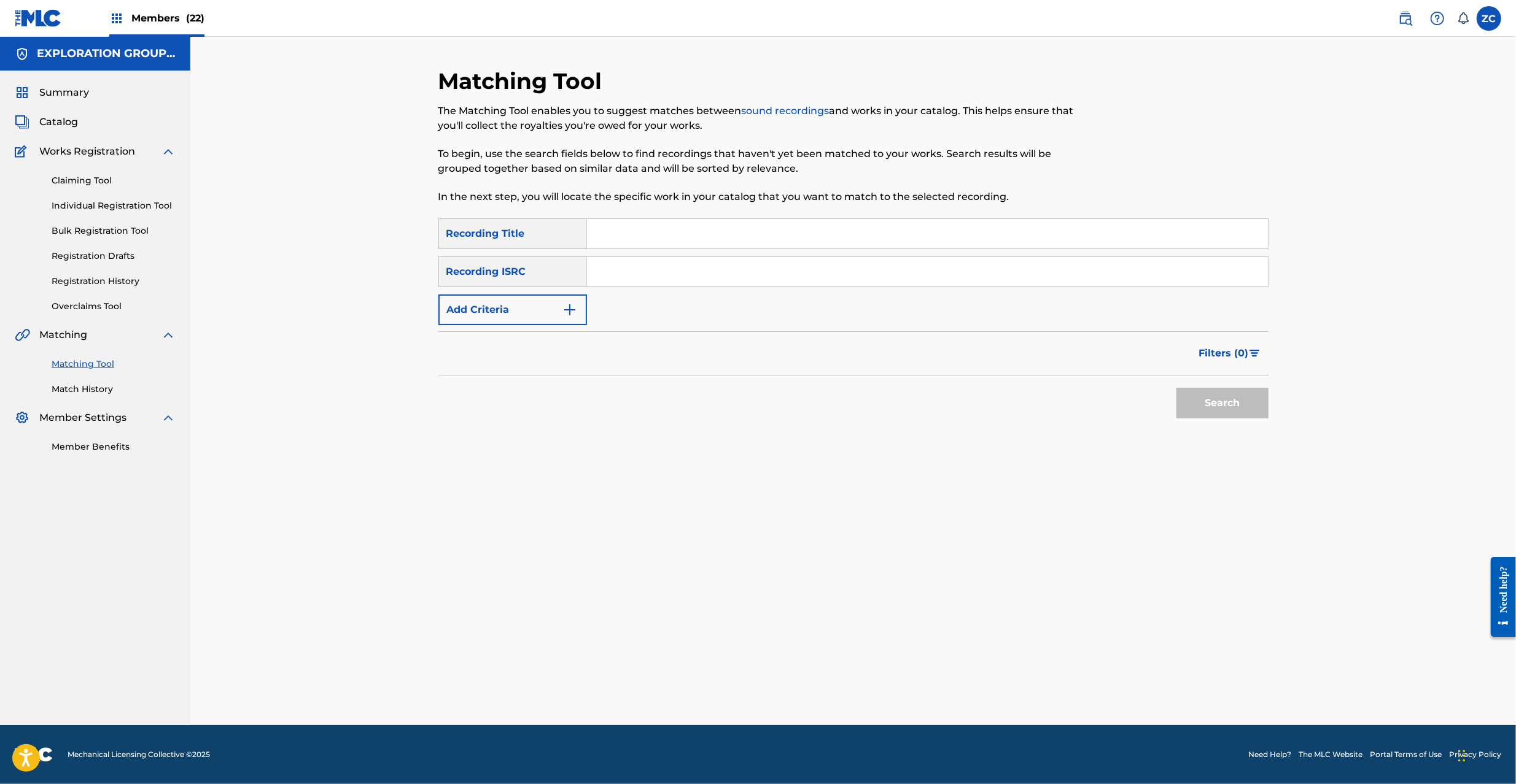
click at [961, 270] on input "Search Form" at bounding box center [928, 272] width 681 height 30
paste input "JPK651401741"
click at [1207, 408] on button "Search" at bounding box center [1223, 404] width 92 height 31
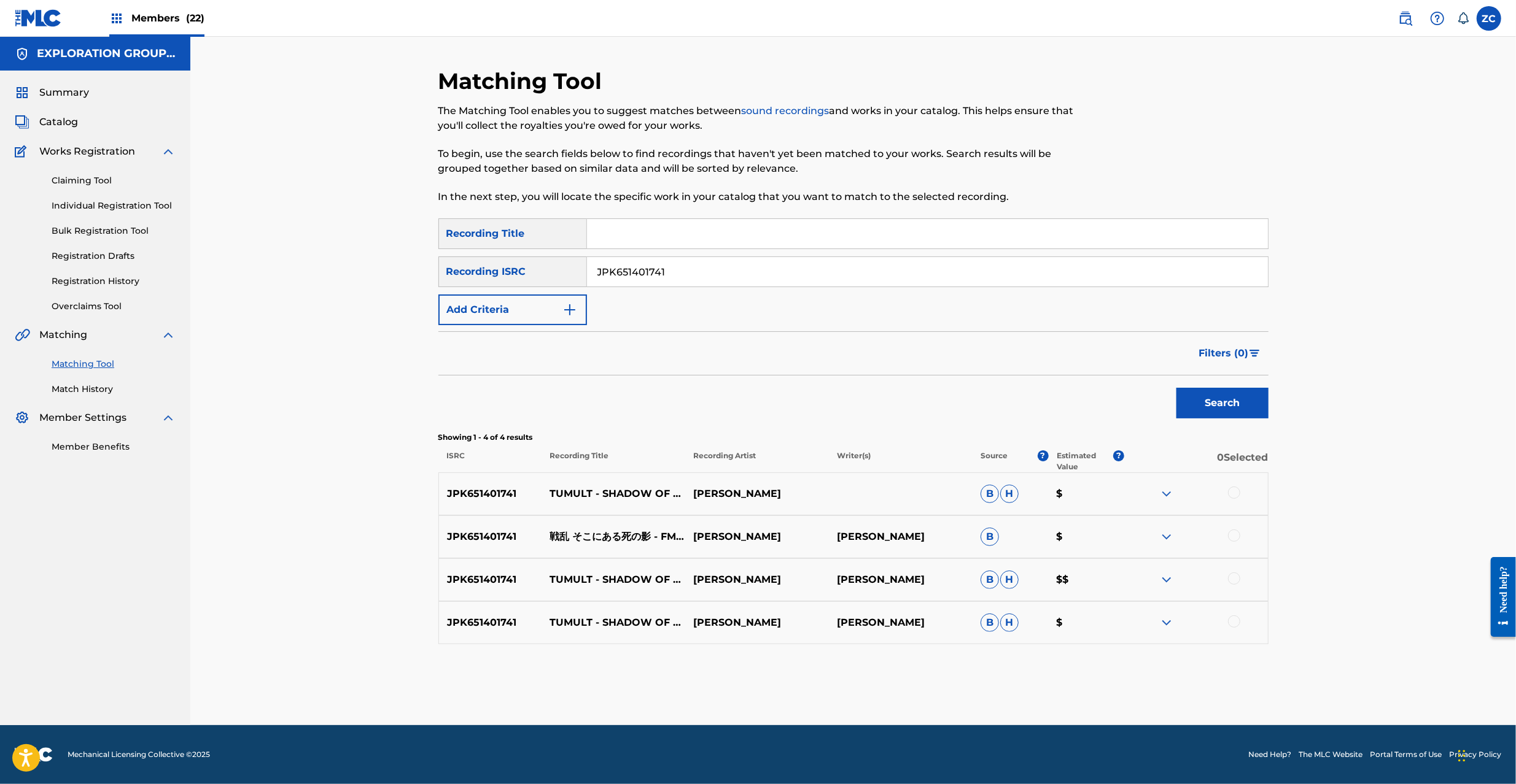
click at [1235, 492] on div at bounding box center [1233, 493] width 12 height 12
click at [1236, 534] on div at bounding box center [1233, 535] width 12 height 12
click at [1236, 578] on div at bounding box center [1233, 578] width 12 height 12
click at [1234, 625] on div at bounding box center [1233, 622] width 12 height 12
click at [786, 289] on div "SearchWithCriteria3cc783b3-4667-4f0e-9805-cdf9afa3e4d5 Recording Title SearchWi…" at bounding box center [854, 271] width 831 height 107
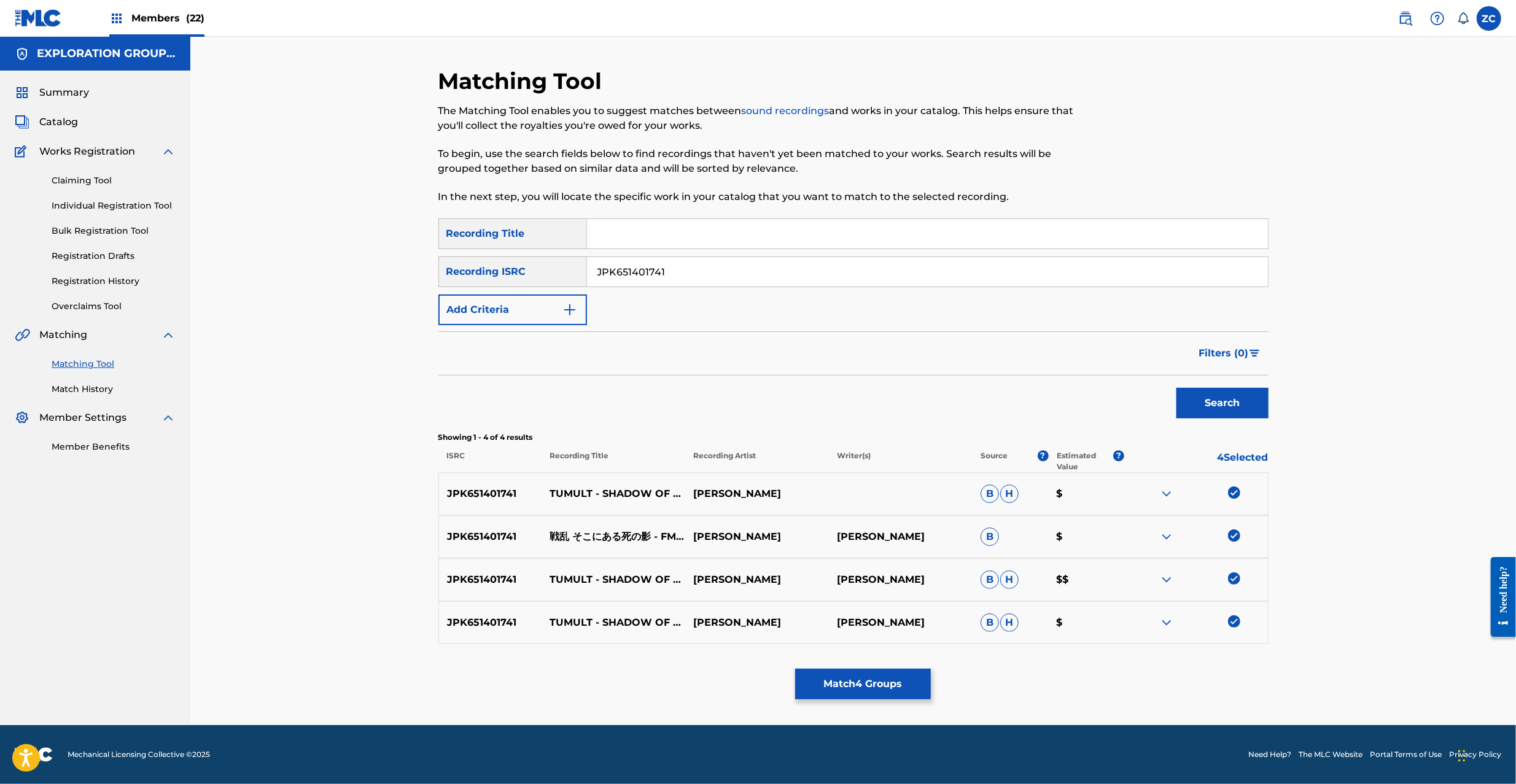
click at [818, 268] on input "JPK651401741" at bounding box center [928, 272] width 681 height 30
paste input "30"
type input "JPK651401730"
click at [1227, 405] on button "Search" at bounding box center [1223, 404] width 92 height 31
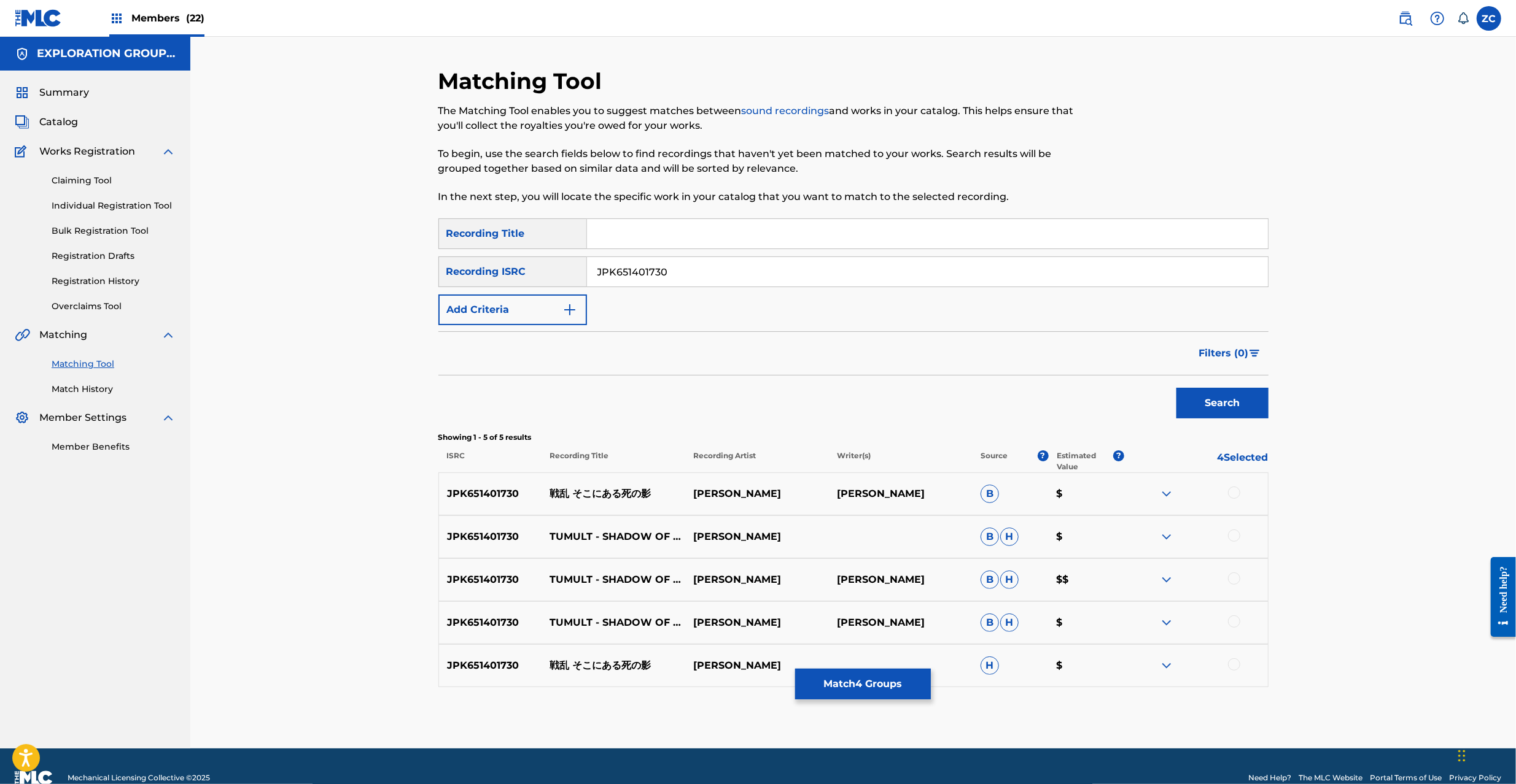
click at [1227, 492] on div at bounding box center [1196, 494] width 143 height 14
drag, startPoint x: 1234, startPoint y: 494, endPoint x: 1236, endPoint y: 552, distance: 58.0
click at [1235, 496] on div at bounding box center [1233, 493] width 12 height 12
click at [1236, 538] on div at bounding box center [1233, 535] width 12 height 12
click at [1236, 580] on div at bounding box center [1233, 578] width 12 height 12
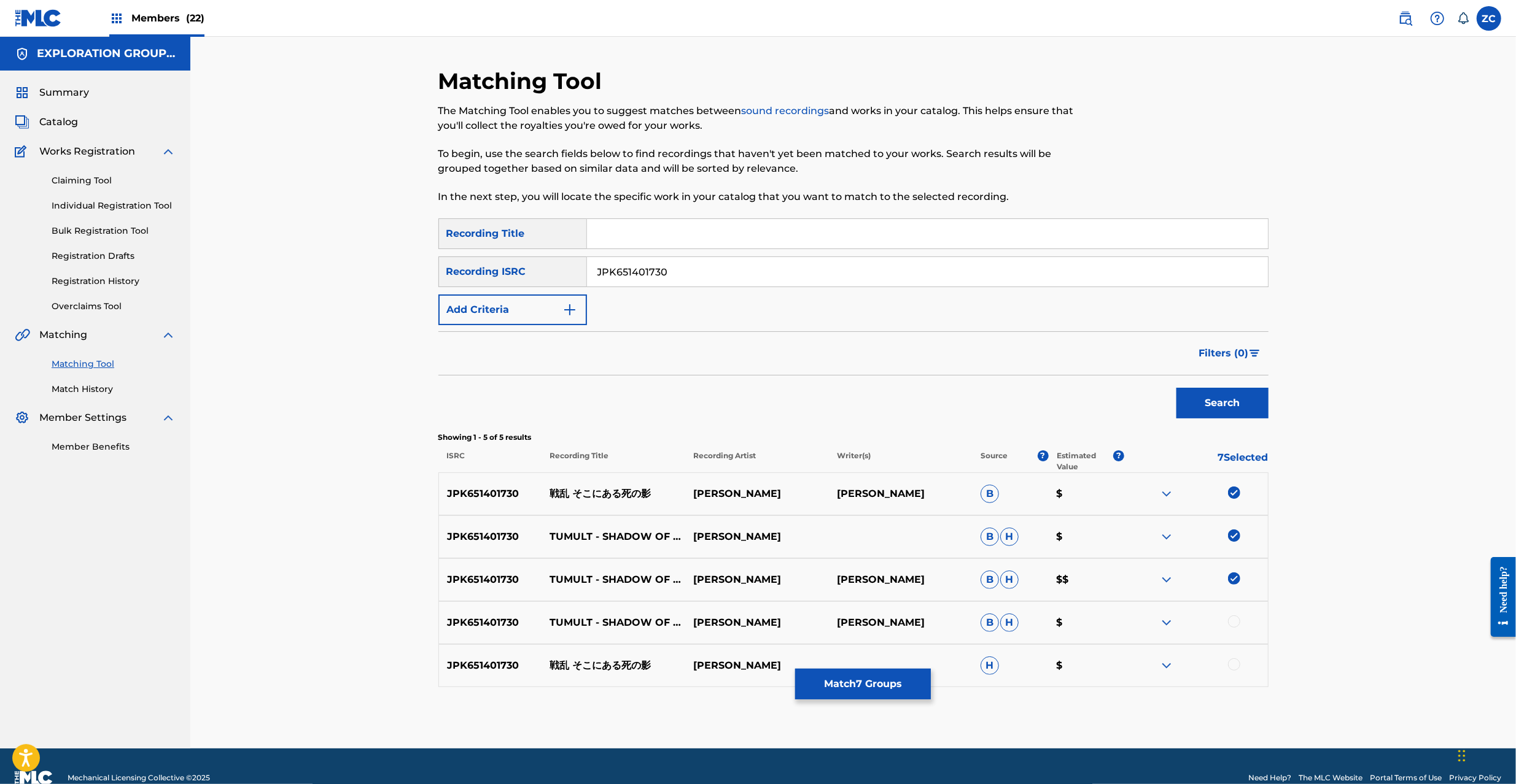
click at [1234, 621] on div at bounding box center [1233, 622] width 12 height 12
click at [1235, 663] on div at bounding box center [1233, 664] width 12 height 12
click at [867, 680] on button "Match 9 Groups" at bounding box center [862, 684] width 136 height 31
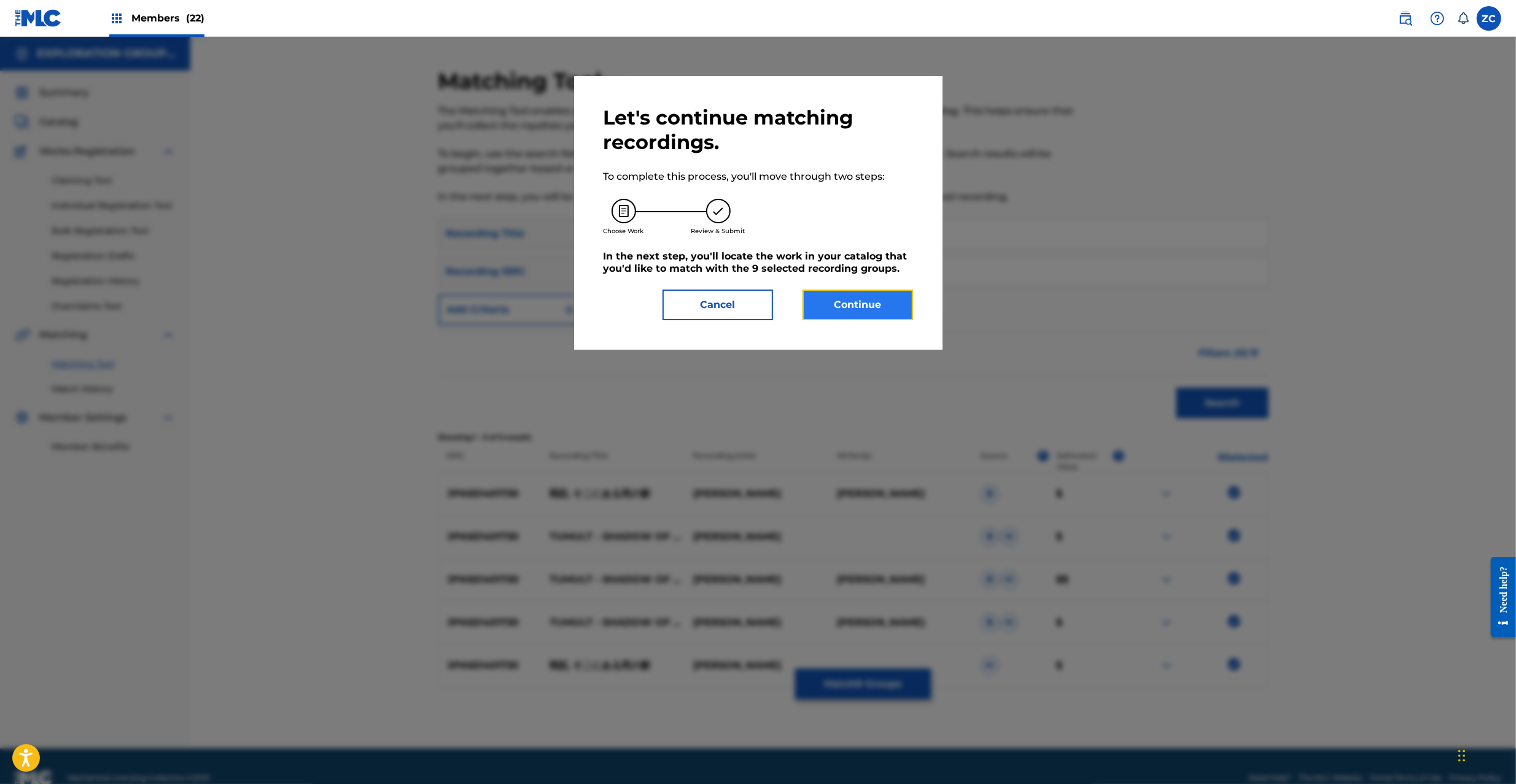
click at [883, 300] on button "Continue" at bounding box center [857, 305] width 111 height 31
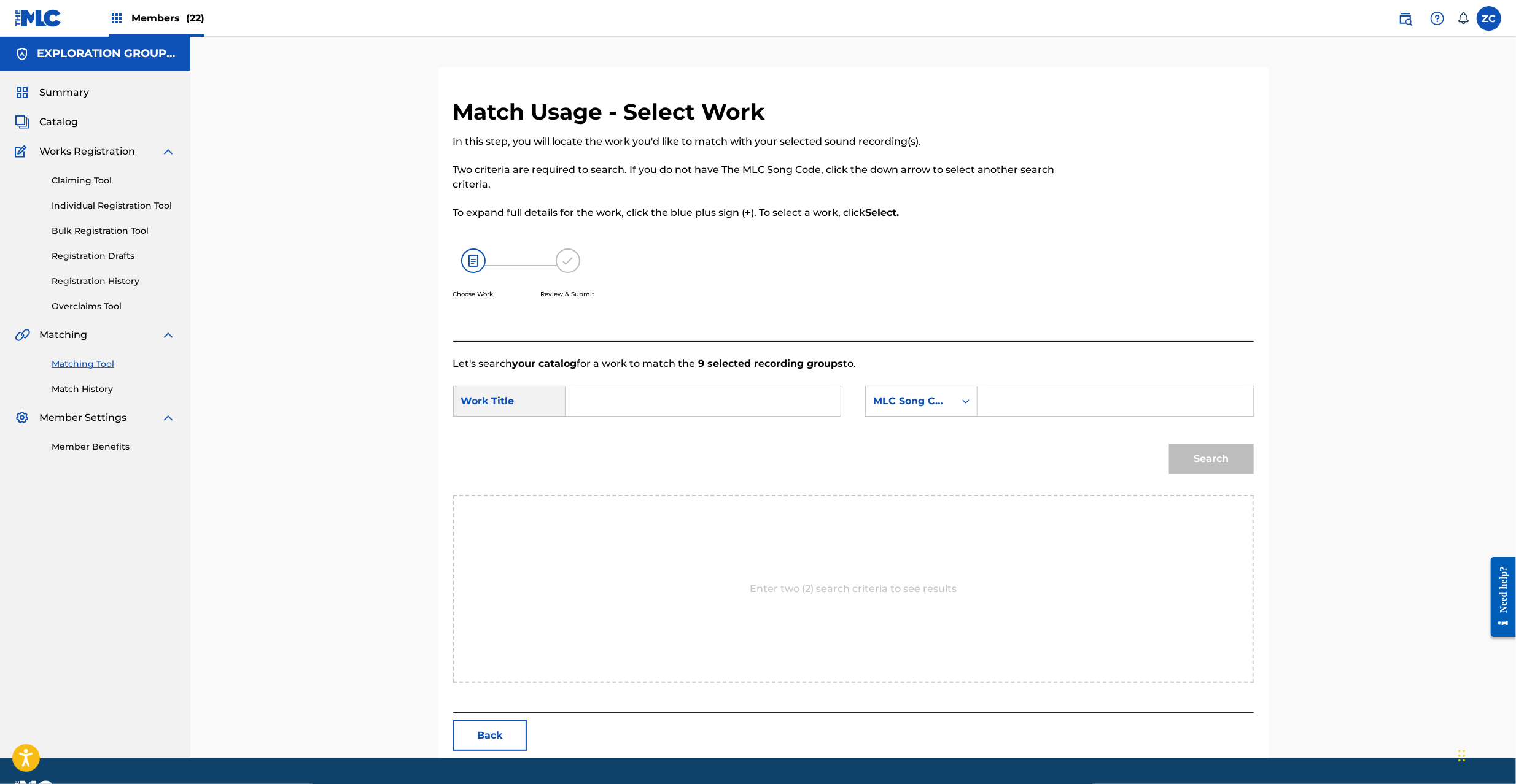
click at [764, 408] on input "Search Form" at bounding box center [703, 401] width 254 height 30
paste input "Senran Sokoni Aru [PERSON_NAME] Kage S65UPQ"
click at [780, 405] on input "Senran Sokoni Aru [PERSON_NAME] Kage S65UPQ" at bounding box center [703, 401] width 254 height 30
type input "Senran Sokoni Aru [PERSON_NAME] Kage"
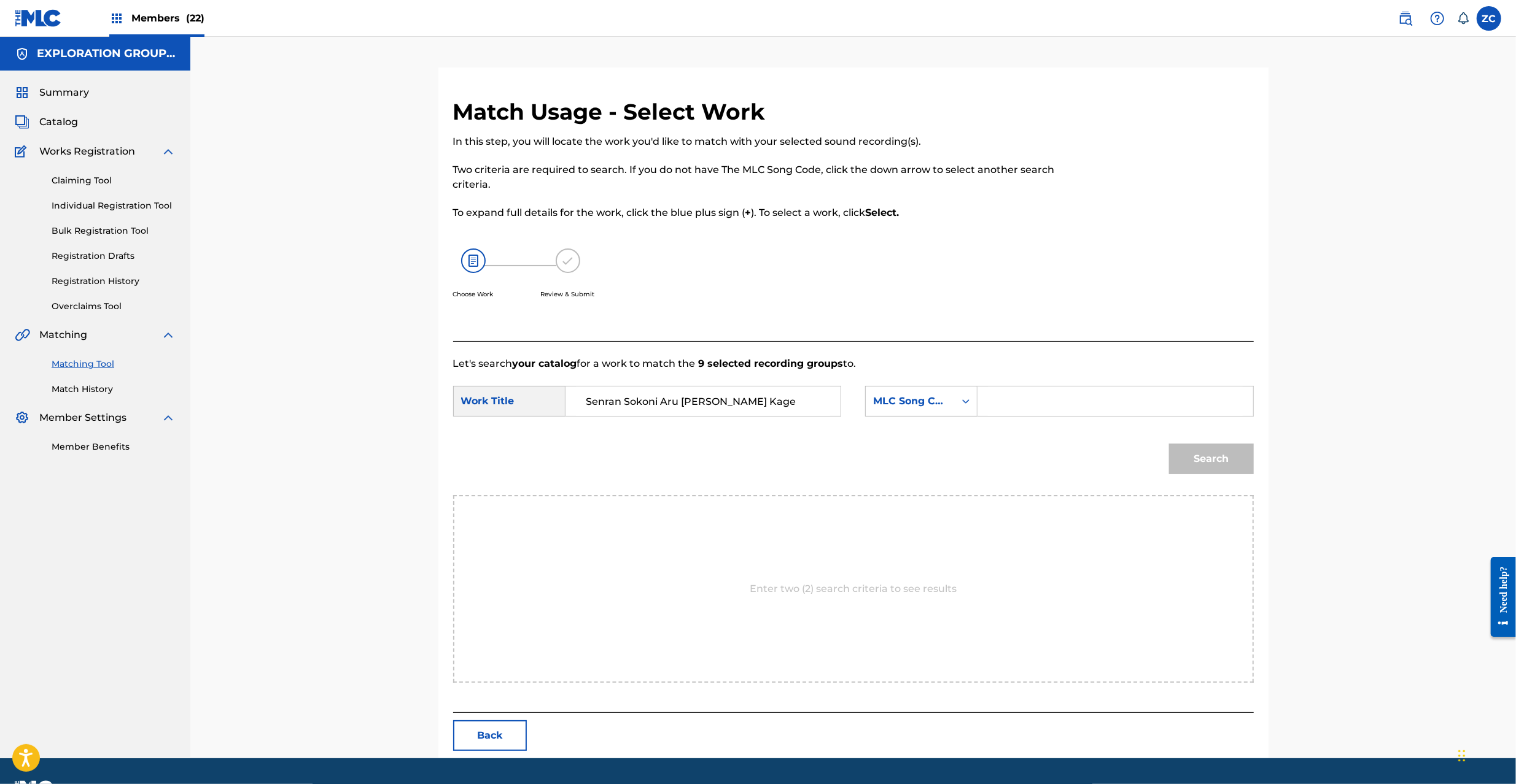
click at [1005, 404] on input "Search Form" at bounding box center [1115, 401] width 254 height 30
paste input "S65UPQ"
type input "S65UPQ"
click at [1214, 462] on button "Search" at bounding box center [1211, 459] width 85 height 31
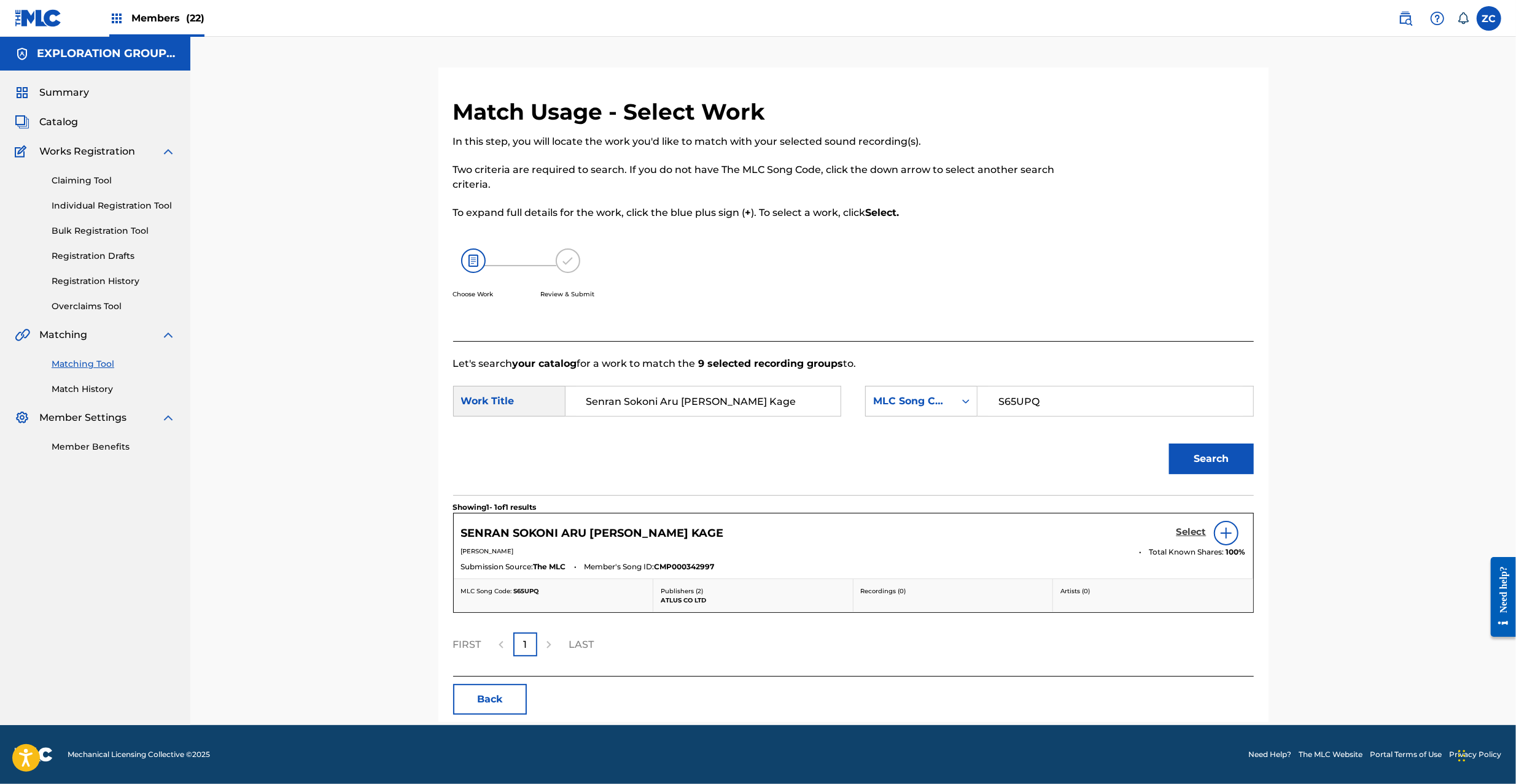
click at [1180, 533] on h5 "Select" at bounding box center [1191, 532] width 30 height 12
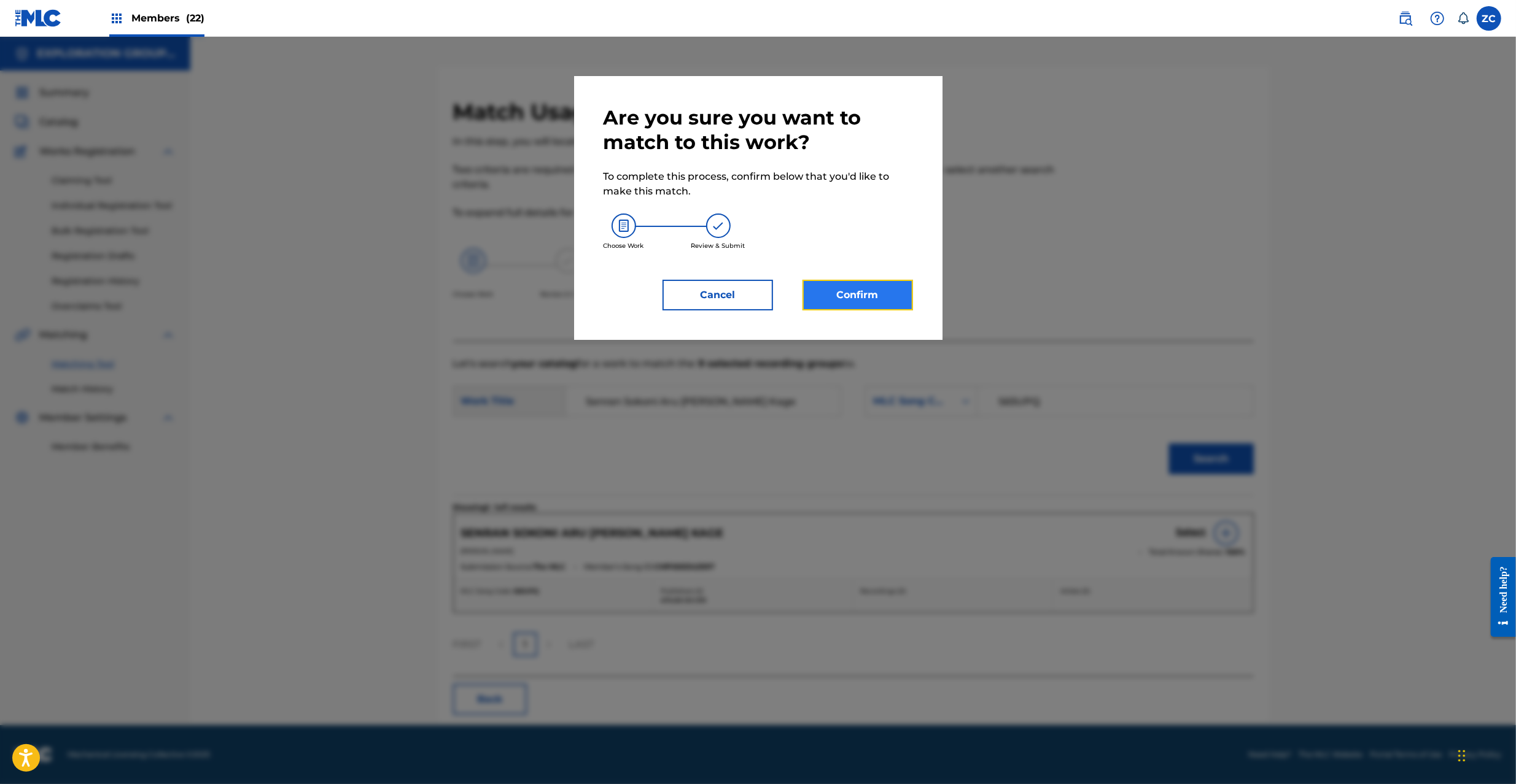
click at [841, 287] on button "Confirm" at bounding box center [857, 295] width 111 height 31
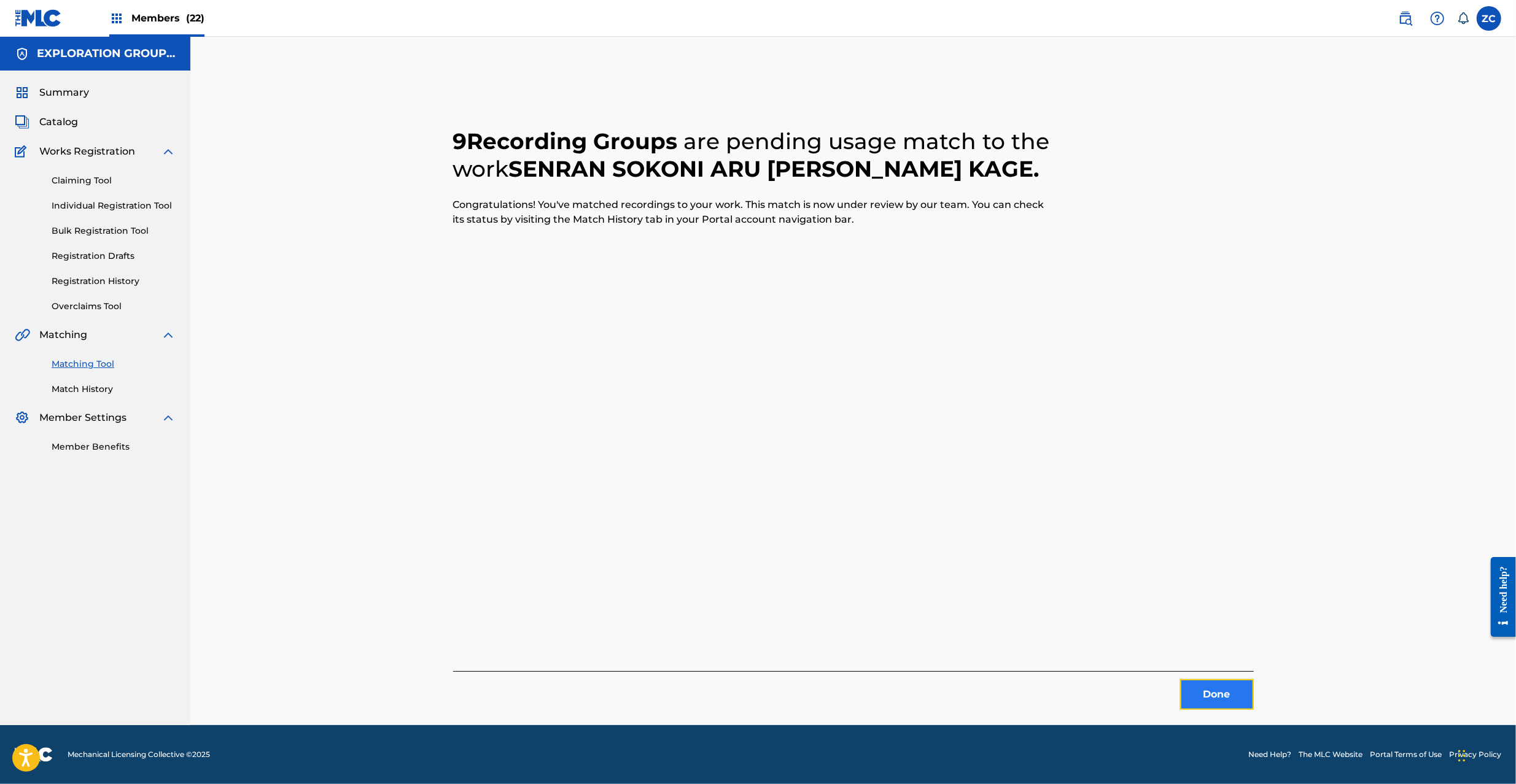
click at [1214, 681] on button "Done" at bounding box center [1217, 695] width 74 height 31
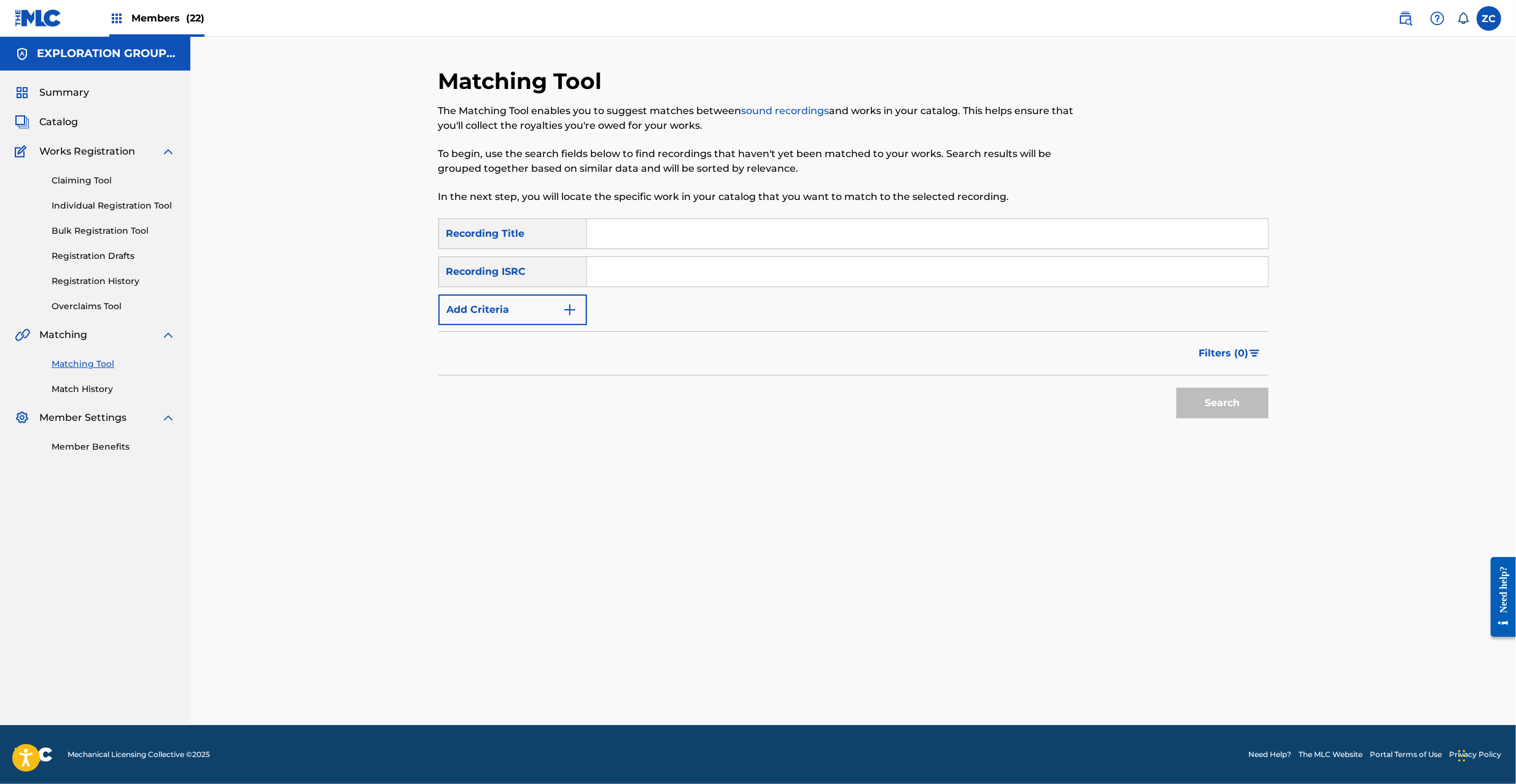
click at [840, 276] on input "Search Form" at bounding box center [928, 272] width 681 height 30
paste input "JPK651401742"
click at [1253, 407] on button "Search" at bounding box center [1223, 404] width 92 height 31
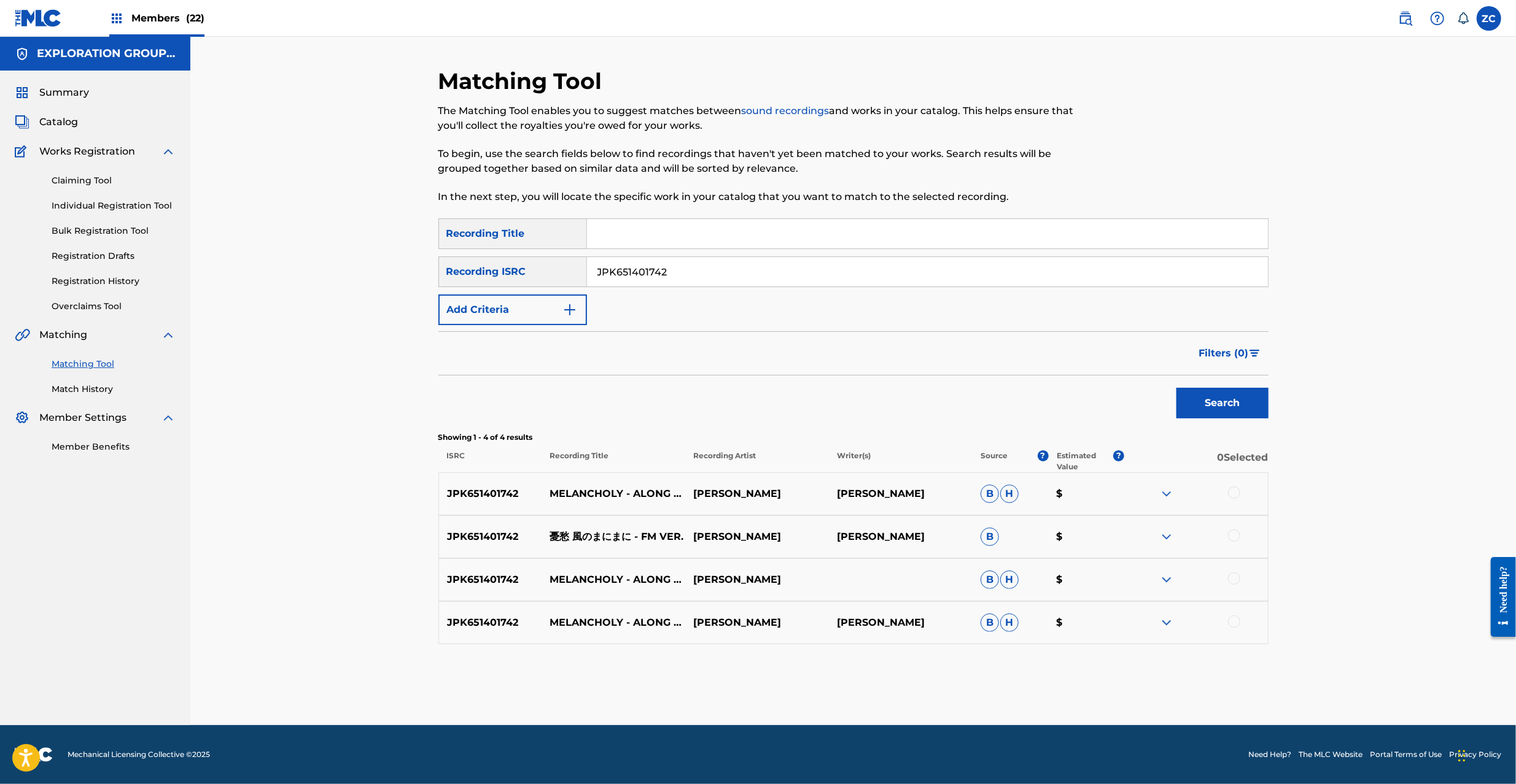
click at [1238, 492] on div at bounding box center [1233, 493] width 12 height 12
click at [1236, 539] on div at bounding box center [1233, 535] width 12 height 12
click at [1231, 580] on div at bounding box center [1233, 578] width 12 height 12
click at [1233, 628] on div at bounding box center [1196, 623] width 143 height 14
click at [1233, 626] on div at bounding box center [1233, 622] width 12 height 12
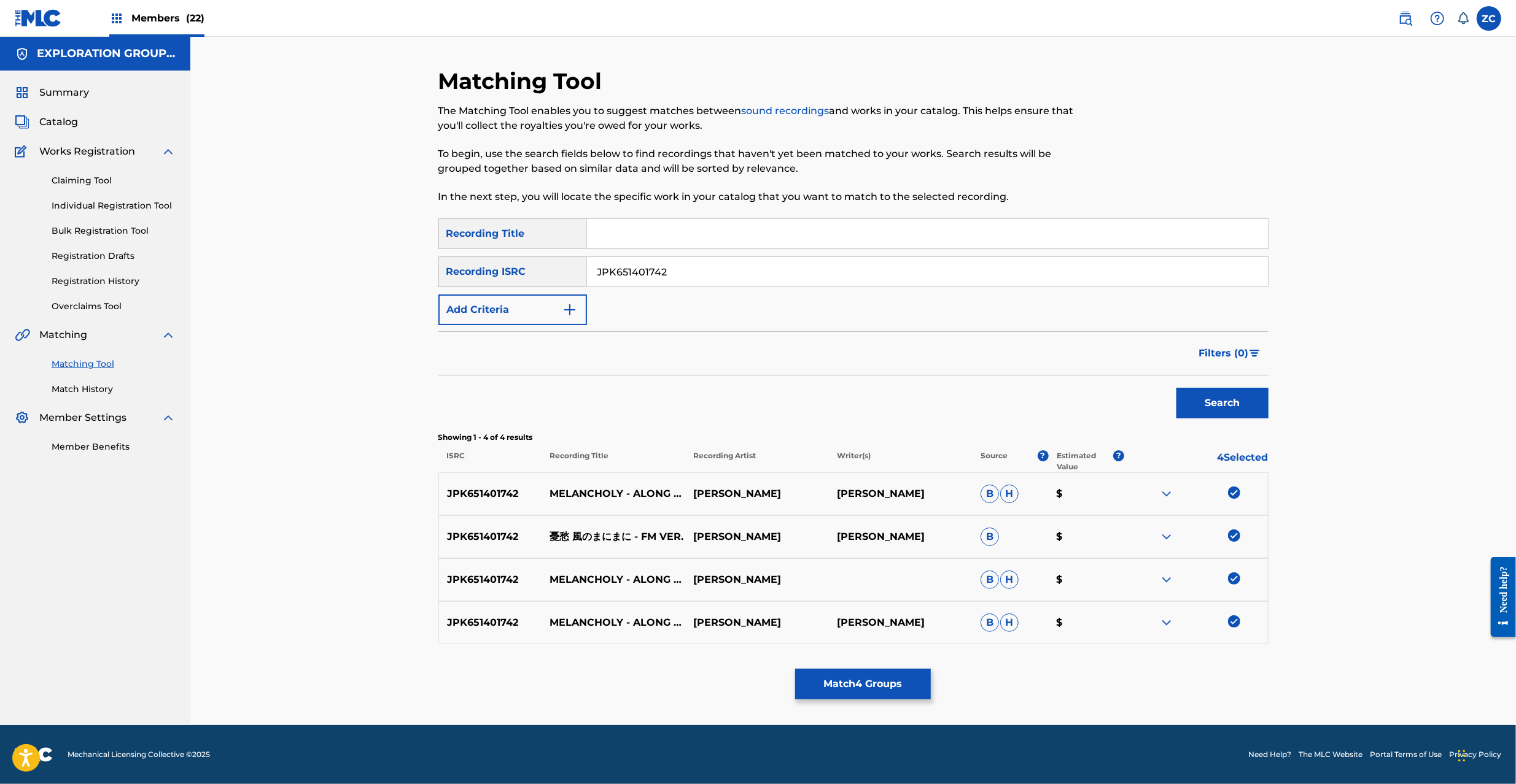
click at [872, 273] on input "JPK651401742" at bounding box center [928, 272] width 681 height 30
paste input "31"
type input "JPK651401731"
click at [1218, 399] on button "Search" at bounding box center [1223, 404] width 92 height 31
click at [1233, 495] on div at bounding box center [1233, 493] width 12 height 12
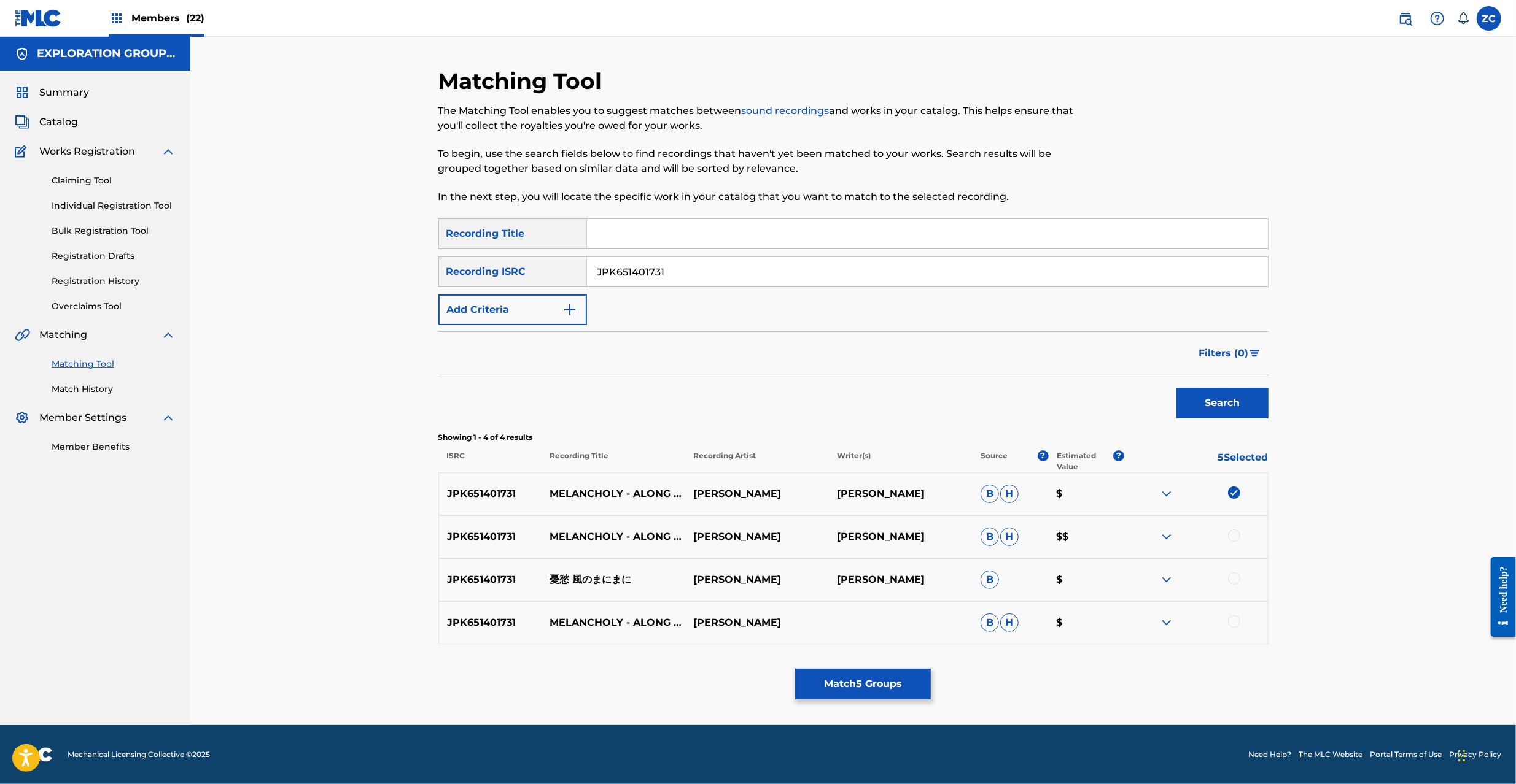
click at [1231, 539] on div at bounding box center [1233, 535] width 12 height 12
drag, startPoint x: 1233, startPoint y: 576, endPoint x: 1242, endPoint y: 615, distance: 40.0
click at [1233, 578] on div at bounding box center [1233, 578] width 12 height 12
click at [1233, 625] on div at bounding box center [1233, 622] width 12 height 12
click at [888, 689] on button "Match 8 Groups" at bounding box center [862, 684] width 136 height 31
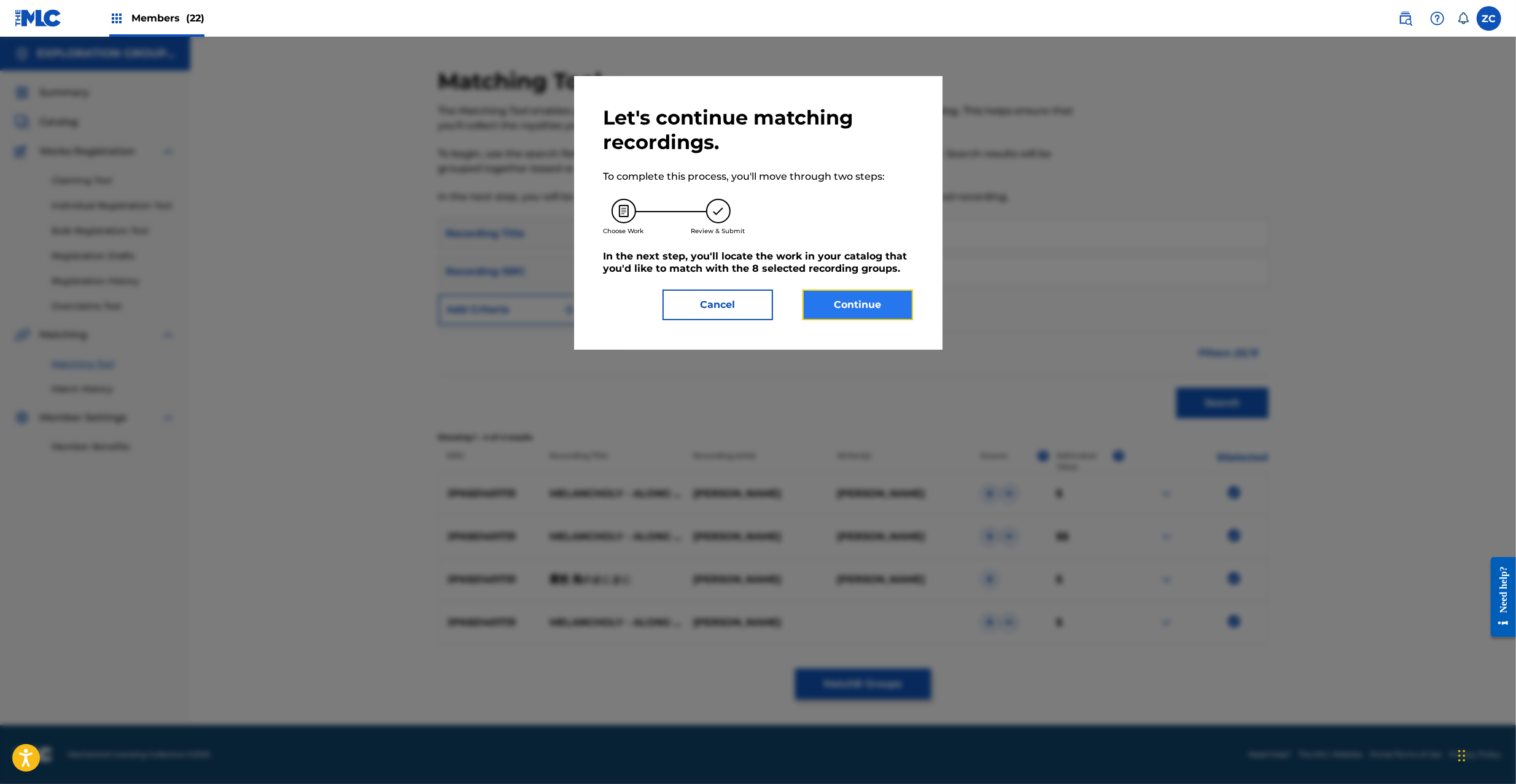
click at [877, 311] on button "Continue" at bounding box center [857, 305] width 111 height 31
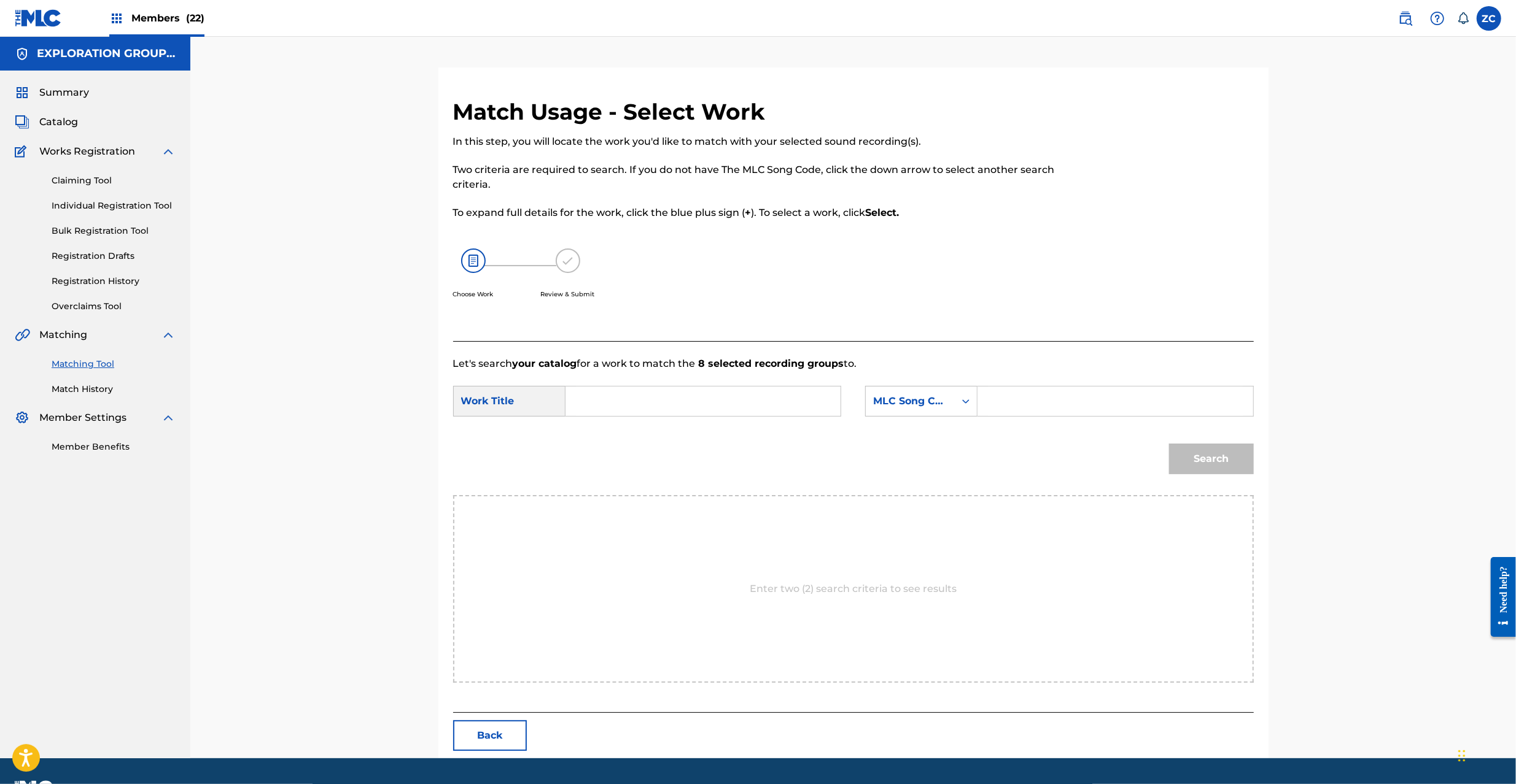
click at [735, 404] on input "Search Form" at bounding box center [703, 401] width 254 height 30
paste
click at [769, 399] on input "[PERSON_NAME] Manimani YP0W0D" at bounding box center [703, 401] width 254 height 30
type input "[PERSON_NAME]"
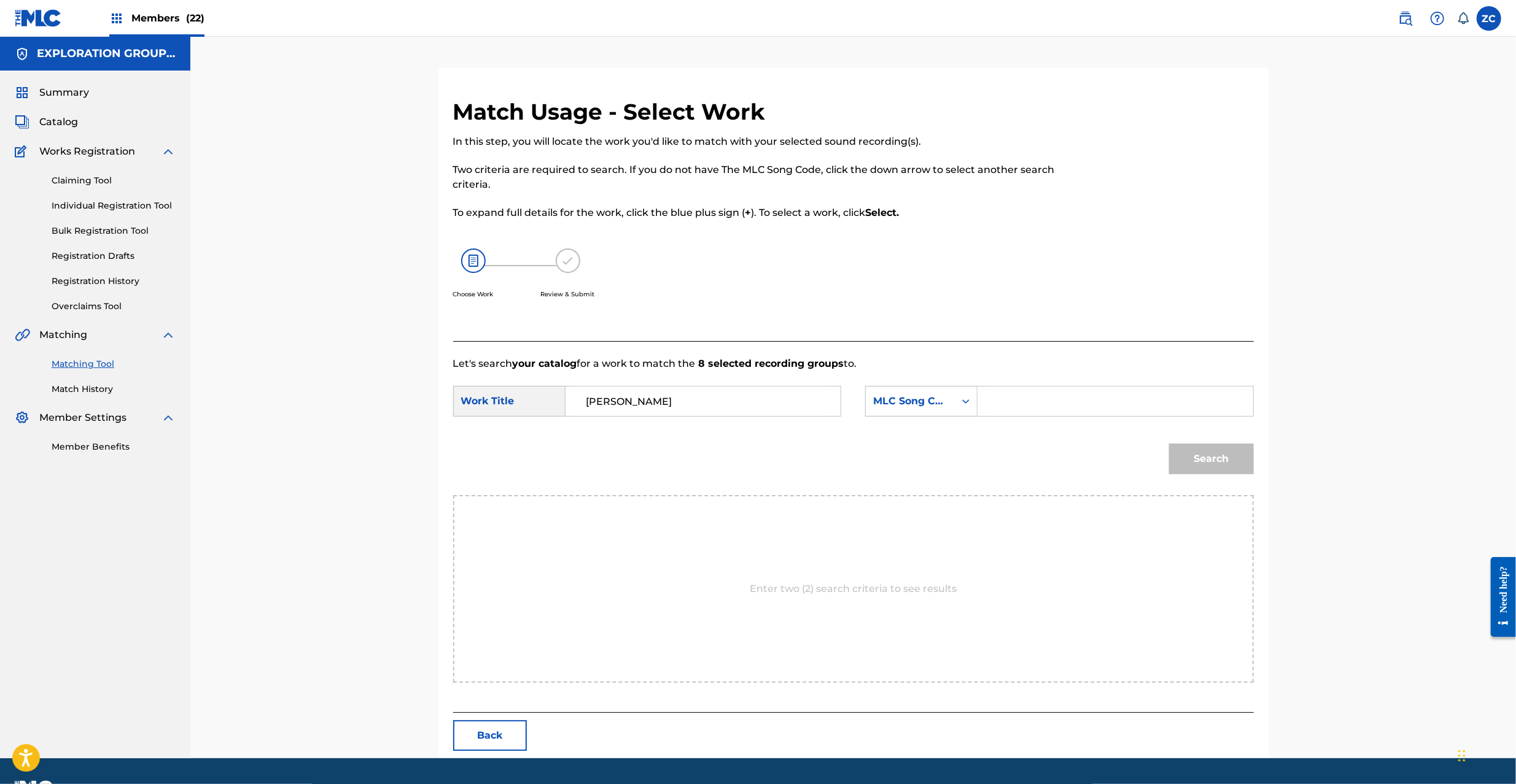
click at [1037, 401] on input "Search Form" at bounding box center [1115, 401] width 254 height 30
type input "YP0W0D"
click at [1209, 448] on button "Search" at bounding box center [1211, 459] width 85 height 31
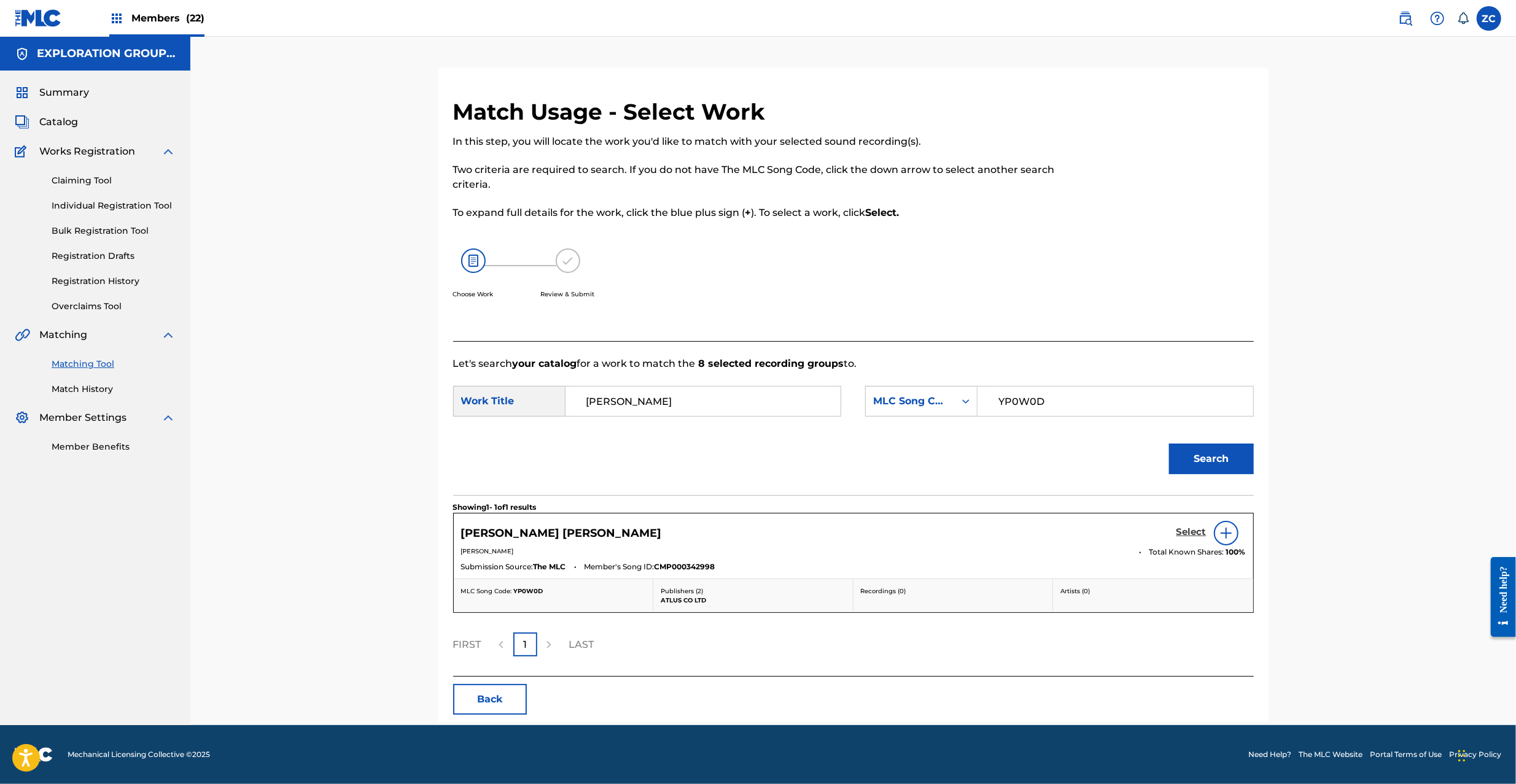
click at [1199, 529] on h5 "Select" at bounding box center [1191, 532] width 30 height 12
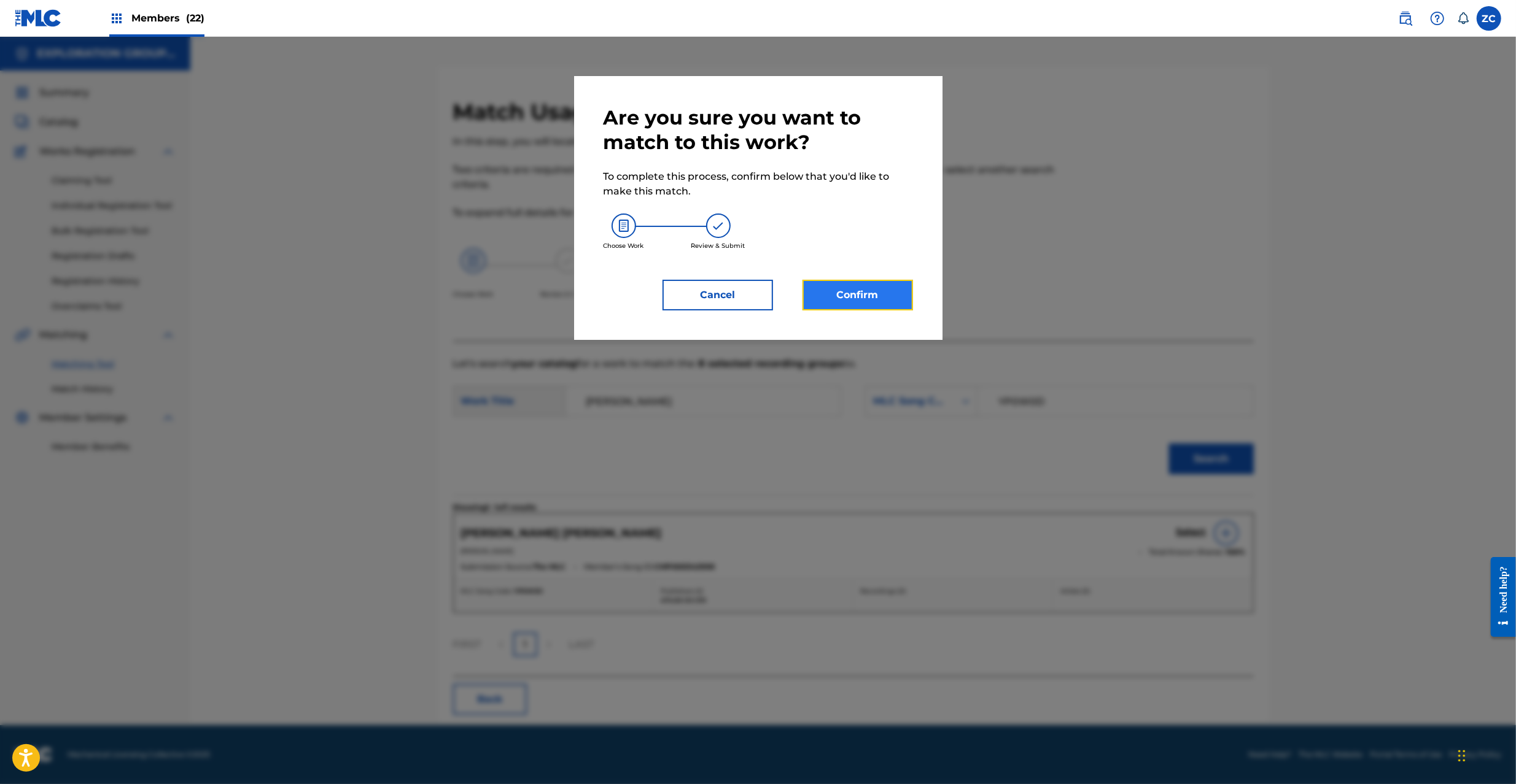
click at [864, 296] on button "Confirm" at bounding box center [857, 295] width 111 height 31
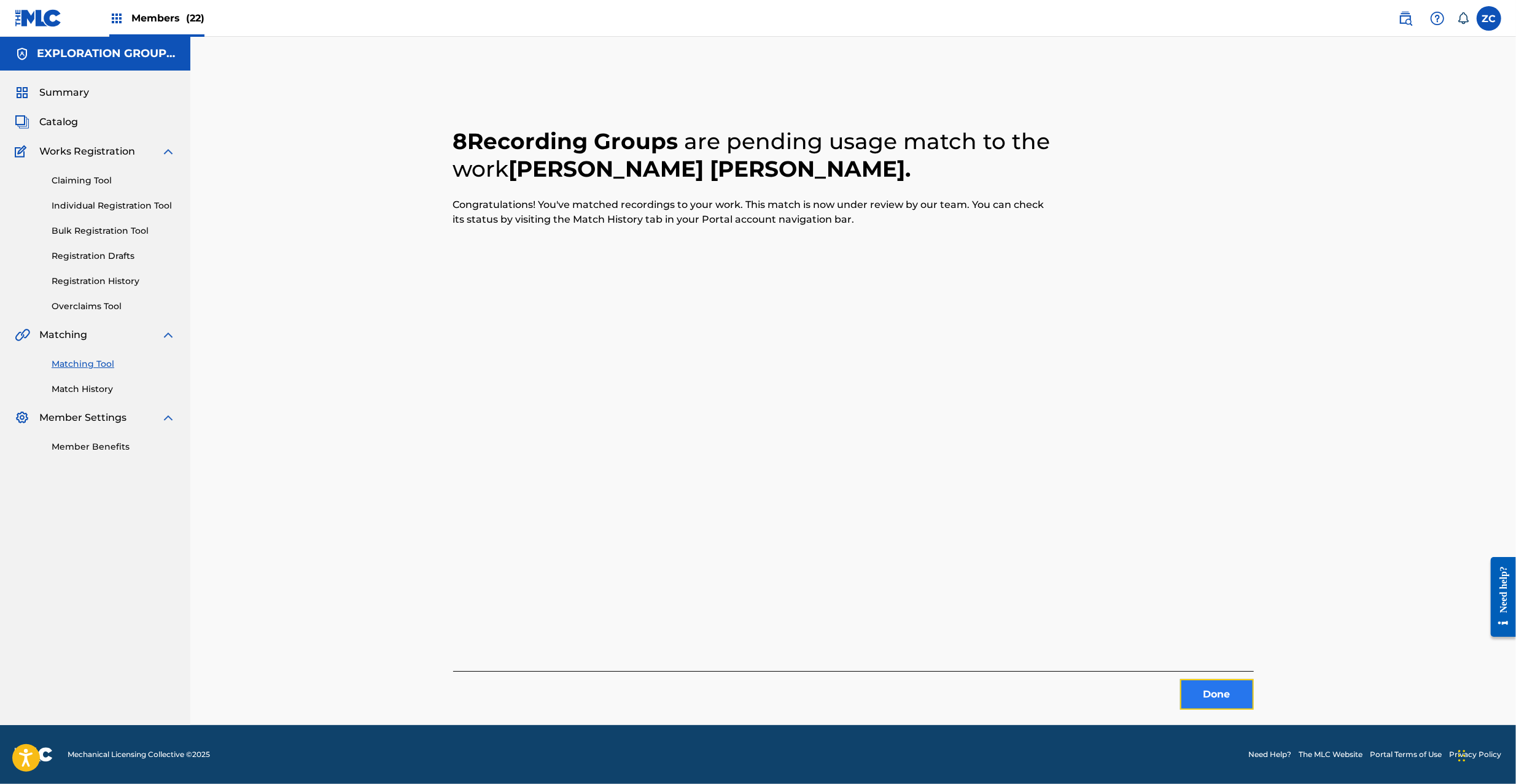
click at [1242, 710] on button "Done" at bounding box center [1217, 695] width 74 height 31
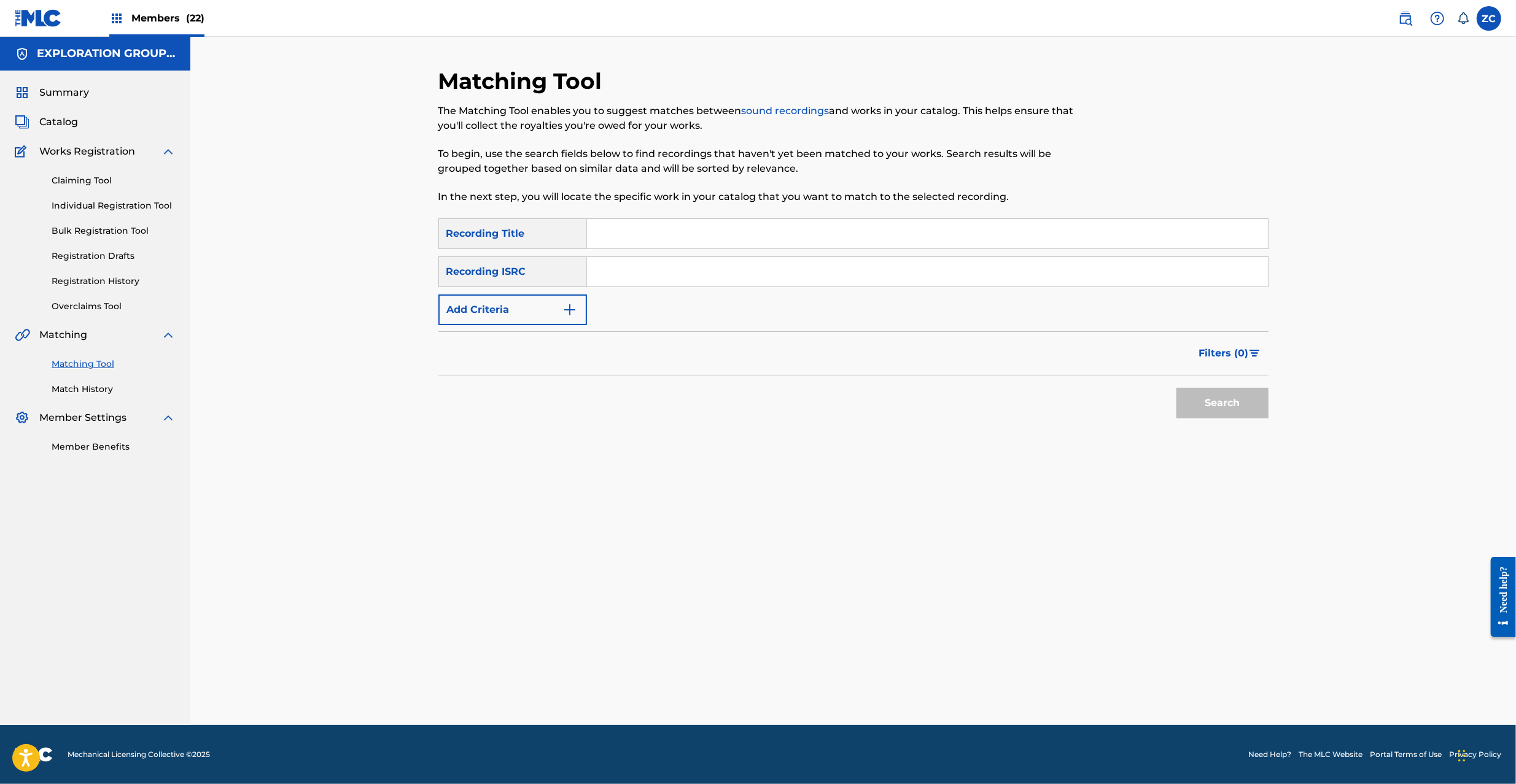
click at [913, 273] on input "Search Form" at bounding box center [928, 272] width 681 height 30
click at [1183, 400] on button "Search" at bounding box center [1223, 404] width 92 height 31
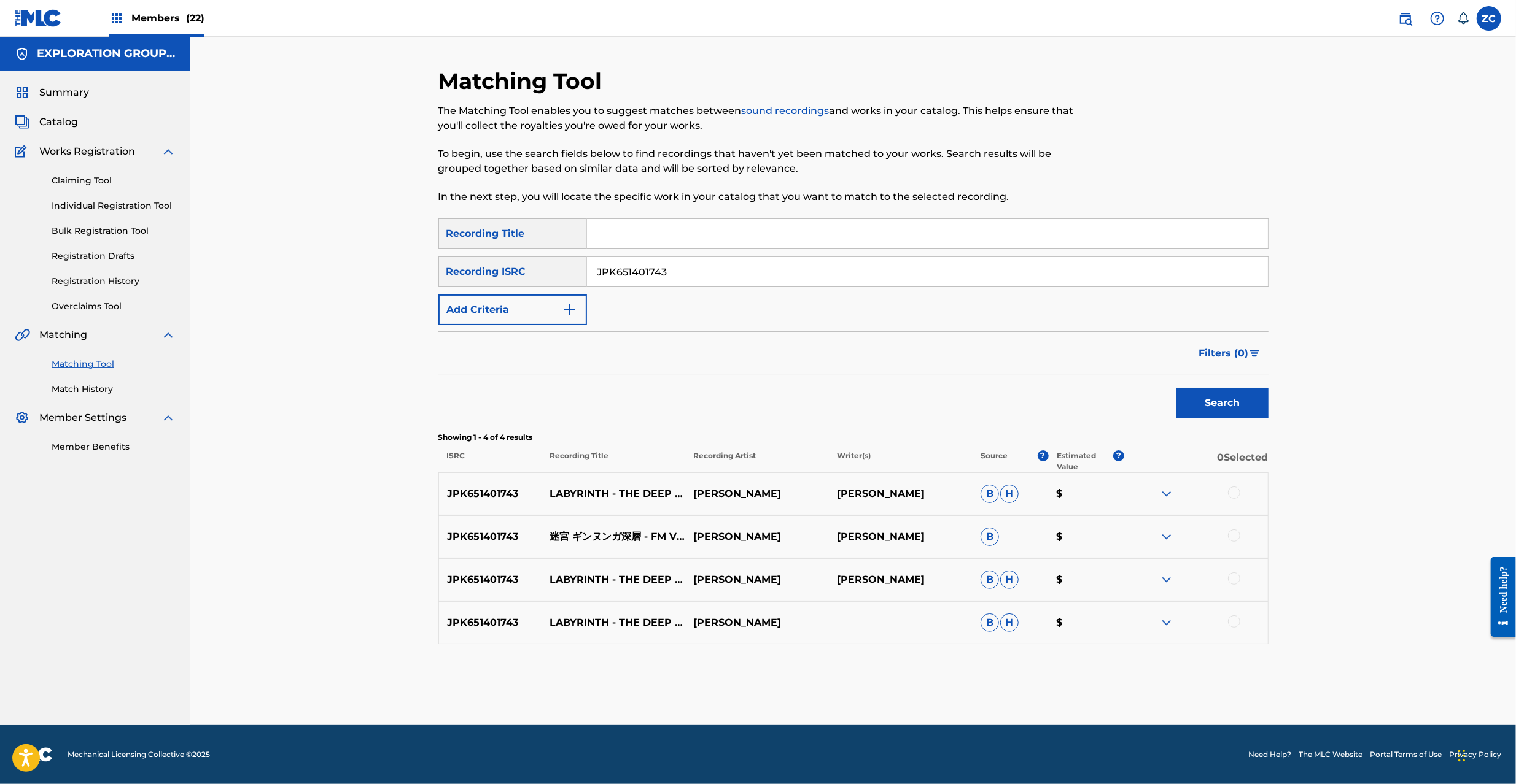
drag, startPoint x: 1230, startPoint y: 489, endPoint x: 1240, endPoint y: 574, distance: 85.6
click at [1231, 494] on div at bounding box center [1233, 493] width 12 height 12
click at [1233, 538] on div at bounding box center [1233, 535] width 12 height 12
click at [1230, 577] on div at bounding box center [1233, 578] width 12 height 12
click at [1235, 625] on div at bounding box center [1233, 622] width 12 height 12
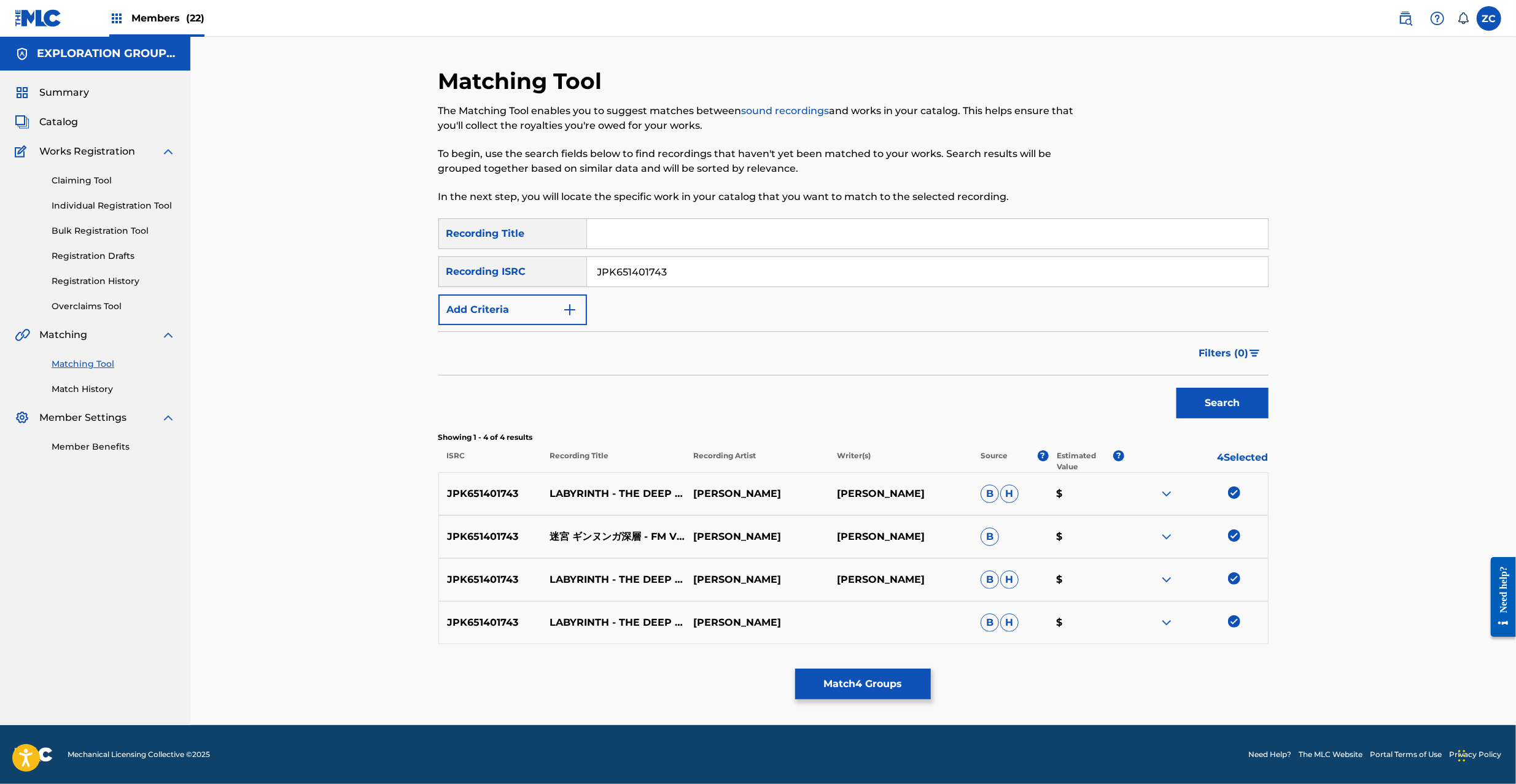
click at [946, 276] on input "JPK651401743" at bounding box center [928, 272] width 681 height 30
type input "JPK651401732"
click at [1239, 407] on button "Search" at bounding box center [1223, 404] width 92 height 31
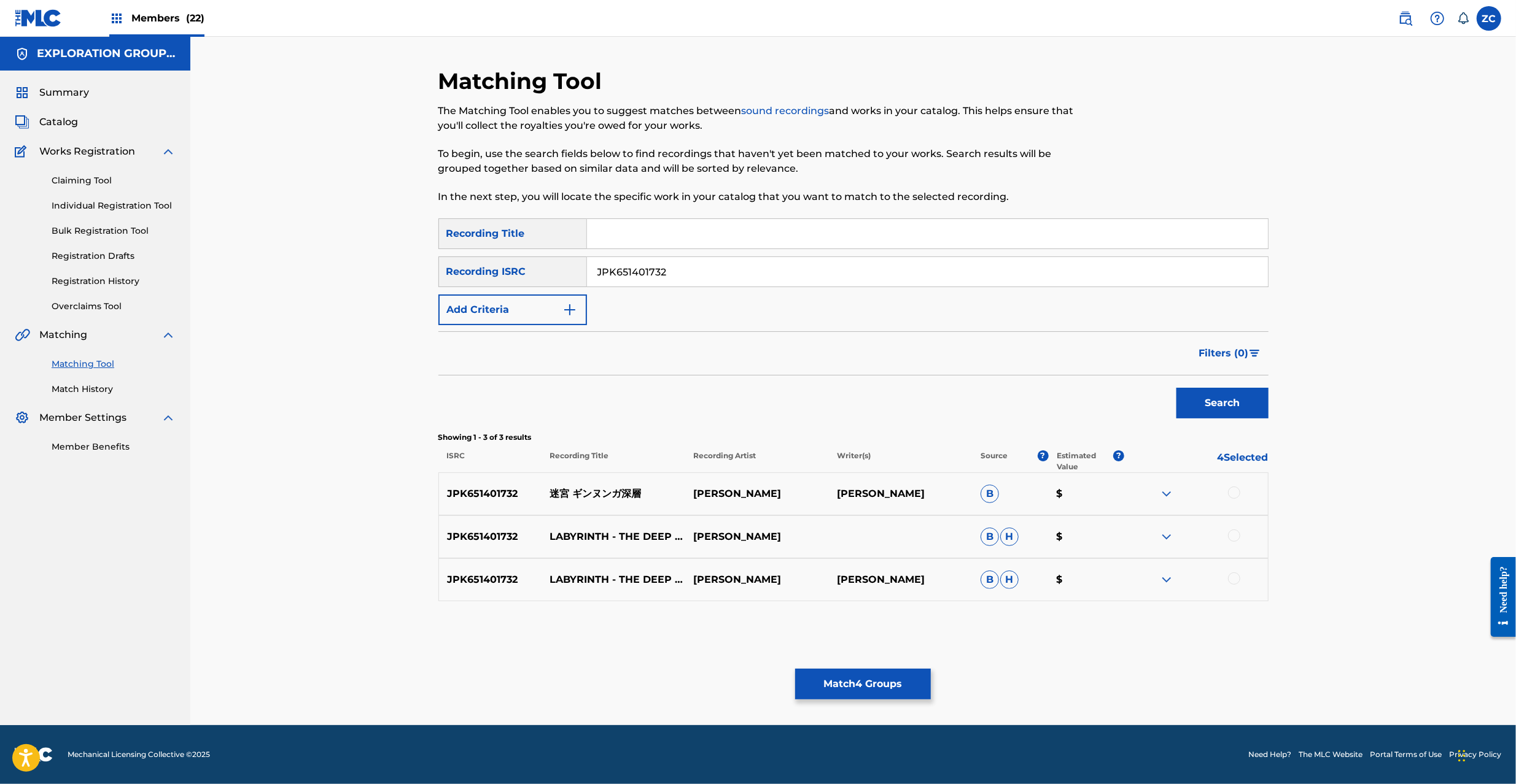
drag, startPoint x: 1235, startPoint y: 491, endPoint x: 1241, endPoint y: 523, distance: 32.6
click at [1236, 491] on div at bounding box center [1233, 493] width 12 height 12
click at [1233, 534] on div at bounding box center [1233, 535] width 12 height 12
click at [1234, 576] on div at bounding box center [1233, 578] width 12 height 12
click at [849, 698] on button "Match 7 Groups" at bounding box center [862, 684] width 136 height 31
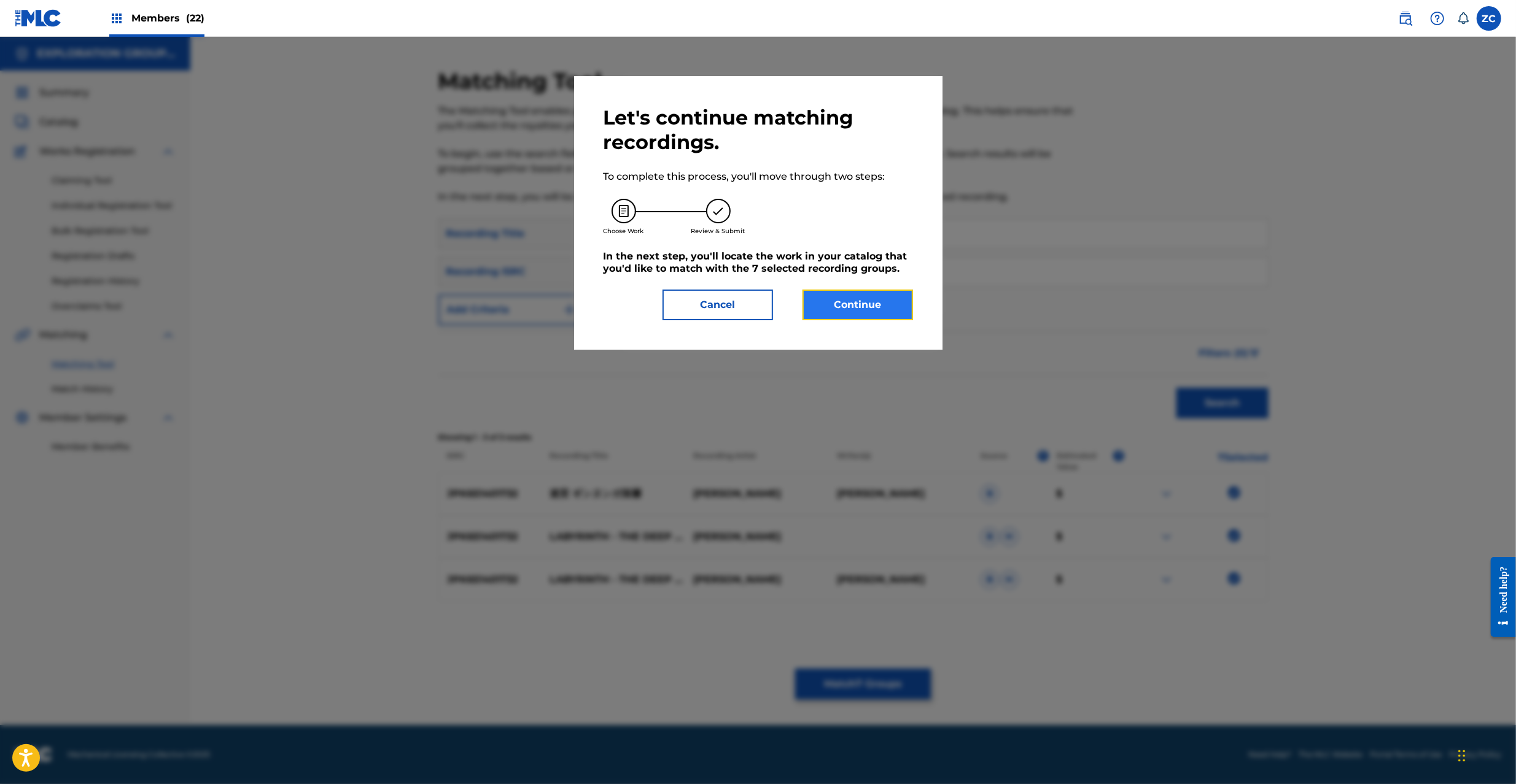
click at [867, 312] on button "Continue" at bounding box center [857, 305] width 111 height 31
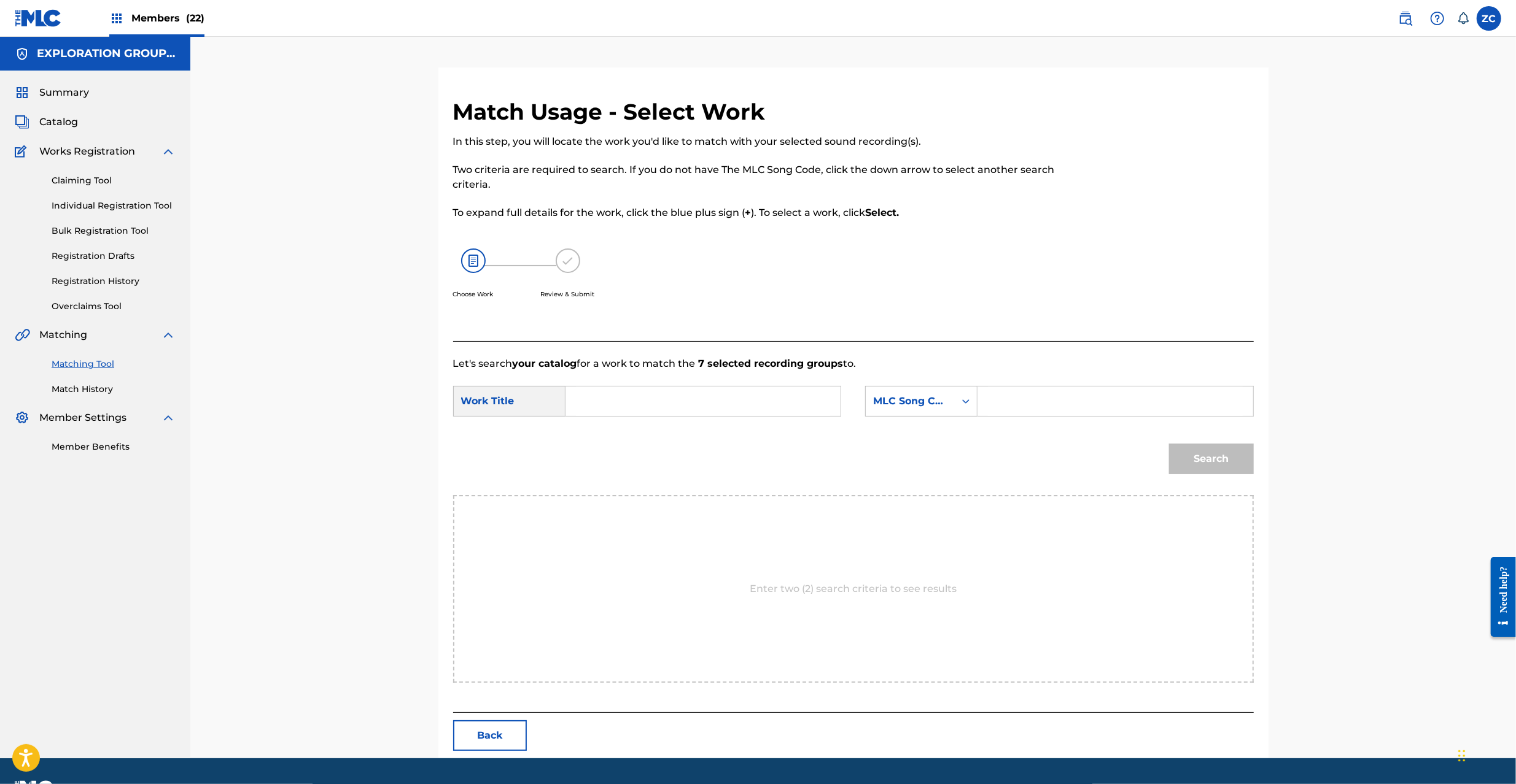
click at [742, 406] on input "Search Form" at bounding box center [703, 401] width 254 height 30
click at [750, 403] on input "Meikyuu Ginnunga Shinsou MV10EG" at bounding box center [703, 401] width 254 height 30
type input "Meikyuu Ginnunga Shinsou"
click at [1059, 403] on input "Search Form" at bounding box center [1115, 401] width 254 height 30
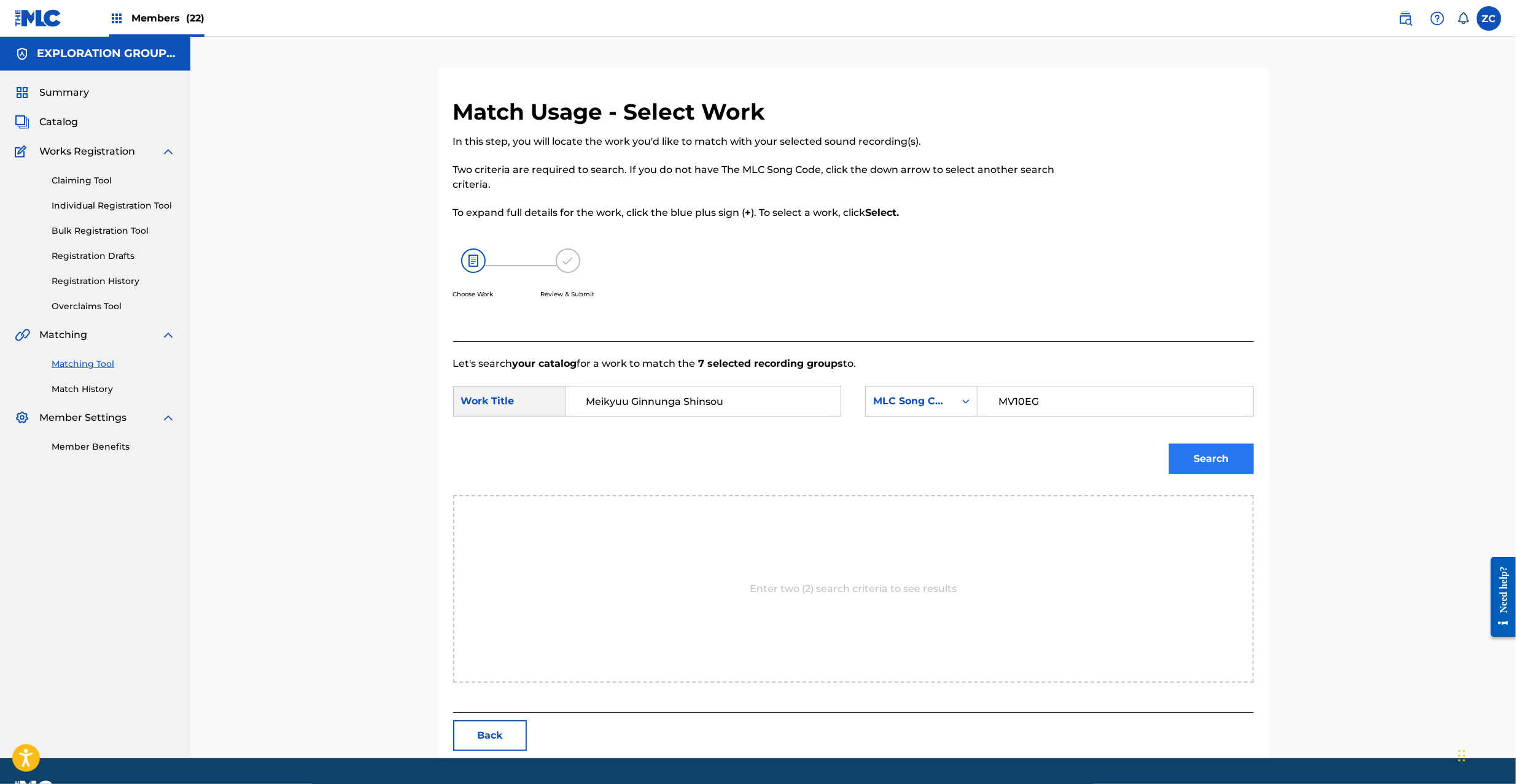
type input "MV10EG"
click at [1252, 461] on button "Search" at bounding box center [1211, 459] width 85 height 31
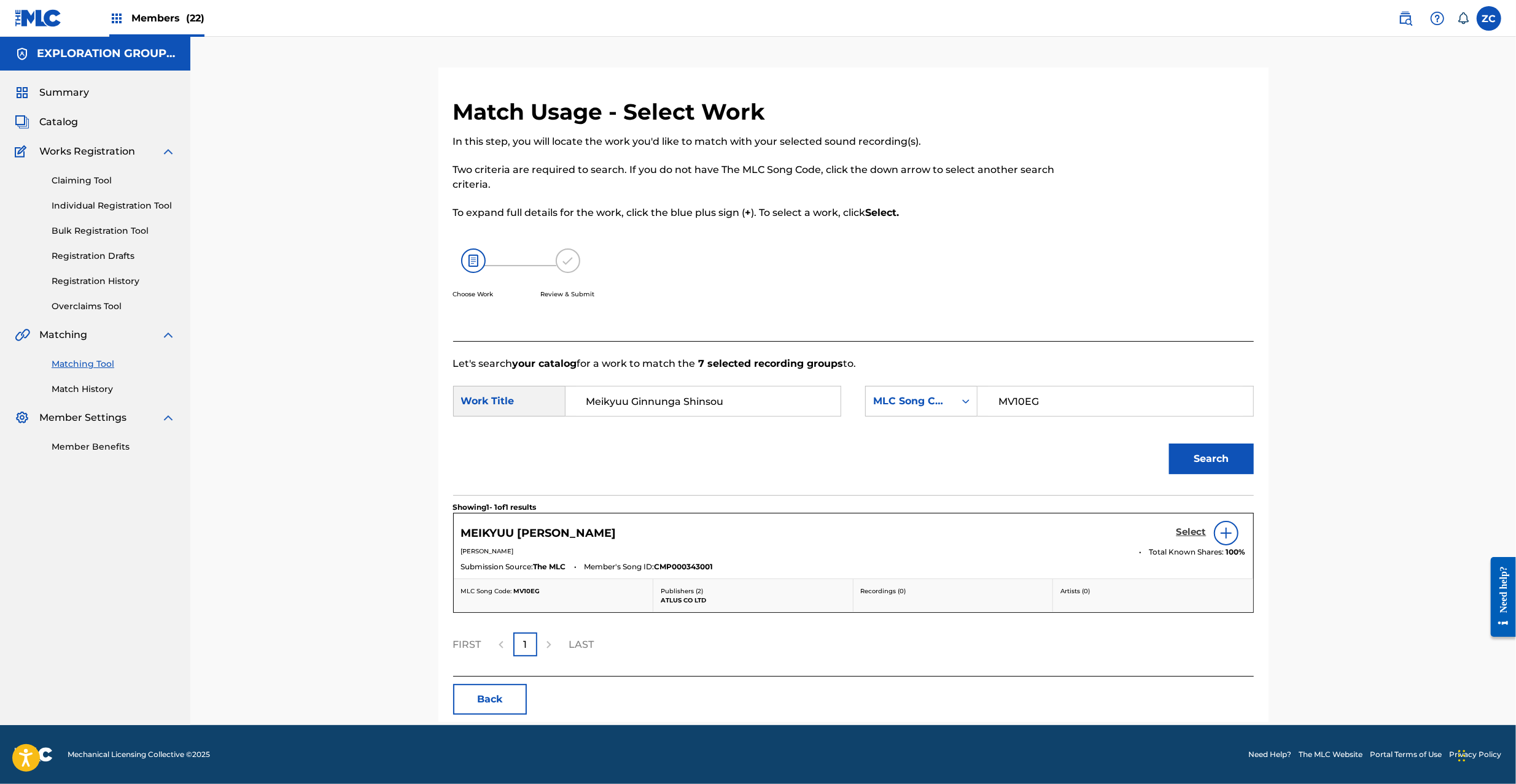
click at [1182, 535] on h5 "Select" at bounding box center [1191, 532] width 30 height 12
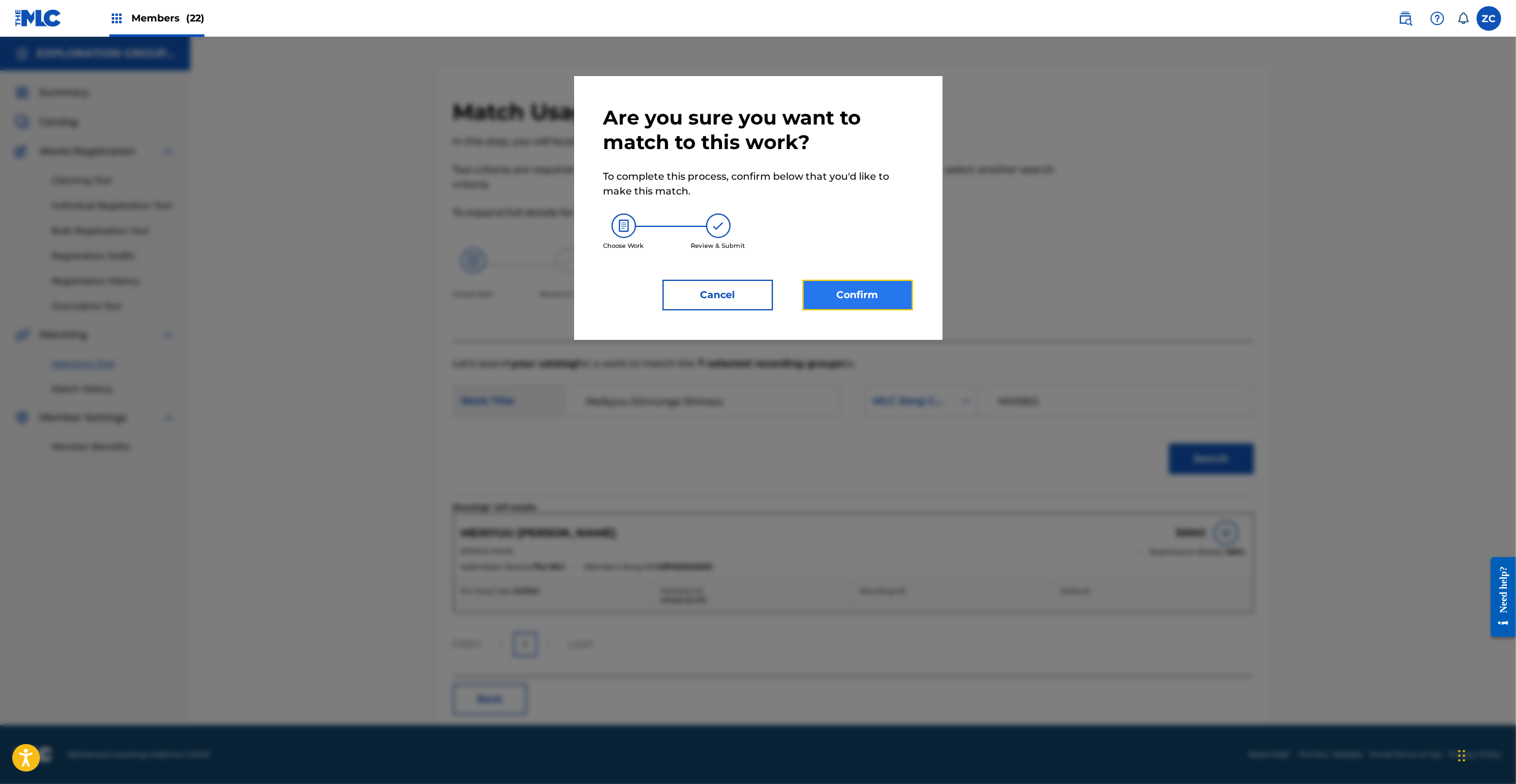
click at [881, 297] on button "Confirm" at bounding box center [857, 295] width 111 height 31
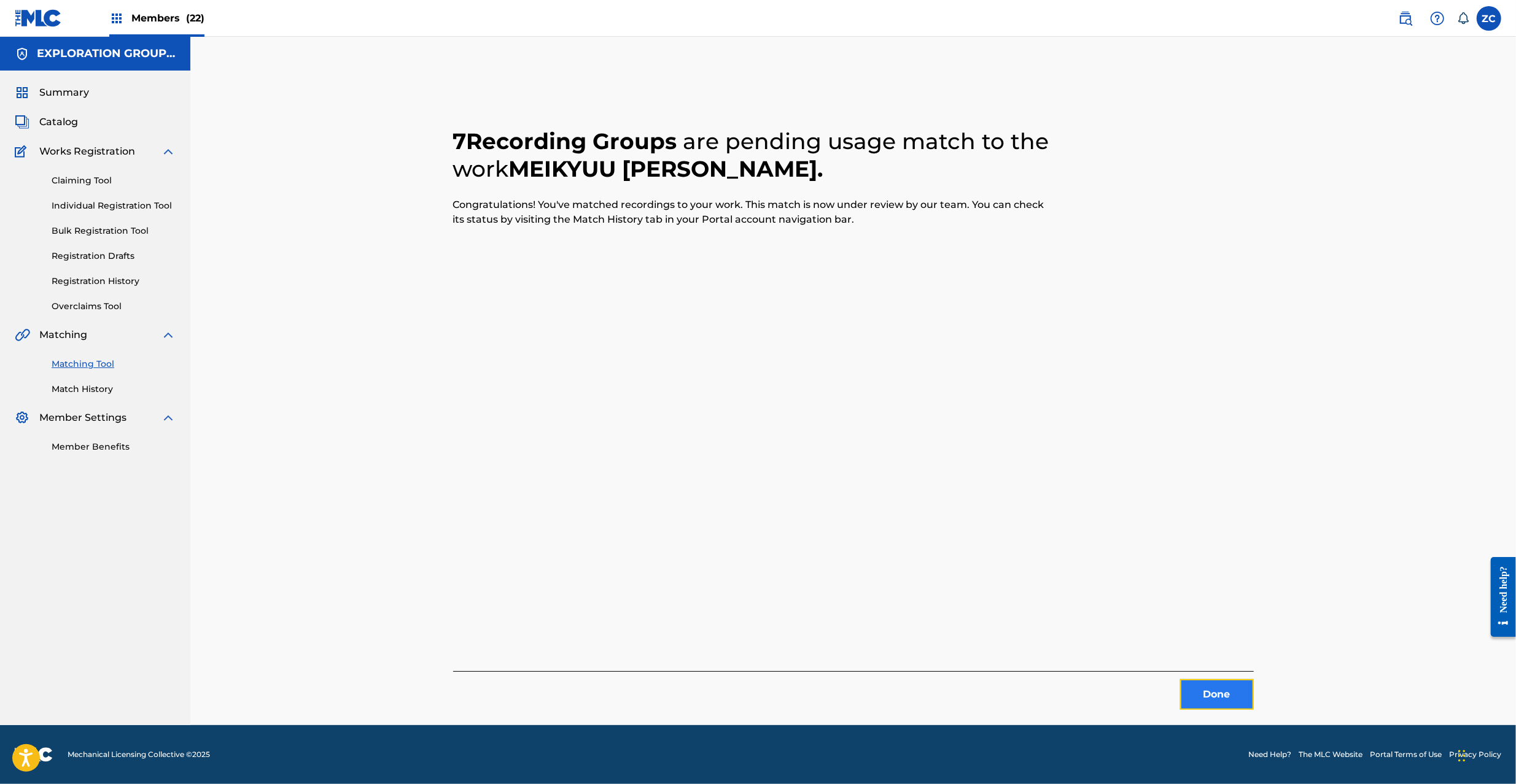
click at [1217, 688] on button "Done" at bounding box center [1217, 695] width 74 height 31
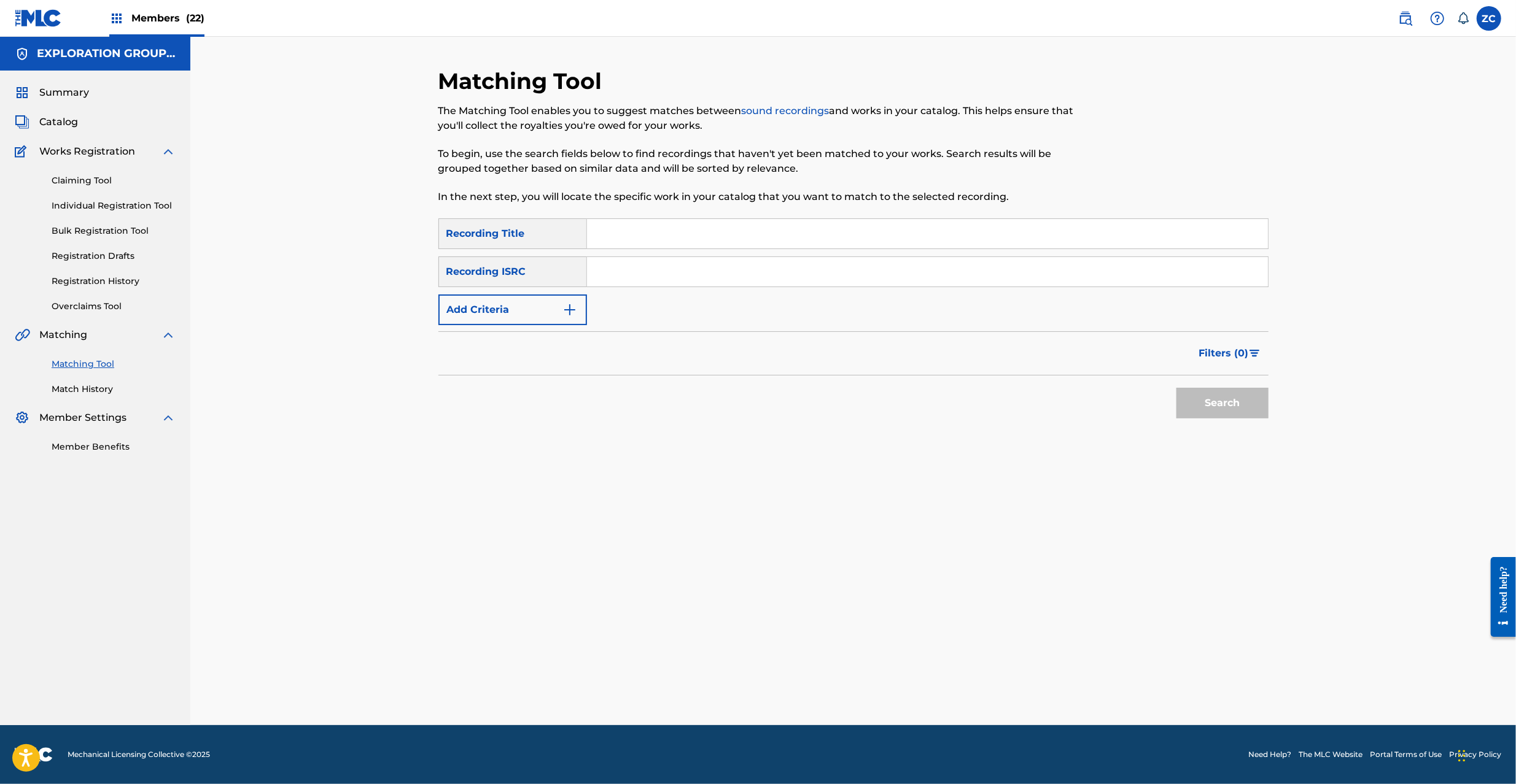
click at [759, 270] on input "Search Form" at bounding box center [928, 272] width 681 height 30
click at [1228, 405] on button "Search" at bounding box center [1223, 404] width 92 height 31
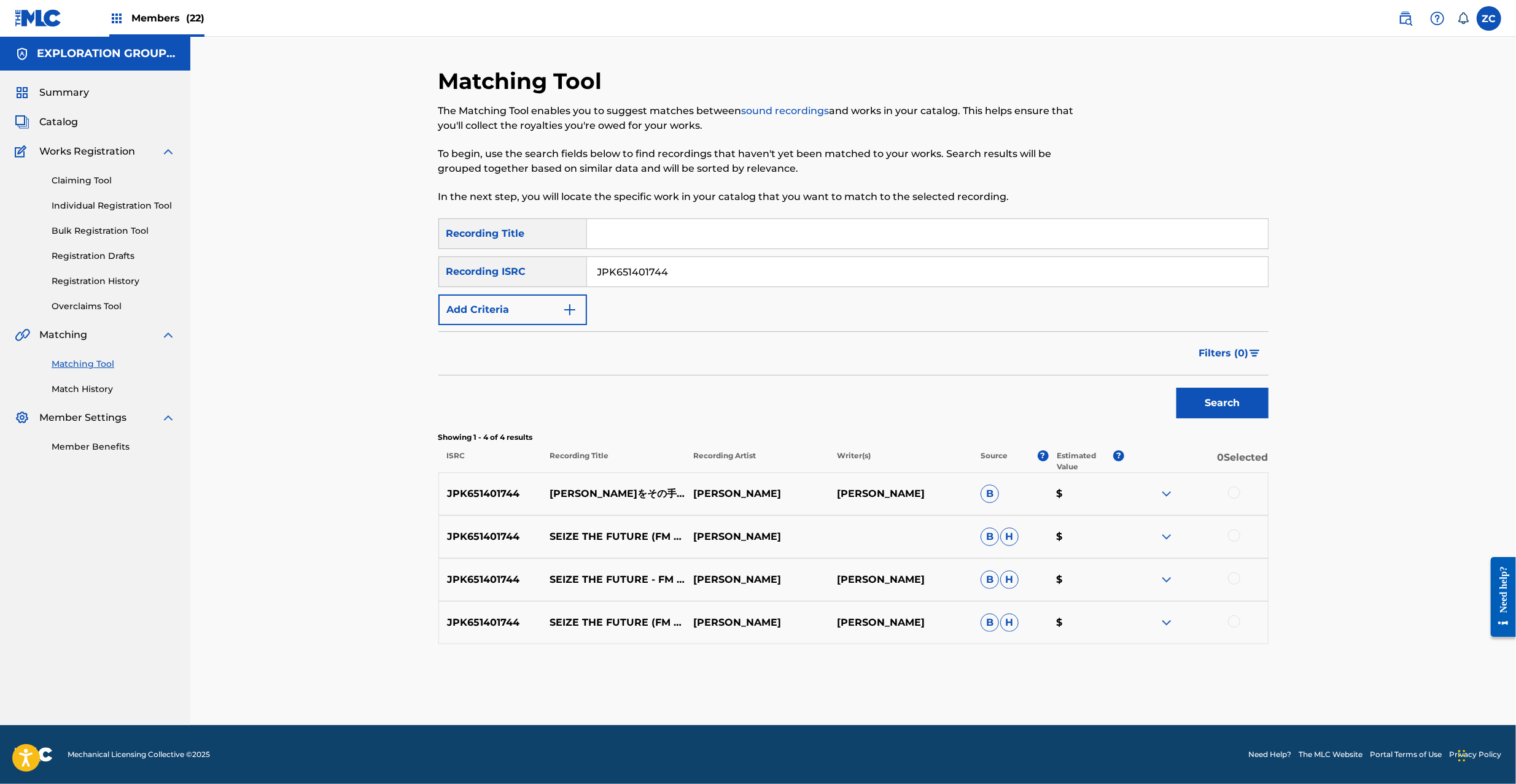
click at [1234, 494] on div at bounding box center [1233, 493] width 12 height 12
drag, startPoint x: 1236, startPoint y: 535, endPoint x: 1238, endPoint y: 546, distance: 11.2
click at [1236, 536] on div at bounding box center [1233, 535] width 12 height 12
drag, startPoint x: 1240, startPoint y: 580, endPoint x: 1226, endPoint y: 600, distance: 24.4
click at [1236, 582] on div at bounding box center [1196, 579] width 143 height 14
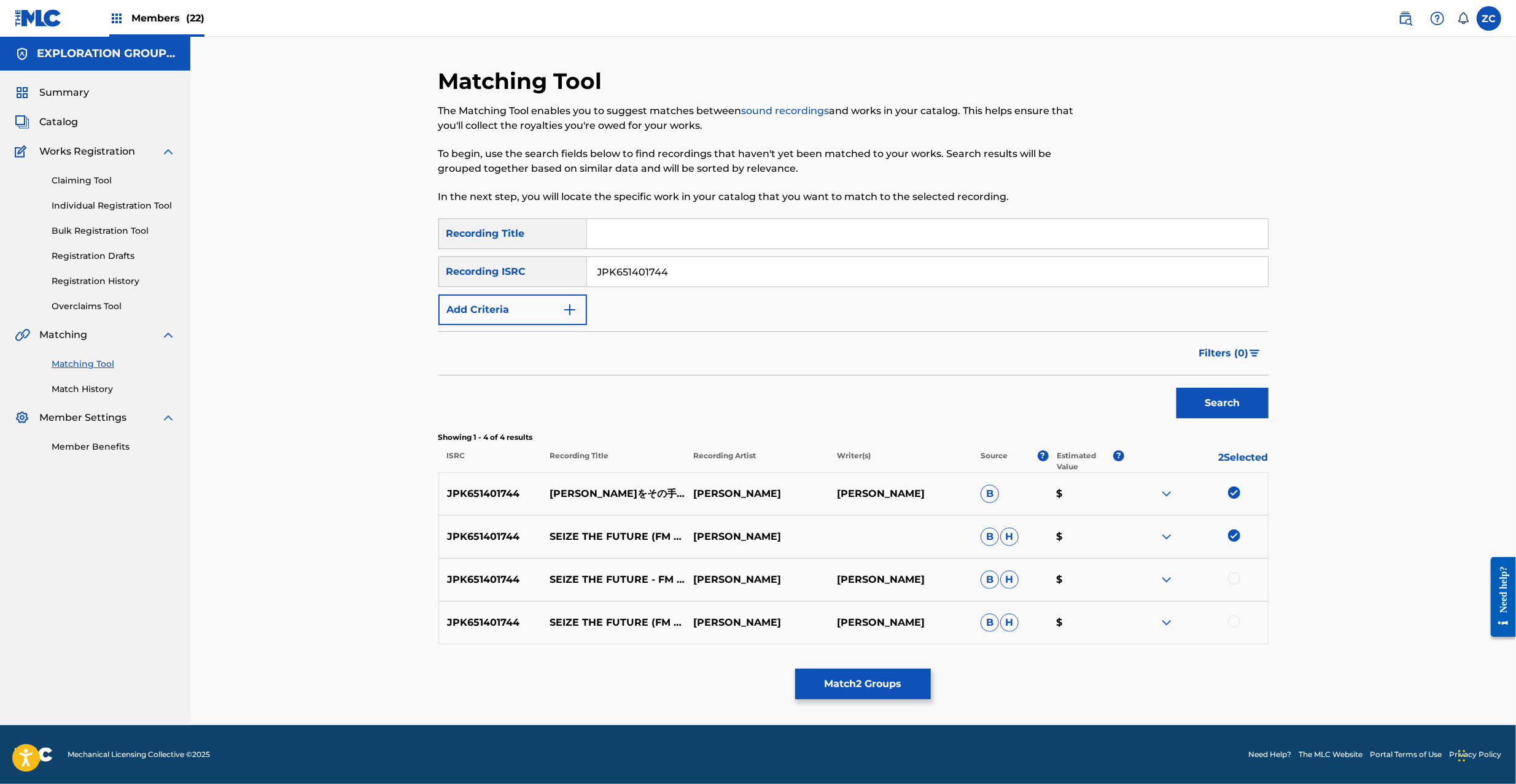
click at [1233, 580] on div at bounding box center [1233, 578] width 12 height 12
click at [1236, 618] on div at bounding box center [1233, 622] width 12 height 12
click at [774, 274] on input "JPK651401744" at bounding box center [928, 272] width 681 height 30
type input "JPK651401733"
click at [1231, 412] on button "Search" at bounding box center [1223, 404] width 92 height 31
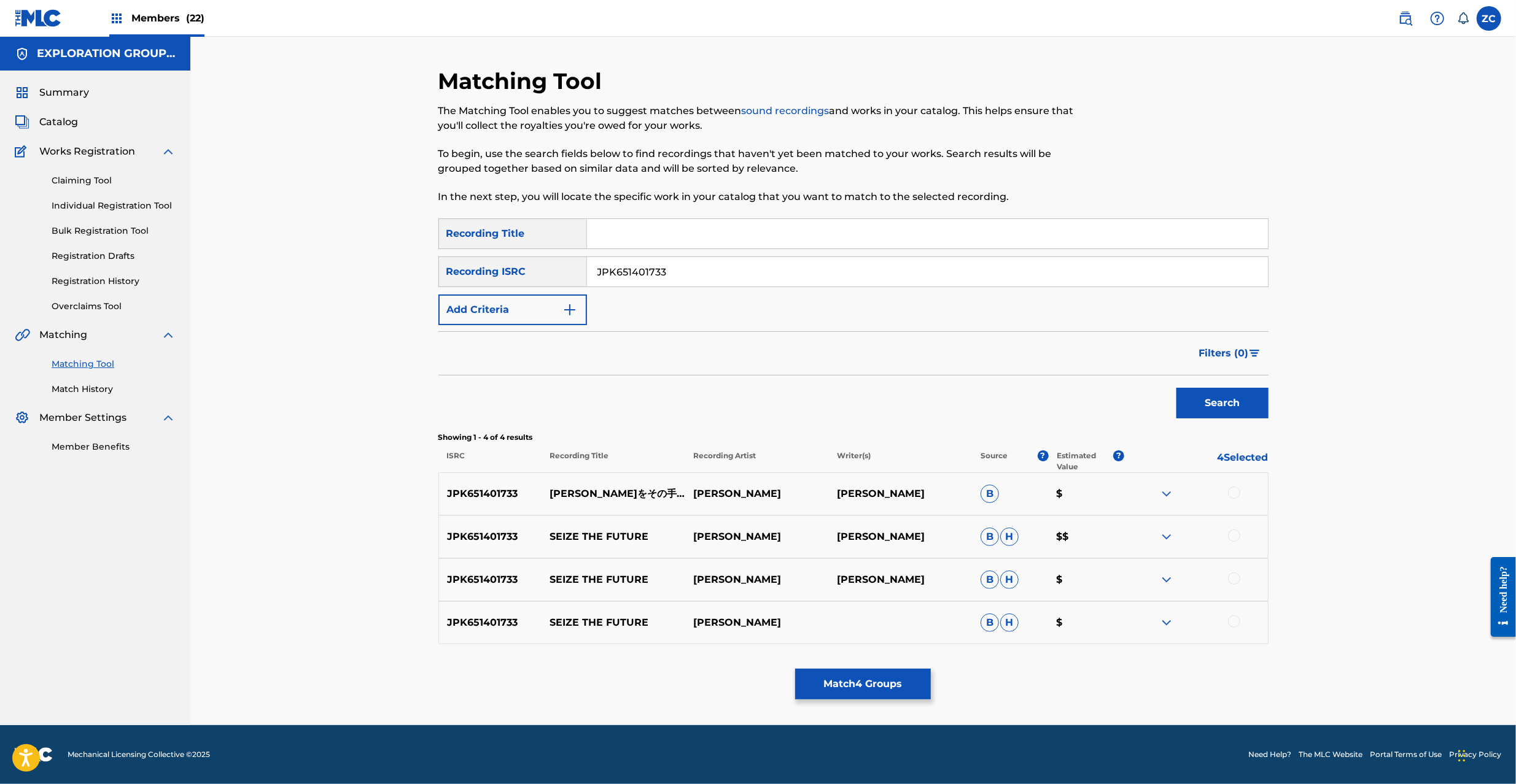
click at [1231, 494] on div at bounding box center [1233, 493] width 12 height 12
click at [1234, 531] on div at bounding box center [1233, 535] width 12 height 12
click at [1231, 582] on div at bounding box center [1233, 578] width 12 height 12
click at [1235, 621] on div at bounding box center [1233, 622] width 12 height 12
click at [856, 678] on button "Match 8 Groups" at bounding box center [862, 684] width 136 height 31
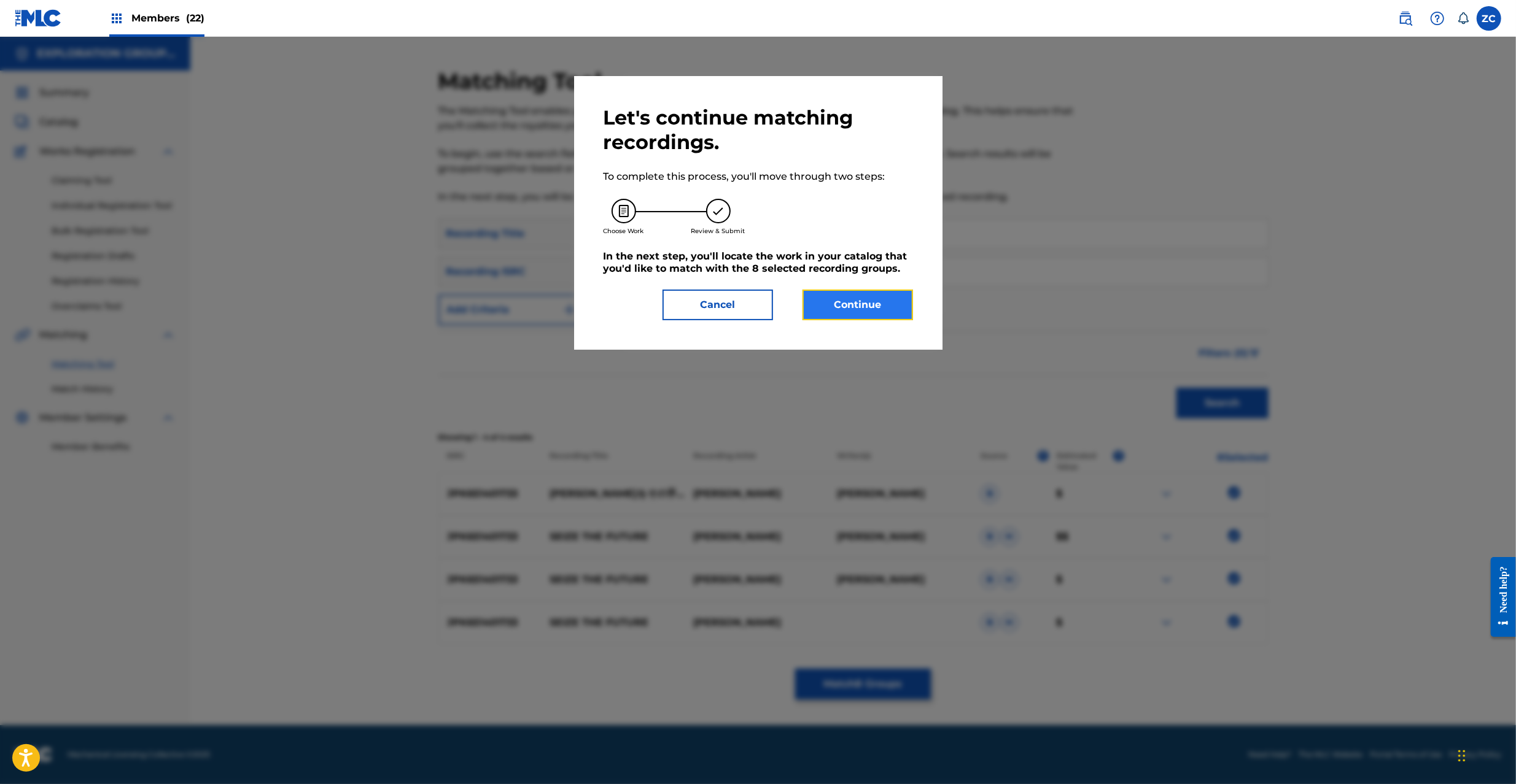
click at [858, 319] on button "Continue" at bounding box center [857, 305] width 111 height 31
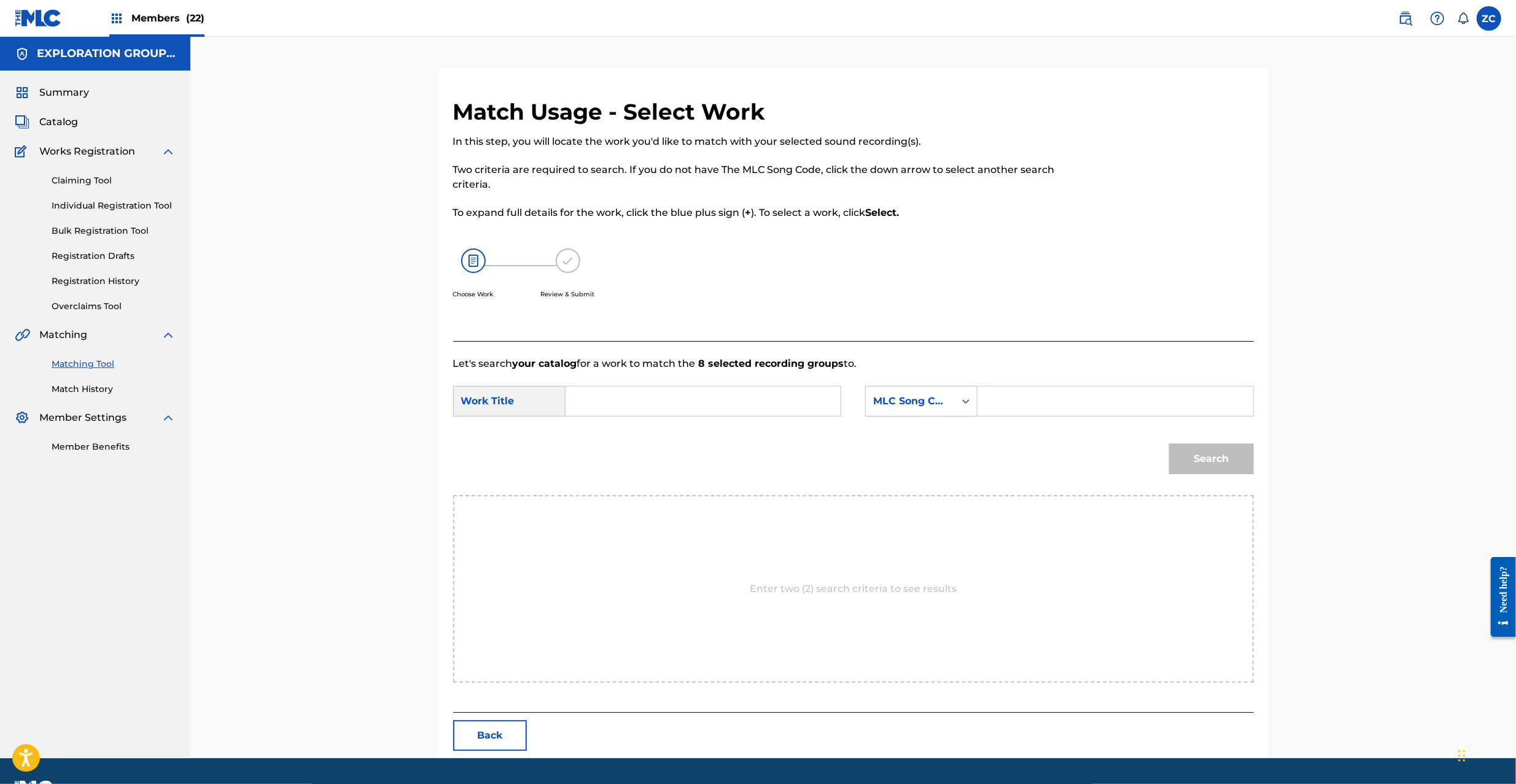
click at [657, 393] on input "Search Form" at bounding box center [703, 401] width 254 height 30
click at [677, 404] on input "Miraio Sono Teni MV10JG" at bounding box center [703, 401] width 254 height 30
type input "Miraio Sono Teni"
click at [1036, 418] on div "SearchWithCriteriaf4e3643b-bb03-4e9e-84ac-d14278b74d4c Work Title Miraio Sono T…" at bounding box center [853, 405] width 801 height 38
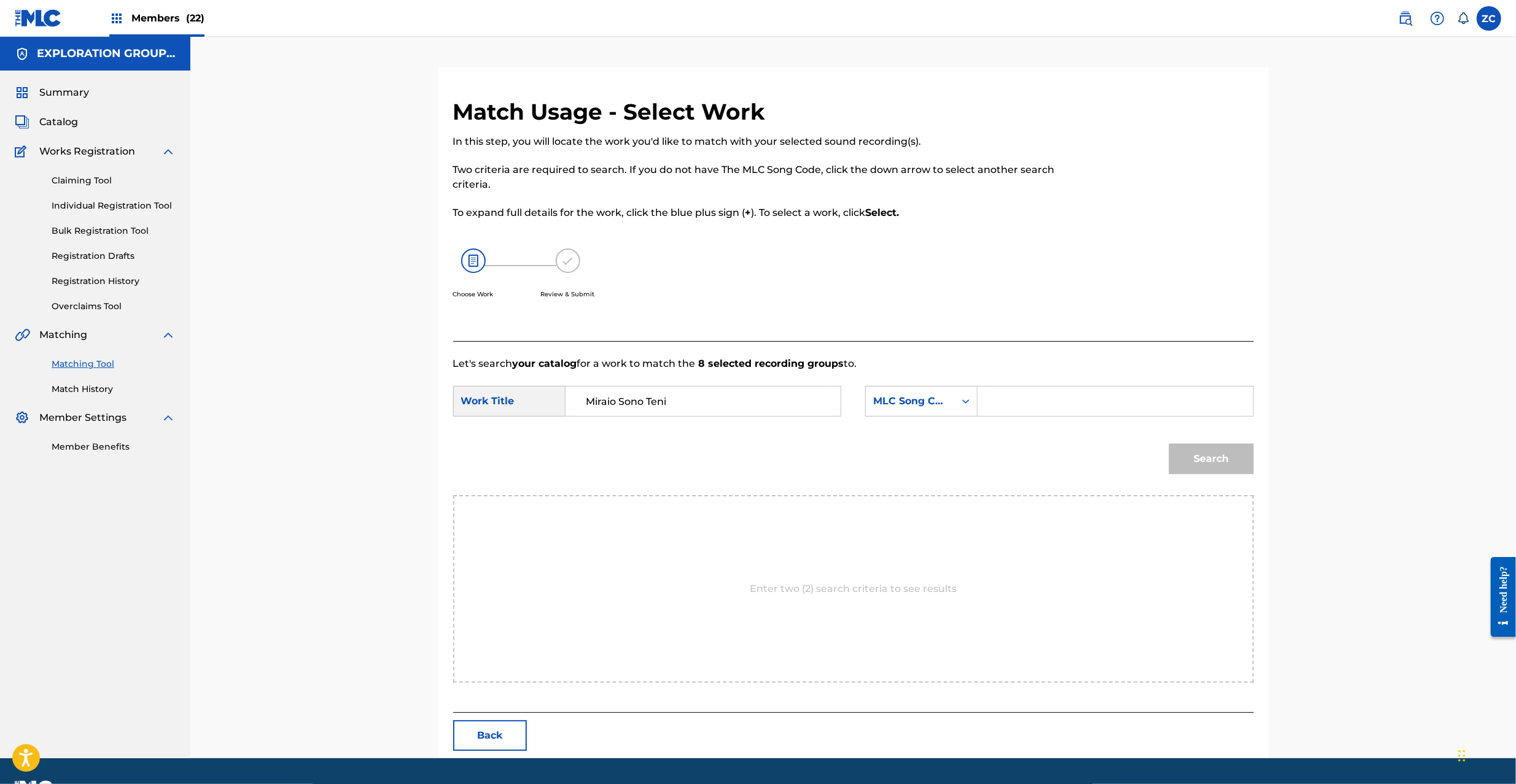
drag, startPoint x: 1077, startPoint y: 398, endPoint x: 1087, endPoint y: 404, distance: 11.7
click at [1077, 398] on input "Search Form" at bounding box center [1115, 401] width 254 height 30
type input "MV10JG"
click at [1227, 478] on div "Search" at bounding box center [1208, 455] width 91 height 49
click at [1227, 465] on button "Search" at bounding box center [1211, 459] width 85 height 31
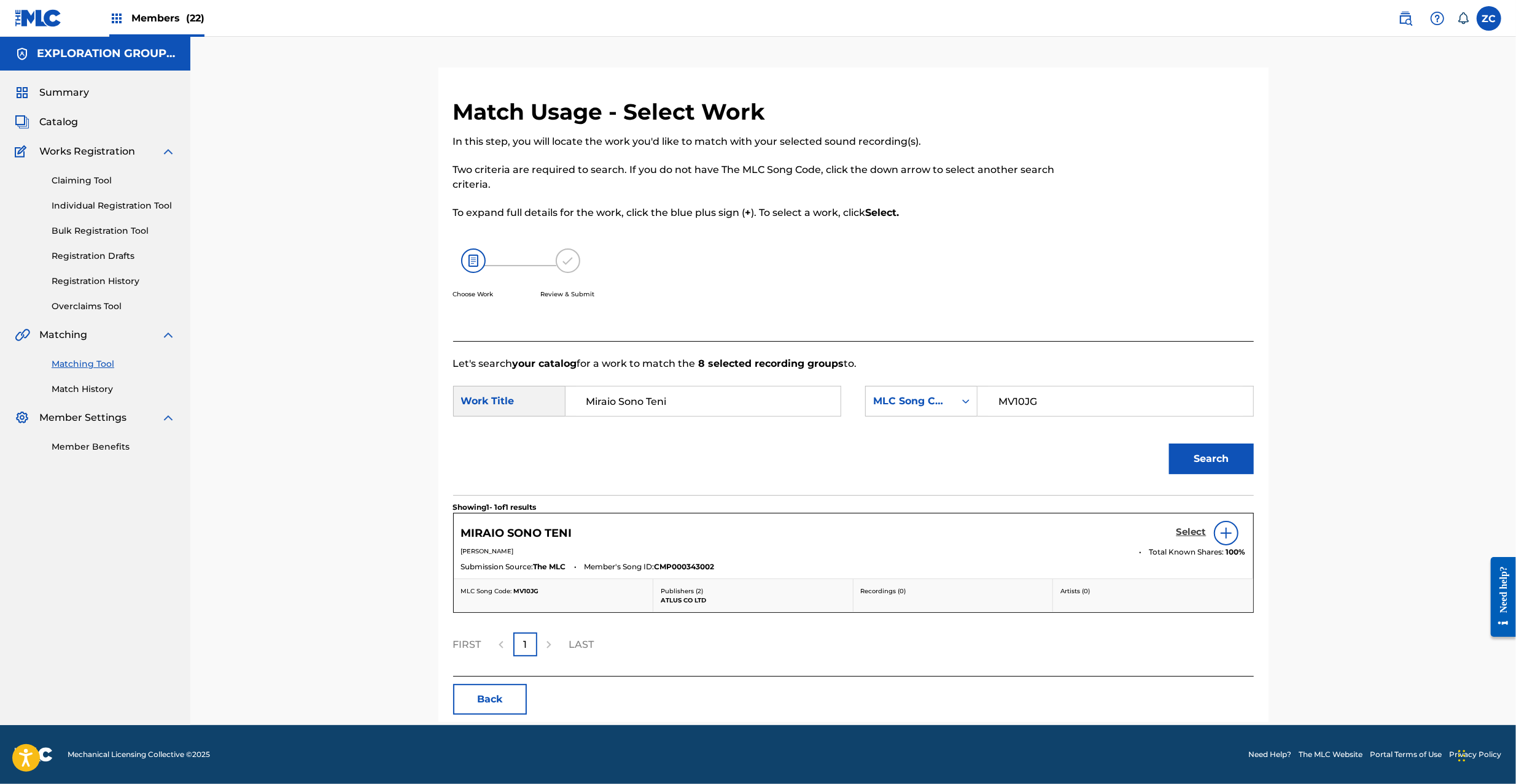
click at [1189, 534] on h5 "Select" at bounding box center [1191, 532] width 30 height 12
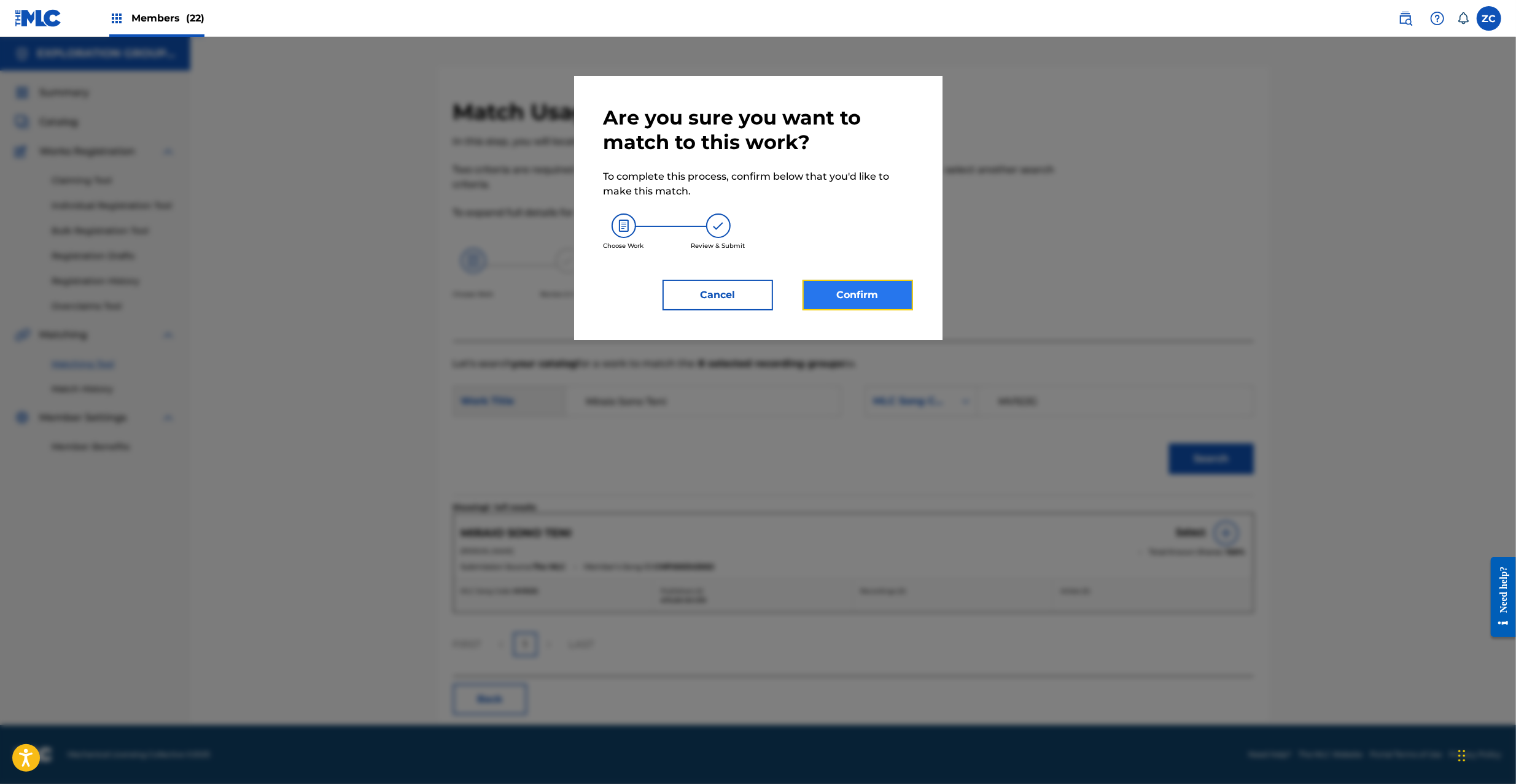
click at [839, 290] on button "Confirm" at bounding box center [857, 295] width 111 height 31
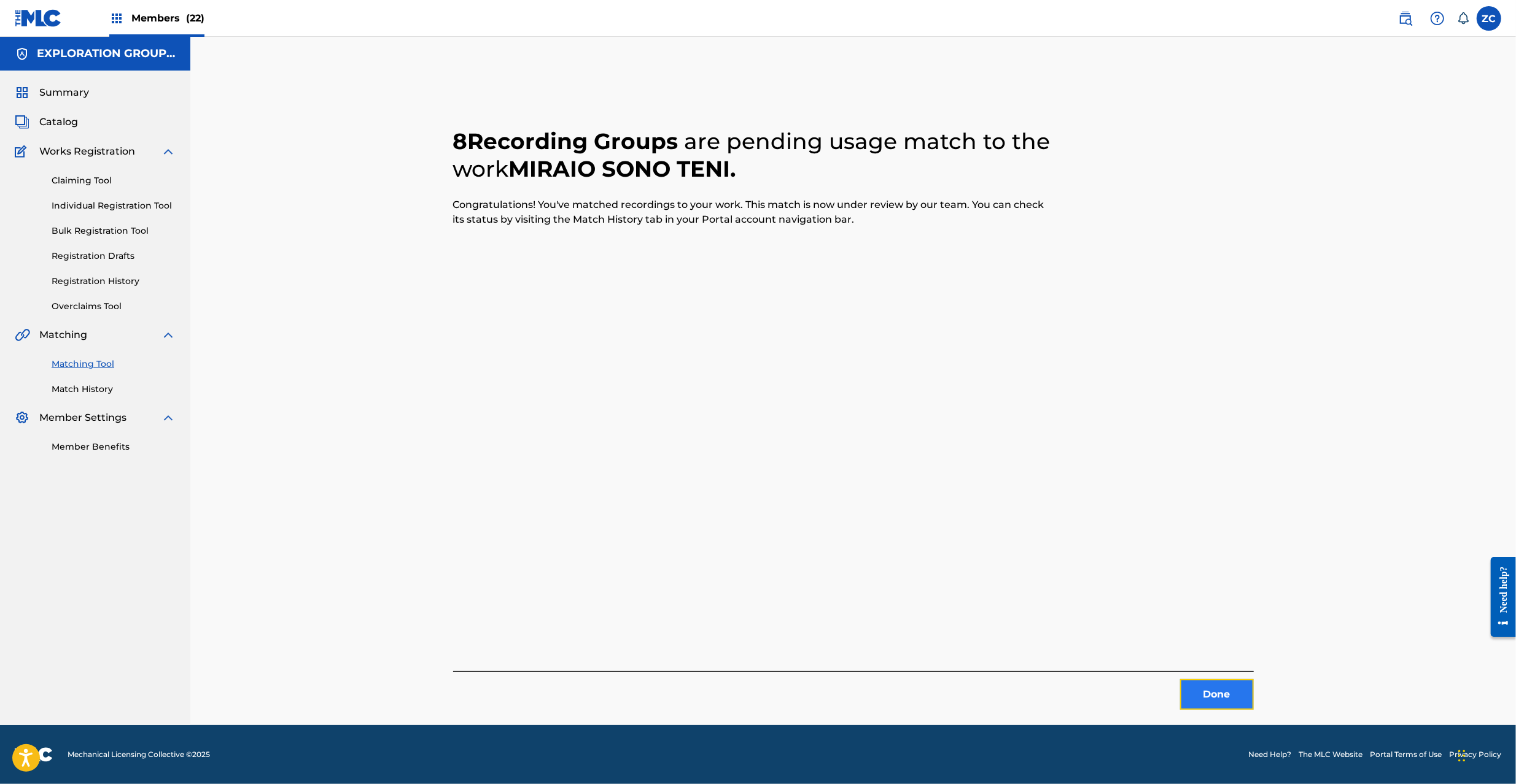
click at [1219, 691] on button "Done" at bounding box center [1217, 695] width 74 height 31
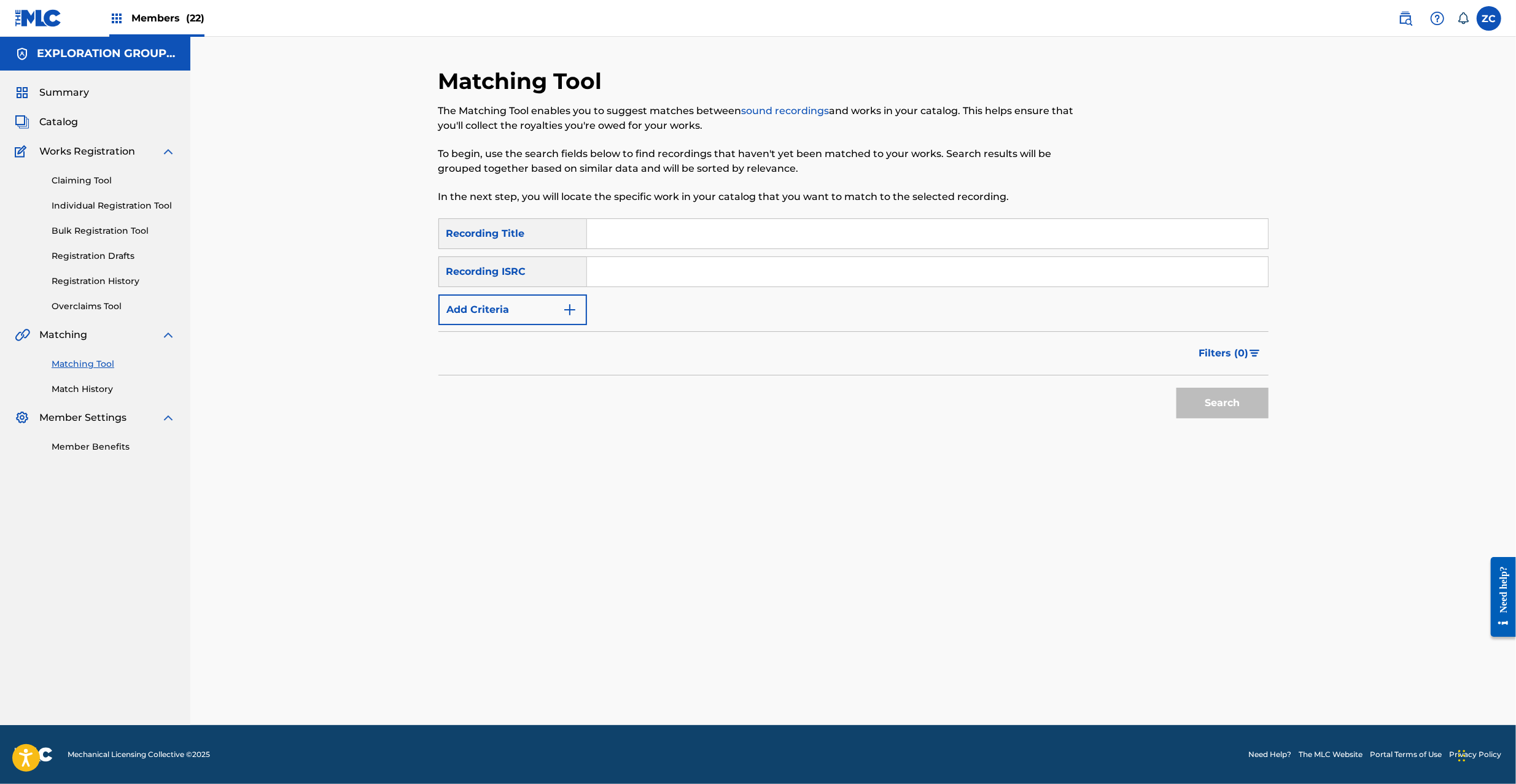
drag, startPoint x: 827, startPoint y: 284, endPoint x: 851, endPoint y: 295, distance: 26.4
click at [827, 284] on input "Search Form" at bounding box center [928, 272] width 681 height 30
click at [1214, 404] on button "Search" at bounding box center [1223, 404] width 92 height 31
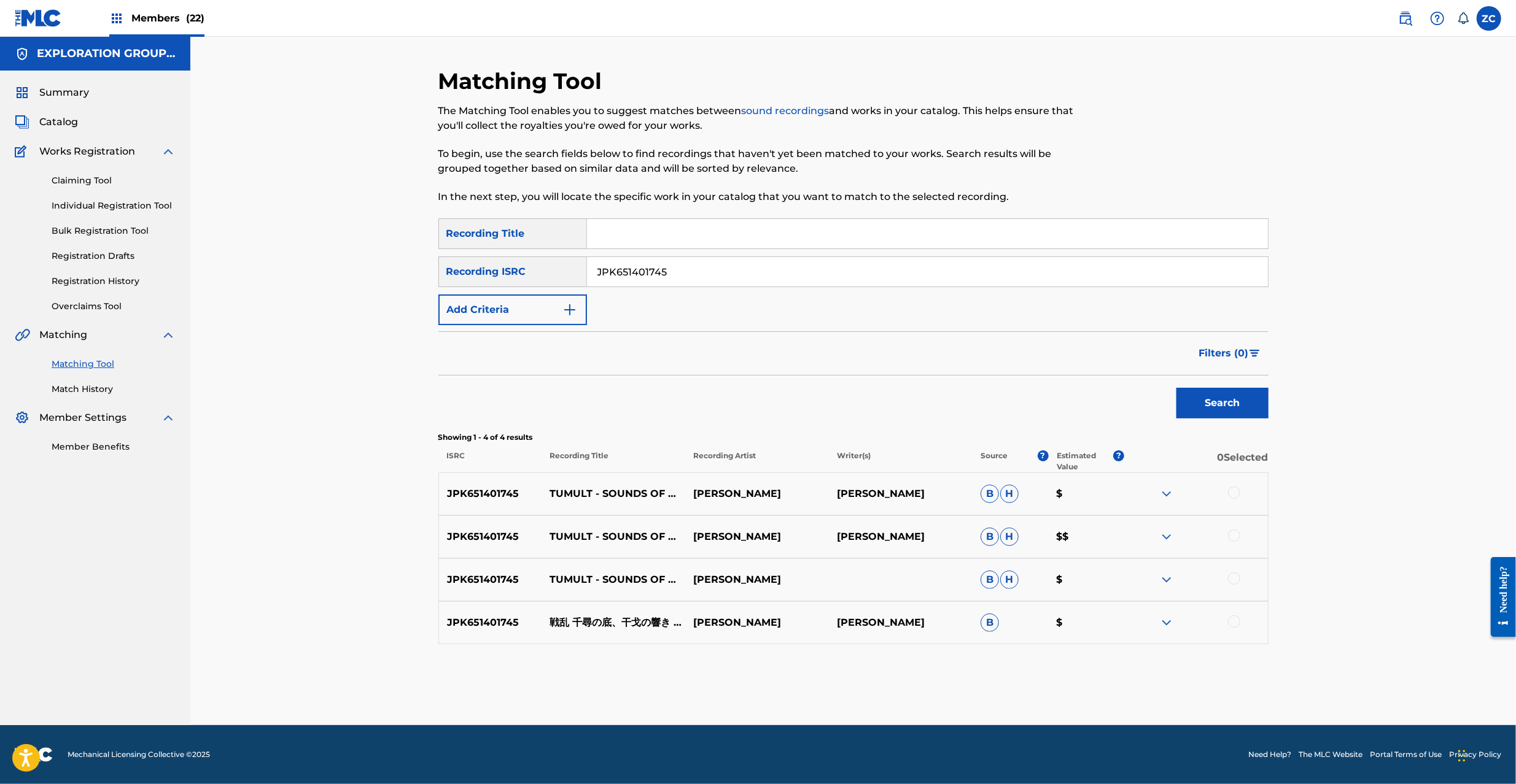
click at [1236, 492] on div at bounding box center [1233, 493] width 12 height 12
click at [1235, 540] on div at bounding box center [1233, 535] width 12 height 12
drag, startPoint x: 1234, startPoint y: 576, endPoint x: 1234, endPoint y: 618, distance: 42.0
click at [1234, 578] on div at bounding box center [1233, 578] width 12 height 12
click at [1234, 619] on div at bounding box center [1233, 622] width 12 height 12
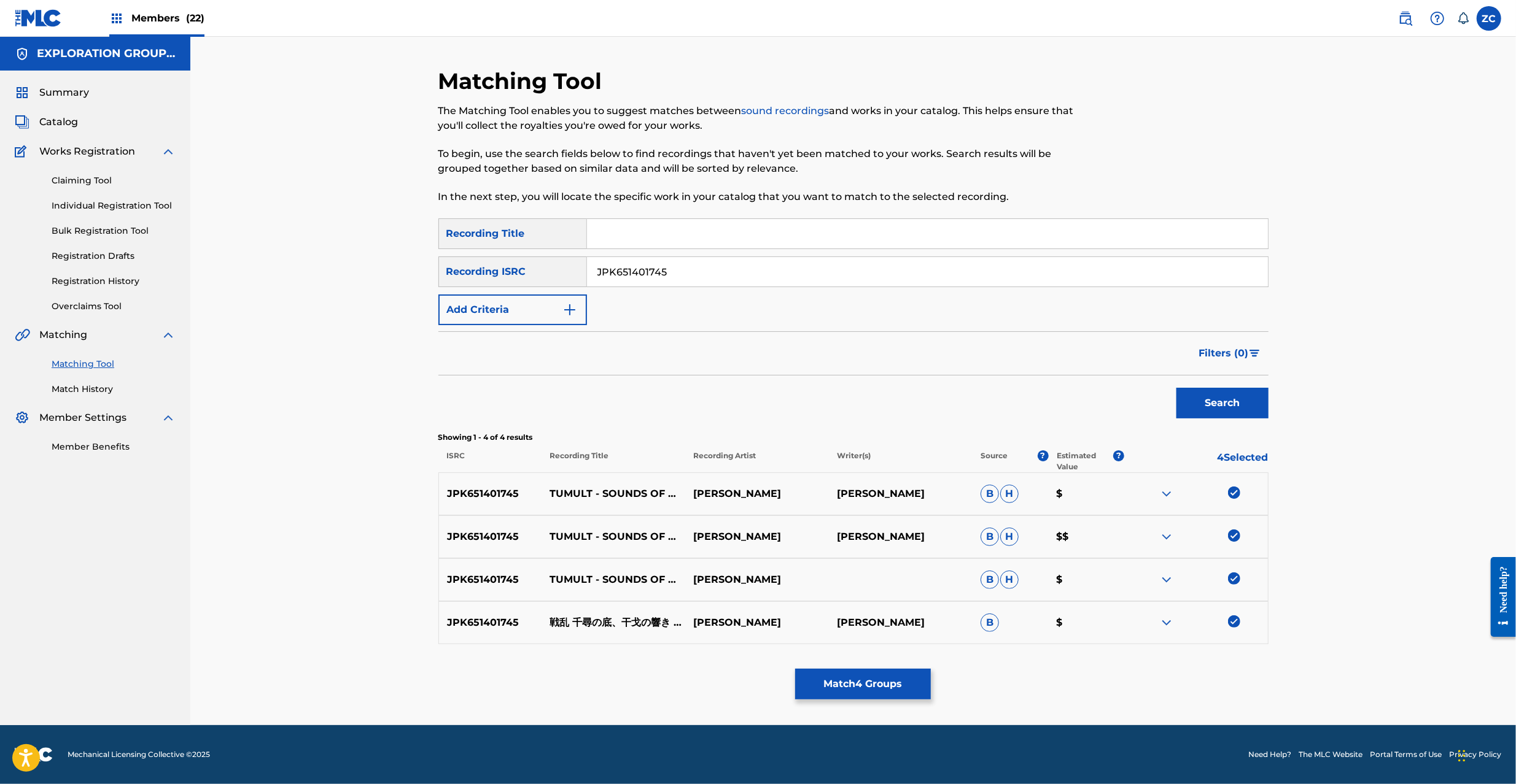
click at [803, 269] on input "JPK651401745" at bounding box center [928, 272] width 681 height 30
type input "JPK651401734"
click at [1213, 412] on button "Search" at bounding box center [1223, 404] width 92 height 31
click at [1234, 495] on div at bounding box center [1233, 493] width 12 height 12
click at [1235, 536] on div at bounding box center [1233, 535] width 12 height 12
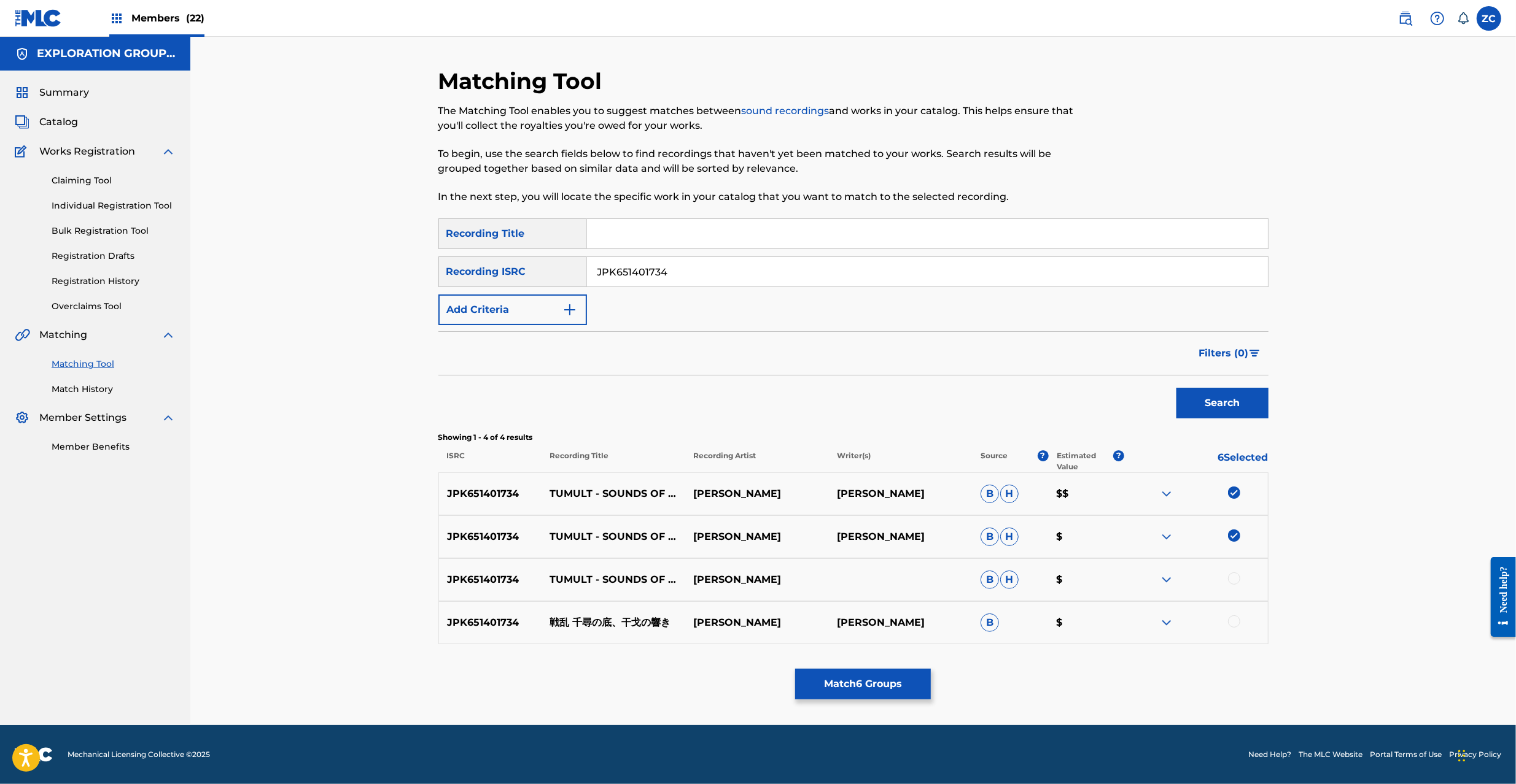
click at [1239, 580] on div at bounding box center [1233, 578] width 12 height 12
click at [1236, 625] on div at bounding box center [1233, 622] width 12 height 12
click at [742, 263] on input "JPK651401734" at bounding box center [928, 272] width 681 height 30
click at [868, 678] on button "Match 8 Groups" at bounding box center [862, 684] width 136 height 31
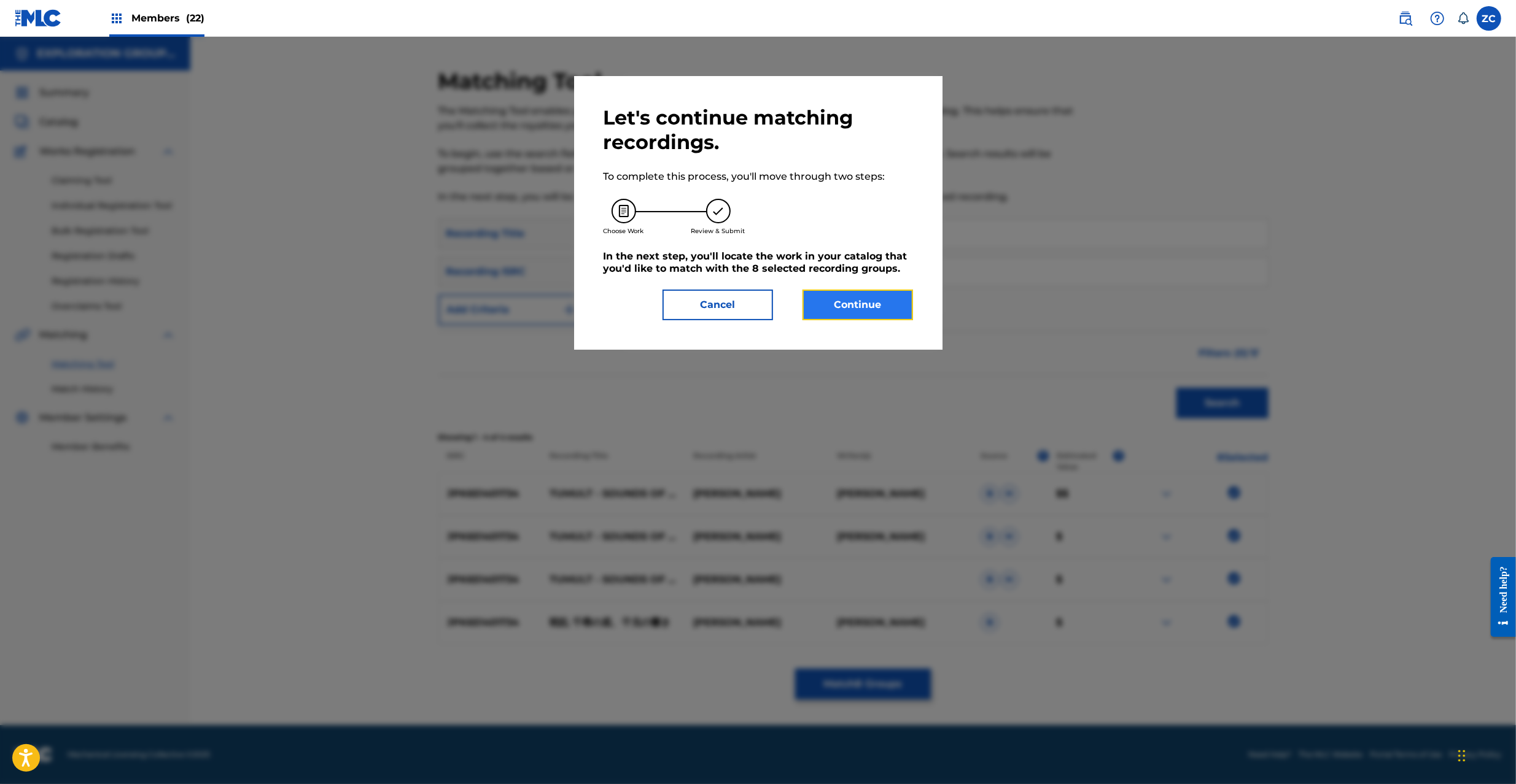
click at [870, 317] on button "Continue" at bounding box center [857, 305] width 111 height 31
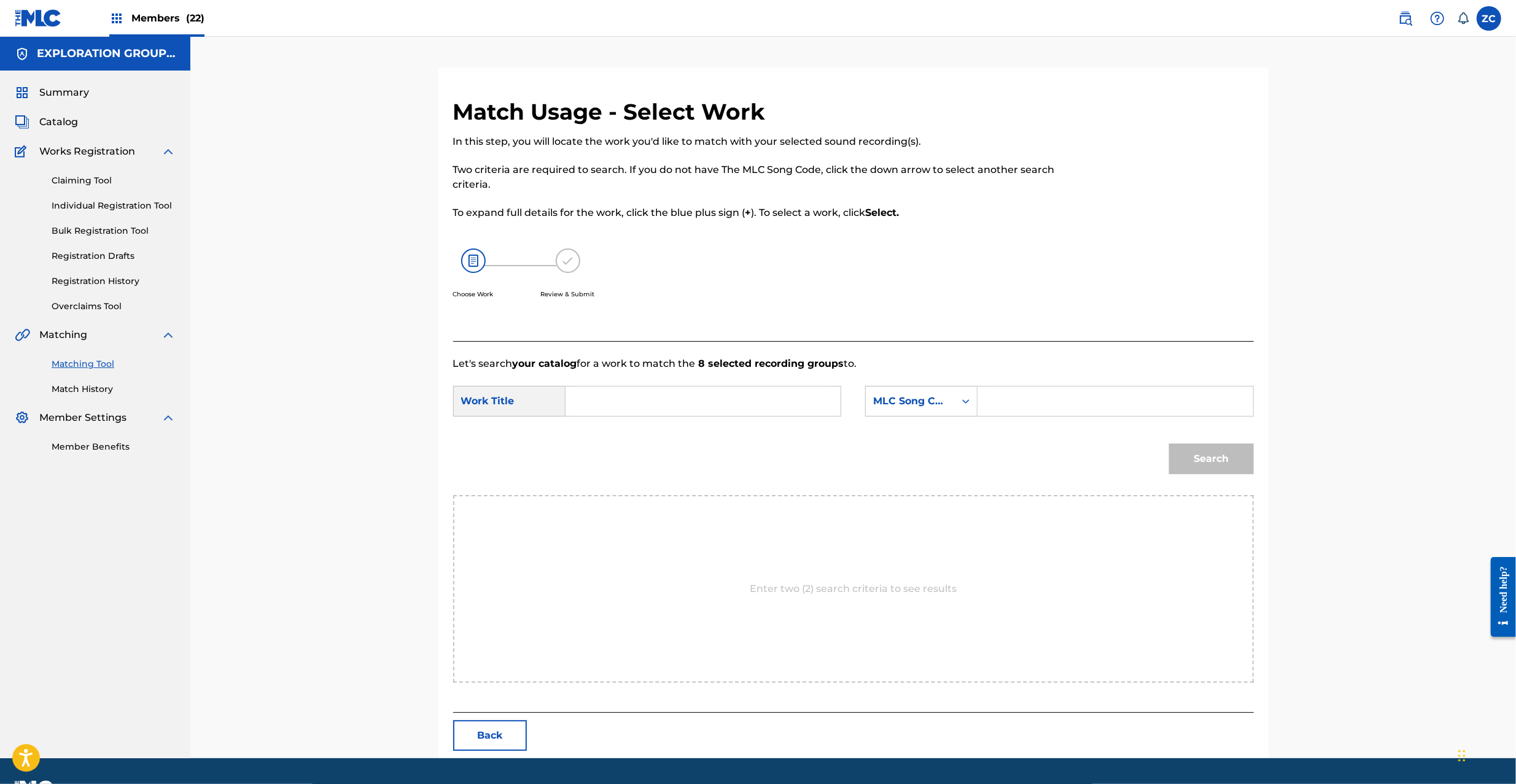
click at [668, 400] on input "Search Form" at bounding box center [703, 401] width 254 height 30
click at [786, 402] on input "Senran Senjinno [PERSON_NAME] Hibiki Shin Danjon Bosu Batoru S65UP8" at bounding box center [703, 401] width 254 height 30
type input "Senran Senjinno [PERSON_NAME] Hibiki Shin Danjon Bosu Batoru"
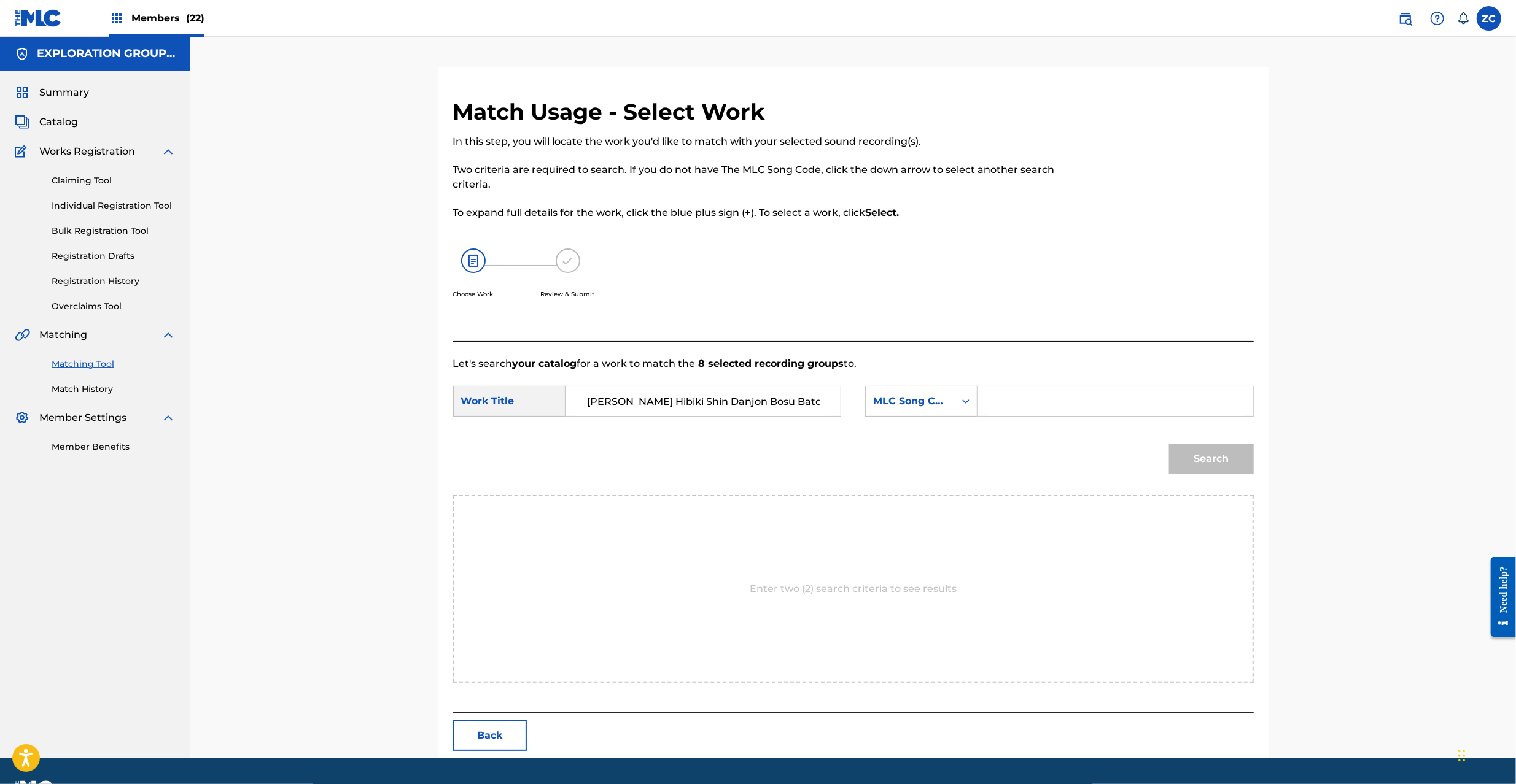
scroll to position [0, 0]
click at [1030, 407] on input "Search Form" at bounding box center [1115, 401] width 254 height 30
type input "S65UP8"
click at [1217, 450] on button "Search" at bounding box center [1211, 459] width 85 height 31
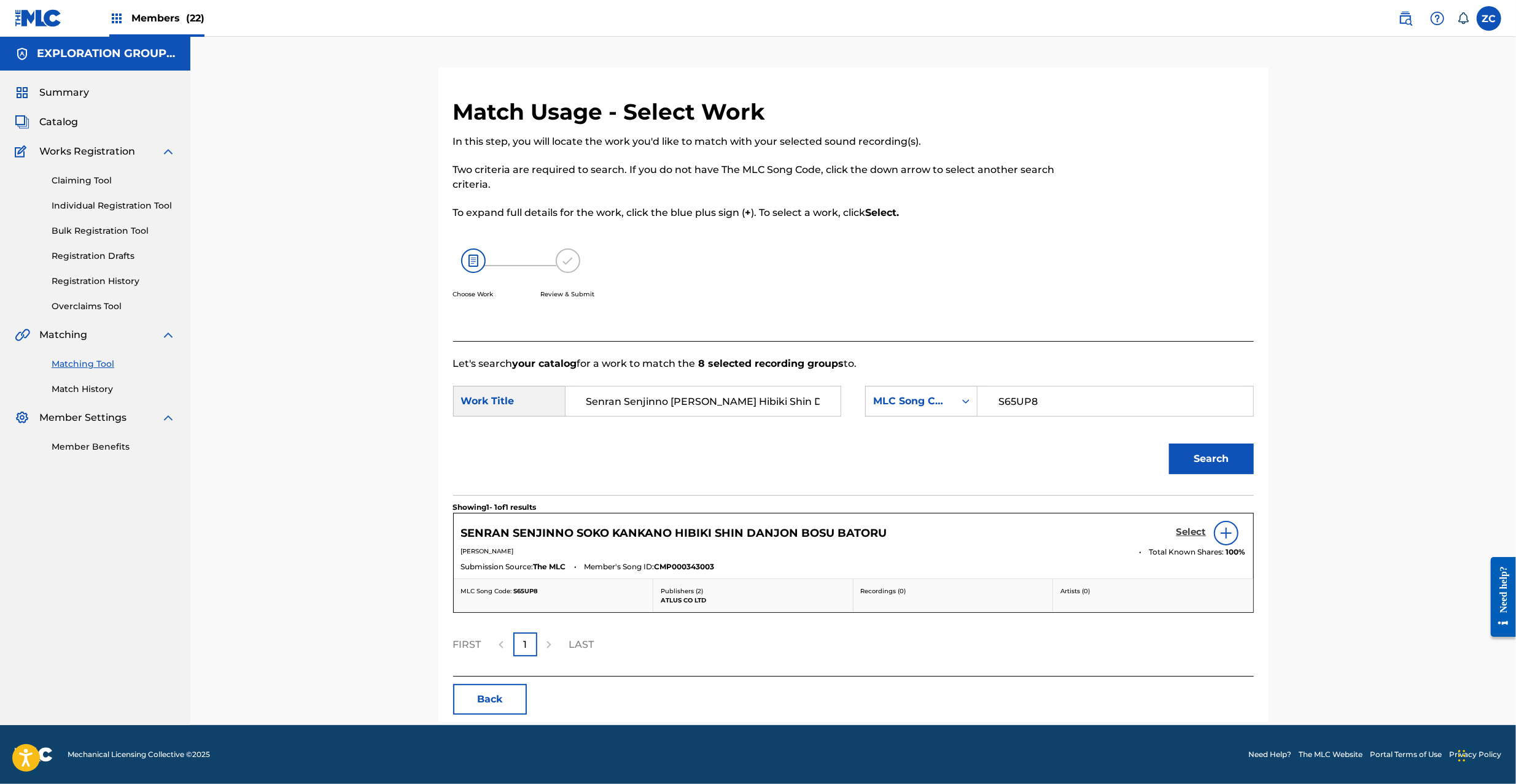
click at [1189, 527] on h5 "Select" at bounding box center [1191, 532] width 30 height 12
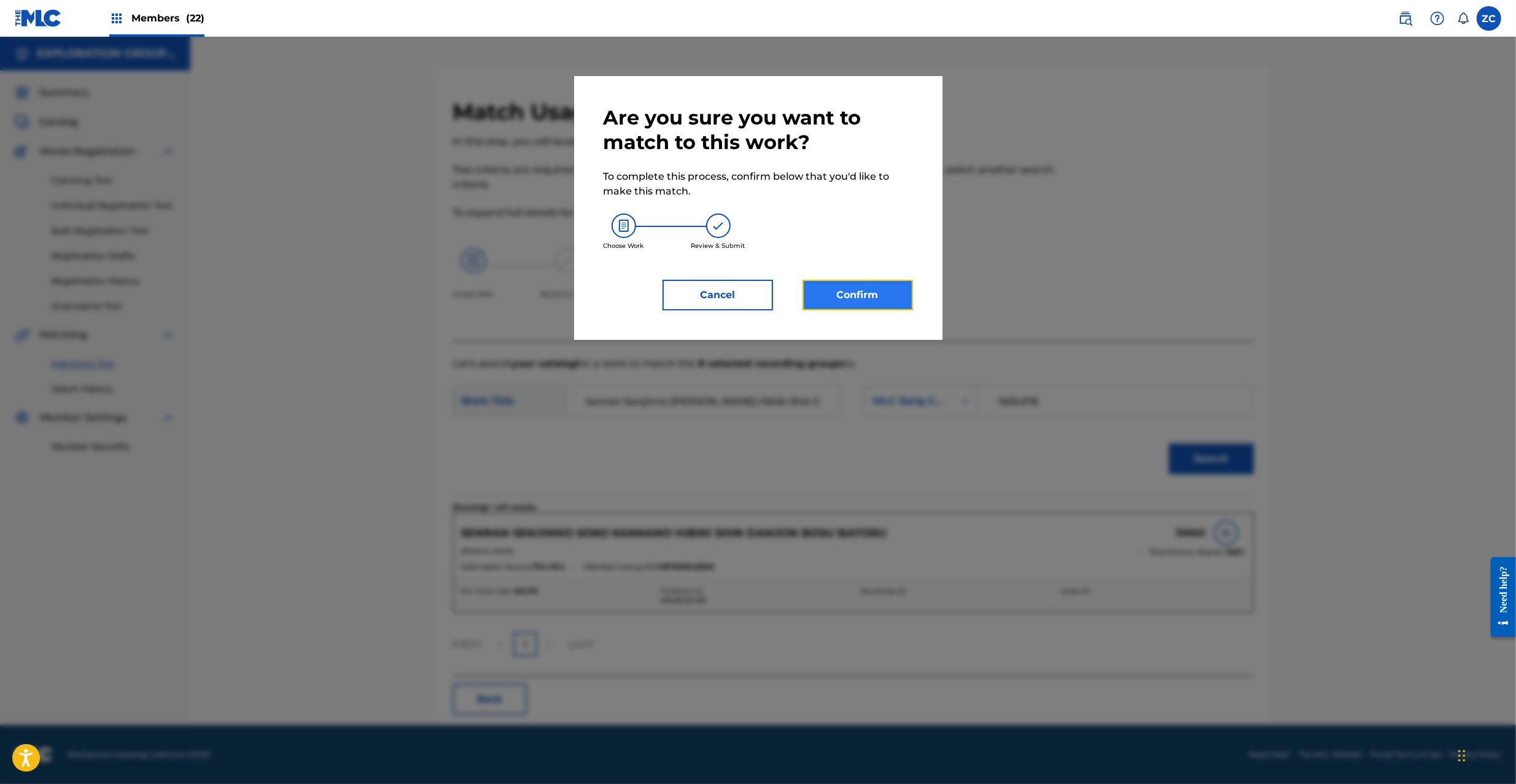
click at [808, 303] on button "Confirm" at bounding box center [857, 295] width 111 height 31
